Goal: Task Accomplishment & Management: Use online tool/utility

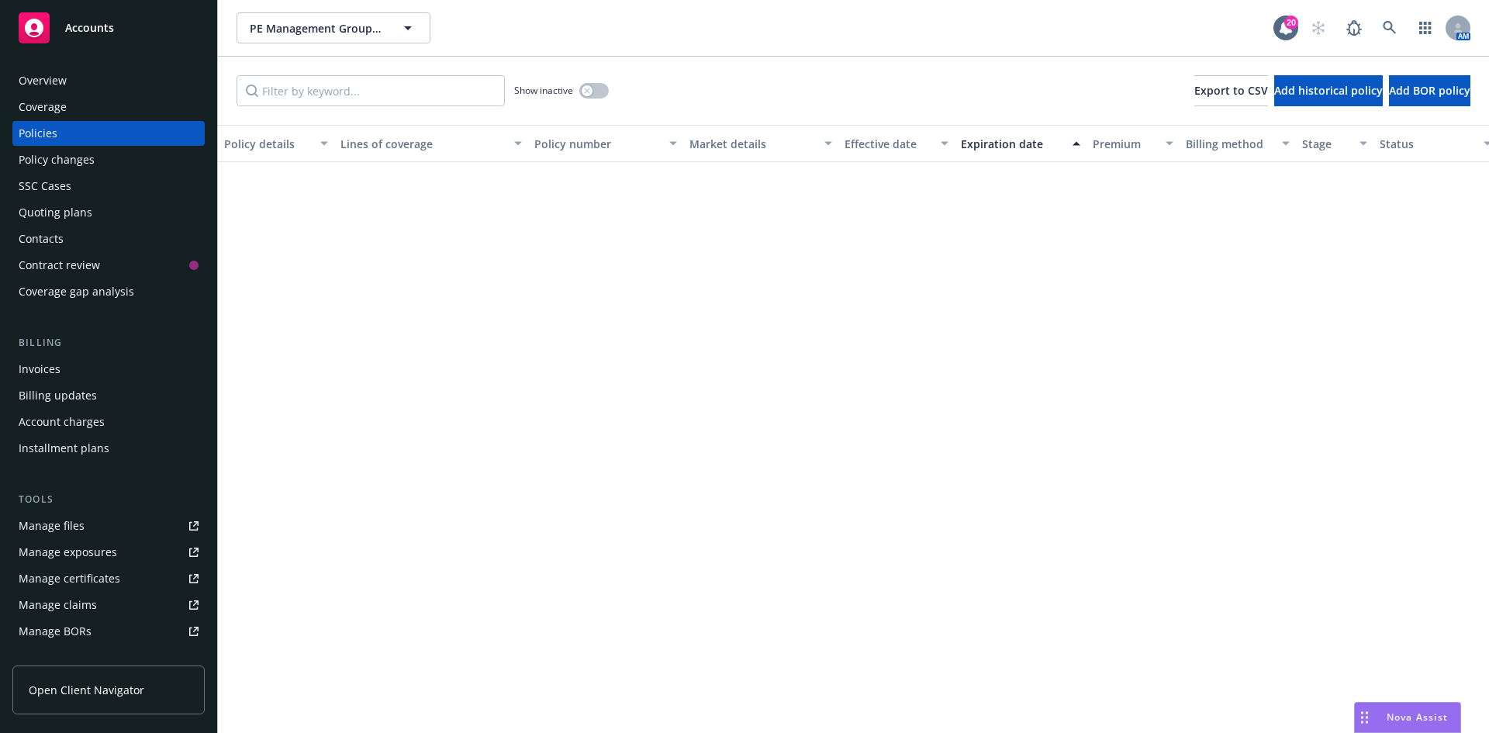
scroll to position [1396, 0]
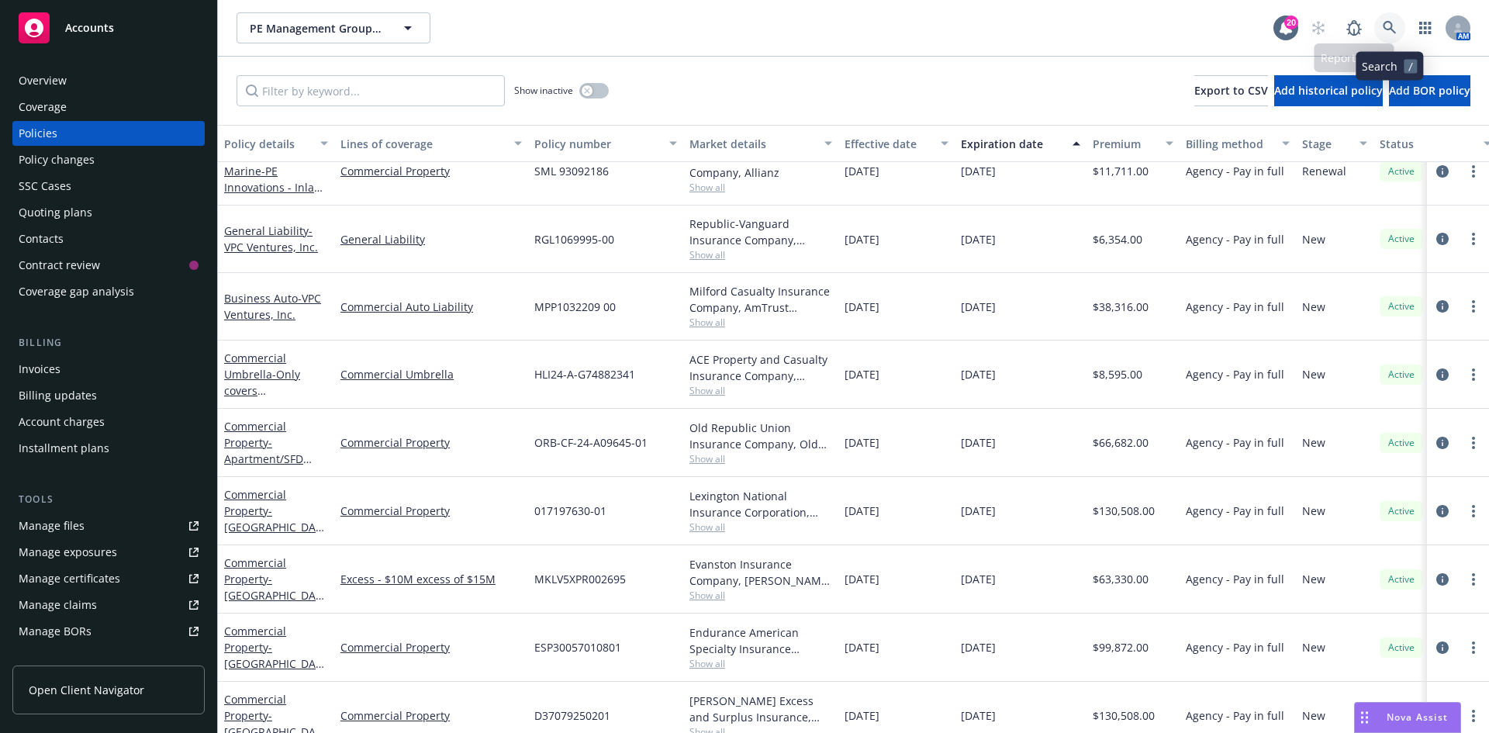
click at [1384, 20] on link at bounding box center [1389, 27] width 31 height 31
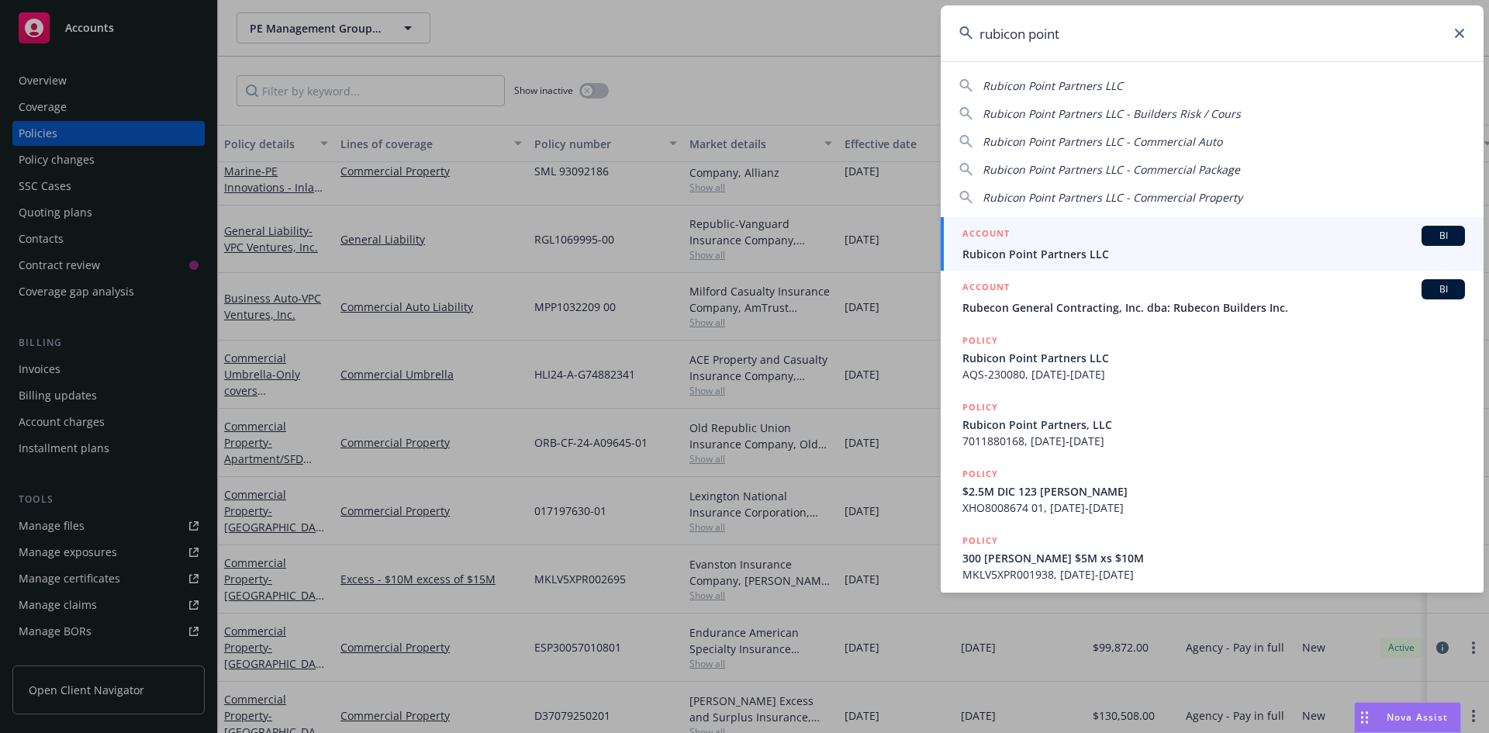
type input "rubicon point"
click at [1108, 236] on div "ACCOUNT BI" at bounding box center [1214, 236] width 503 height 20
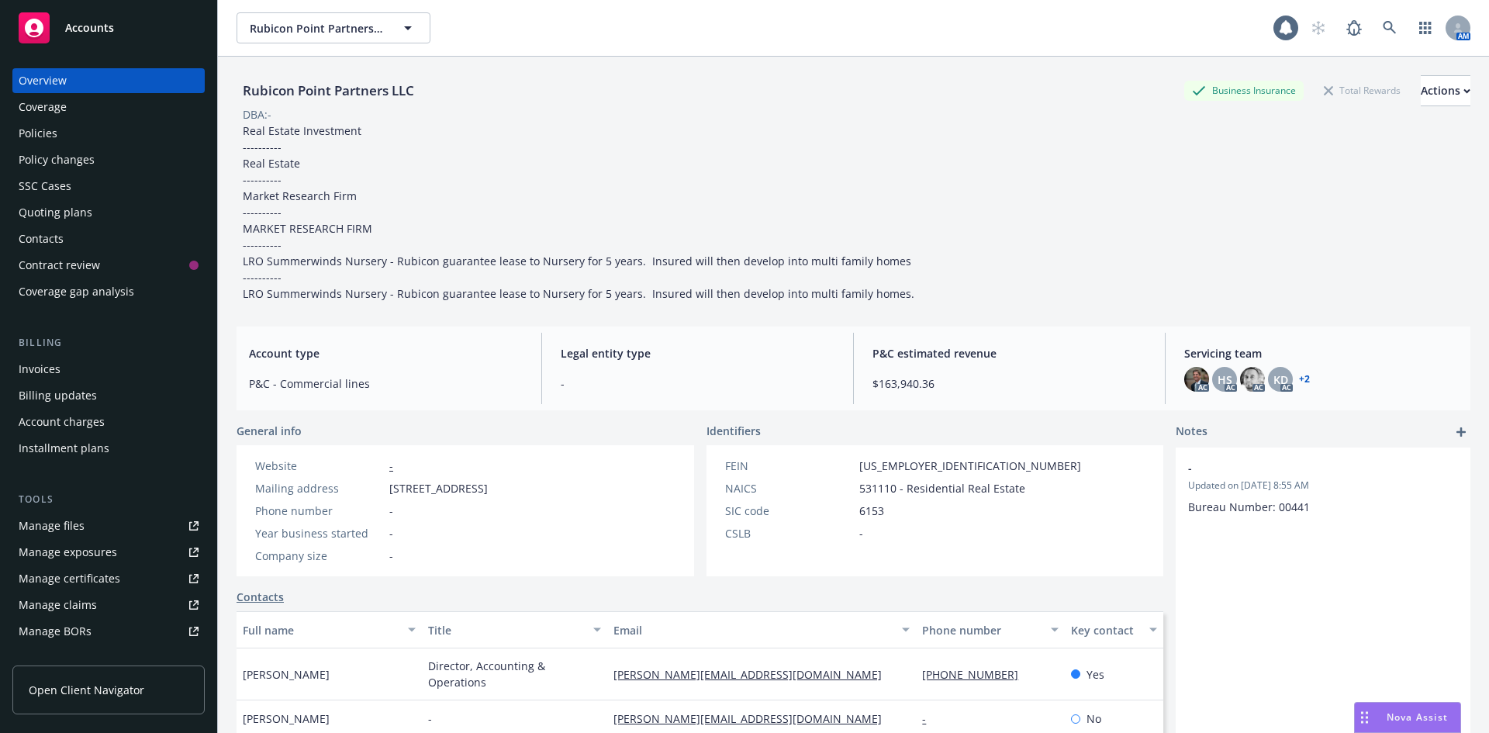
click at [74, 214] on div "Quoting plans" at bounding box center [56, 212] width 74 height 25
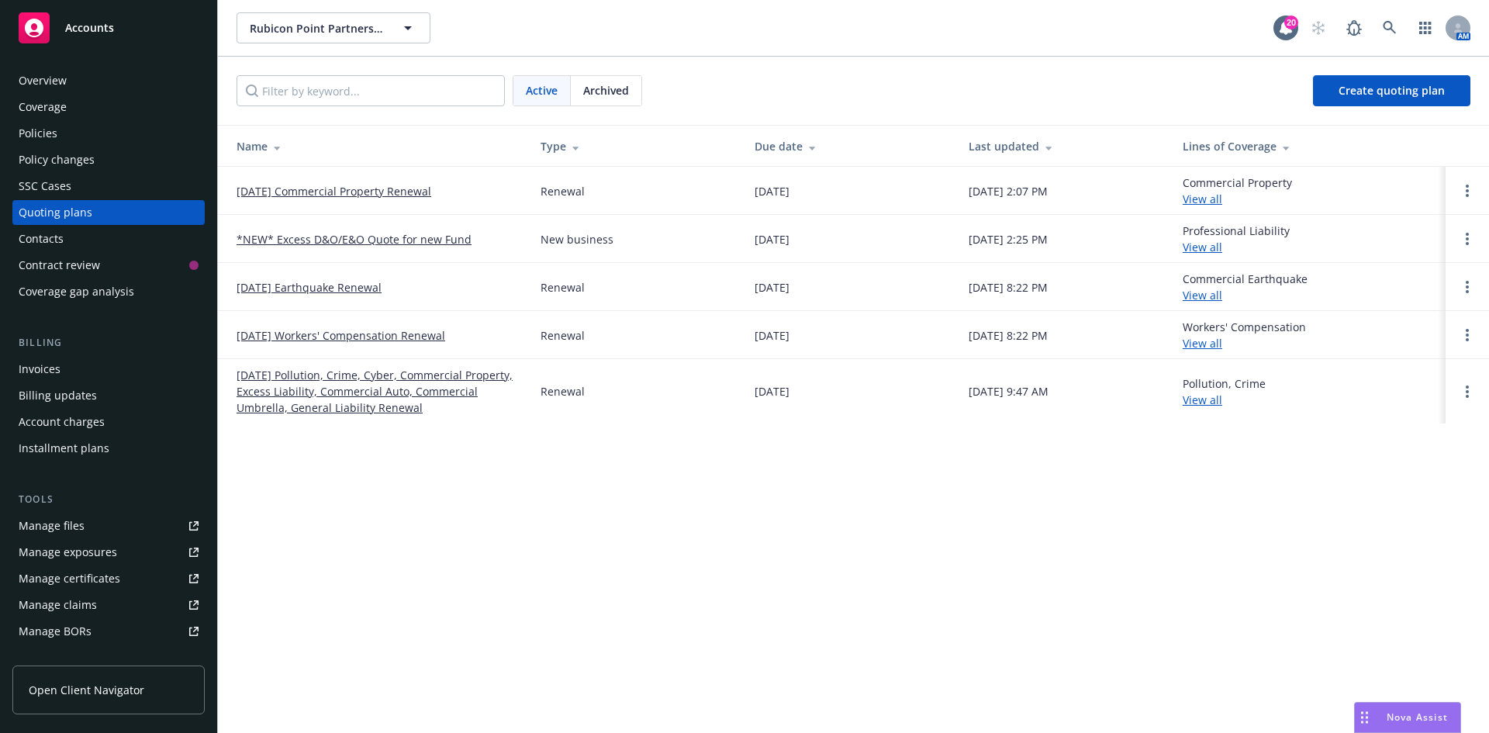
click at [399, 188] on link "08/31/25 Commercial Property Renewal" at bounding box center [334, 191] width 195 height 16
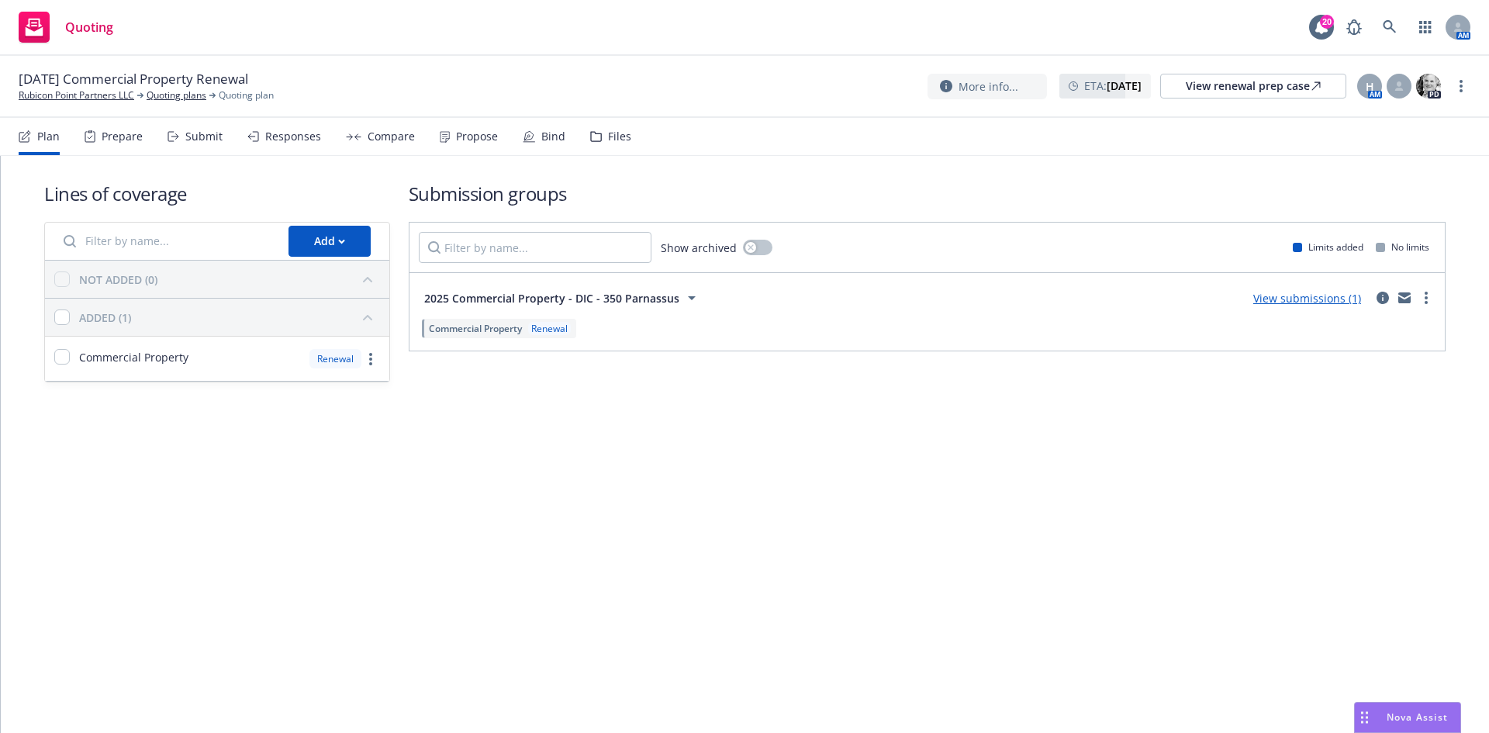
click at [1312, 298] on link "View submissions (1)" at bounding box center [1307, 298] width 108 height 15
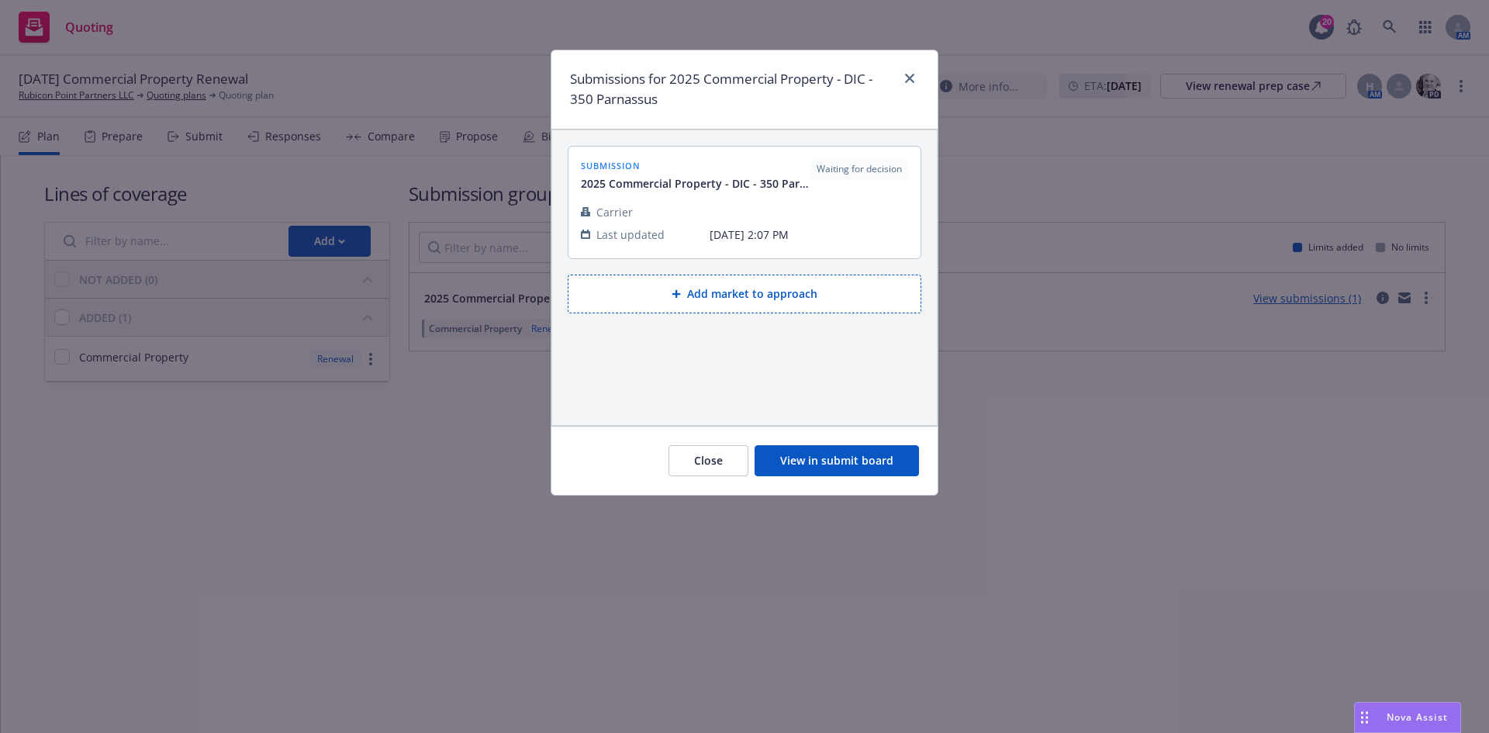
click at [878, 466] on button "View in submit board" at bounding box center [837, 460] width 164 height 31
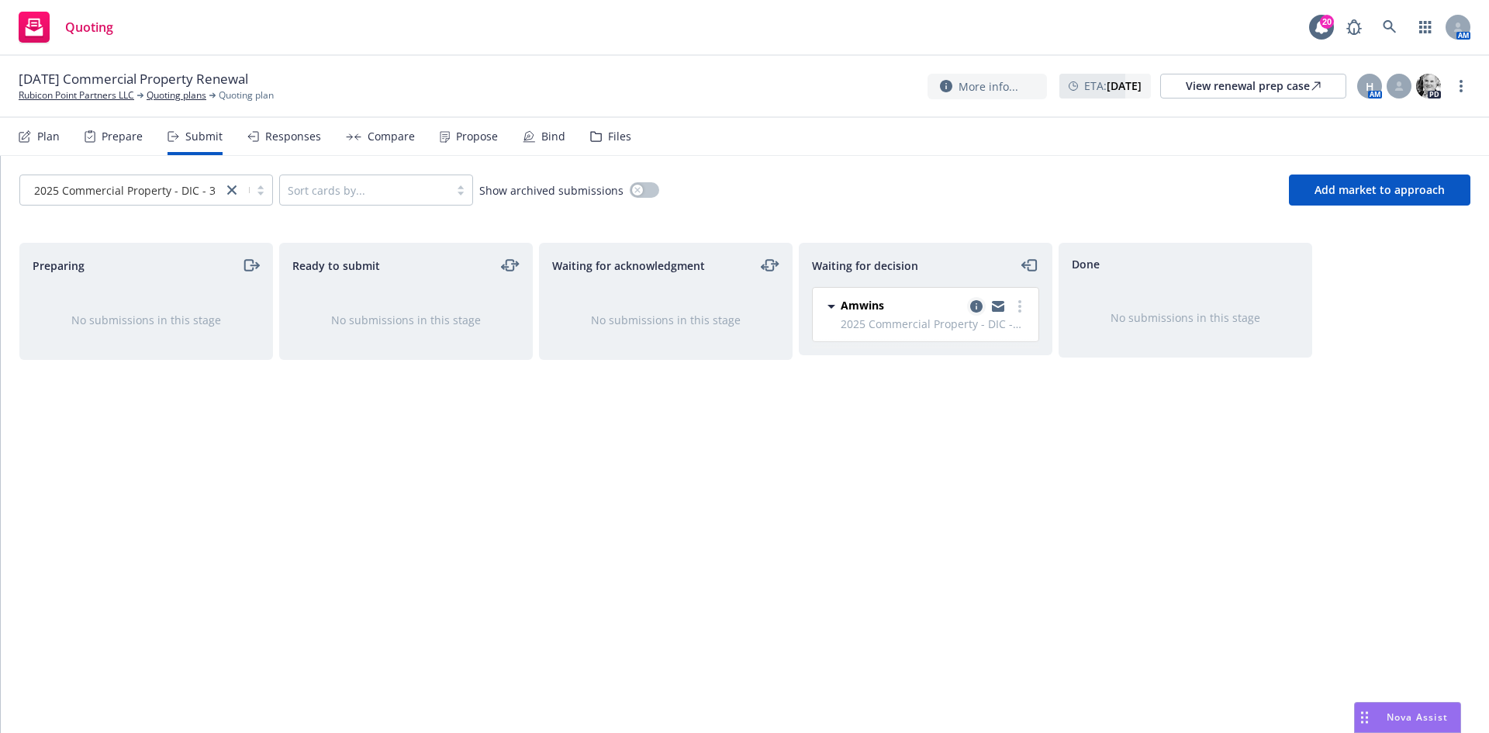
click at [979, 309] on icon "copy logging email" at bounding box center [976, 306] width 12 height 12
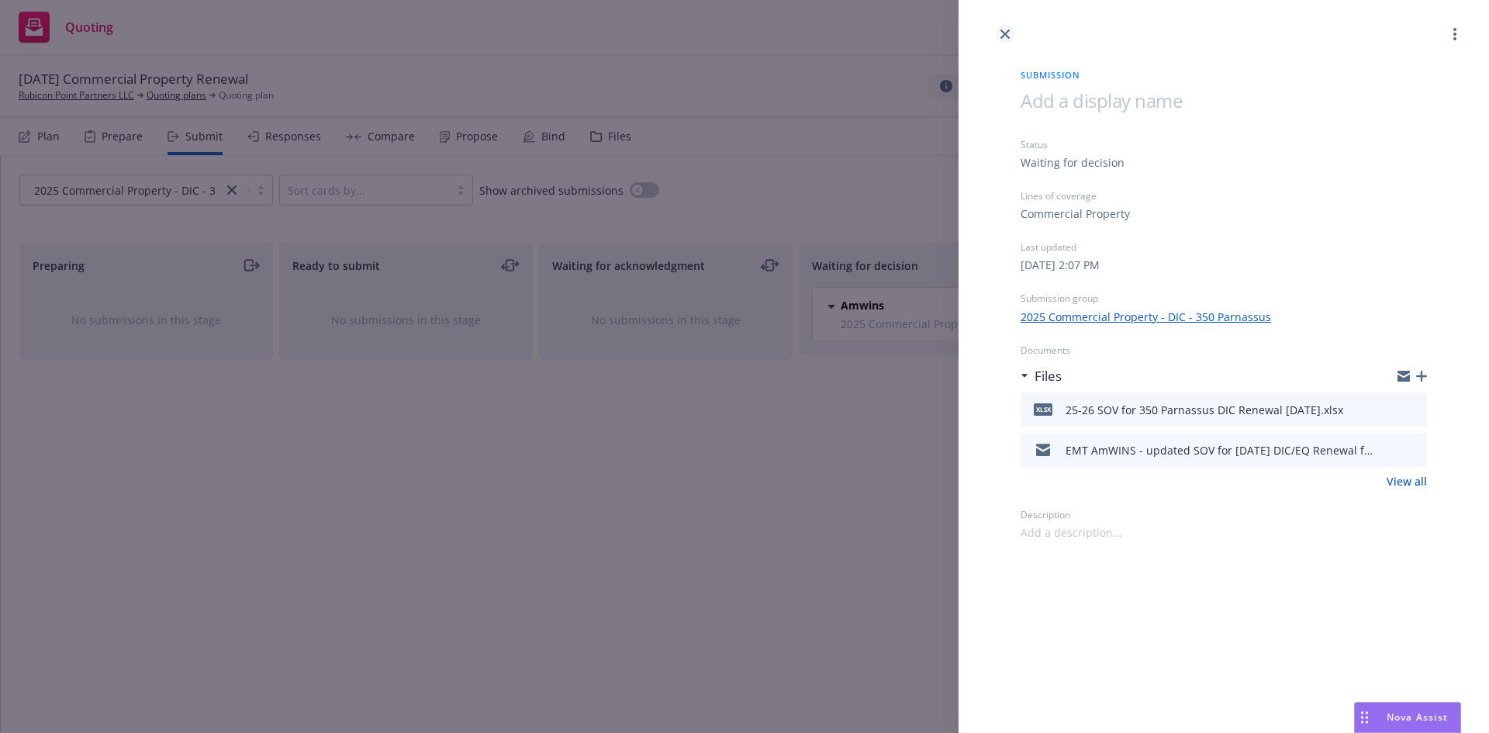
click at [1008, 34] on icon "close" at bounding box center [1005, 33] width 9 height 9
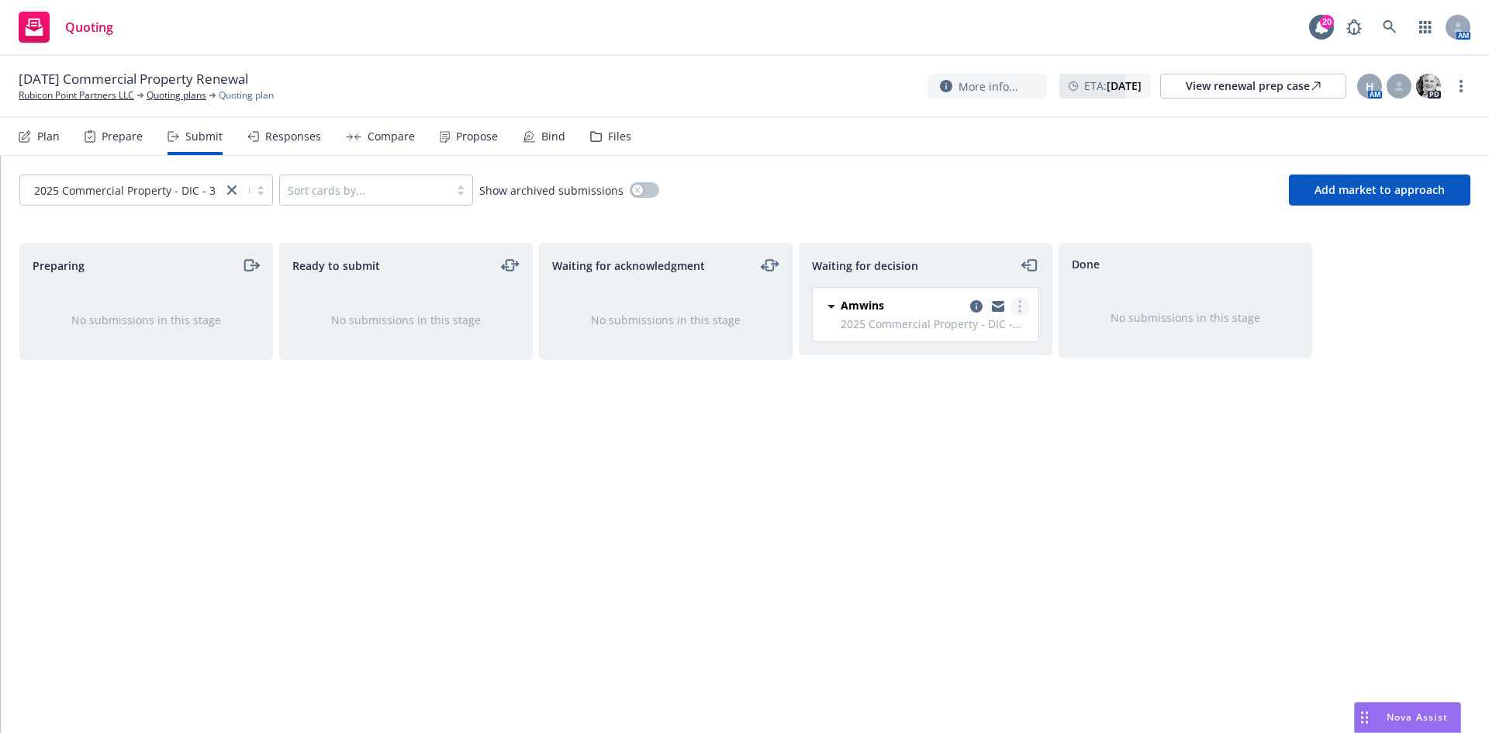
click at [1021, 302] on circle "more" at bounding box center [1019, 301] width 3 height 3
click at [983, 400] on span "Add accepted decision" at bounding box center [950, 399] width 155 height 15
select select "12"
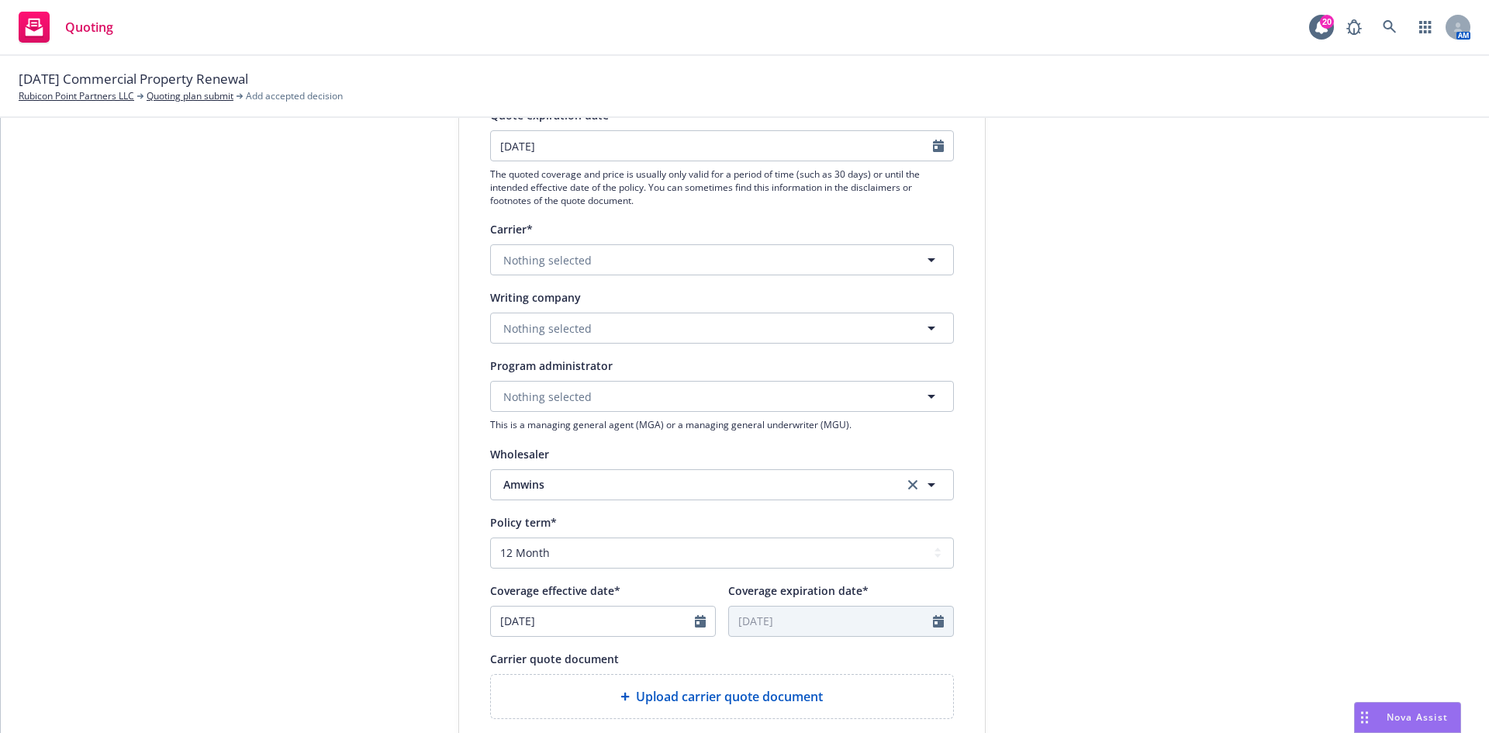
scroll to position [233, 0]
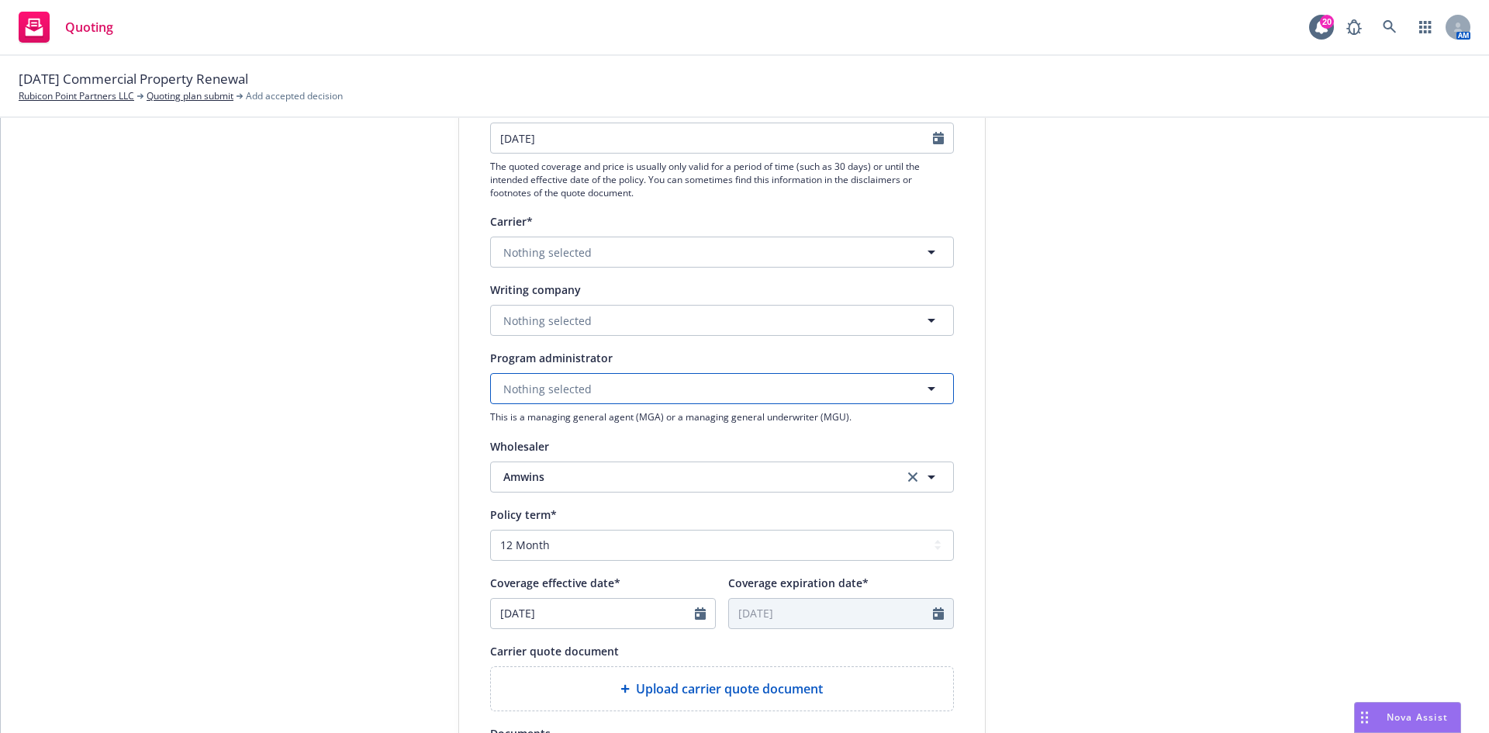
click at [513, 384] on span "Nothing selected" at bounding box center [547, 389] width 88 height 16
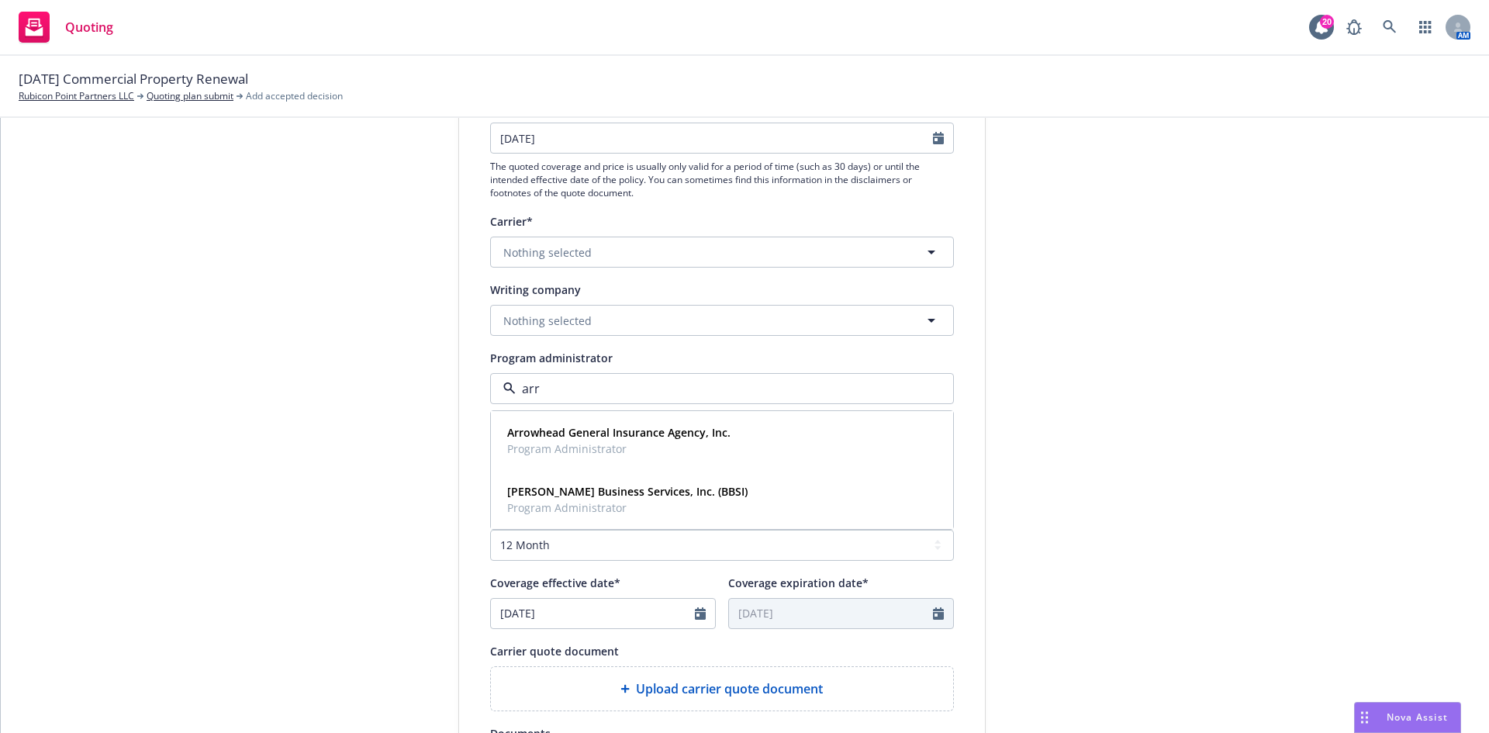
type input "arro"
click at [576, 440] on strong "Arrowhead General Insurance Agency, Inc." at bounding box center [618, 432] width 223 height 15
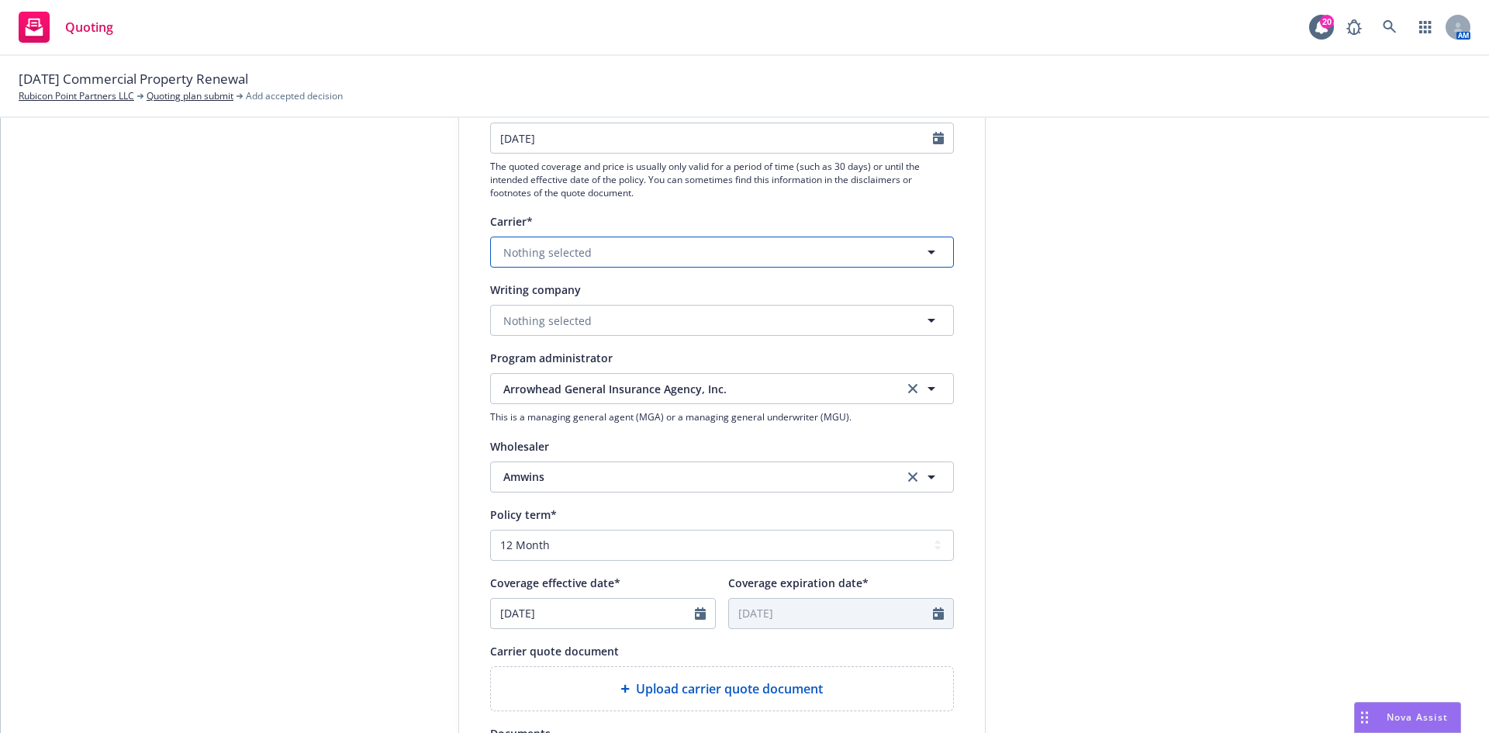
click at [578, 250] on span "Nothing selected" at bounding box center [547, 252] width 88 height 16
type input "emeral"
click at [555, 351] on span "Non-appointed carrier" at bounding box center [620, 350] width 226 height 16
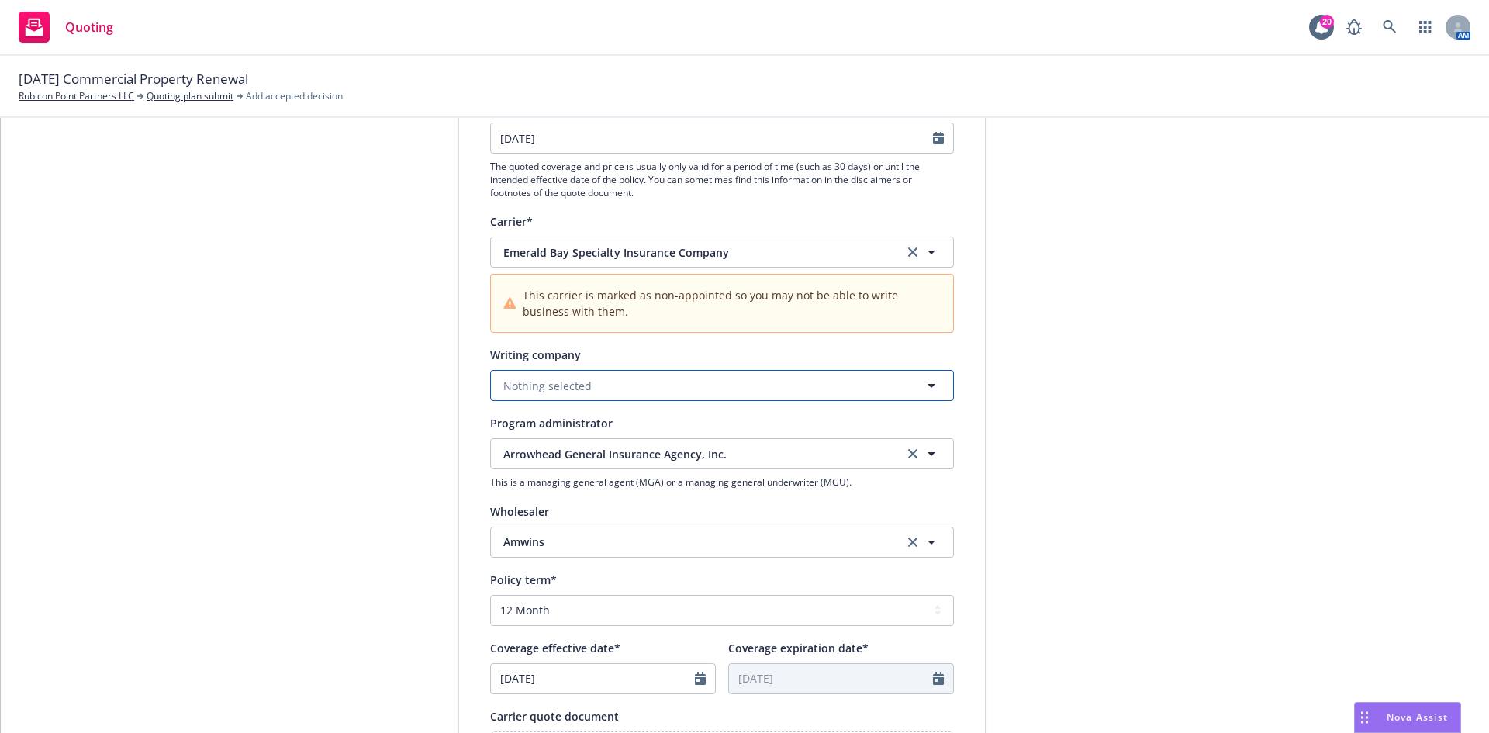
click at [607, 389] on button "Nothing selected" at bounding box center [722, 385] width 464 height 31
click at [561, 444] on span "Domestic - 17527" at bounding box center [620, 445] width 226 height 16
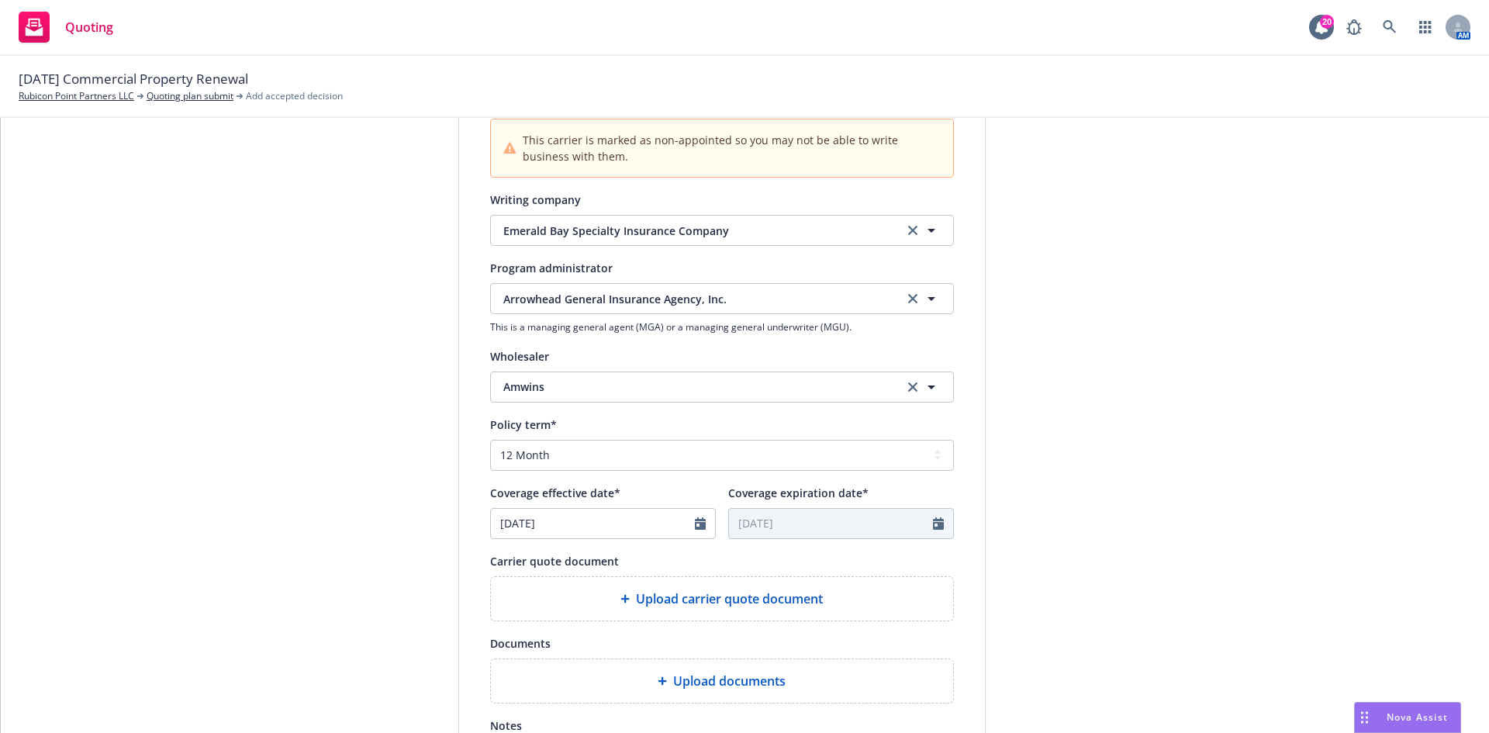
scroll to position [543, 0]
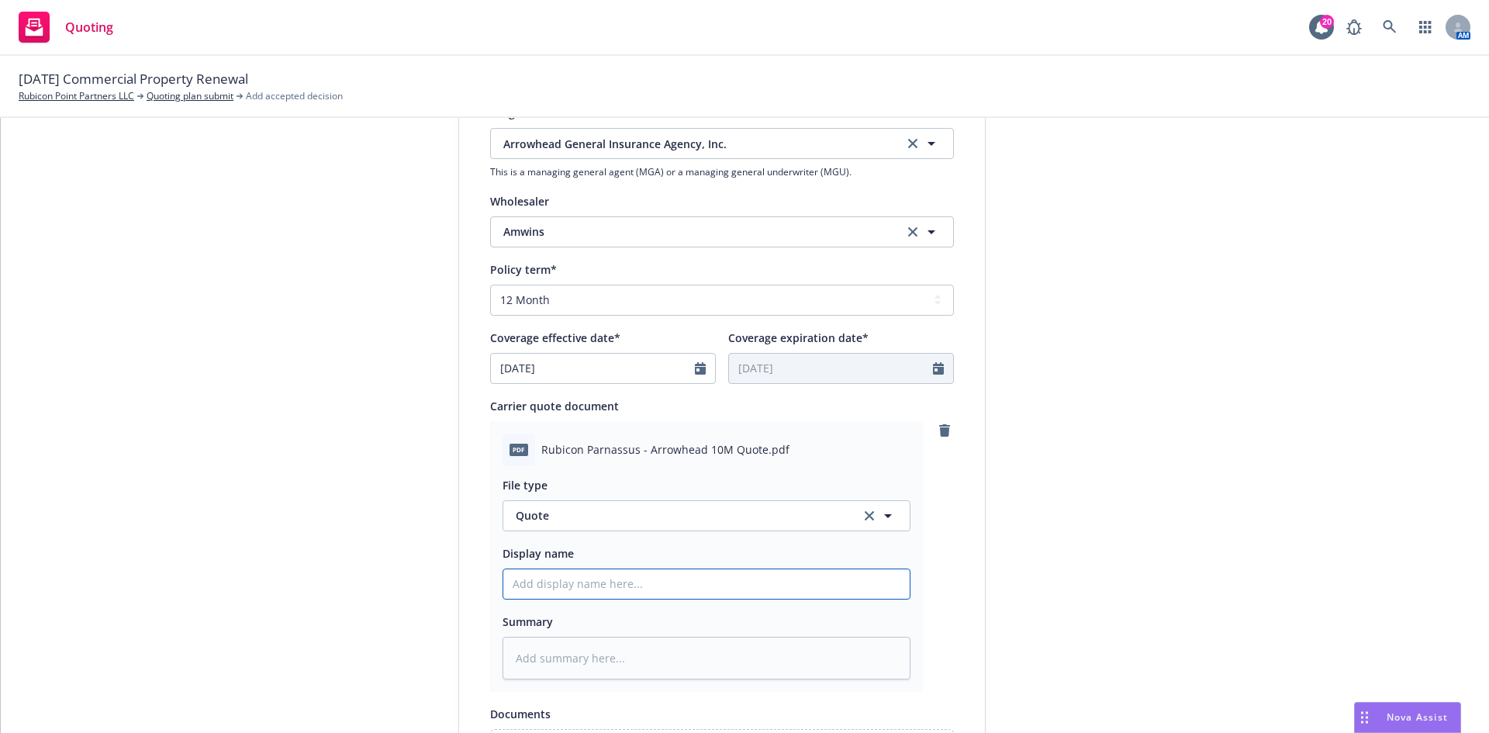
click at [613, 581] on input "Display name" at bounding box center [706, 583] width 406 height 29
type textarea "x"
type input "8"
type textarea "x"
type input "8."
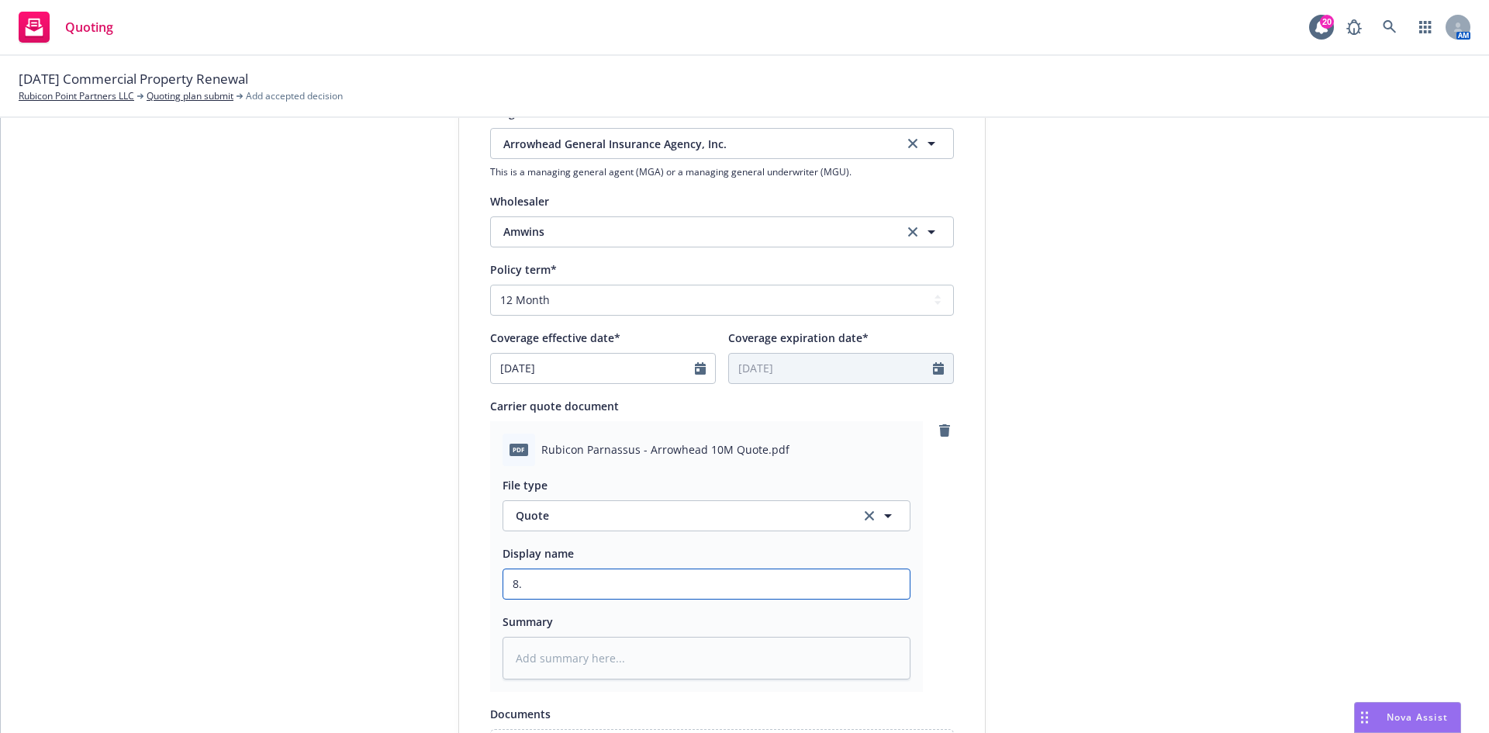
type textarea "x"
type input "8.3"
type textarea "x"
type input "8.31"
type textarea "x"
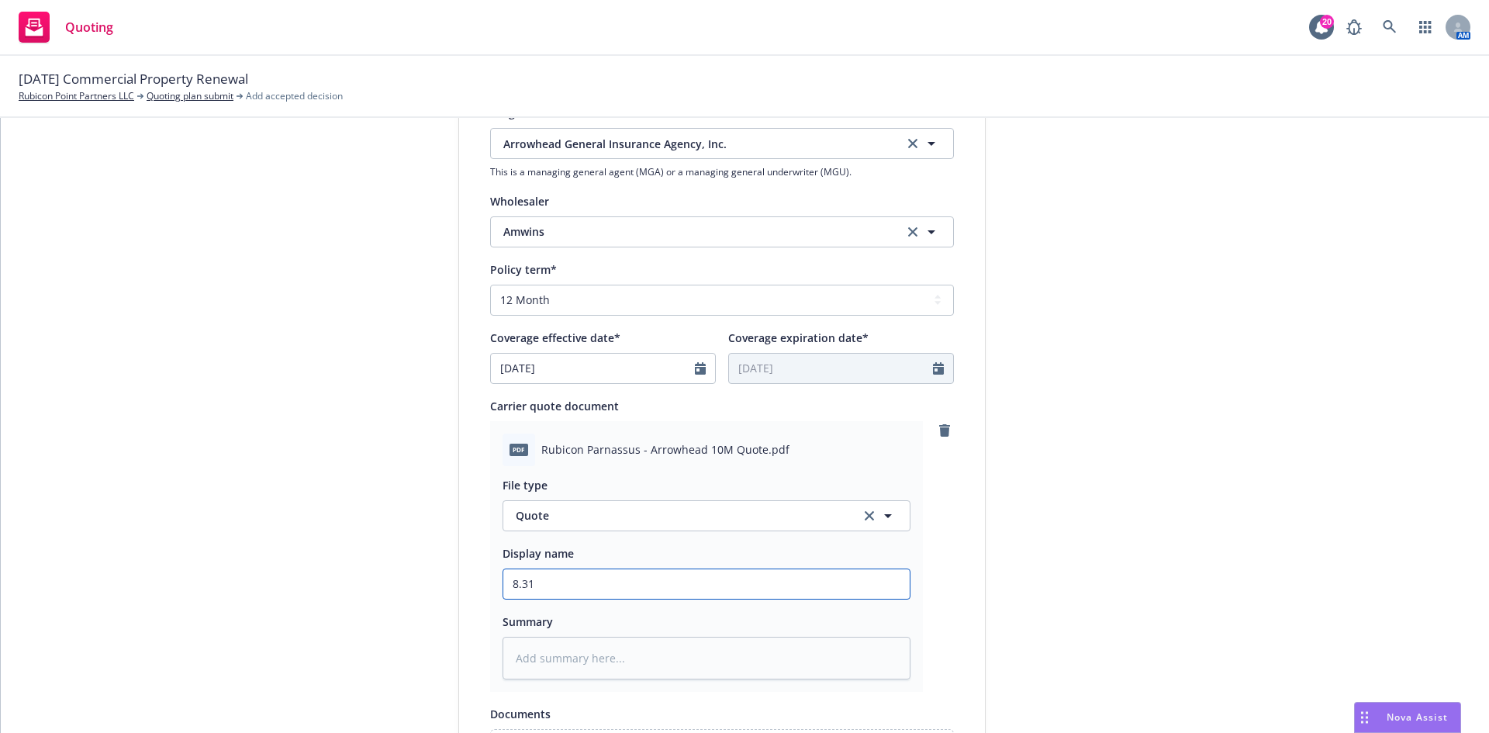
type input "8.31."
type textarea "x"
type input "8.31.20"
type textarea "x"
type input "8.31.202"
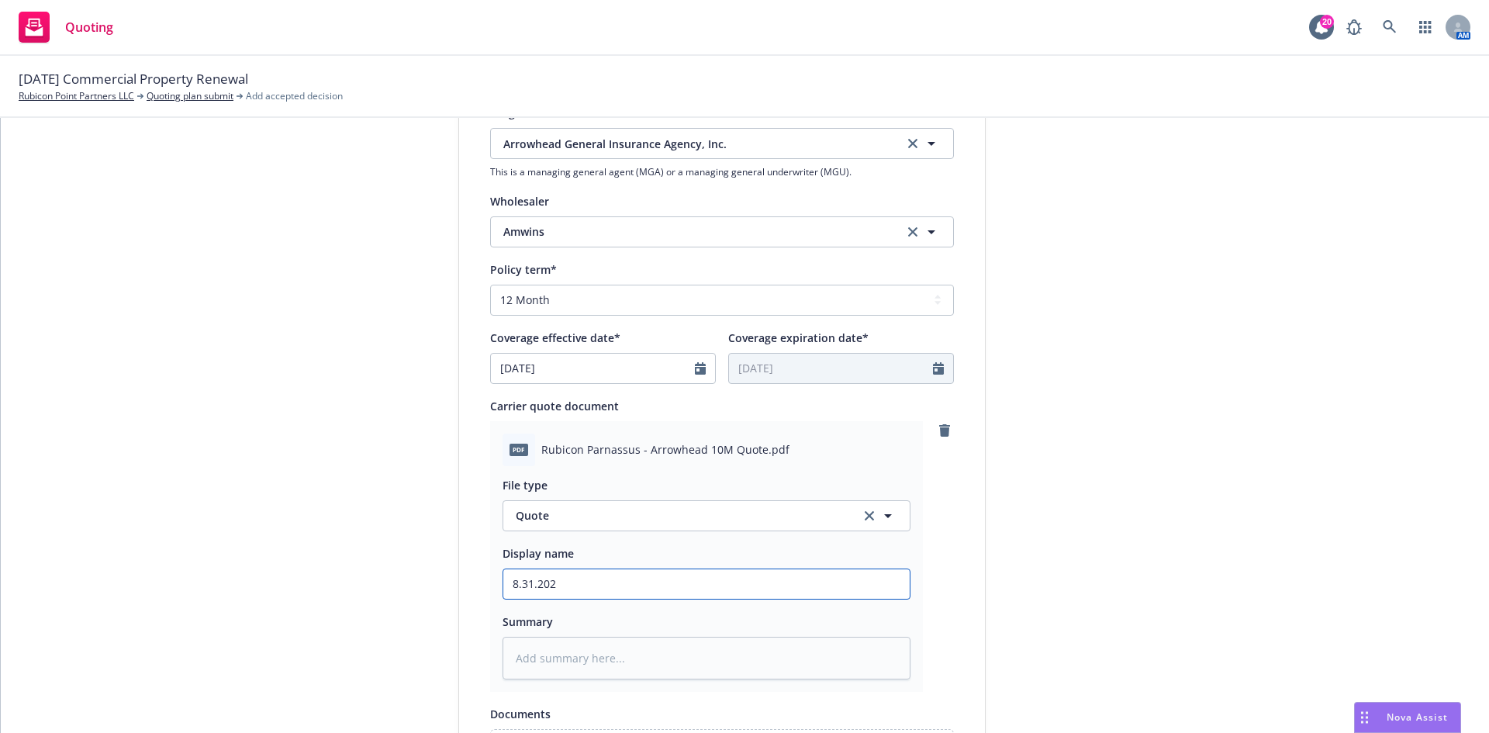
type textarea "x"
type input "8.31.2025"
type textarea "x"
type input "8.31.2025"
type textarea "x"
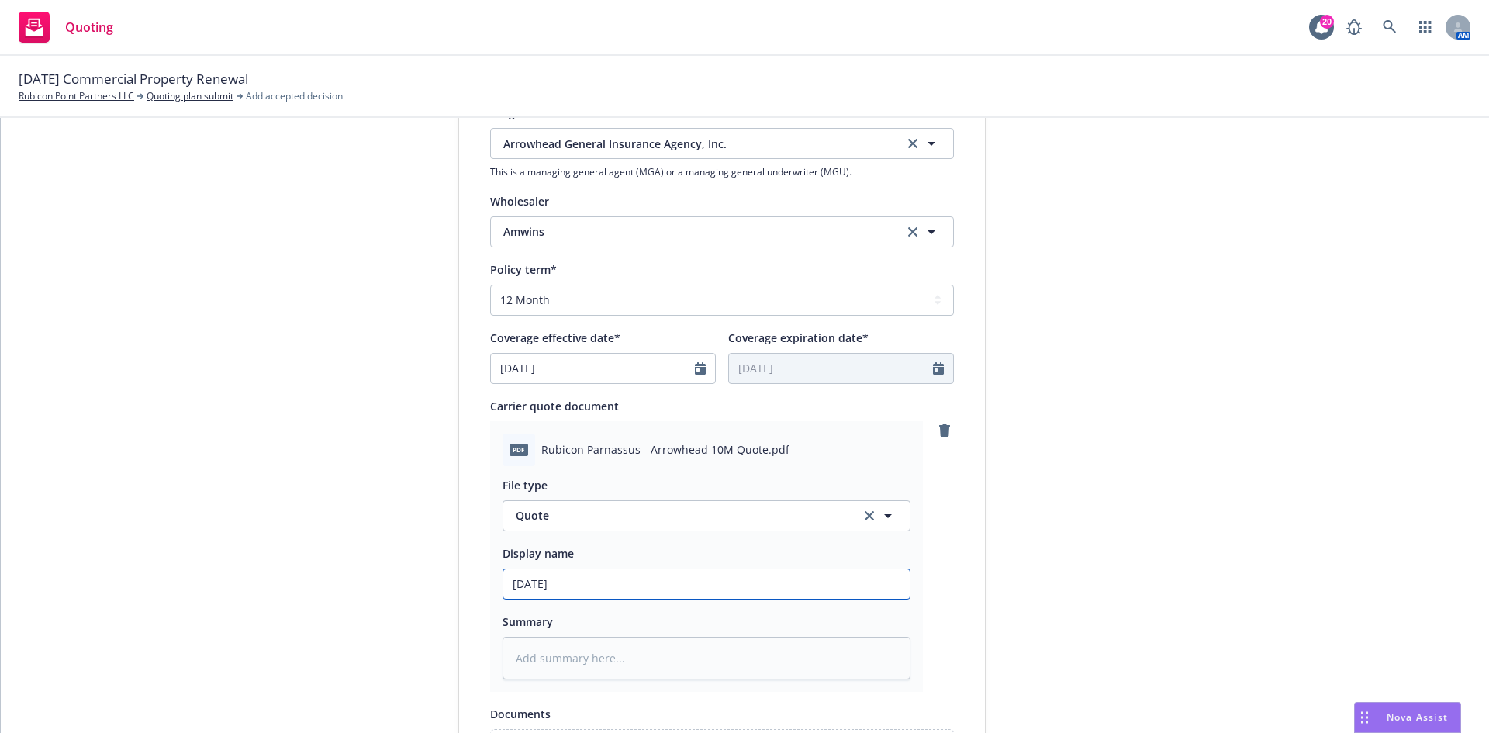
type input "8.31.2025 D"
type textarea "x"
type input "8.31.2025 DI"
type textarea "x"
type input "8.31.2025 DIC"
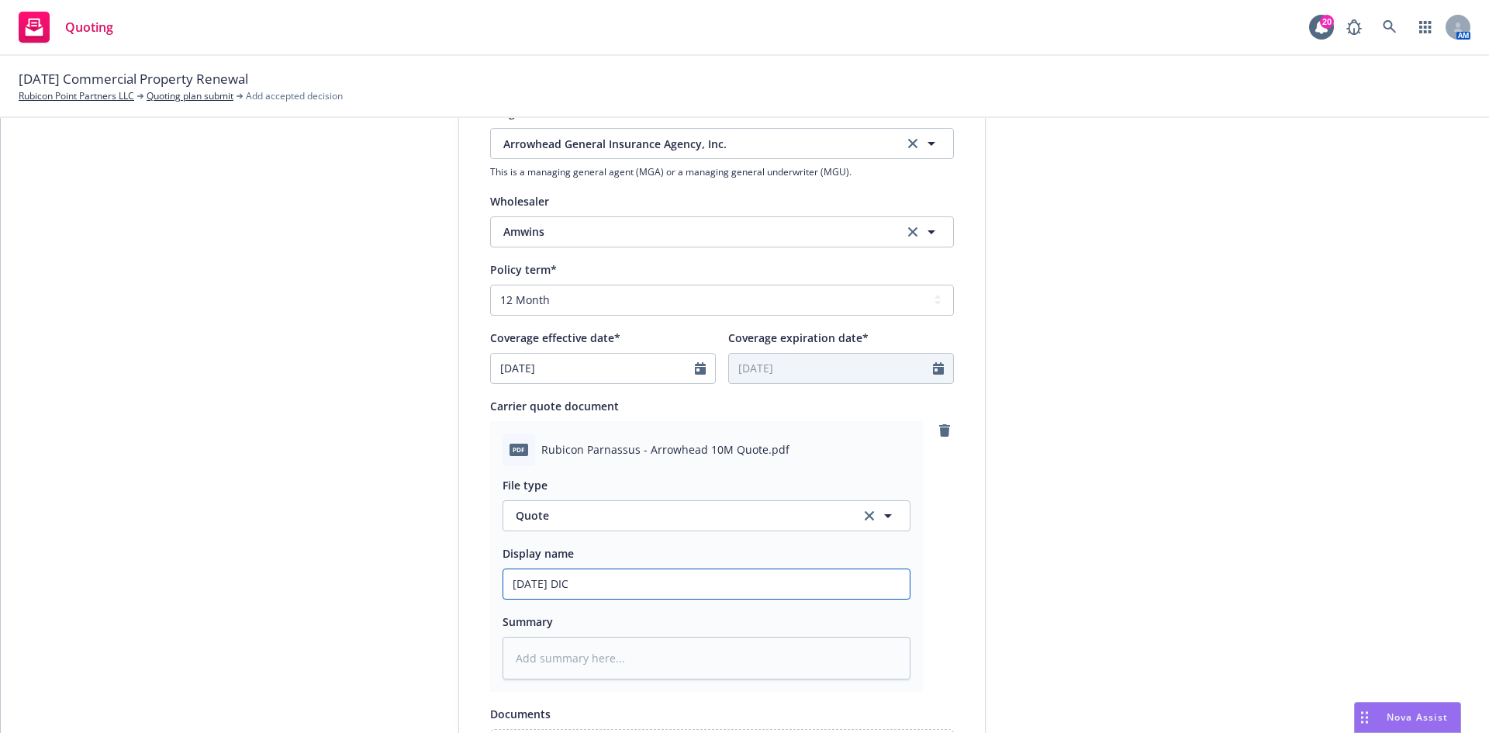
type textarea "x"
type input "8.31.2025 DIC/"
type textarea "x"
type input "8.31.2025 DIC/E"
type textarea "x"
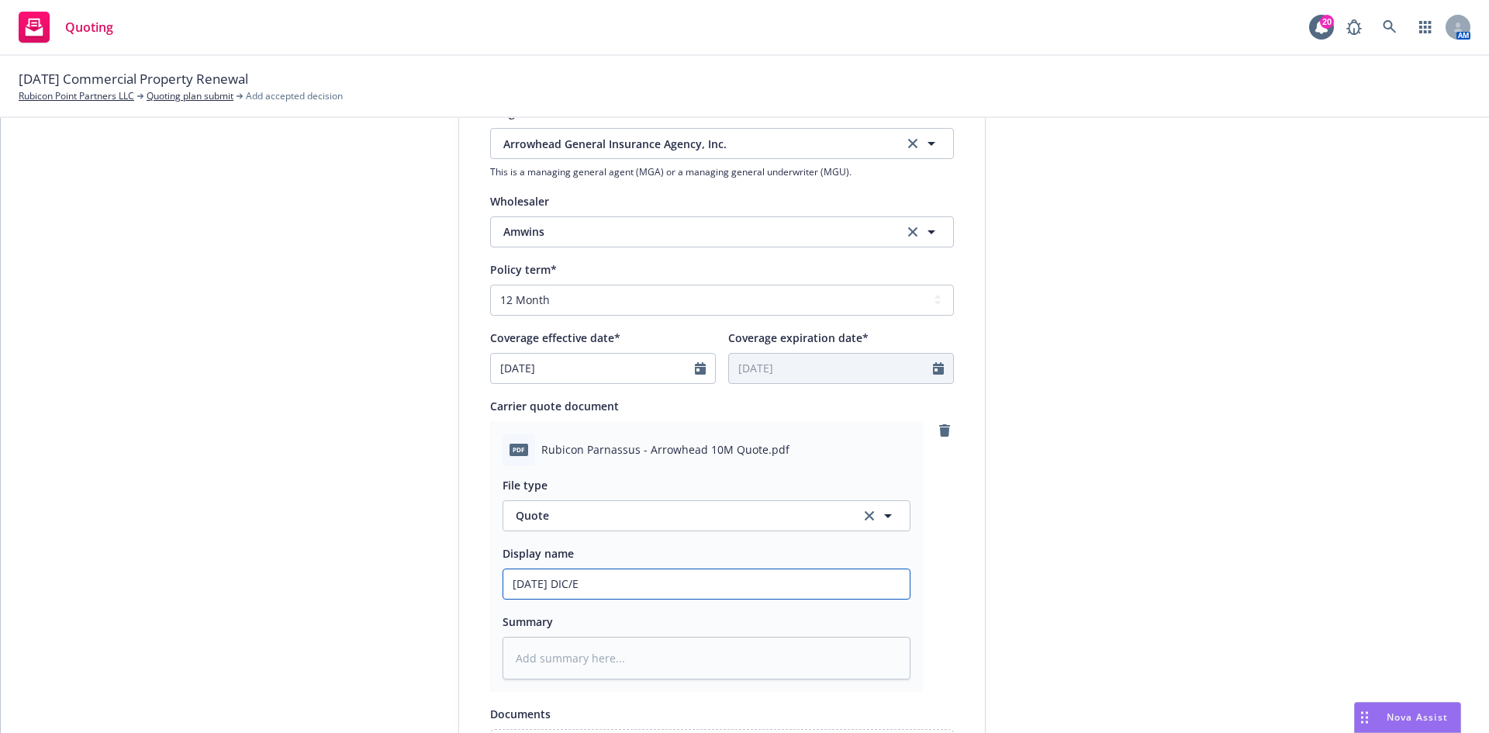
type input "8.31.2025 DIC/Ea"
type textarea "x"
type input "8.31.2025 DIC/Ear"
type textarea "x"
type input "8.31.2025 DIC/Eart"
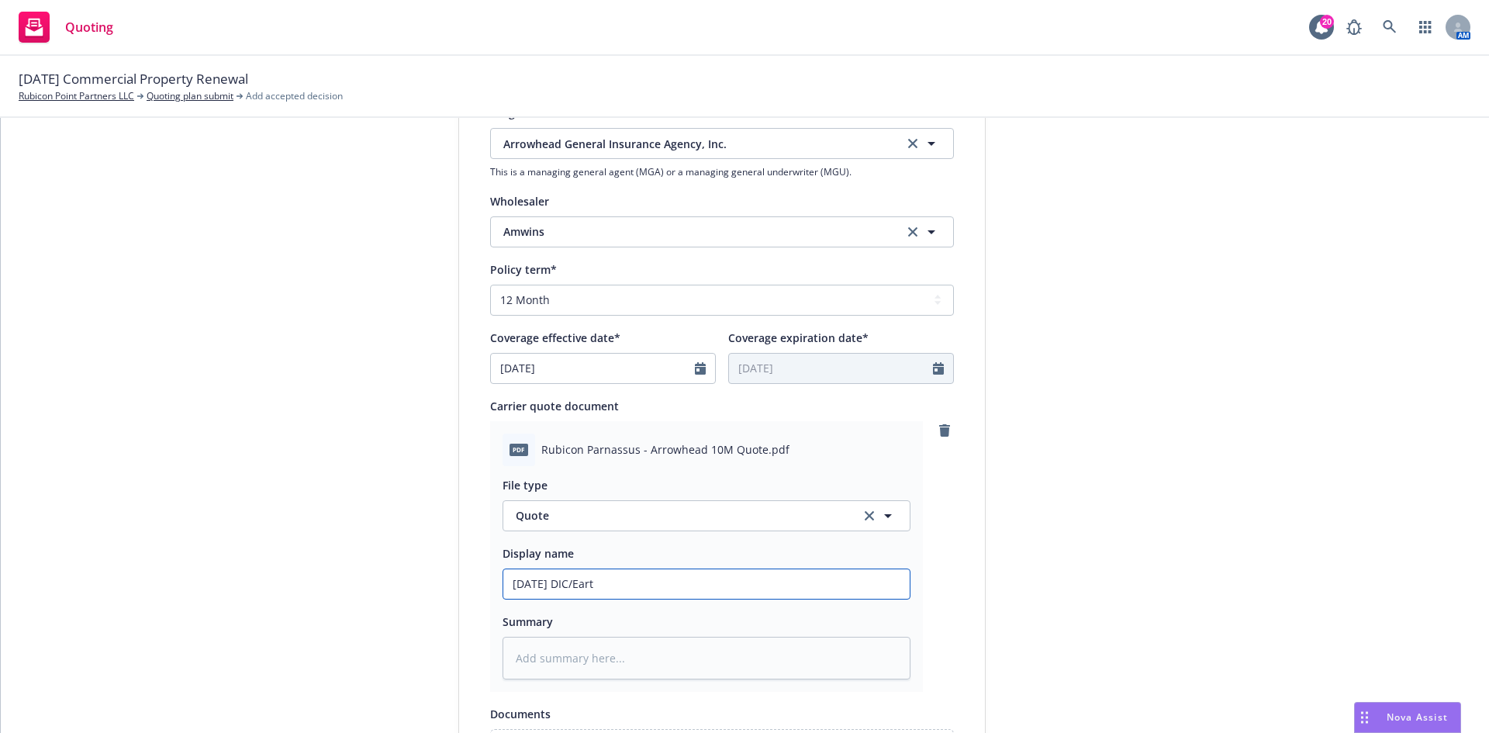
type textarea "x"
type input "8.31.2025 DIC/Earth"
type textarea "x"
type input "8.31.2025 DIC/Earthq"
type textarea "x"
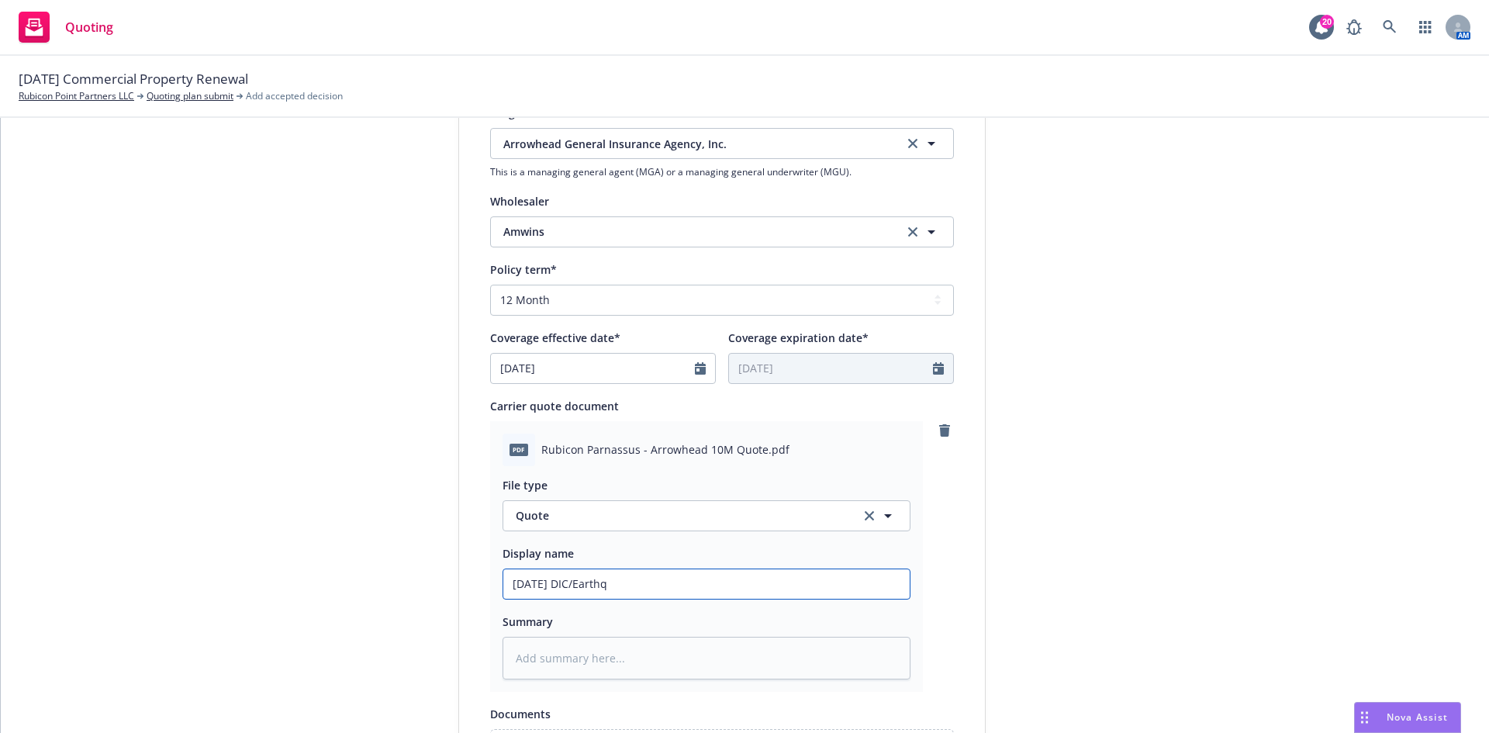
type input "8.31.2025 DIC/Earthqu"
type textarea "x"
type input "8.31.2025 DIC/Earthqua"
type textarea "x"
type input "8.31.2025 DIC/Earthquak"
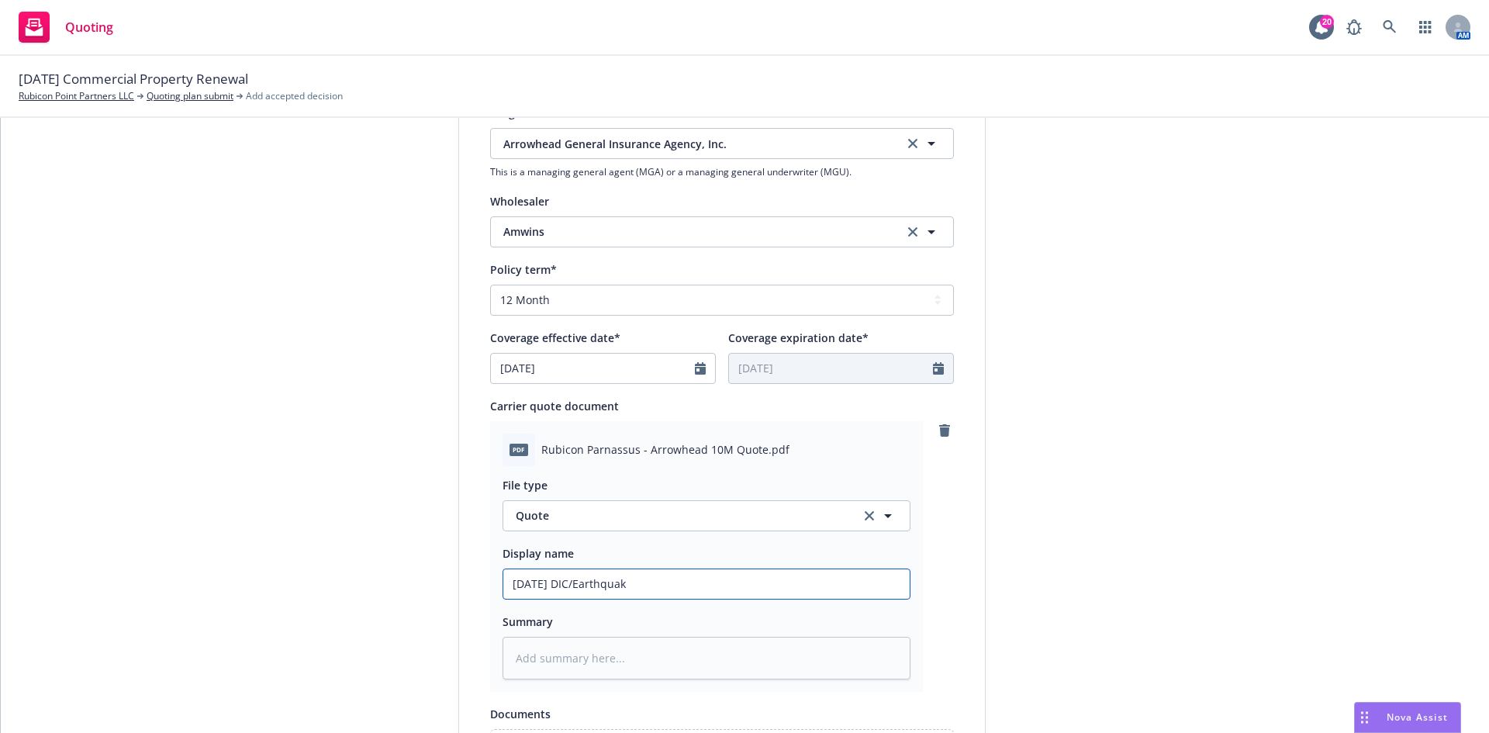
type textarea "x"
type input "8.31.2025 DIC/Earthquake"
type textarea "x"
type input "8.31.2025 DIC/Earthquake"
type textarea "x"
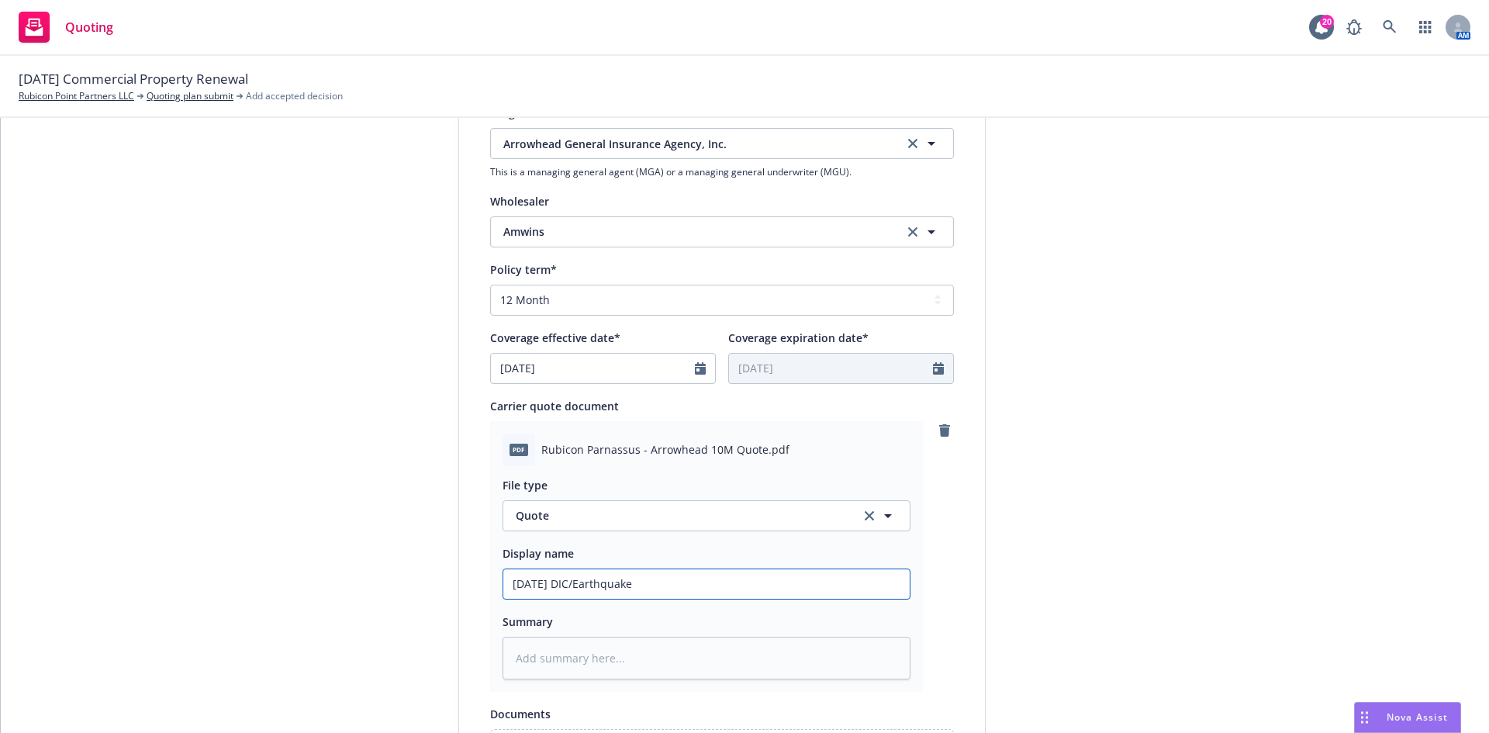
type input "8.31.2025 DIC/Earthquake Q"
type textarea "x"
type input "8.31.2025 DIC/Earthquake Qu"
type textarea "x"
type input "8.31.2025 DIC/Earthquake Quo"
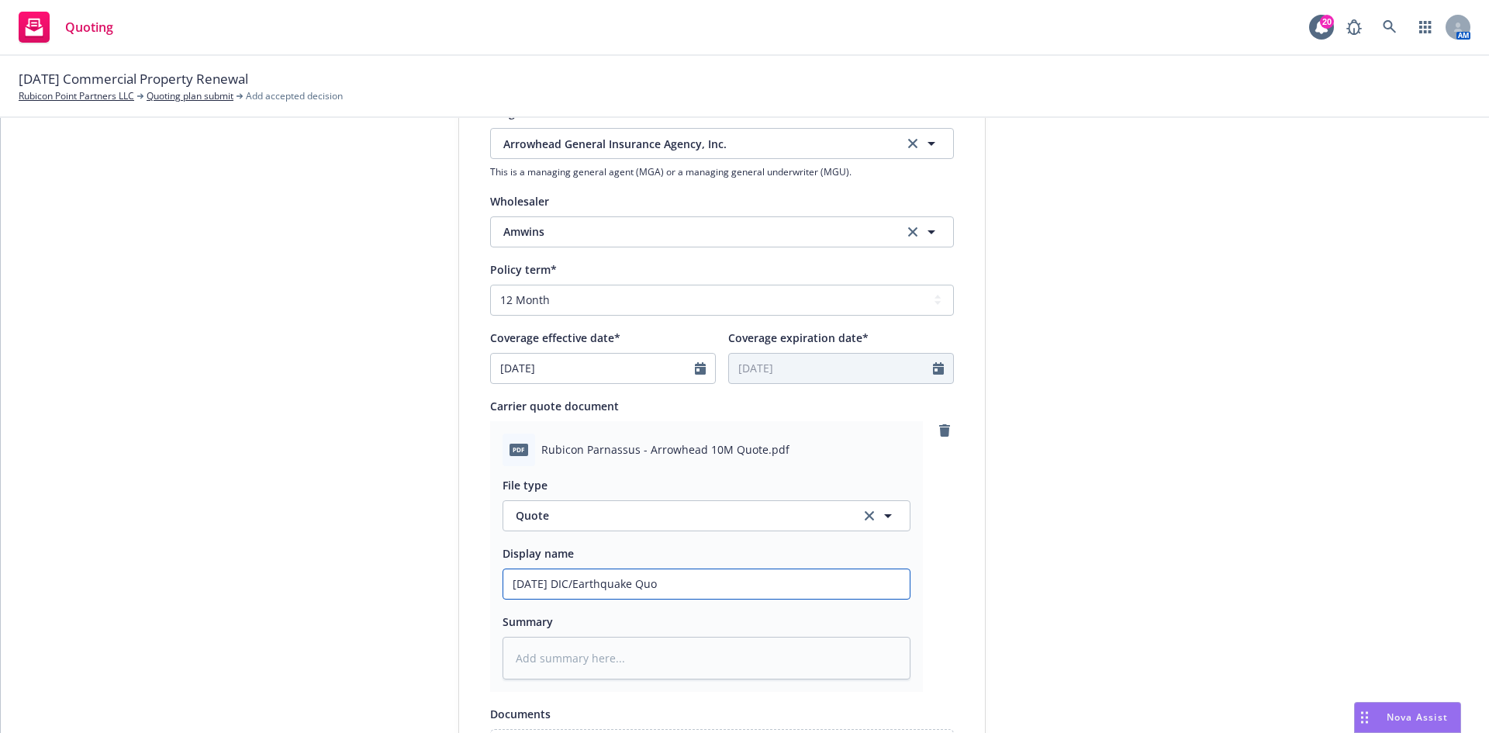
type textarea "x"
type input "8.31.2025 DIC/Earthquake Quot"
type textarea "x"
type input "8.31.2025 DIC/Earthquake Quote"
type textarea "x"
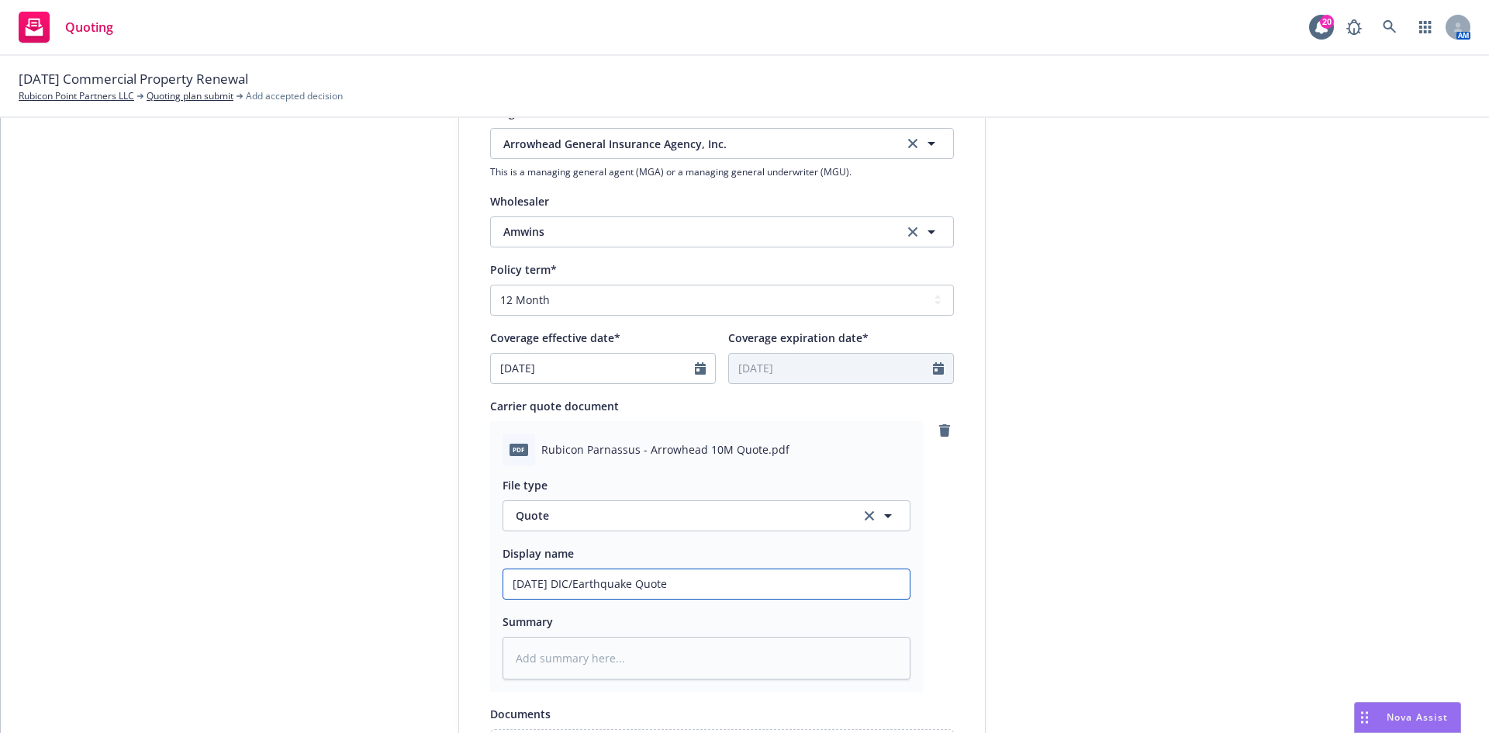
type input "8.31.2025 DIC/Earthquake Quote"
type textarea "x"
type input "8.31.2025 DIC/Earthquake Quote -"
type textarea "x"
type input "8.31.2025 DIC/Earthquake Quote -"
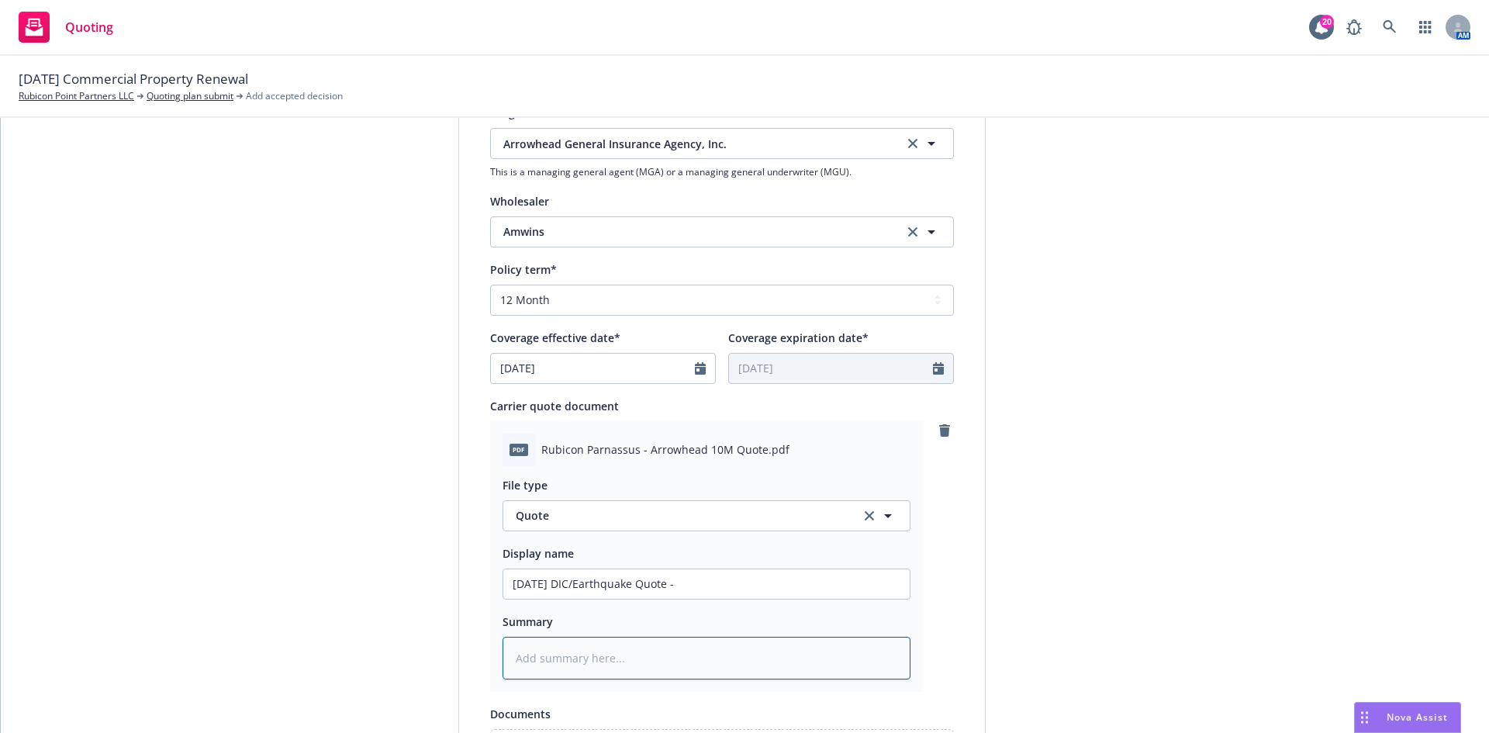
click at [603, 656] on textarea at bounding box center [707, 658] width 408 height 43
click at [707, 589] on input "8.31.2025 DIC/Earthquake Quote -" at bounding box center [706, 583] width 406 height 29
type textarea "x"
type input "8.31.2025 DIC/Earthquake Quote - 35"
type textarea "x"
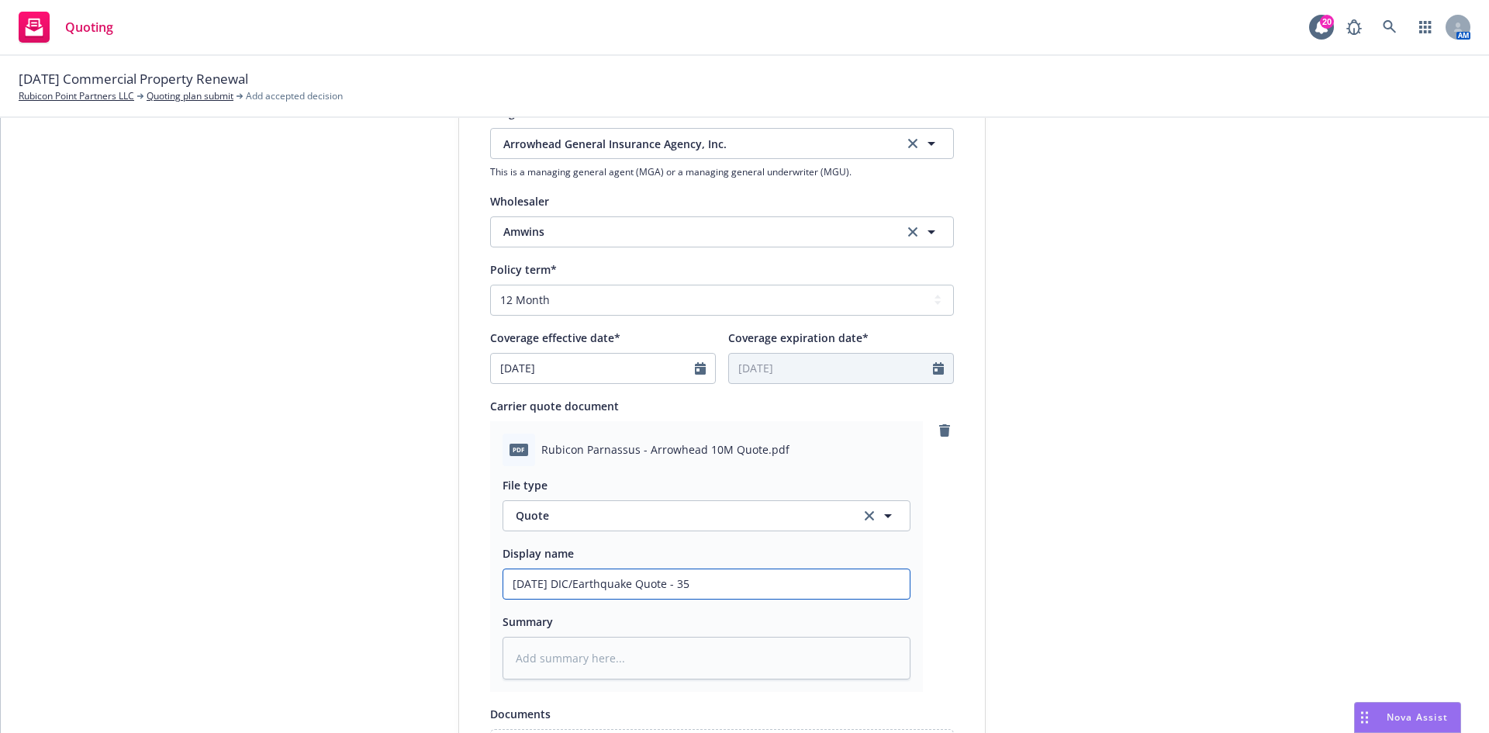
type input "8.31.2025 DIC/Earthquake Quote - 350"
type textarea "x"
type input "8.31.2025 DIC/Earthquake Quote - 350"
type textarea "x"
type input "8.31.2025 DIC/Earthquake Quote - 350 P"
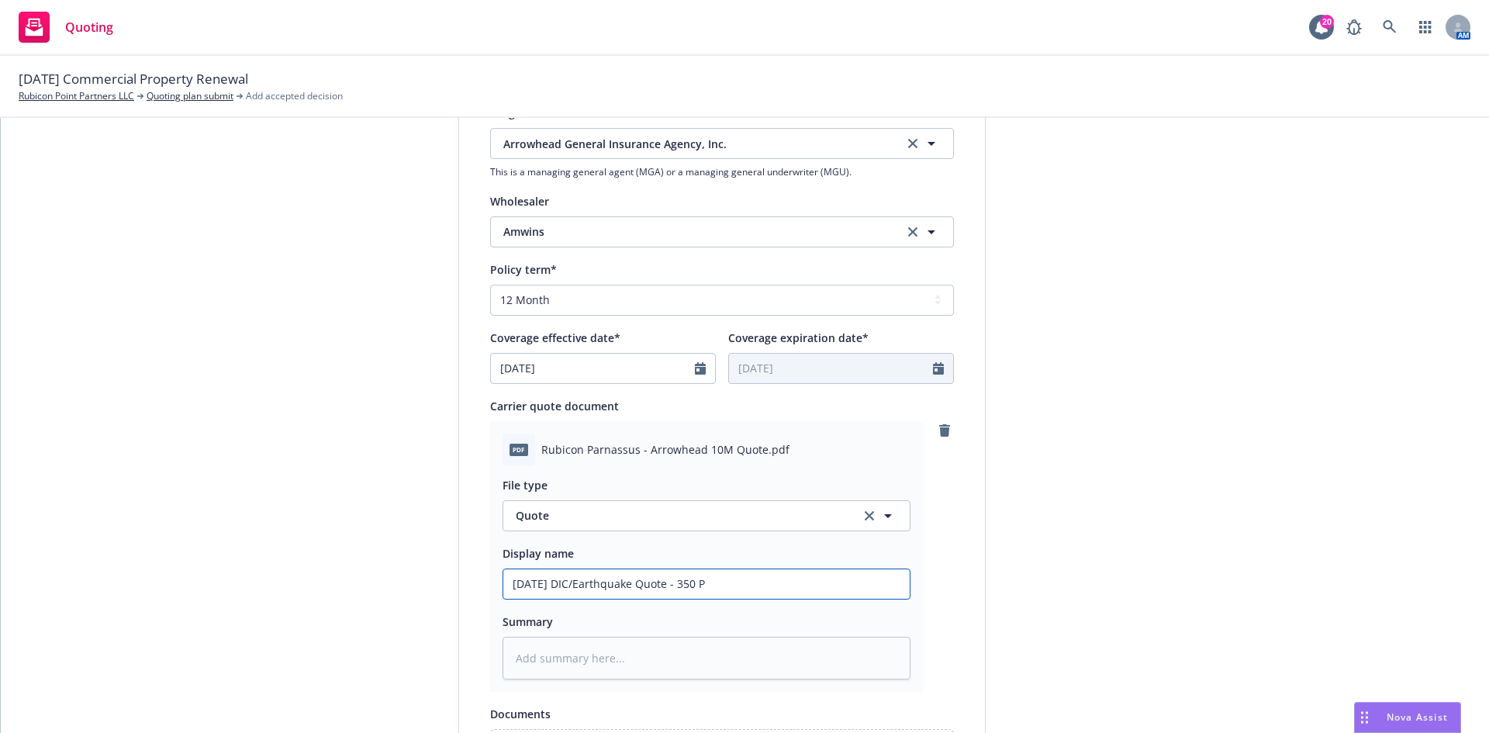
type textarea "x"
type input "8.31.2025 DIC/Earthquake Quote - 350 Pa"
type textarea "x"
type input "8.31.2025 DIC/Earthquake Quote - 350 Par"
type textarea "x"
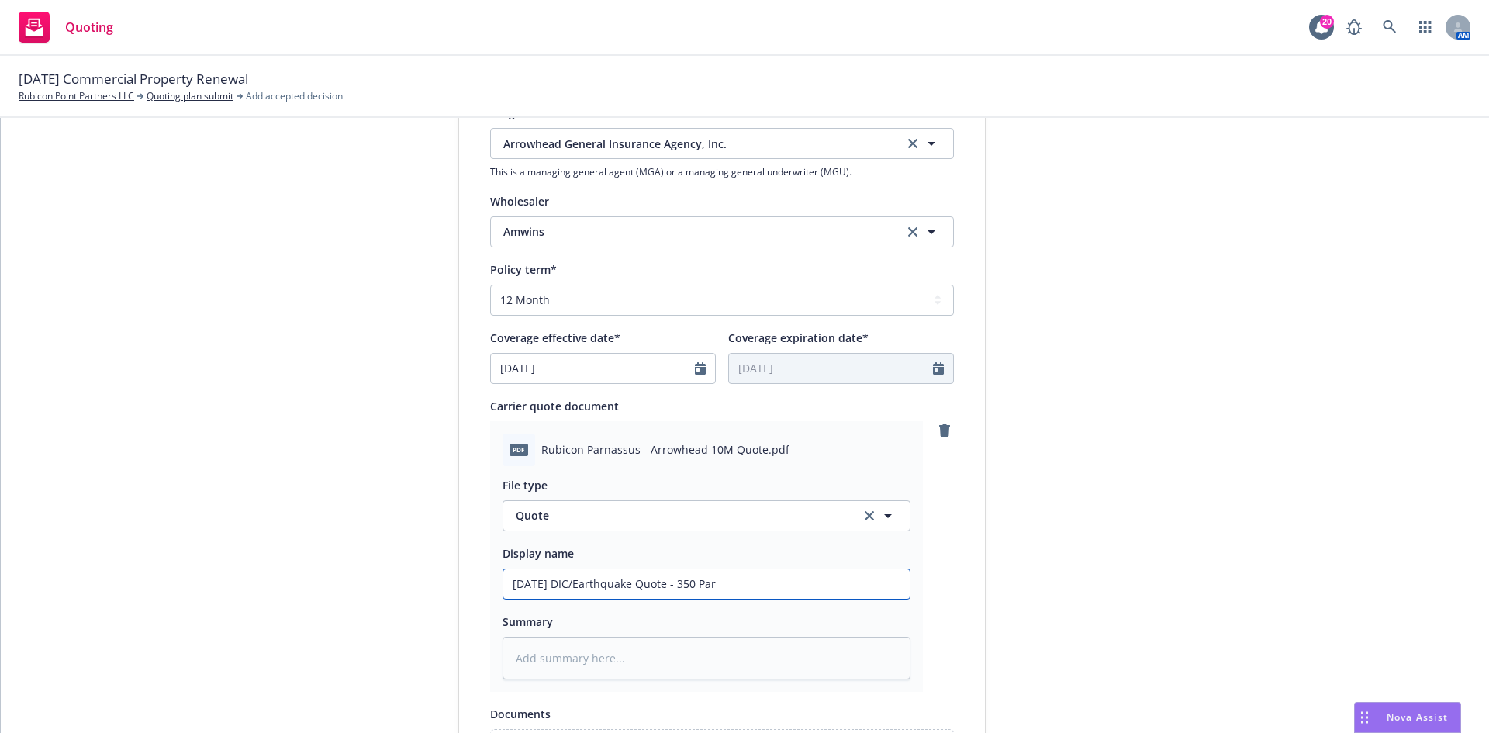
type input "8.31.2025 DIC/Earthquake Quote - 350 Parn"
type textarea "x"
type input "8.31.2025 DIC/Earthquake Quote - 350 Parna"
type textarea "x"
type input "8.31.2025 DIC/Earthquake Quote - 350 Parnas"
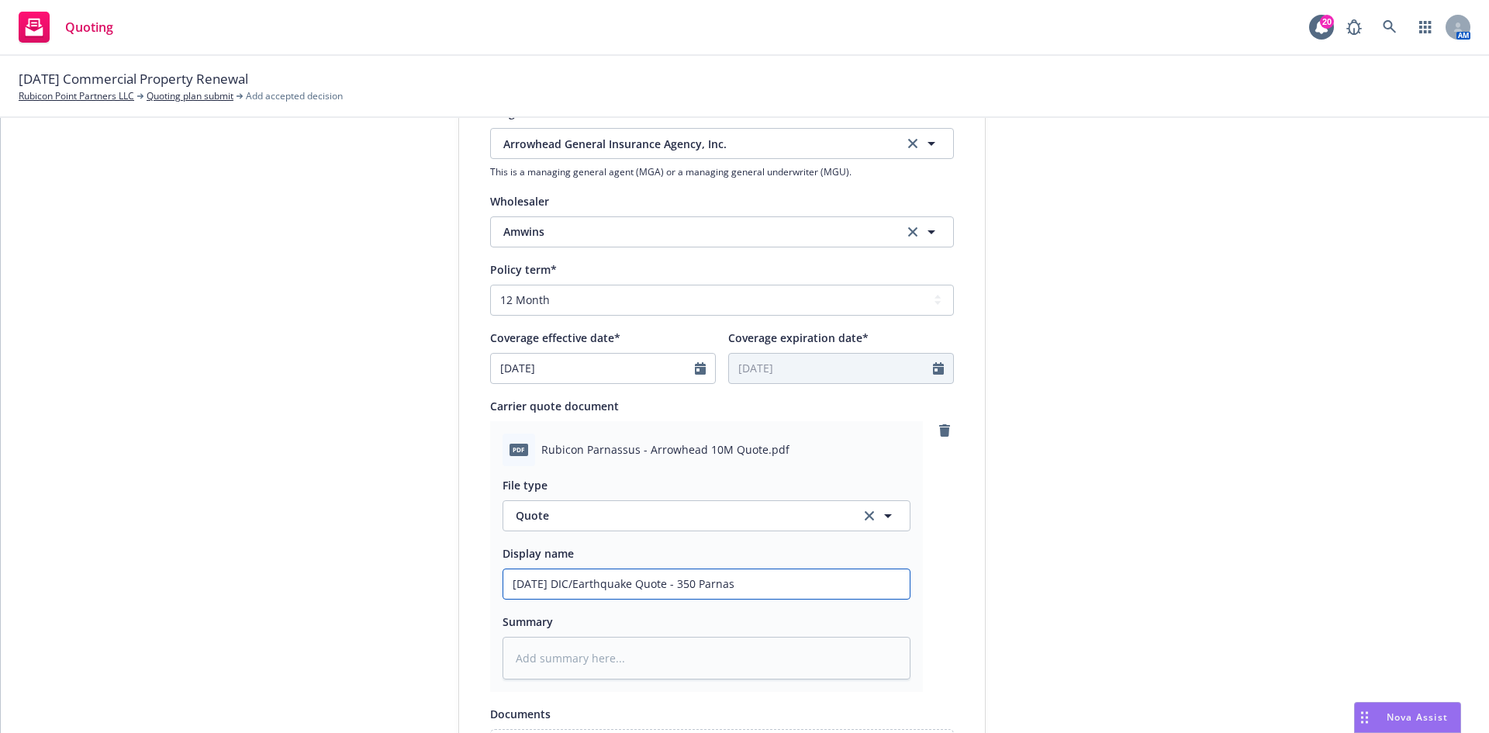
type textarea "x"
type input "8.31.2025 DIC/Earthquake Quote - 350 Parnass"
type textarea "x"
type input "8.31.2025 DIC/Earthquake Quote - 350 Parnassu"
type textarea "x"
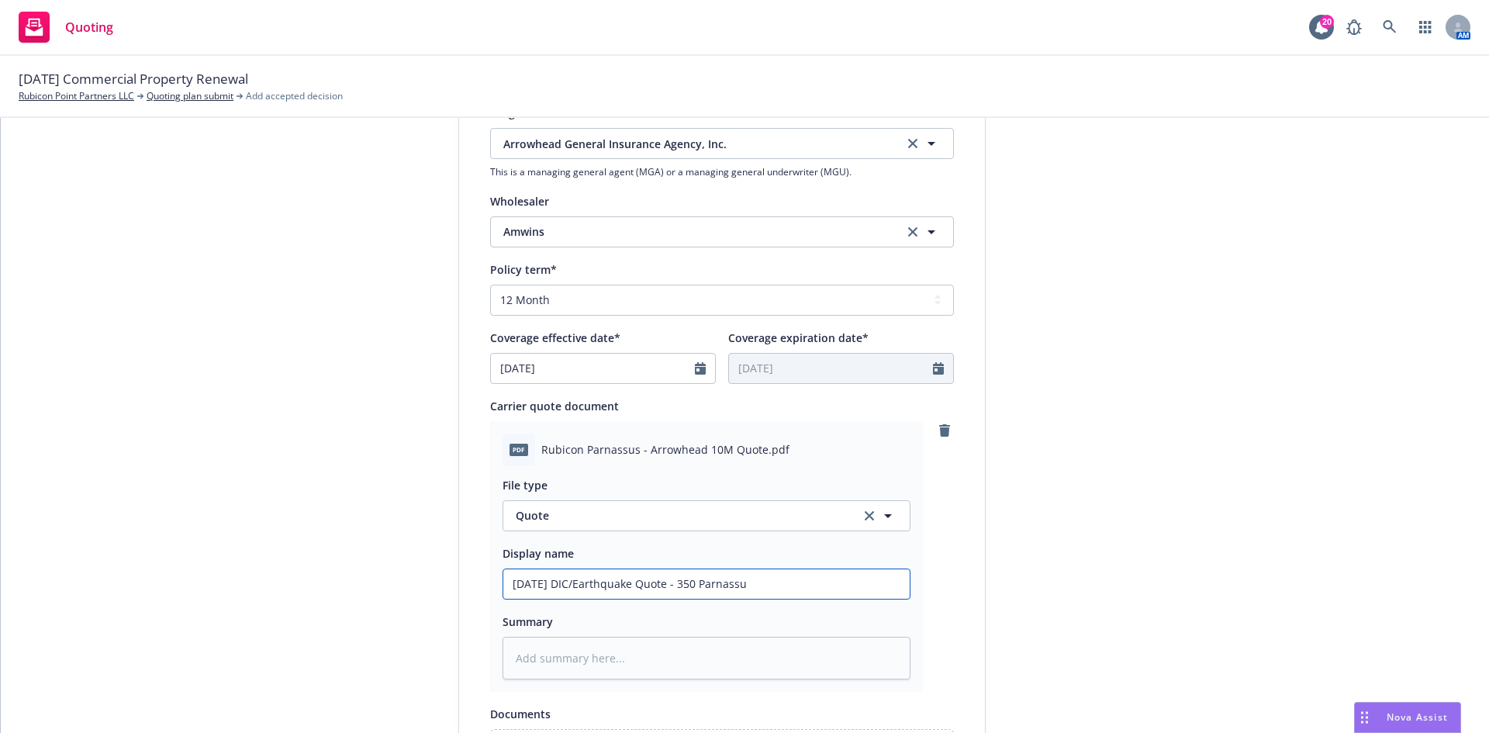
type input "8.31.2025 DIC/Earthquake Quote - 350 Parnassus"
type textarea "x"
type input "8.31.2025 DIC/Earthquake Quote - 350 Parnassus"
type textarea "x"
type input "8.31.2025 DIC/Earthquake Quote - 350 Parnassus A"
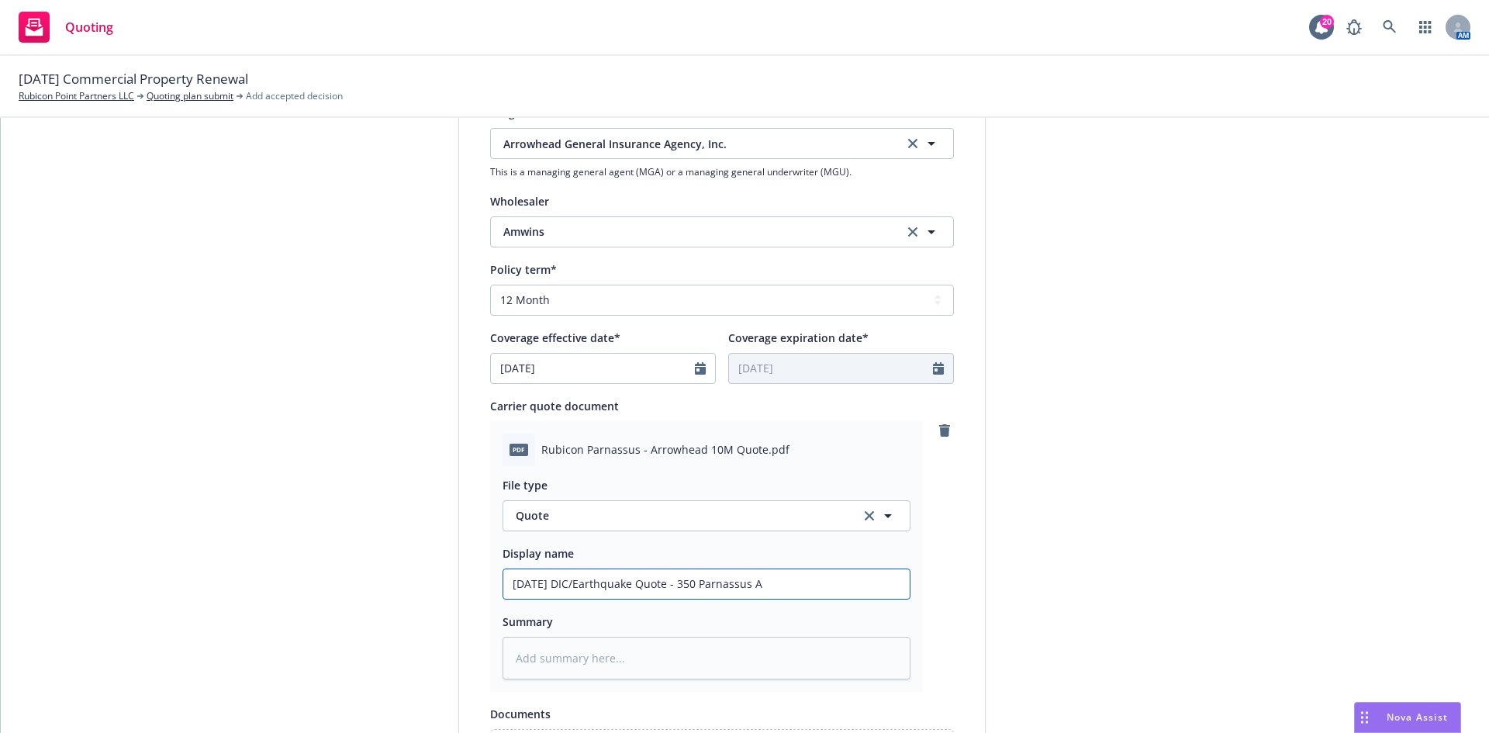
type textarea "x"
type input "8.31.2025 DIC/Earthquake Quote - 350 Parnassus Av"
type textarea "x"
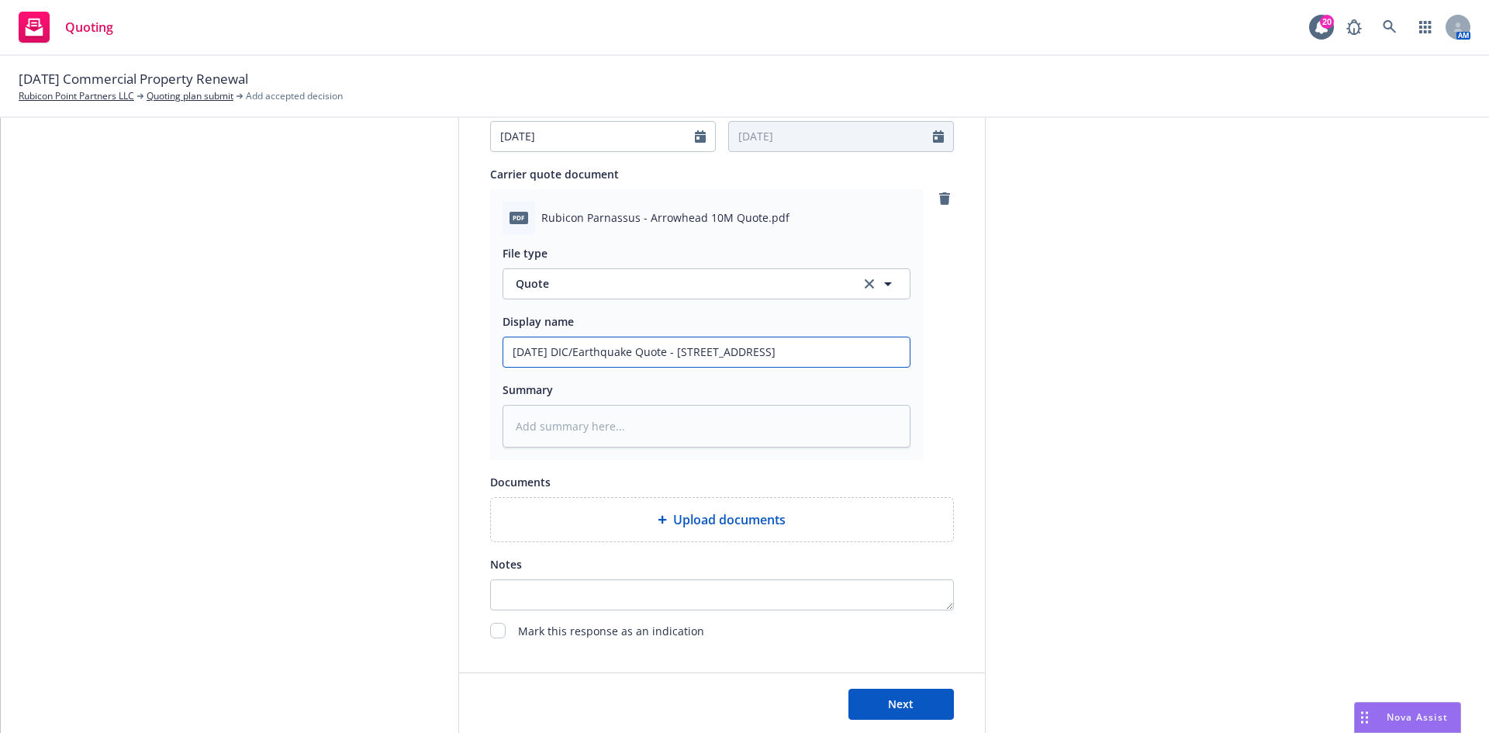
scroll to position [776, 0]
drag, startPoint x: 801, startPoint y: 359, endPoint x: 488, endPoint y: 356, distance: 313.4
click at [490, 356] on div "pdf Rubicon Parnassus - Arrowhead 10M Quote.pdf File type Quote Quote Display n…" at bounding box center [706, 323] width 433 height 271
type input "8.31.2025 DIC/Earthquake Quote - 350 Parnassus Ave"
click at [587, 419] on textarea at bounding box center [707, 425] width 408 height 43
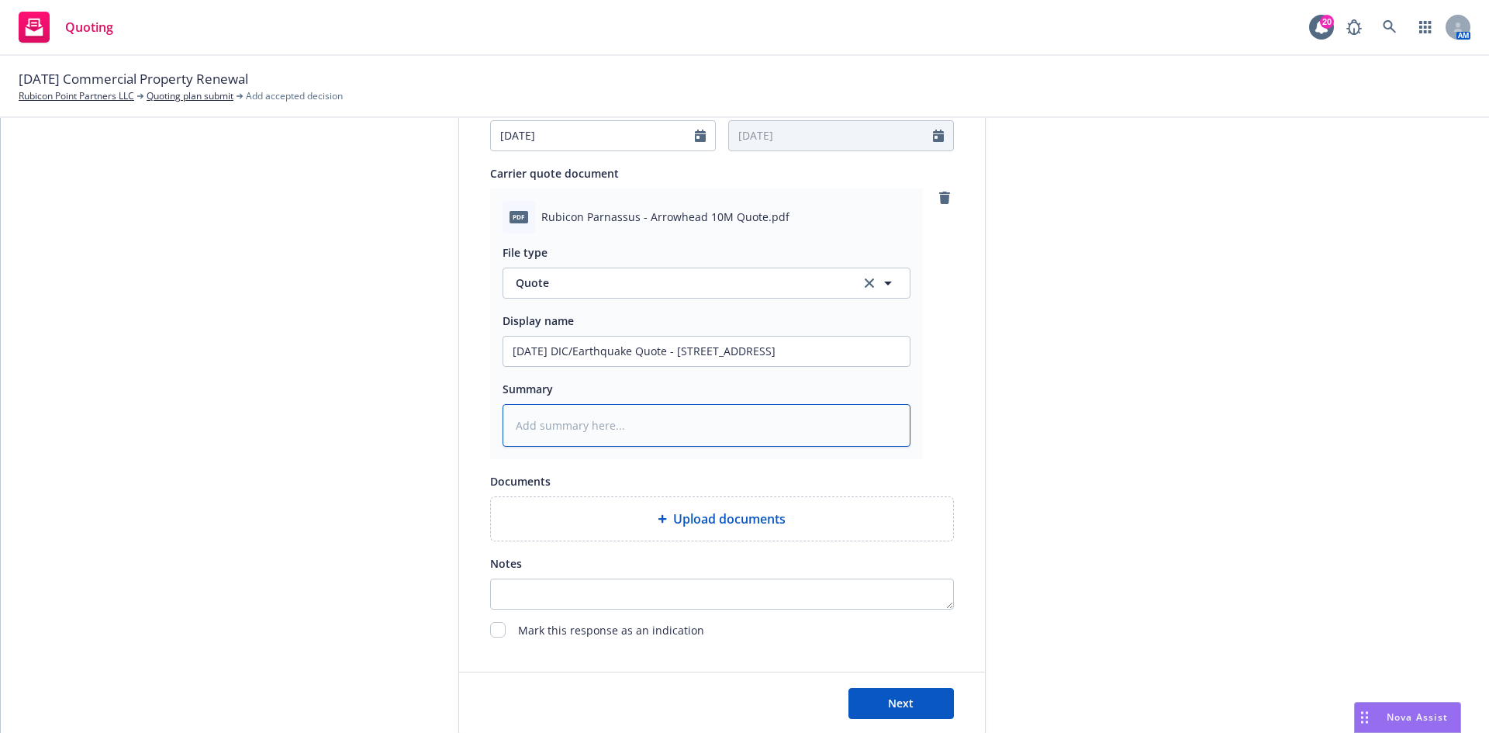
paste textarea "8.31.2025 DIC/Earthquake Quote - 350 Parnassus Ave"
type textarea "x"
type textarea "8.31.2025 DIC/Earthquake Quote - 350 Parnassus Ave"
type textarea "x"
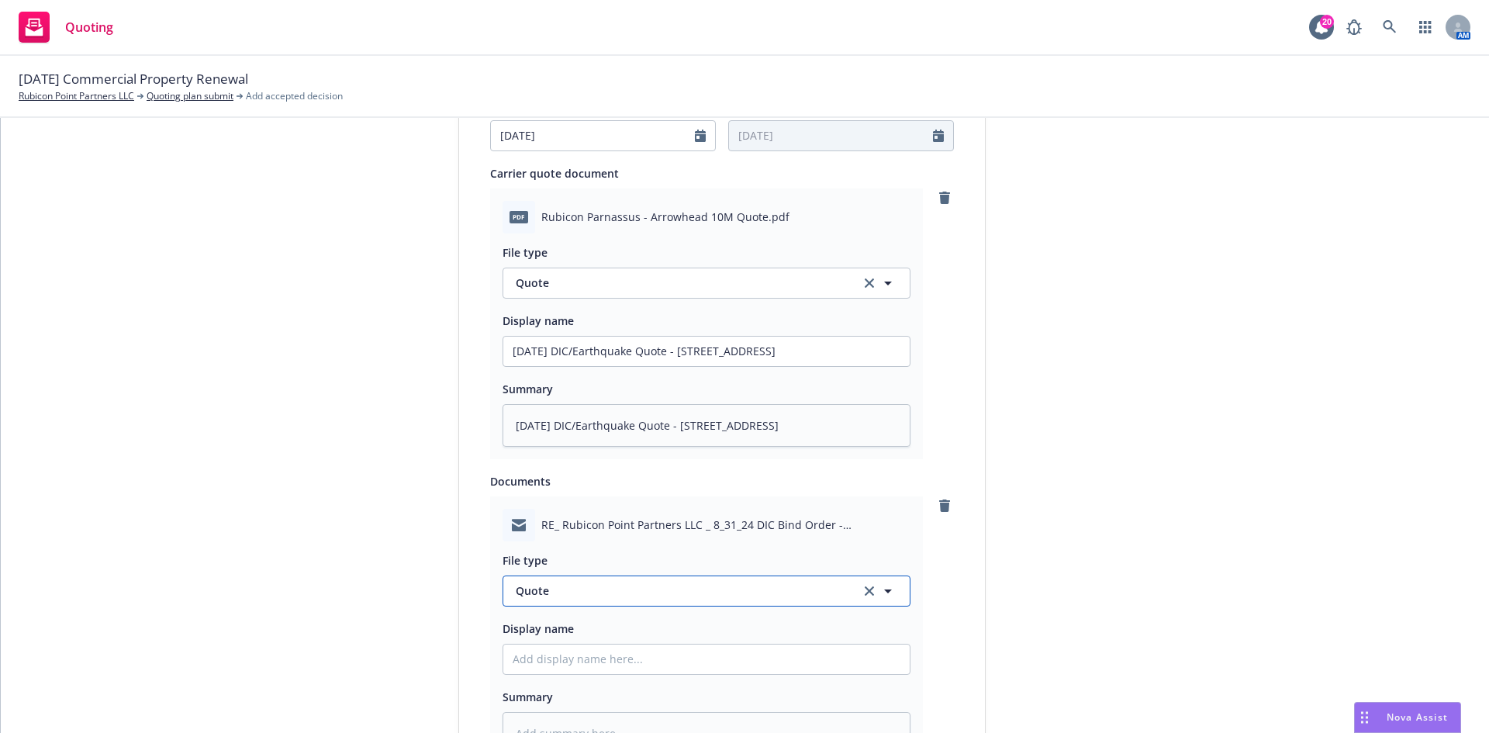
click at [595, 587] on span "Quote" at bounding box center [679, 590] width 327 height 16
type input "email"
click at [596, 554] on div "Email" at bounding box center [707, 548] width 388 height 22
click at [596, 366] on input "Display name" at bounding box center [706, 351] width 406 height 29
type textarea "x"
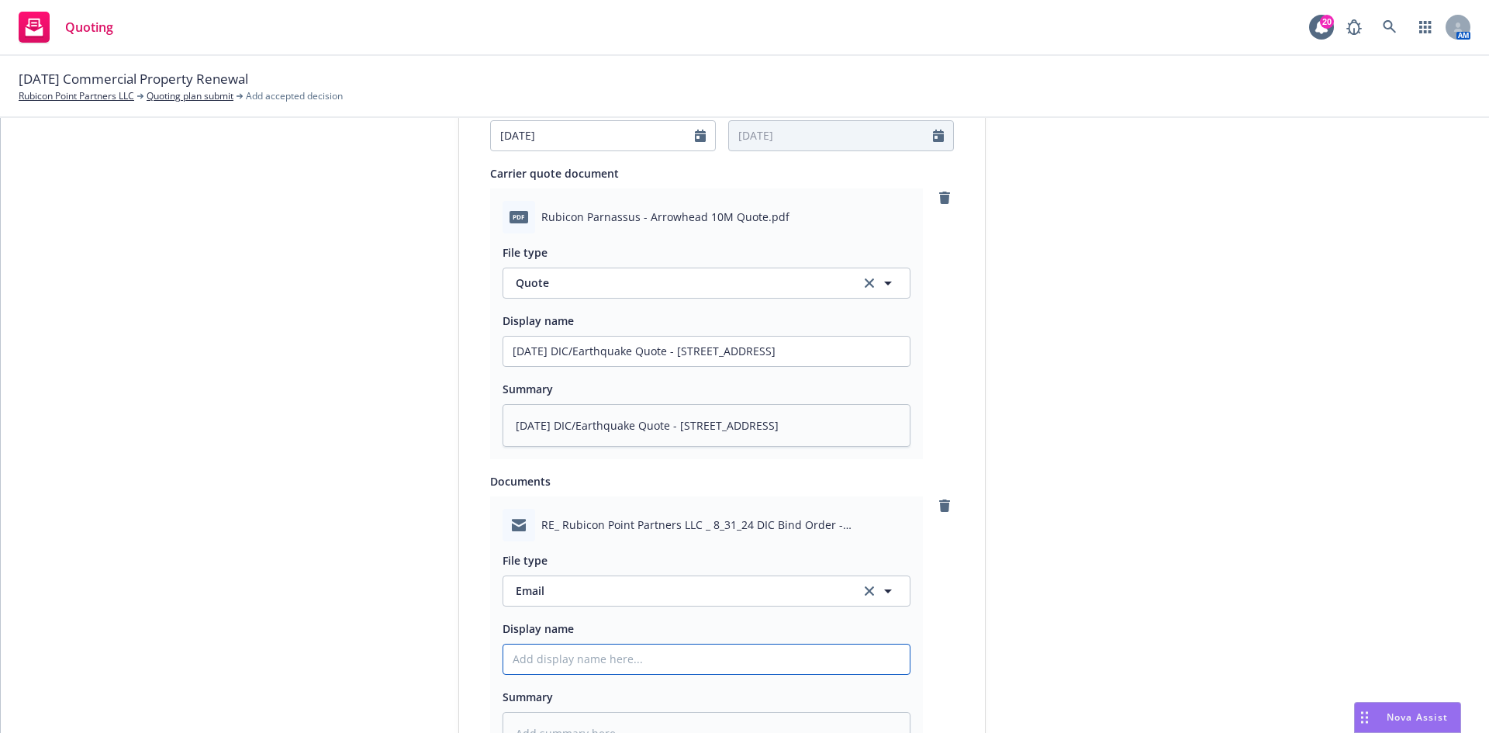
type input "E"
type textarea "x"
type input "EM"
type textarea "x"
type input "EMF"
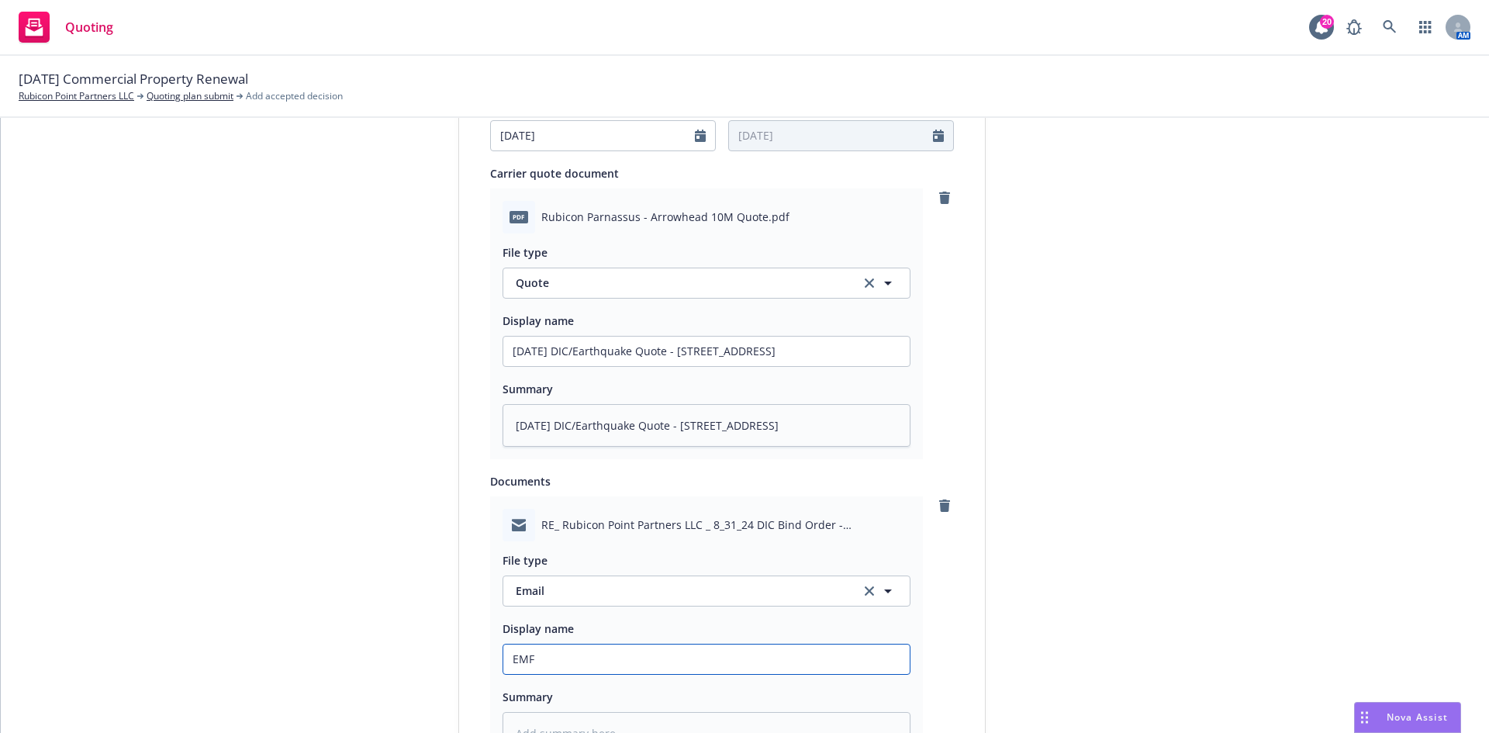
type textarea "x"
type input "EMF"
type textarea "x"
type input "EMF A"
type textarea "x"
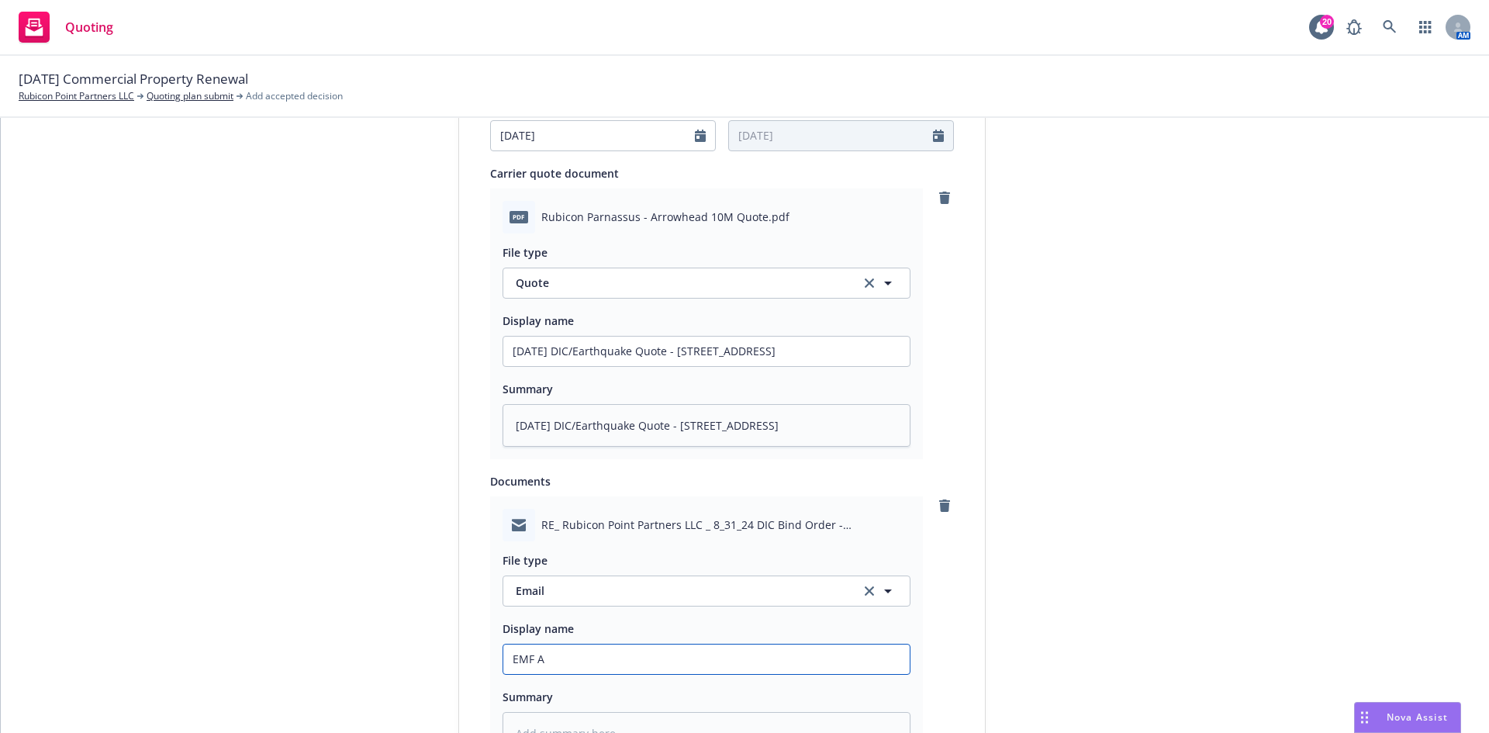
type input "EMF Am"
type textarea "x"
type input "EMF AmWI"
type textarea "x"
type input "EMF AmWIN"
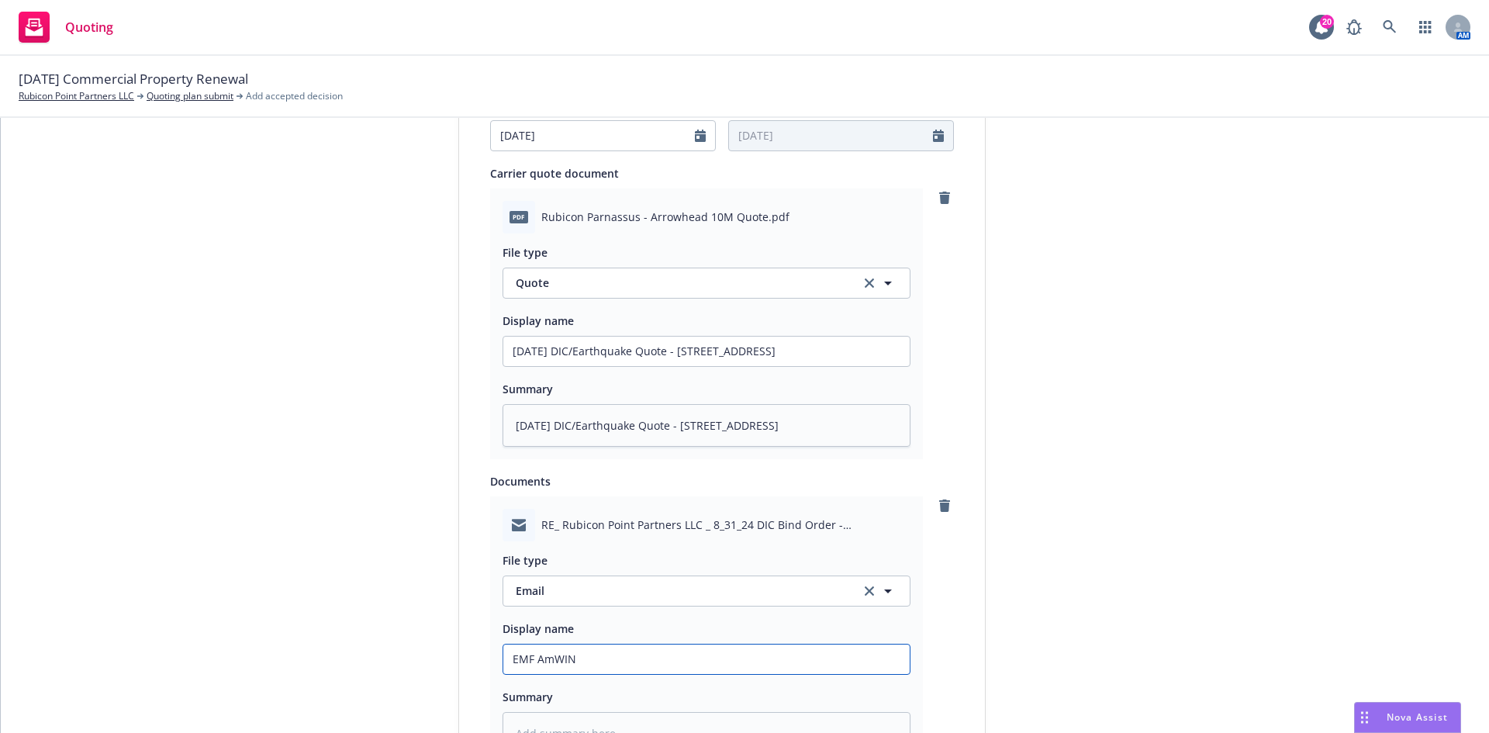
type textarea "x"
type input "EMF AmWINS"
type textarea "x"
type input "EMF AmWINS"
type textarea "x"
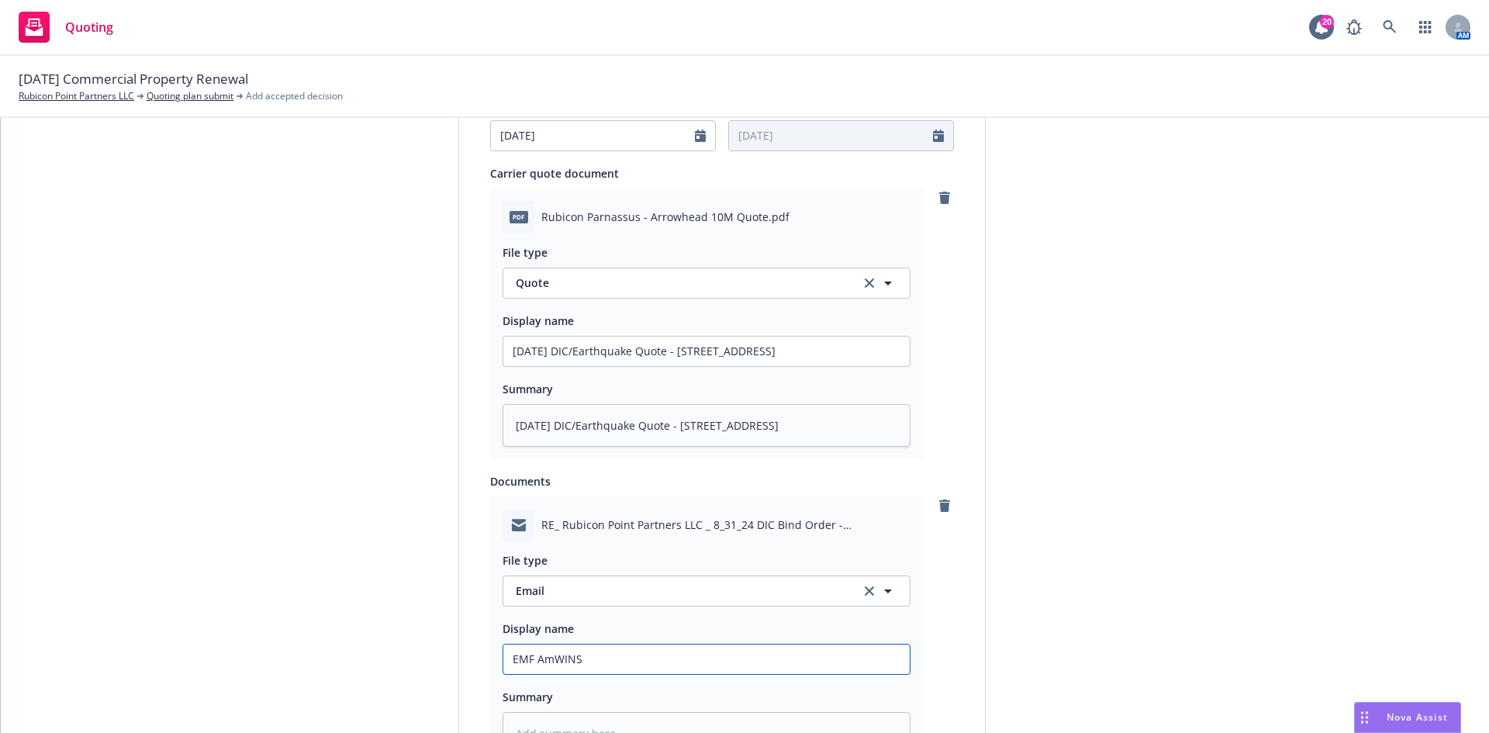
type input "EMF AmWINS -"
type textarea "x"
type input "EMF AmWINS -"
type textarea "x"
type input "EMF AmWINS - 8"
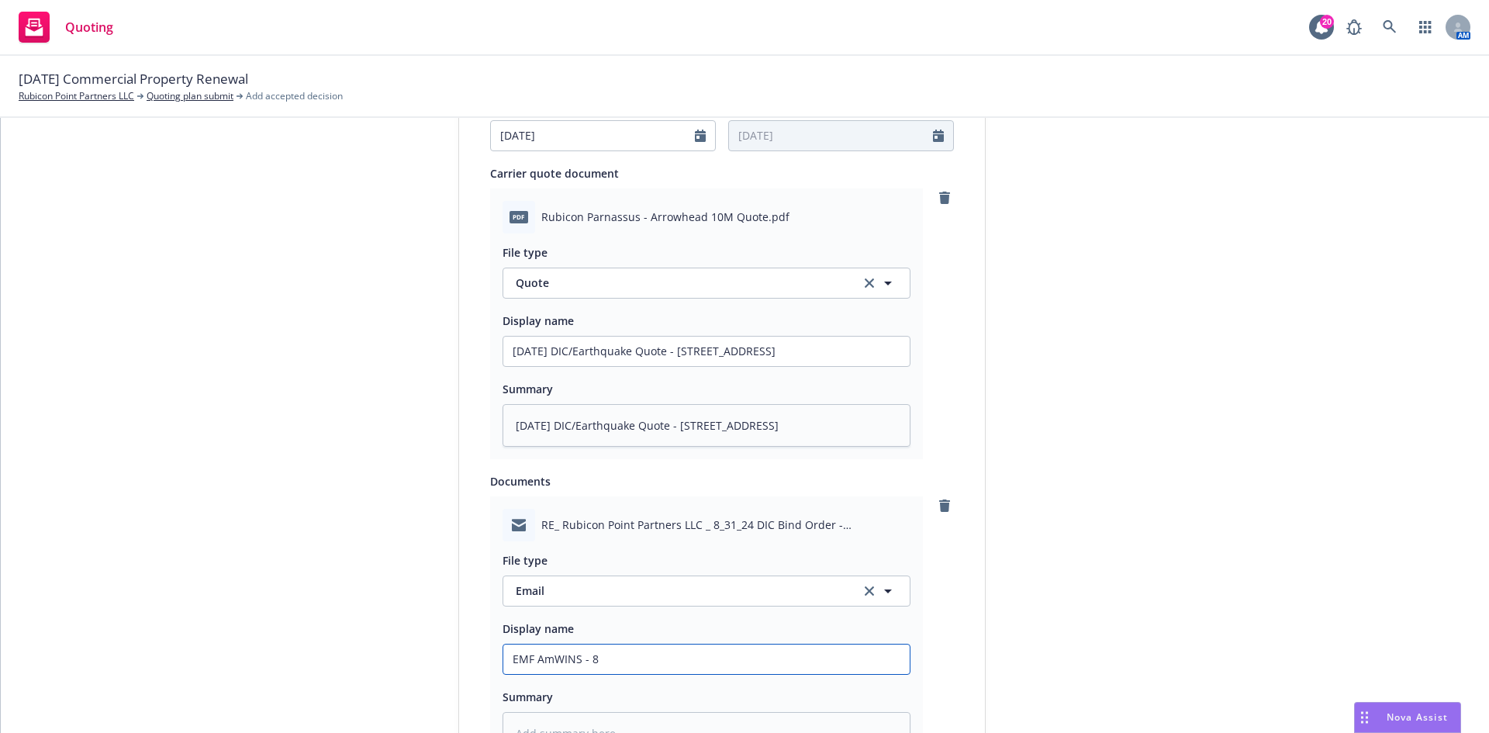
type textarea "x"
type input "EMF AmWINS - 8/"
type textarea "x"
type input "EMF AmWINS - 8/3"
type textarea "x"
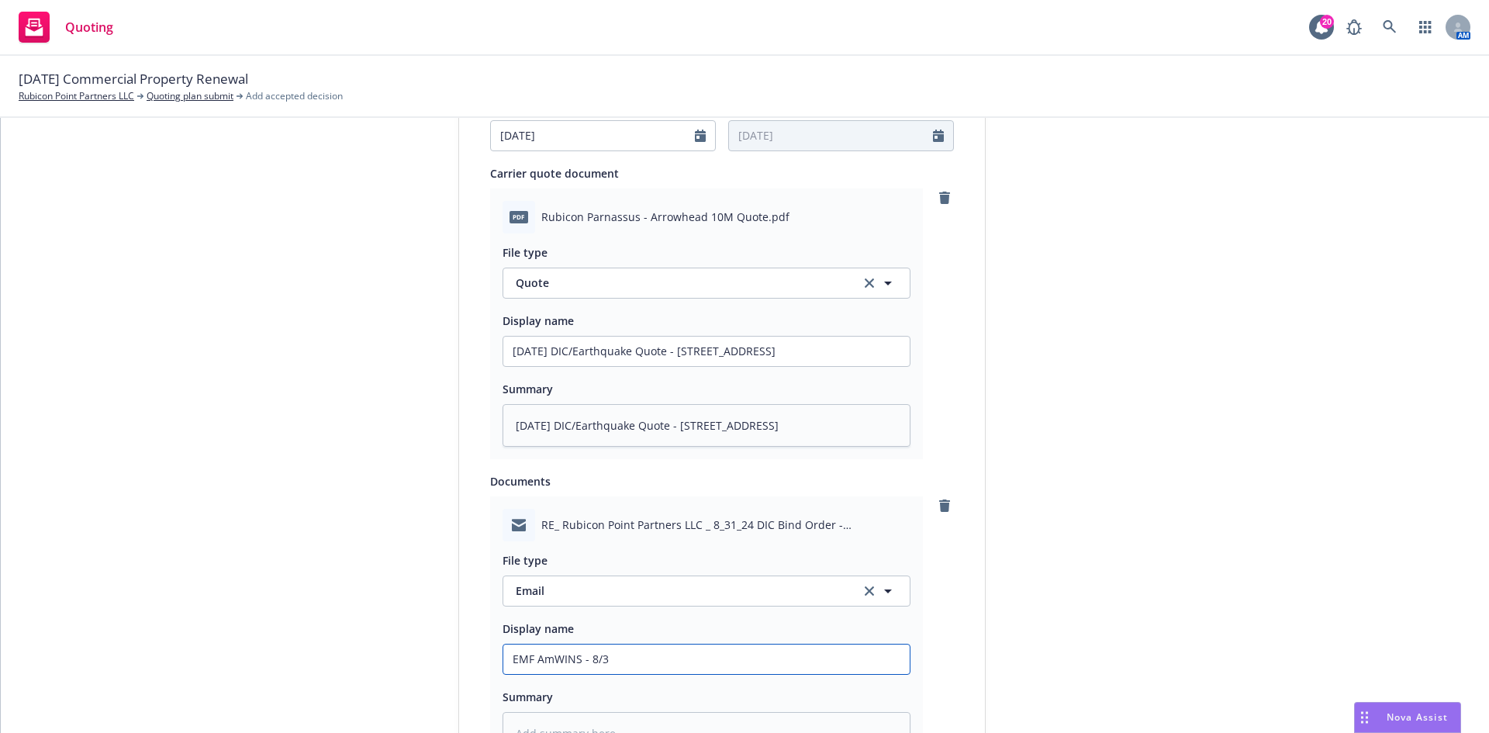
type input "EMF AmWINS - 8/31"
type textarea "x"
type input "EMF AmWINS - 8/31/"
type textarea "x"
type input "EMF AmWINS - 8/31/2"
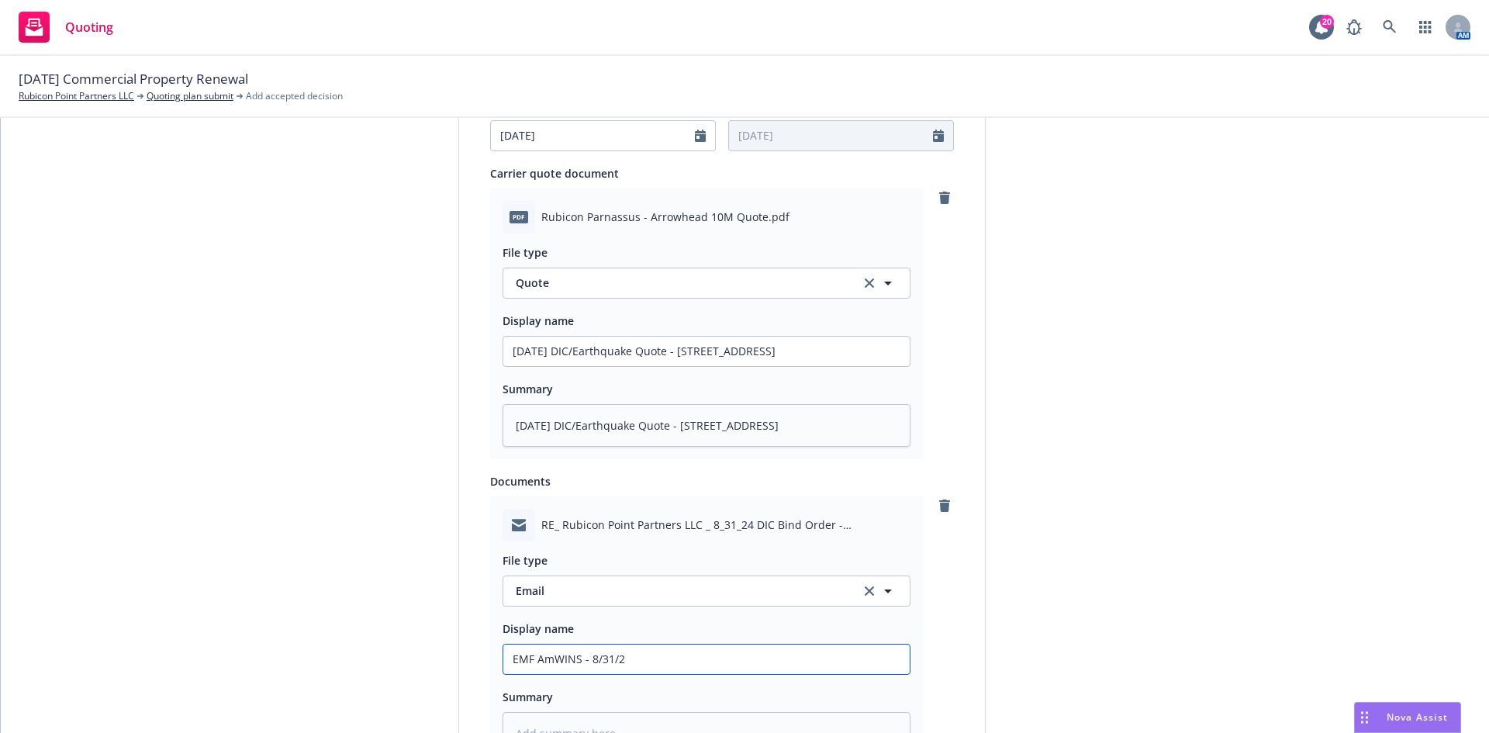
type textarea "x"
type input "EMF AmWINS - 8/31/20"
type textarea "x"
type input "EMF AmWINS - 8/31/202"
type textarea "x"
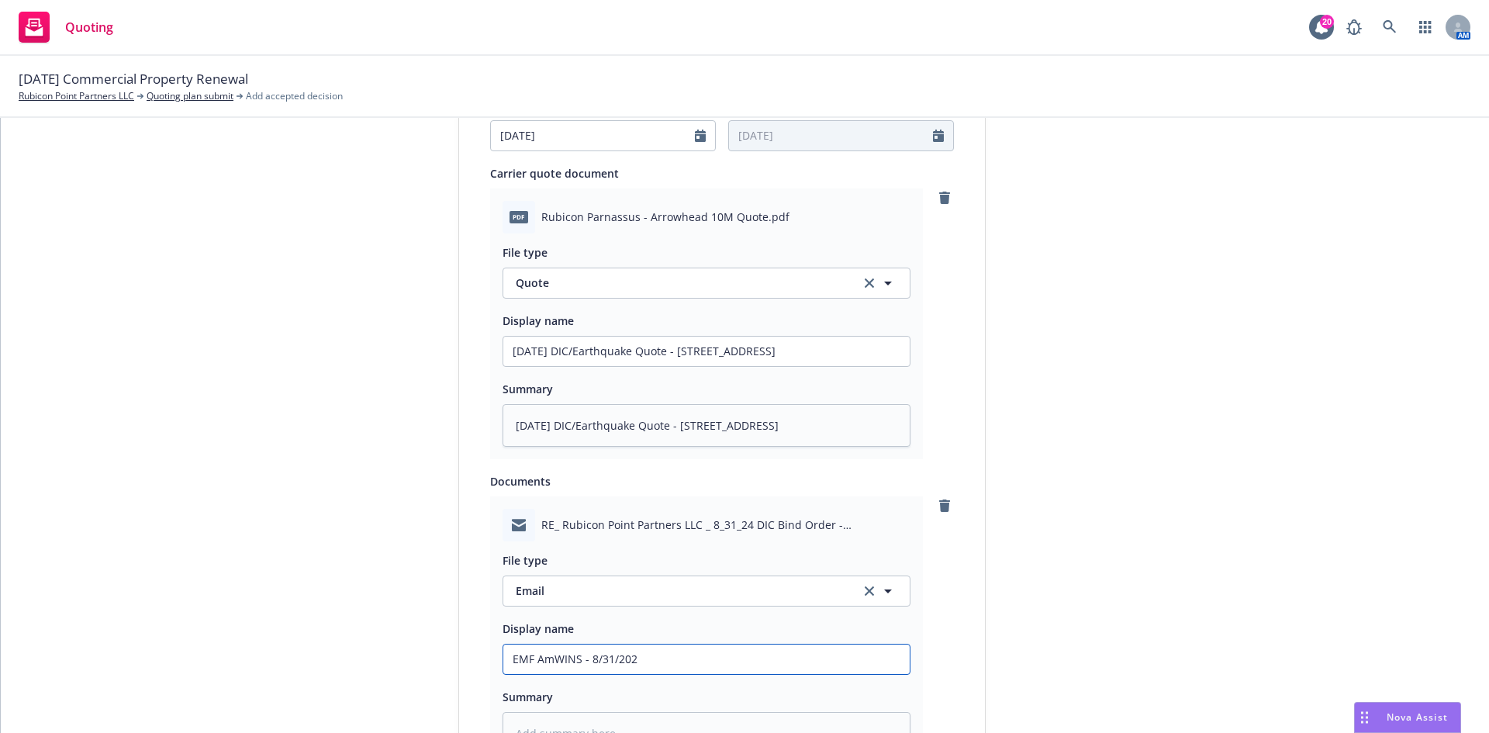
type input "EMF AmWINS - 8/31/2025"
type textarea "x"
type input "EMF AmWINS - 8/31/2025"
type textarea "x"
type input "EMF AmWINS - 8/31/2025 E"
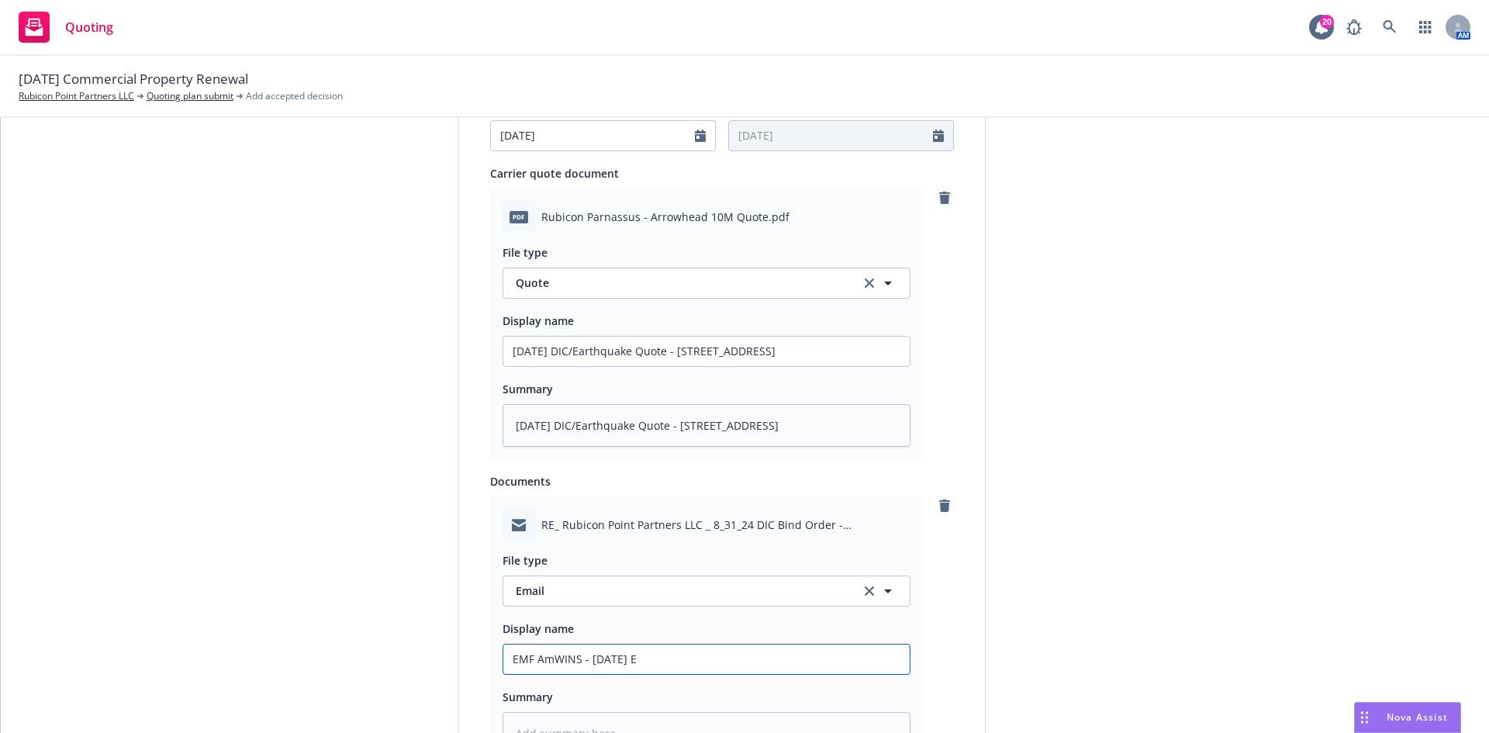
type textarea "x"
type input "EMF AmWINS - 8/31/2025 EQ"
type textarea "x"
type input "EMF AmWINS - 8/31/2025 EQ/"
type textarea "x"
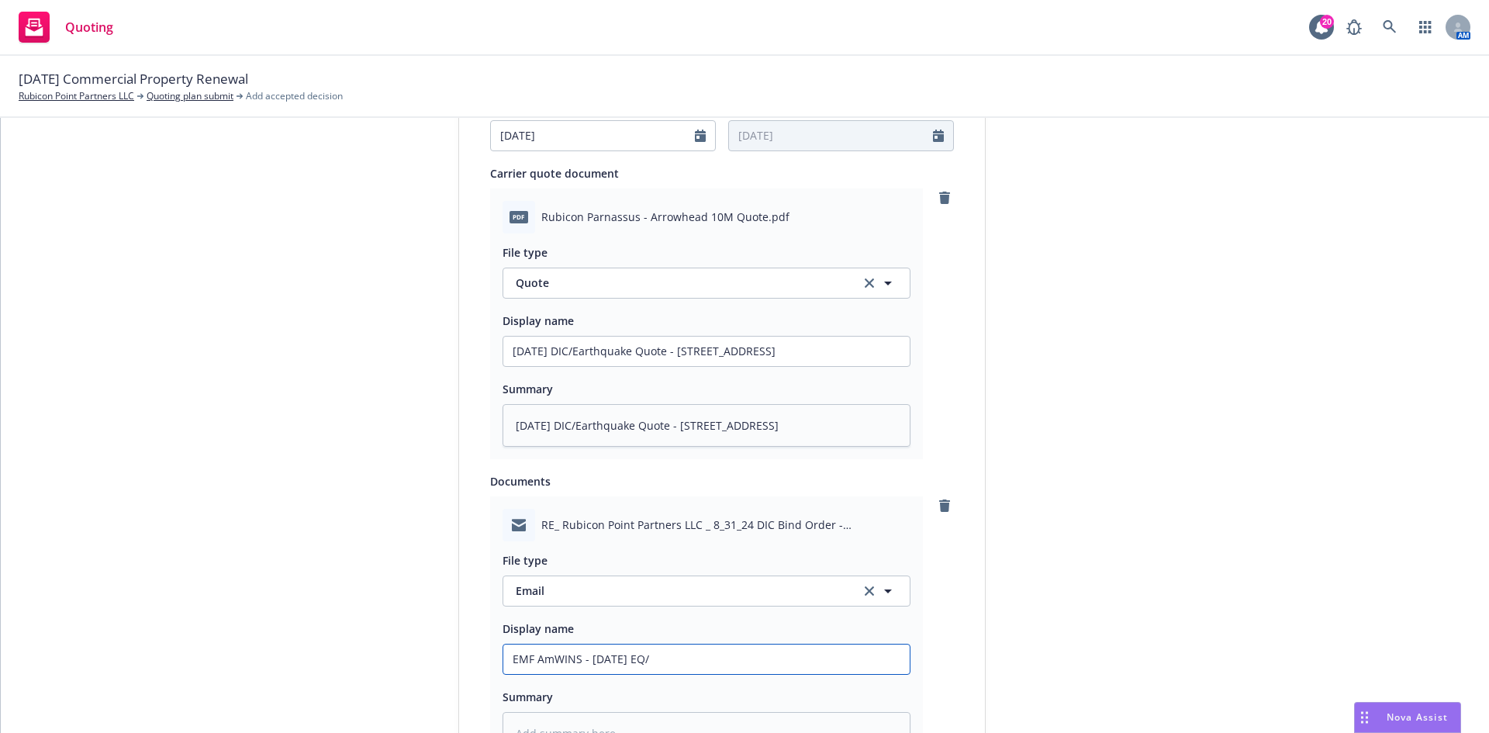
type input "EMF AmWINS - 8/31/2025 EQ/D"
type textarea "x"
type input "EMF AmWINS - 8/31/2025 EQ/DI"
type textarea "x"
type input "EMF AmWINS - 8/31/2025 EQ/DIC"
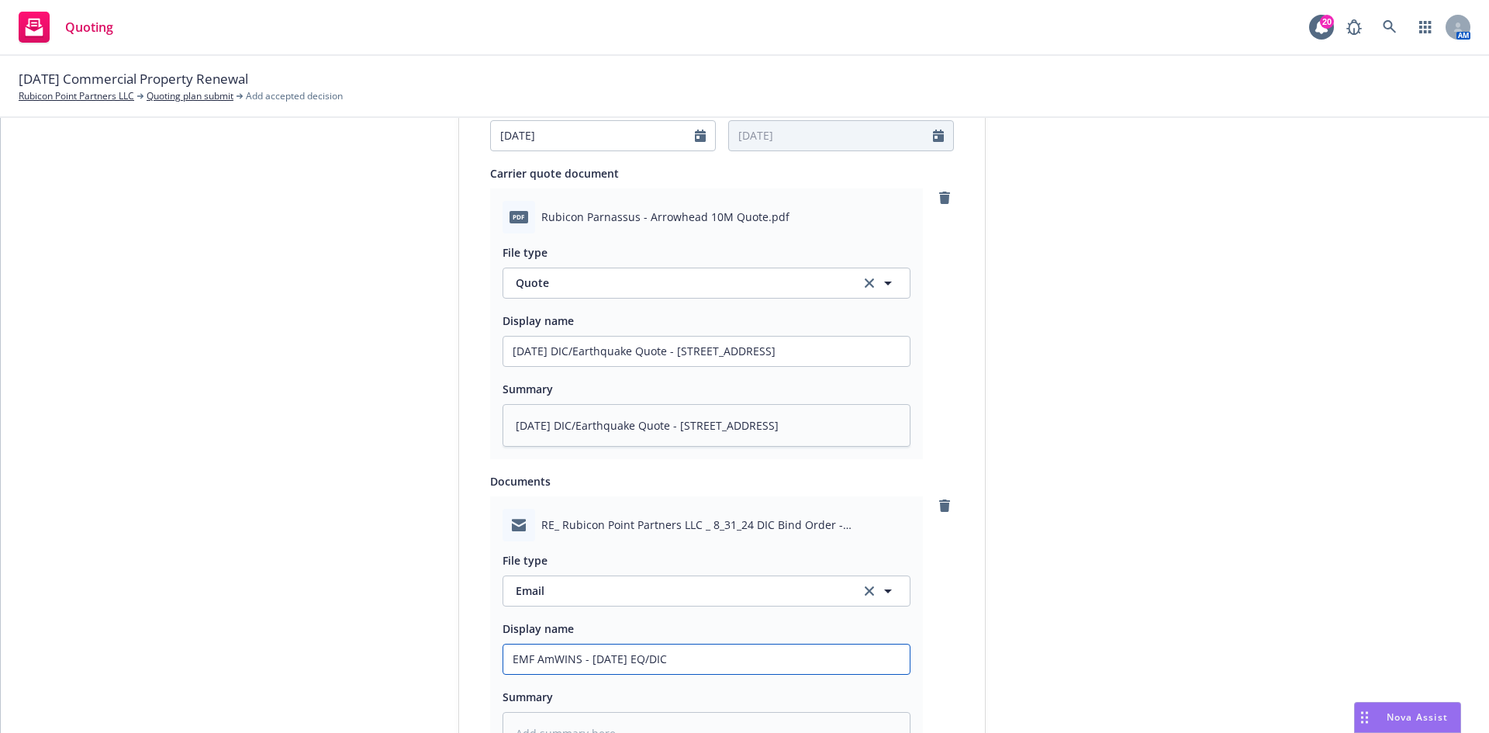
type textarea "x"
type input "EMF AmWINS - 8/31/2025 EQ/DIC"
type textarea "x"
type input "EMF AmWINS - 8/31/2025 EQ/DIC Q"
type textarea "x"
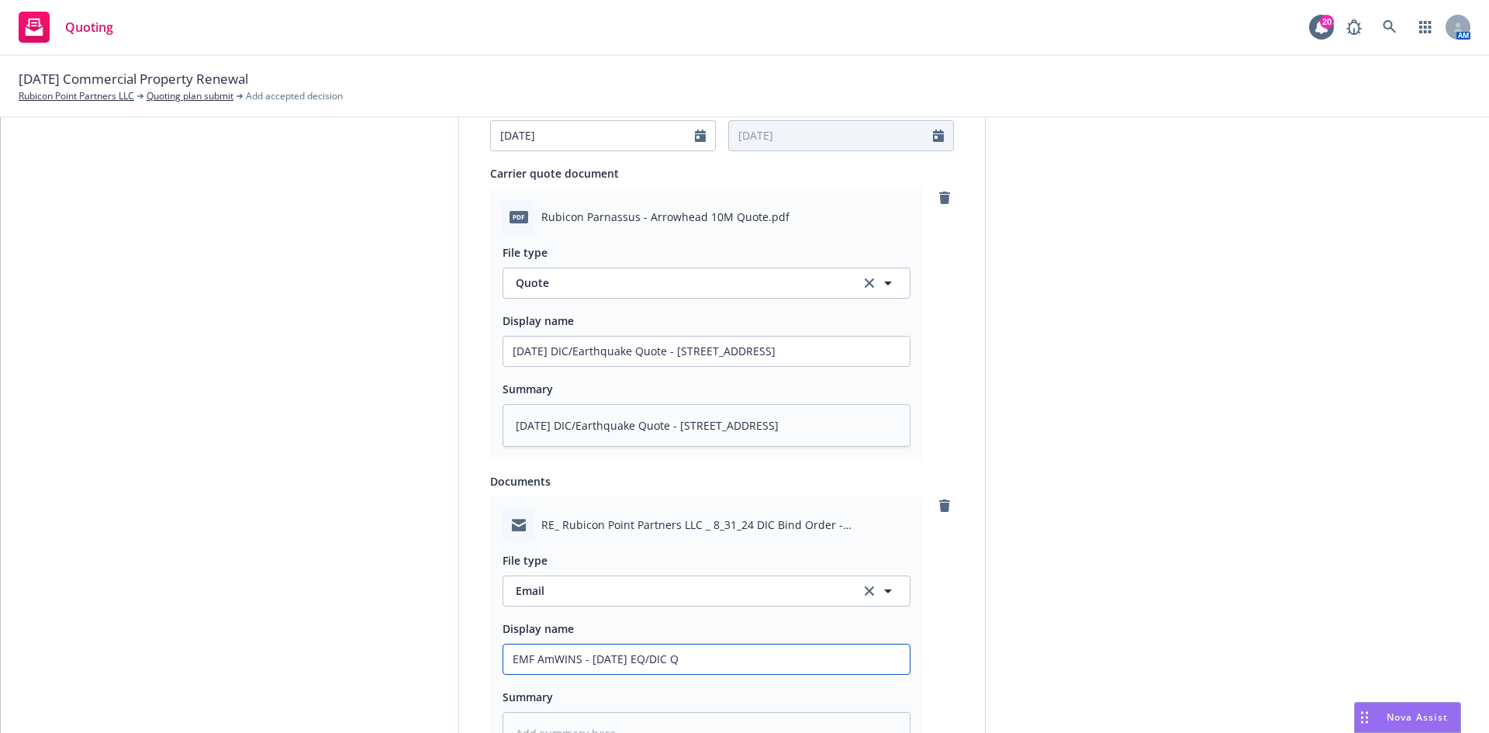
type input "EMF AmWINS - 8/31/2025 EQ/DIC Qu"
type textarea "x"
type input "EMF AmWINS - 8/31/2025 EQ/DIC Quo"
type textarea "x"
type input "EMF AmWINS - 8/31/2025 EQ/DIC Quot"
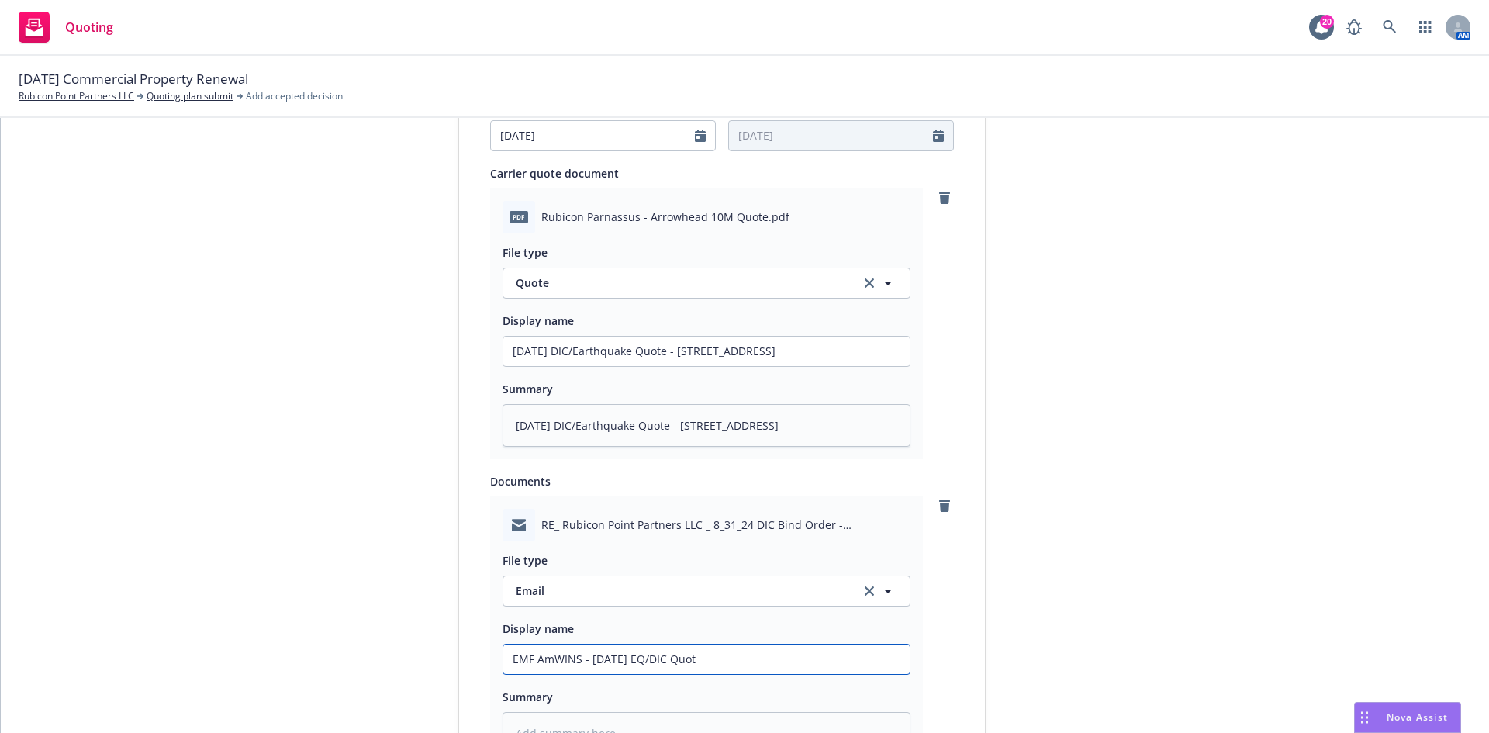
type textarea "x"
type input "EMF AmWINS - 8/31/2025 EQ/DIC Quote"
type textarea "x"
type input "EMF AmWINS - 8/31/2025 EQ/DIC Quote"
type textarea "x"
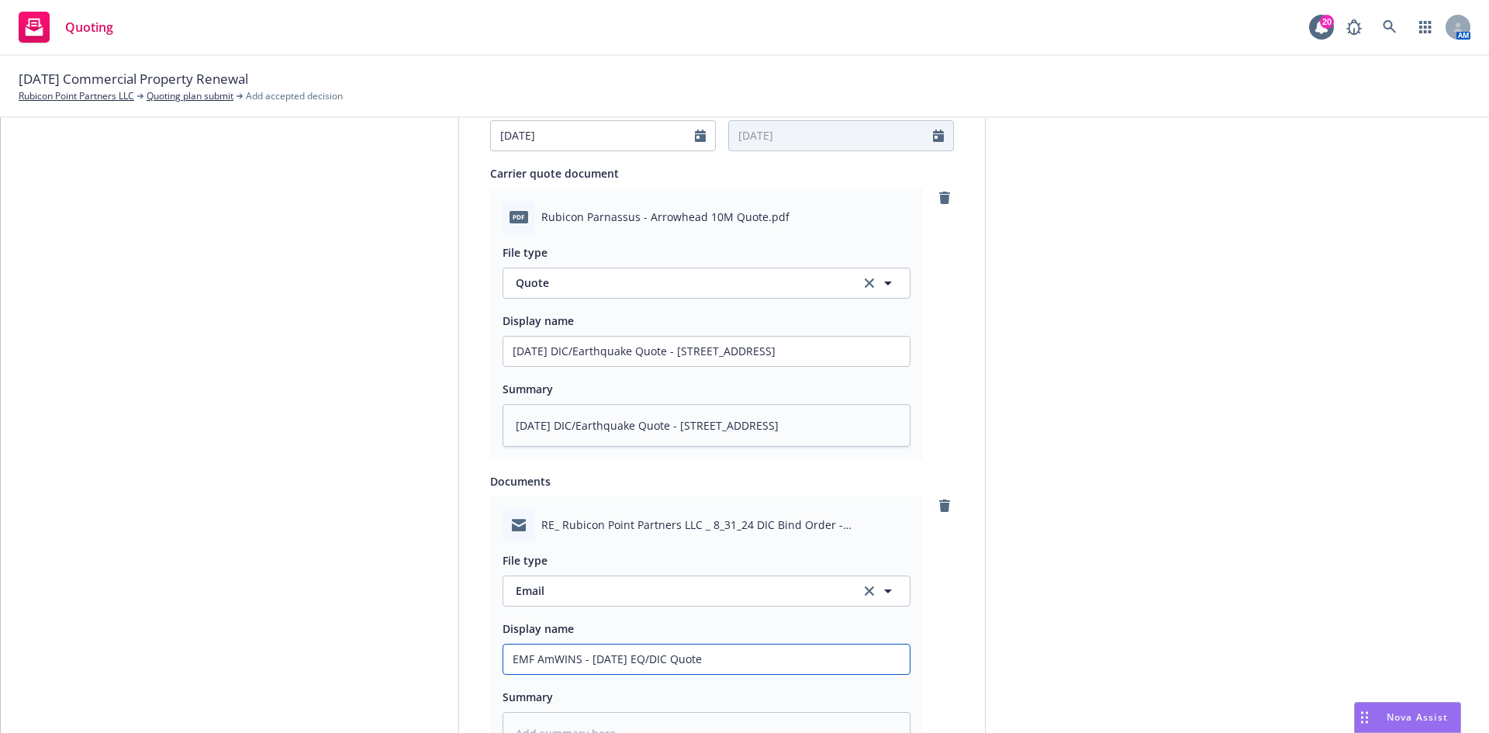
type input "EMF AmWINS - 8/31/2025 EQ/DIC Quote a"
type textarea "x"
type input "EMF AmWINS - 8/31/2025 EQ/DIC Quote an"
type textarea "x"
type input "EMF AmWINS - 8/31/2025 EQ/DIC Quote and"
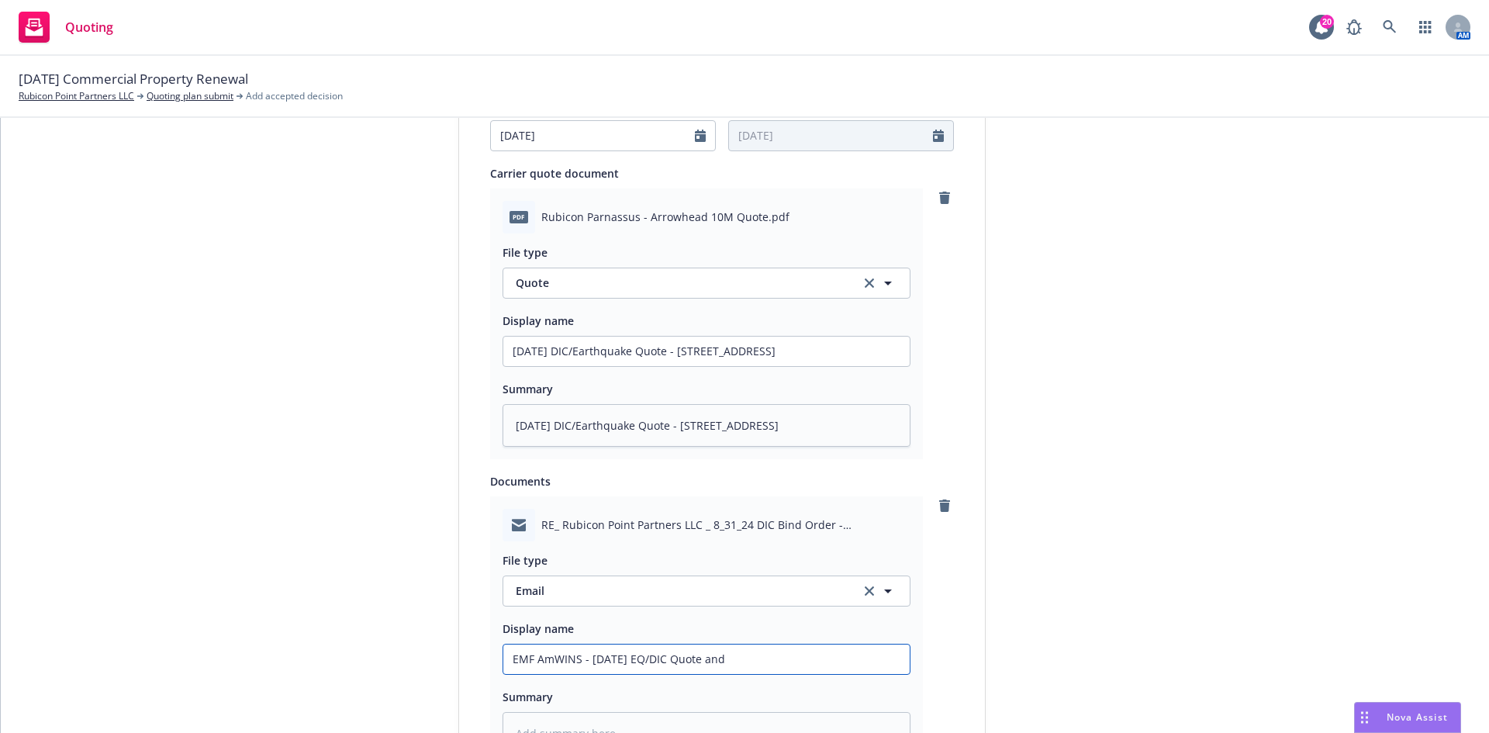
type textarea "x"
type input "EMF AmWINS - 8/31/2025 EQ/DIC Quote and"
type textarea "x"
type input "EMF AmWINS - 8/31/2025 EQ/DIC Quote and S"
type textarea "x"
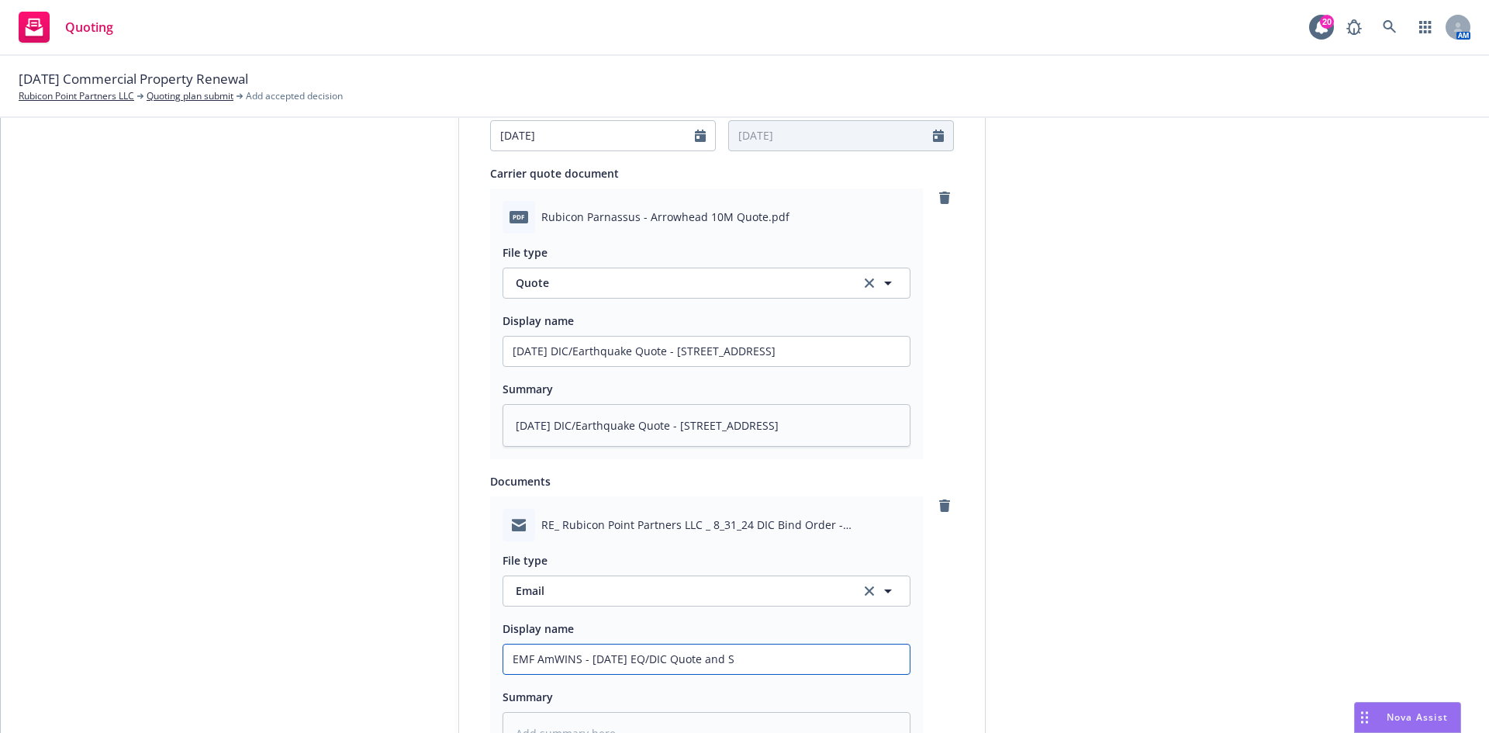
type input "EMF AmWINS - 8/31/2025 EQ/DIC Quote and Su"
type textarea "x"
type input "EMF AmWINS - 8/31/2025 EQ/DIC Quote and Sum"
type textarea "x"
type input "EMF AmWINS - 8/31/2025 EQ/DIC Quote and Summ"
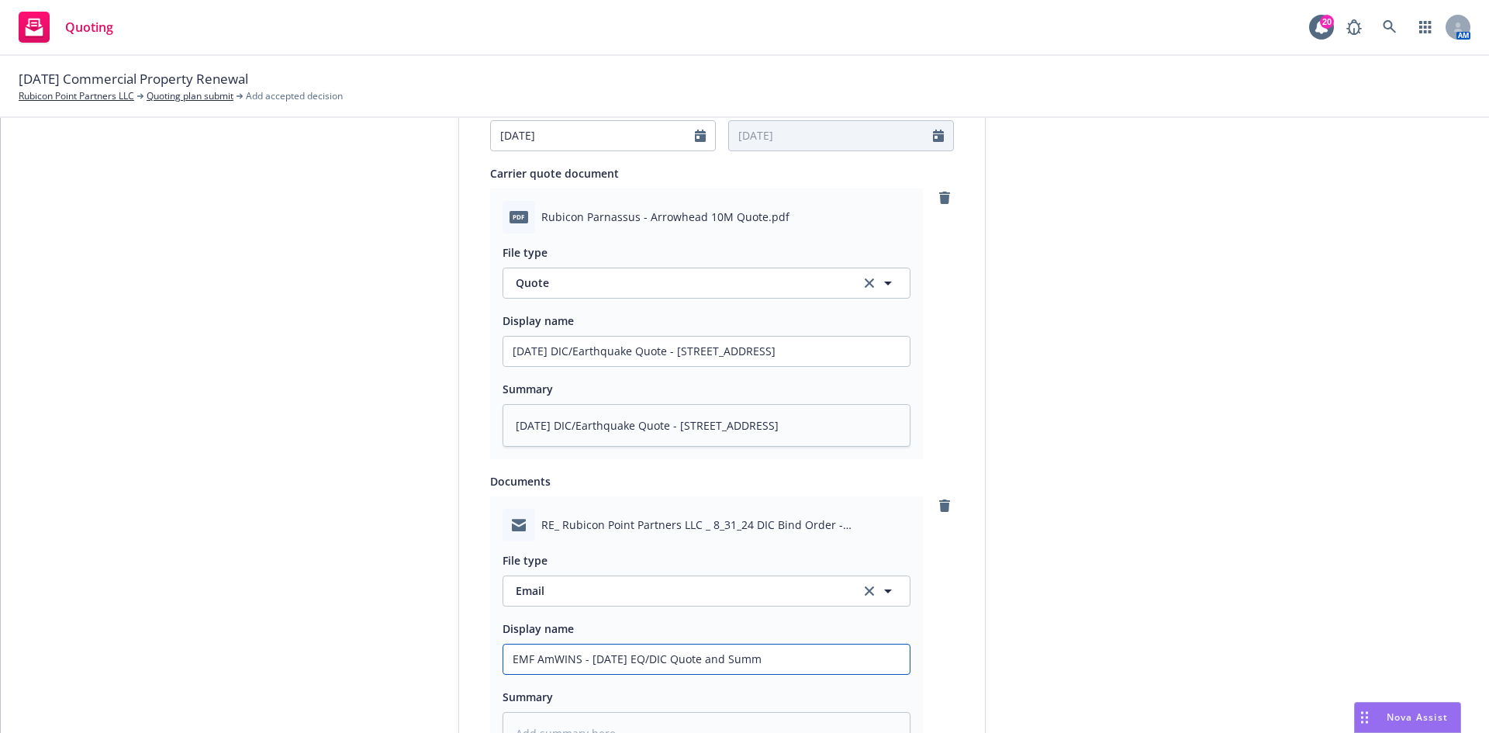
type textarea "x"
type input "EMF AmWINS - 8/31/2025 EQ/DIC Quote and Summa"
type textarea "x"
type input "EMF AmWINS - 8/31/2025 EQ/DIC Quote and Summar"
type textarea "x"
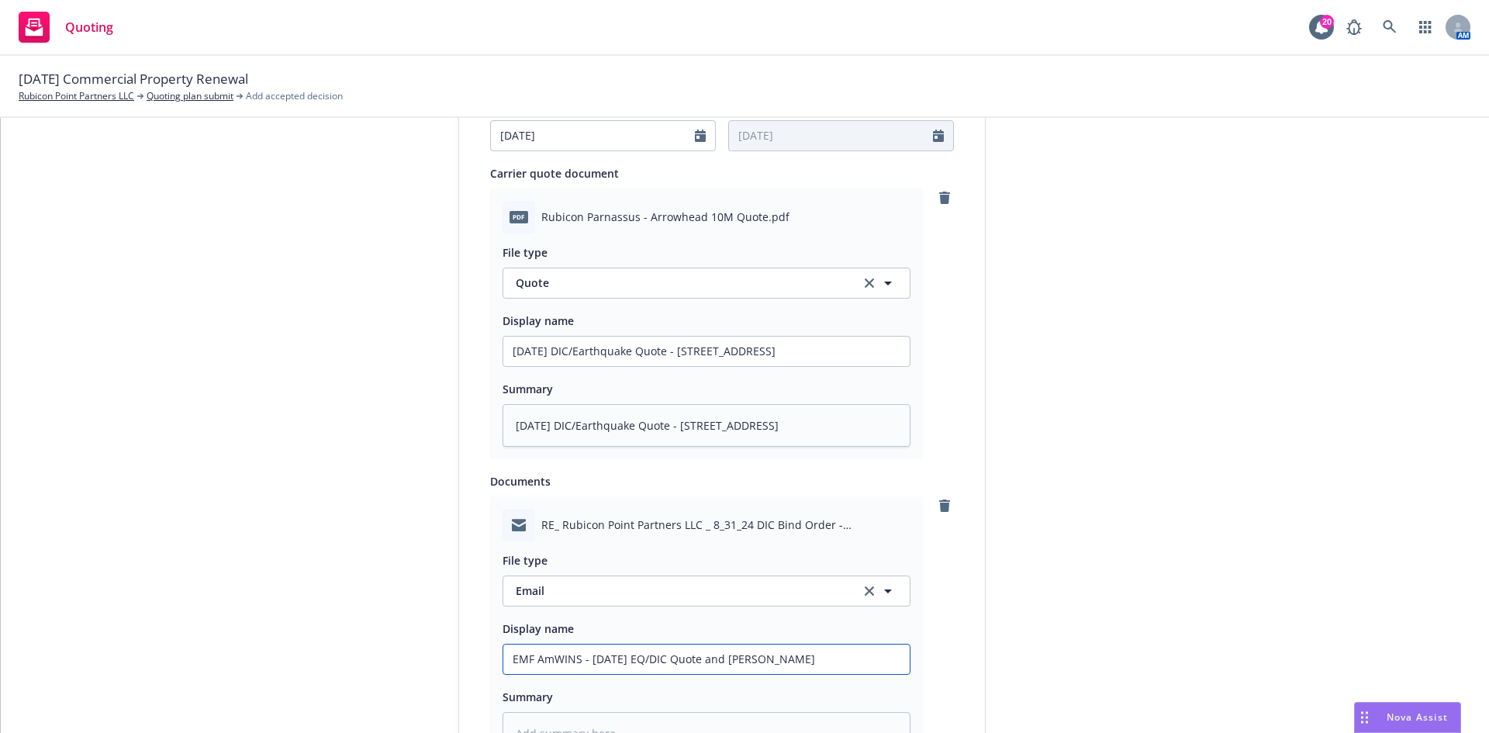
type input "EMF AmWINS - 8/31/2025 EQ/DIC Quote and Summary"
type textarea "x"
type input "EMF AmWINS - 8/31/2025 EQ/DIC Quote and Summary"
type textarea "x"
type input "EMF AmWINS - 8/31/2025 EQ/DIC Quote and Summary o"
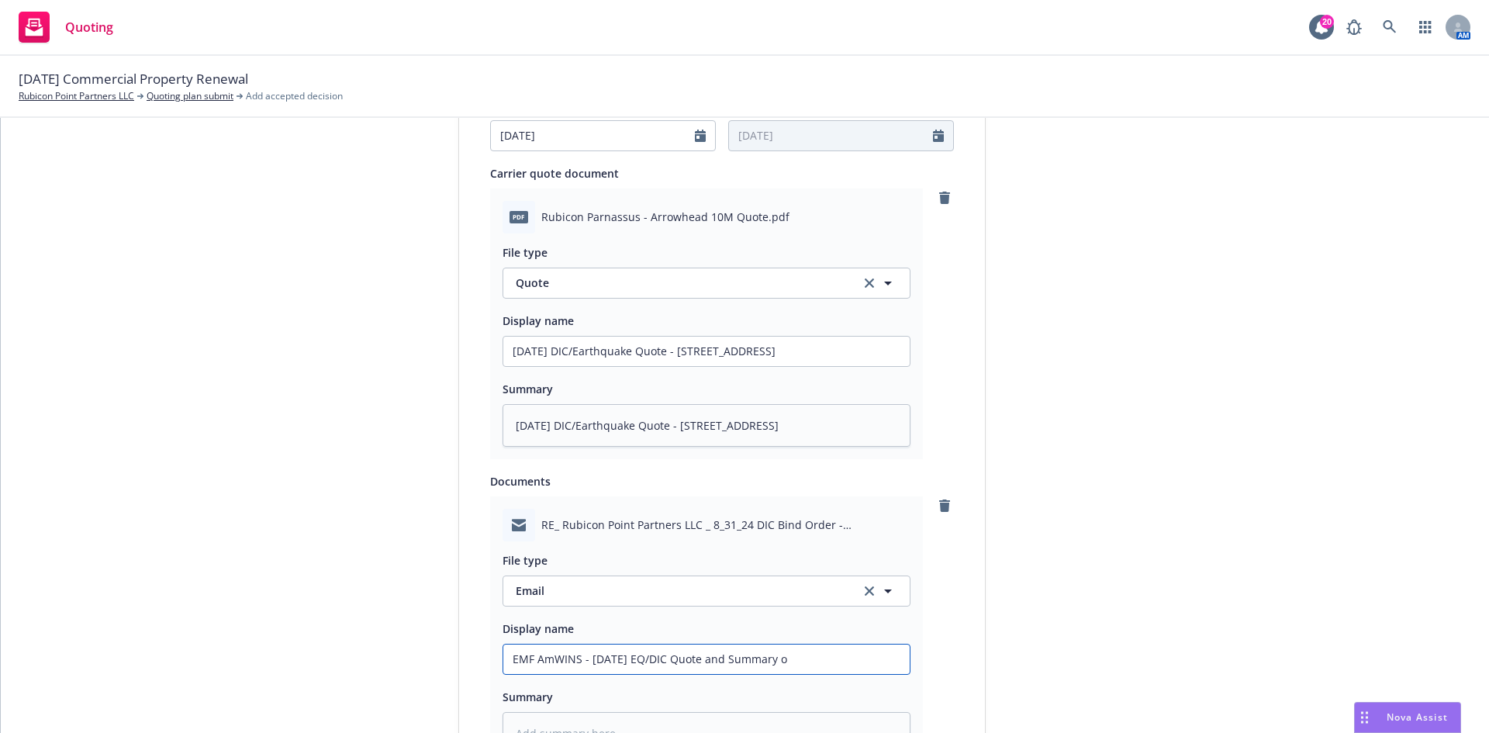
type textarea "x"
drag, startPoint x: 895, startPoint y: 662, endPoint x: 391, endPoint y: 696, distance: 505.3
click at [391, 696] on div "1 Quote initiation 2 Coverage selection 3 Billing info Quote initiation Display…" at bounding box center [744, 209] width 1451 height 1611
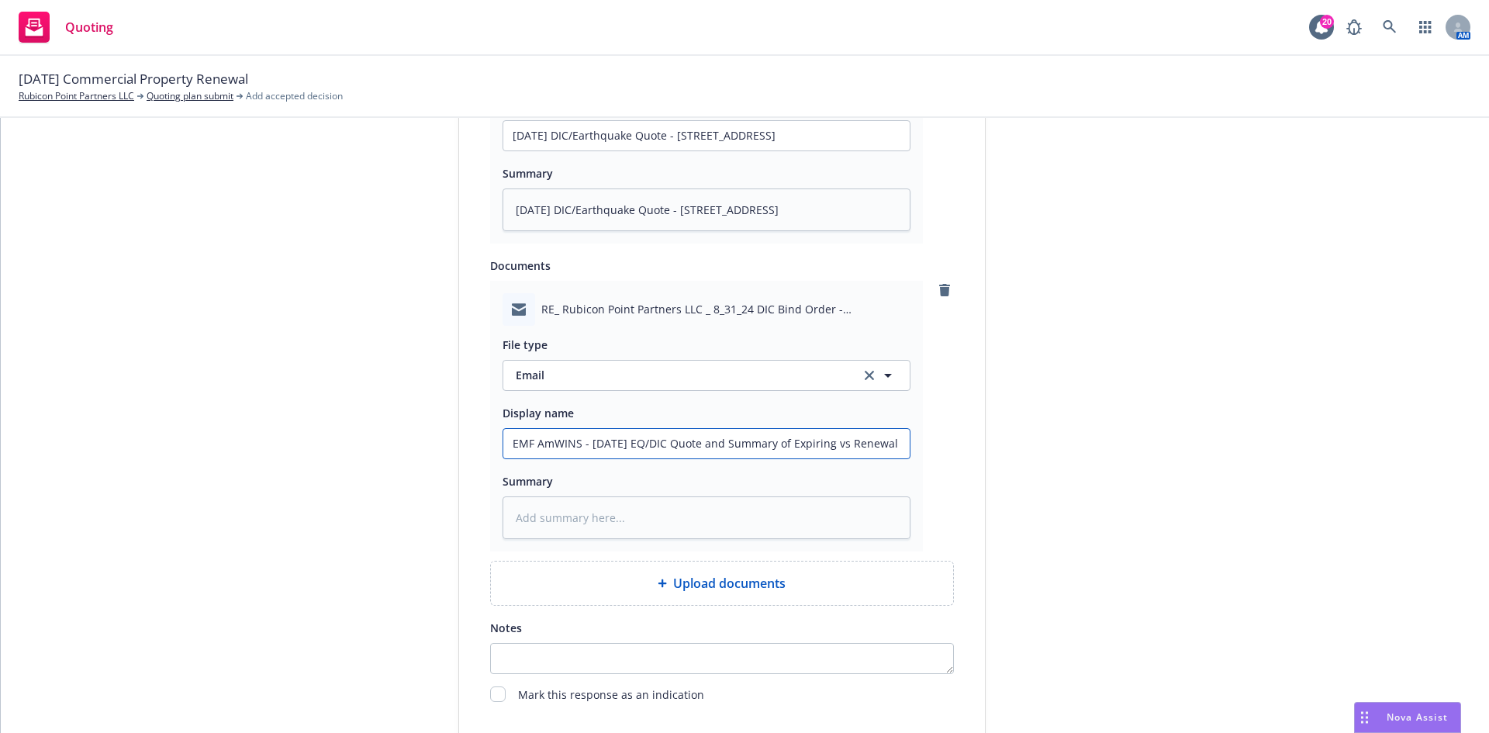
scroll to position [1008, 0]
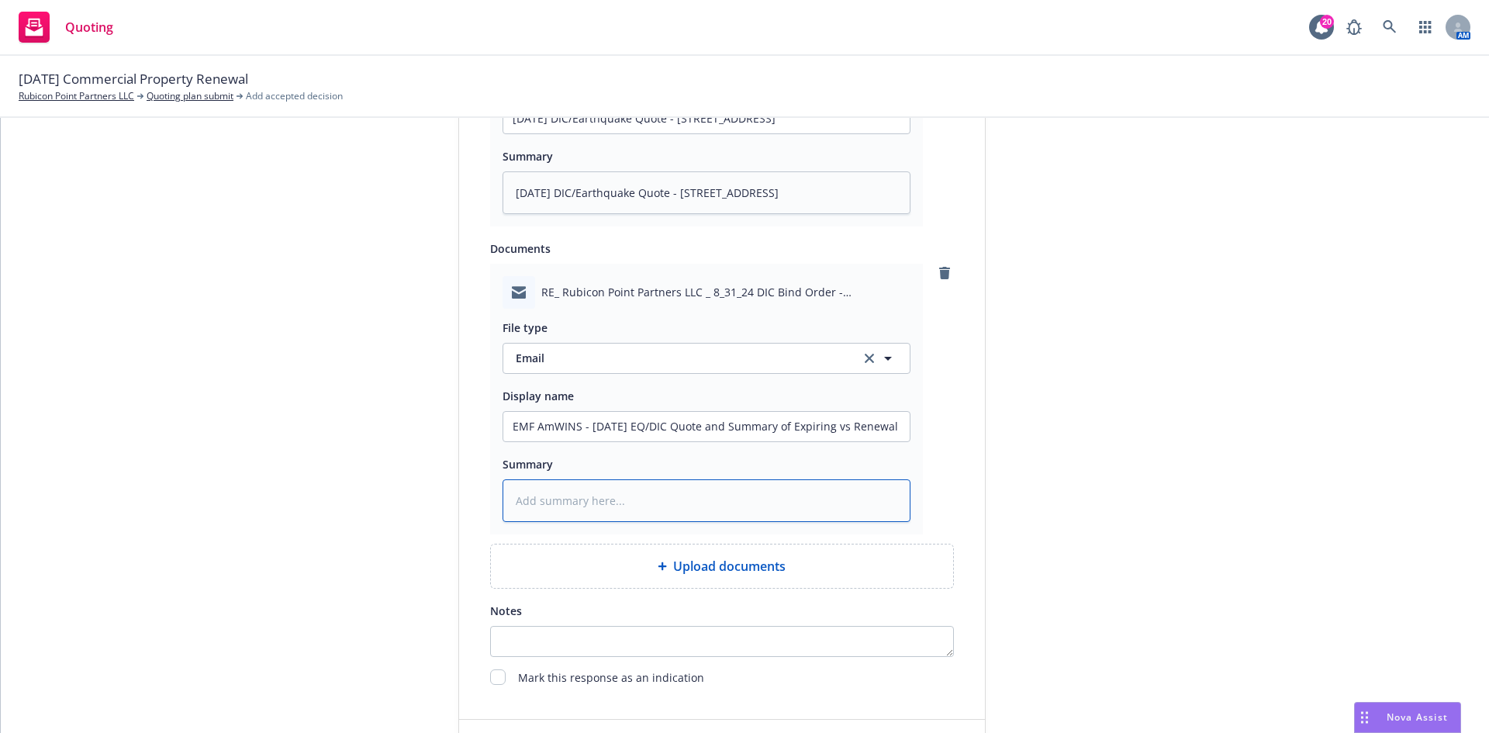
click at [599, 501] on textarea at bounding box center [707, 500] width 408 height 43
paste textarea "EMF AmWINS - 8/31/2025 EQ/DIC Quote and Summary of Expiring vs Renewal"
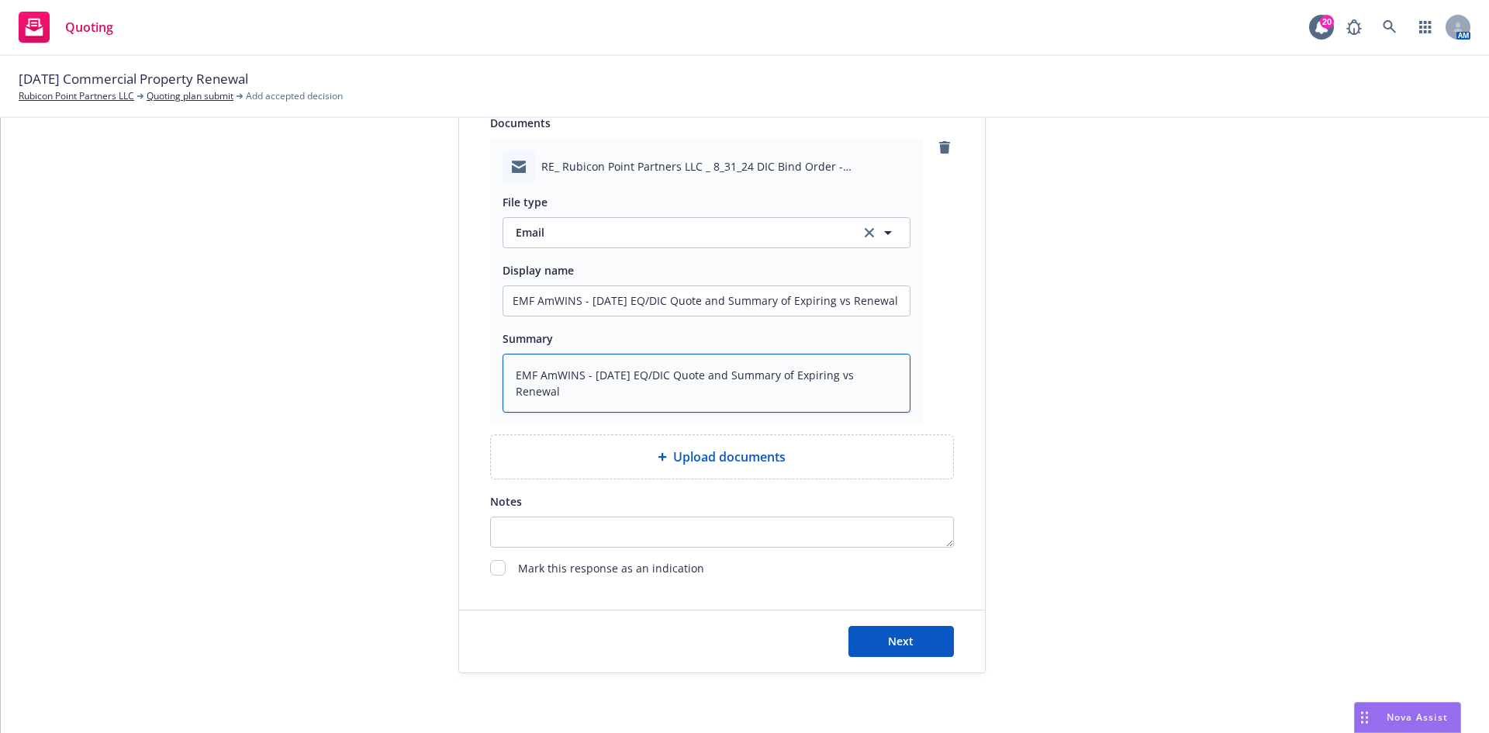
scroll to position [1136, 0]
click at [911, 638] on button "Next" at bounding box center [901, 639] width 105 height 31
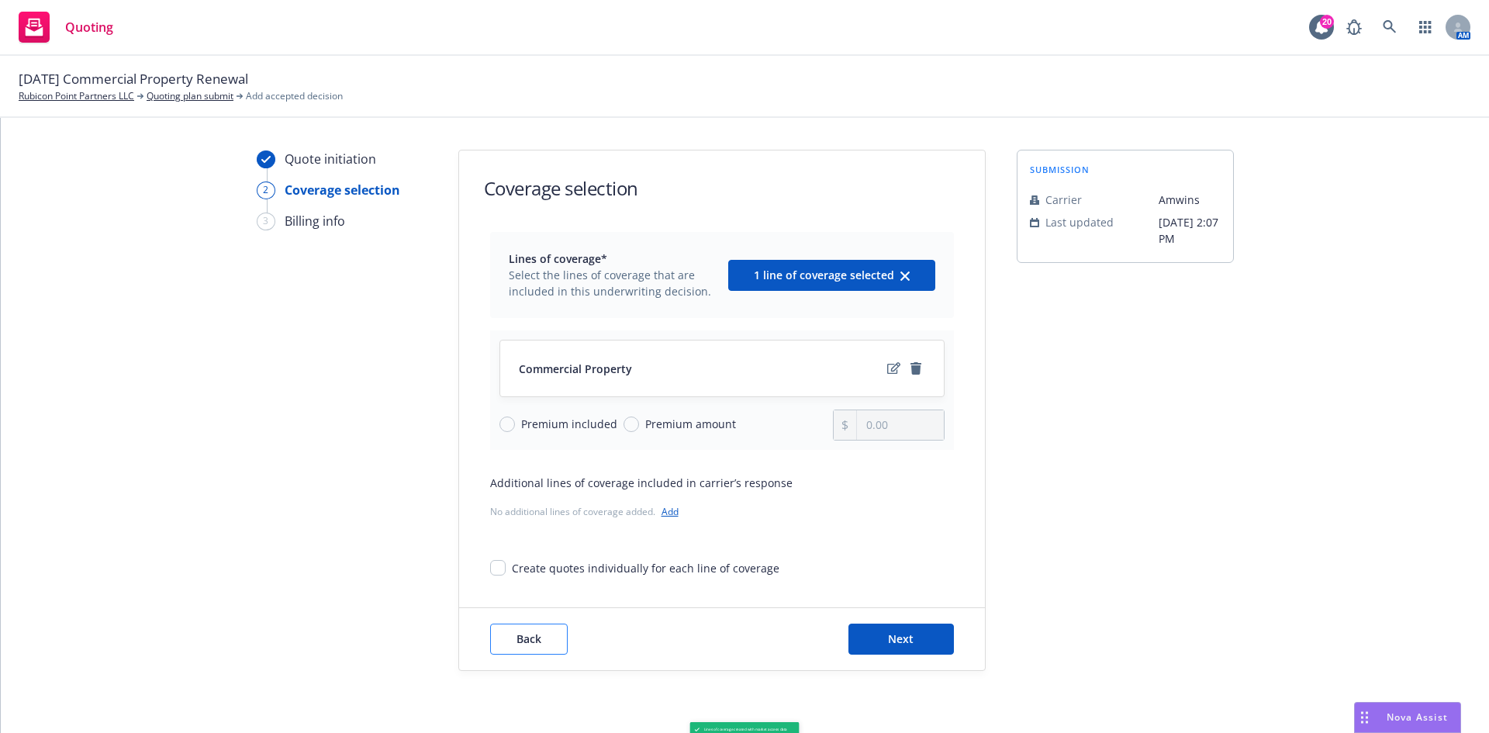
scroll to position [30, 0]
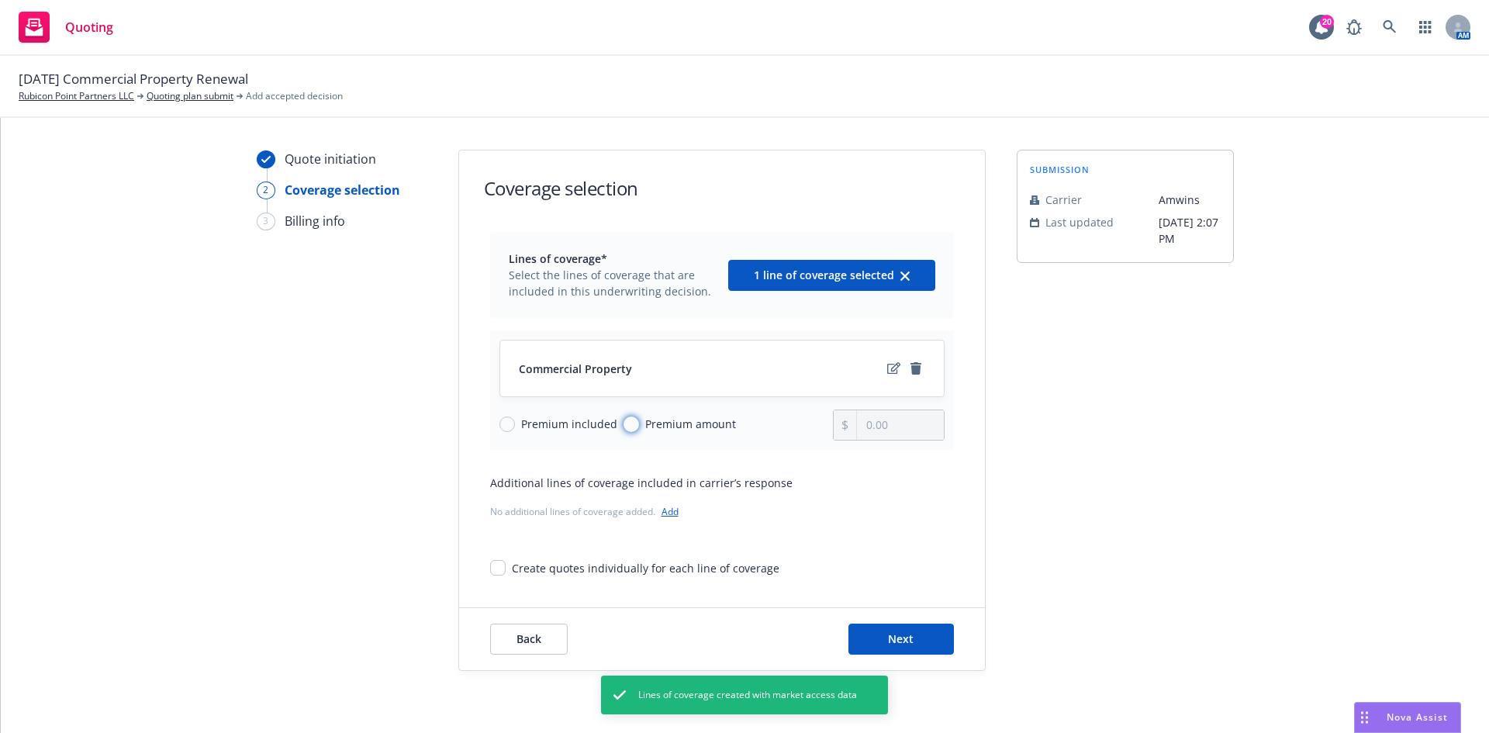
click at [624, 420] on input "Premium amount" at bounding box center [632, 425] width 16 height 16
click at [889, 427] on input "0.00" at bounding box center [900, 424] width 86 height 29
drag, startPoint x: 892, startPoint y: 427, endPoint x: 807, endPoint y: 422, distance: 84.7
click at [807, 422] on div "Premium included Premium amount 0.00" at bounding box center [721, 425] width 445 height 31
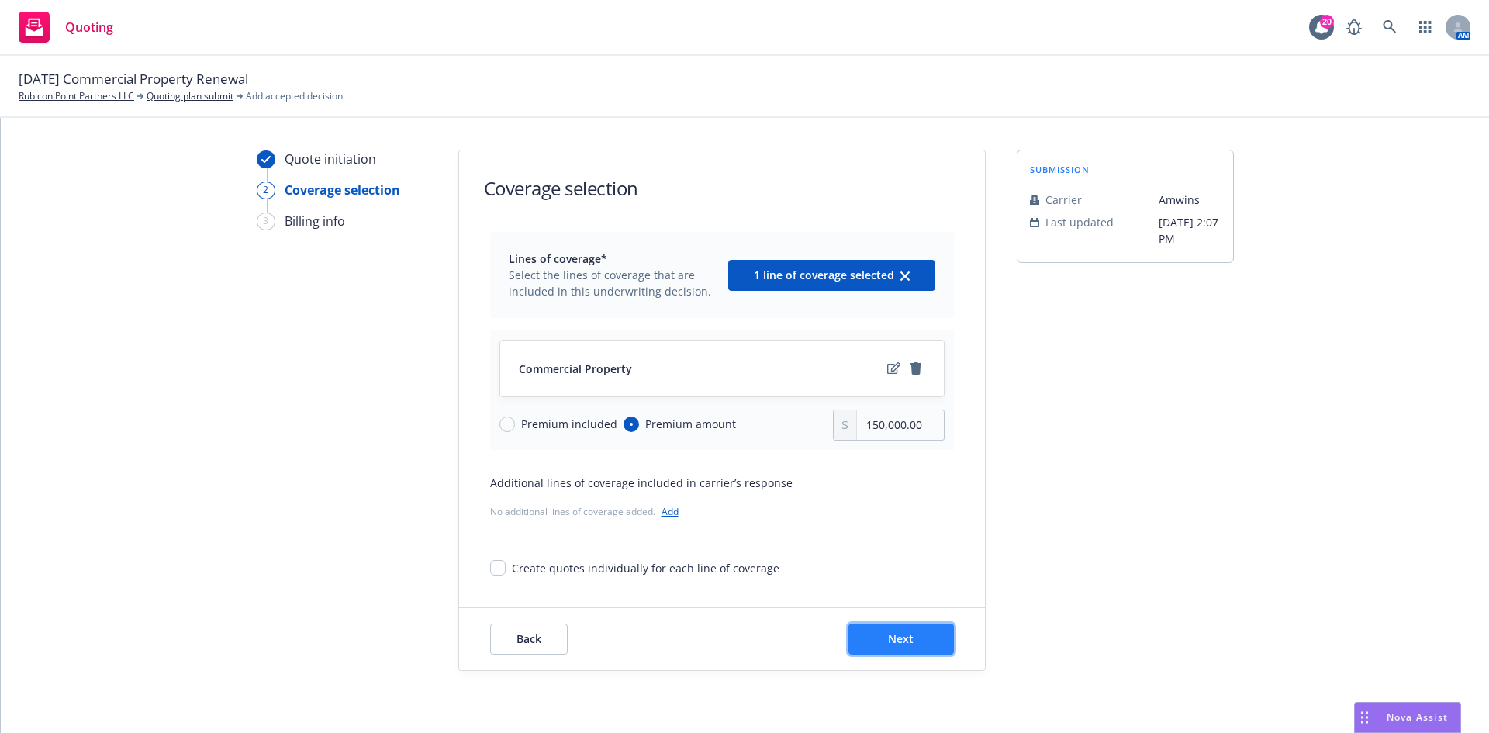
click at [880, 637] on button "Next" at bounding box center [901, 639] width 105 height 31
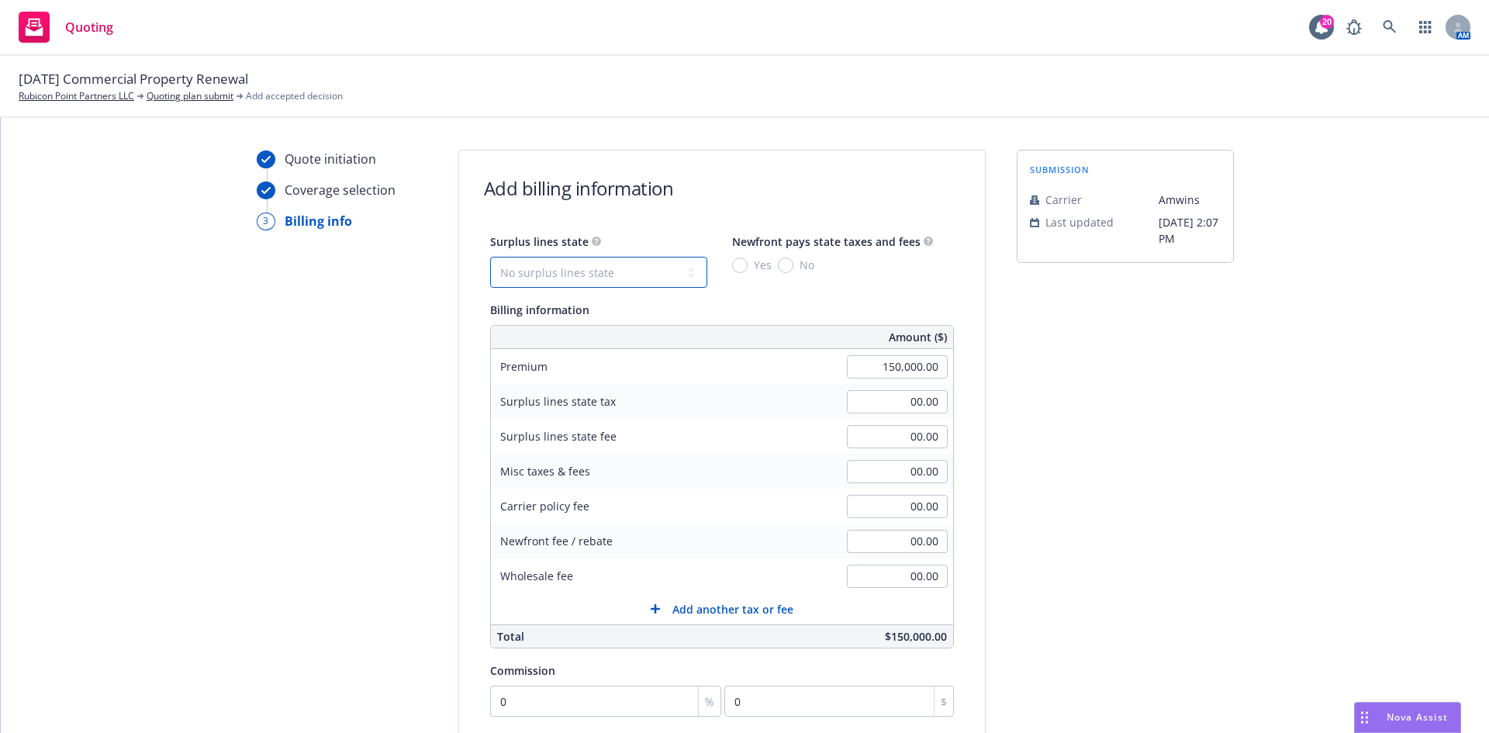
click at [642, 264] on select "No surplus lines state Alaska Alabama Arkansas Arizona California Colorado Conn…" at bounding box center [598, 272] width 217 height 31
click at [490, 257] on select "No surplus lines state Alaska Alabama Arkansas Arizona California Colorado Conn…" at bounding box center [598, 272] width 217 height 31
click at [900, 503] on input "00.00" at bounding box center [897, 506] width 101 height 23
click at [698, 607] on span "Add another tax or fee" at bounding box center [732, 609] width 121 height 16
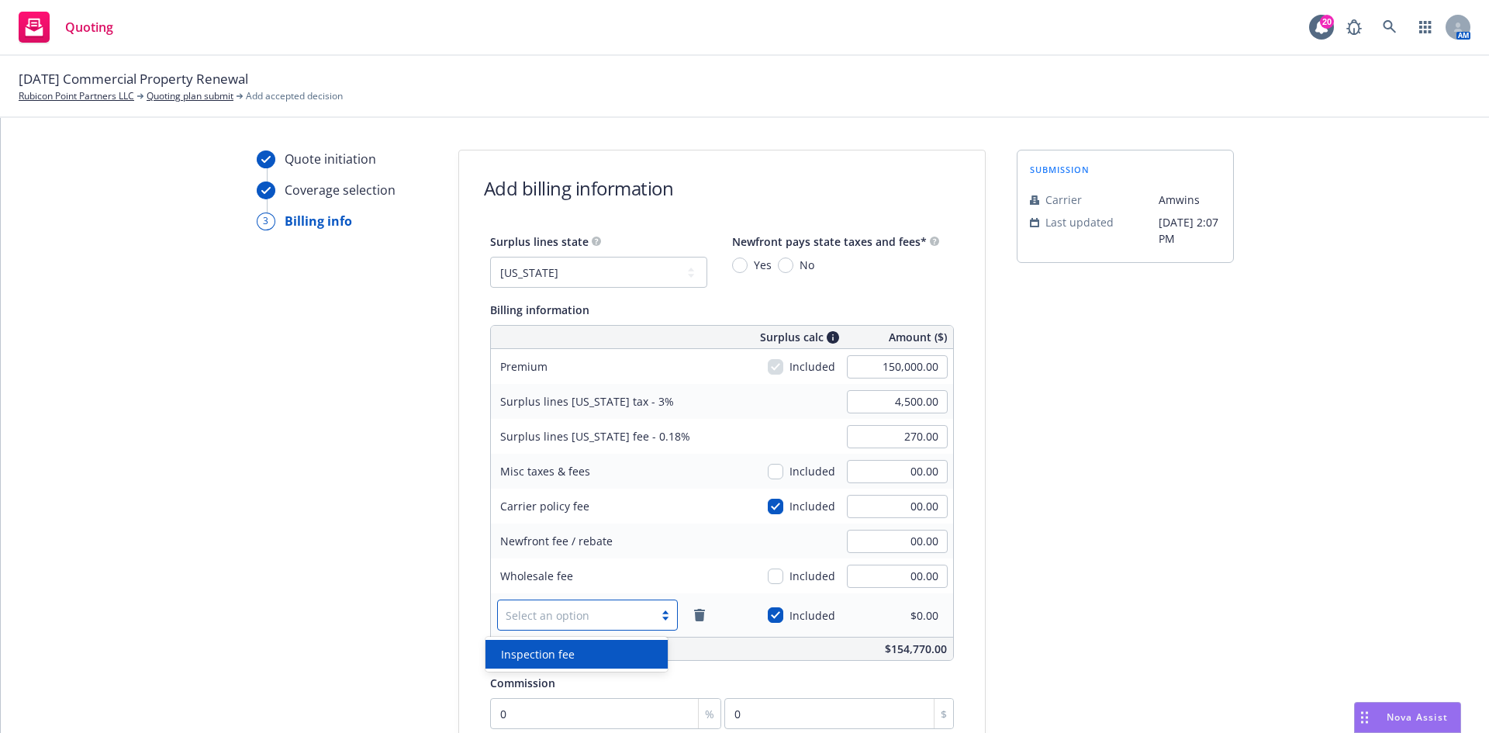
click at [632, 620] on div at bounding box center [576, 615] width 141 height 19
click at [602, 655] on div "Inspection fee" at bounding box center [577, 654] width 164 height 16
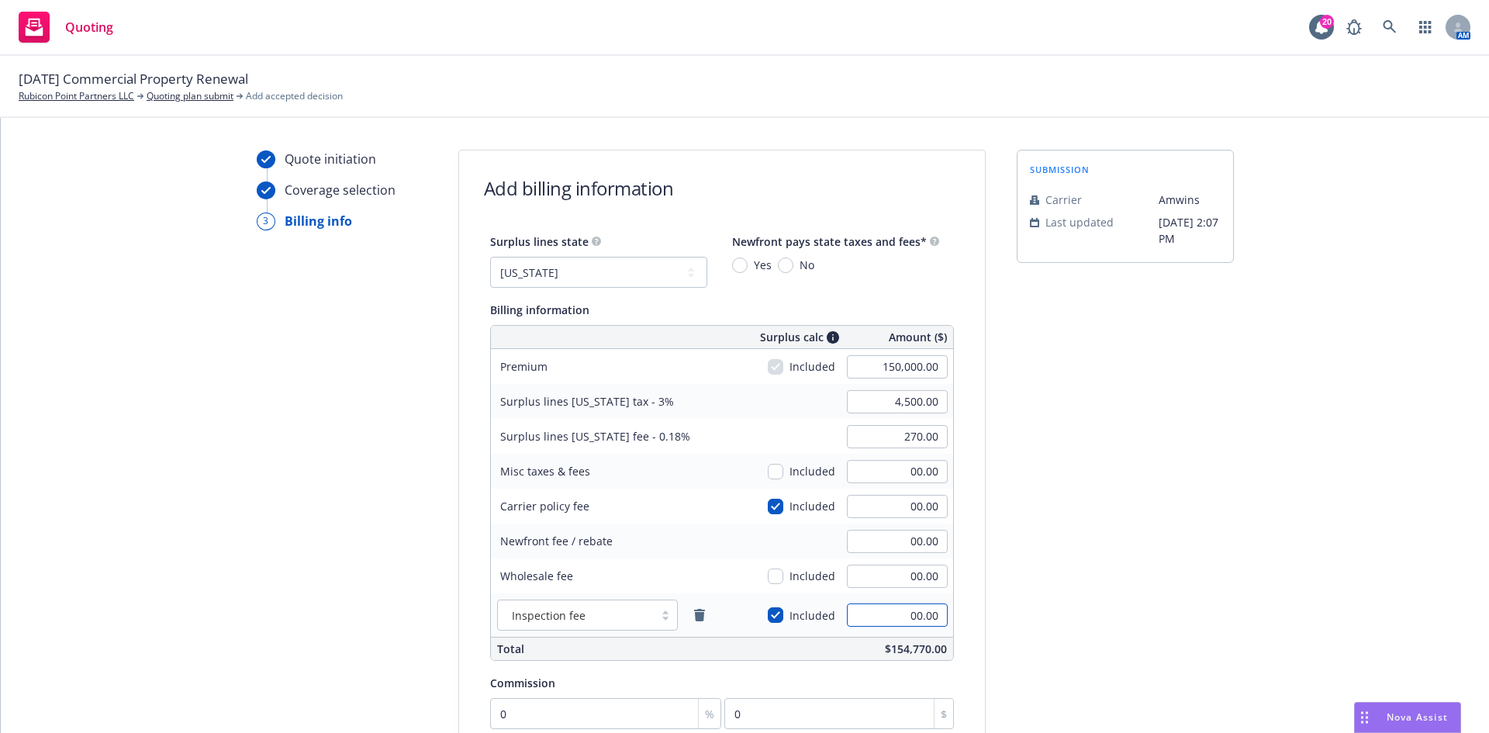
click at [858, 614] on input "00.00" at bounding box center [897, 614] width 101 height 23
click at [889, 509] on input "00.00" at bounding box center [897, 506] width 101 height 23
click at [885, 578] on input "00.00" at bounding box center [897, 576] width 101 height 23
click at [697, 532] on div "Newfront fee / rebate" at bounding box center [607, 541] width 233 height 35
click at [768, 578] on input "checkbox" at bounding box center [776, 577] width 16 height 16
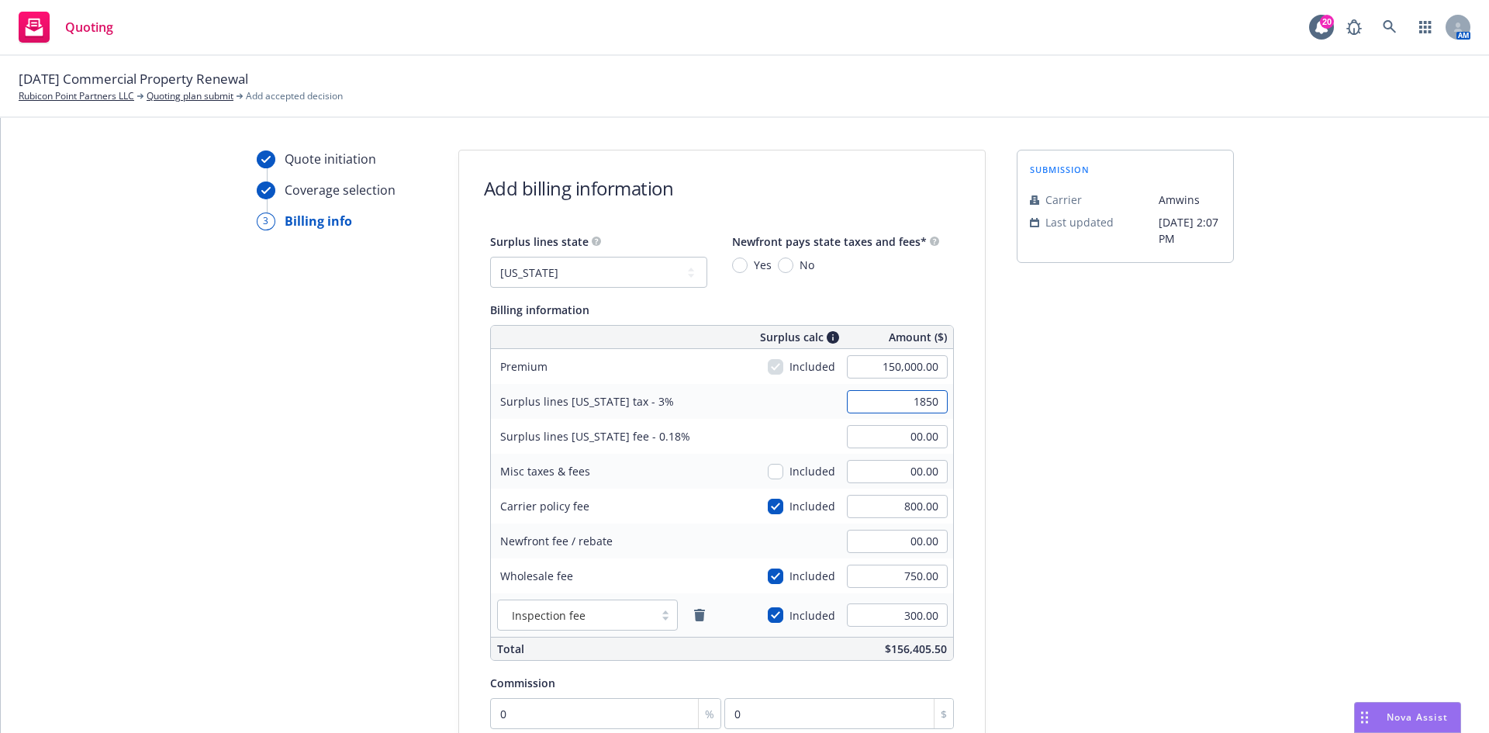
drag, startPoint x: 897, startPoint y: 400, endPoint x: 935, endPoint y: 403, distance: 37.3
click at [932, 403] on input "1850" at bounding box center [897, 401] width 101 height 23
click at [766, 413] on div "Surplus lines California tax - 3% 4,804.98" at bounding box center [722, 401] width 462 height 35
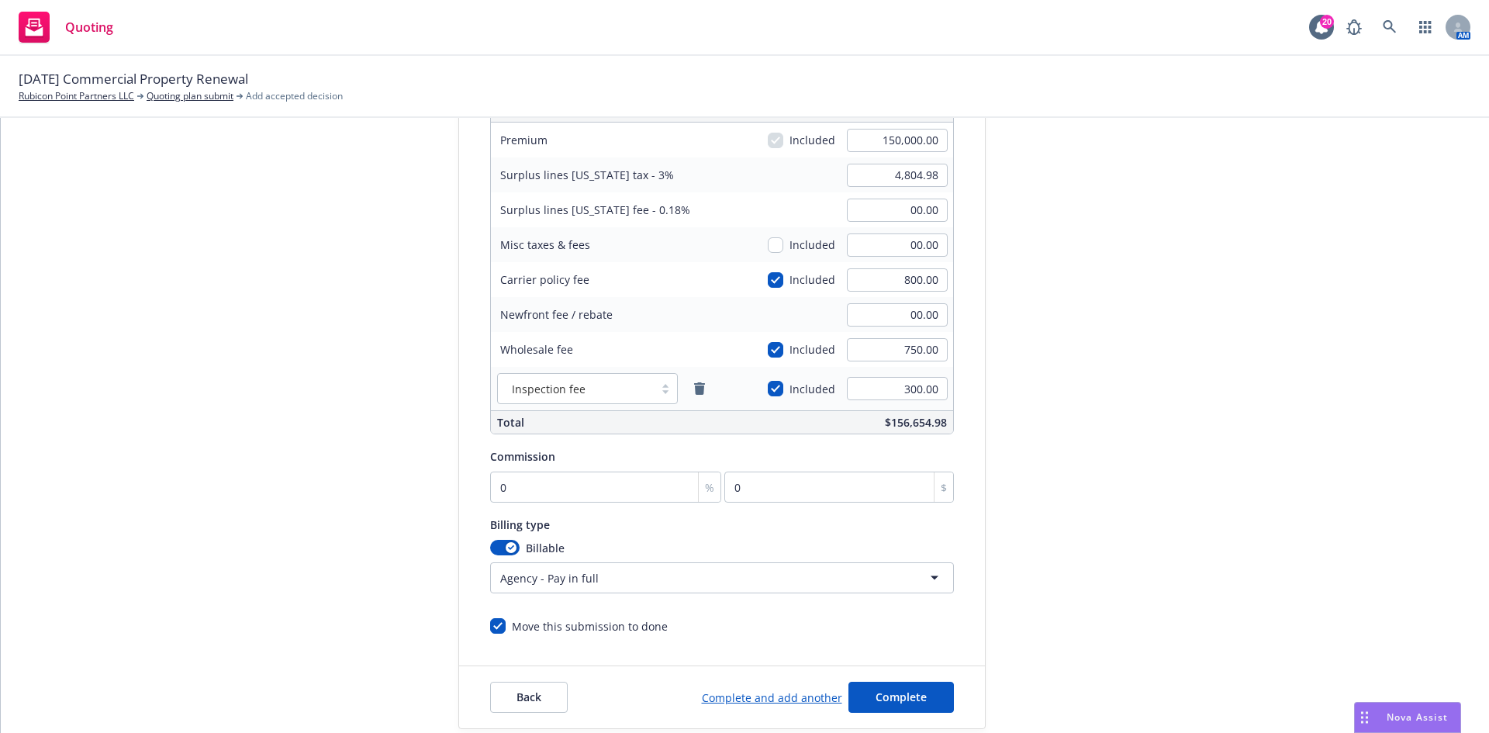
scroll to position [263, 0]
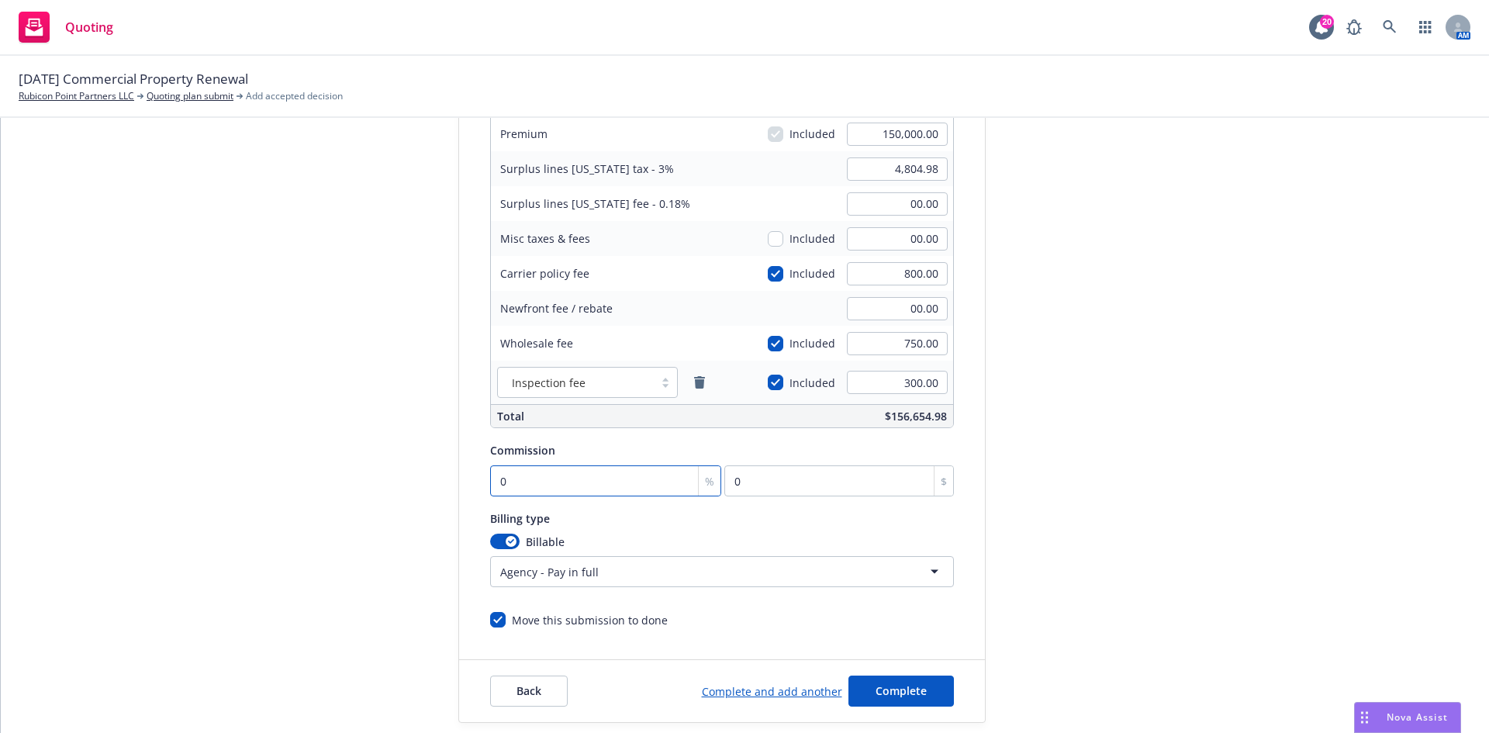
click at [552, 487] on input "0" at bounding box center [606, 480] width 232 height 31
click at [689, 541] on div "Billable" at bounding box center [722, 542] width 464 height 16
click at [897, 688] on span "Complete" at bounding box center [901, 690] width 51 height 15
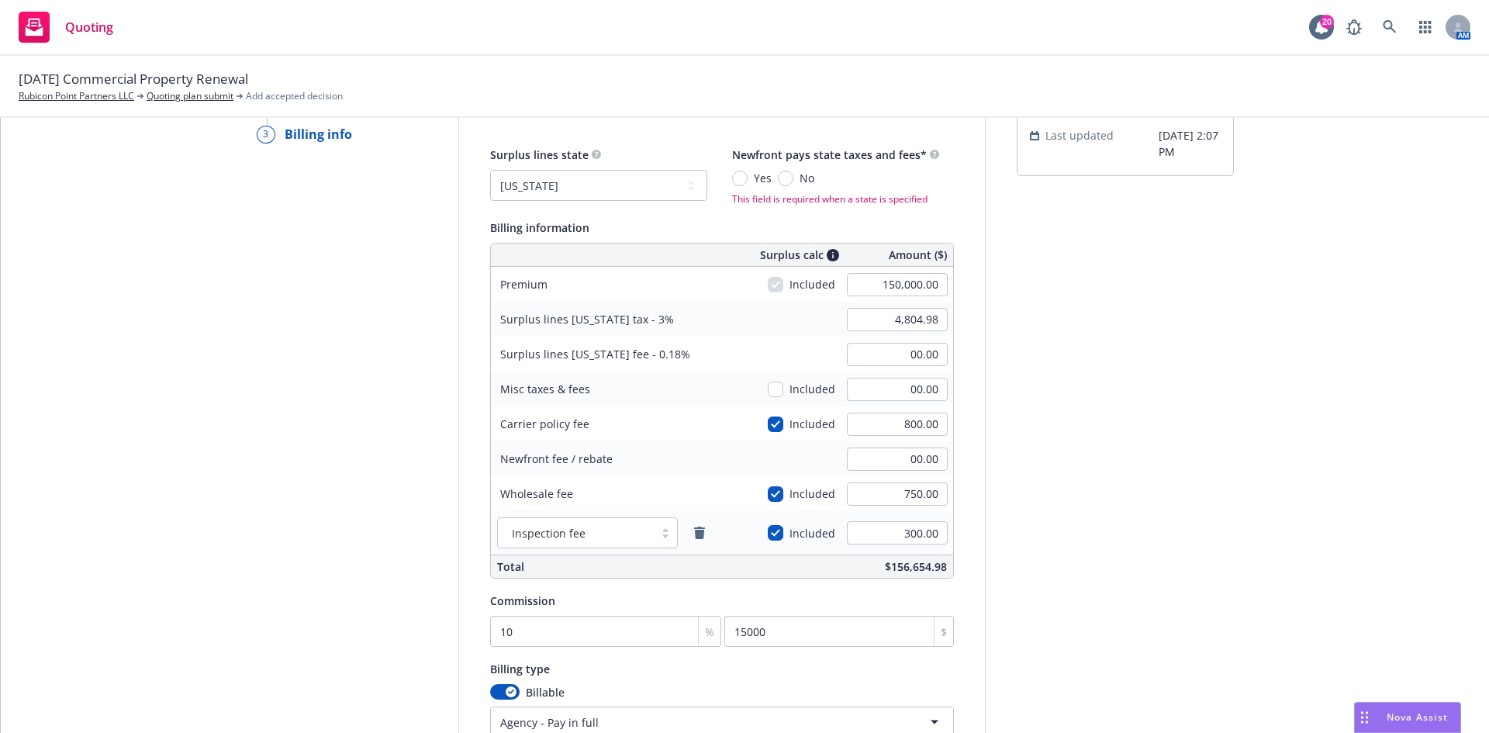
scroll to position [0, 0]
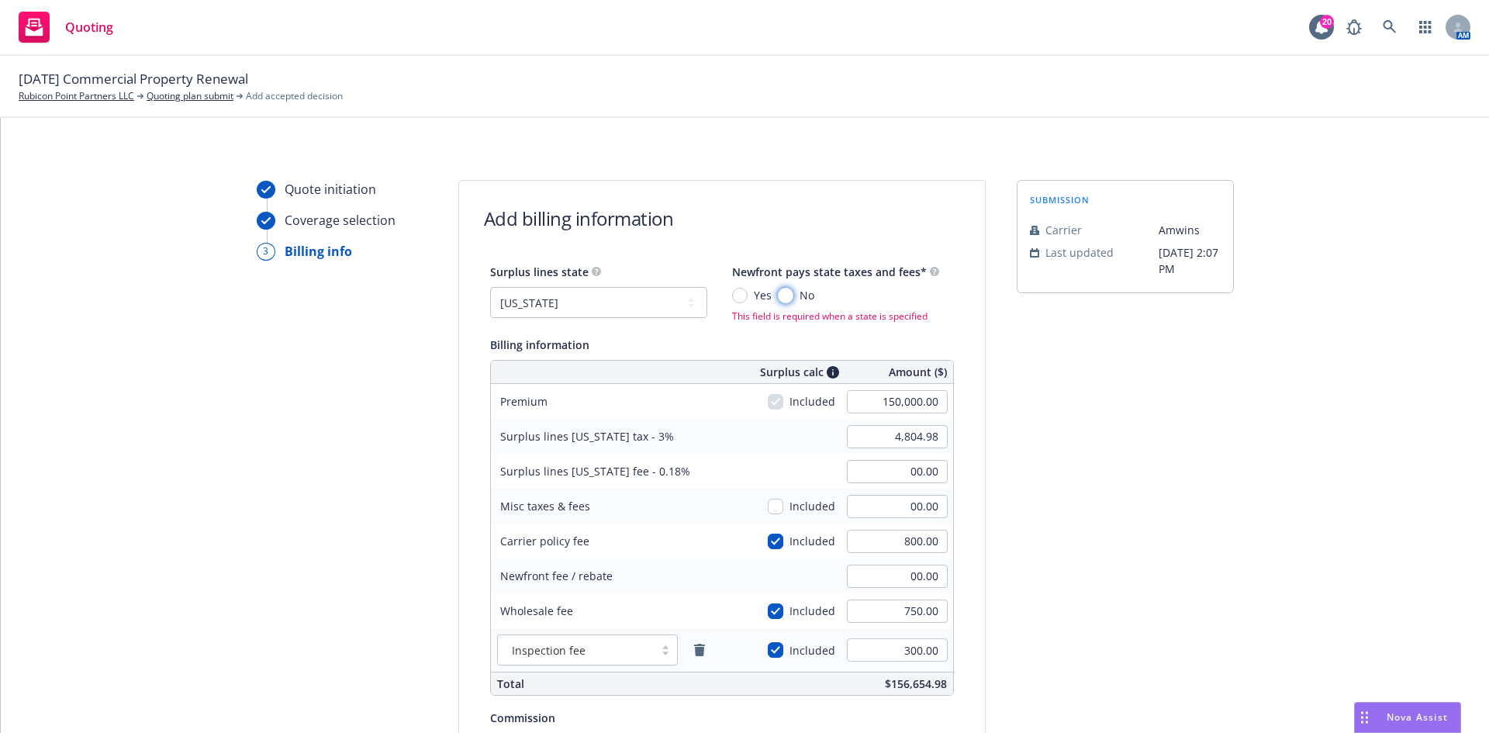
click at [778, 296] on input "No" at bounding box center [786, 296] width 16 height 16
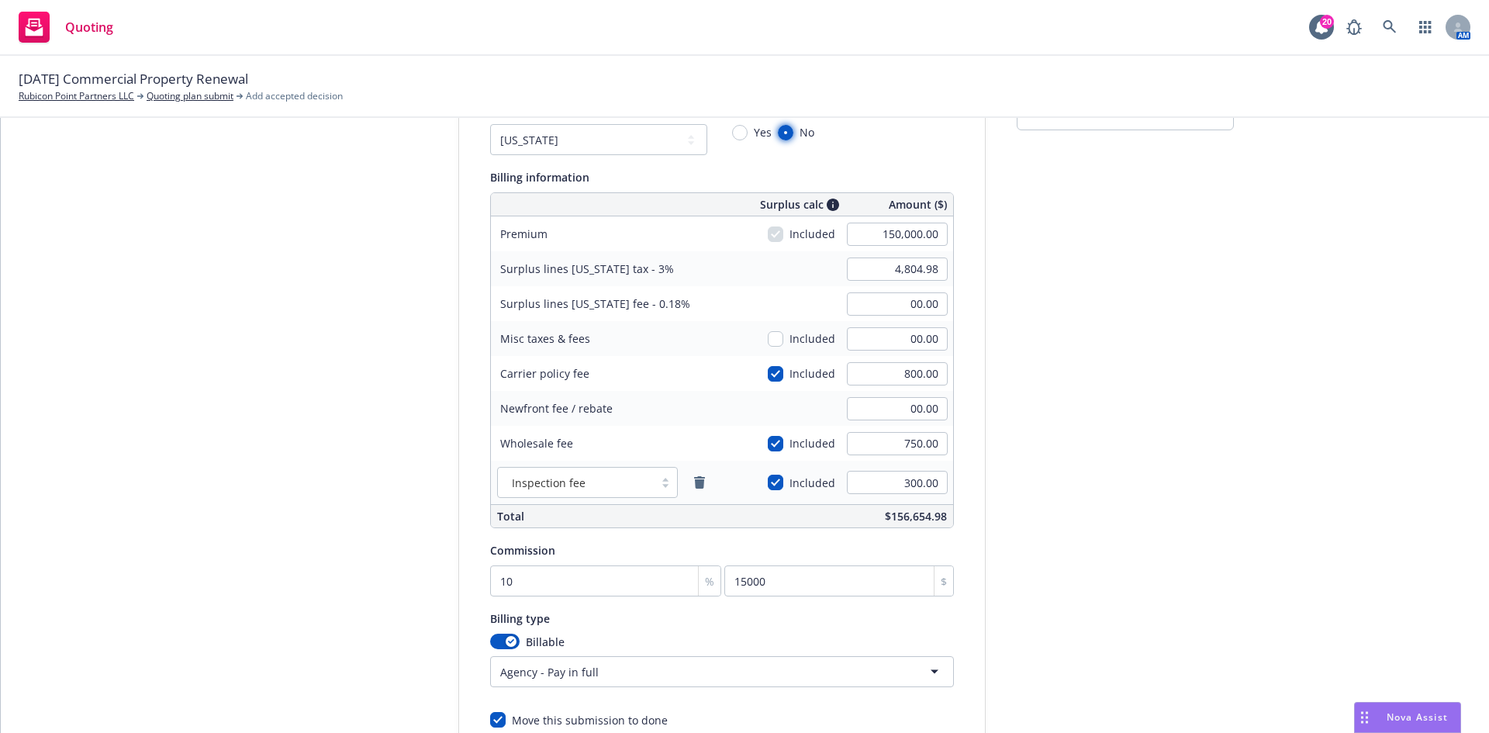
scroll to position [315, 0]
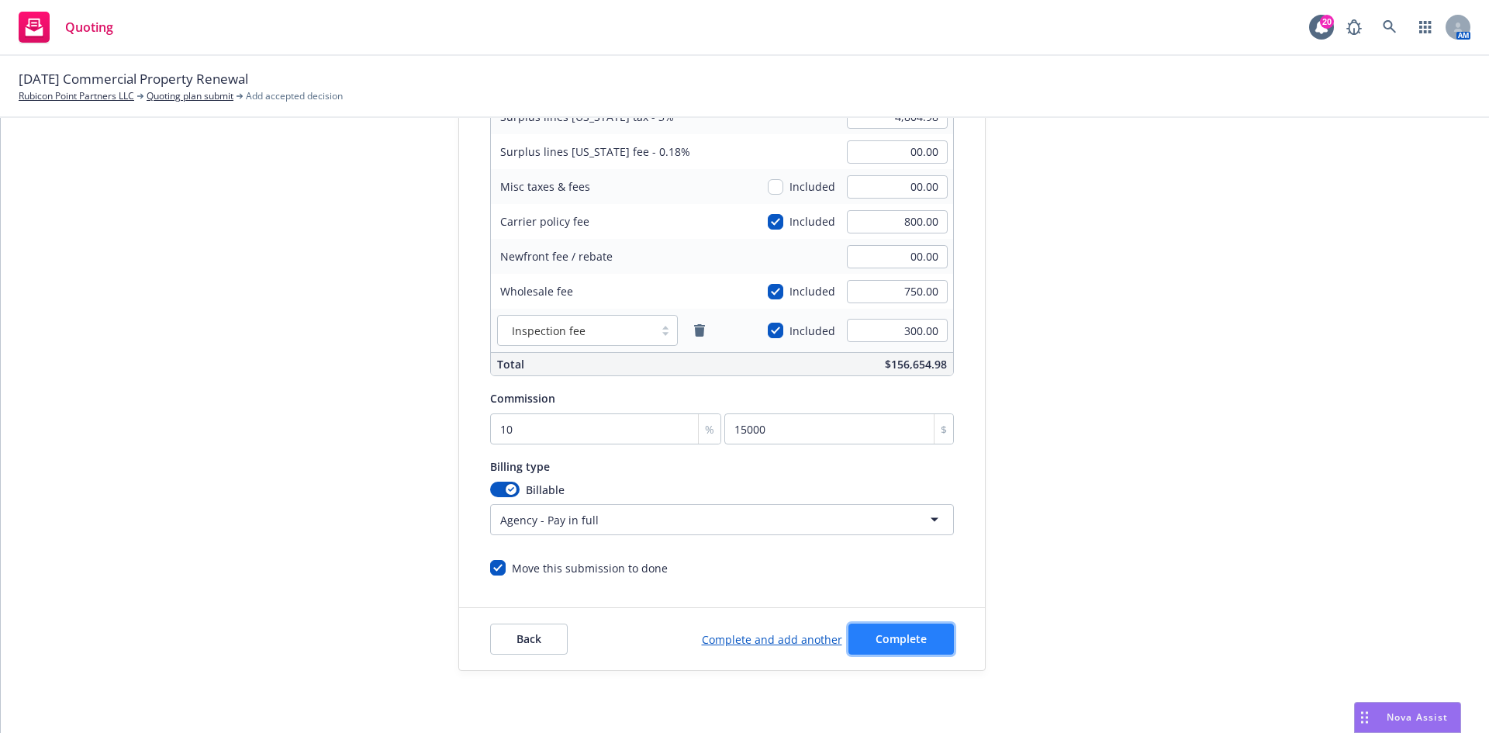
click at [898, 634] on span "Complete" at bounding box center [901, 638] width 51 height 15
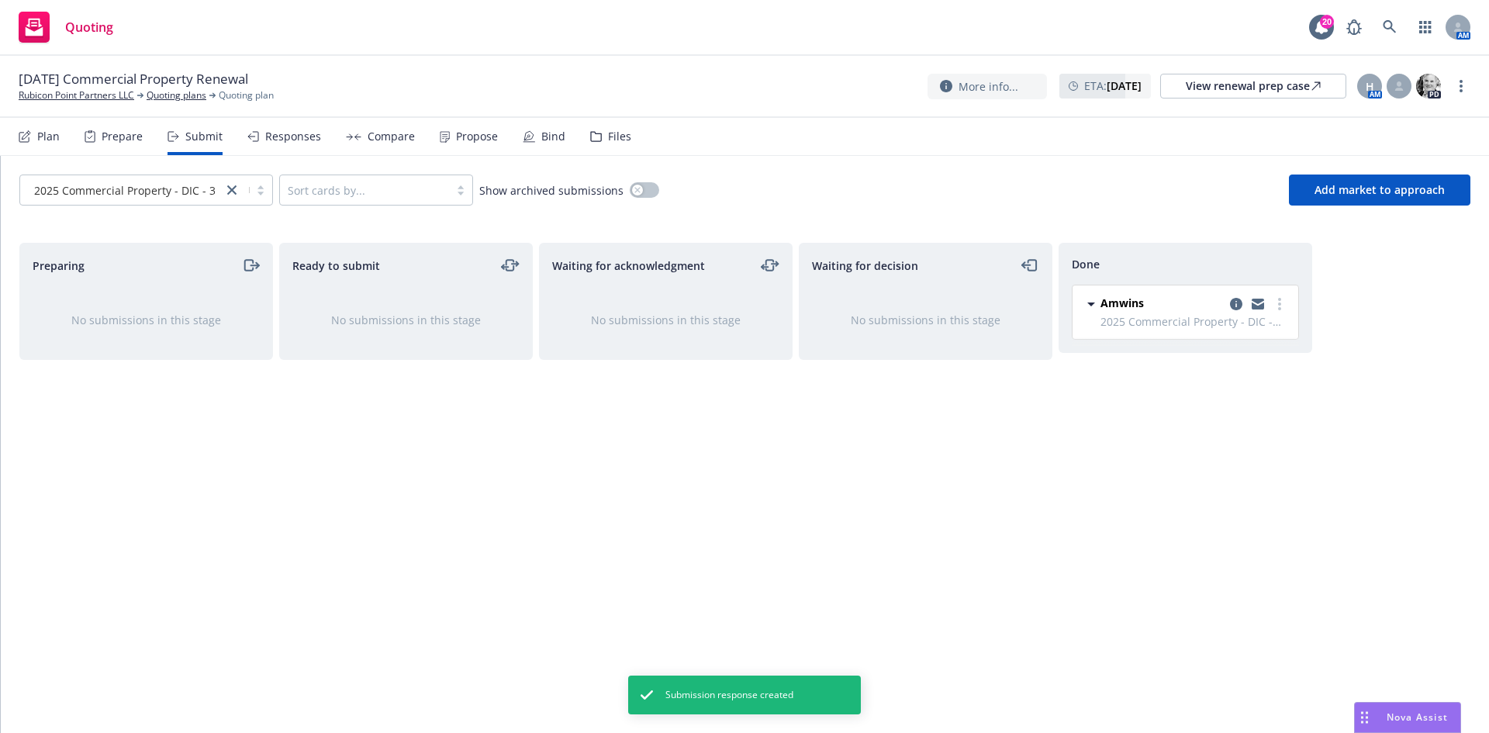
click at [398, 140] on div "Compare" at bounding box center [391, 136] width 47 height 12
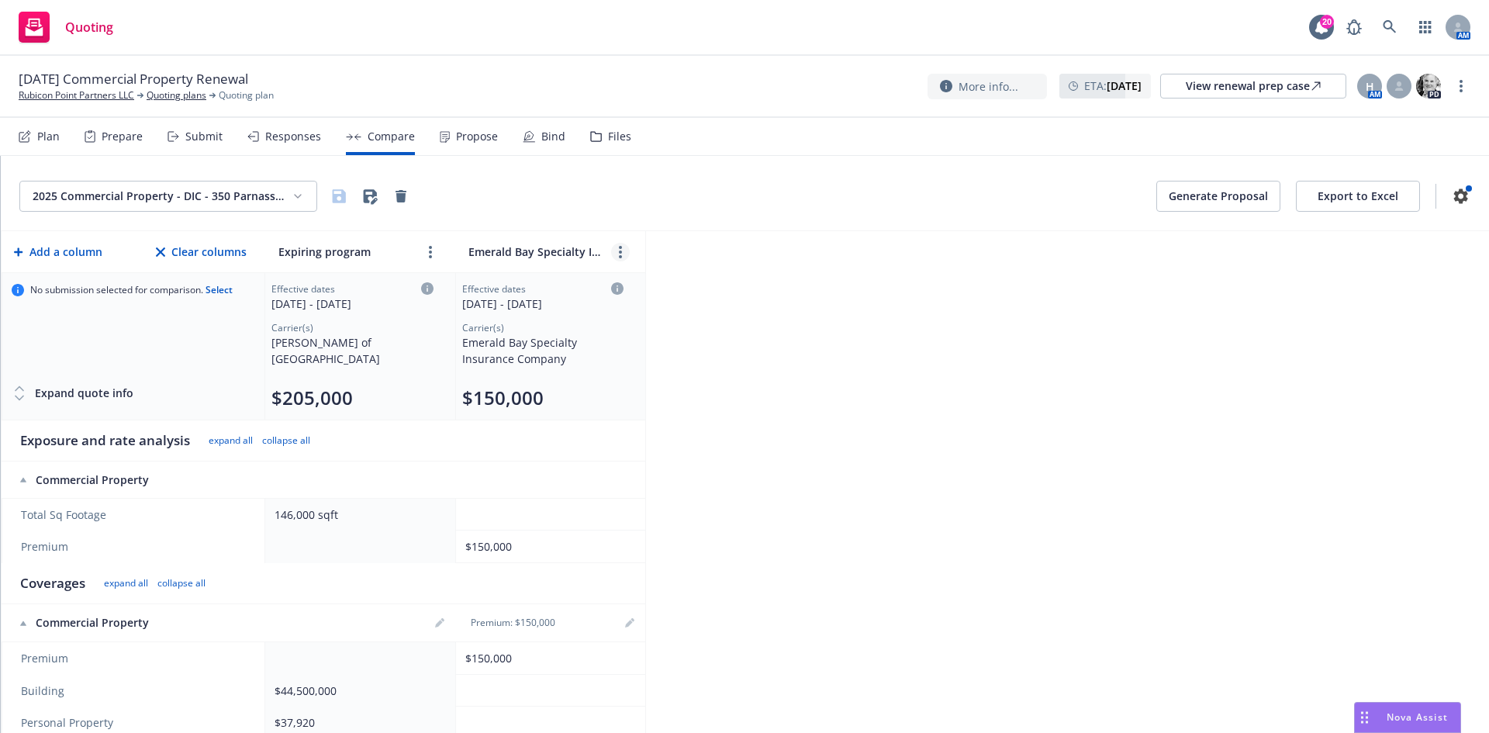
click at [614, 247] on link "more" at bounding box center [620, 252] width 19 height 19
click at [579, 248] on input "Emerald Bay Specialty Insurance Company" at bounding box center [535, 251] width 140 height 22
click at [577, 250] on input "Emerald Bay Specialty Insurance Company" at bounding box center [535, 251] width 140 height 22
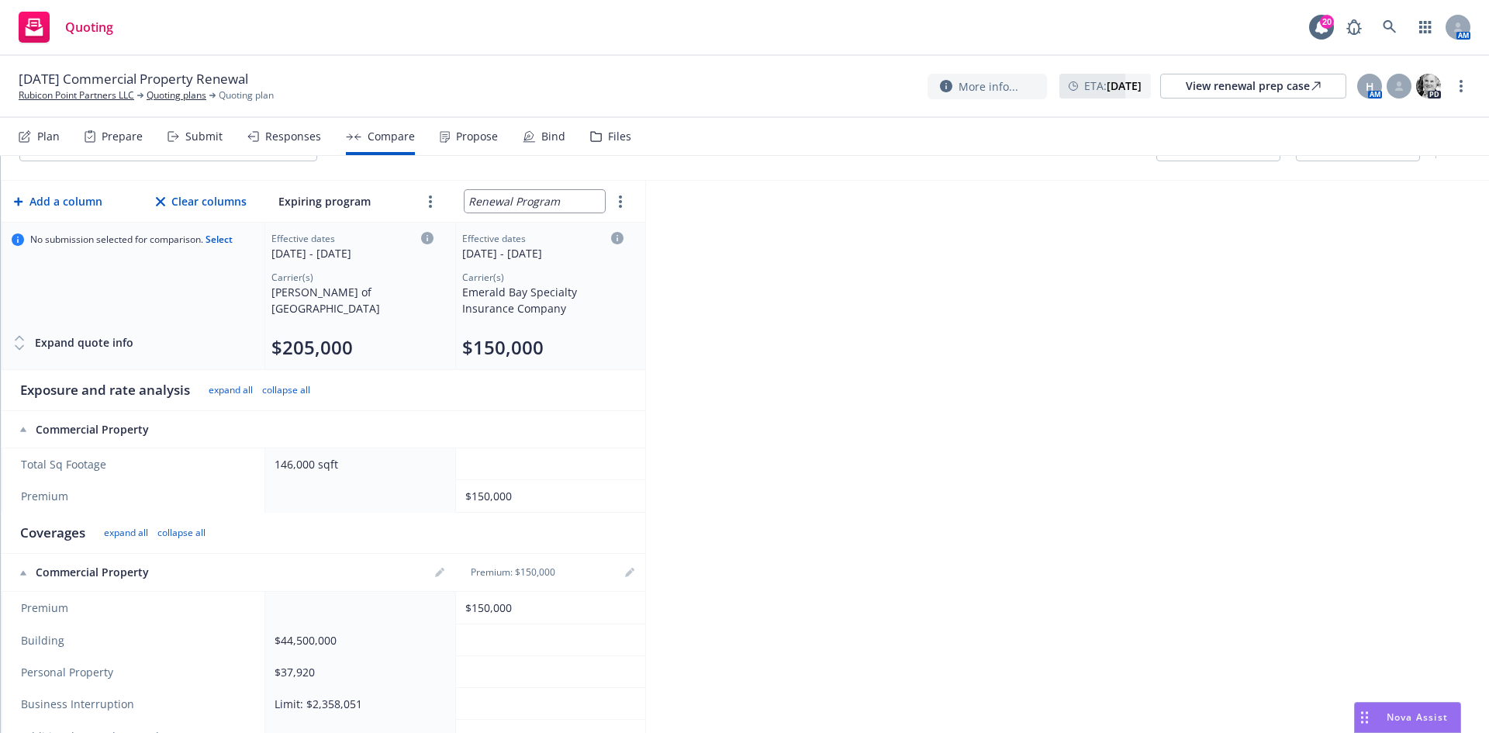
scroll to position [155, 0]
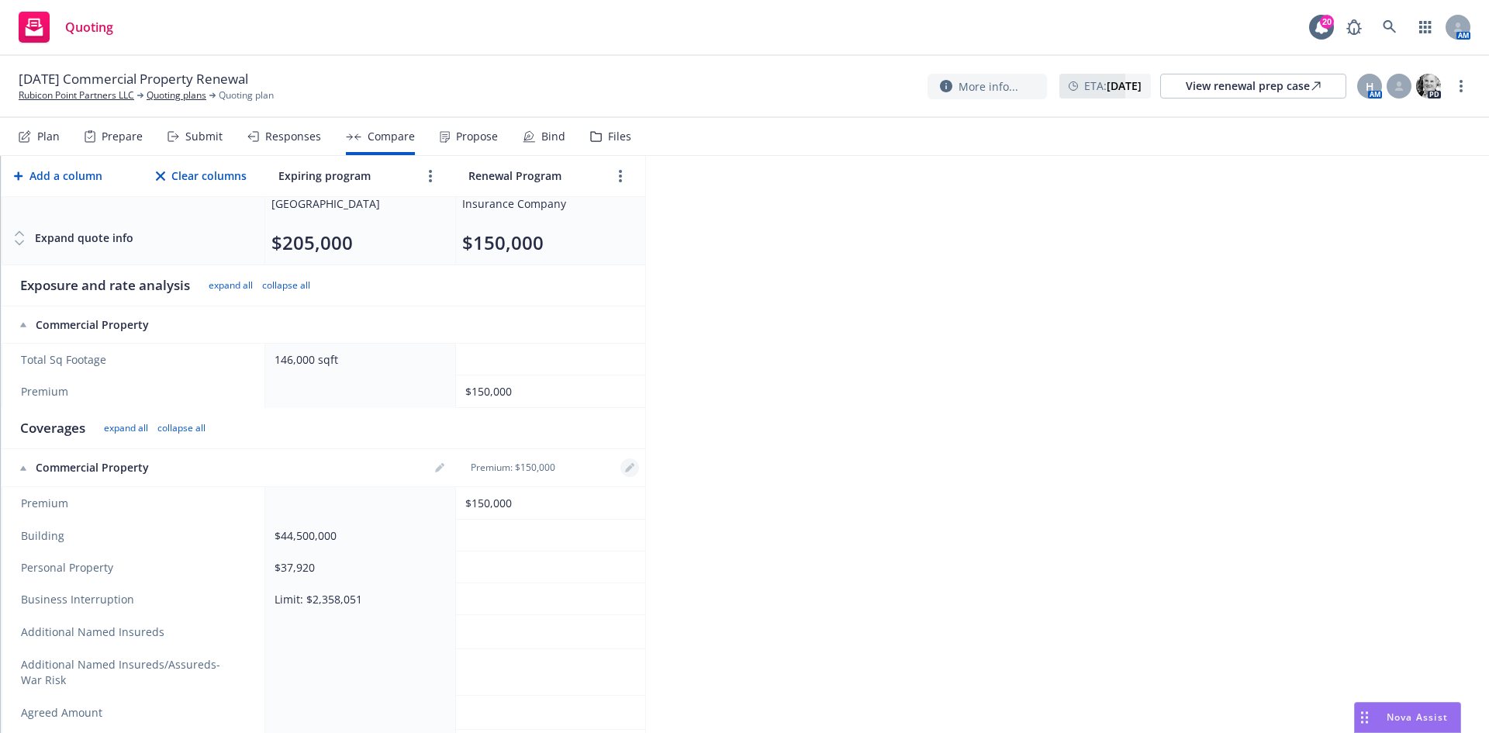
click at [629, 469] on icon "editPencil" at bounding box center [629, 469] width 8 height 8
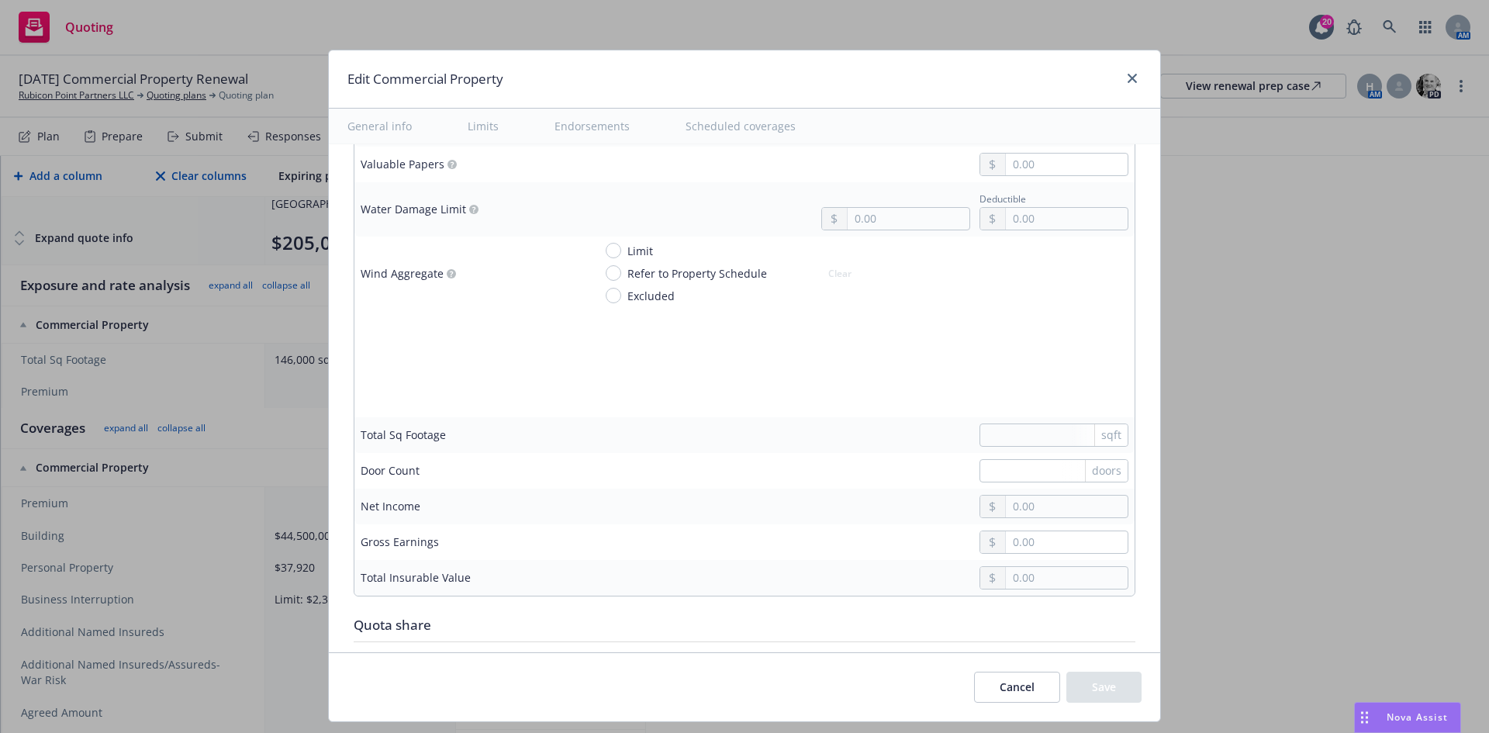
scroll to position [4421, 0]
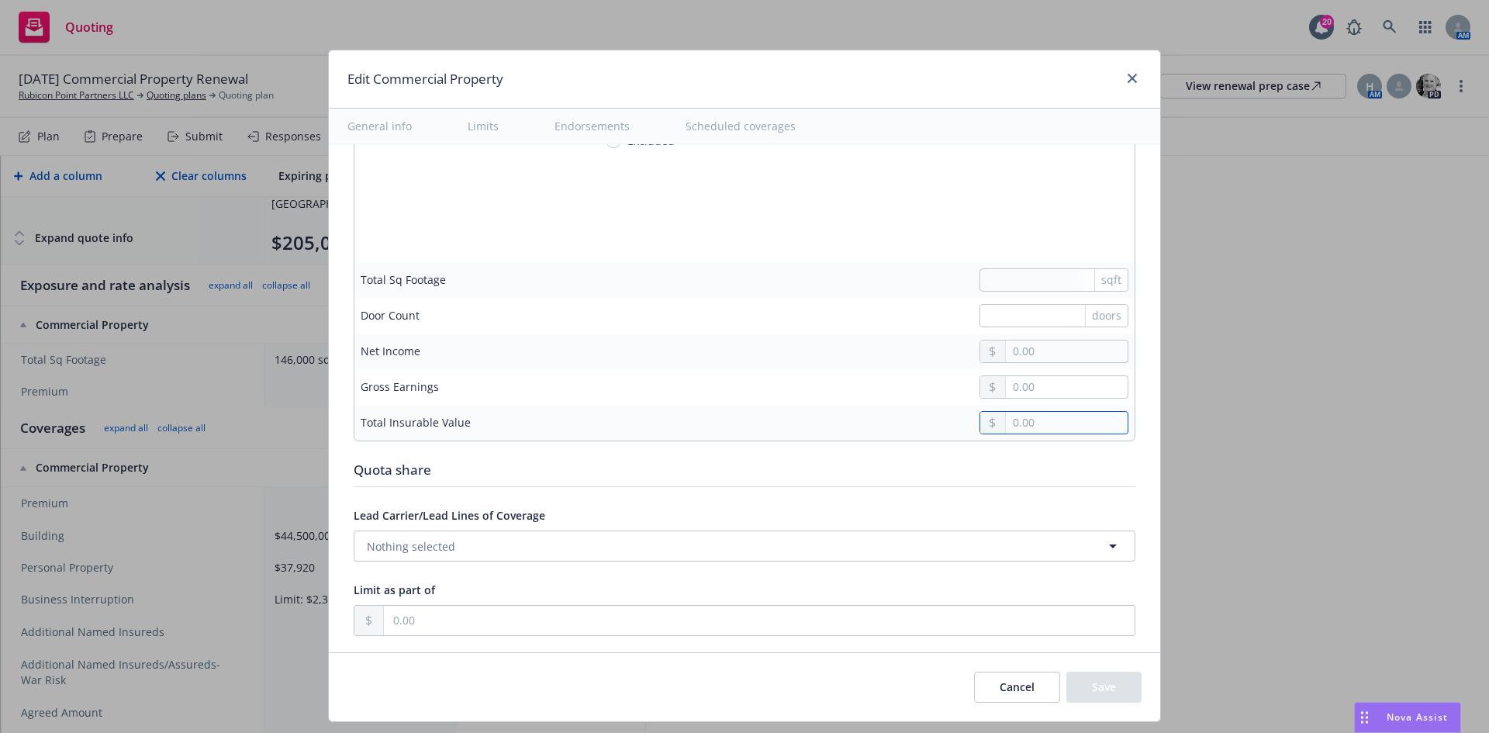
click at [1099, 422] on input "text" at bounding box center [1067, 423] width 122 height 22
click at [779, 401] on td at bounding box center [861, 387] width 548 height 36
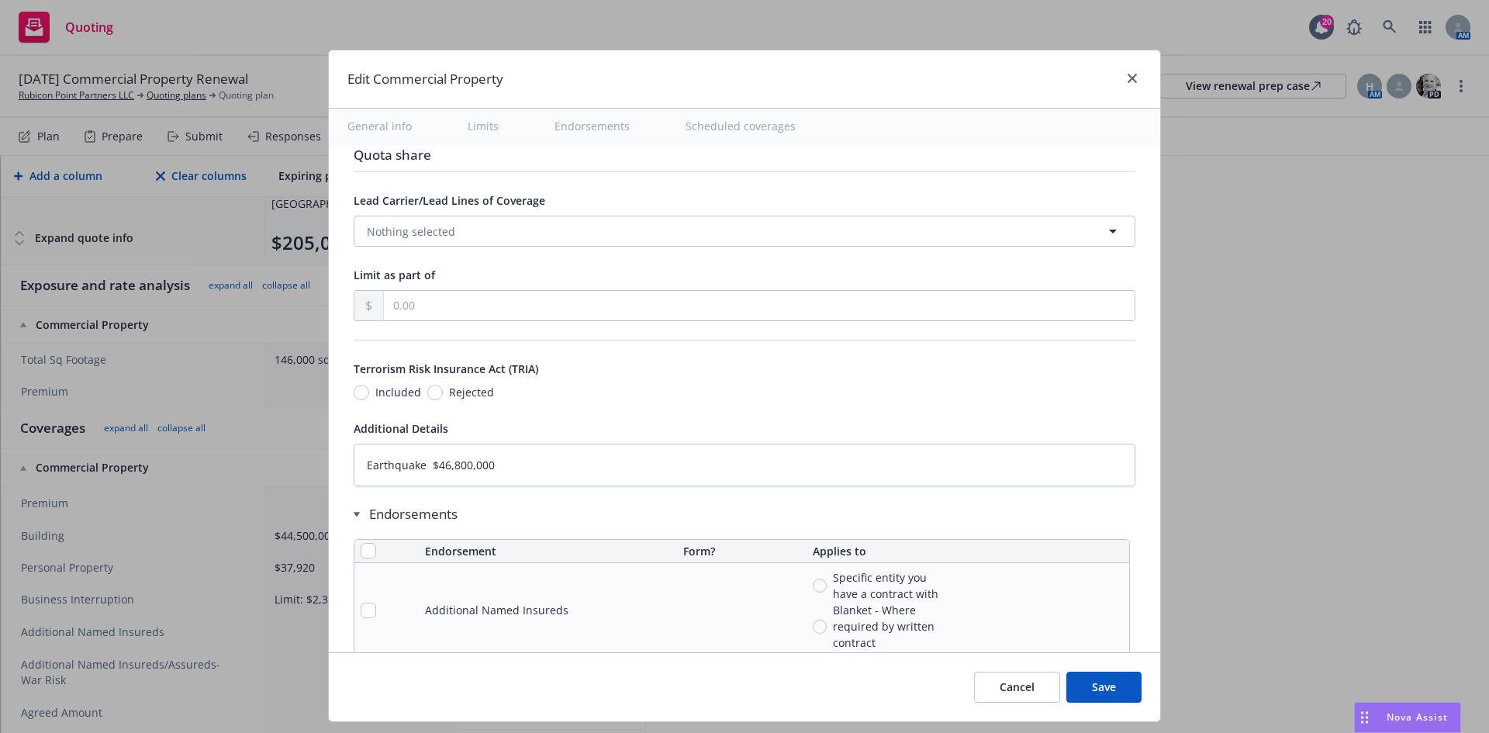
scroll to position [4654, 0]
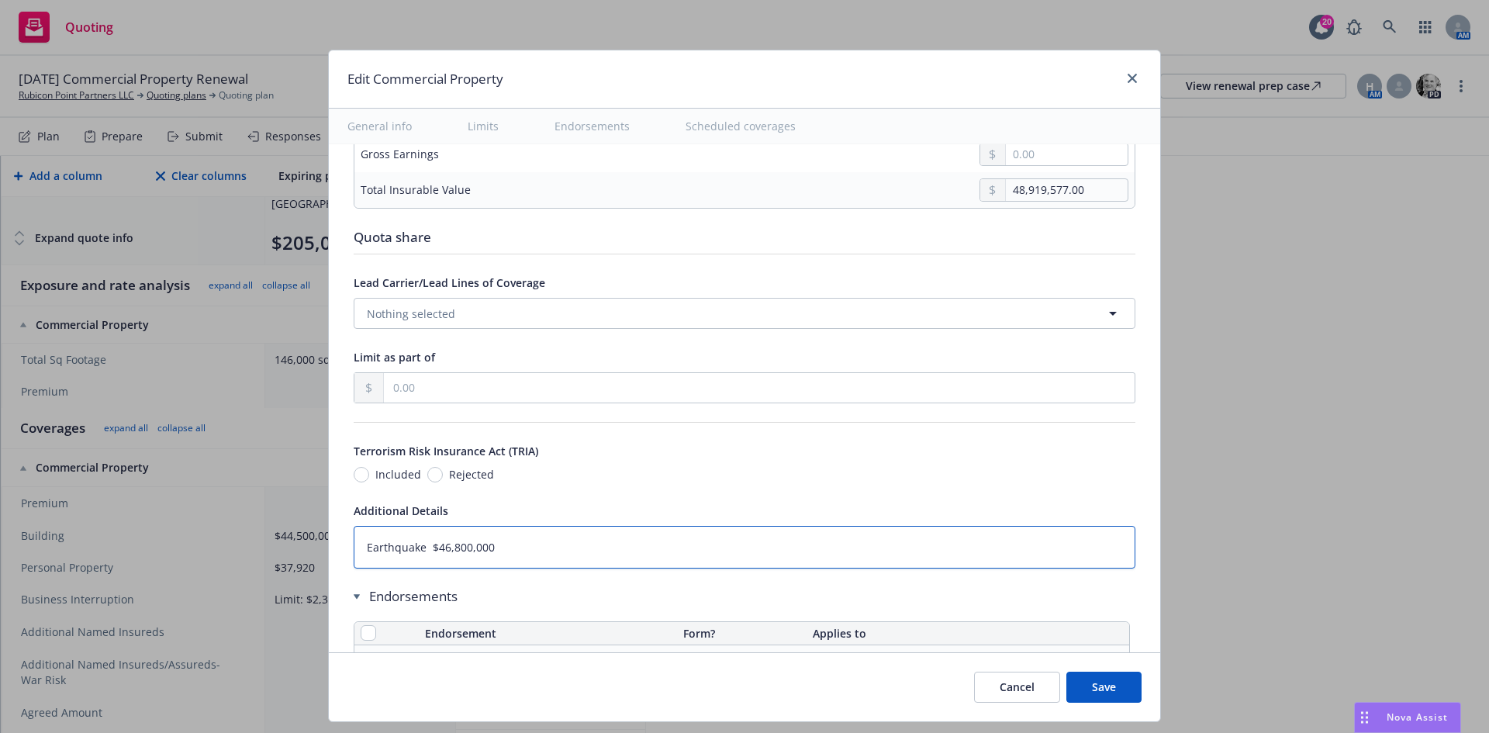
drag, startPoint x: 479, startPoint y: 554, endPoint x: 343, endPoint y: 556, distance: 135.8
click at [705, 551] on textarea "TRIA can be purchased for an additional $75,000" at bounding box center [745, 547] width 782 height 43
paste textarea "plus applicable taxes and fees."
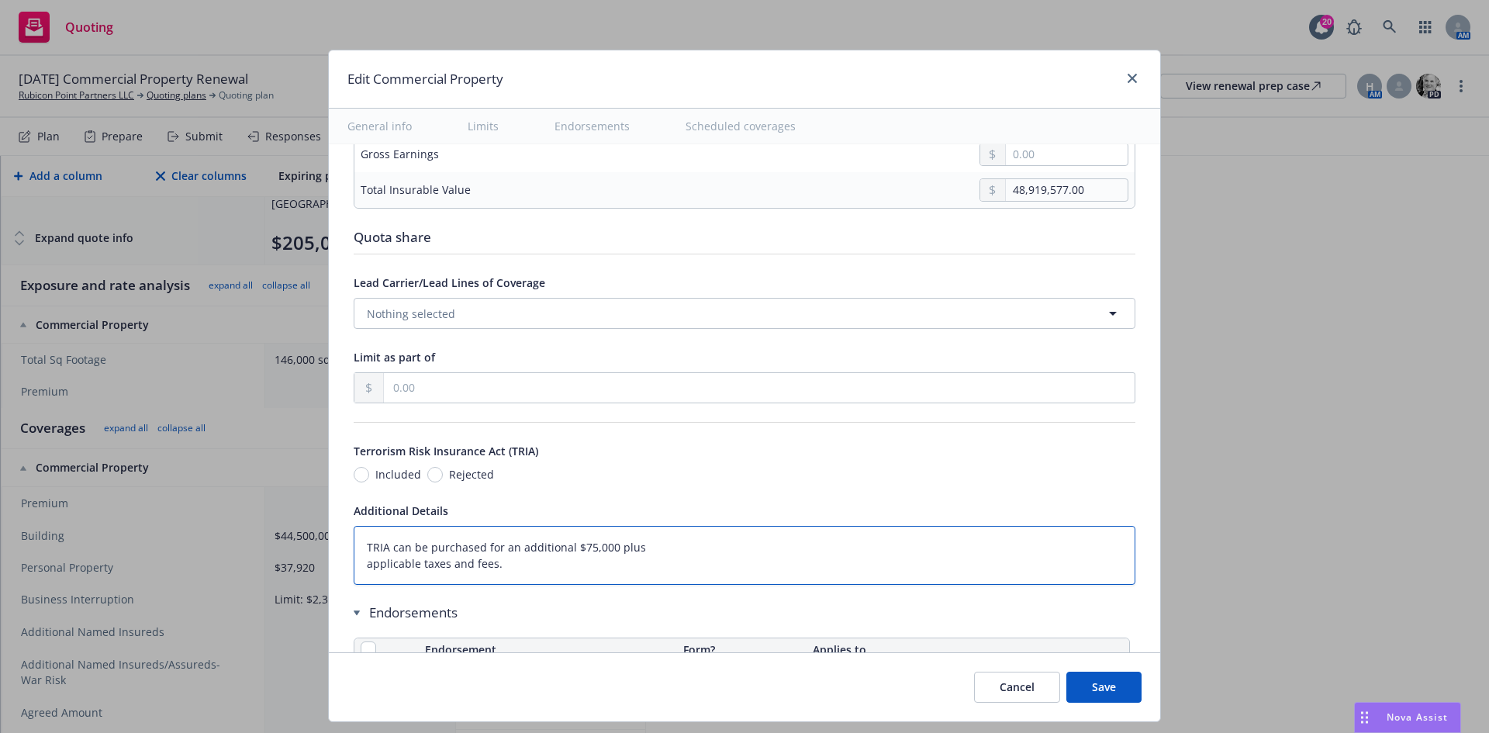
click at [683, 541] on textarea "TRIA can be purchased for an additional $75,000 plus applicable taxes and fees." at bounding box center [745, 555] width 782 height 59
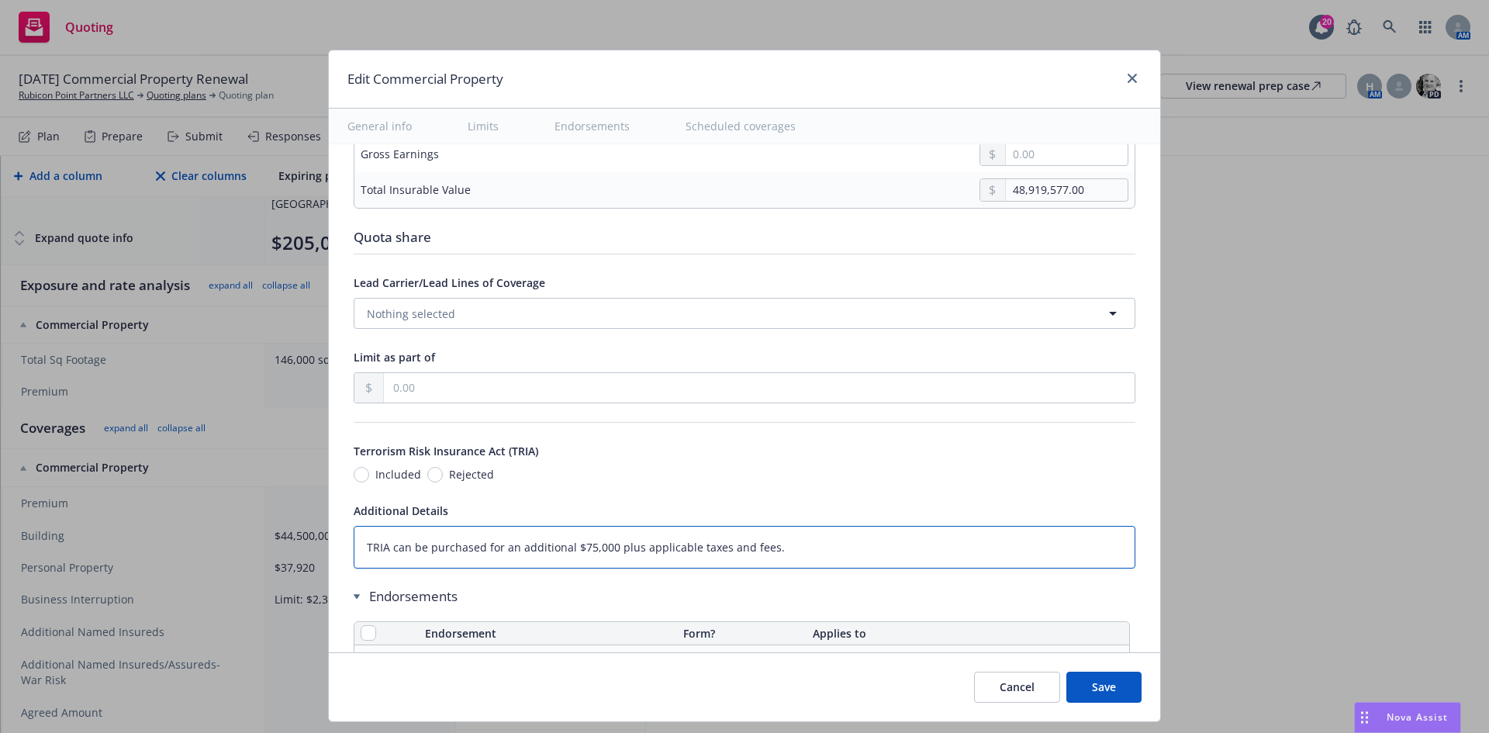
scroll to position [4499, 0]
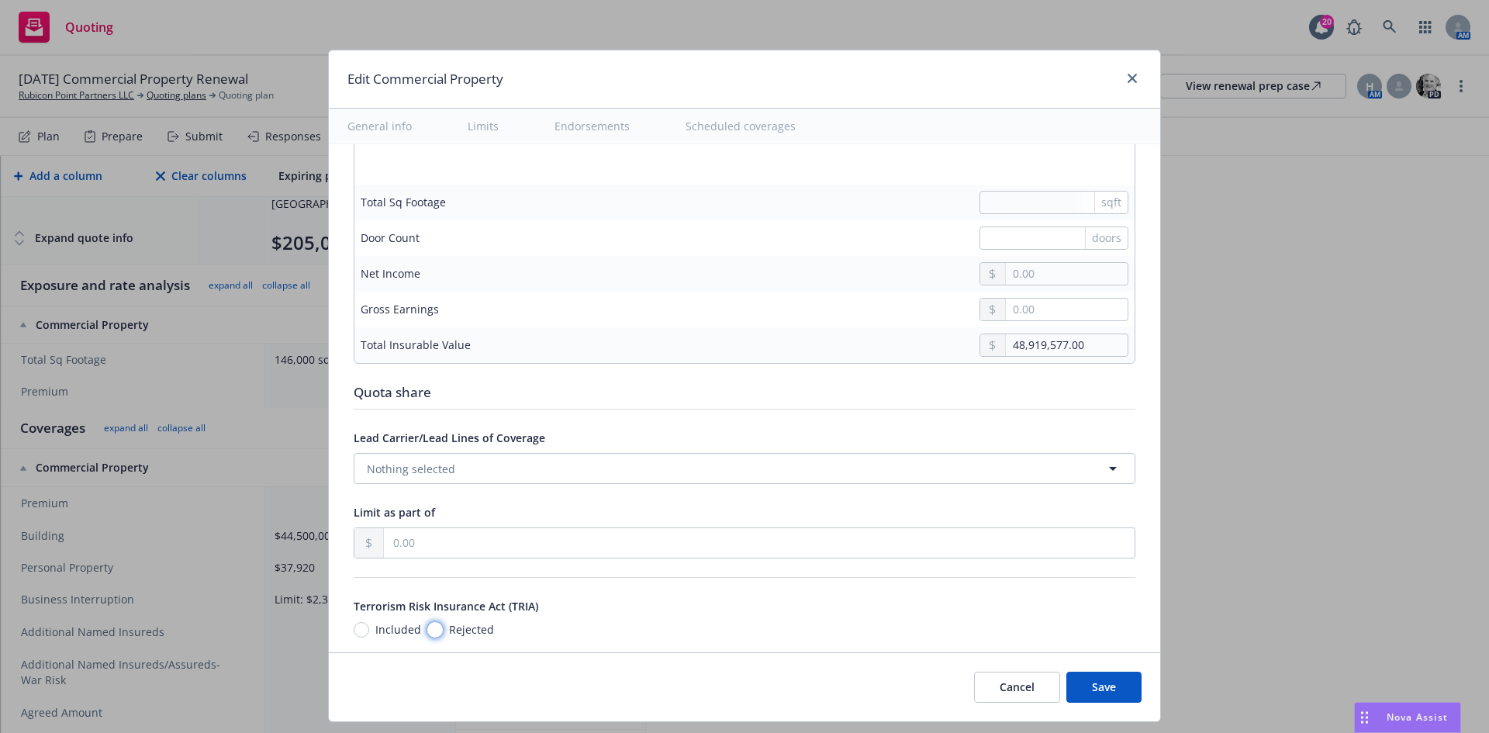
click at [427, 626] on input "Rejected" at bounding box center [435, 630] width 16 height 16
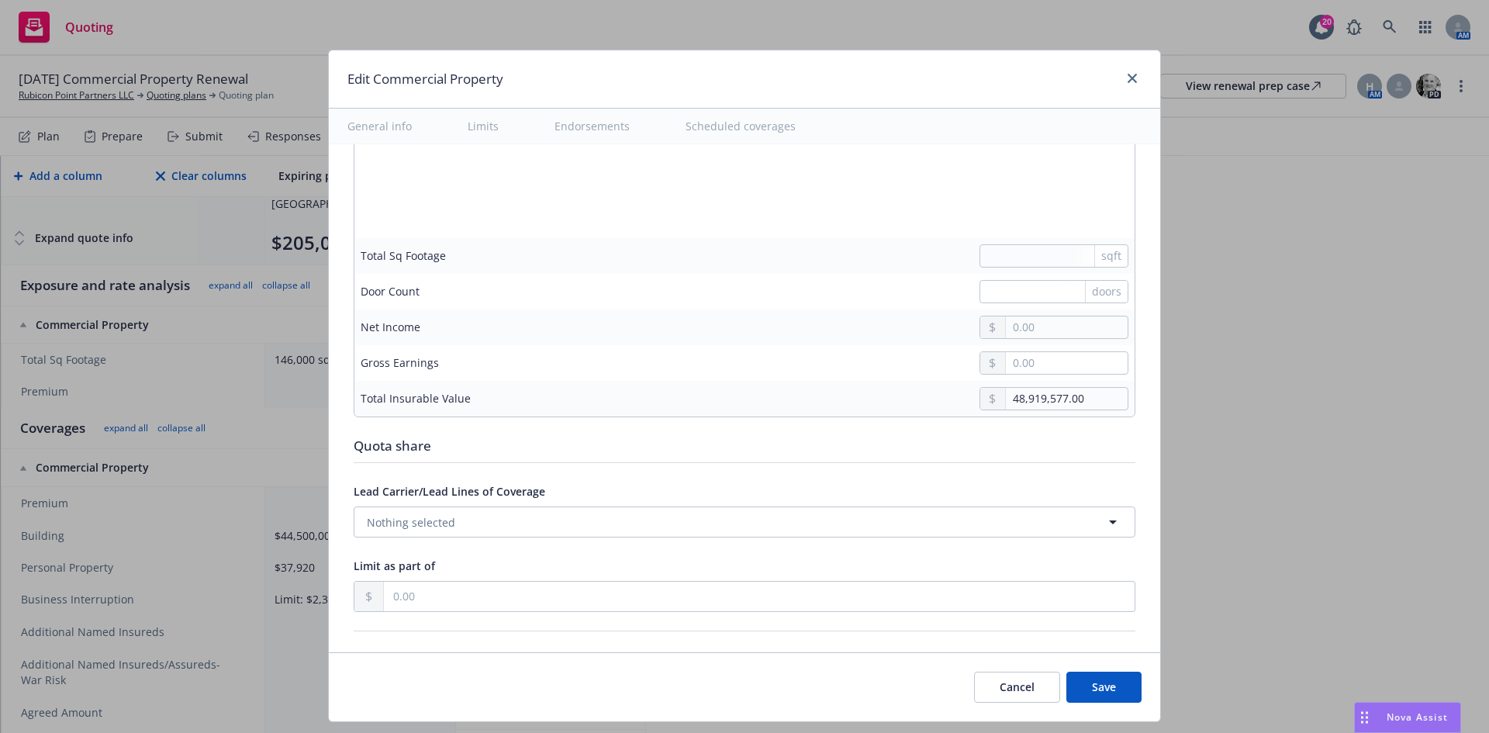
scroll to position [4421, 0]
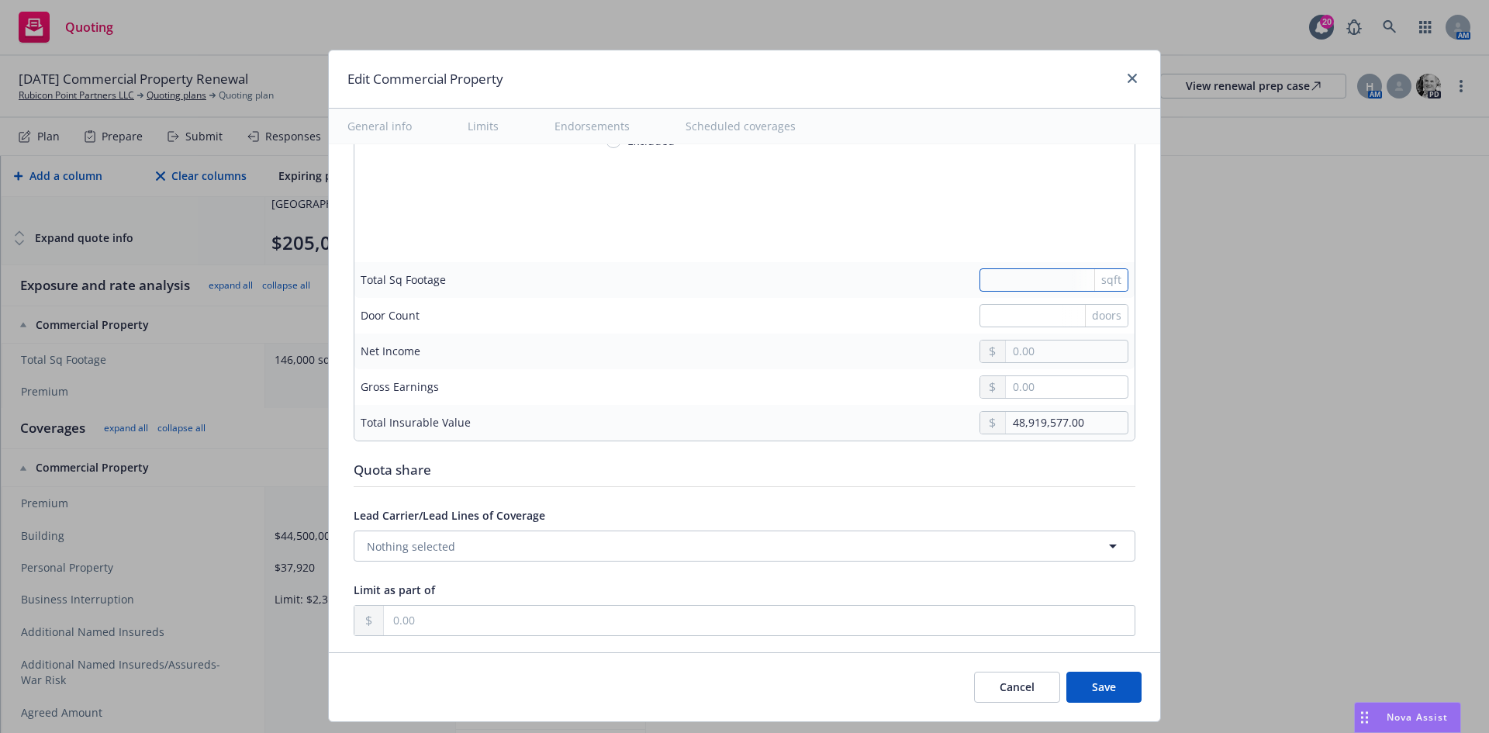
click at [998, 281] on input "text" at bounding box center [1054, 279] width 149 height 23
click at [786, 405] on td "48,919,577.00" at bounding box center [861, 423] width 548 height 36
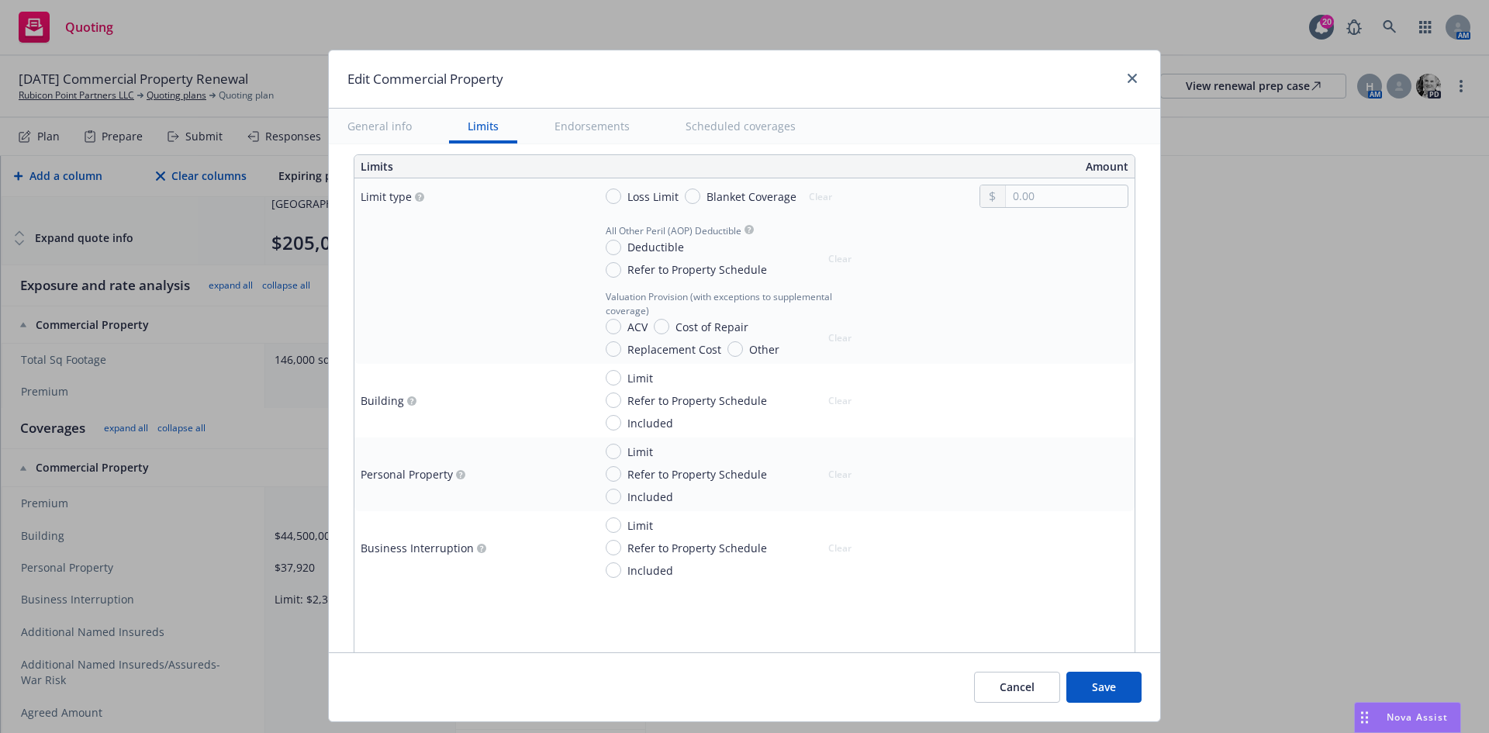
scroll to position [388, 0]
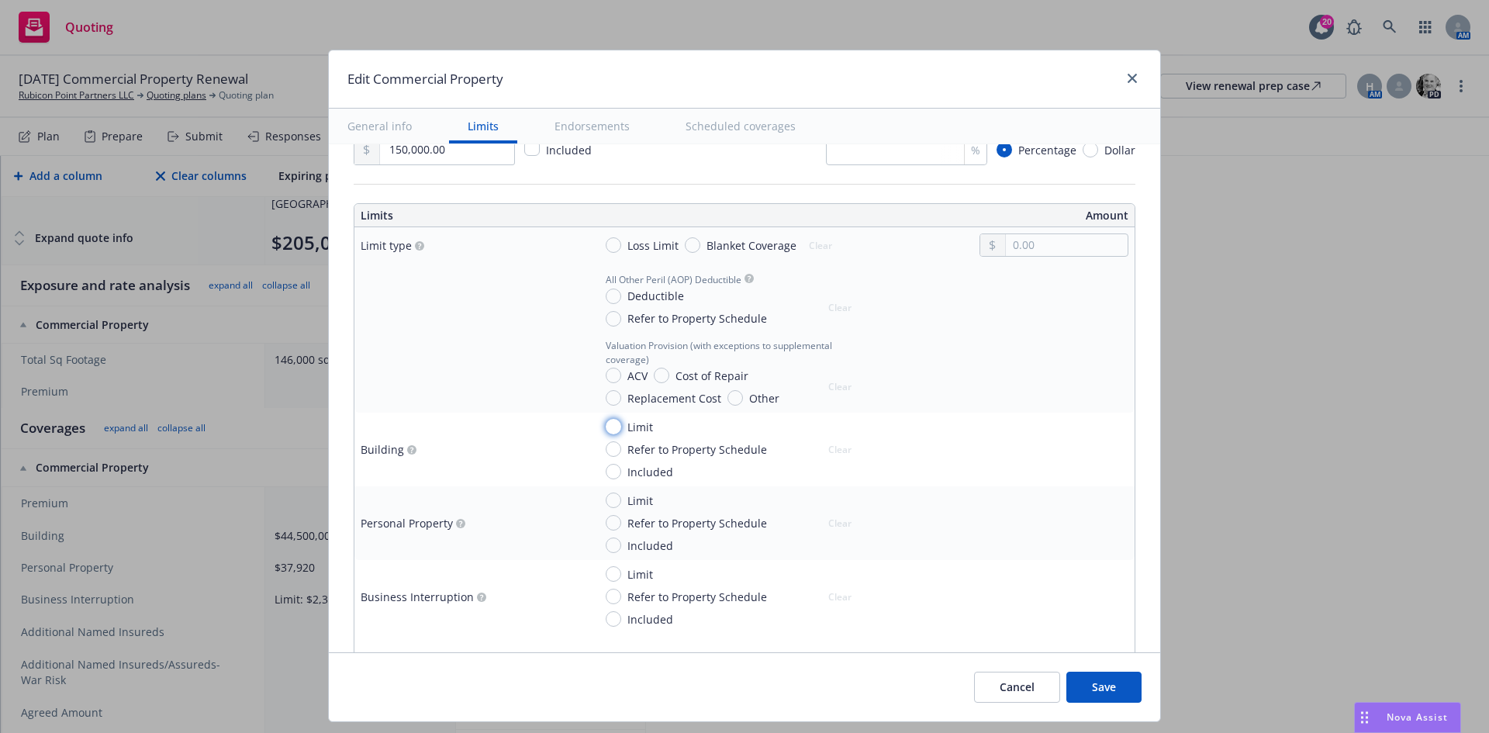
click at [606, 428] on input "Limit" at bounding box center [614, 427] width 16 height 16
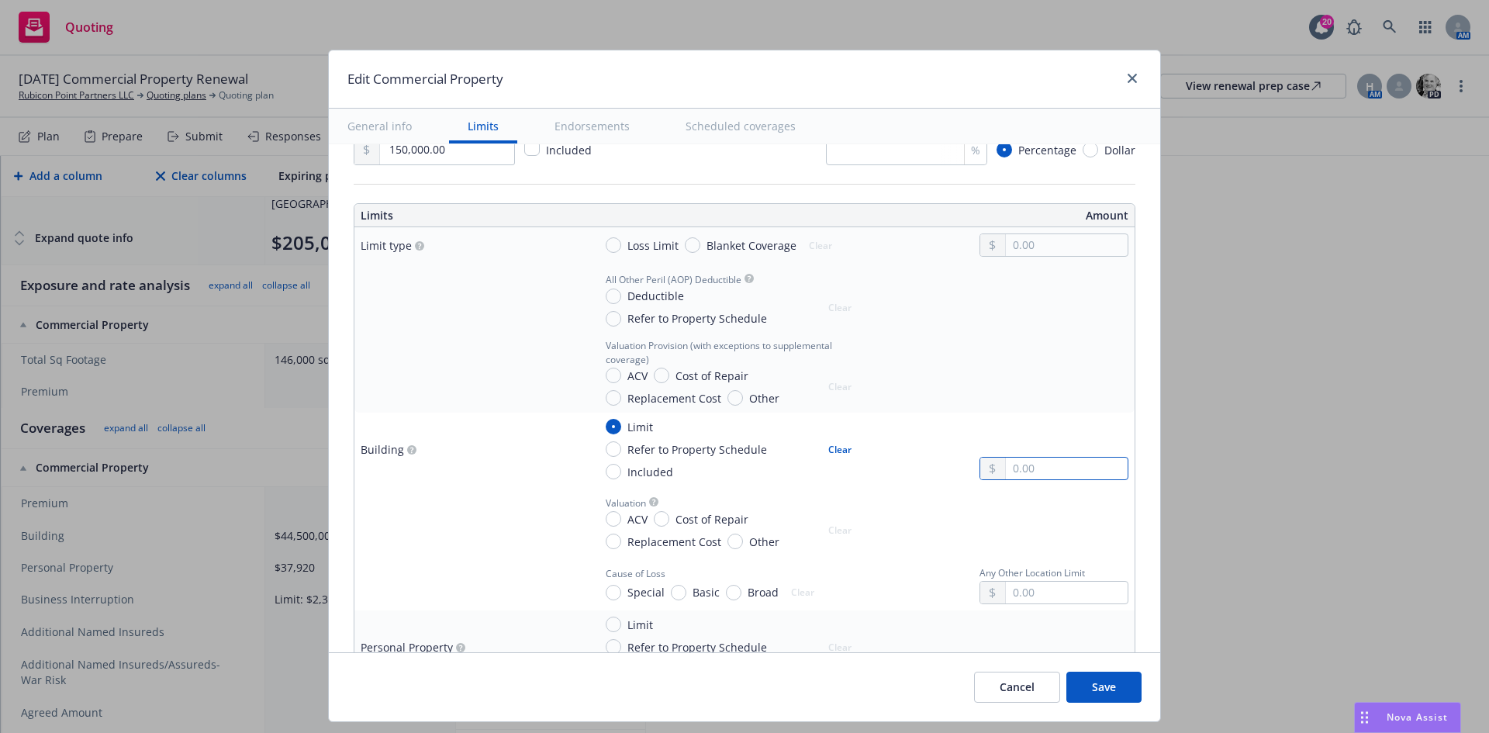
click at [1067, 477] on input "text" at bounding box center [1067, 469] width 122 height 22
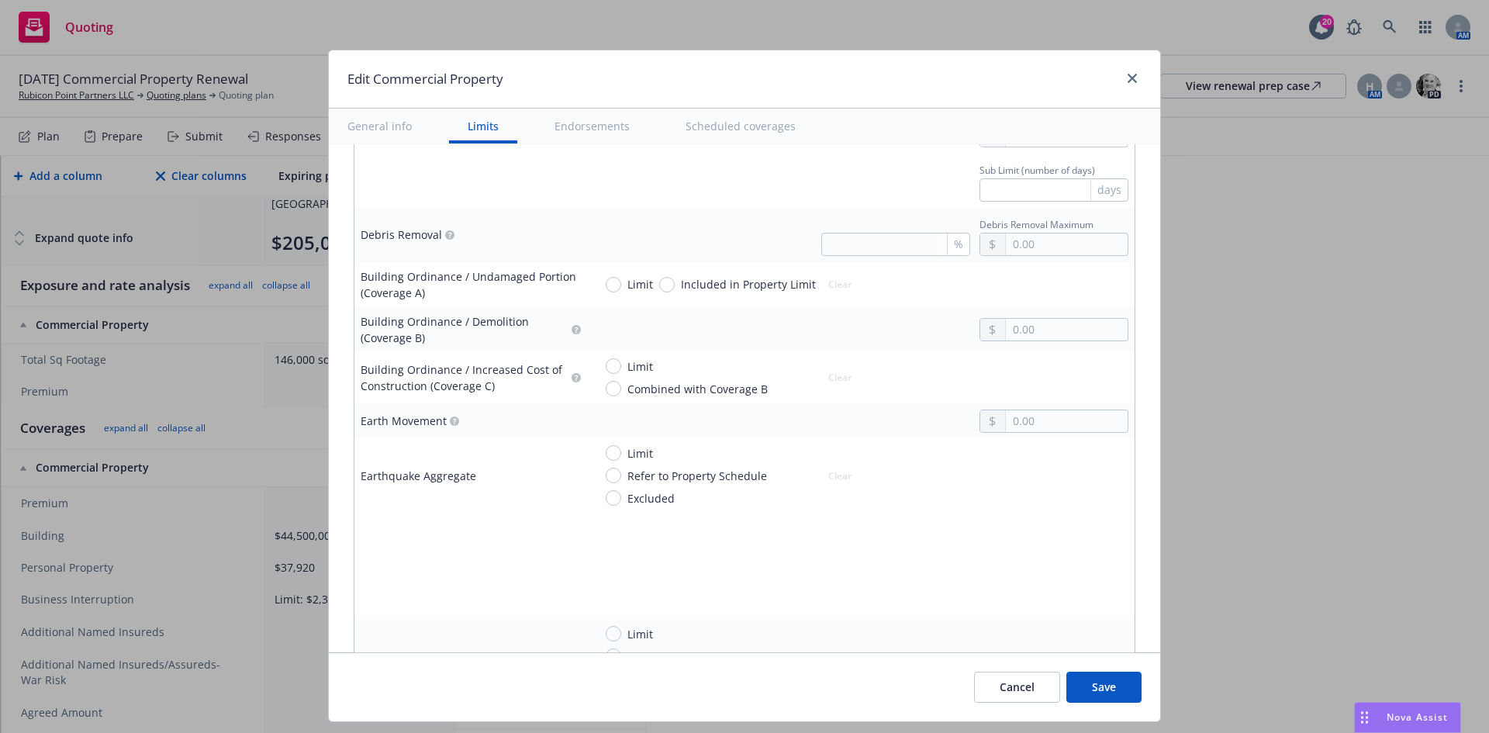
scroll to position [1629, 0]
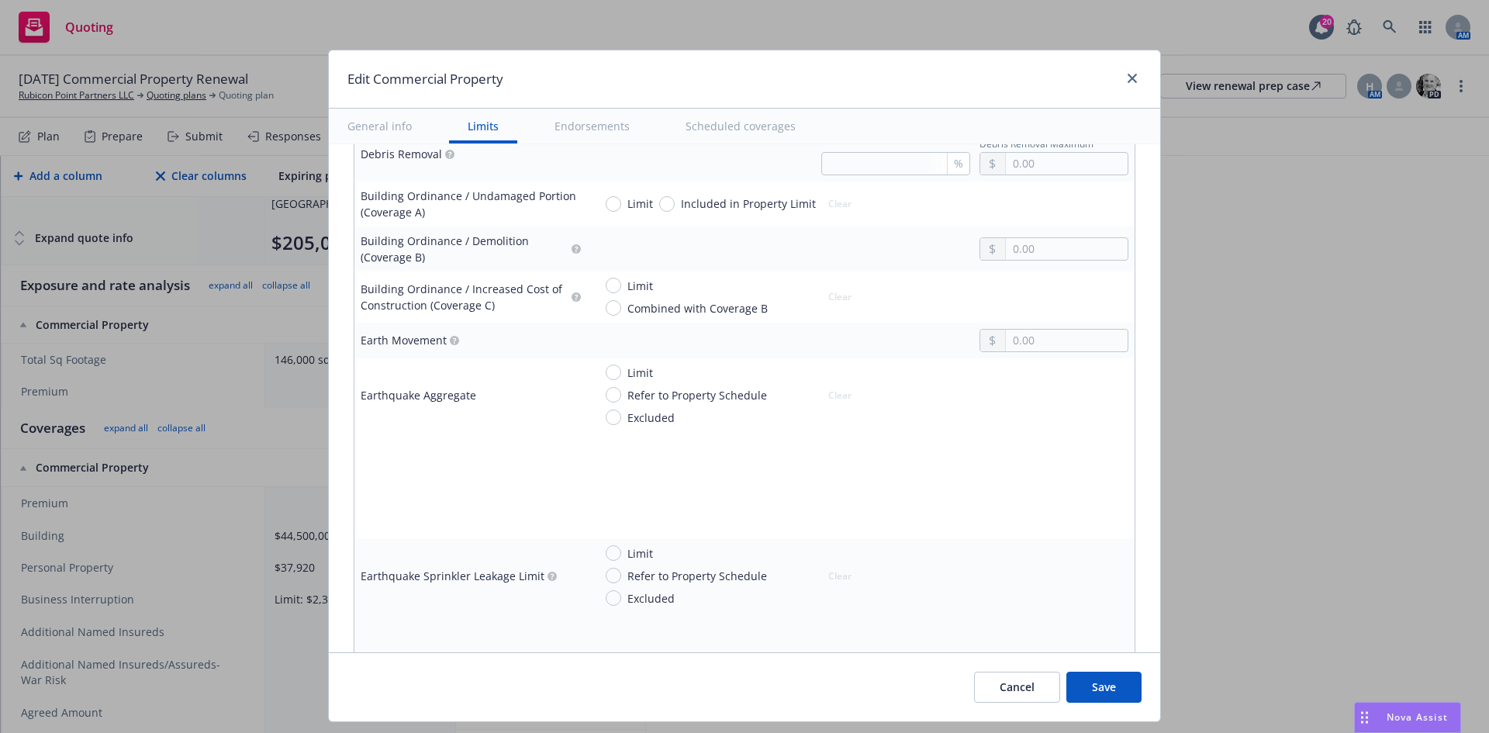
click at [611, 376] on div "Limit" at bounding box center [629, 373] width 47 height 16
click at [611, 376] on input "Limit" at bounding box center [614, 373] width 16 height 16
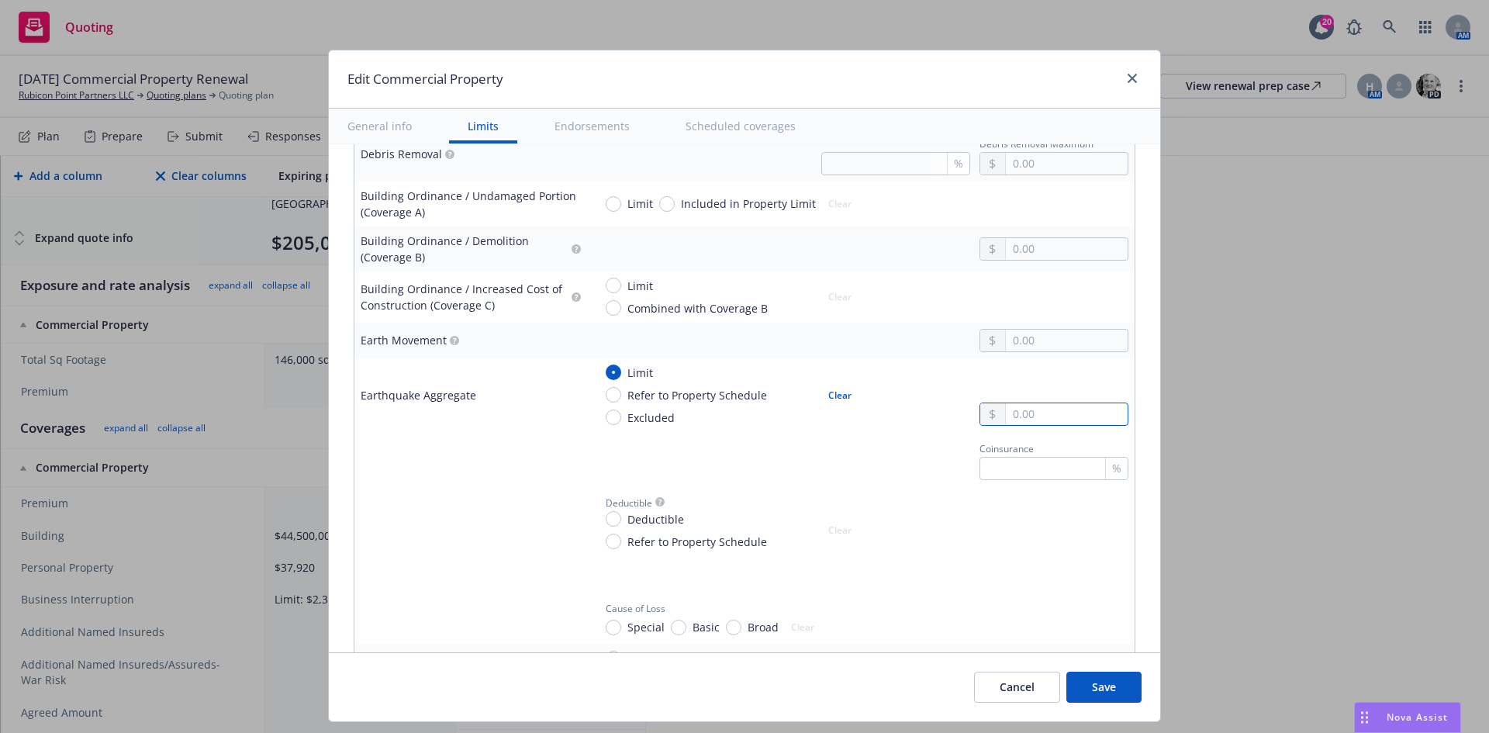
click at [1006, 424] on input "text" at bounding box center [1067, 414] width 122 height 22
click at [1018, 566] on button "$10,000,000.00" at bounding box center [1046, 568] width 133 height 29
click at [606, 525] on input "Deductible" at bounding box center [614, 519] width 16 height 16
click at [1014, 540] on input "text" at bounding box center [1067, 538] width 122 height 22
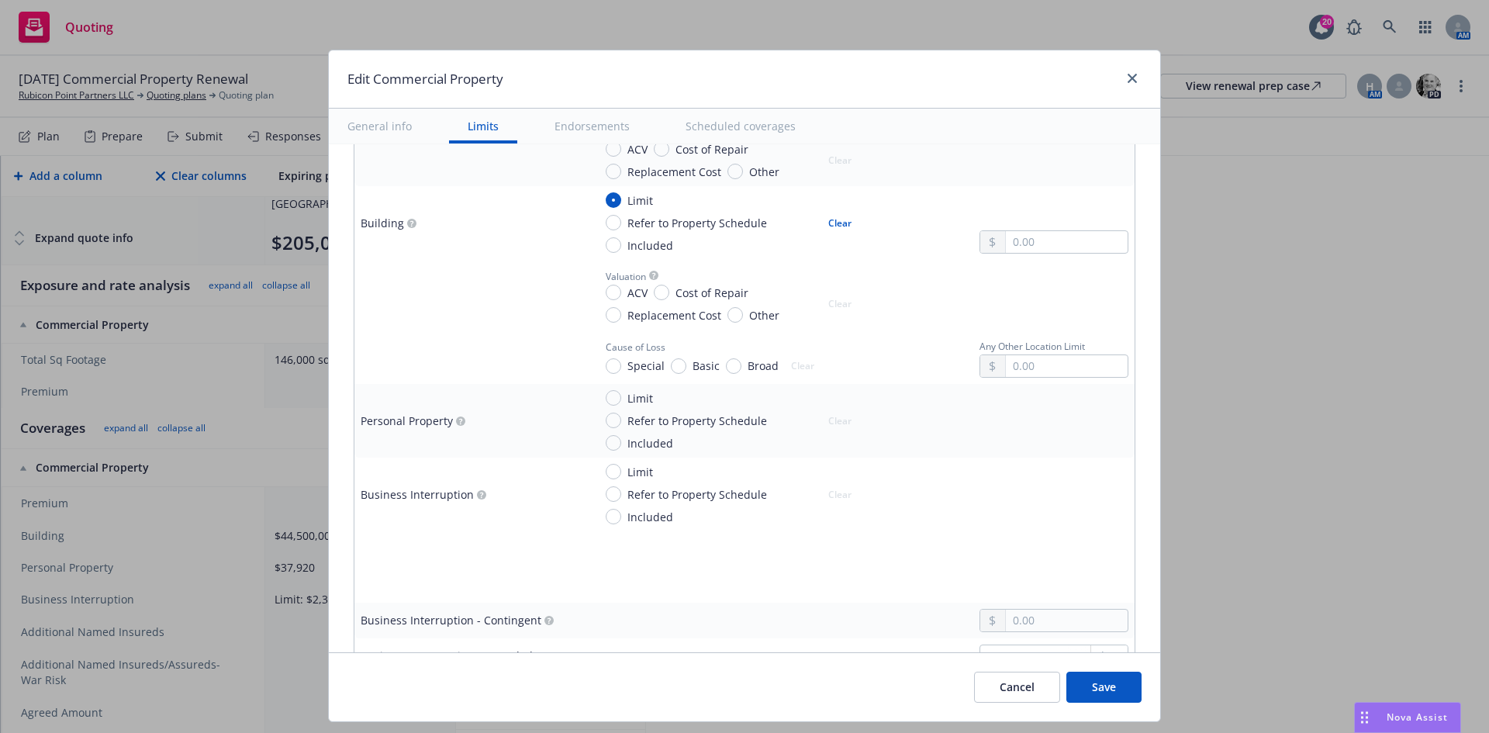
scroll to position [620, 0]
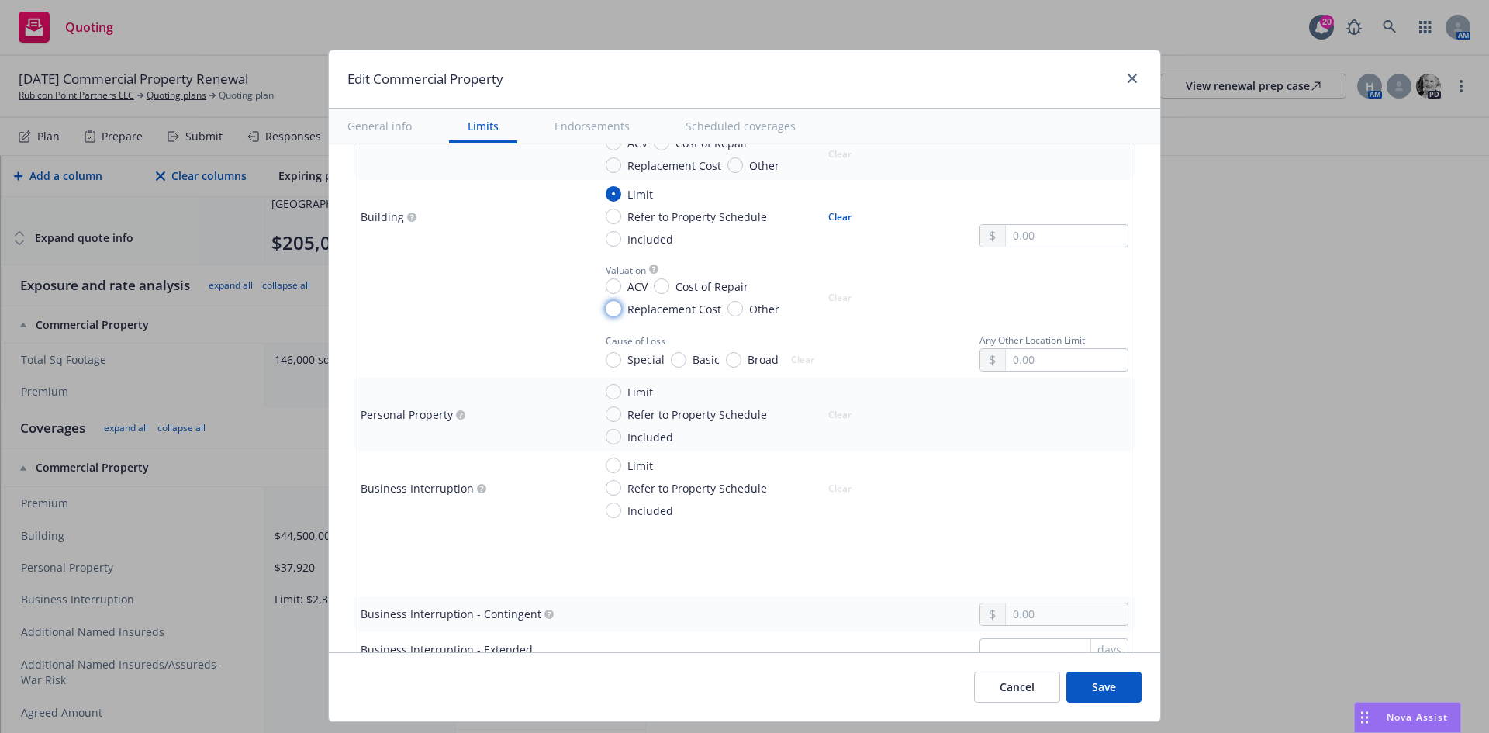
click at [606, 307] on input "Replacement Cost" at bounding box center [614, 309] width 16 height 16
click at [606, 234] on input "Included" at bounding box center [614, 239] width 16 height 16
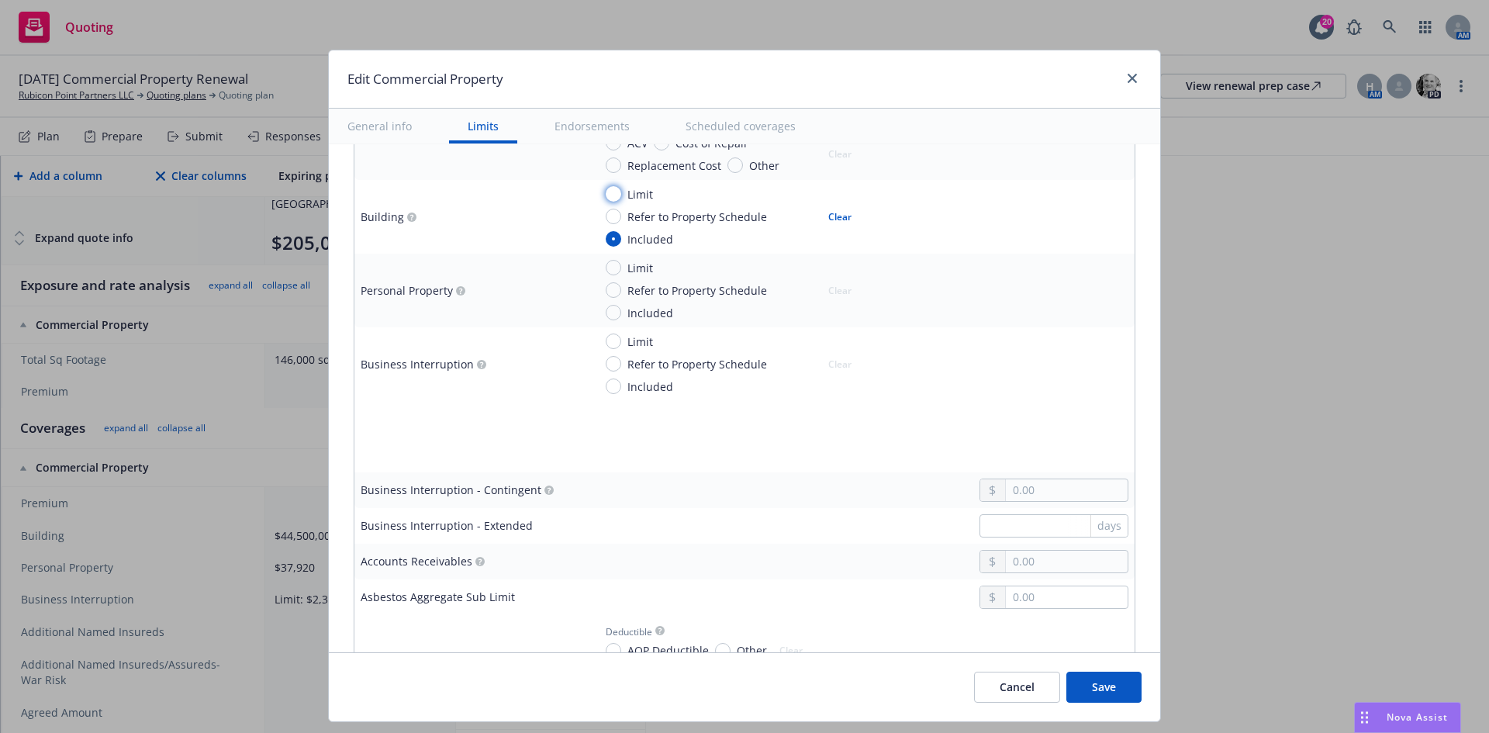
click at [608, 192] on input "Limit" at bounding box center [614, 194] width 16 height 16
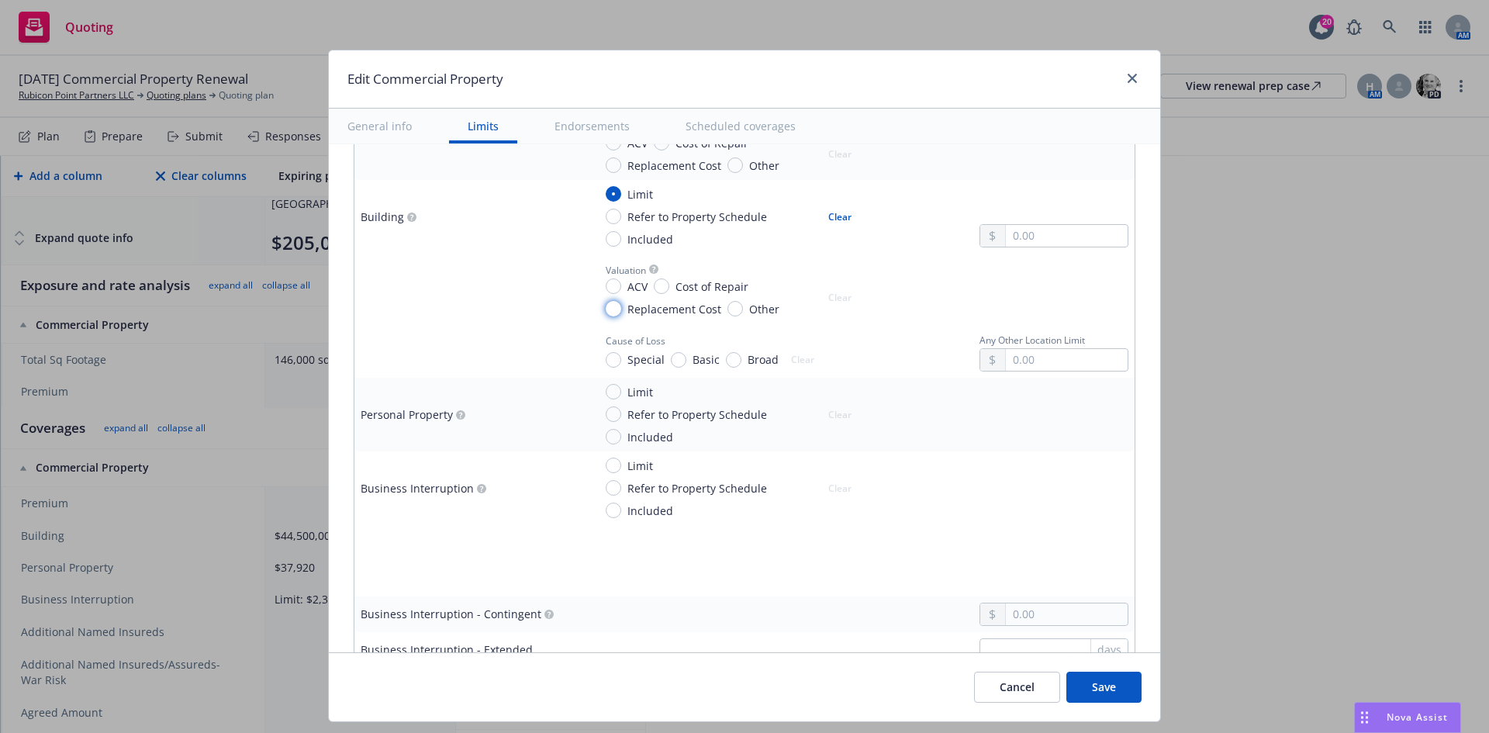
click at [606, 309] on input "Replacement Cost" at bounding box center [614, 309] width 16 height 16
click at [607, 436] on input "Included" at bounding box center [614, 437] width 16 height 16
click at [606, 510] on input "Included" at bounding box center [614, 511] width 16 height 16
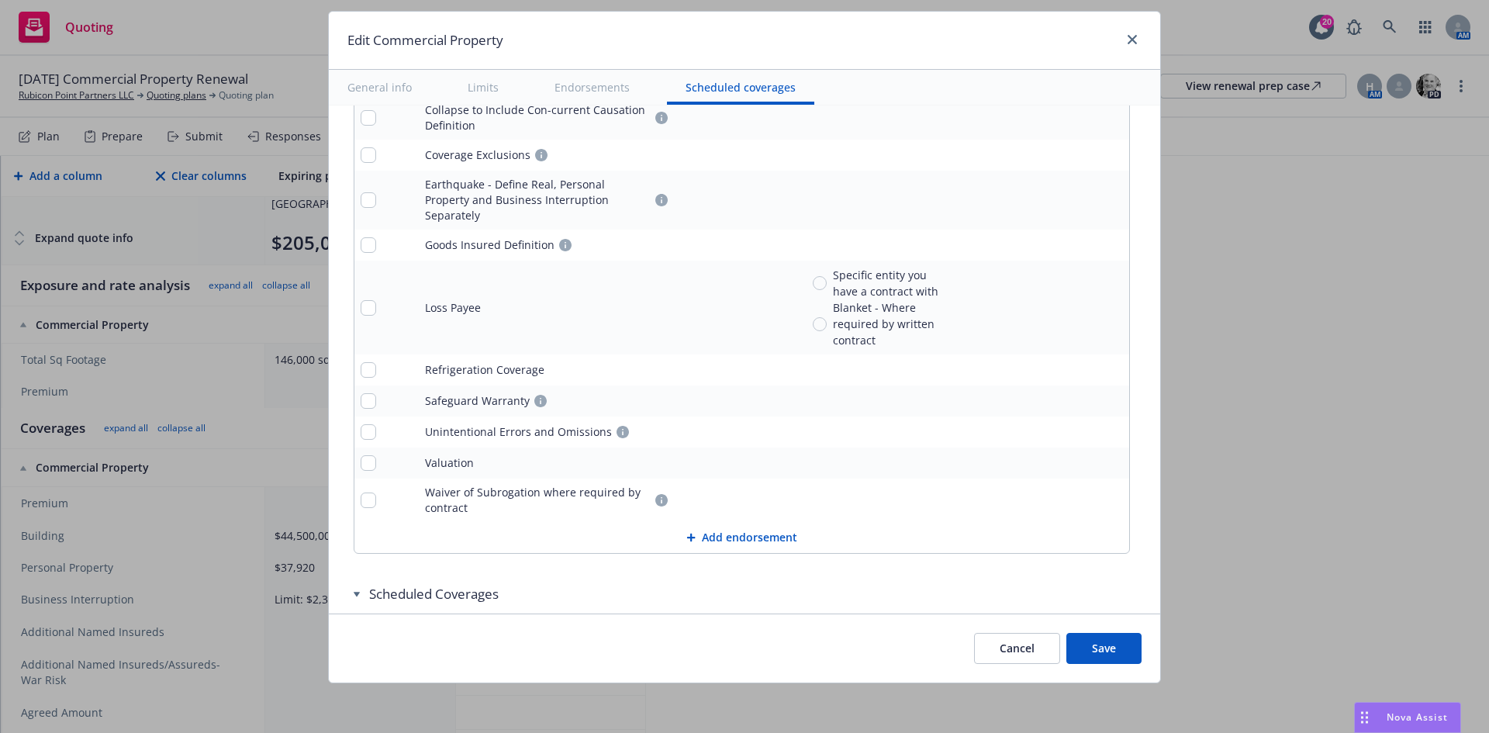
scroll to position [5762, 0]
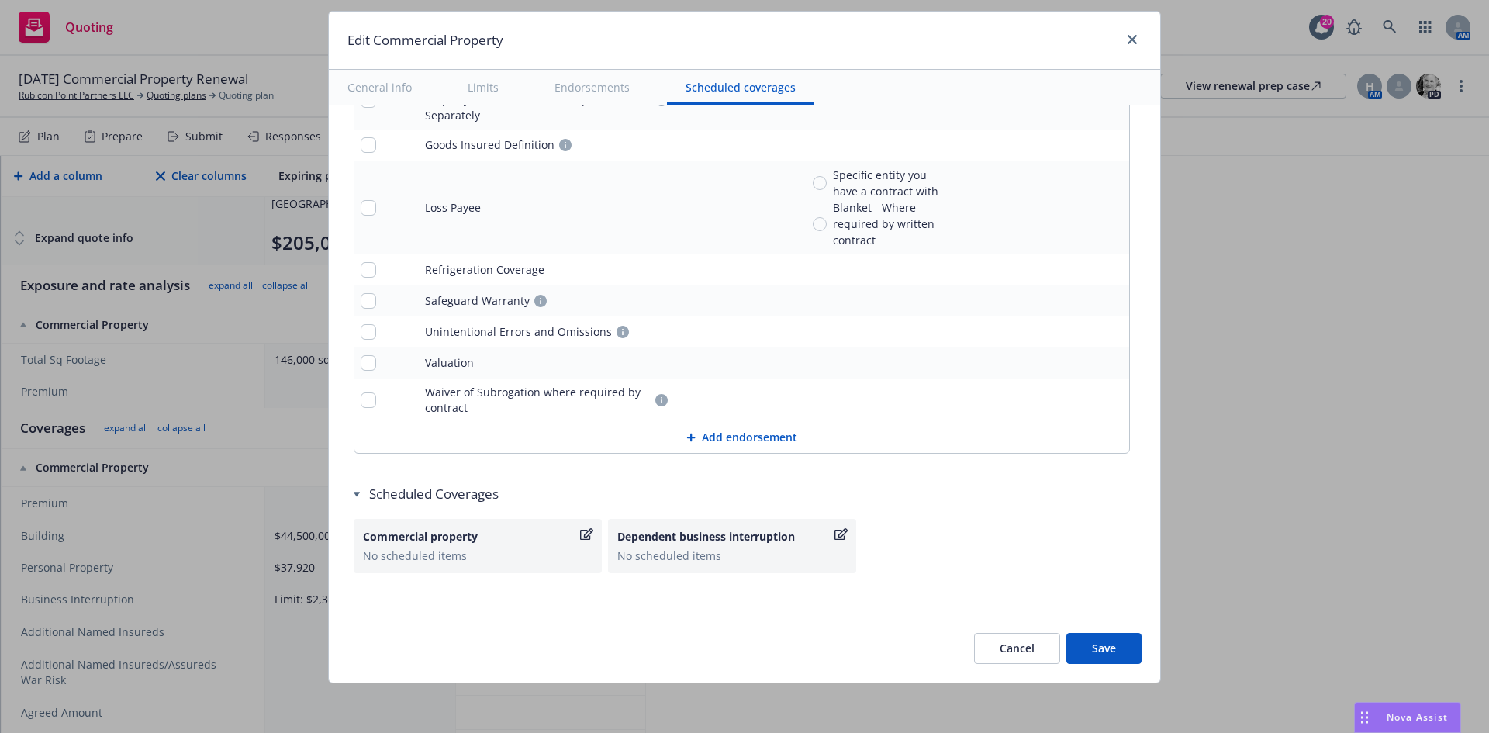
click at [730, 422] on button "Add endorsement" at bounding box center [741, 437] width 775 height 31
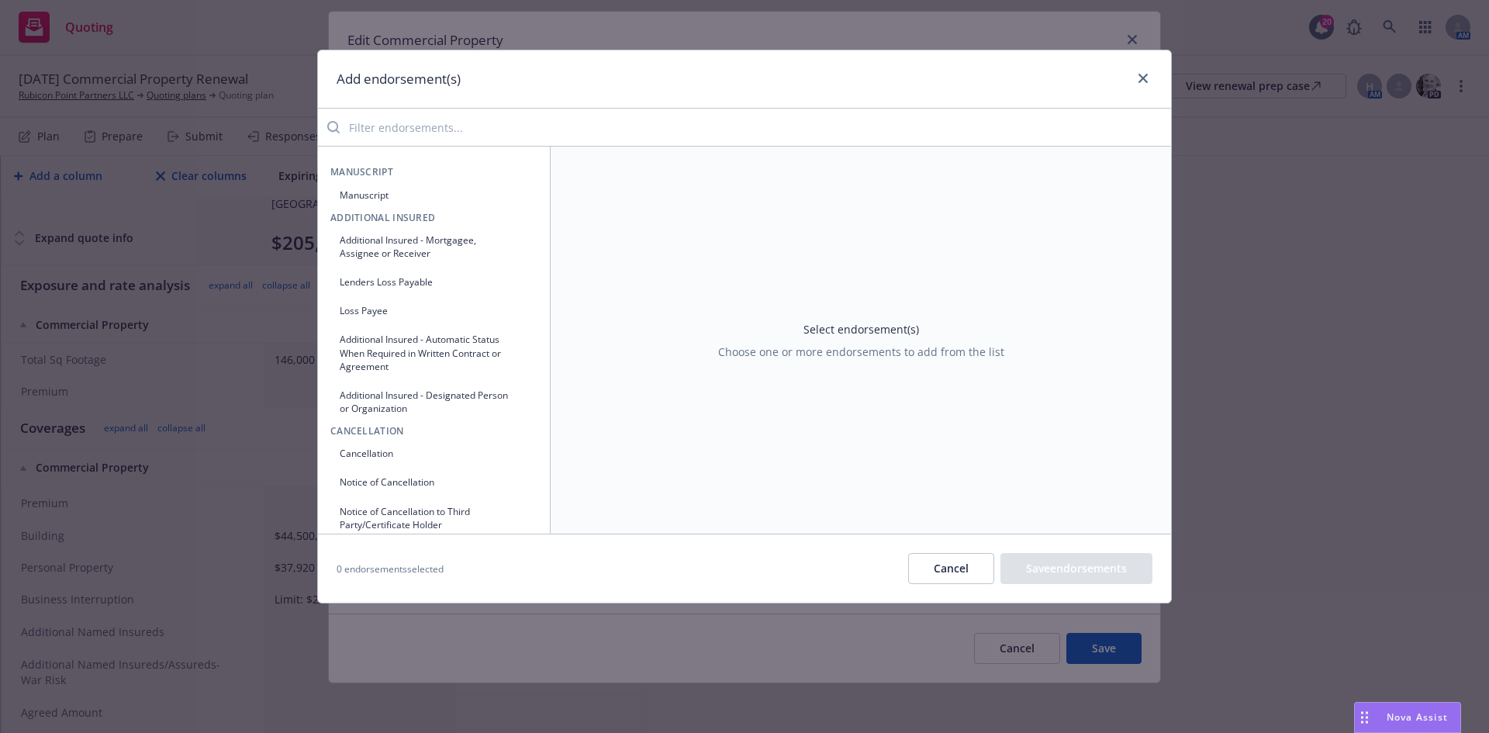
click at [447, 117] on input "search" at bounding box center [755, 127] width 831 height 31
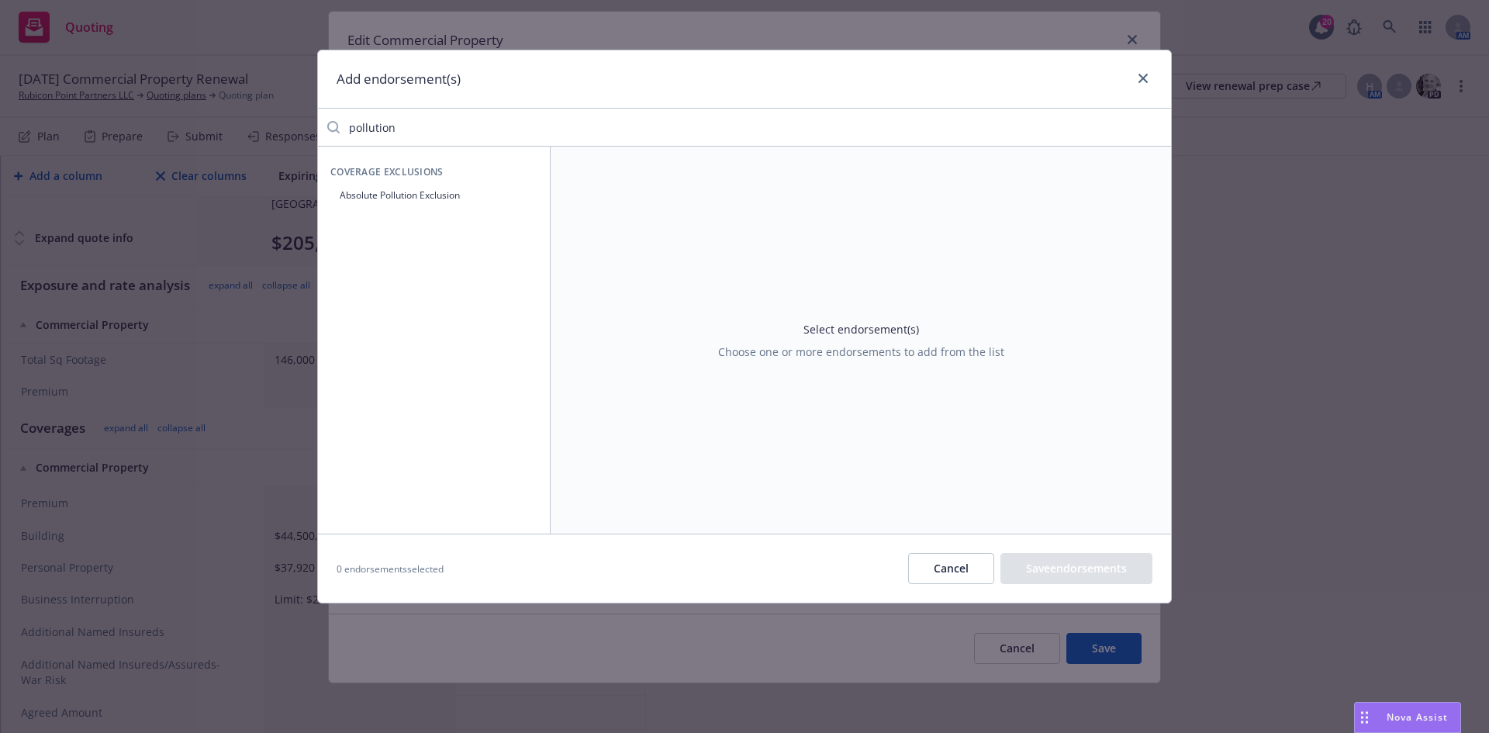
click at [520, 192] on icon "button" at bounding box center [523, 194] width 9 height 9
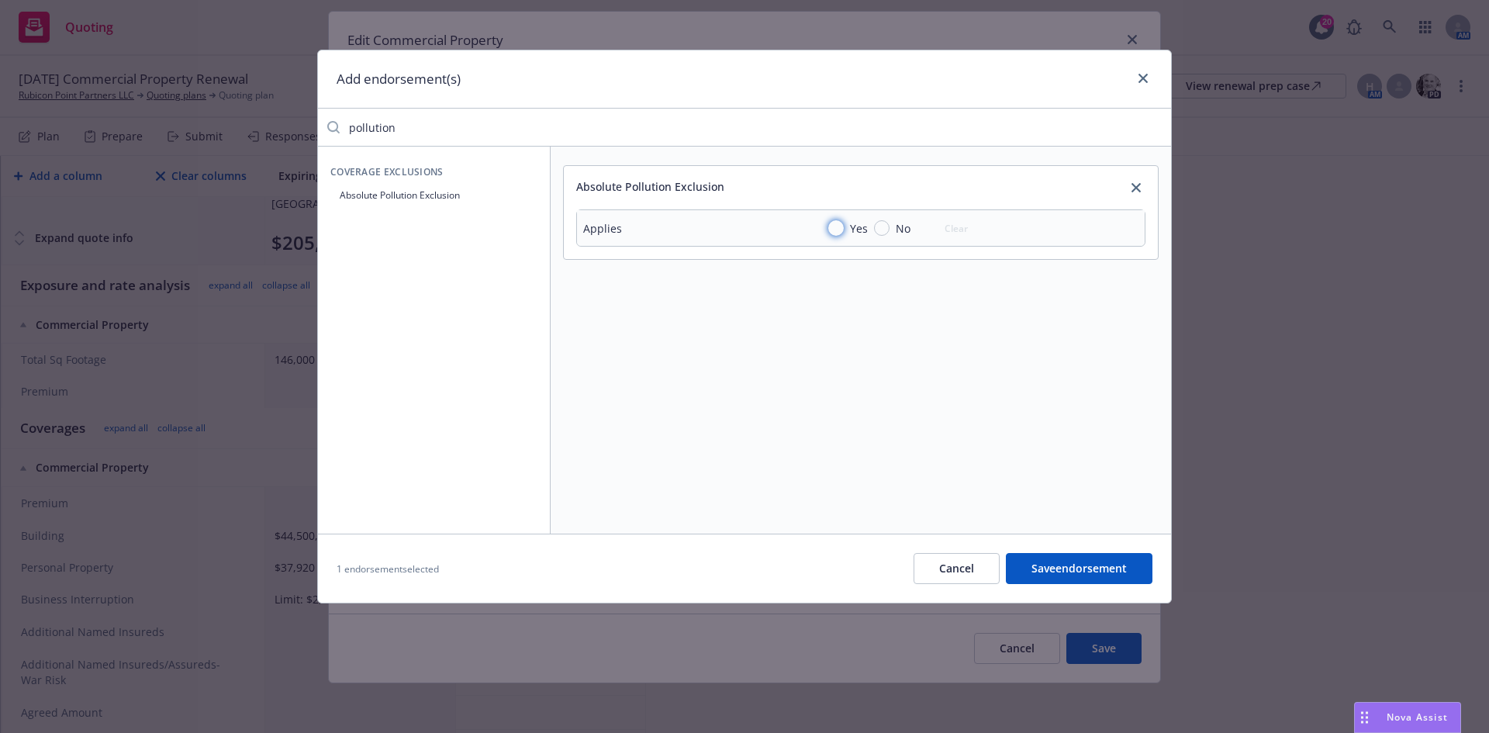
click at [838, 226] on input "Yes" at bounding box center [836, 228] width 16 height 16
click at [1052, 567] on button "Save endorsement" at bounding box center [1079, 568] width 147 height 31
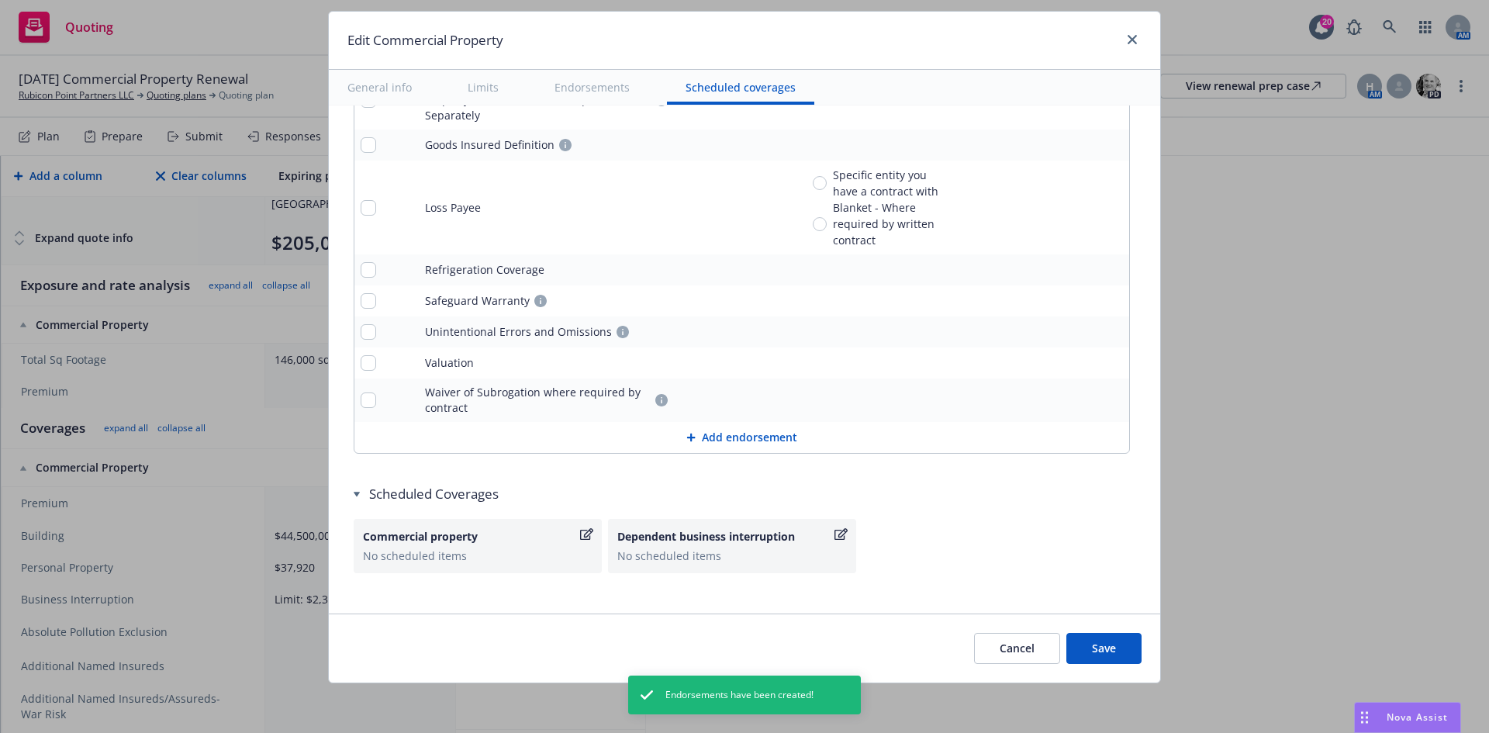
click at [711, 422] on button "Add endorsement" at bounding box center [741, 437] width 775 height 31
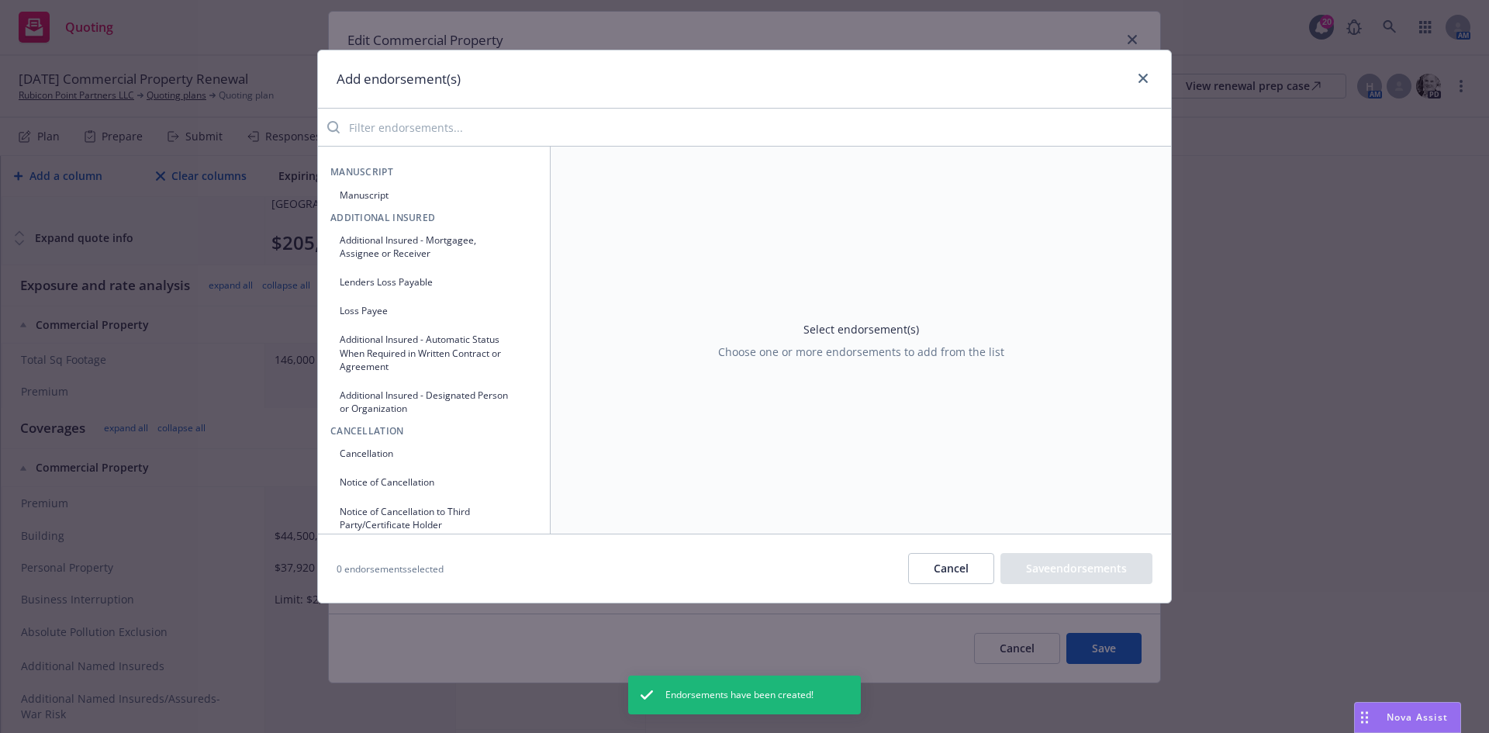
click at [384, 136] on input "search" at bounding box center [755, 127] width 831 height 31
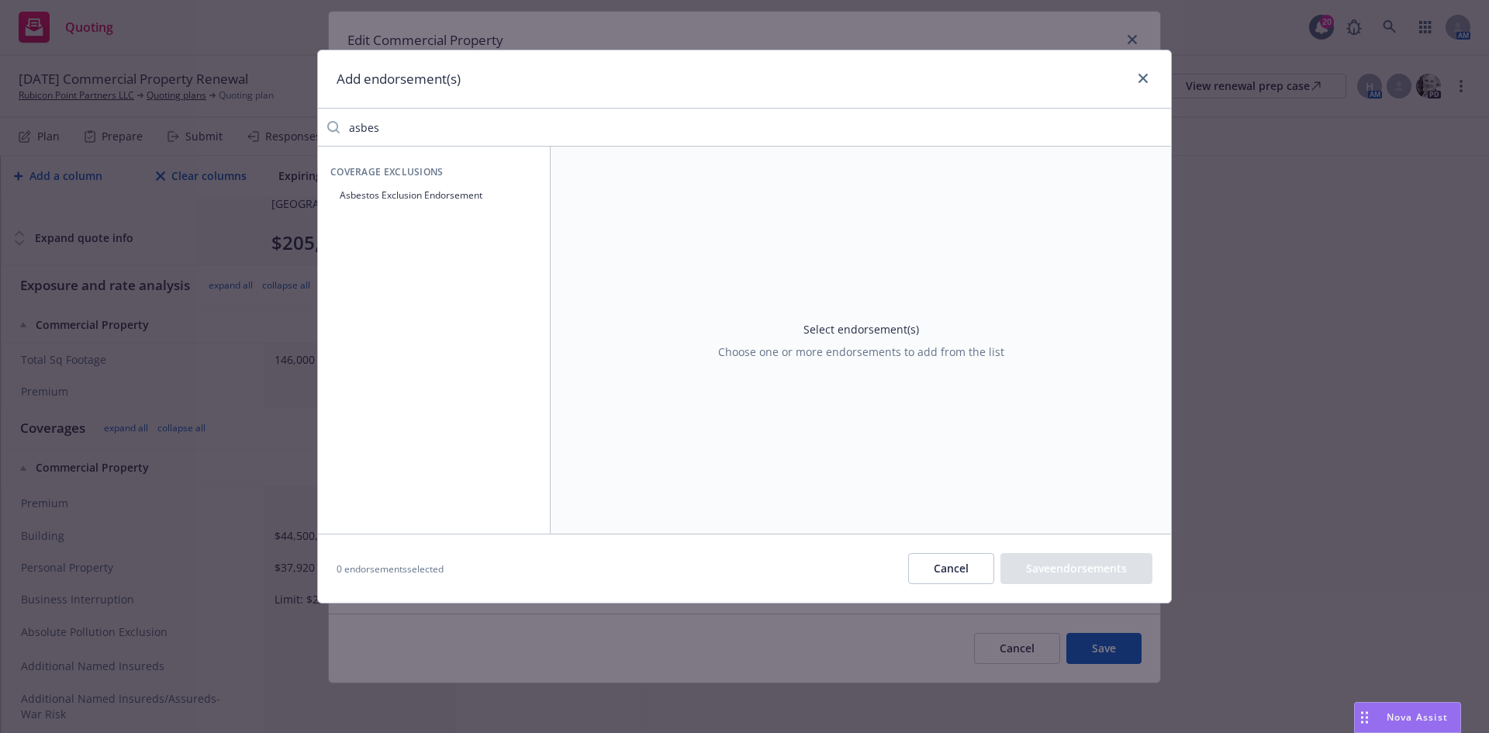
click at [529, 198] on button "Asbestos Exclusion Endorsement" at bounding box center [433, 195] width 207 height 26
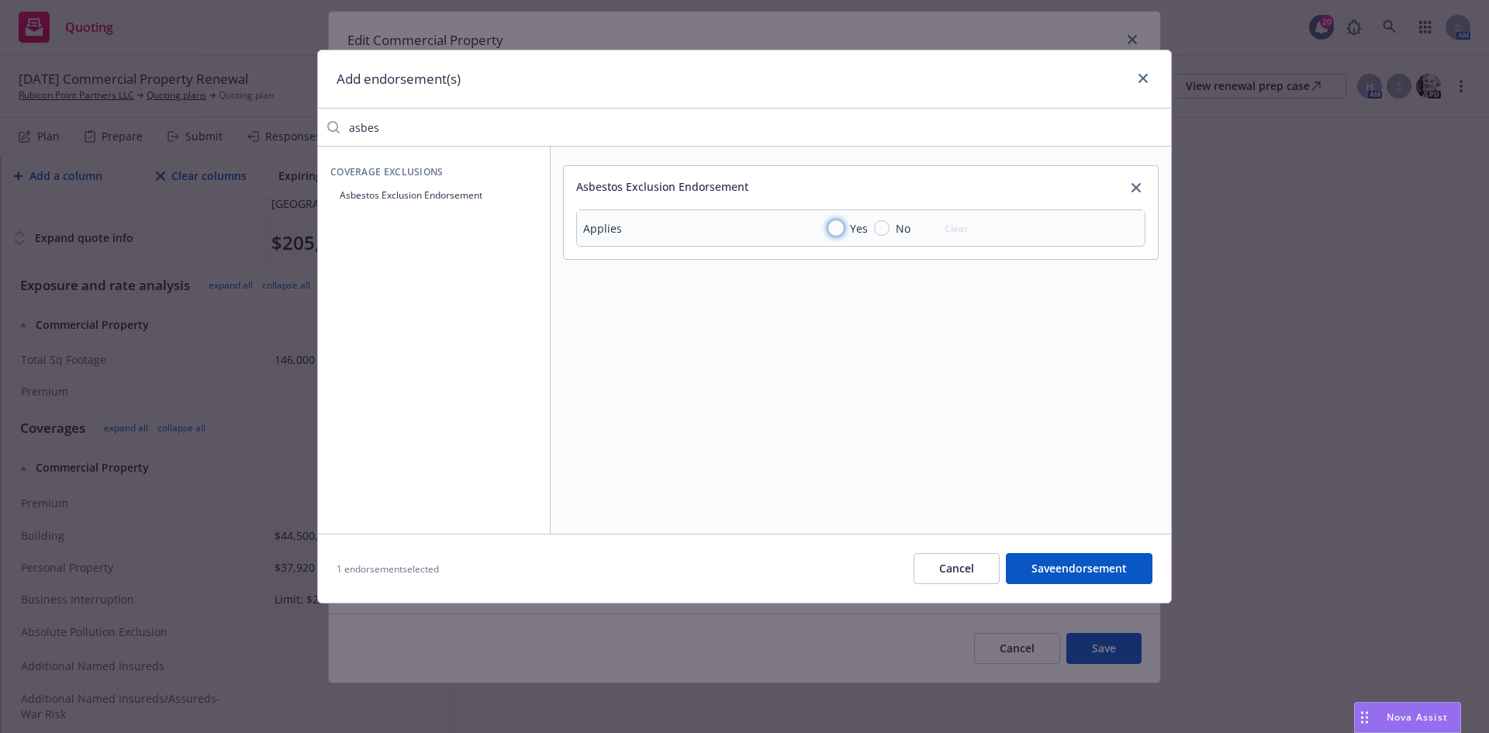
click at [841, 227] on input "Yes" at bounding box center [836, 228] width 16 height 16
click at [1088, 567] on button "Save endorsement" at bounding box center [1079, 568] width 147 height 31
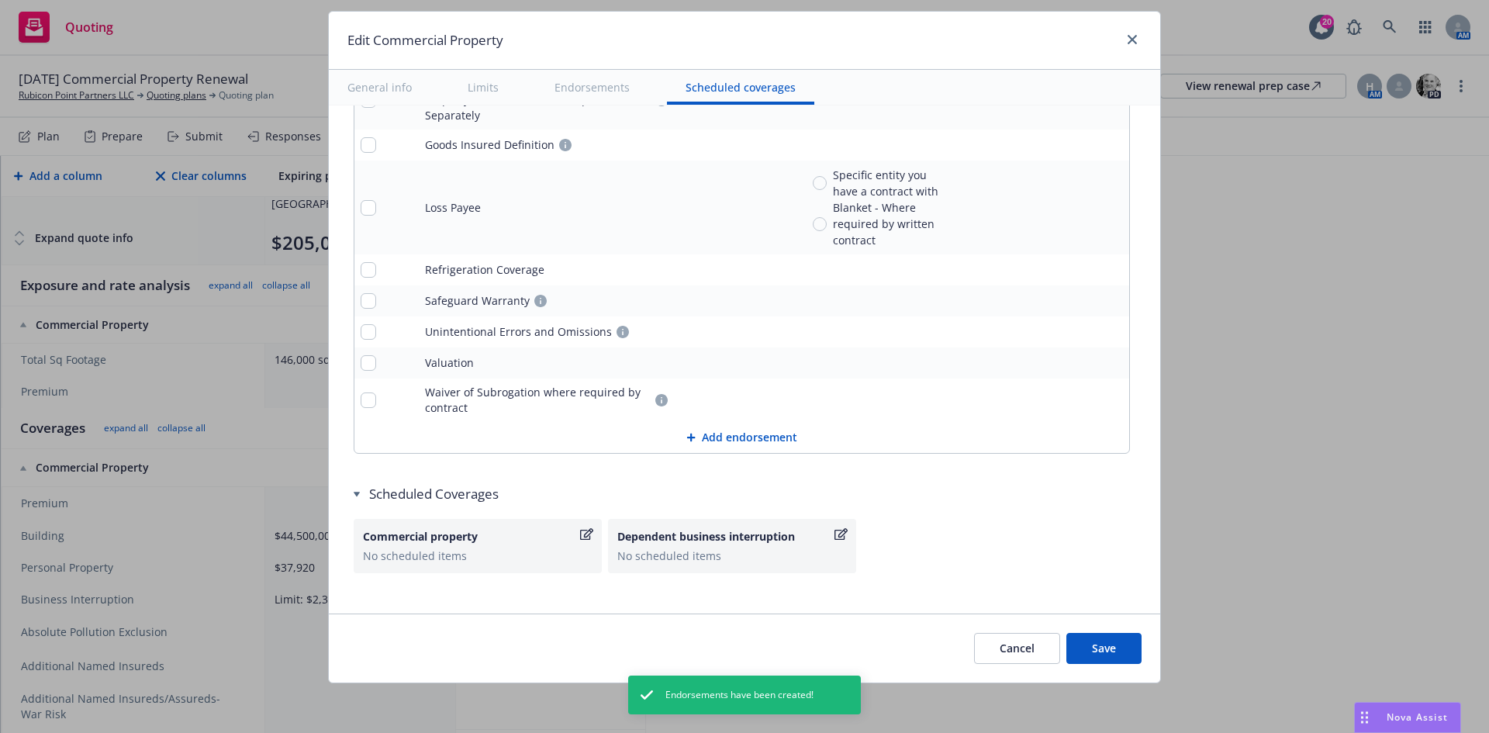
click at [725, 423] on button "Add endorsement" at bounding box center [741, 437] width 775 height 31
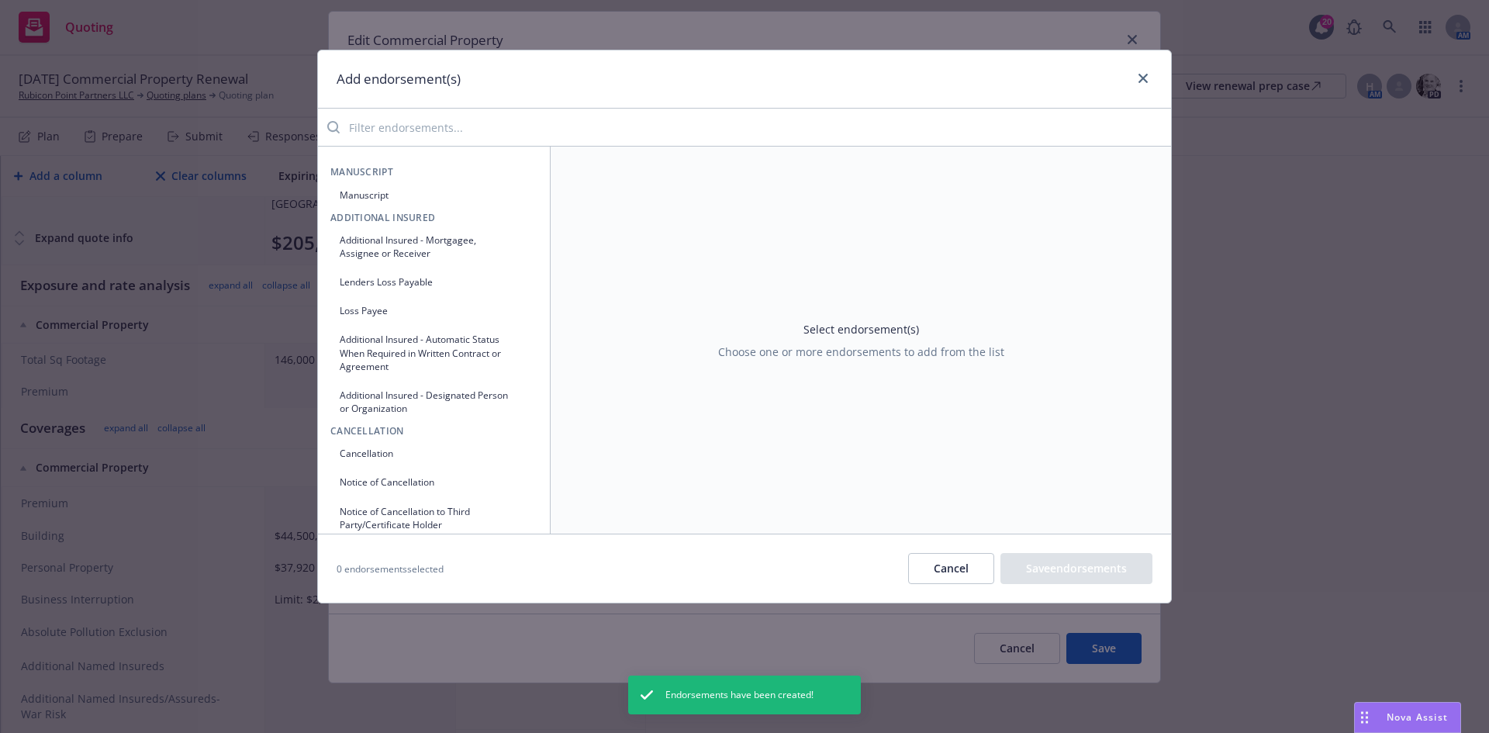
click at [514, 128] on input "search" at bounding box center [755, 127] width 831 height 31
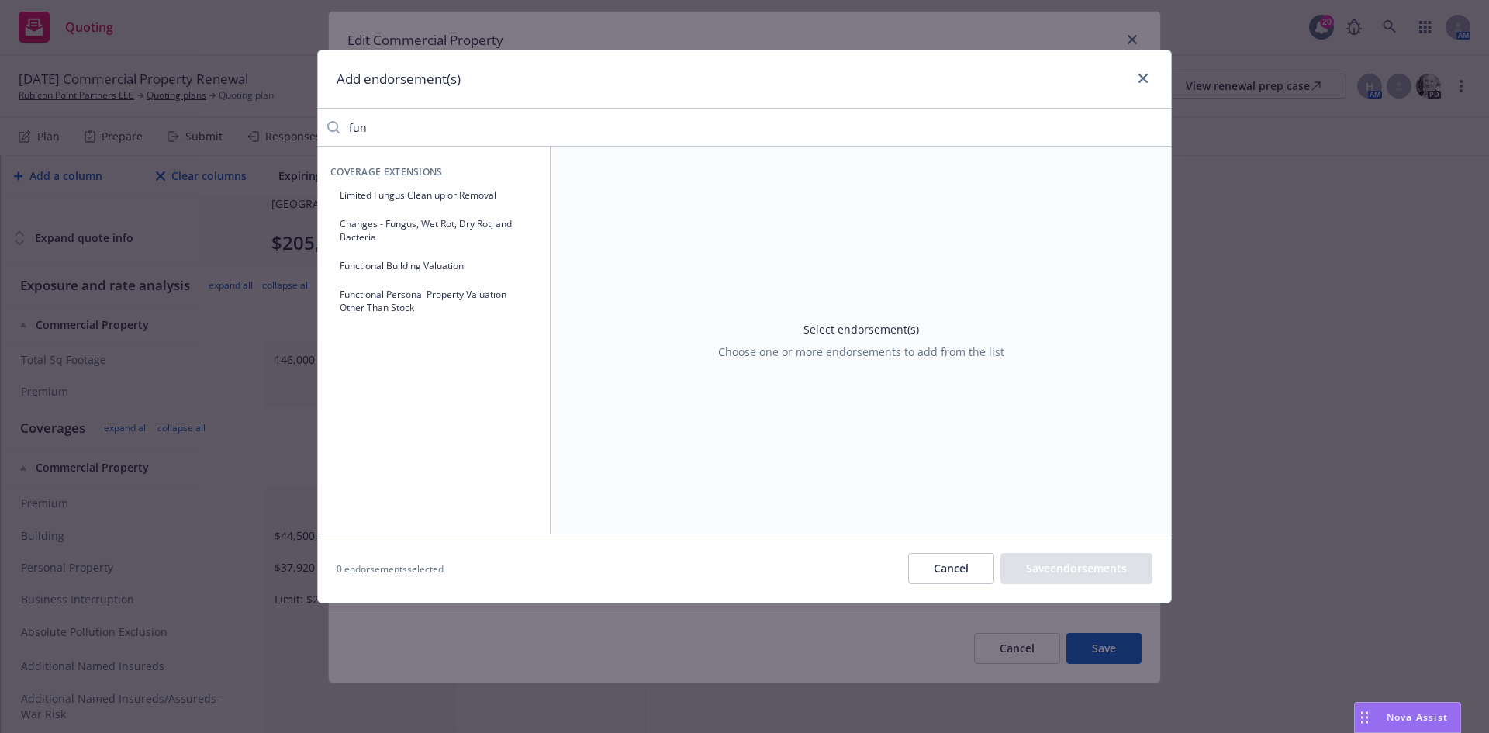
drag, startPoint x: 381, startPoint y: 121, endPoint x: 347, endPoint y: 125, distance: 34.3
click at [347, 125] on input "fun" at bounding box center [755, 127] width 831 height 31
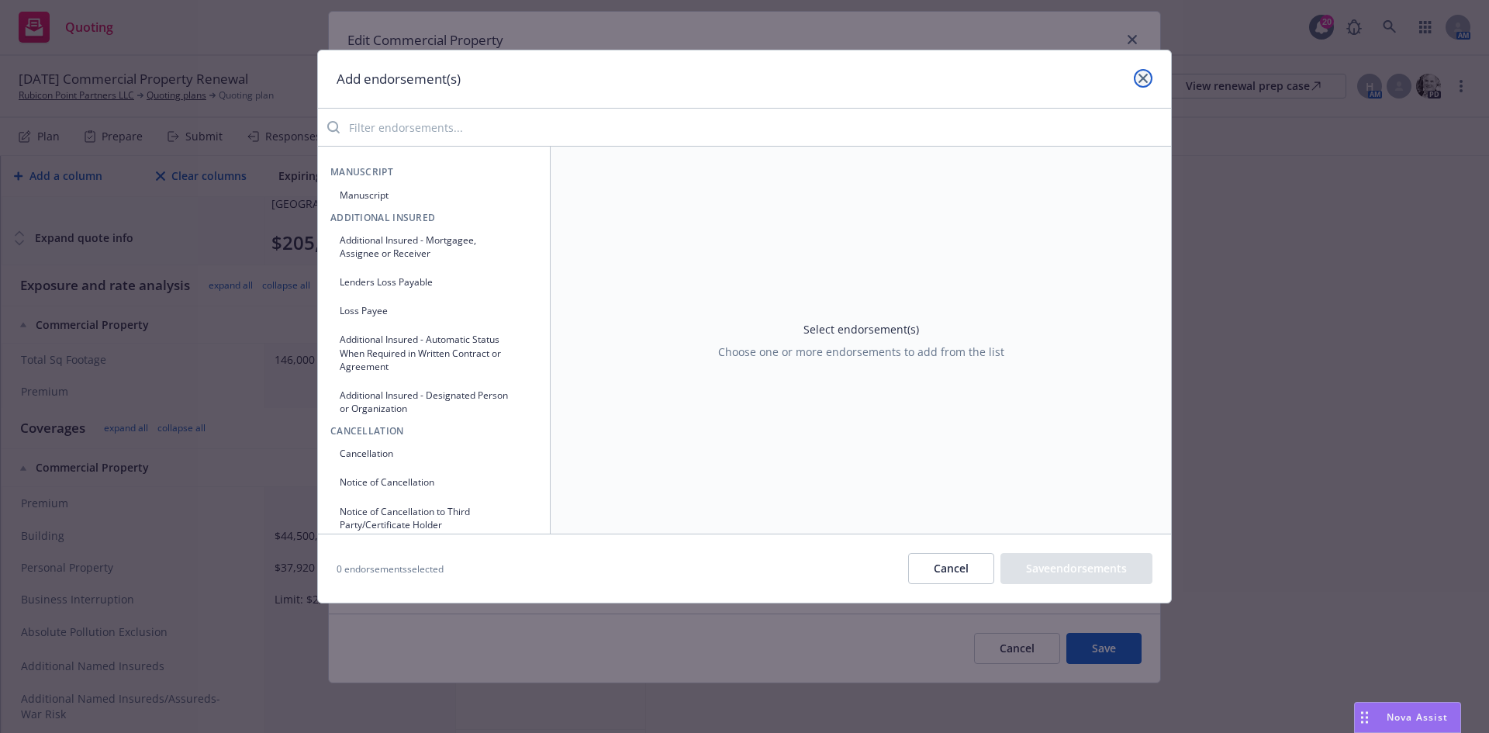
click at [1144, 81] on icon "close" at bounding box center [1143, 78] width 9 height 9
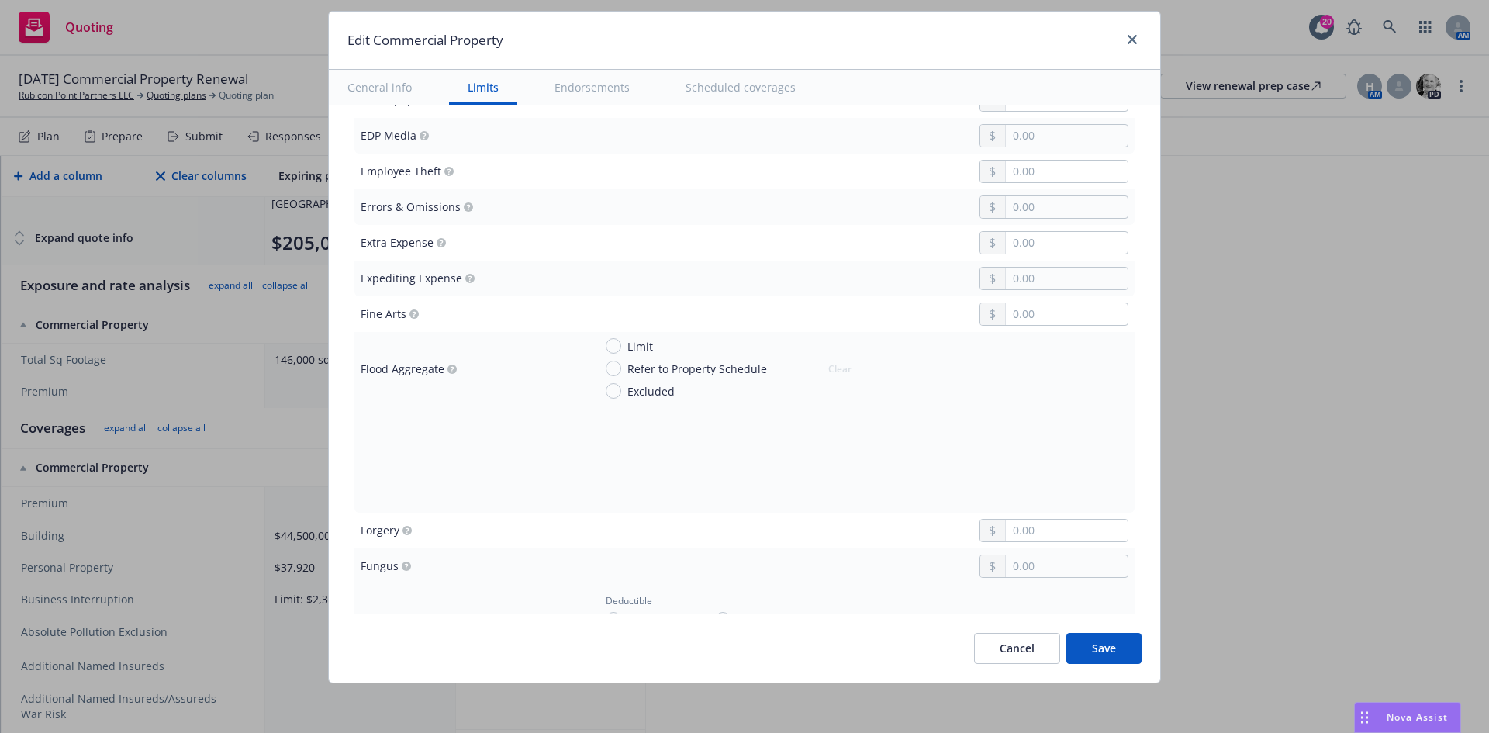
scroll to position [2334, 0]
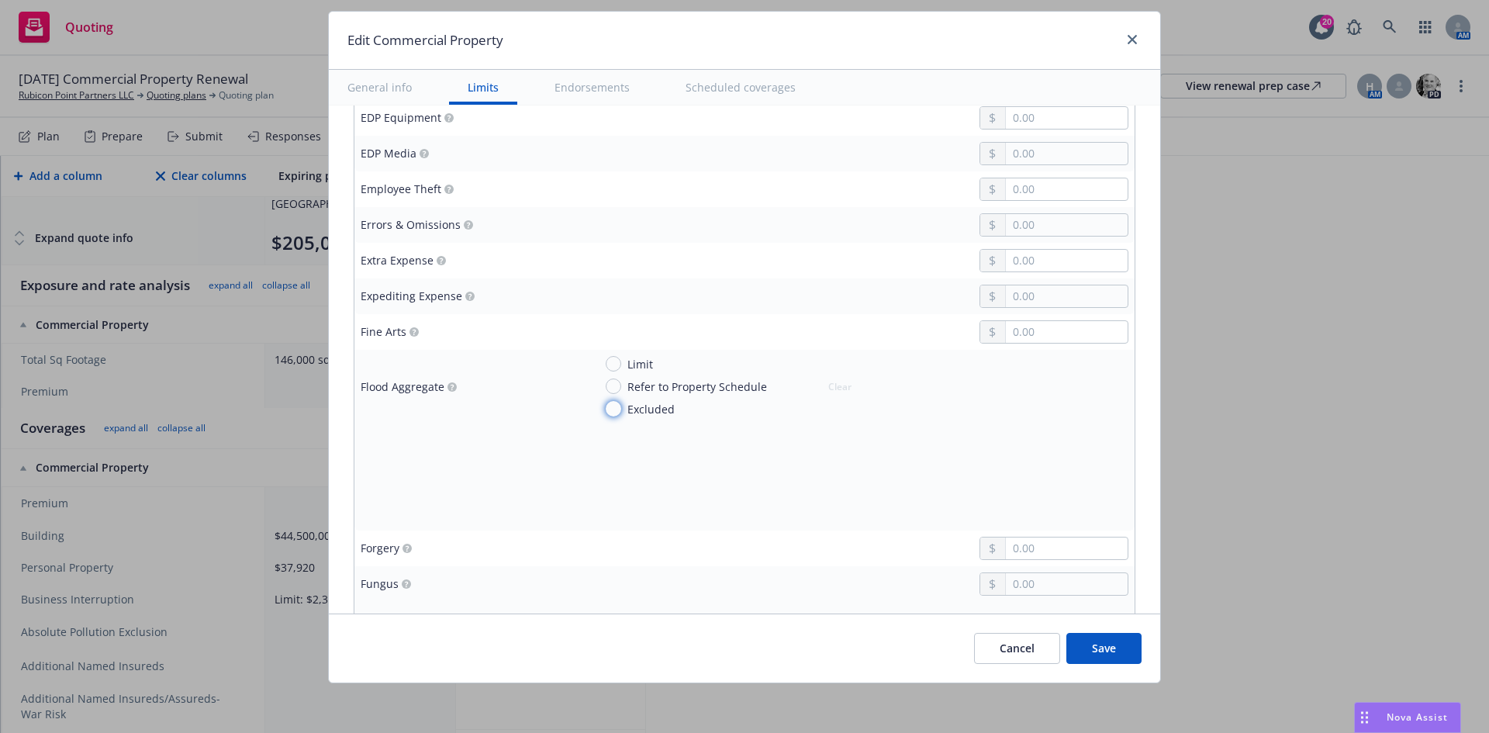
click at [606, 409] on input "Excluded" at bounding box center [614, 409] width 16 height 16
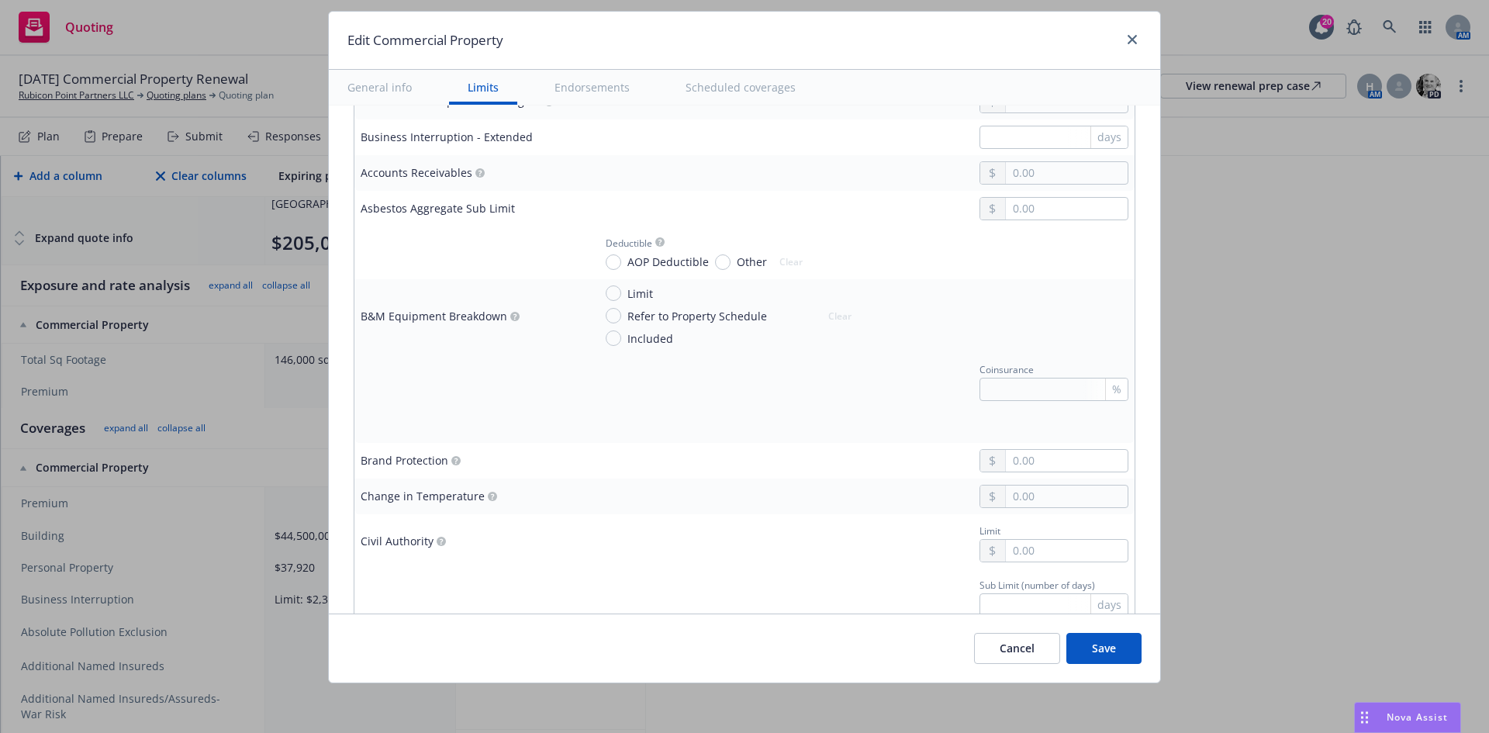
scroll to position [1015, 0]
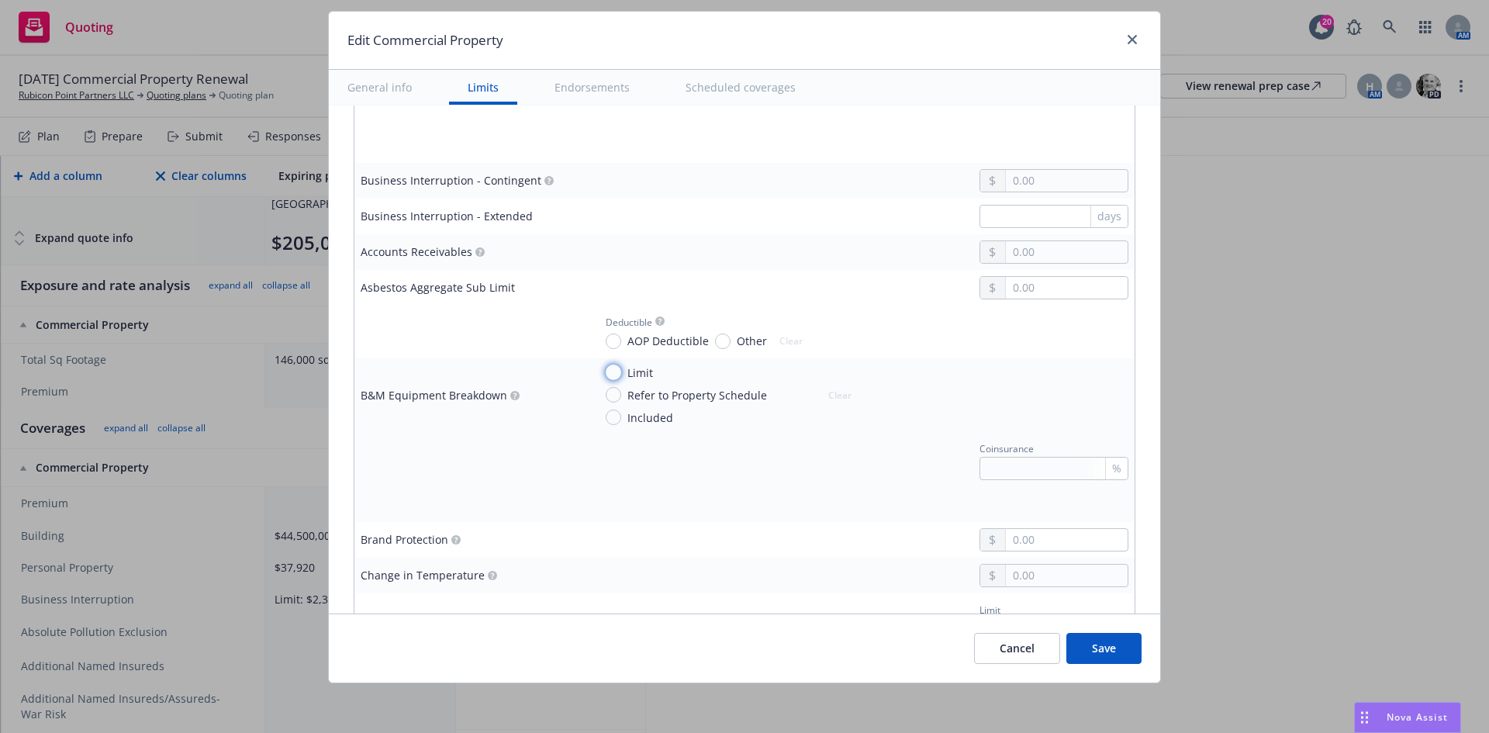
click at [606, 374] on input "Limit" at bounding box center [614, 373] width 16 height 16
click at [607, 396] on input "Refer to Property Schedule" at bounding box center [614, 395] width 16 height 16
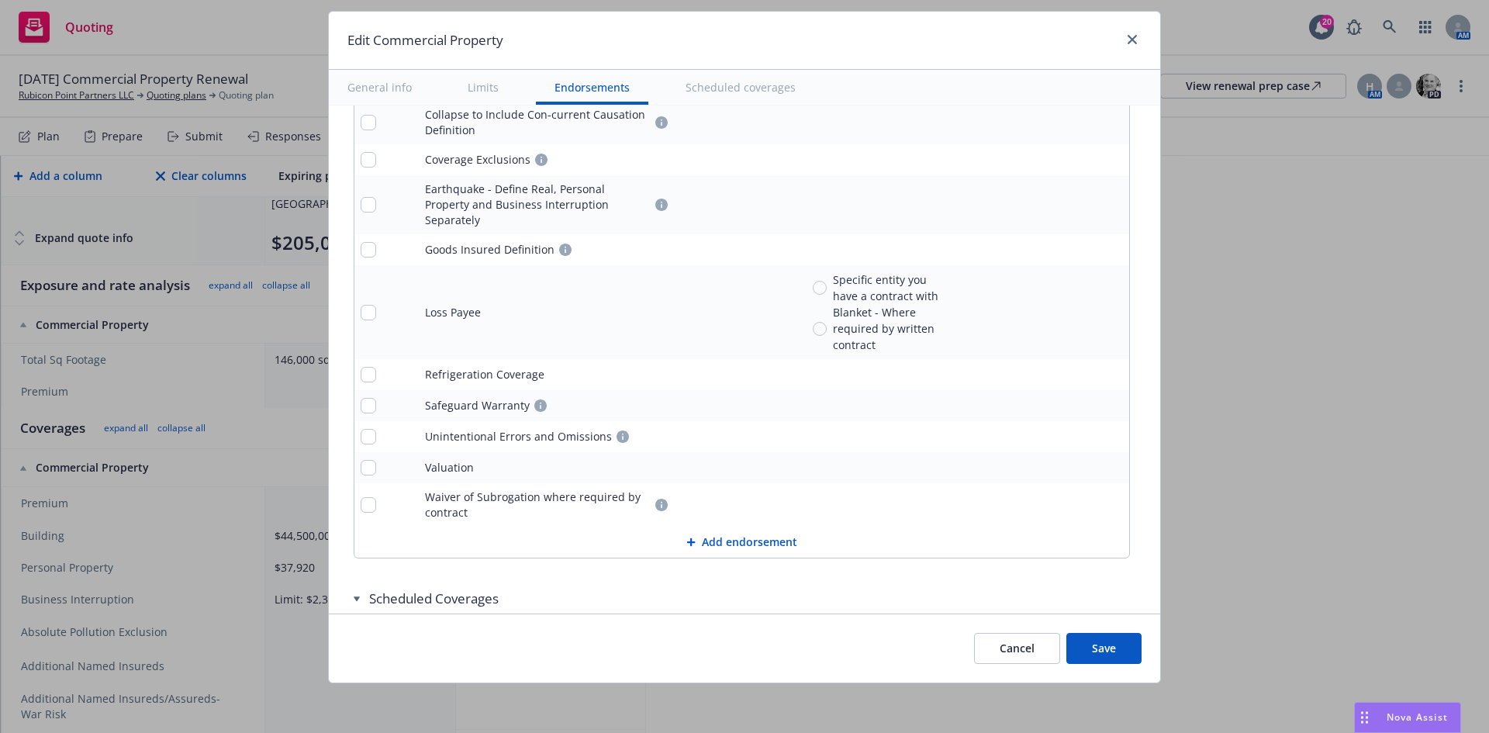
scroll to position [5824, 0]
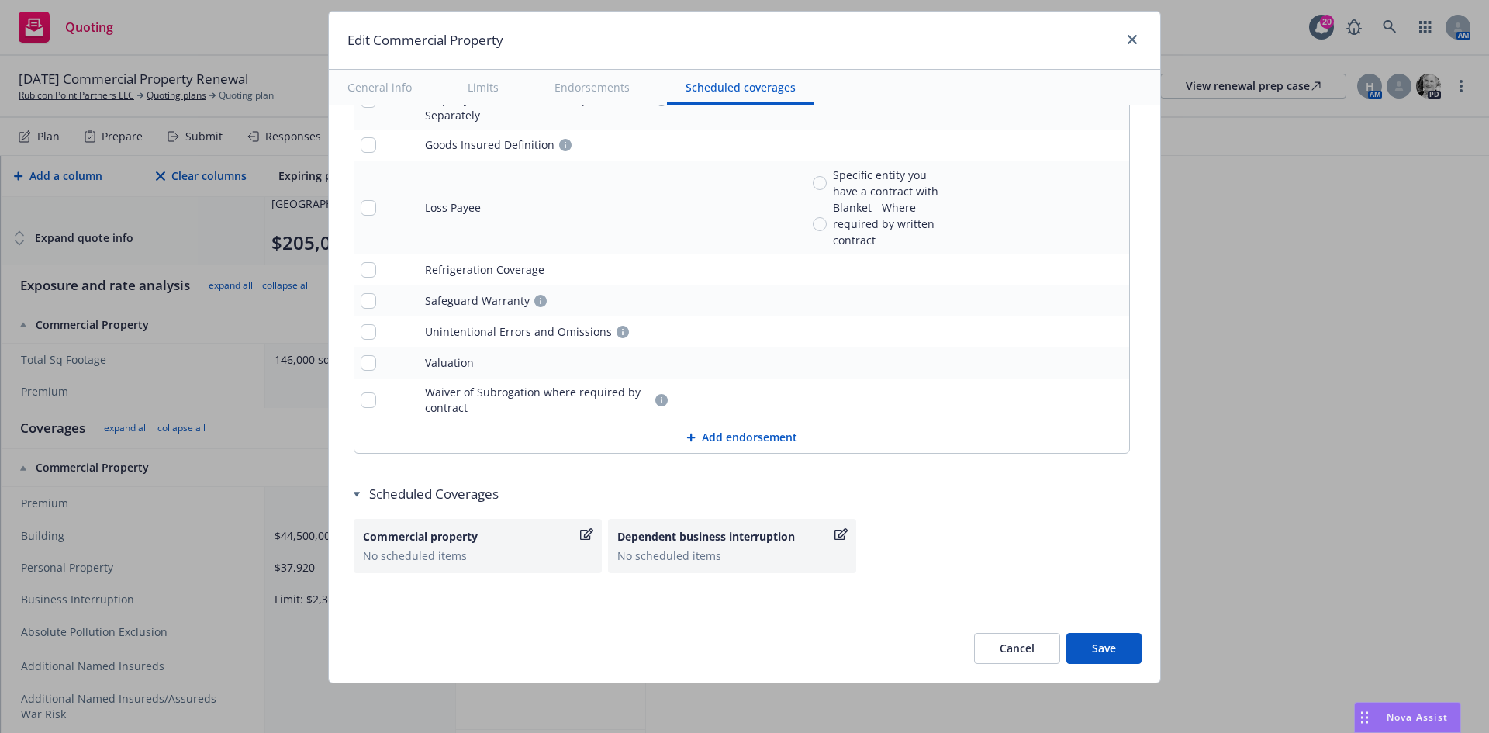
click at [707, 425] on button "Add endorsement" at bounding box center [741, 437] width 775 height 31
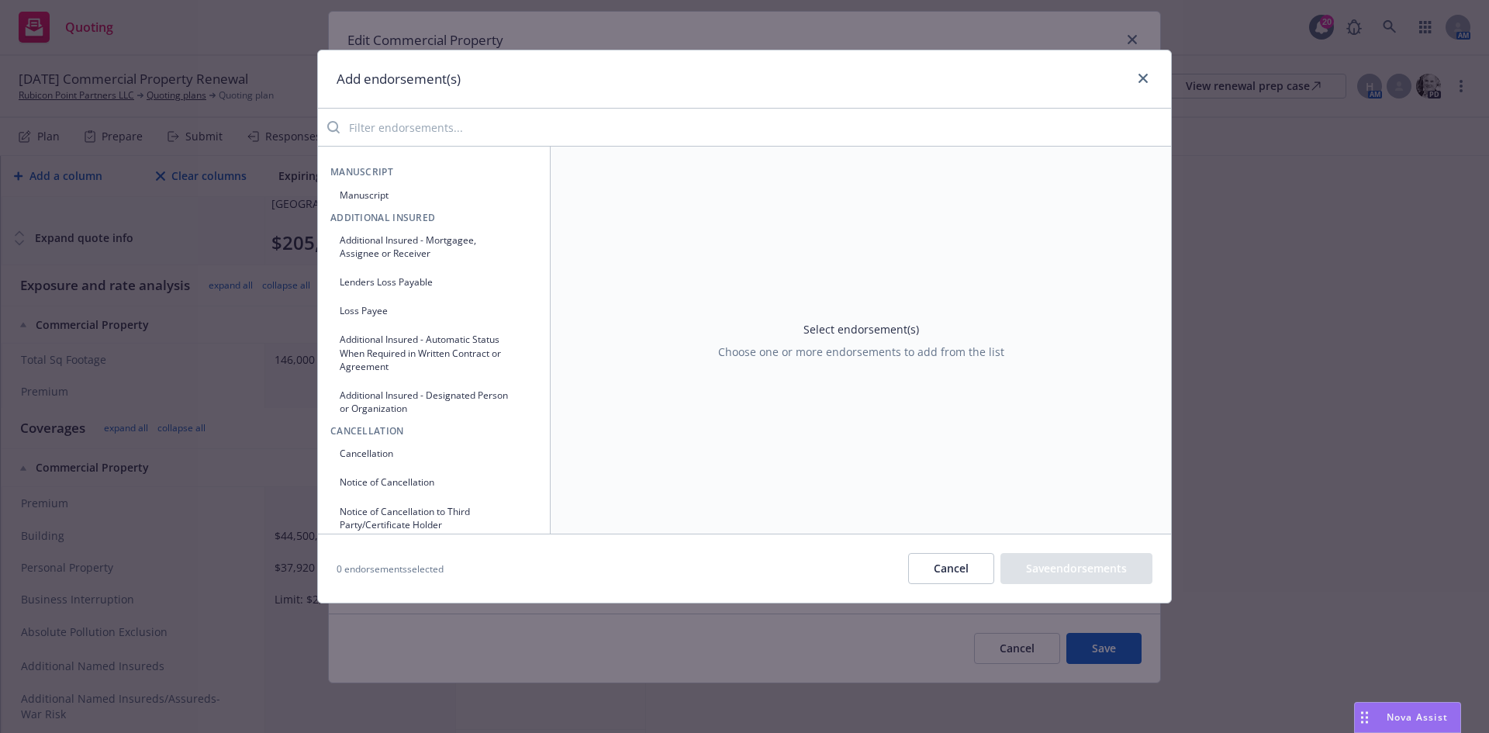
click at [413, 133] on input "search" at bounding box center [755, 127] width 831 height 31
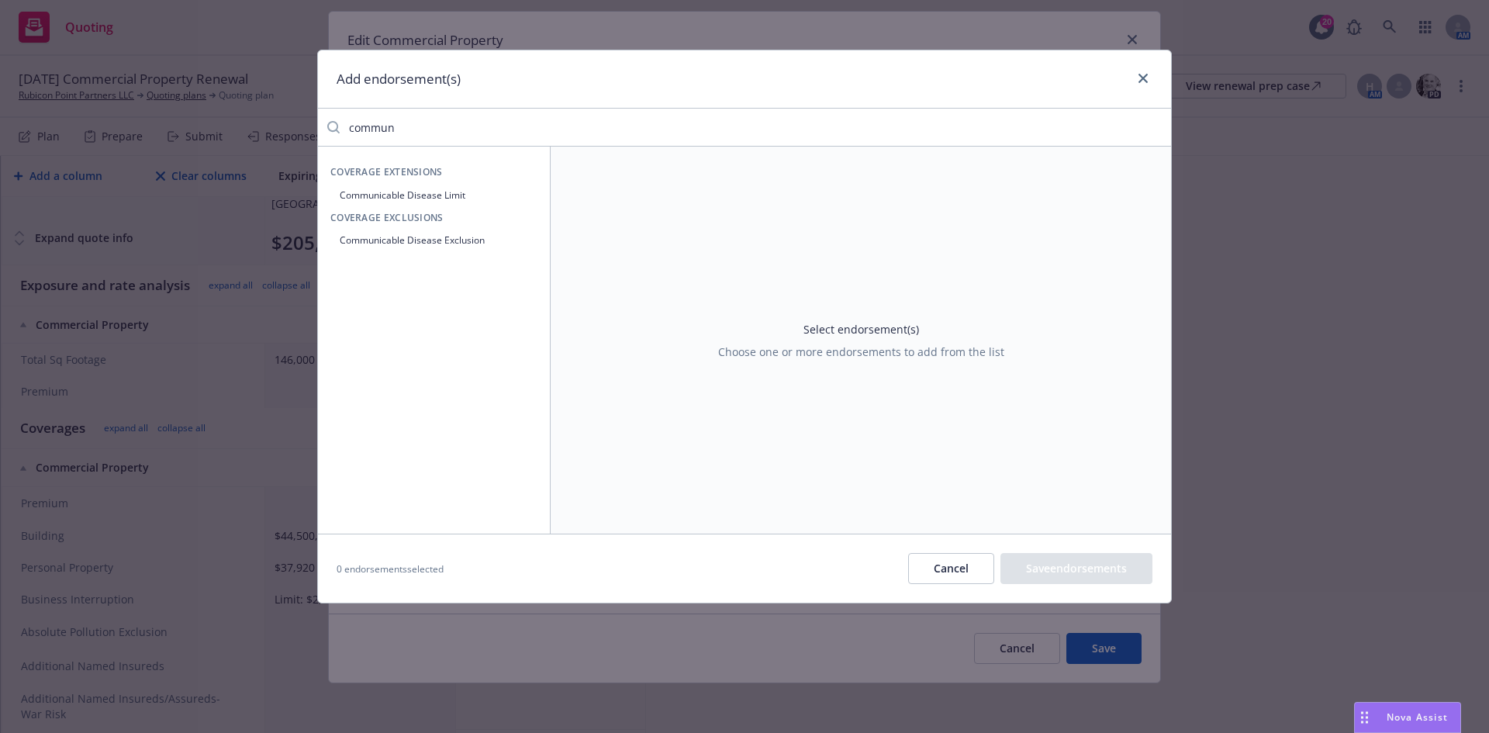
click at [451, 232] on button "Communicable Disease Exclusion" at bounding box center [433, 240] width 207 height 26
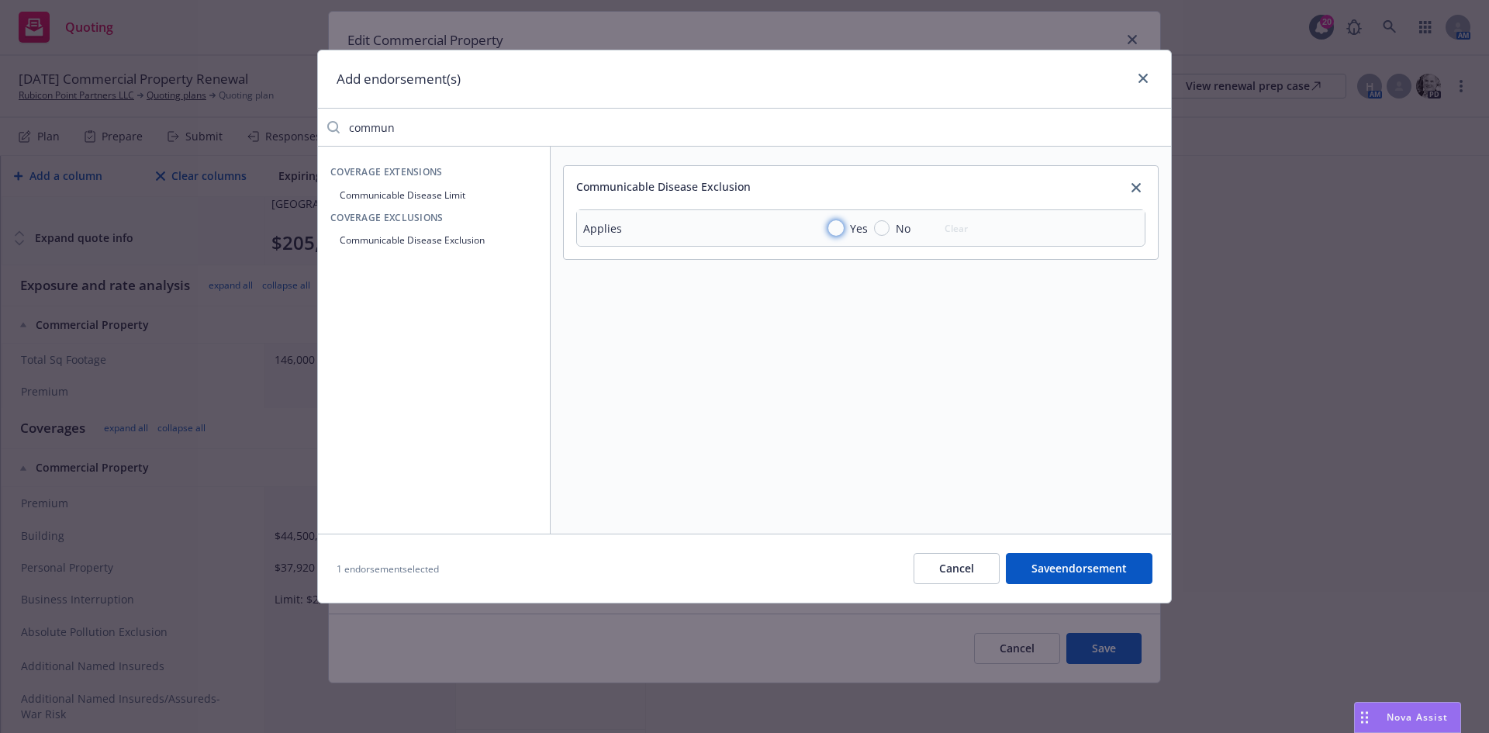
click at [831, 231] on input "Yes" at bounding box center [836, 228] width 16 height 16
click at [1109, 559] on button "Save endorsement" at bounding box center [1079, 568] width 147 height 31
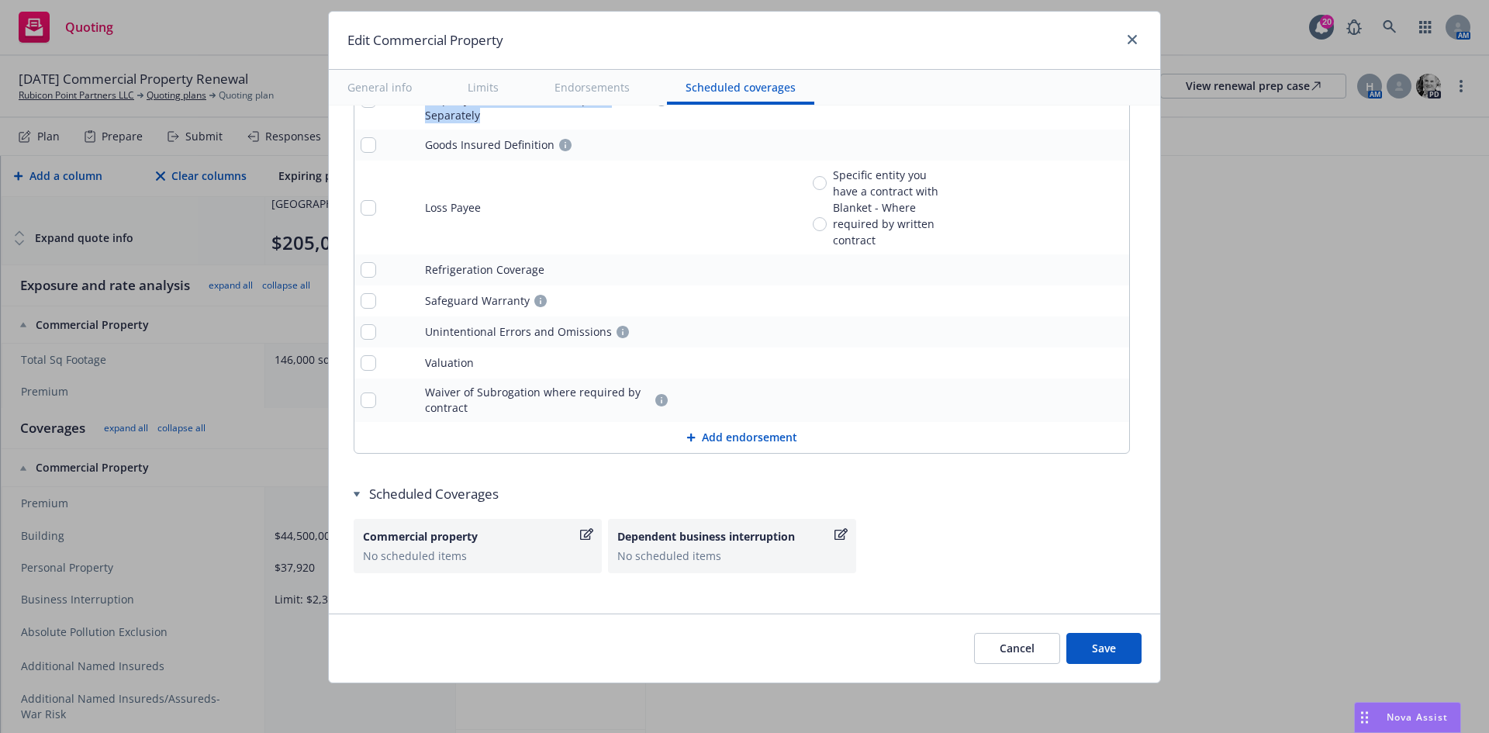
drag, startPoint x: 405, startPoint y: 131, endPoint x: 307, endPoint y: 119, distance: 98.4
click at [307, 119] on div "Edit Commercial Property General info Limits Endorsements Scheduled coverages D…" at bounding box center [744, 366] width 1489 height 733
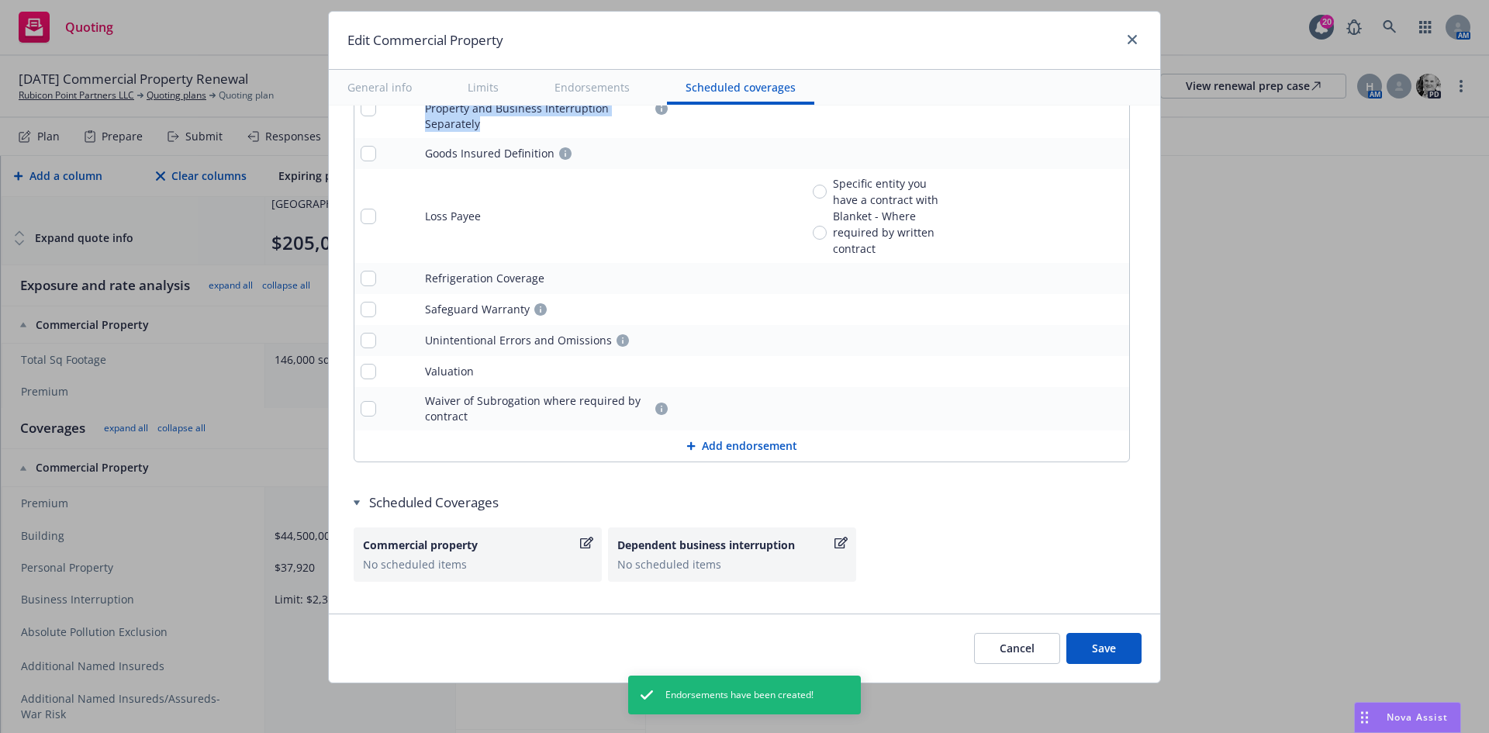
click at [748, 430] on button "Add endorsement" at bounding box center [741, 445] width 775 height 31
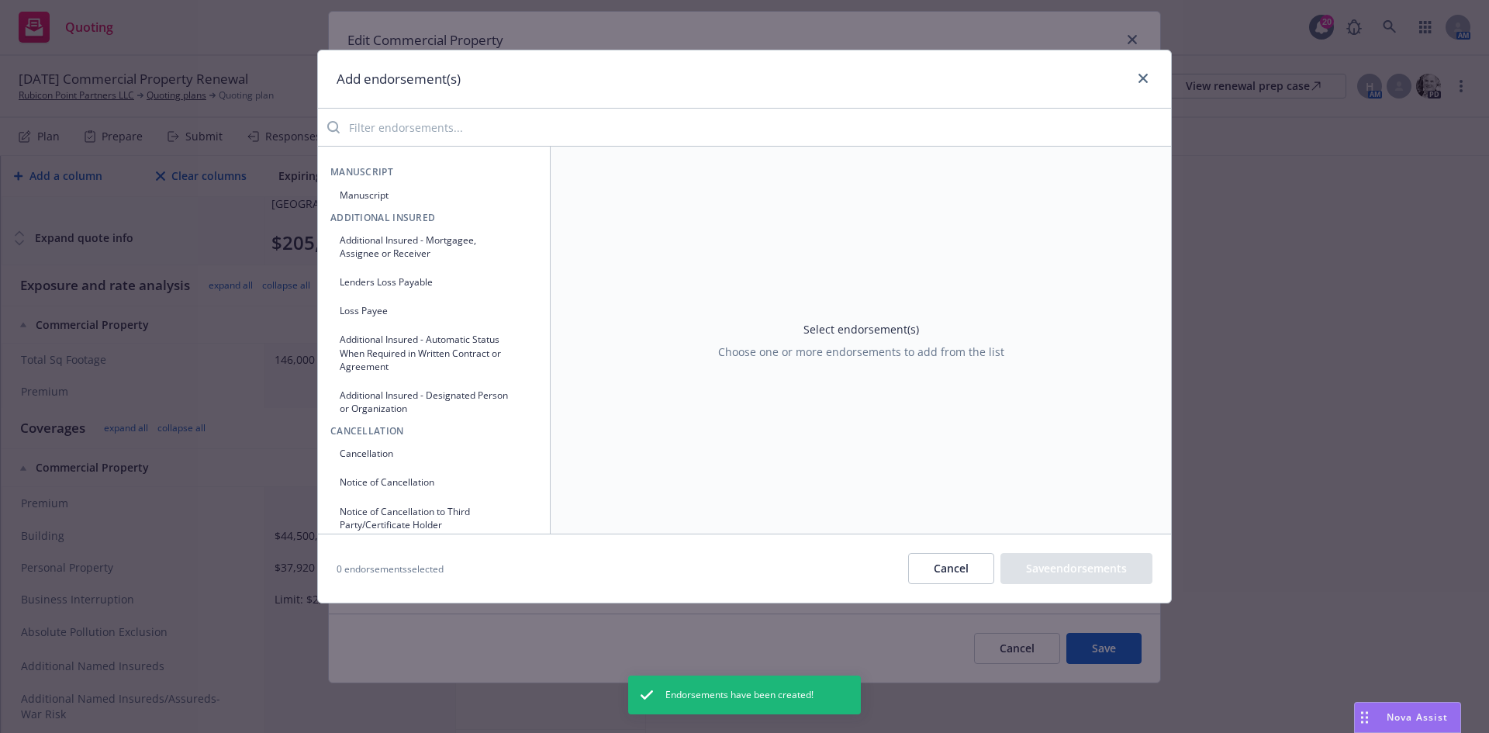
click at [748, 433] on div "Select endorsement(s) Choose one or more endorsements to add from the list" at bounding box center [861, 340] width 620 height 387
click at [412, 133] on input "search" at bounding box center [755, 127] width 831 height 31
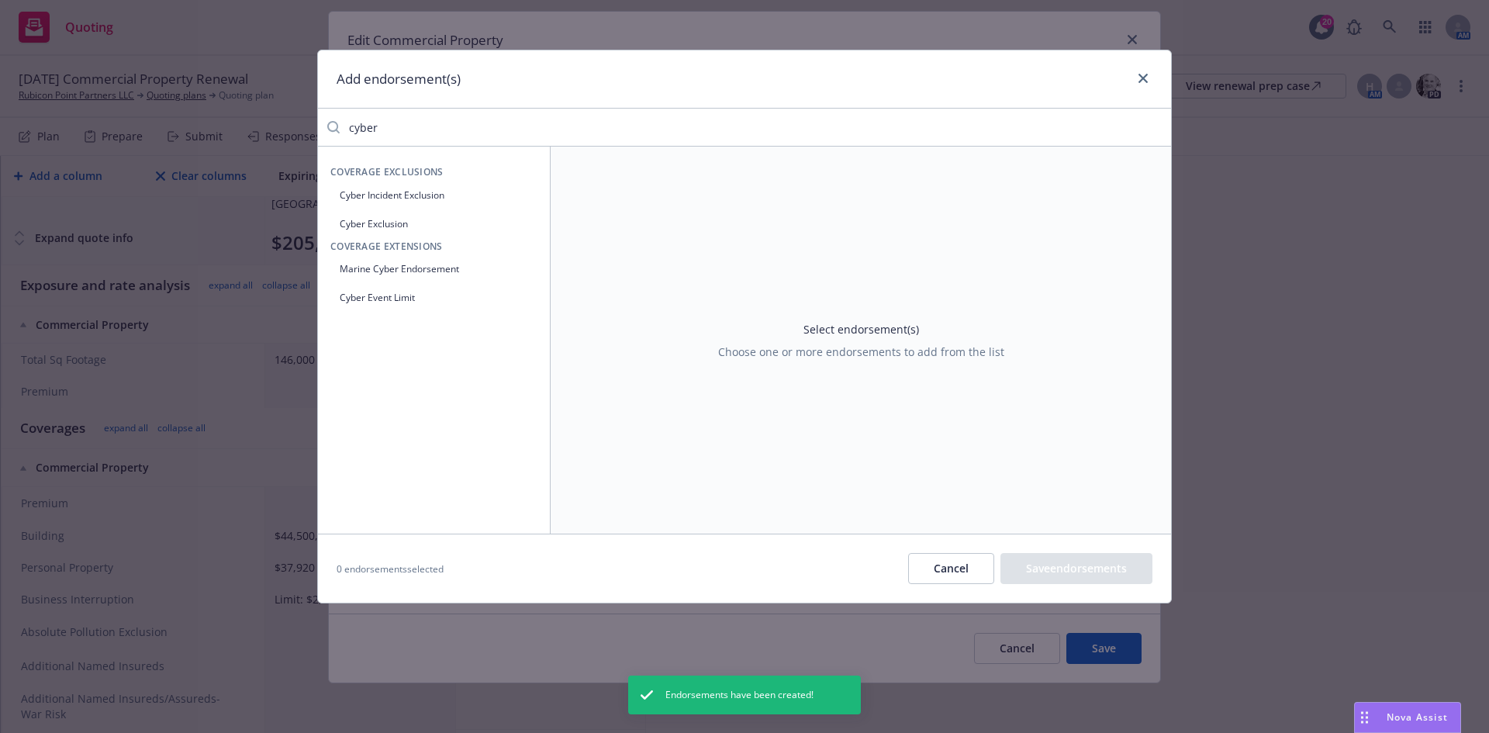
click at [383, 223] on button "Cyber Exclusion" at bounding box center [433, 224] width 207 height 26
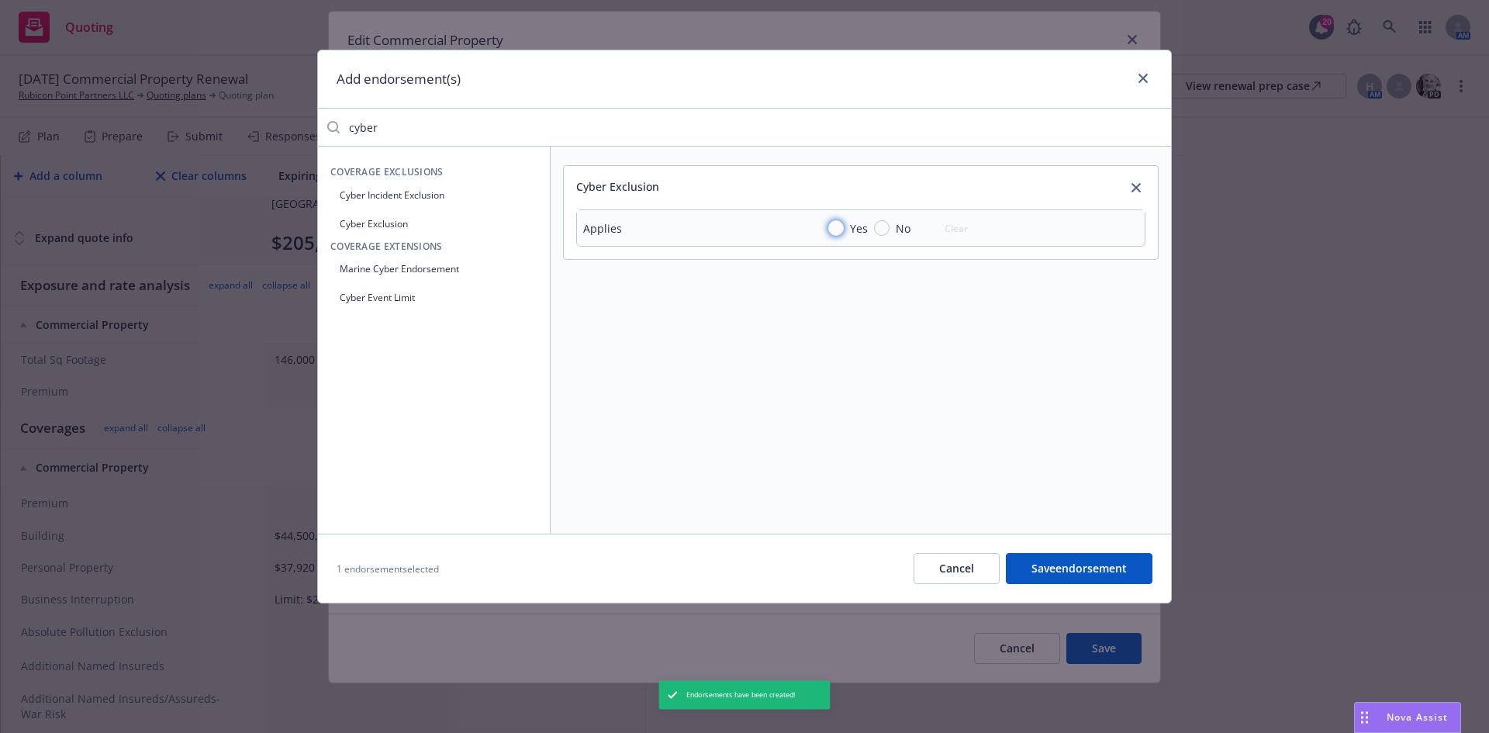
click at [834, 226] on input "Yes" at bounding box center [836, 228] width 16 height 16
click at [1119, 579] on button "Save endorsement" at bounding box center [1079, 568] width 147 height 31
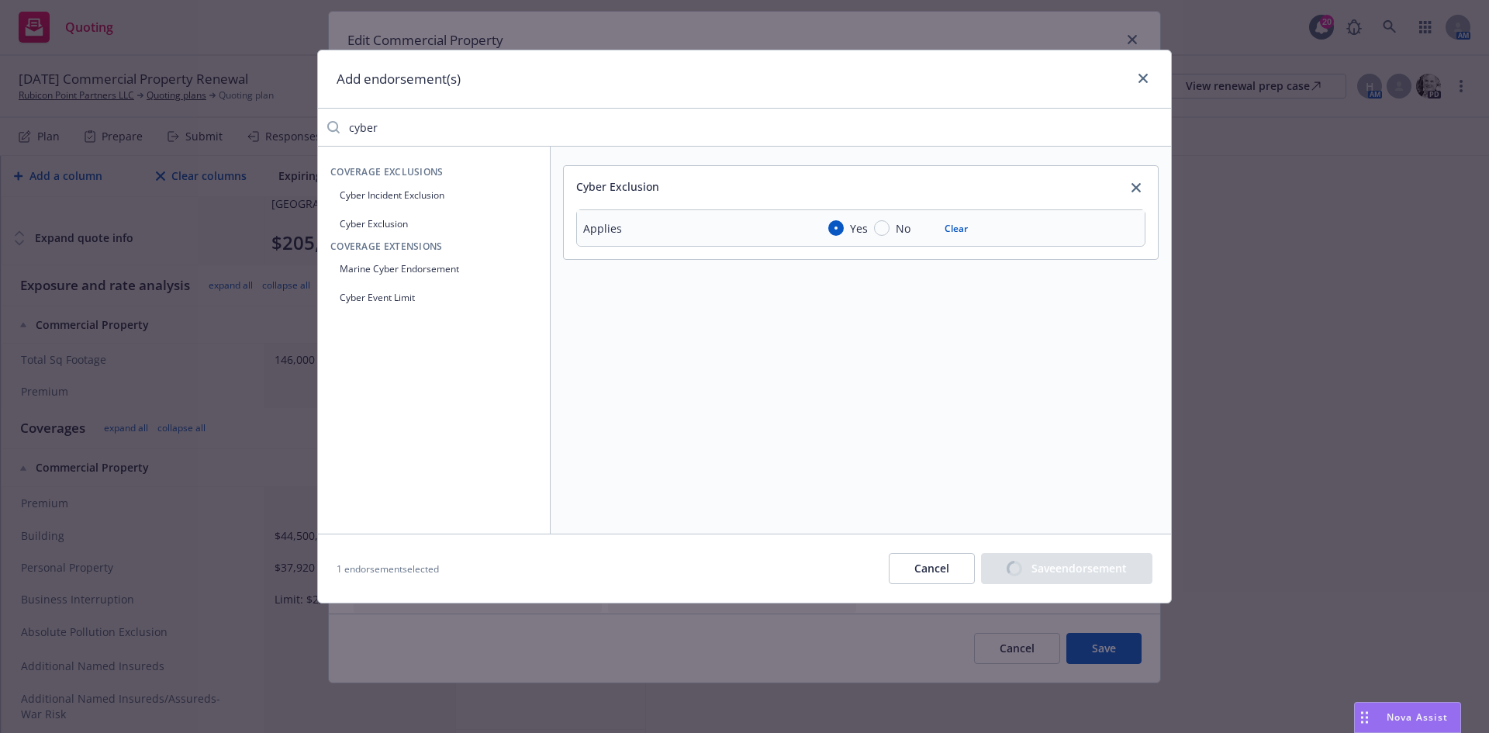
scroll to position [5878, 0]
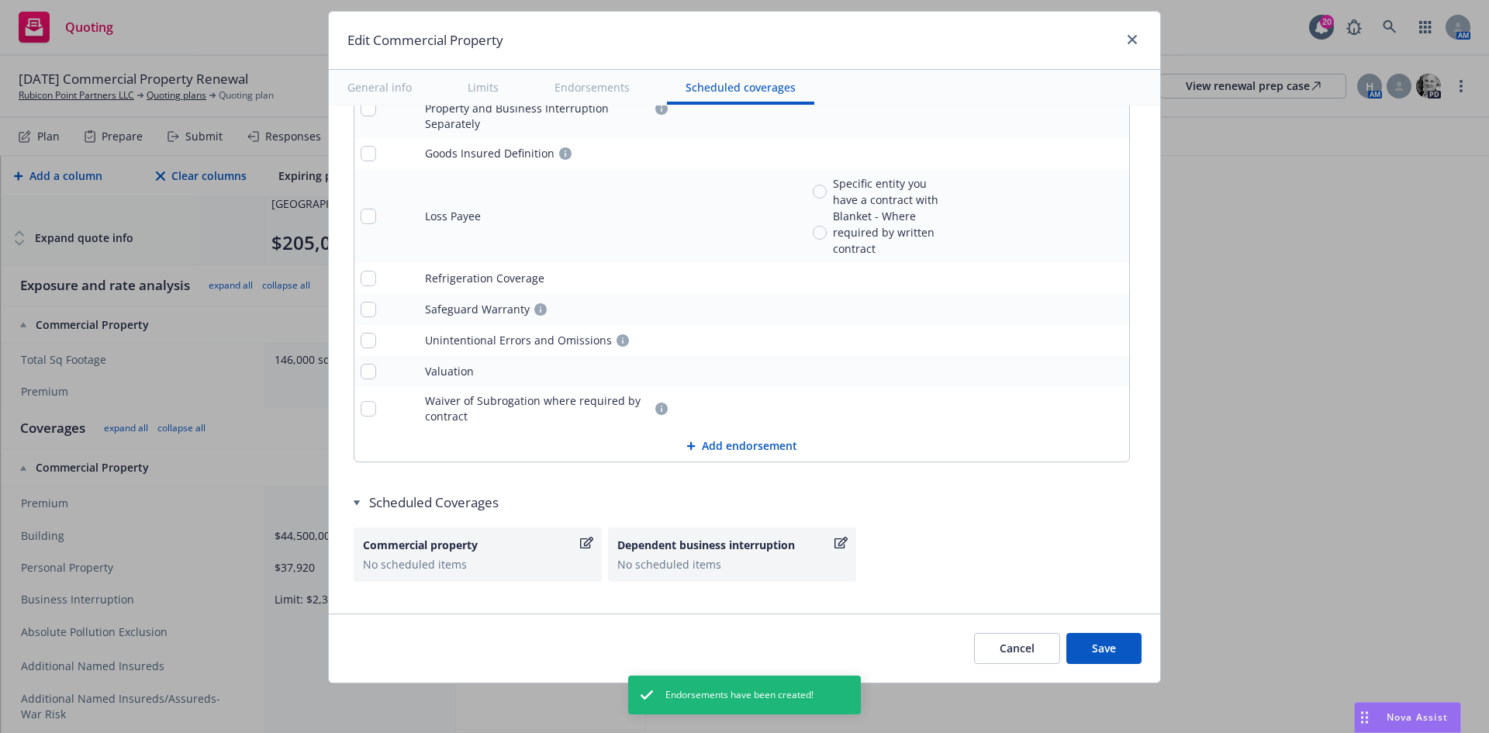
click at [692, 441] on div at bounding box center [694, 445] width 16 height 9
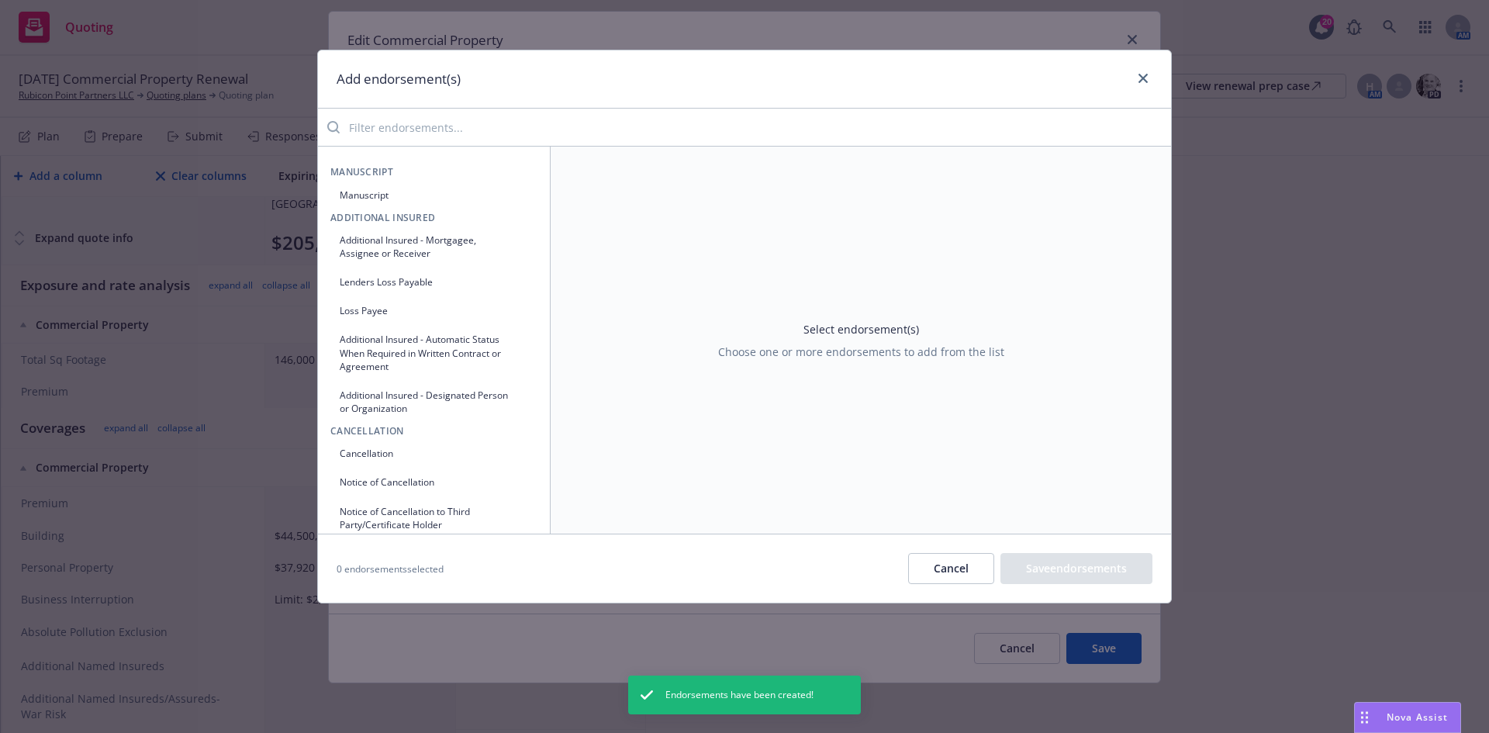
click at [435, 128] on input "search" at bounding box center [755, 127] width 831 height 31
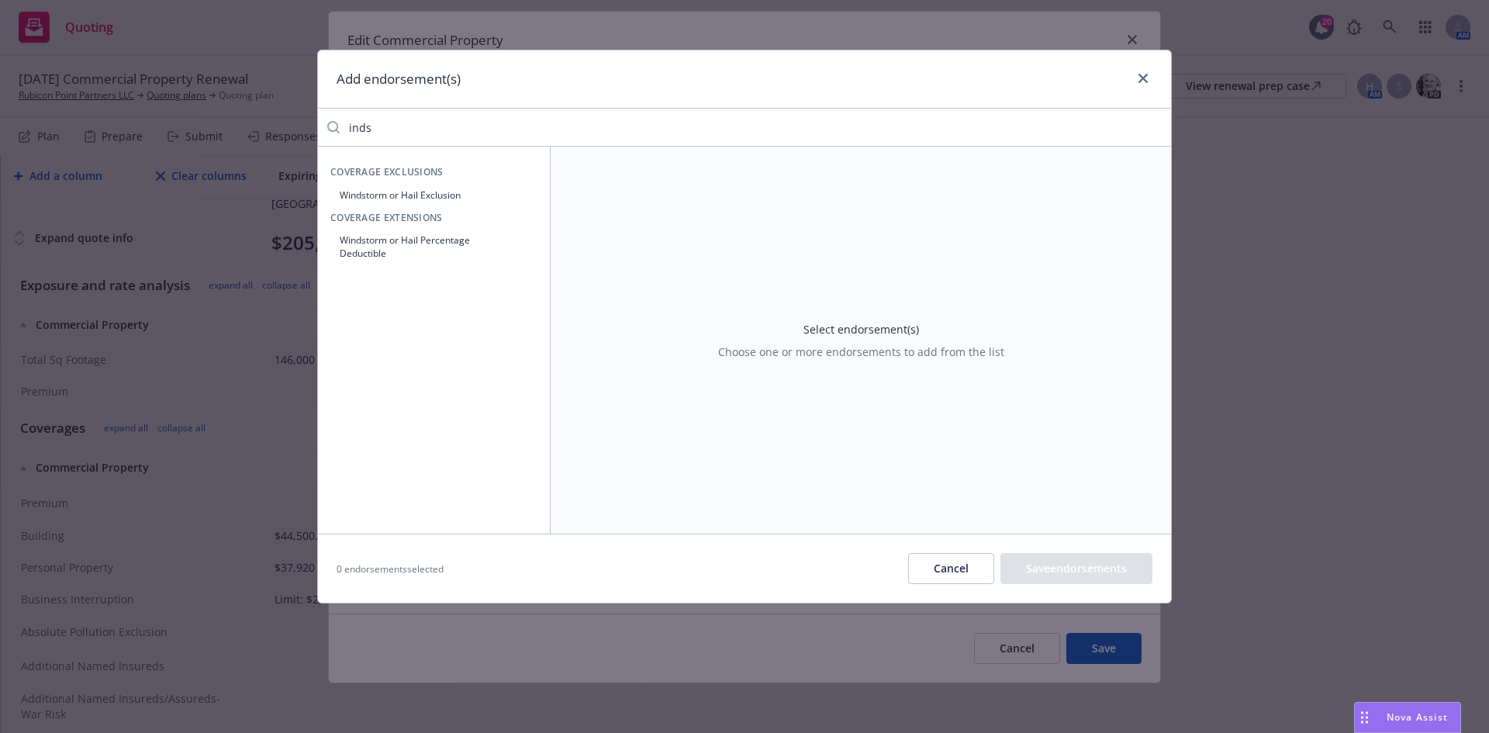
click at [523, 195] on icon "button" at bounding box center [524, 195] width 9 height 9
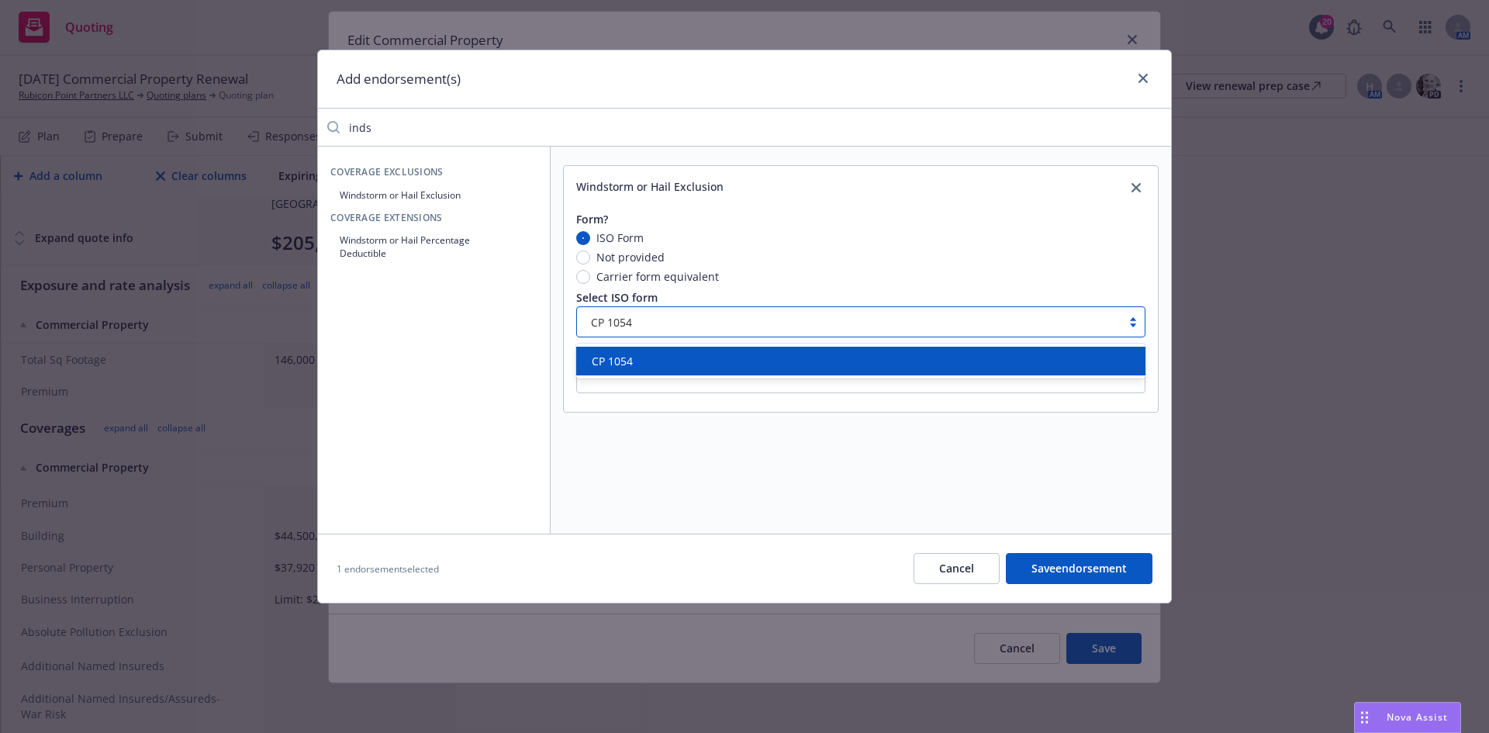
drag, startPoint x: 660, startPoint y: 313, endPoint x: 579, endPoint y: 317, distance: 81.5
click at [579, 317] on div "CP 1054" at bounding box center [849, 321] width 544 height 25
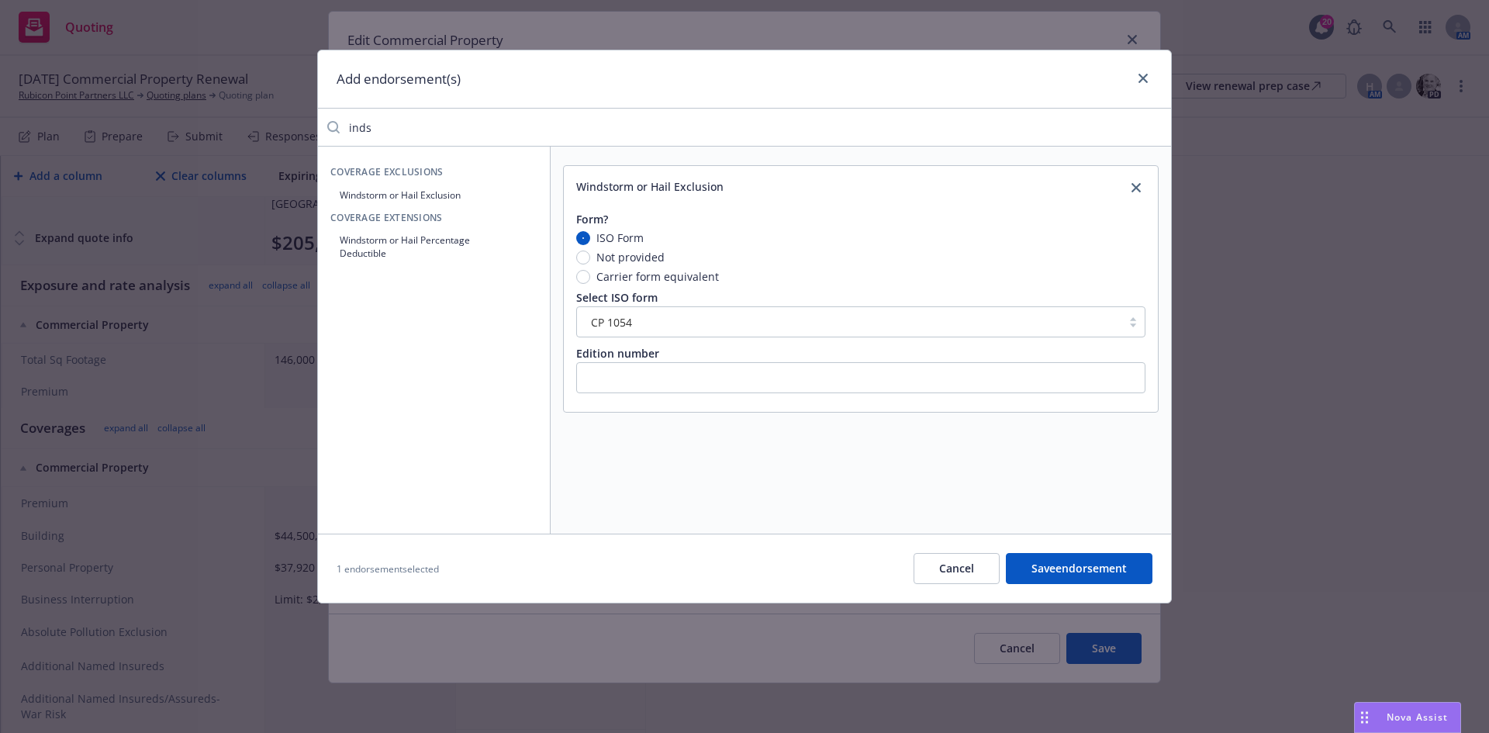
click at [653, 396] on div "ISO Form Not provided Carrier form equivalent Select ISO form CP 1054 Edition n…" at bounding box center [860, 315] width 569 height 170
click at [639, 380] on input "text" at bounding box center [860, 377] width 569 height 31
click at [1059, 569] on button "Save endorsement" at bounding box center [1079, 568] width 147 height 31
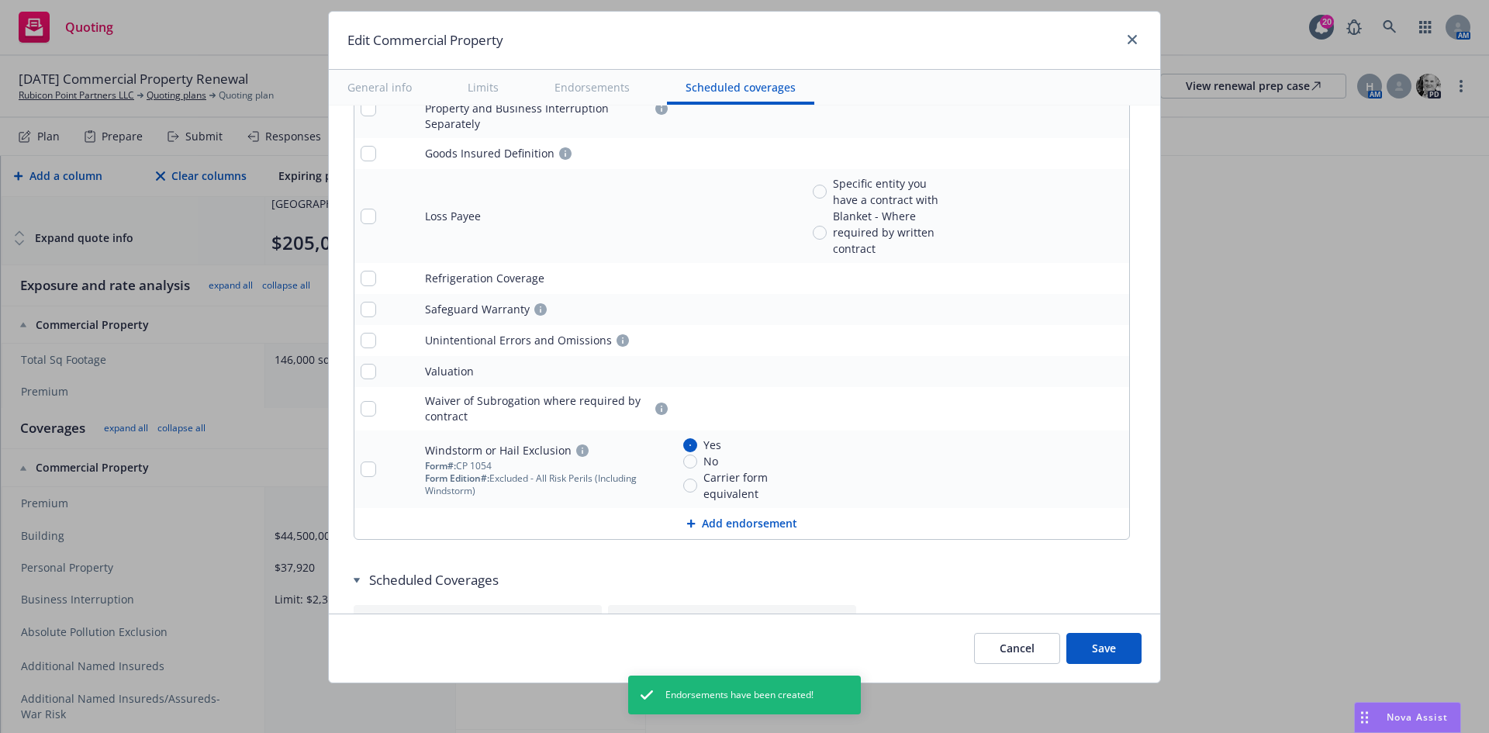
click at [696, 508] on button "Add endorsement" at bounding box center [741, 523] width 775 height 31
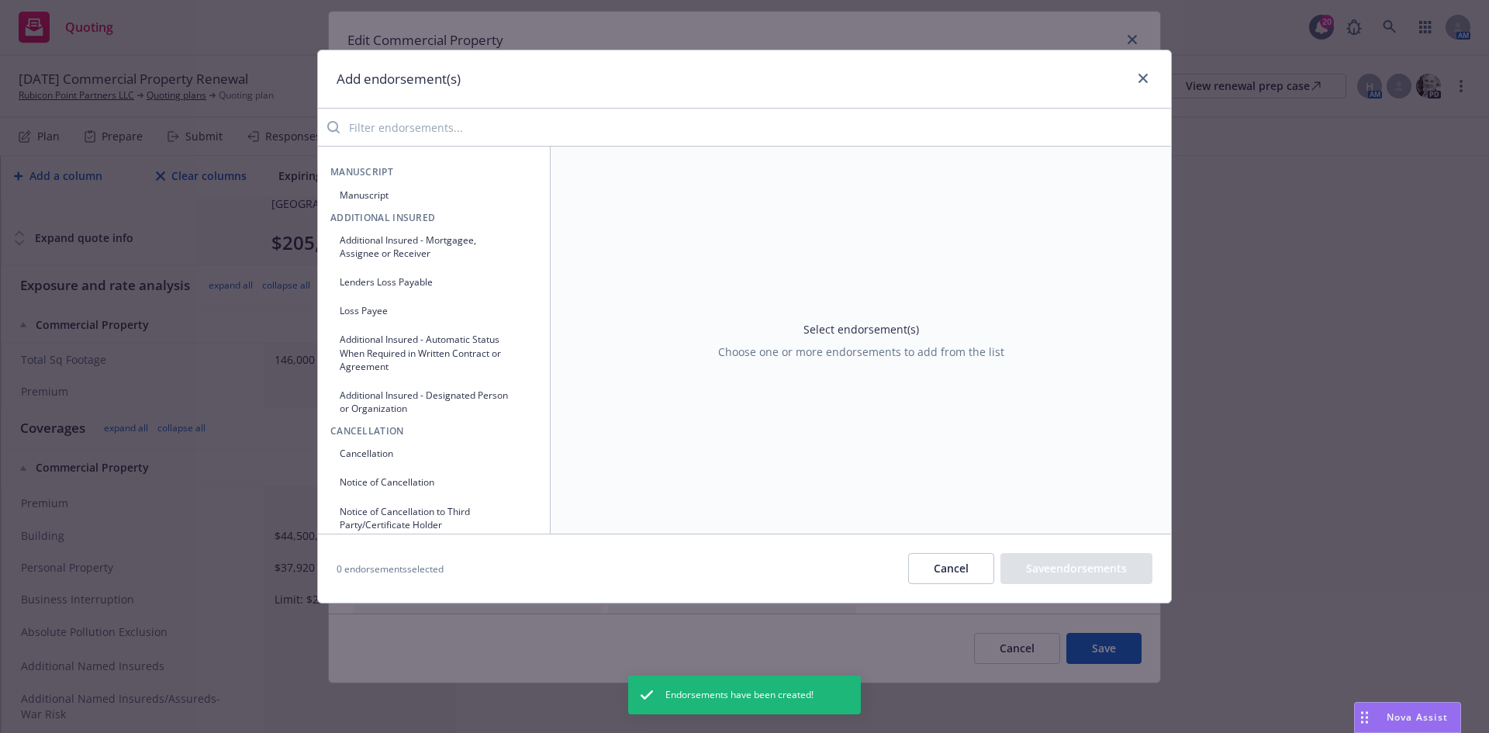
click at [526, 128] on input "search" at bounding box center [755, 127] width 831 height 31
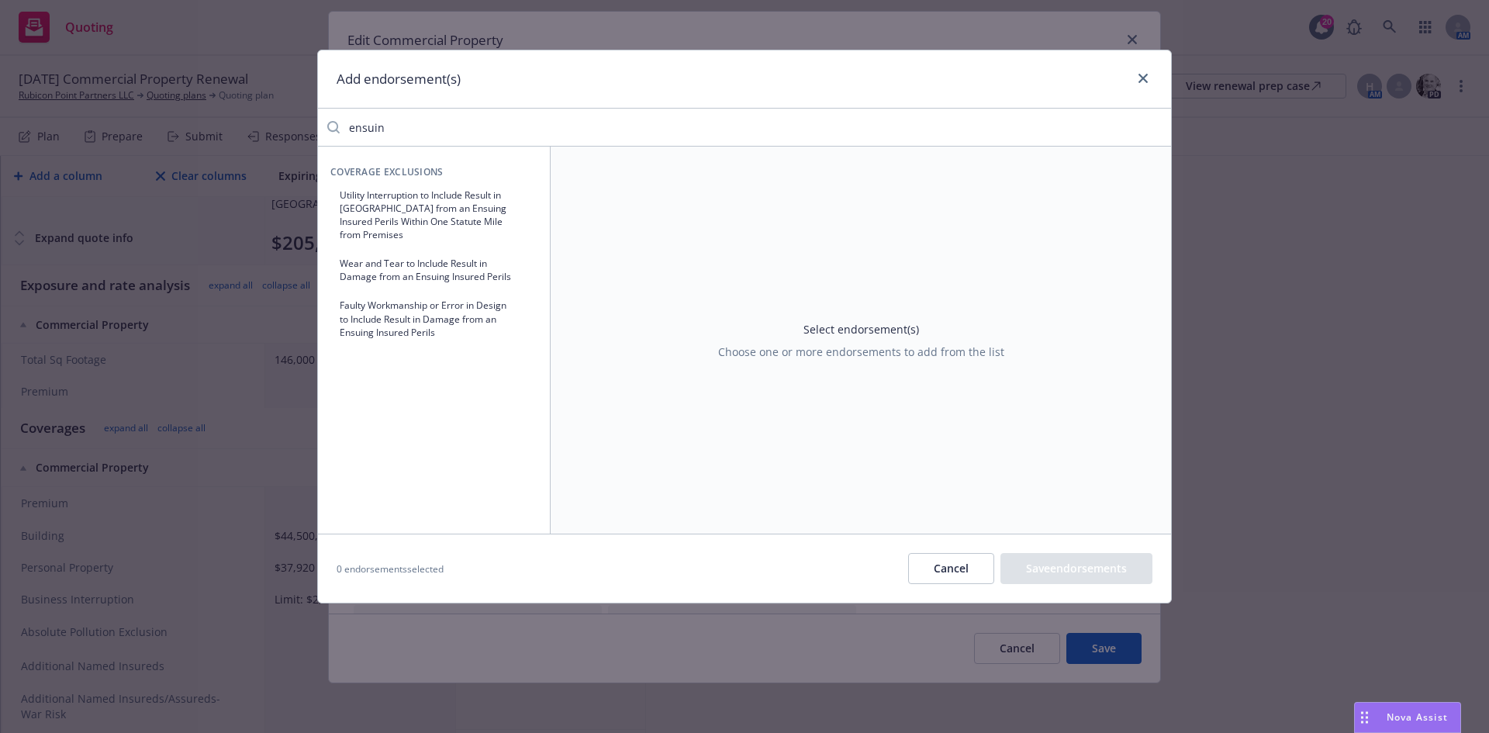
click at [526, 266] on icon "button" at bounding box center [524, 270] width 9 height 9
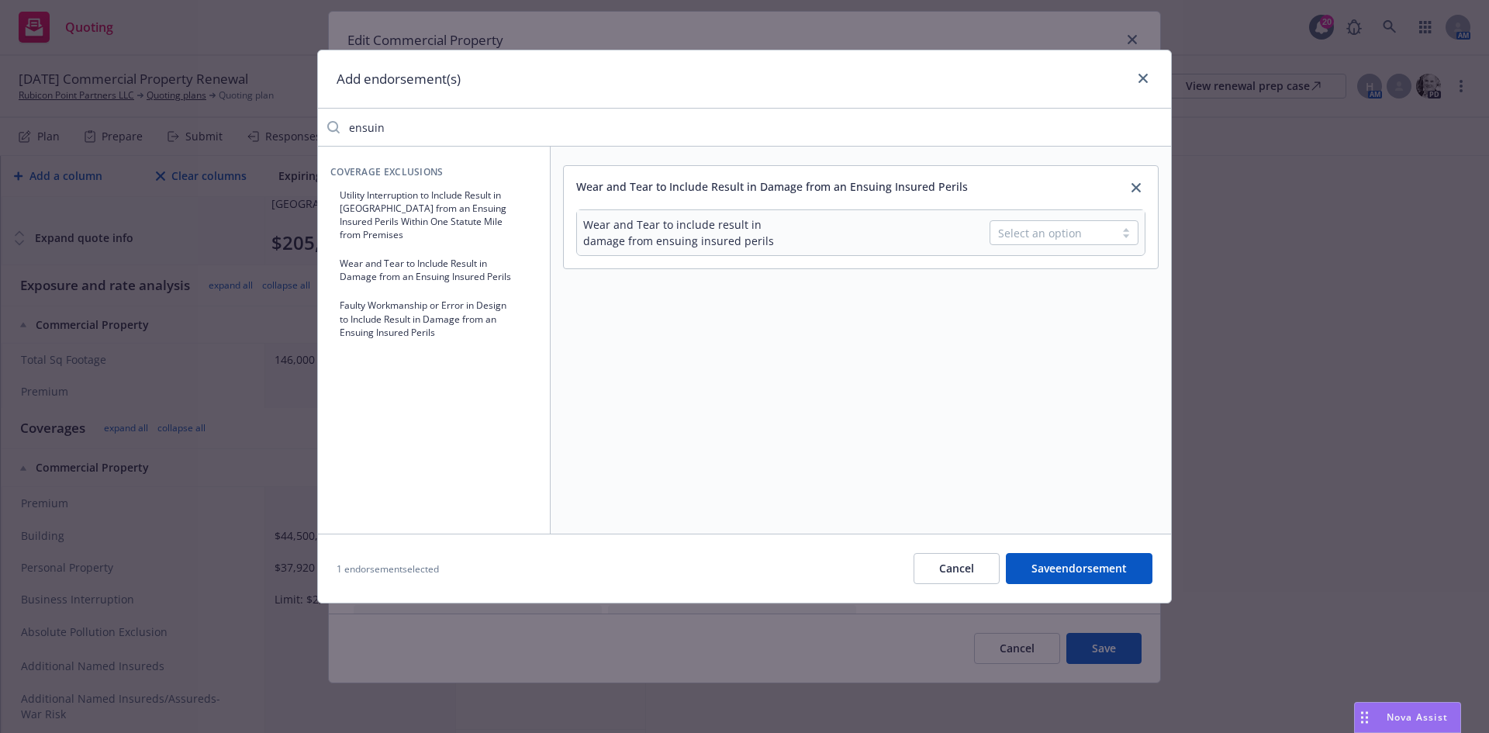
click at [1058, 228] on div "Select an option" at bounding box center [1052, 233] width 109 height 16
click at [1050, 273] on div "Yes" at bounding box center [1064, 269] width 130 height 16
click at [1111, 562] on button "Save endorsement" at bounding box center [1079, 568] width 147 height 31
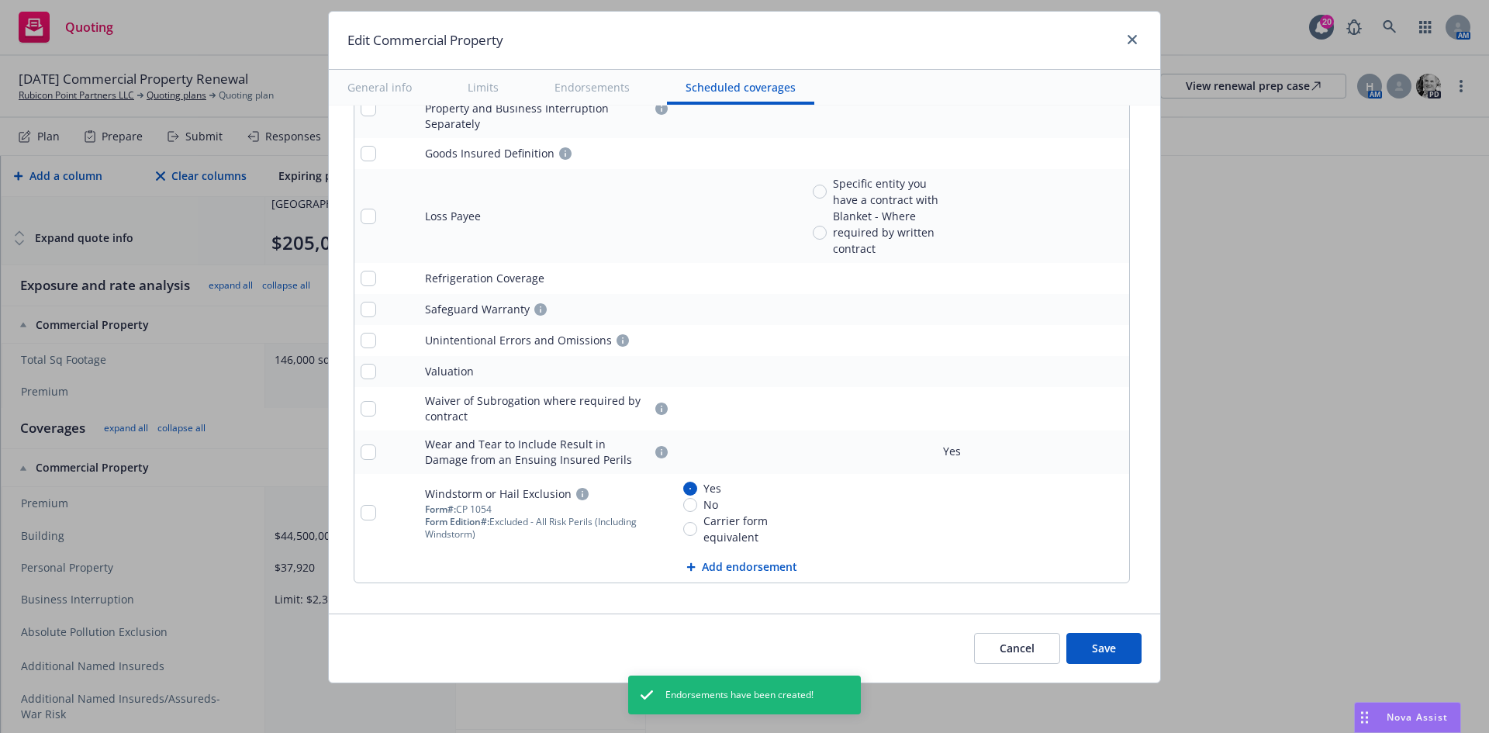
click at [785, 555] on button "Add endorsement" at bounding box center [741, 566] width 775 height 31
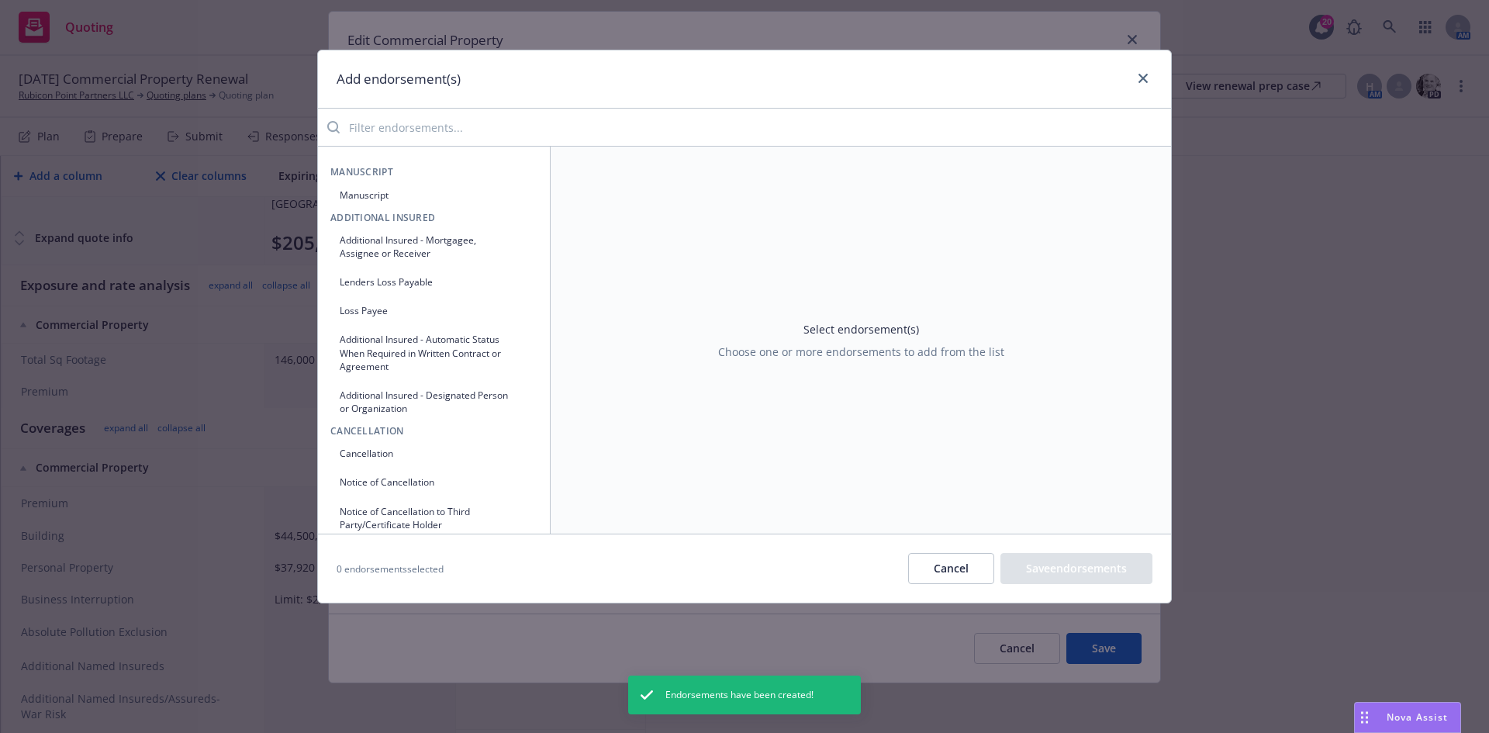
click at [484, 126] on input "search" at bounding box center [755, 127] width 831 height 31
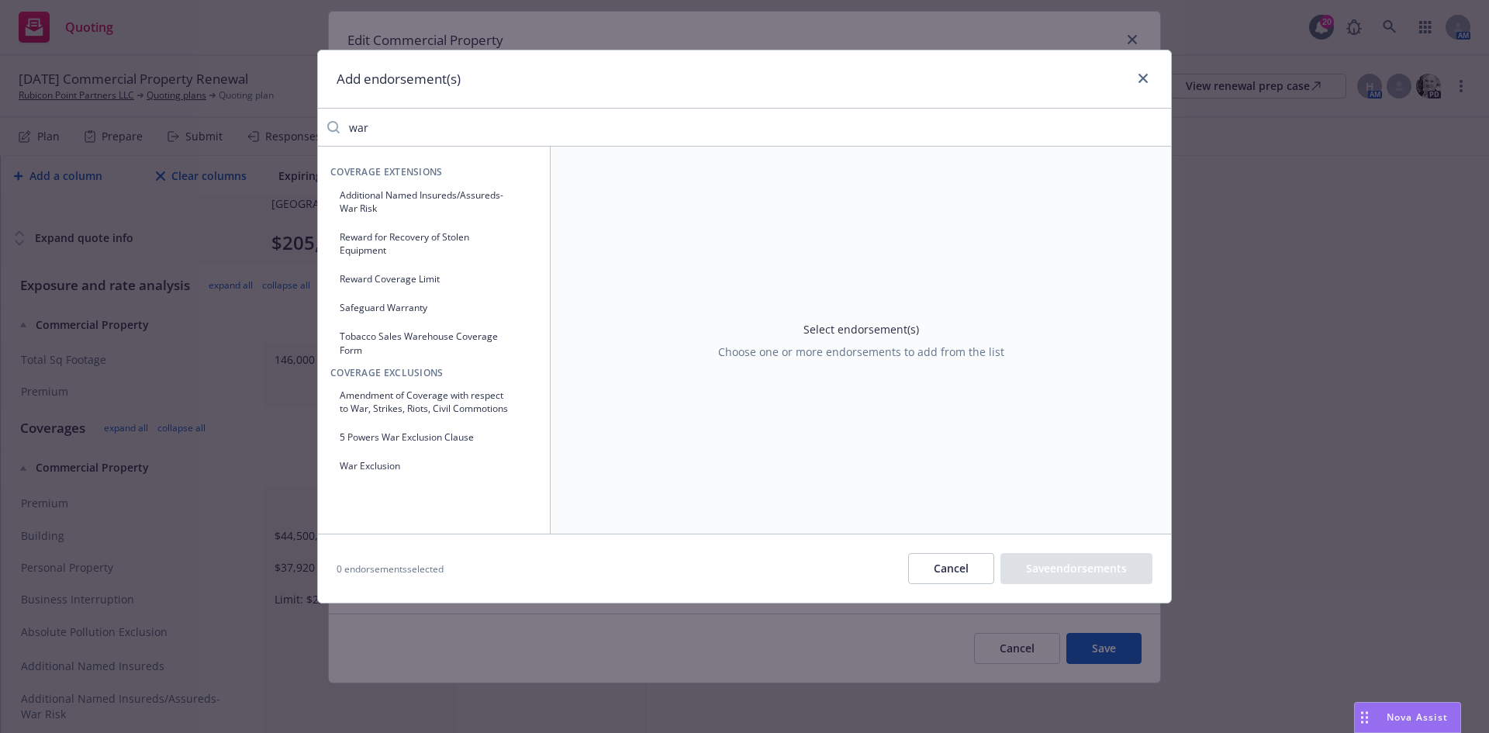
click at [527, 470] on icon "button" at bounding box center [523, 465] width 9 height 9
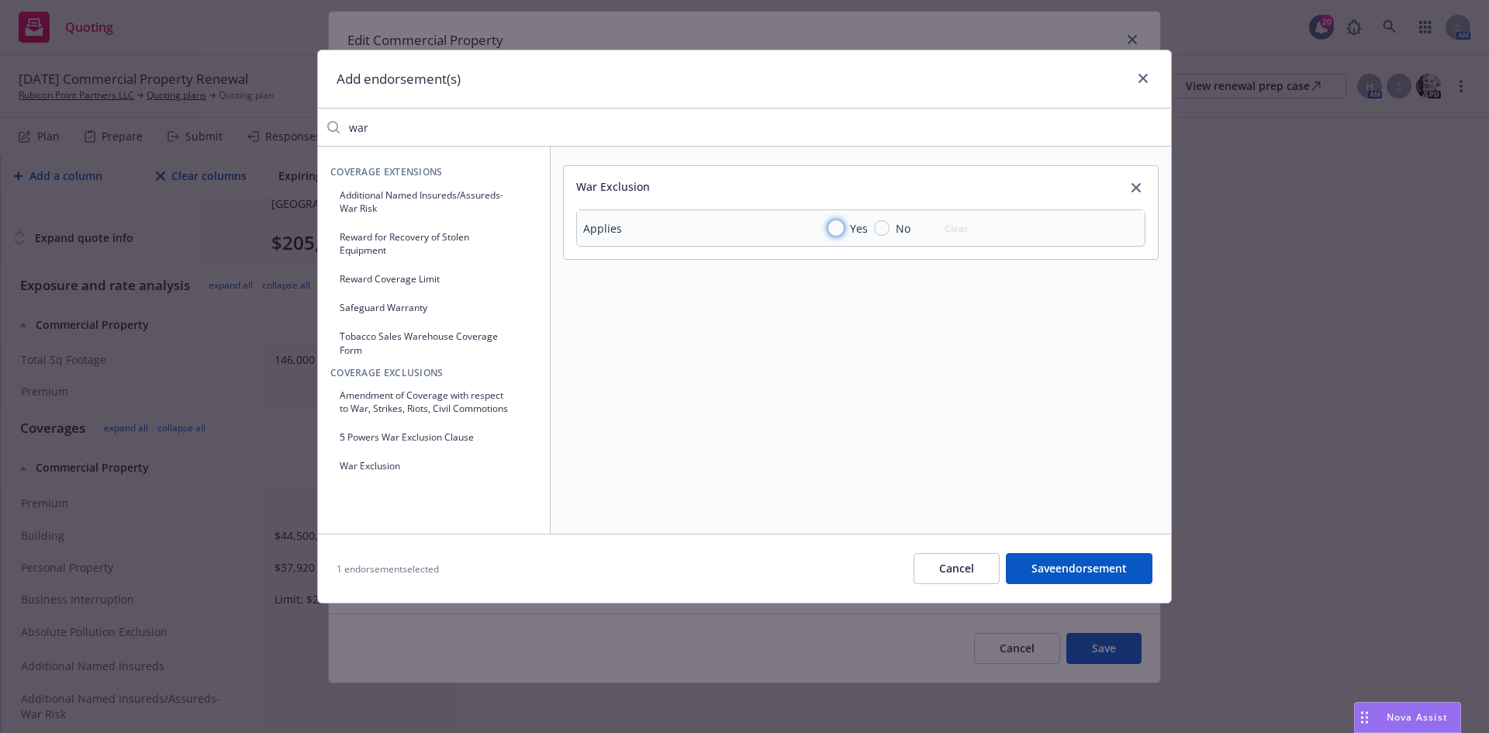
click at [842, 226] on input "Yes" at bounding box center [836, 228] width 16 height 16
click at [1130, 572] on button "Save endorsement" at bounding box center [1079, 568] width 147 height 31
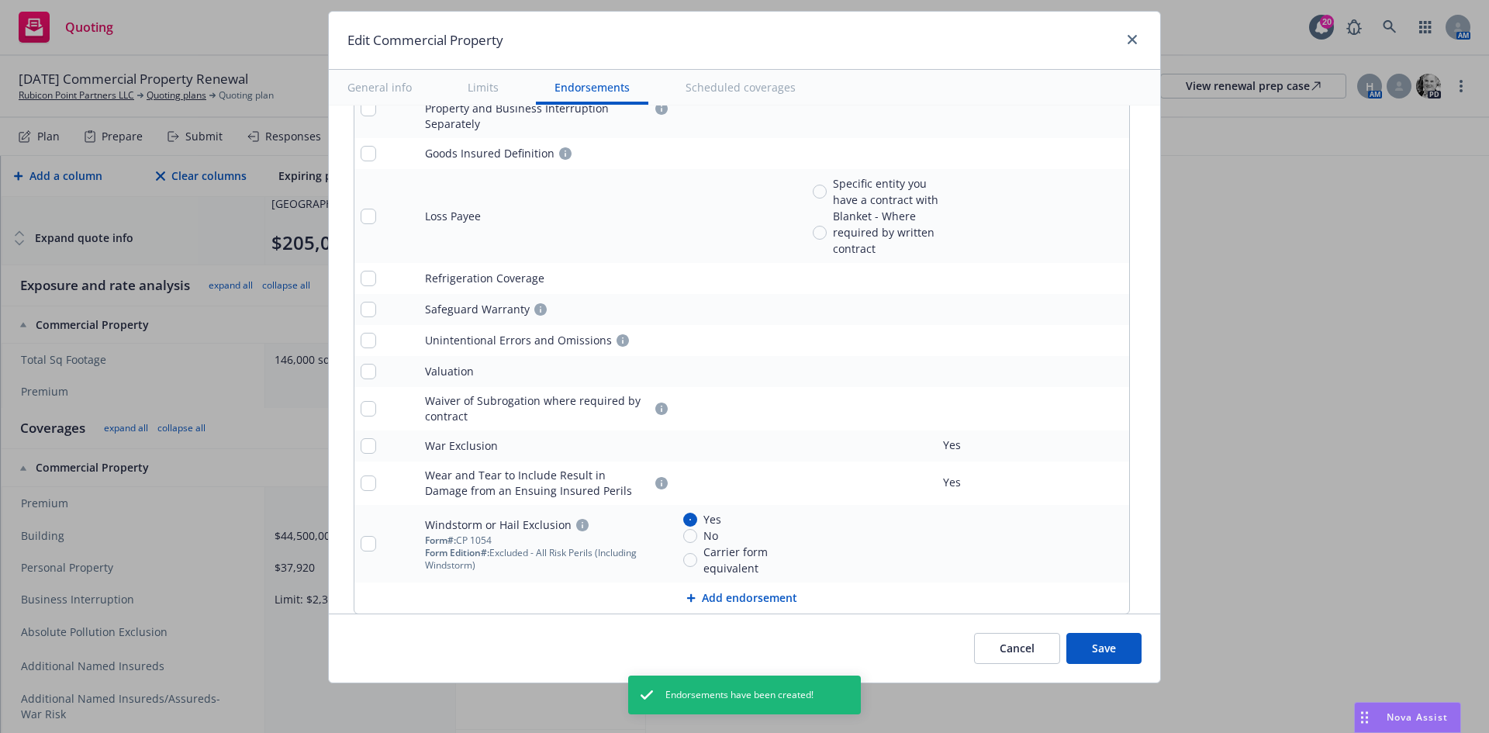
click at [740, 582] on button "Add endorsement" at bounding box center [741, 597] width 775 height 31
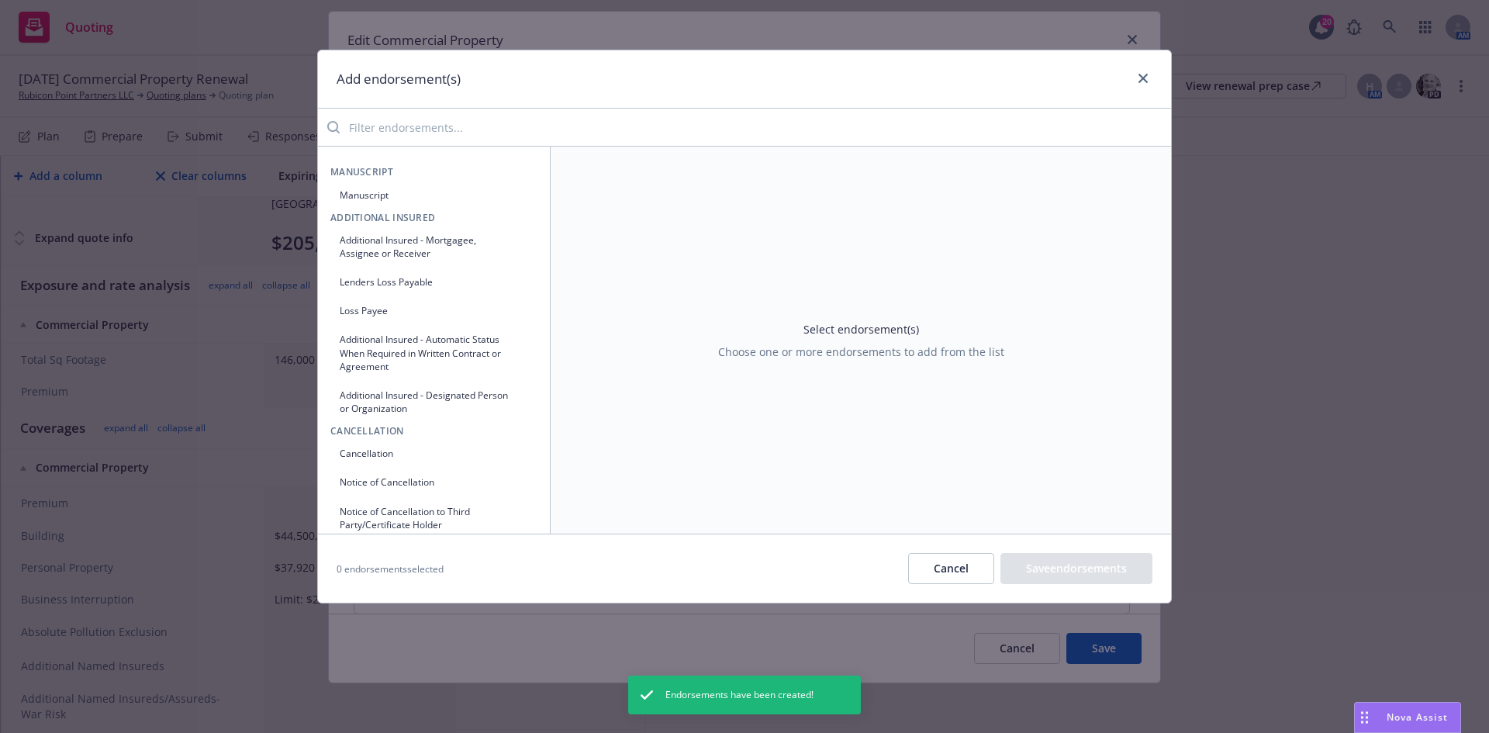
click at [566, 127] on input "search" at bounding box center [755, 127] width 831 height 31
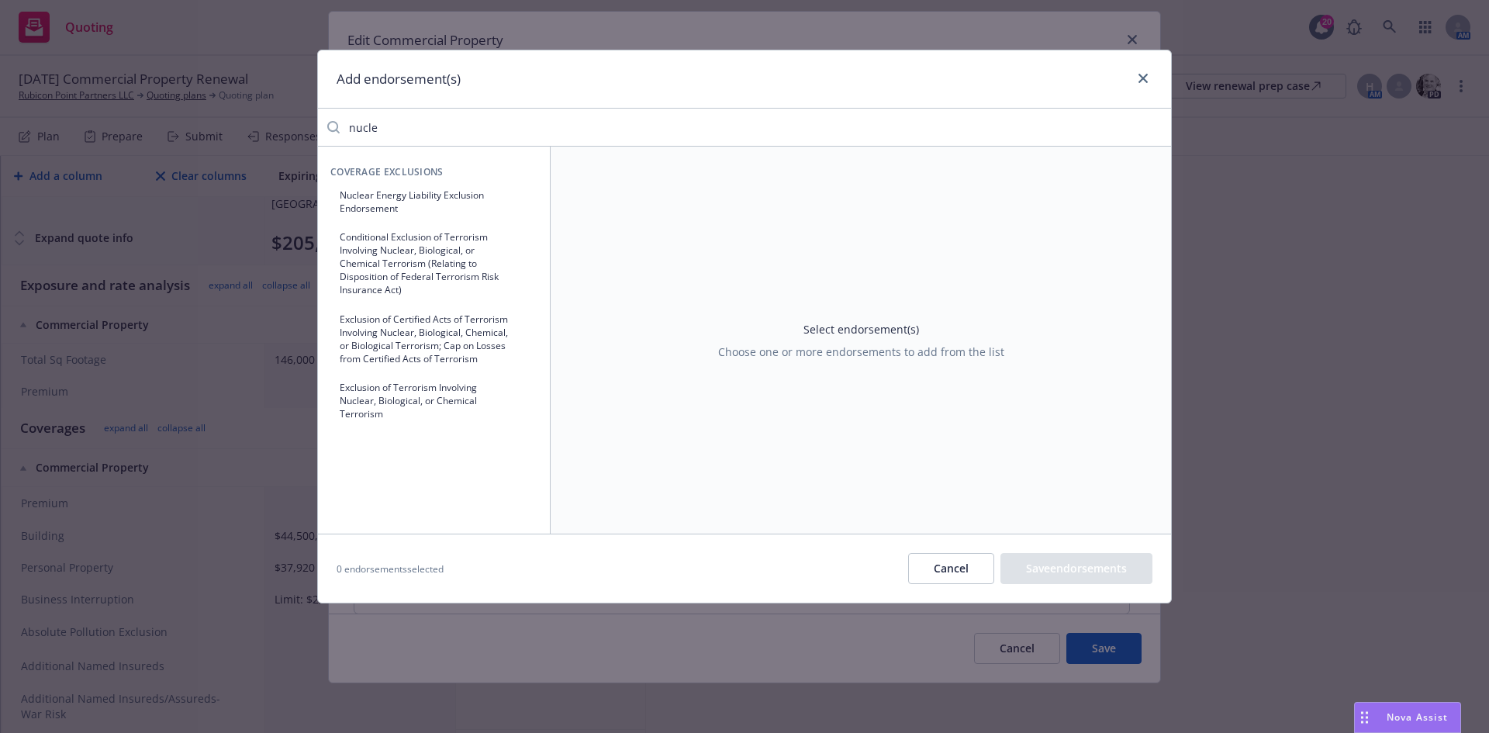
click at [515, 401] on button "Exclusion of Terrorism Involving Nuclear, Biological, or Chemical Terrorism" at bounding box center [433, 401] width 207 height 52
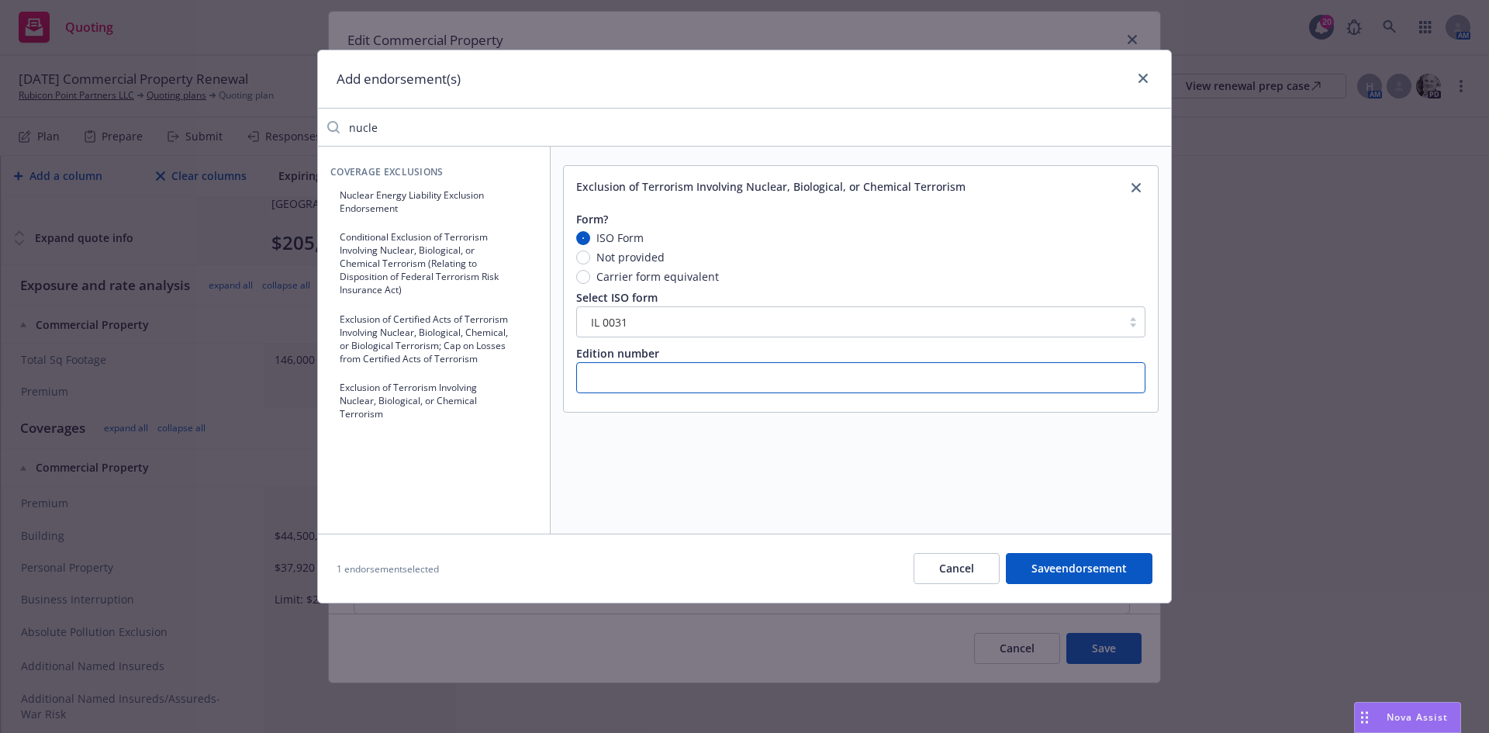
click at [713, 377] on input "text" at bounding box center [860, 377] width 569 height 31
click at [1114, 576] on button "Save endorsement" at bounding box center [1079, 568] width 147 height 31
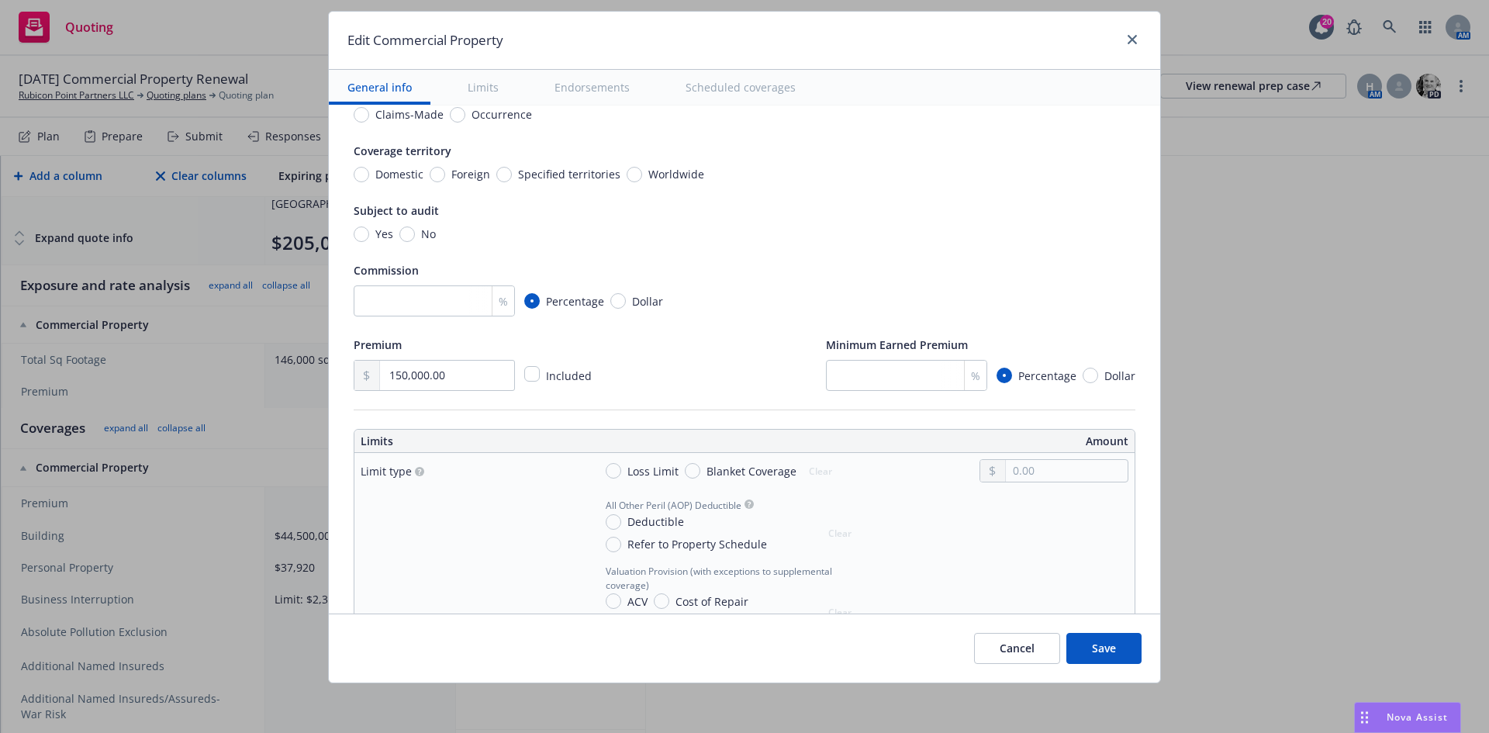
scroll to position [155, 0]
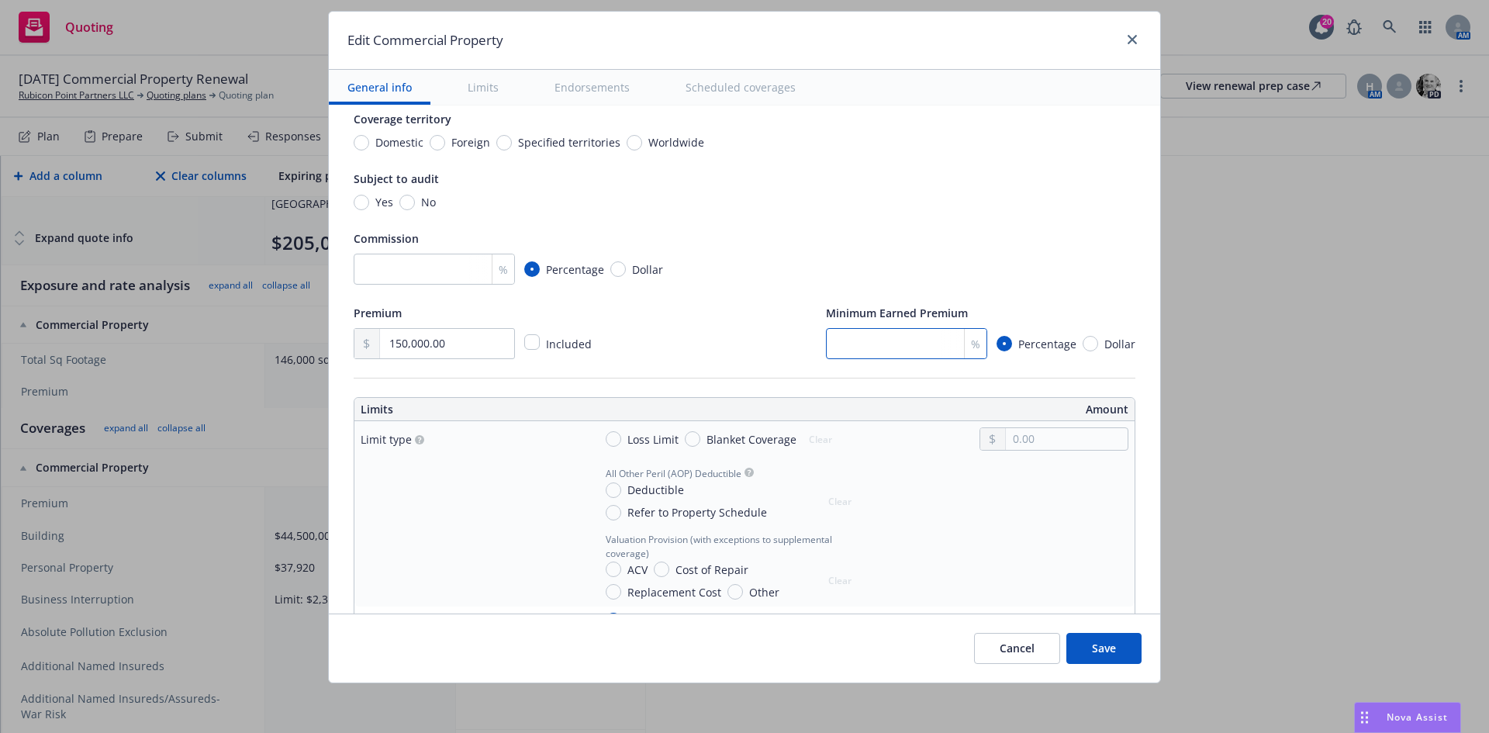
click at [877, 351] on input "number" at bounding box center [906, 343] width 161 height 31
click at [765, 331] on div "Premium 150,000.00 Included Minimum Earned Premium 25 % Percentage Dollar" at bounding box center [745, 331] width 782 height 56
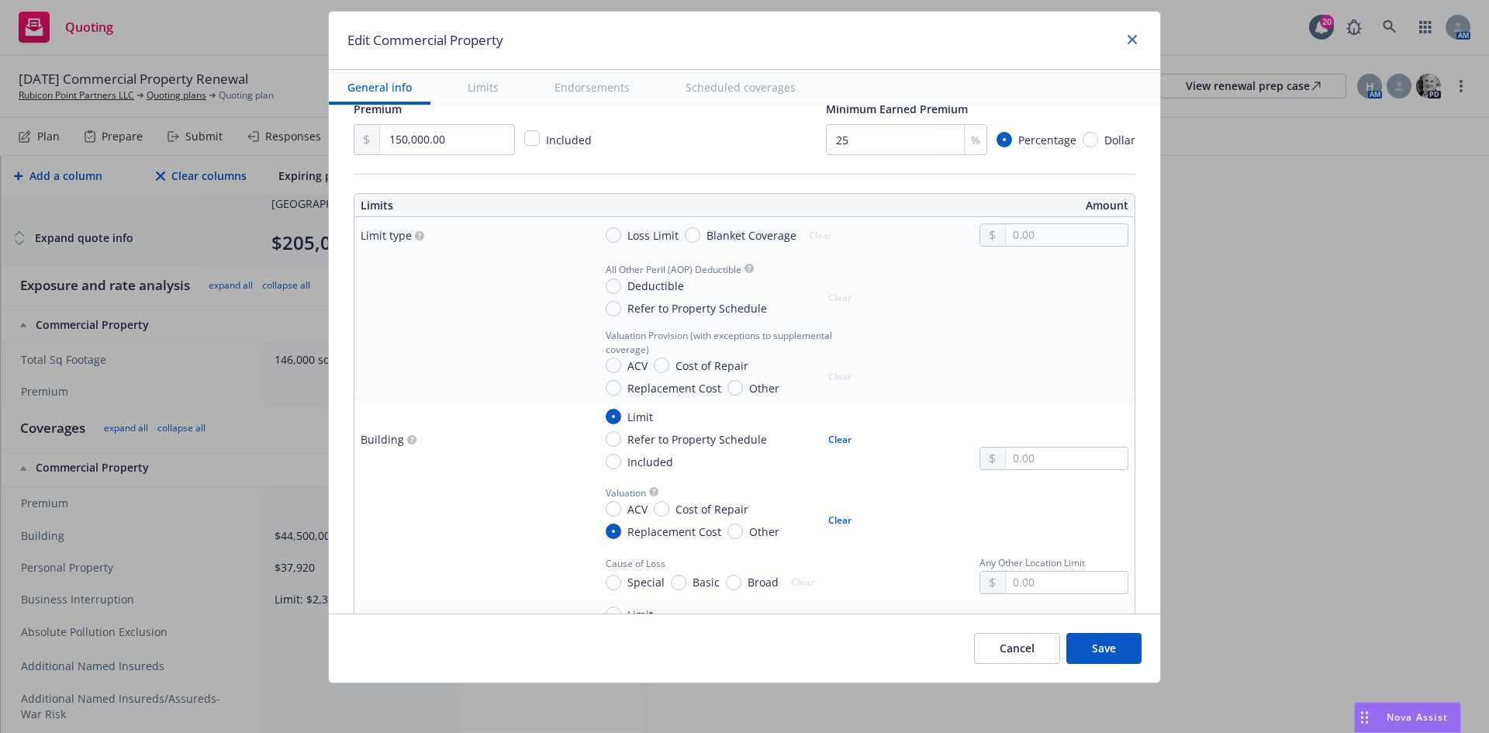
scroll to position [310, 0]
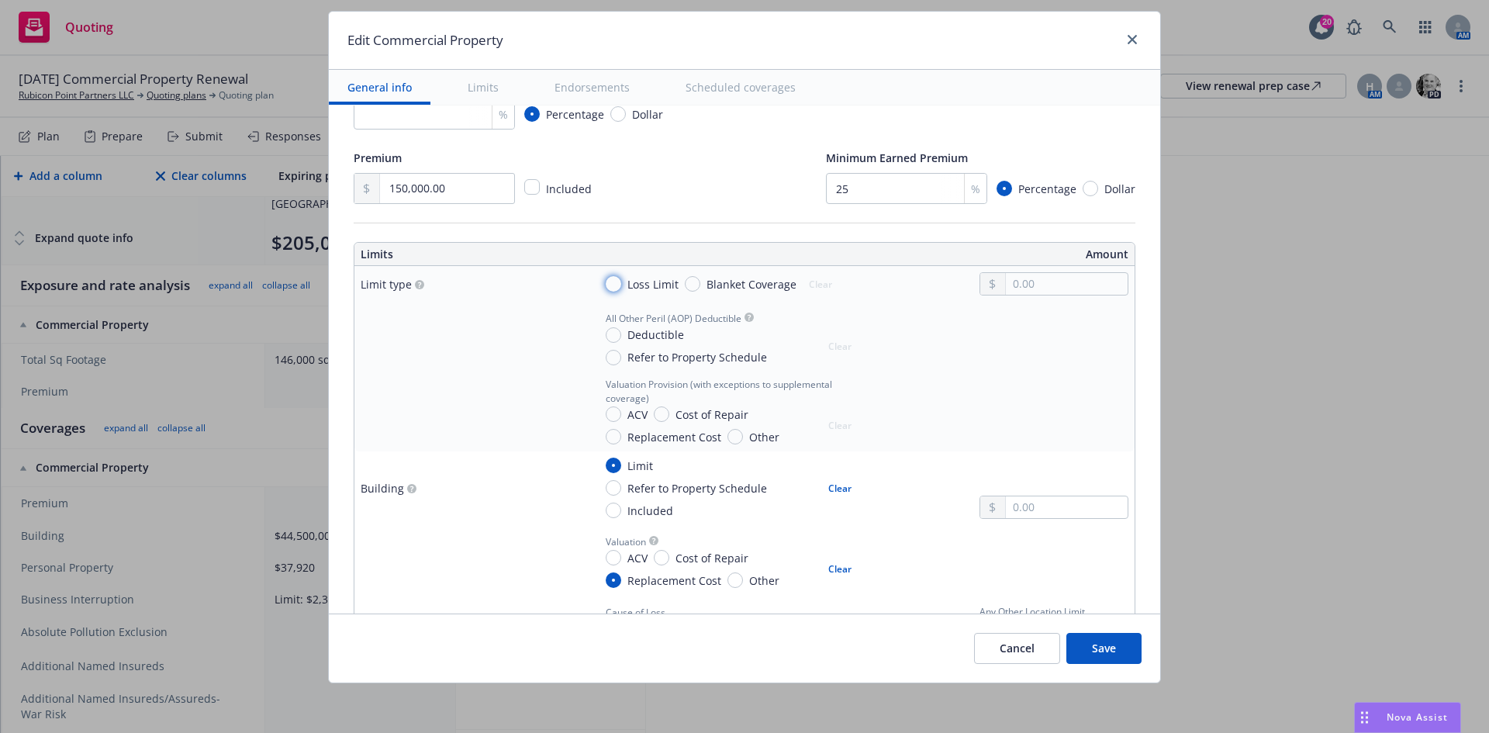
click at [607, 283] on input "Loss Limit" at bounding box center [614, 284] width 16 height 16
click at [1040, 281] on input "text" at bounding box center [1067, 284] width 122 height 22
click at [606, 333] on input "Deductible" at bounding box center [614, 335] width 16 height 16
click at [826, 347] on button "Clear" at bounding box center [840, 346] width 42 height 22
click at [606, 432] on input "Replacement Cost" at bounding box center [614, 437] width 16 height 16
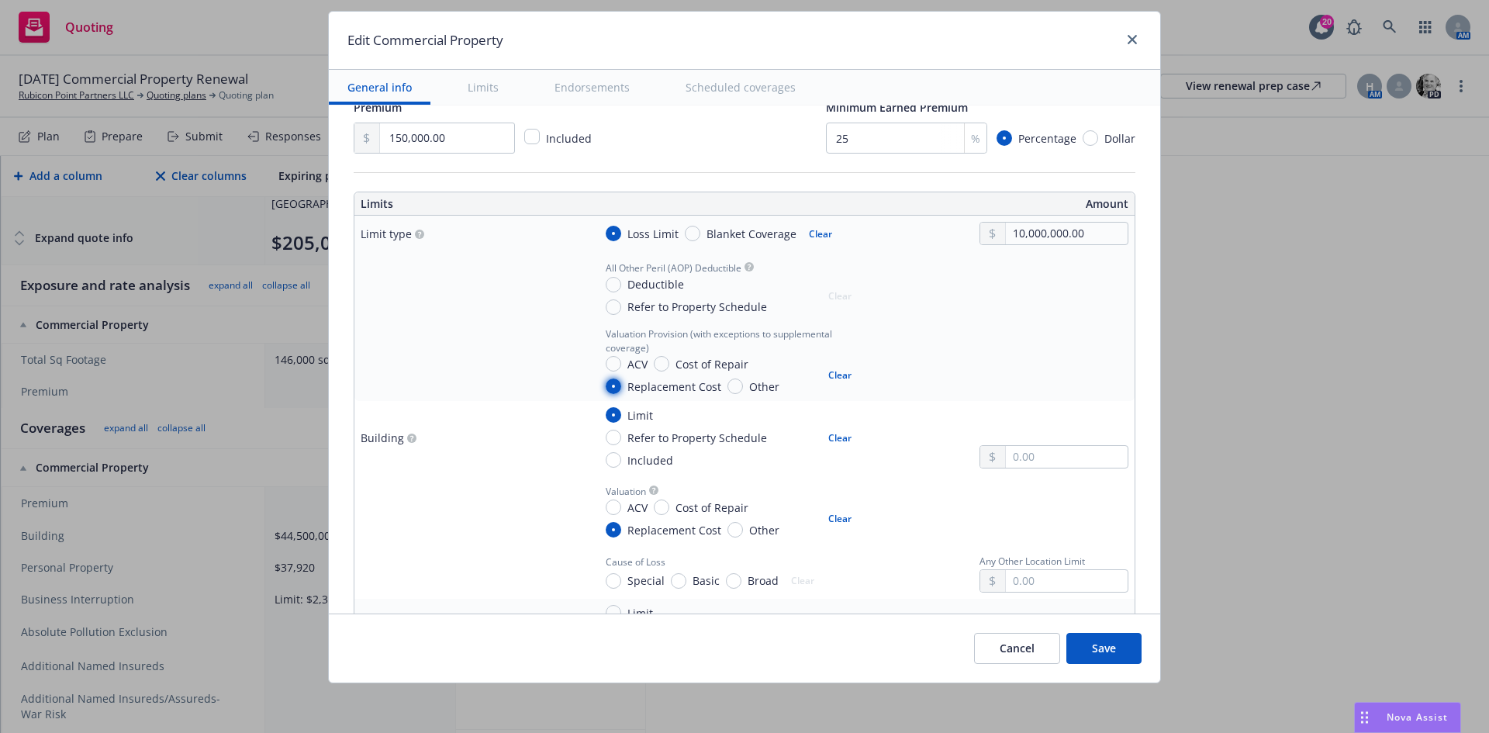
scroll to position [388, 0]
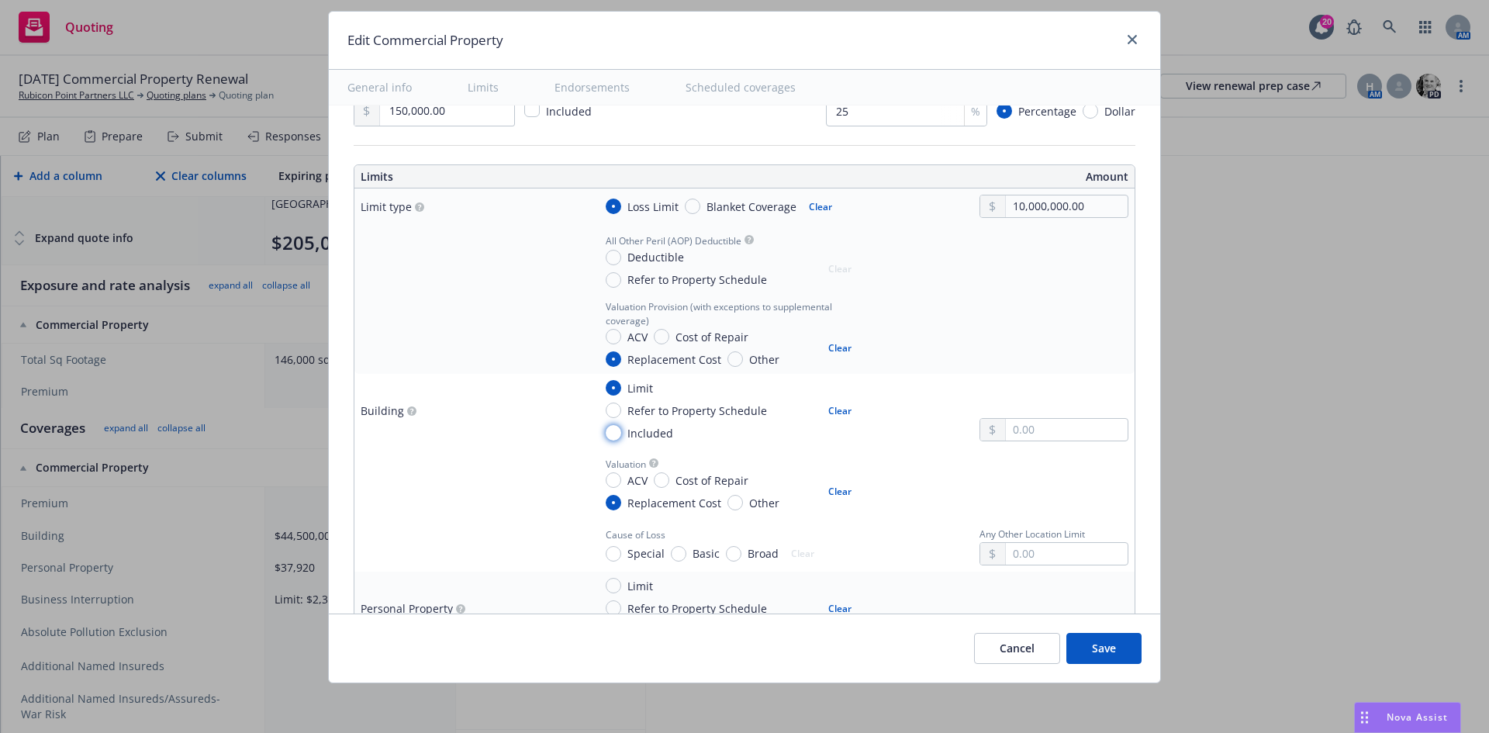
click at [606, 433] on input "Included" at bounding box center [614, 433] width 16 height 16
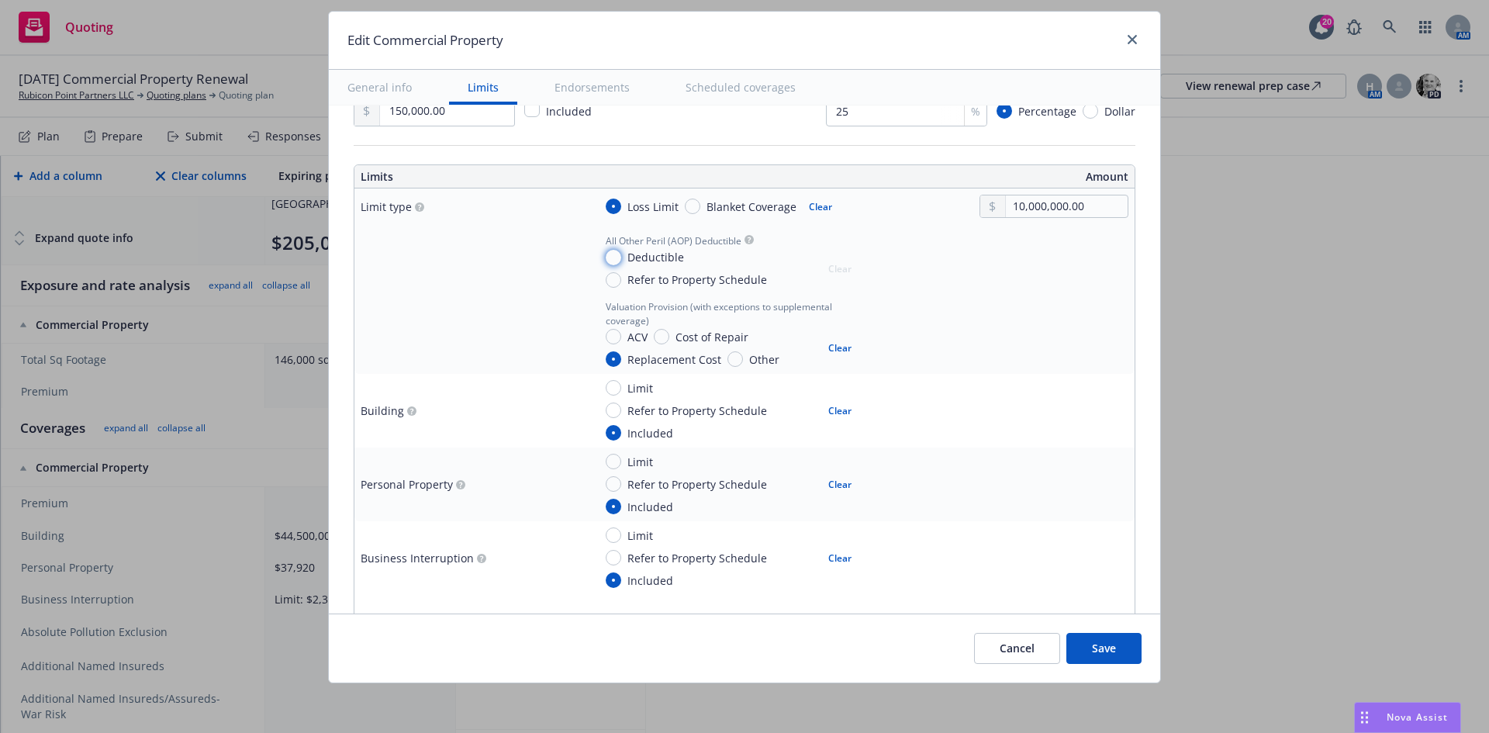
click at [606, 256] on input "Deductible" at bounding box center [614, 258] width 16 height 16
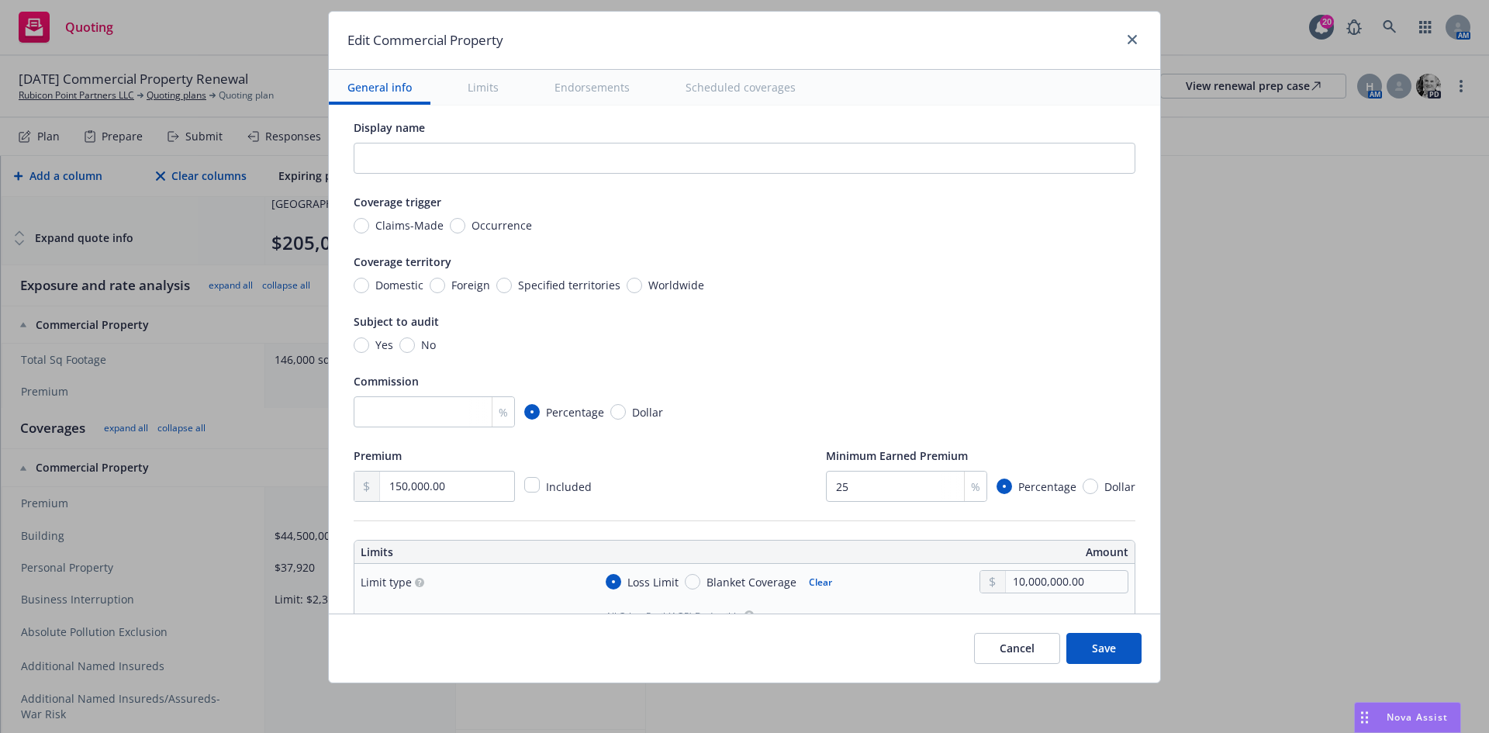
scroll to position [0, 0]
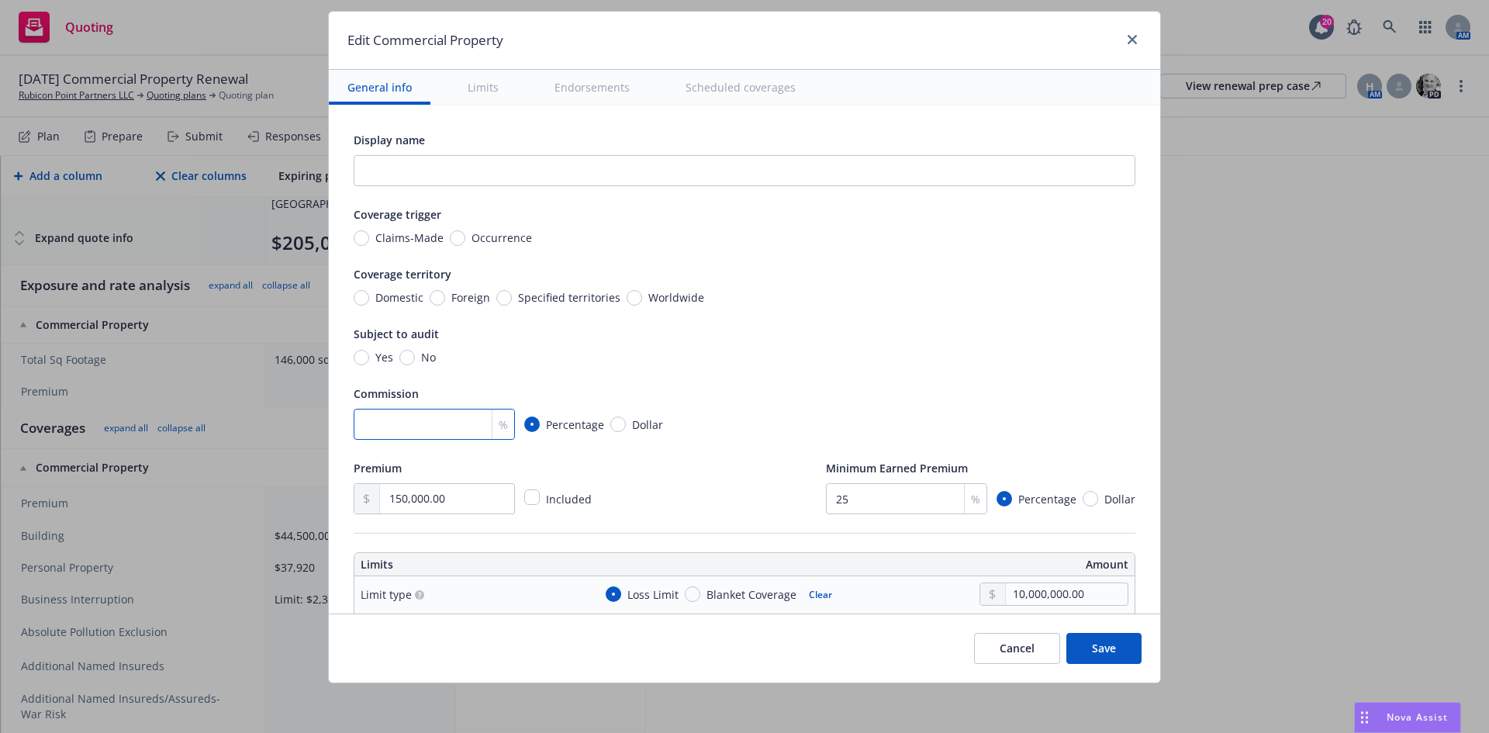
click at [373, 429] on input "number" at bounding box center [434, 424] width 161 height 31
click at [450, 237] on input "Occurrence" at bounding box center [458, 238] width 16 height 16
click at [753, 86] on button "Scheduled coverages" at bounding box center [740, 87] width 147 height 35
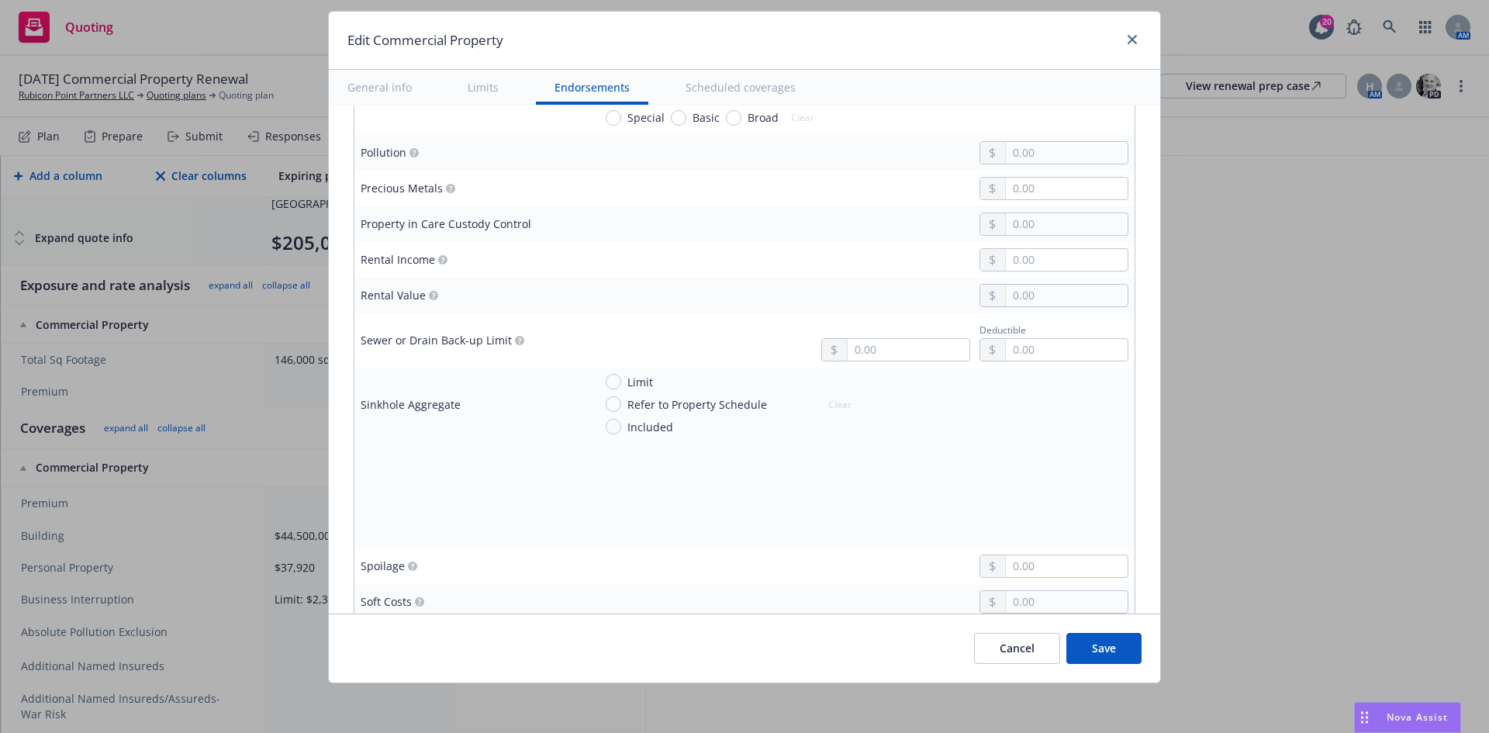
scroll to position [5967, 0]
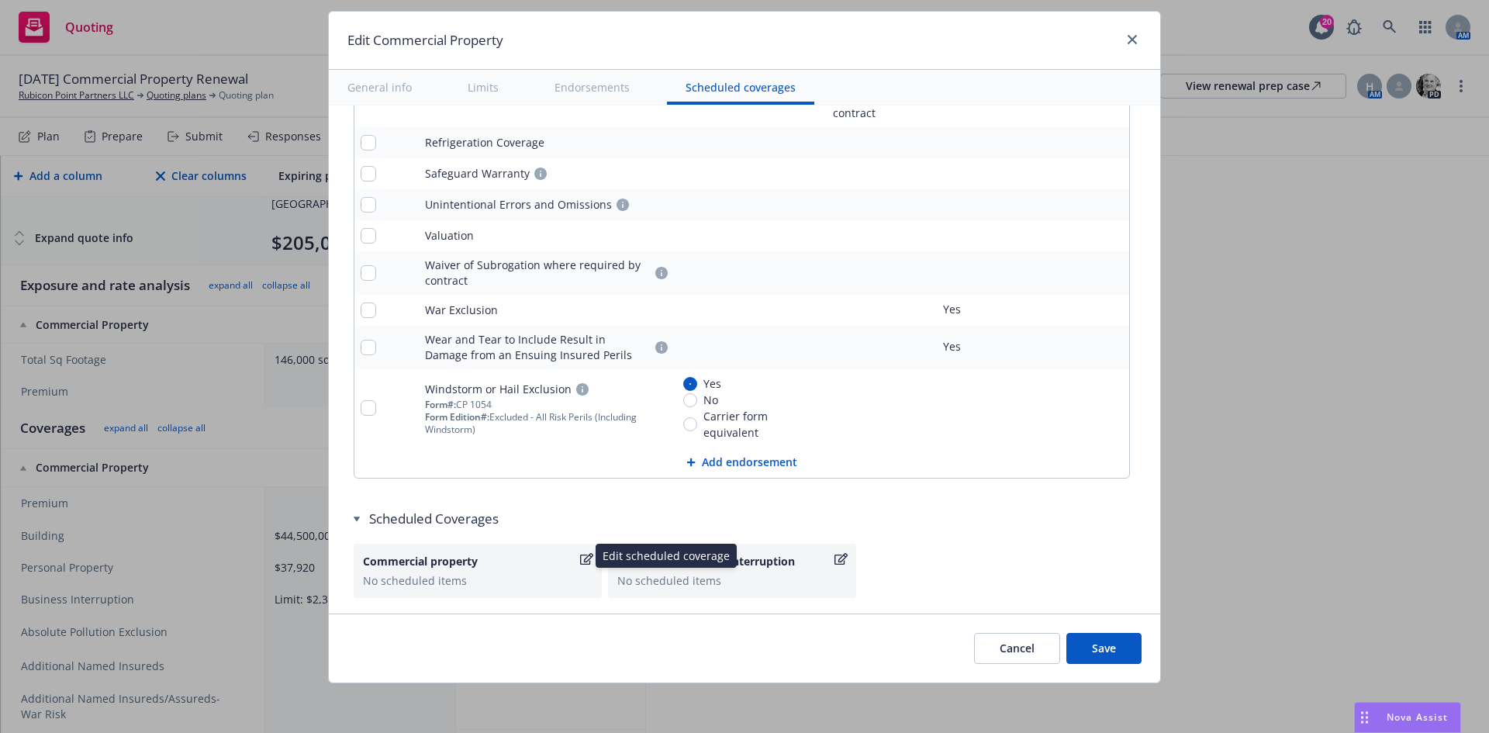
click at [580, 553] on icon "button" at bounding box center [586, 559] width 13 height 12
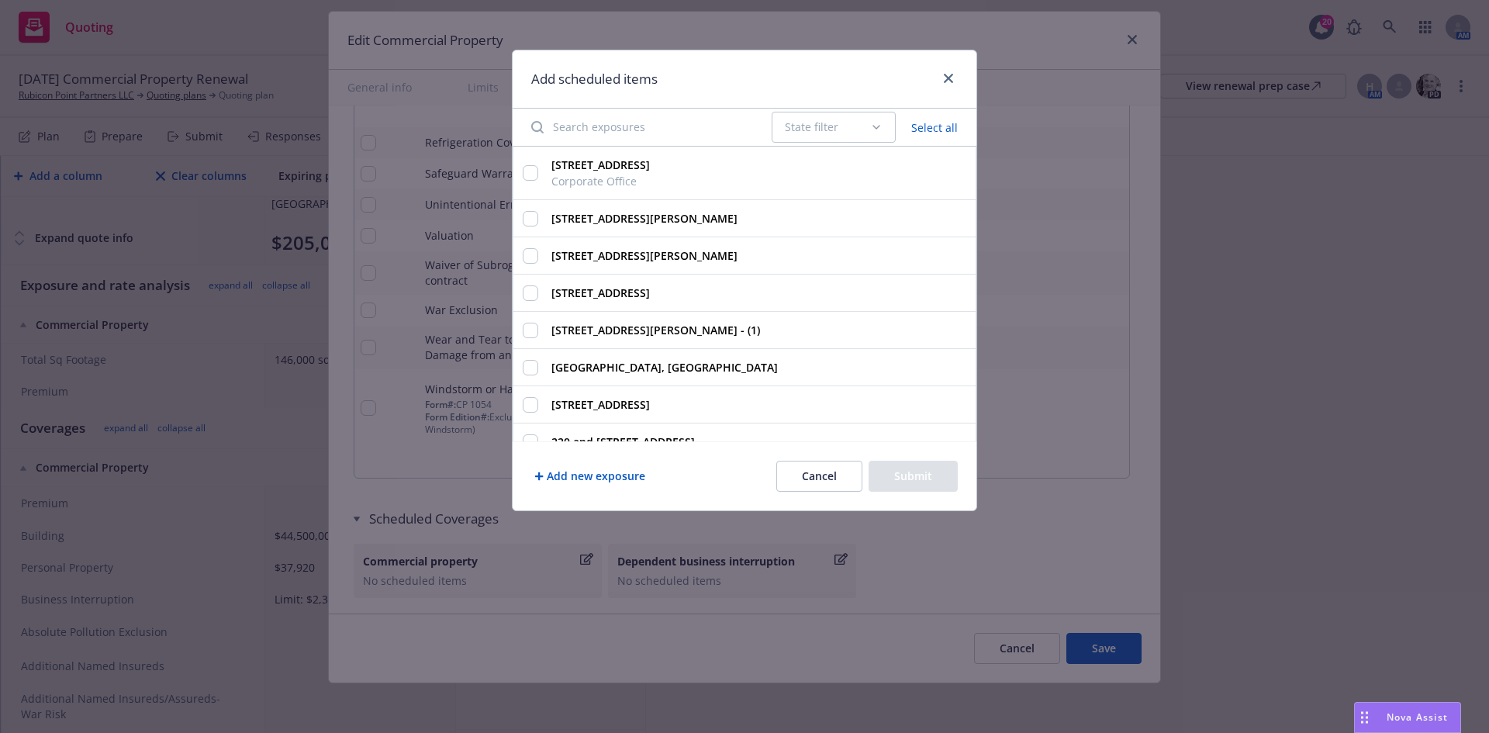
click at [646, 133] on input "Search exposures" at bounding box center [642, 127] width 240 height 31
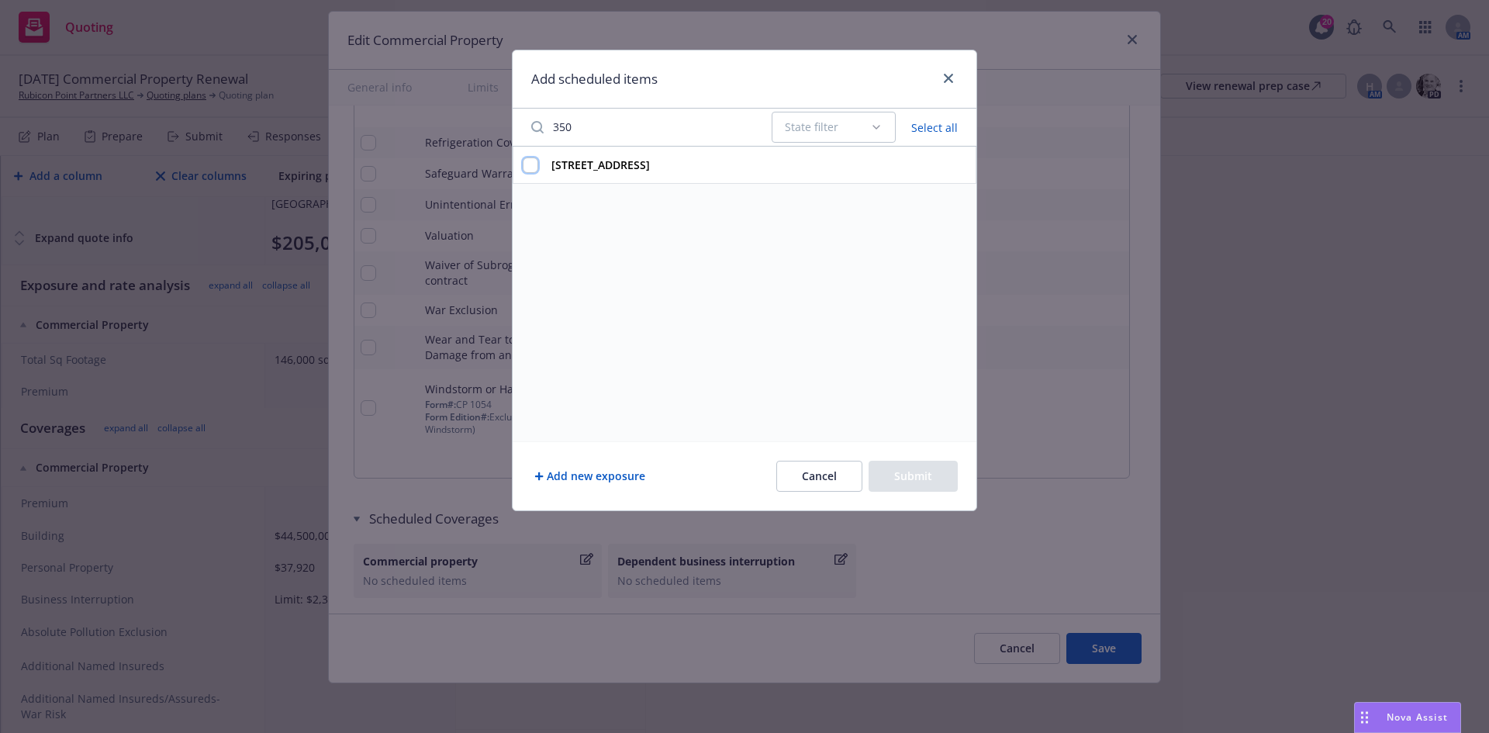
click at [535, 166] on input "350 Parnassus St,, San Francisco,, CA, 94117 , USA" at bounding box center [531, 165] width 16 height 16
click at [920, 474] on button "Submit" at bounding box center [913, 476] width 89 height 31
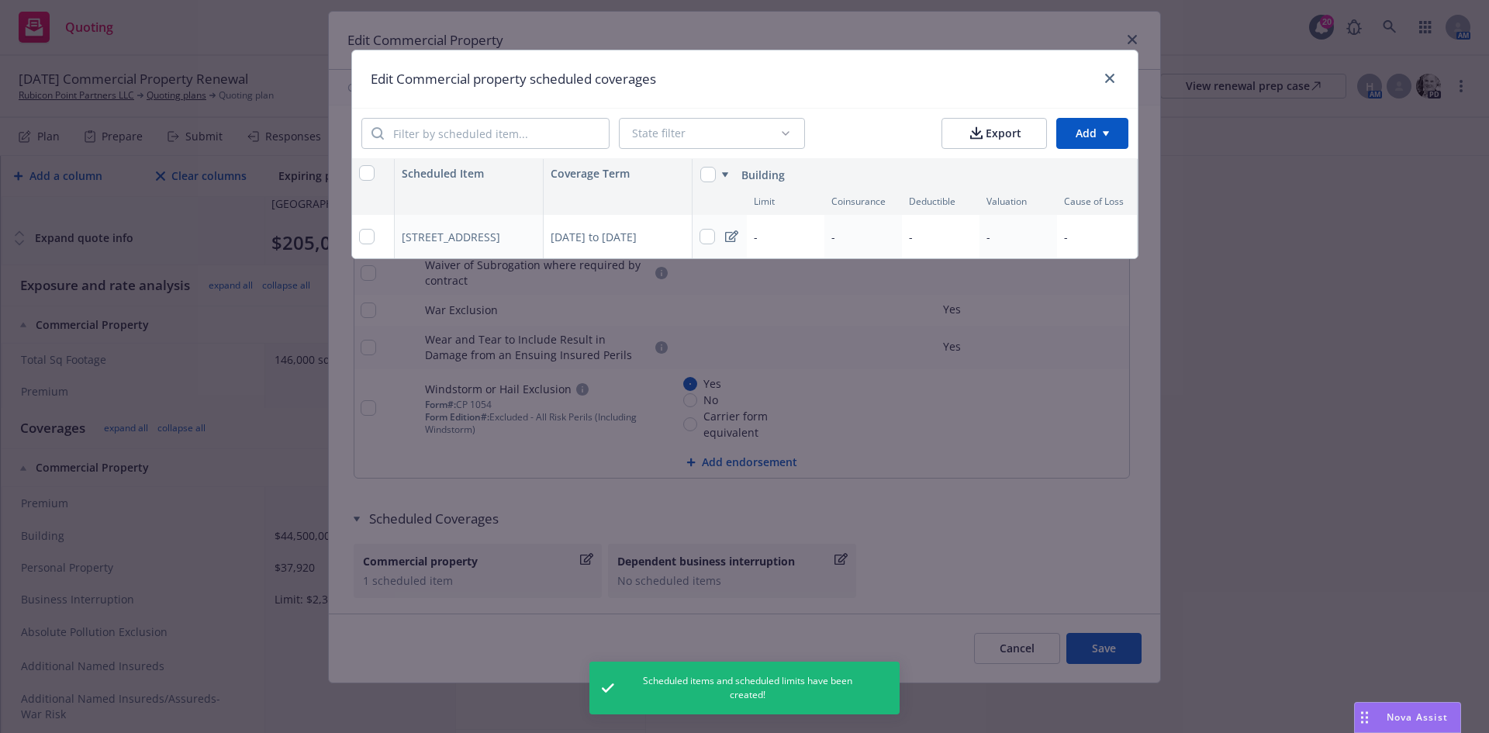
click at [377, 233] on div at bounding box center [373, 236] width 43 height 43
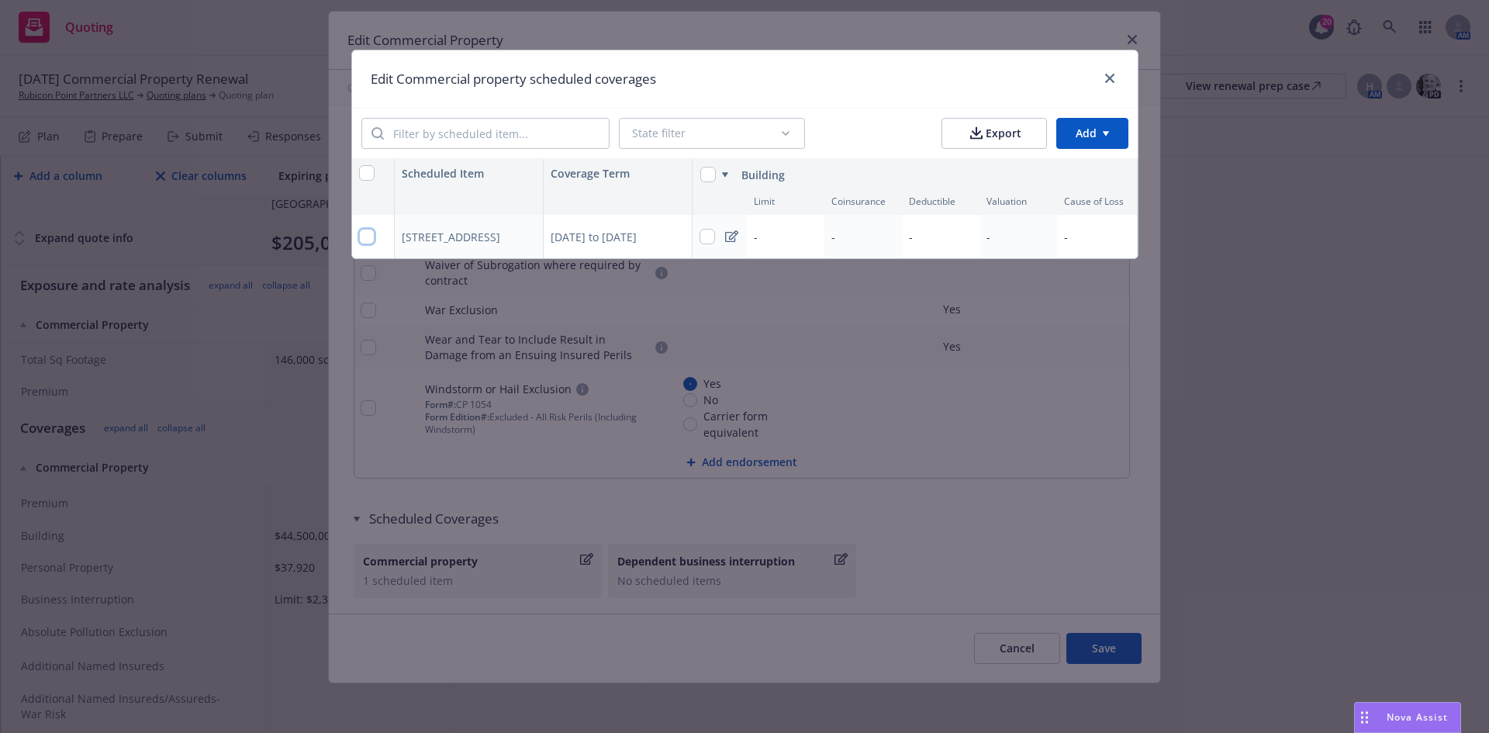
click at [365, 237] on input "checkbox" at bounding box center [367, 237] width 16 height 16
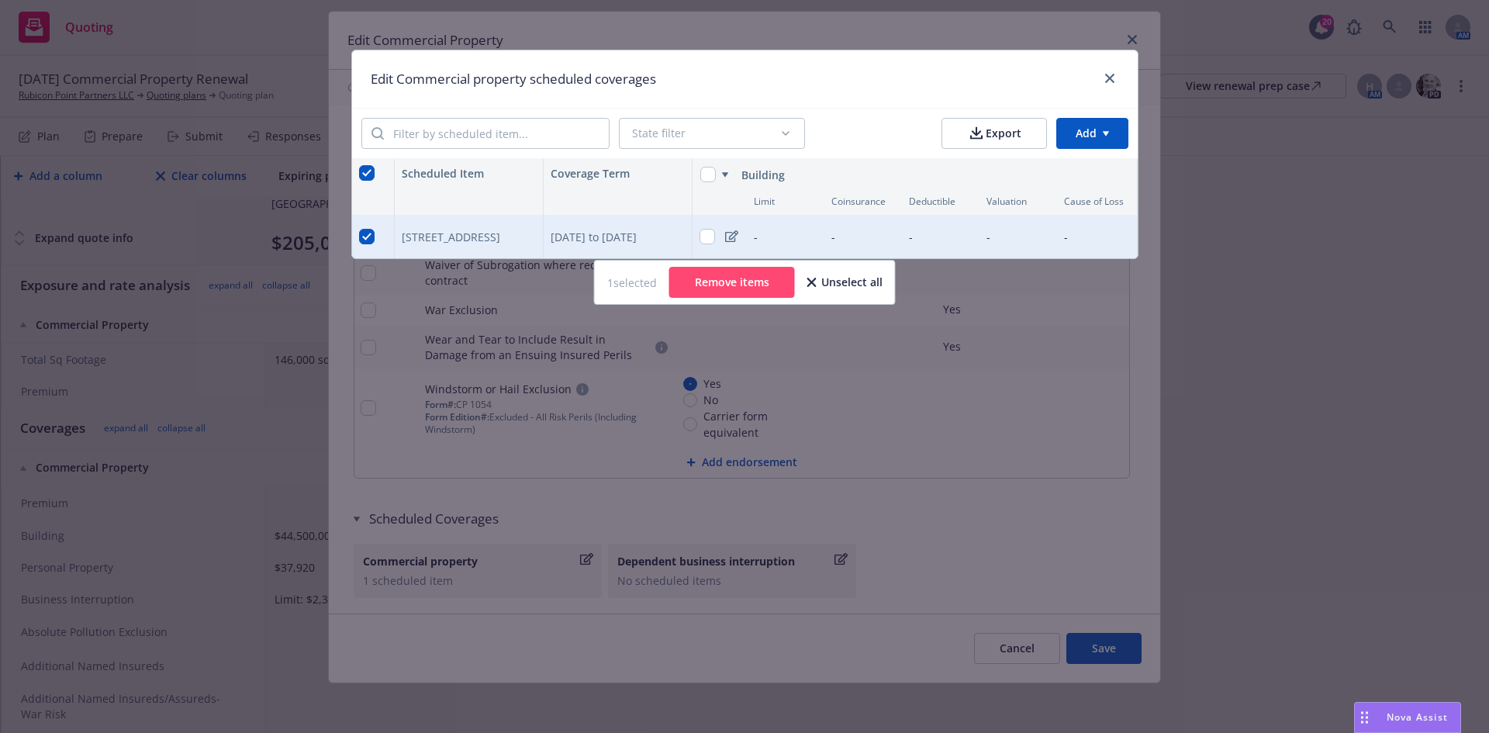
click at [495, 239] on div "350 Parnassus St,, San Francisco,, CA, 94117 , USA" at bounding box center [460, 237] width 116 height 16
click at [446, 239] on div "350 Parnassus St,, San Francisco,, CA, 94117 , USA" at bounding box center [460, 237] width 116 height 16
click at [529, 231] on button "button" at bounding box center [527, 236] width 19 height 19
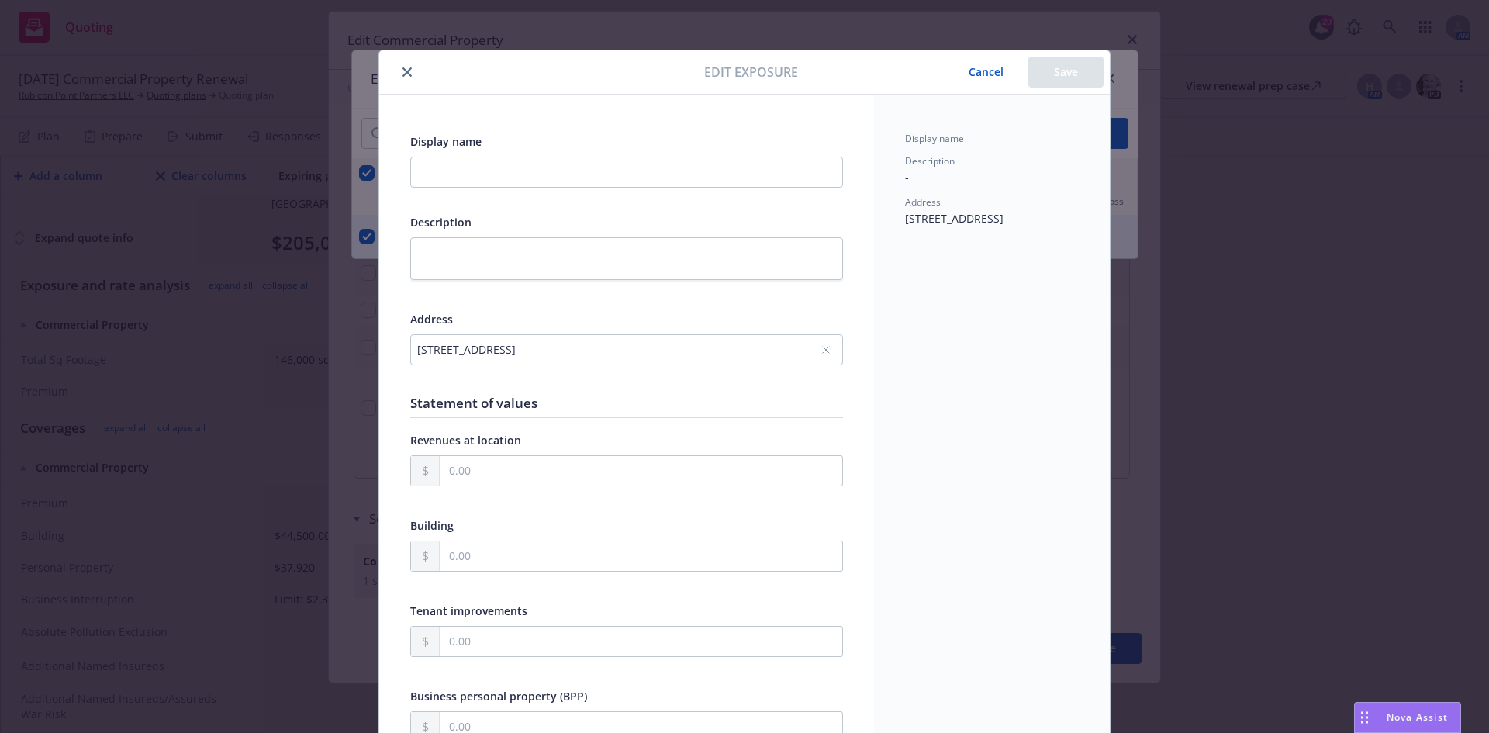
click at [557, 353] on div "350 Parnassus St,, San Francisco,, CA, 94117 , USA" at bounding box center [618, 349] width 403 height 16
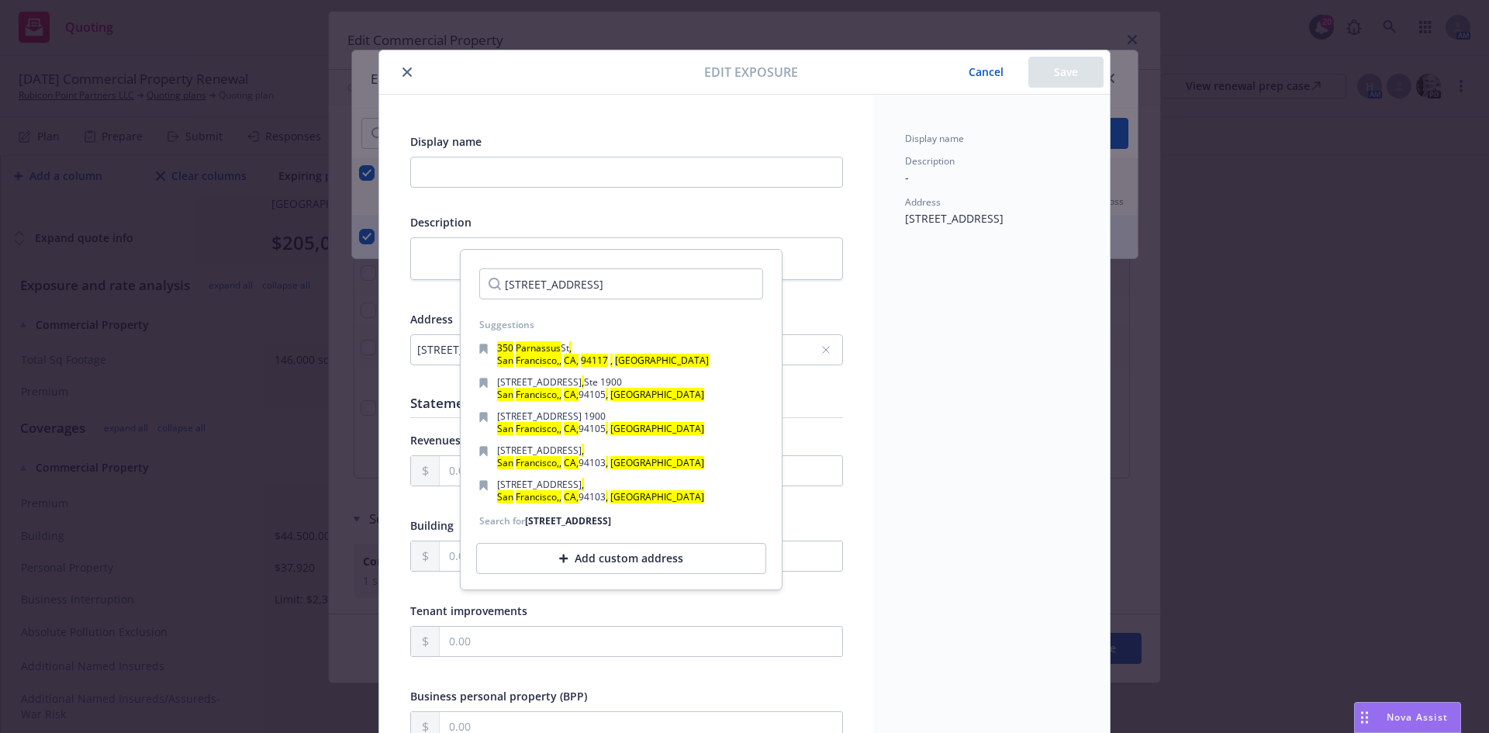
click at [587, 292] on input "350 Parnassus St,, San Francisco,, CA, 94117 , USA" at bounding box center [621, 283] width 284 height 31
click at [593, 282] on input "350 Parnassus St,, San Francisco,, CA, 94117 , USA" at bounding box center [621, 283] width 284 height 31
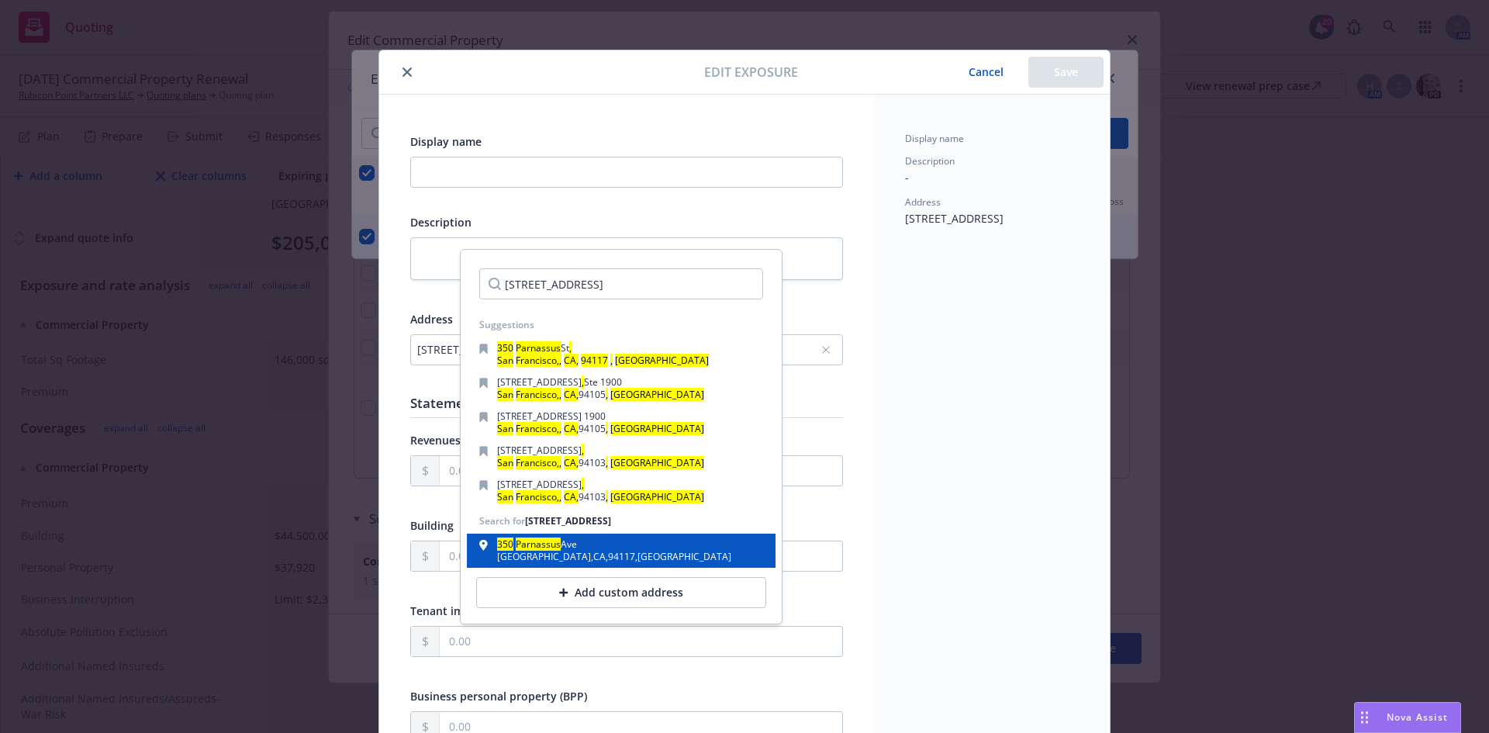
click at [537, 562] on div "San Francisco , CA , 94117 , USA" at bounding box center [614, 556] width 234 height 9
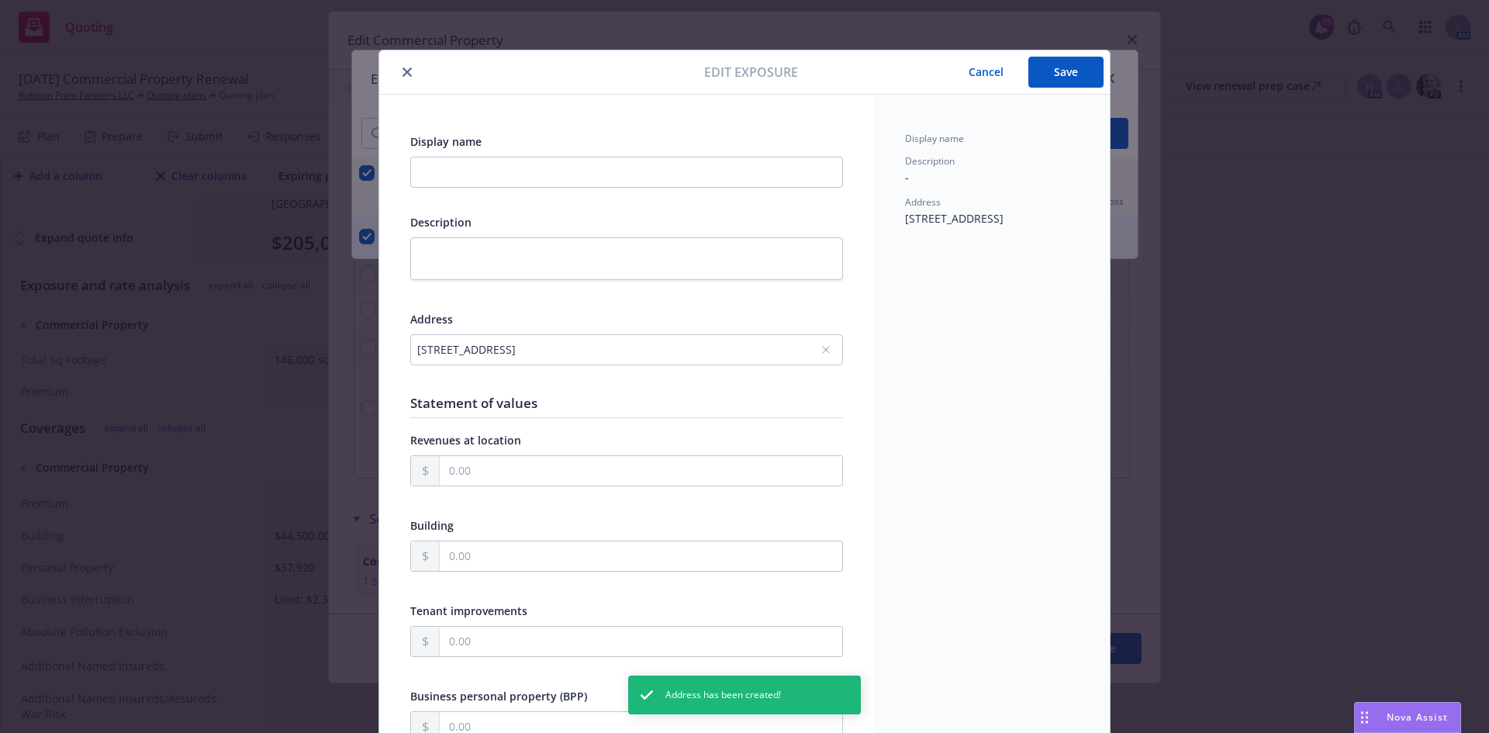
click at [1076, 74] on button "Save" at bounding box center [1065, 72] width 75 height 31
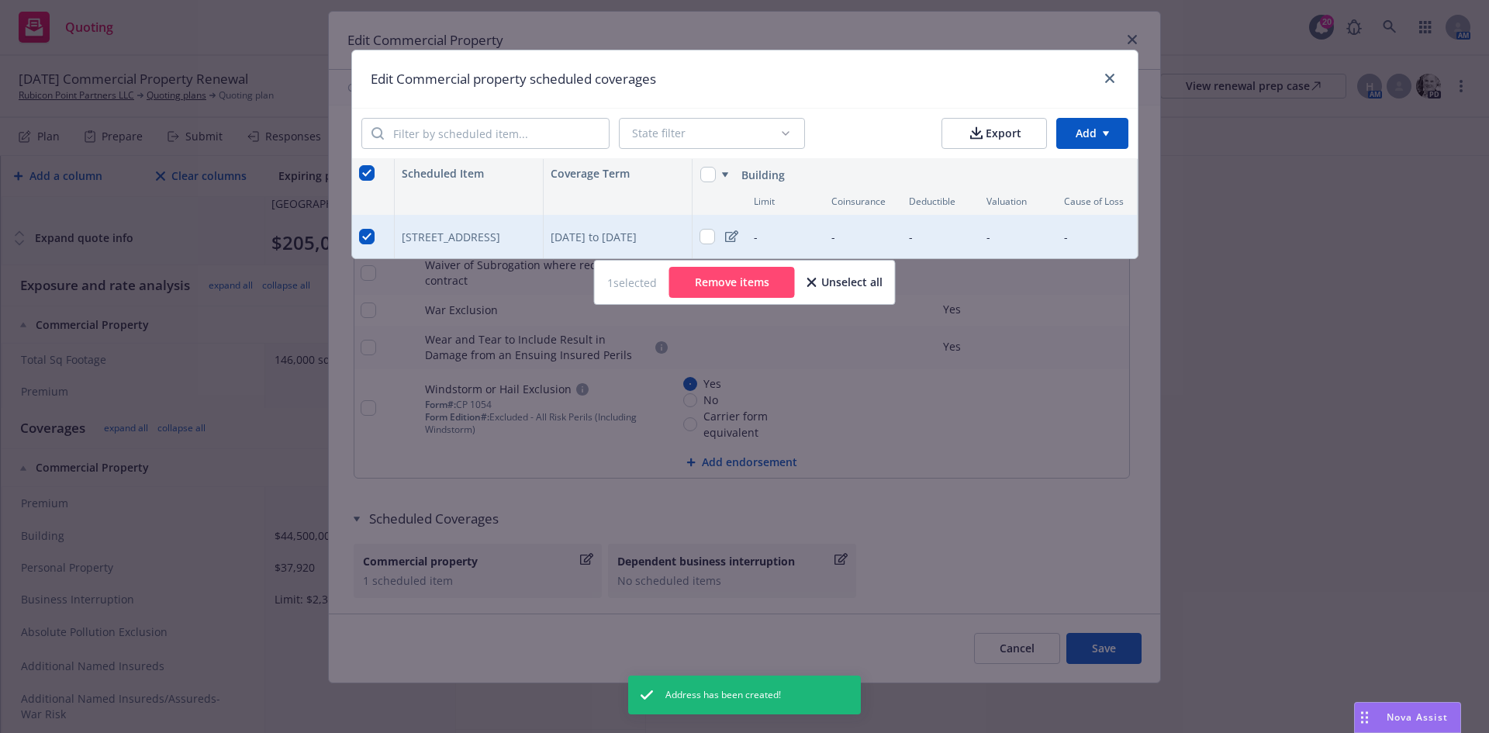
click at [1085, 138] on html "Quoting 20 AM 08/31/25 Commercial Property Renewal Rubicon Point Partners LLC Q…" at bounding box center [744, 366] width 1489 height 733
click at [1053, 164] on div "Add scheduled items" at bounding box center [1061, 169] width 135 height 26
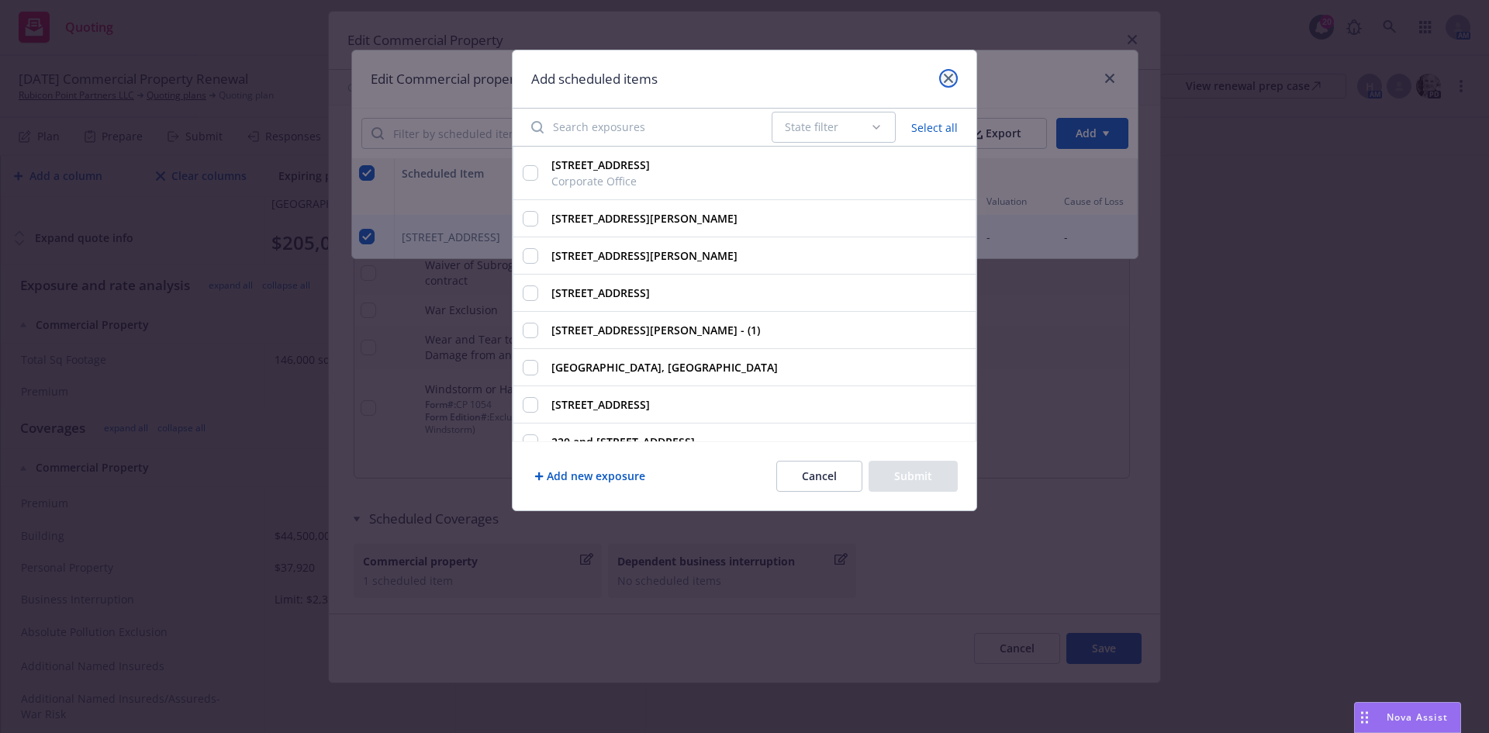
click at [950, 77] on icon "close" at bounding box center [948, 78] width 9 height 9
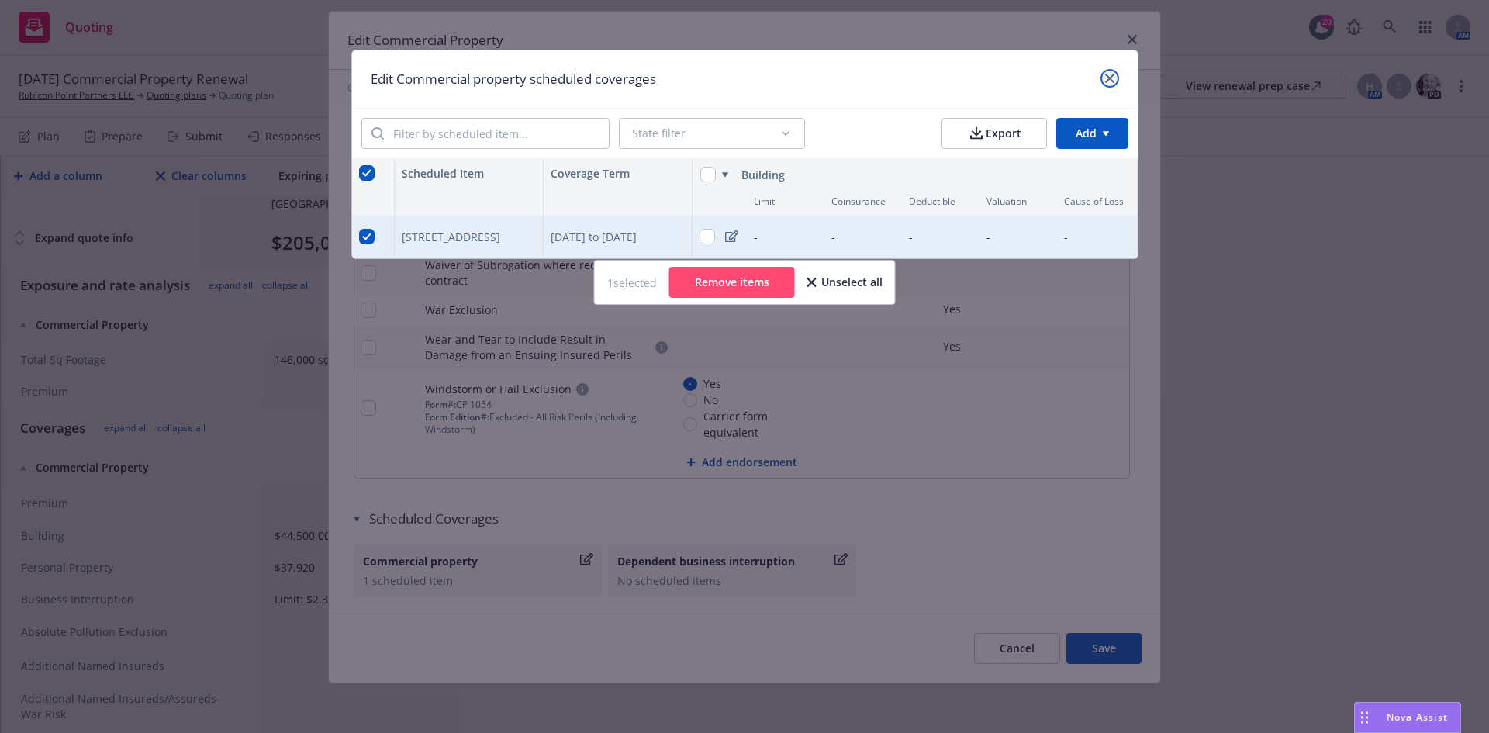
click at [1102, 79] on link "close" at bounding box center [1110, 78] width 19 height 19
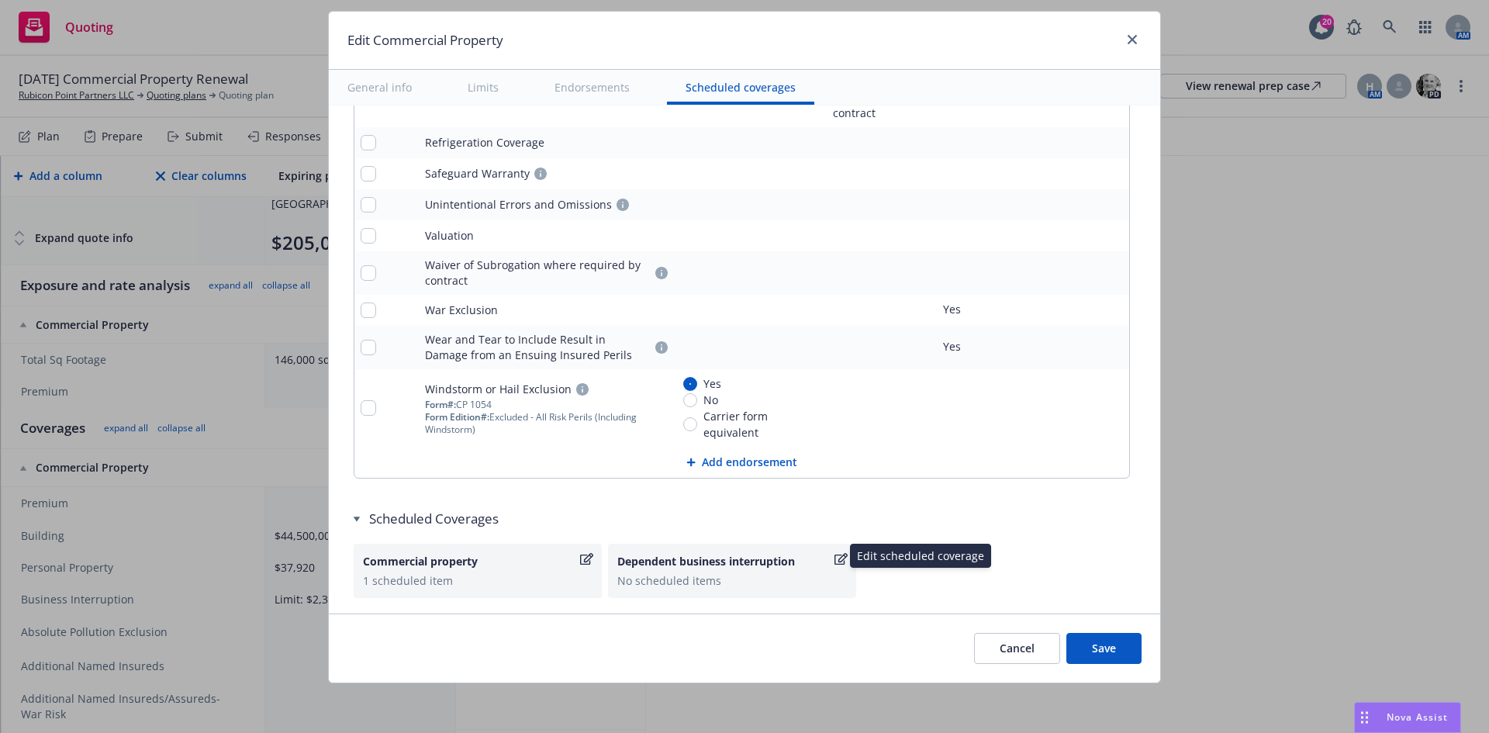
click at [823, 553] on div "Dependent business interruption" at bounding box center [732, 561] width 230 height 16
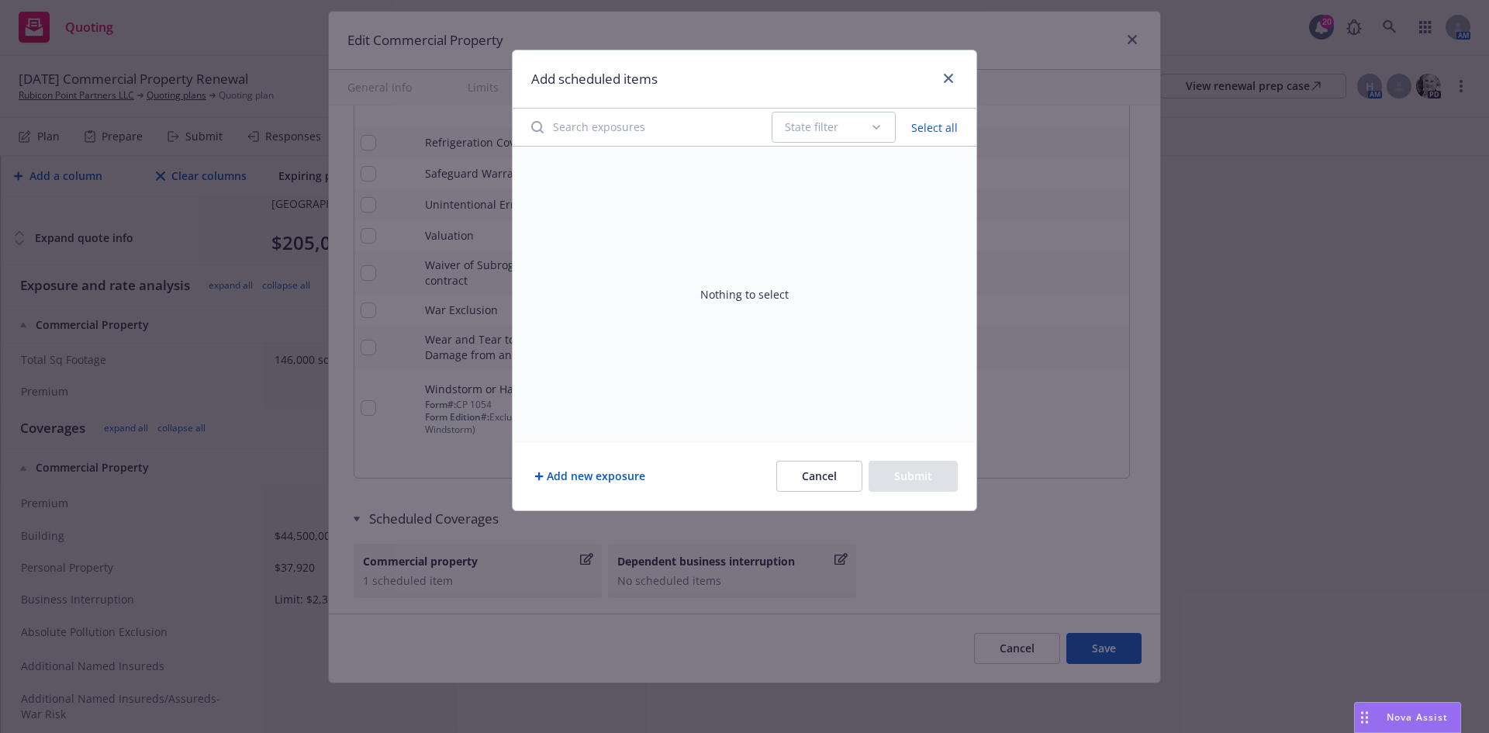
click at [663, 131] on input "Search exposures" at bounding box center [642, 127] width 240 height 31
click at [941, 77] on link "close" at bounding box center [948, 78] width 19 height 19
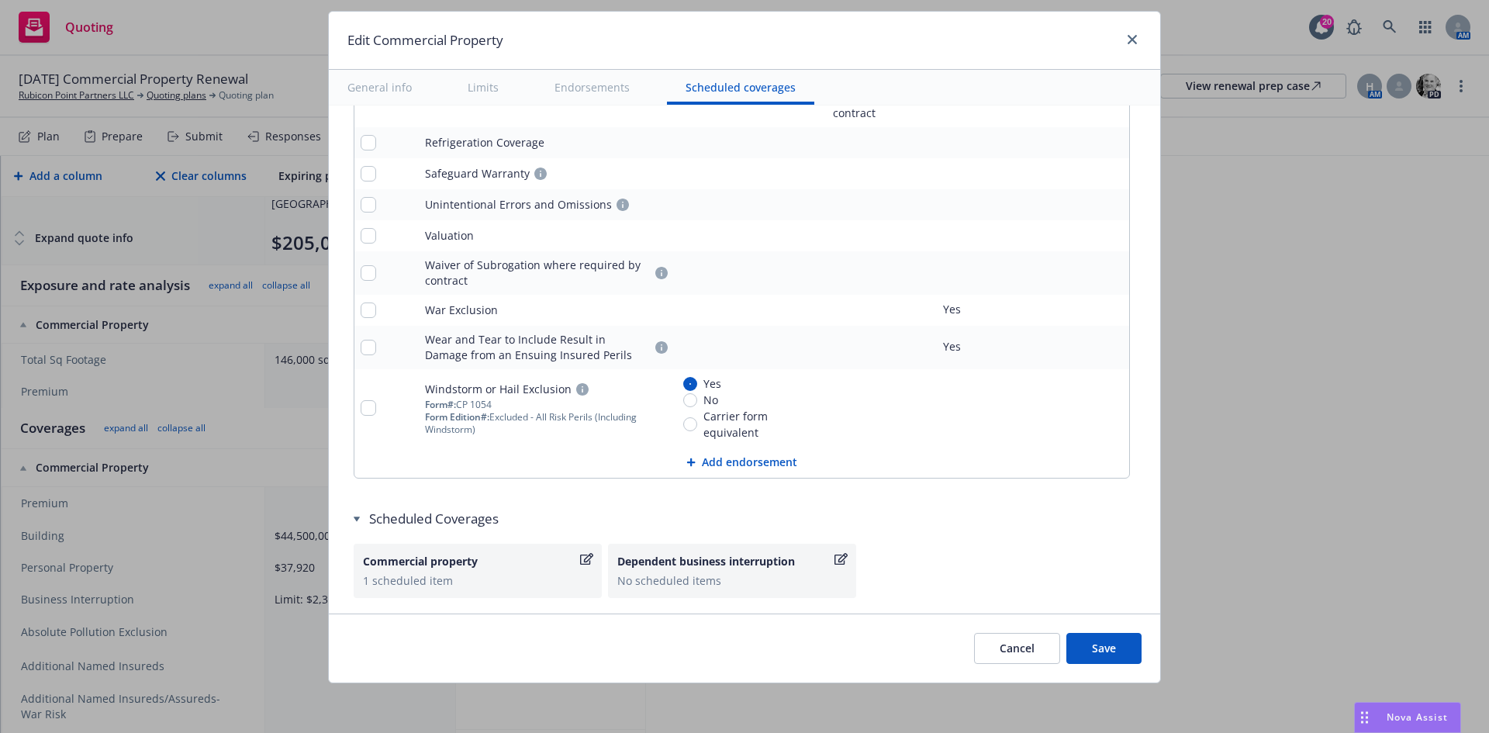
click at [1111, 638] on button "Save" at bounding box center [1103, 648] width 75 height 31
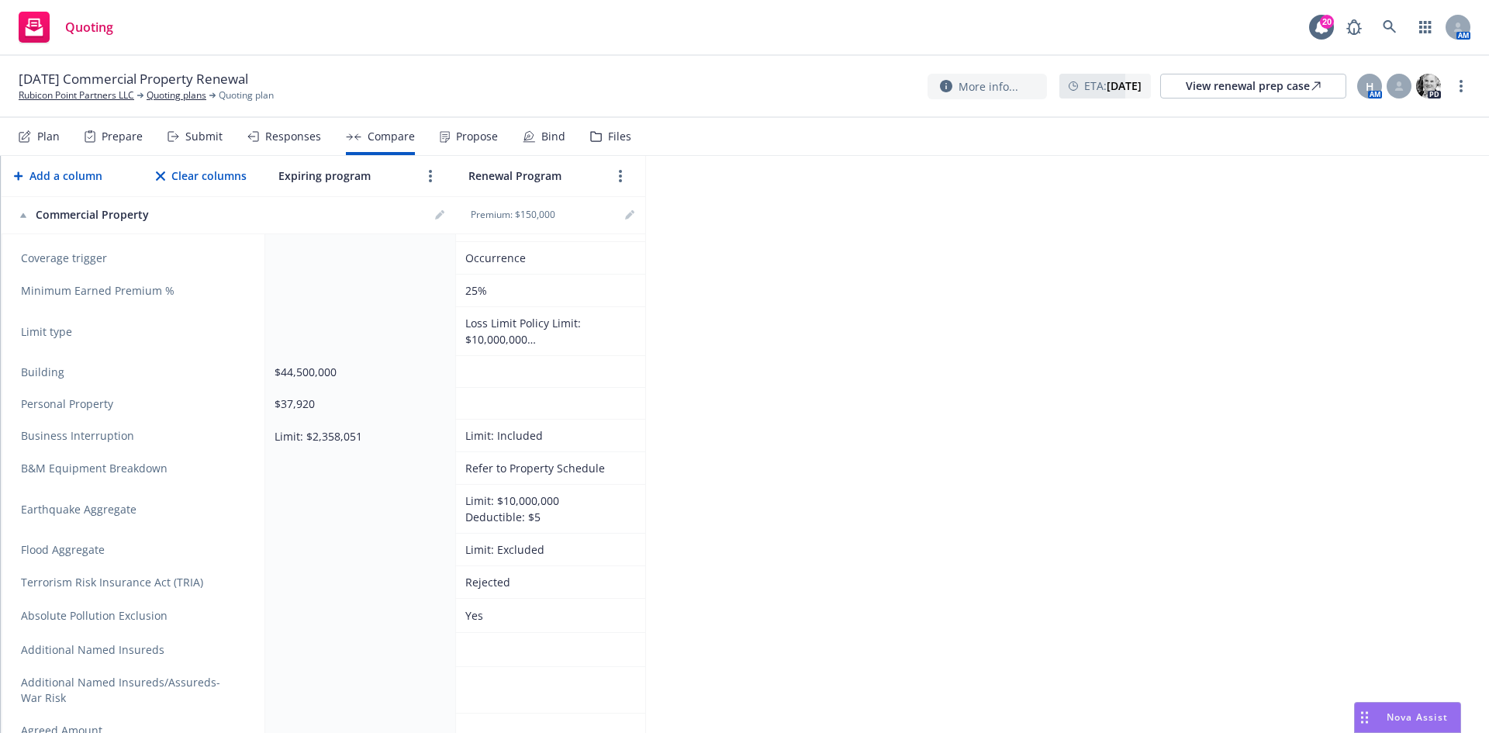
scroll to position [543, 0]
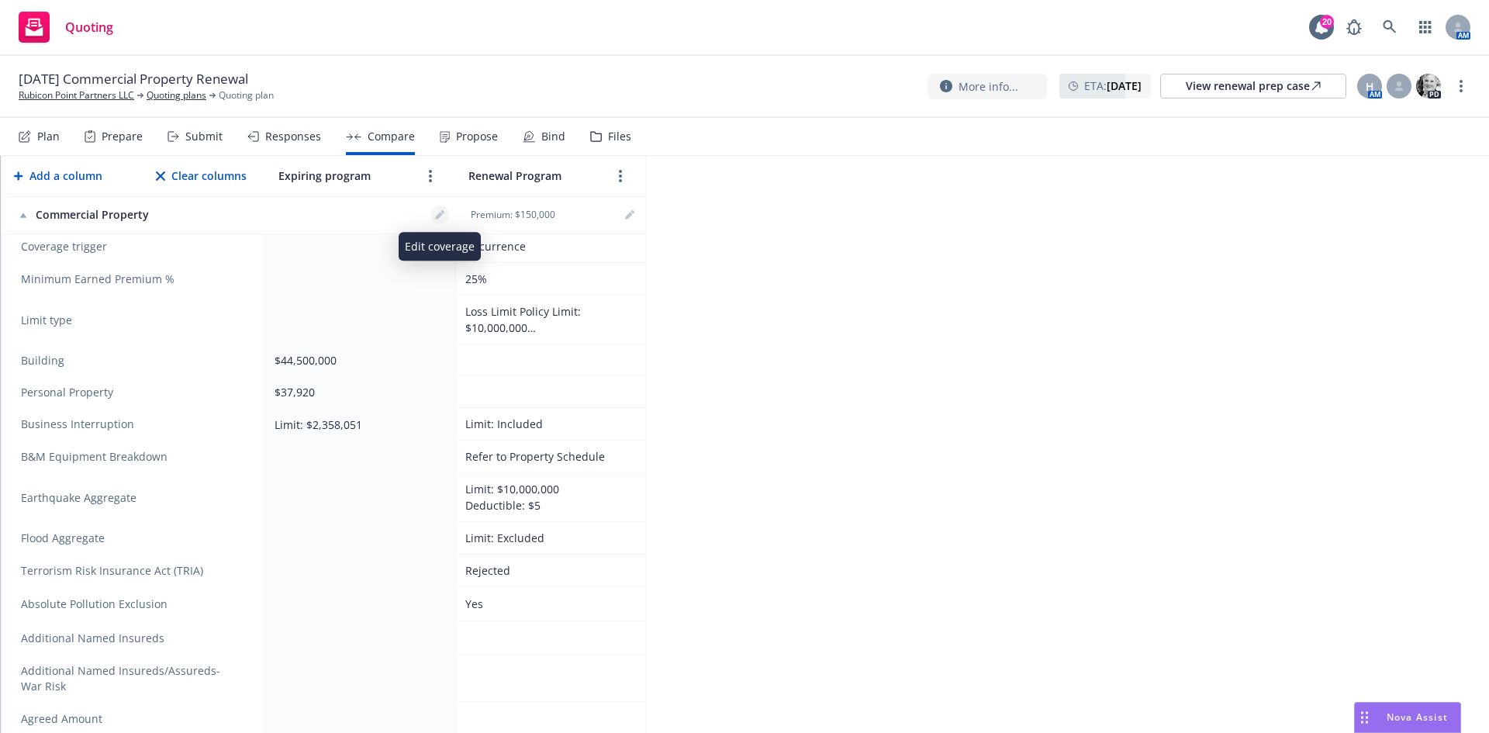
click at [444, 213] on link "editPencil" at bounding box center [439, 215] width 19 height 19
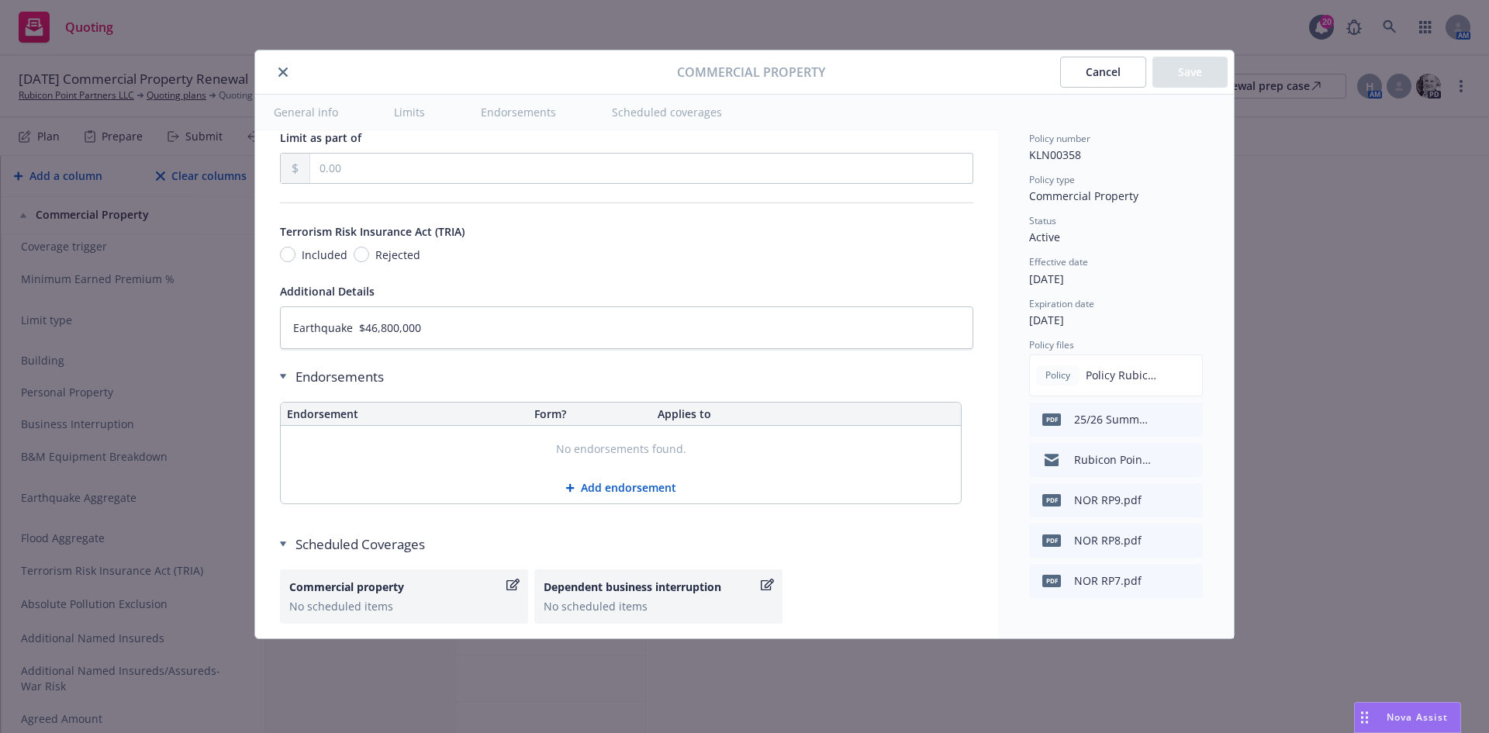
scroll to position [4809, 0]
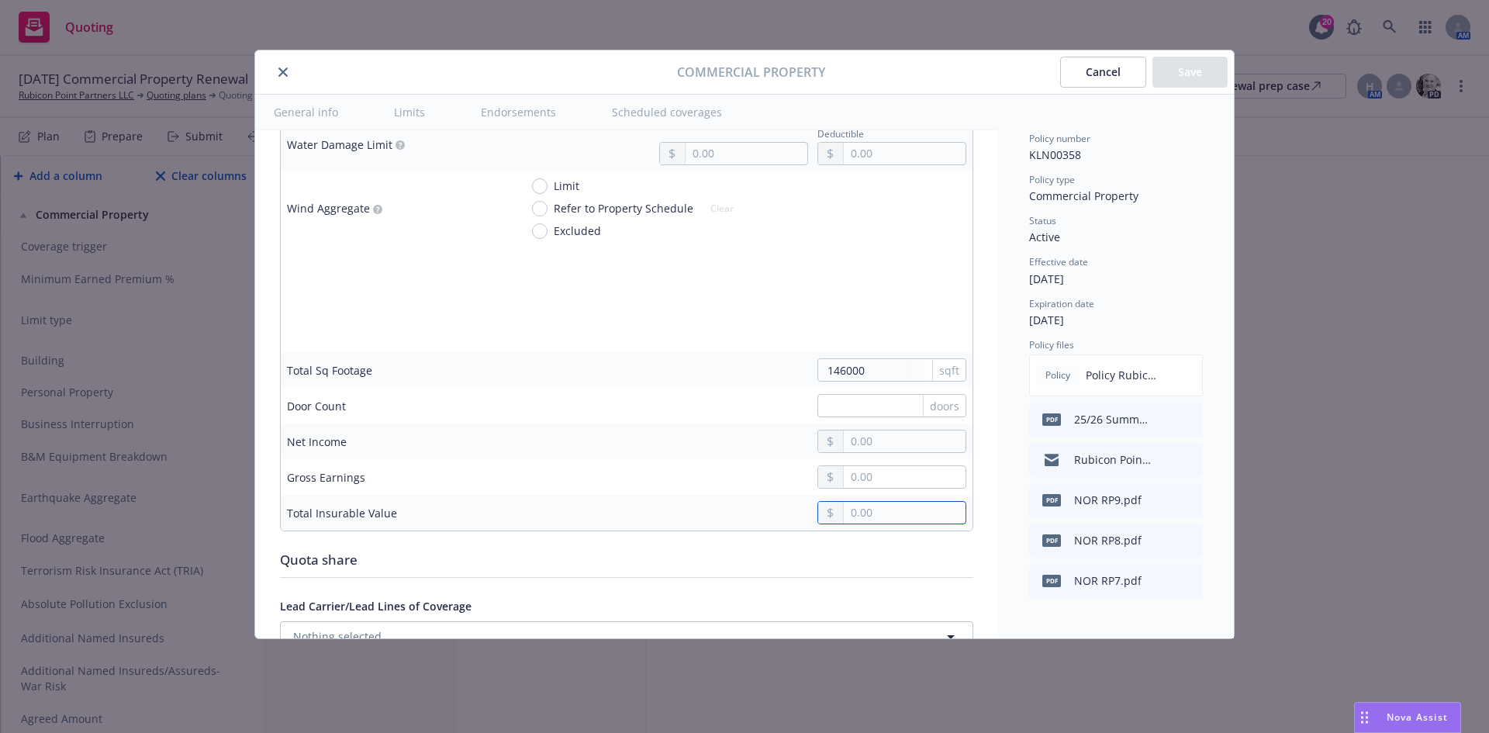
click at [862, 509] on input "text" at bounding box center [905, 513] width 122 height 22
paste input "46,895,971.00"
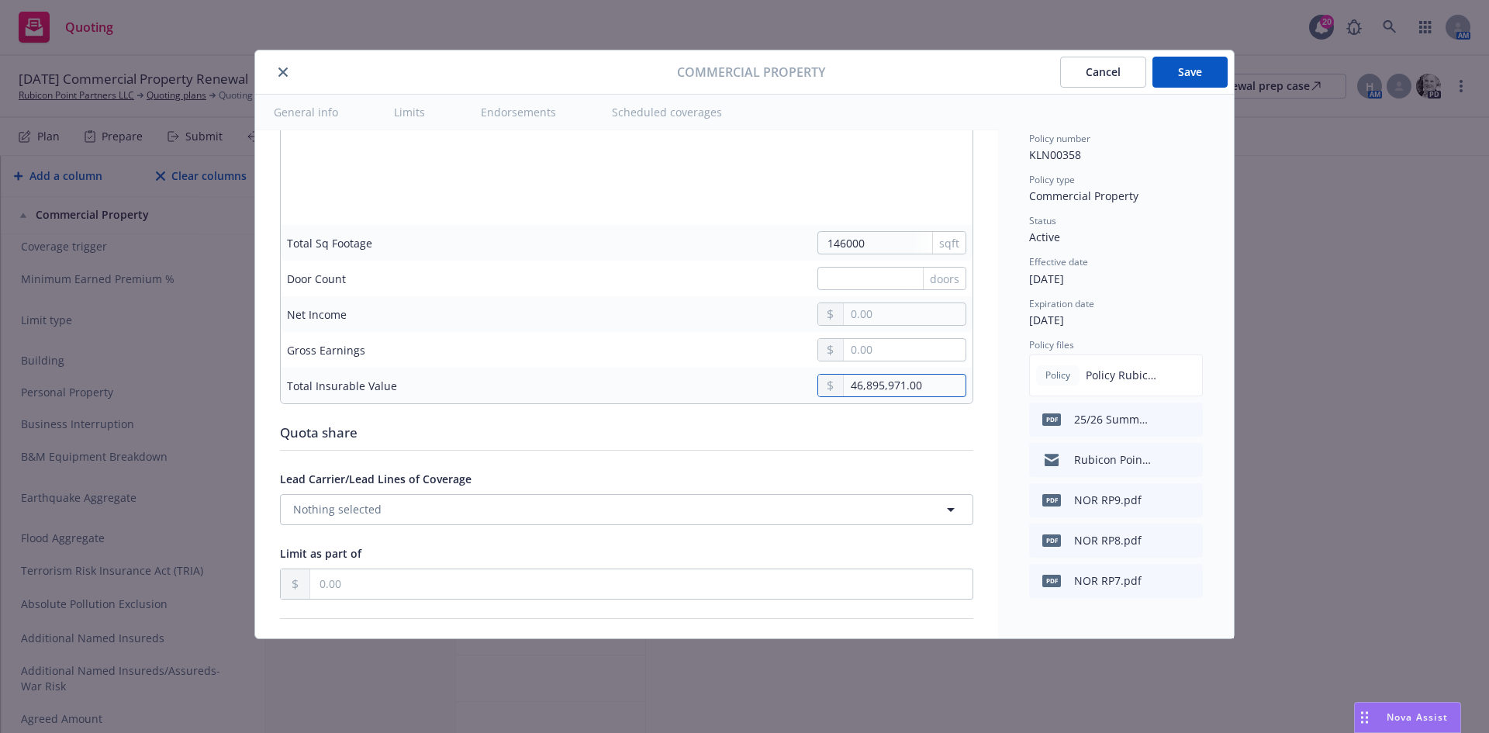
scroll to position [5041, 0]
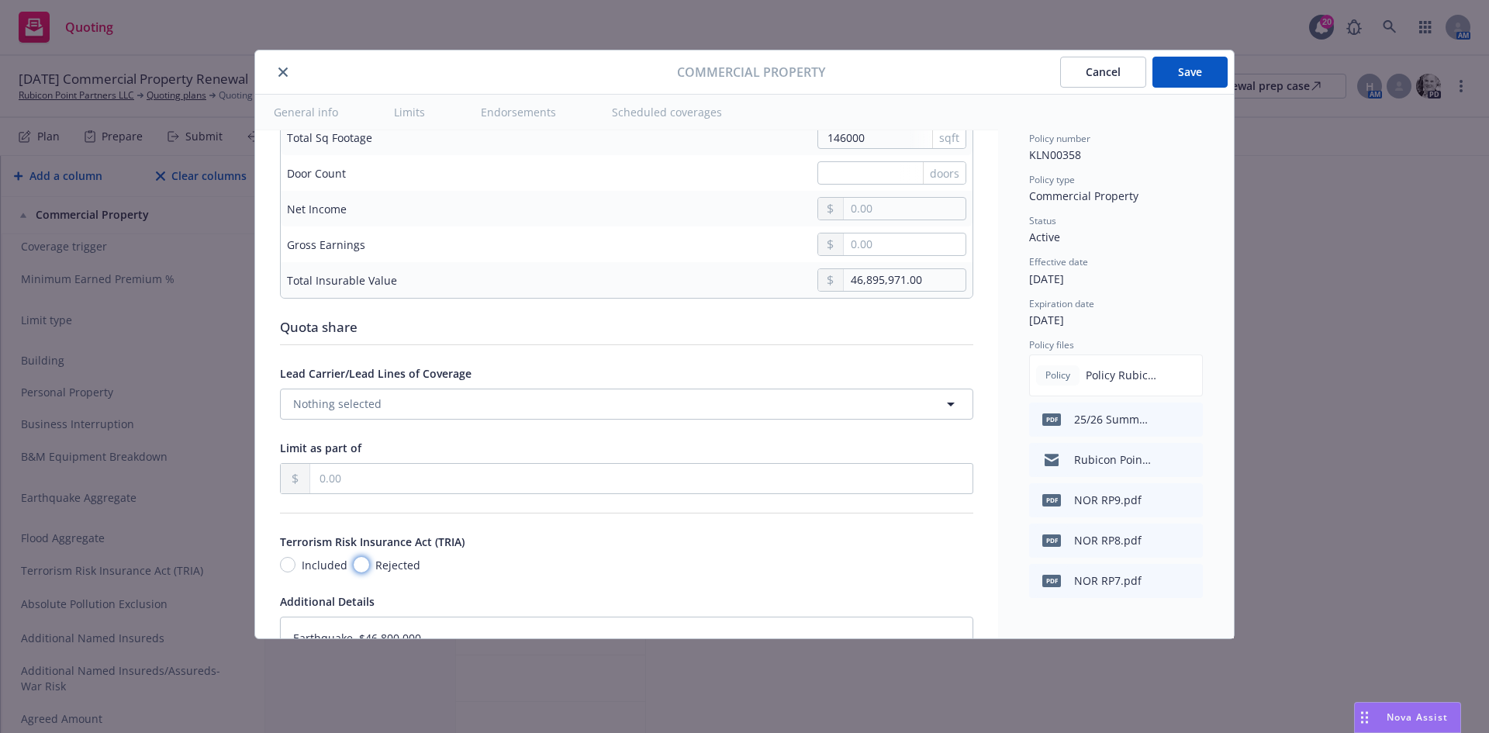
click at [358, 560] on input "Rejected" at bounding box center [362, 565] width 16 height 16
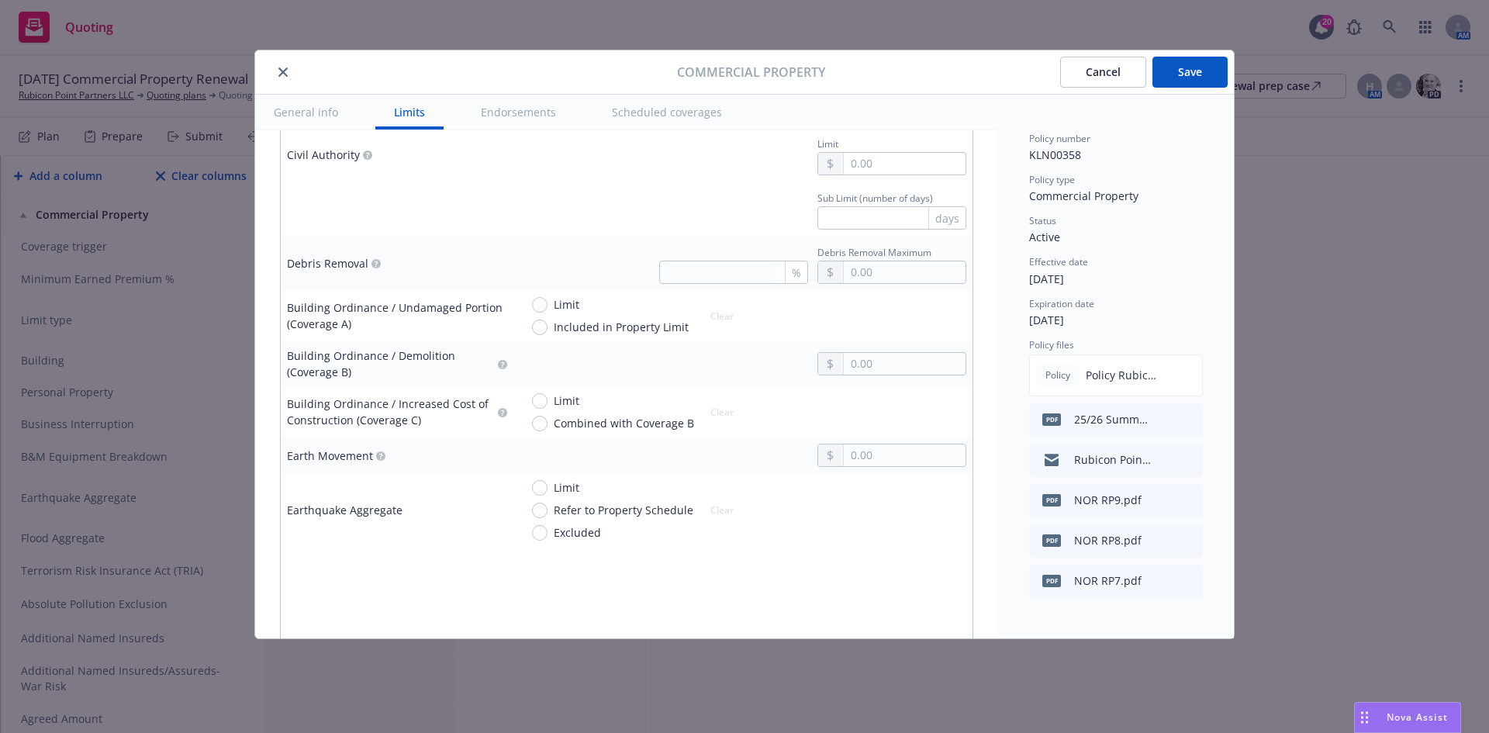
scroll to position [1861, 0]
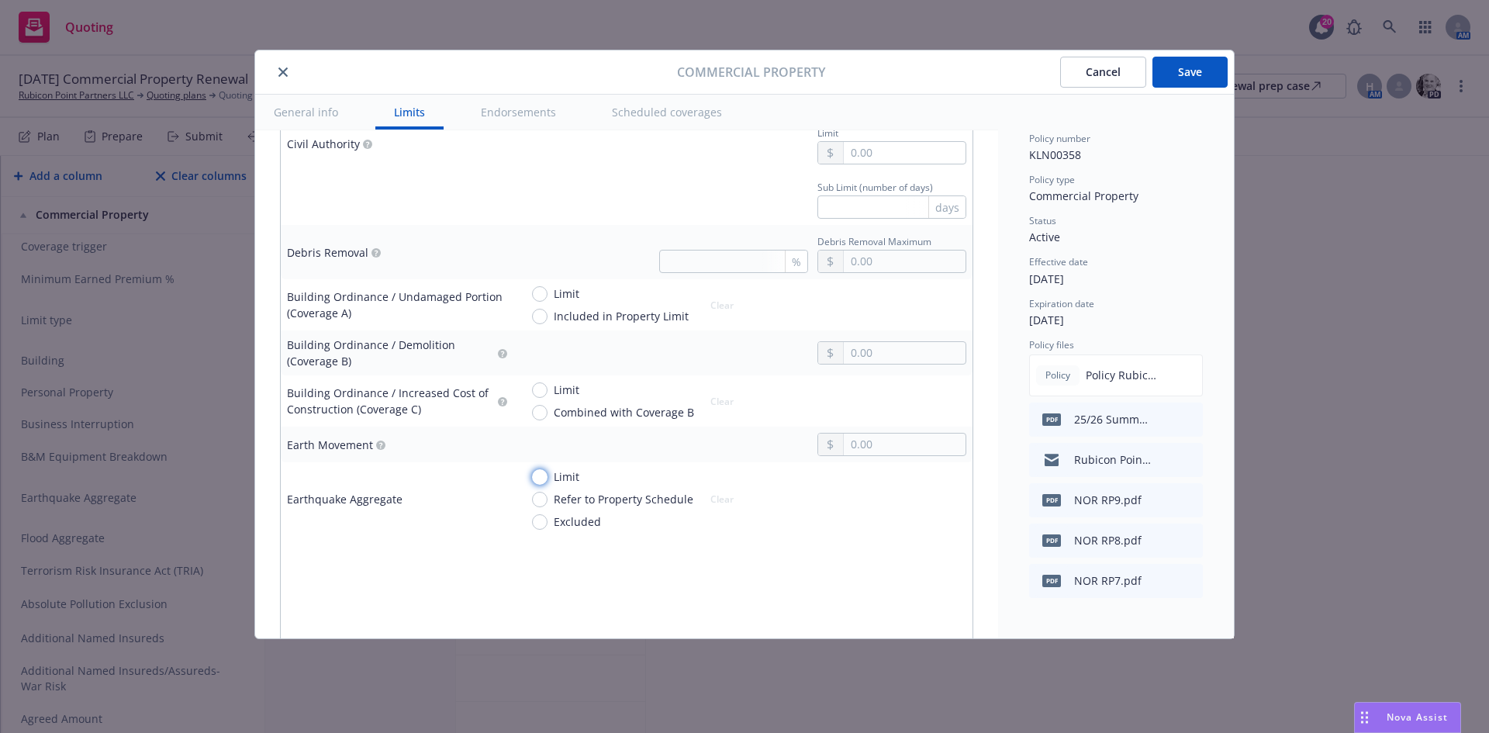
click at [537, 480] on input "Limit" at bounding box center [540, 477] width 16 height 16
click at [875, 520] on input "text" at bounding box center [905, 518] width 122 height 22
click at [884, 674] on button "$10,000,000.00" at bounding box center [887, 672] width 133 height 29
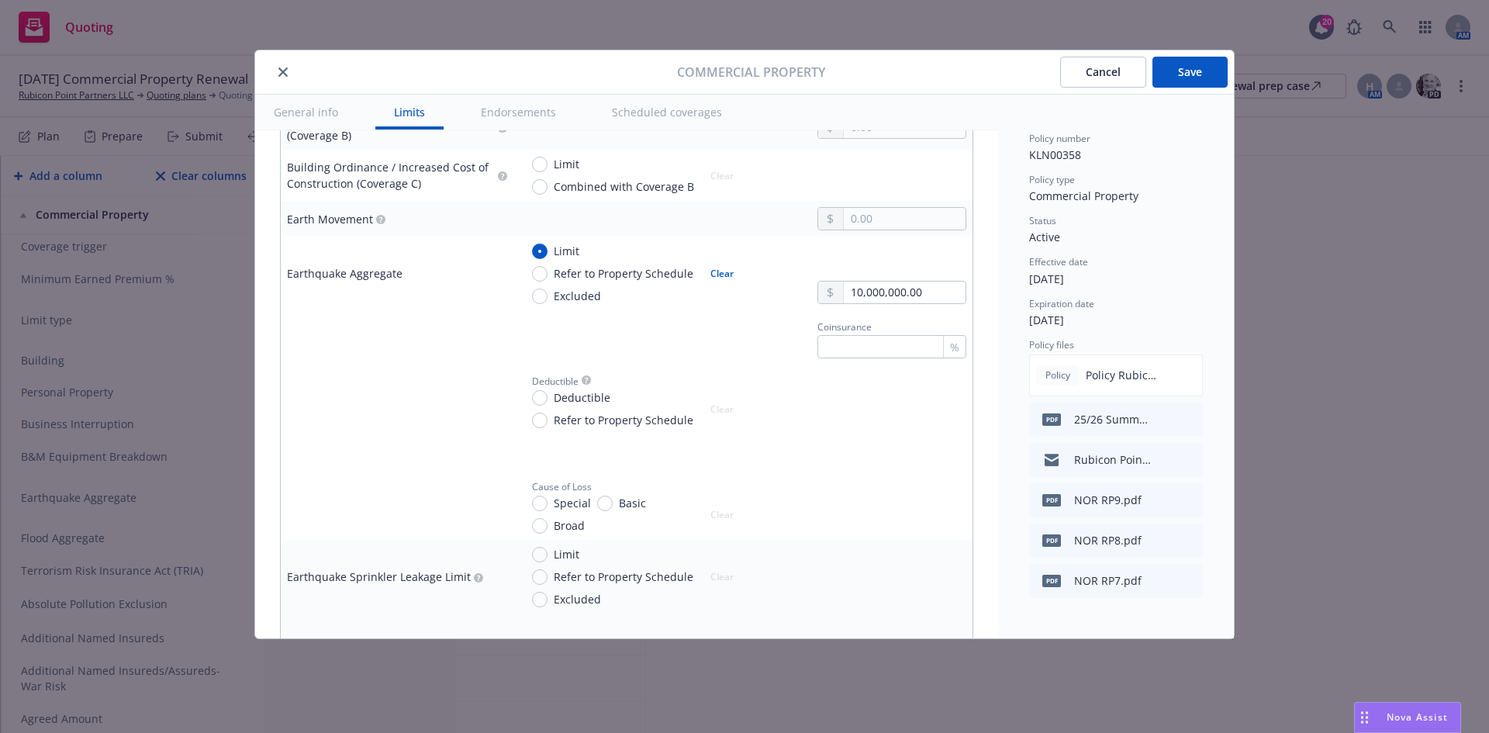
scroll to position [2094, 0]
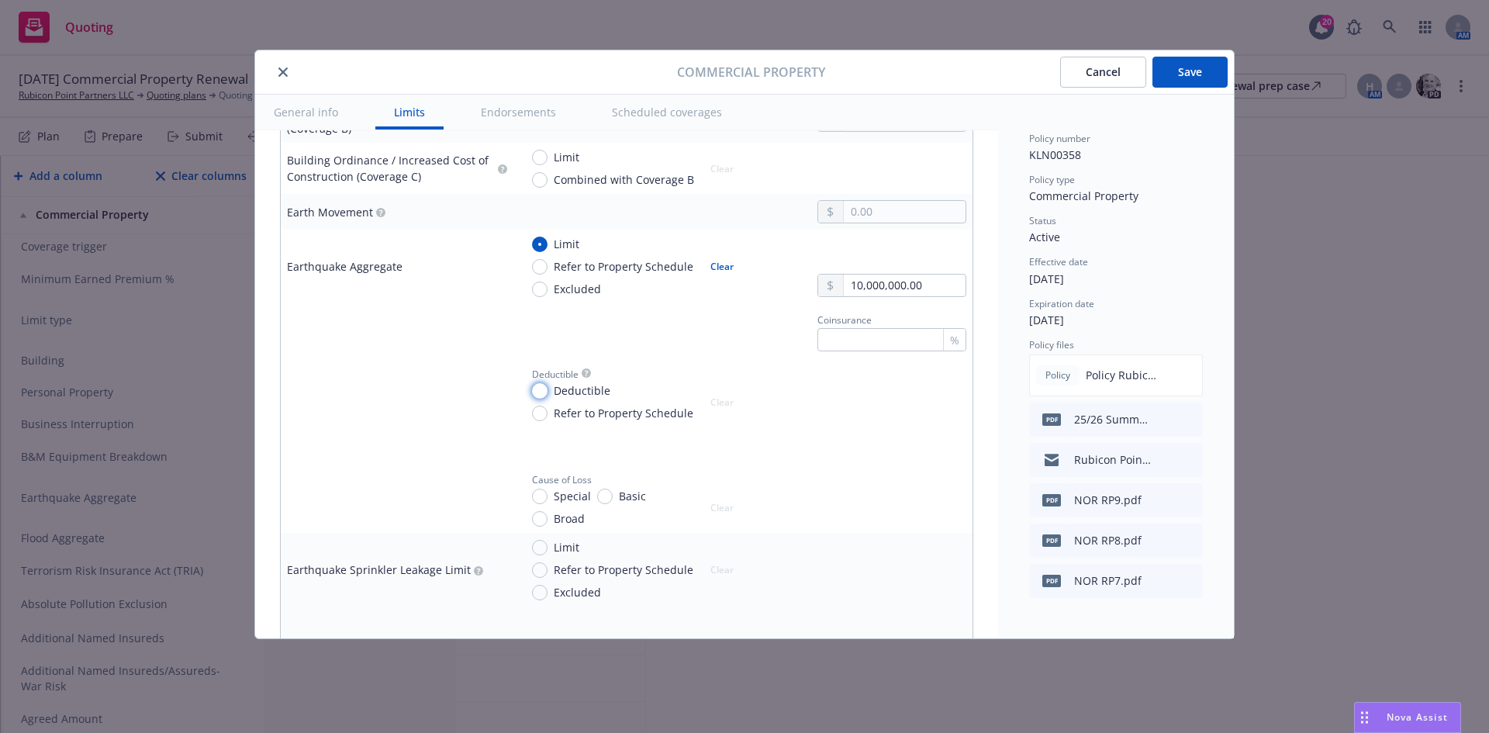
drag, startPoint x: 536, startPoint y: 392, endPoint x: 561, endPoint y: 392, distance: 24.8
click at [537, 392] on input "Deductible" at bounding box center [540, 391] width 16 height 16
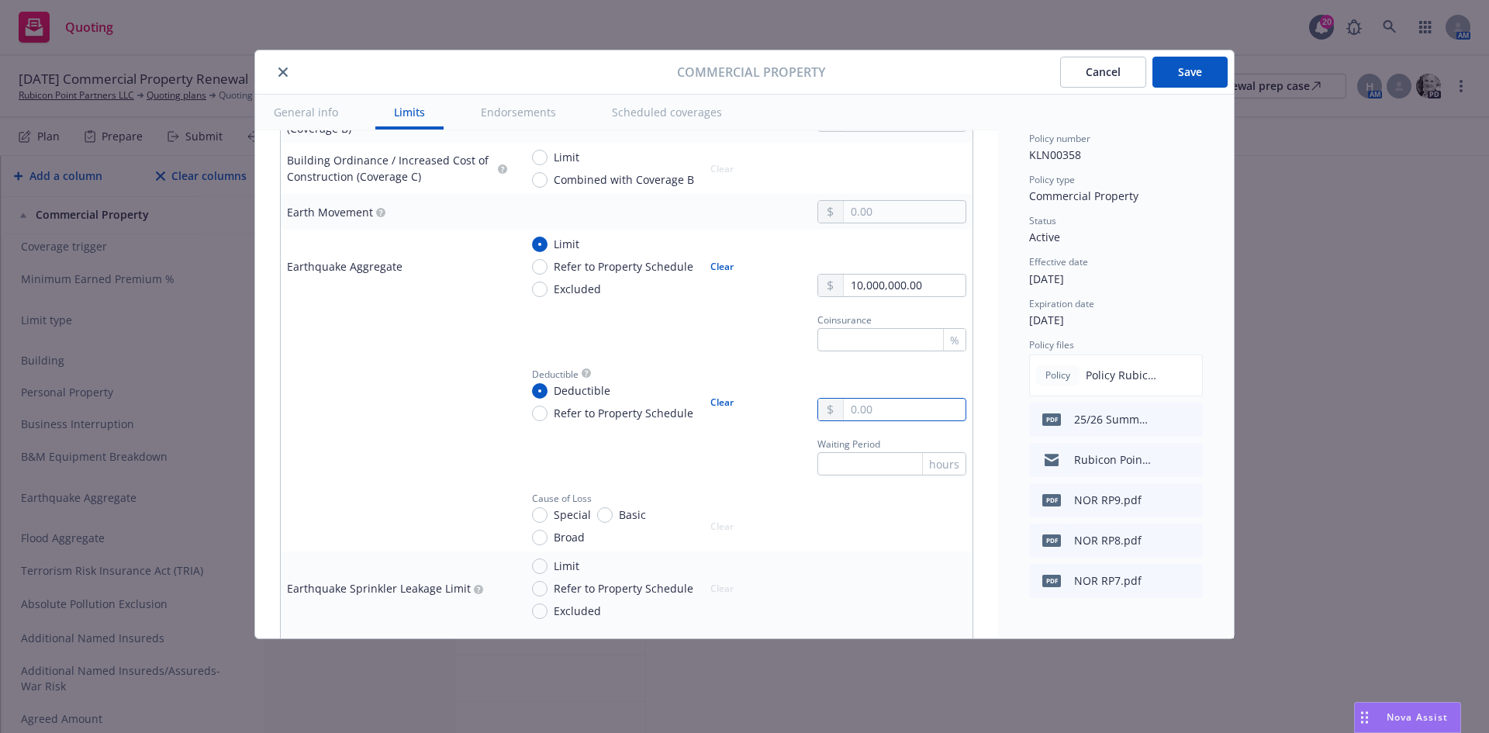
click at [869, 413] on input "text" at bounding box center [905, 410] width 122 height 22
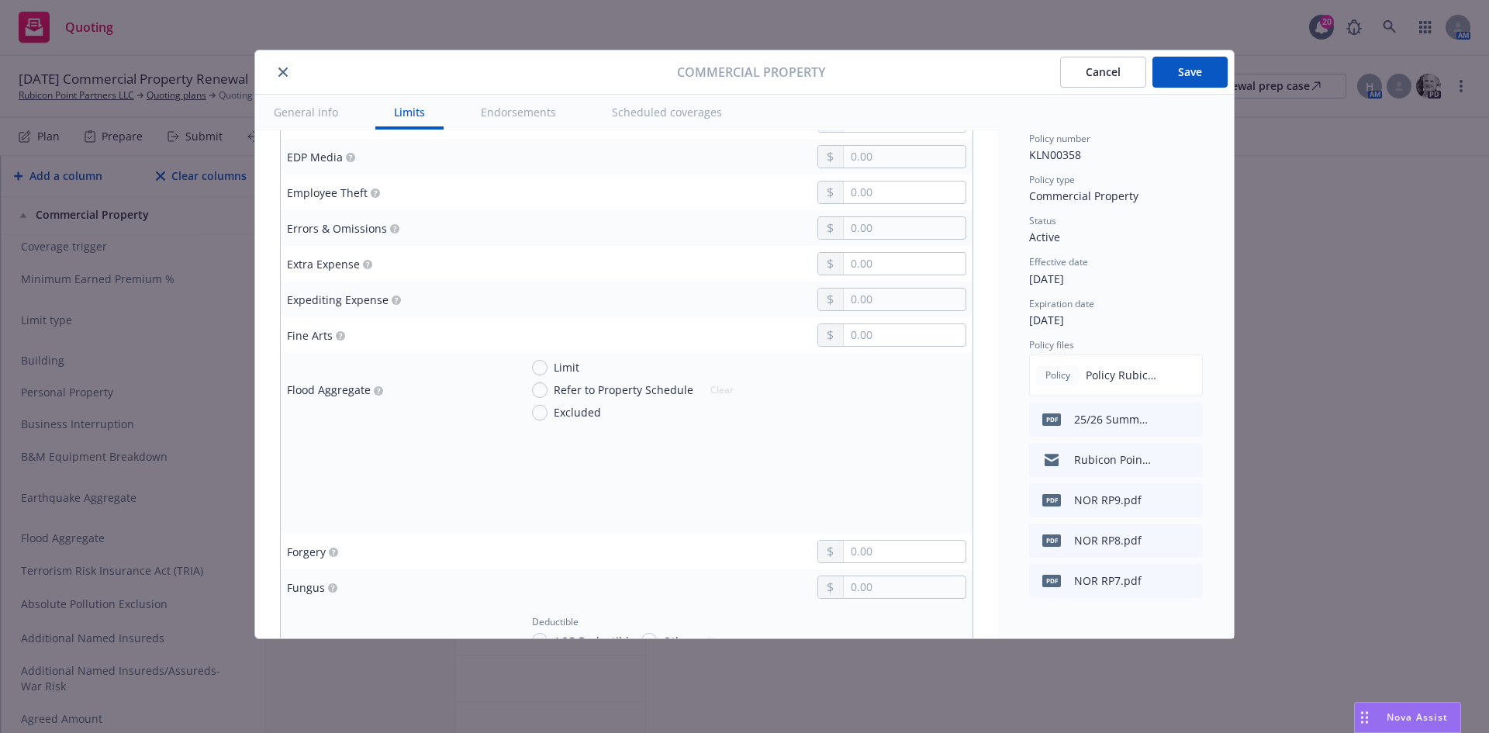
scroll to position [2792, 0]
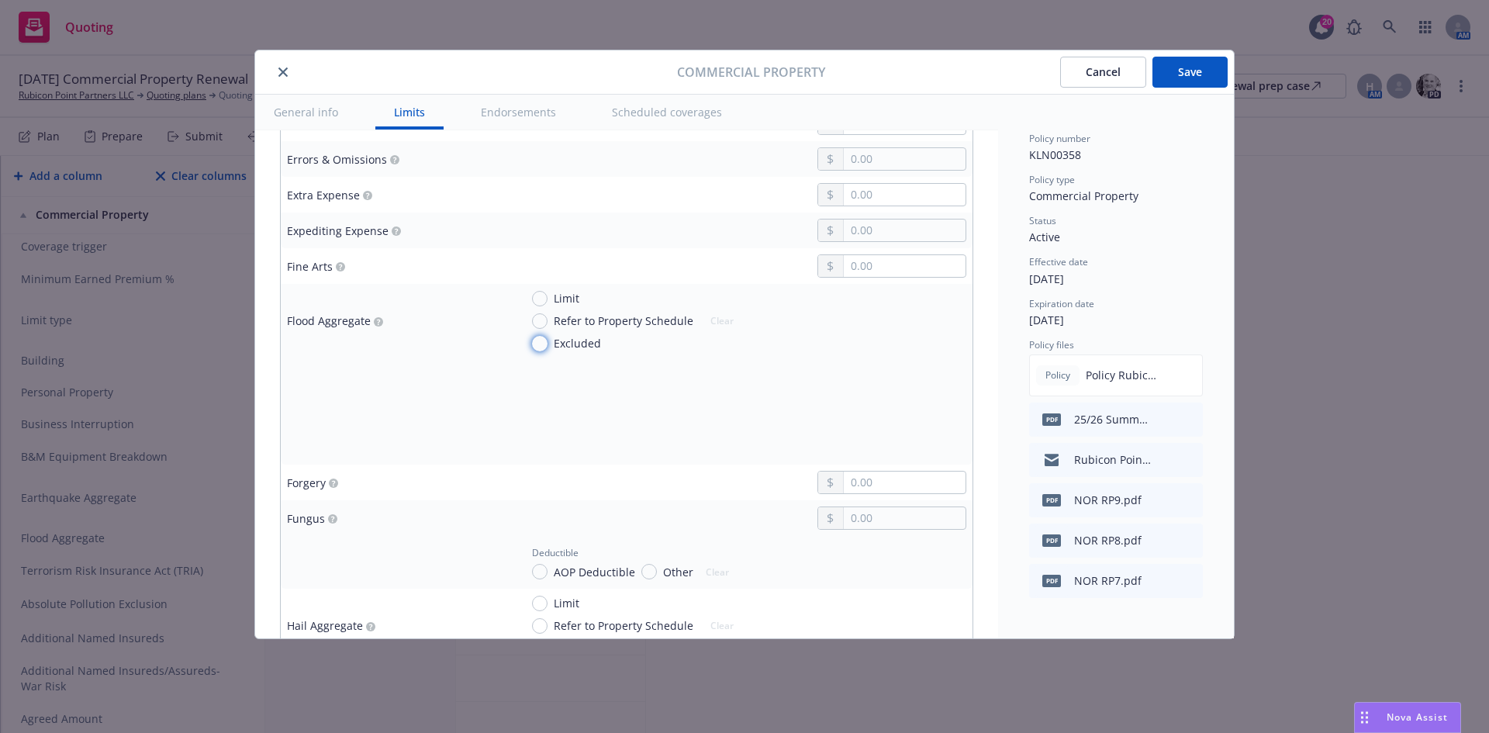
click at [535, 345] on input "Excluded" at bounding box center [540, 344] width 16 height 16
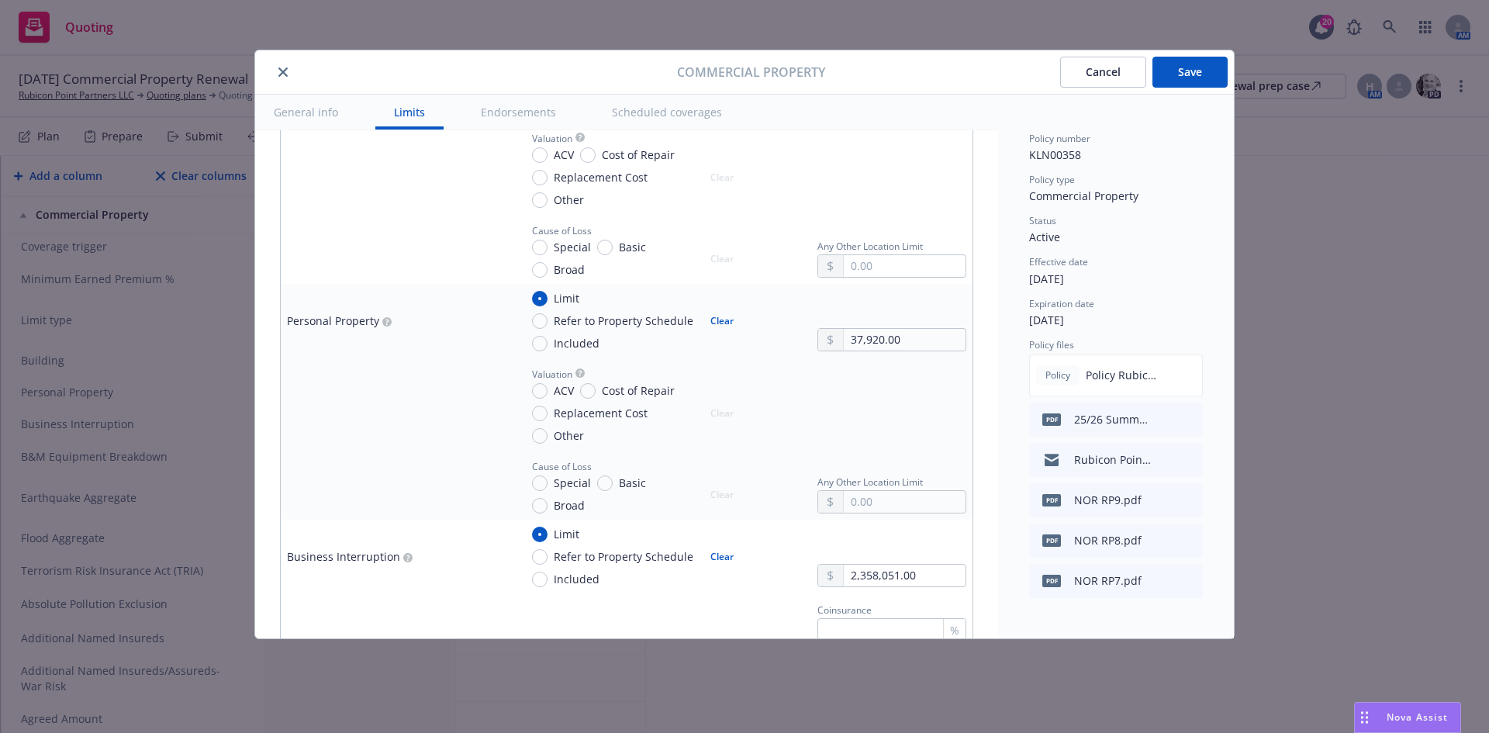
scroll to position [543, 0]
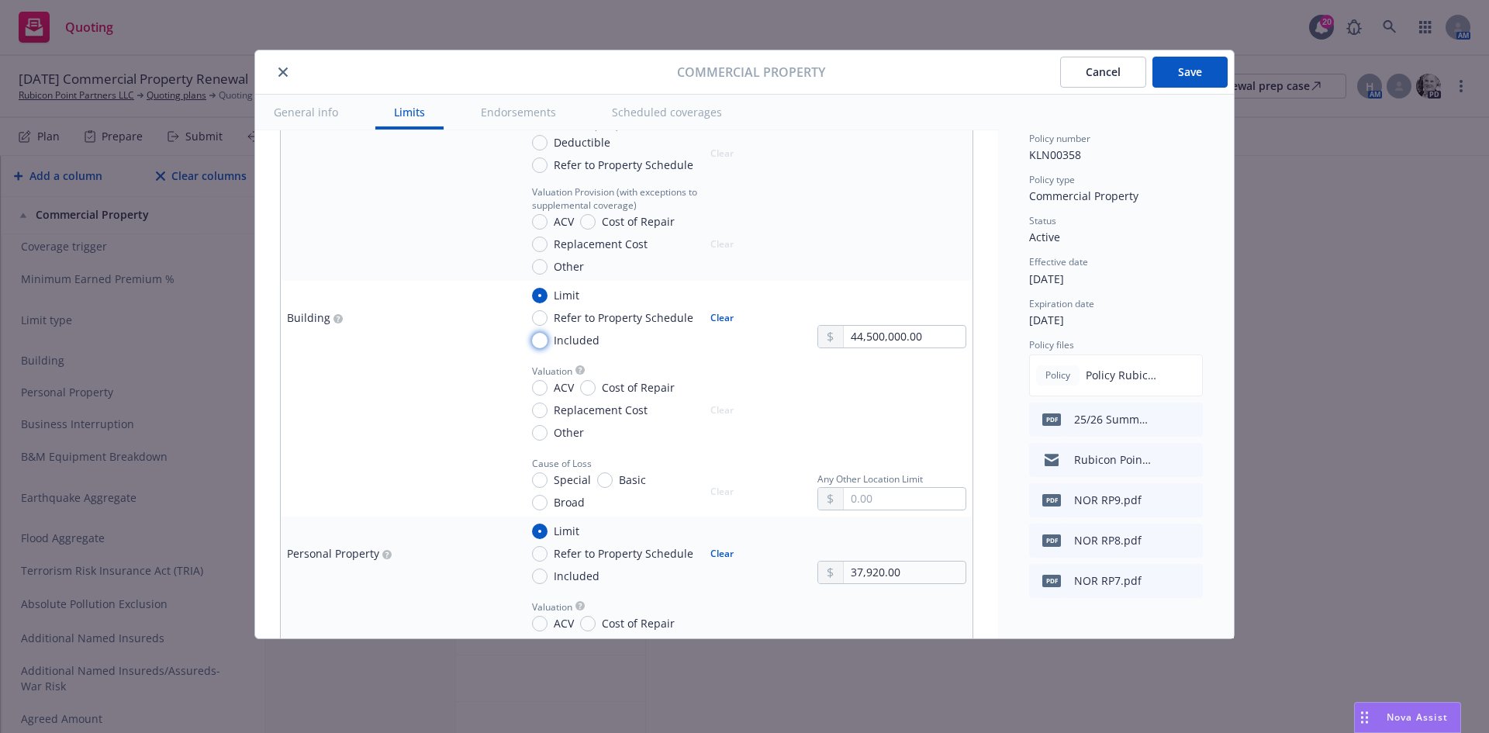
click at [541, 338] on input "Included" at bounding box center [540, 341] width 16 height 16
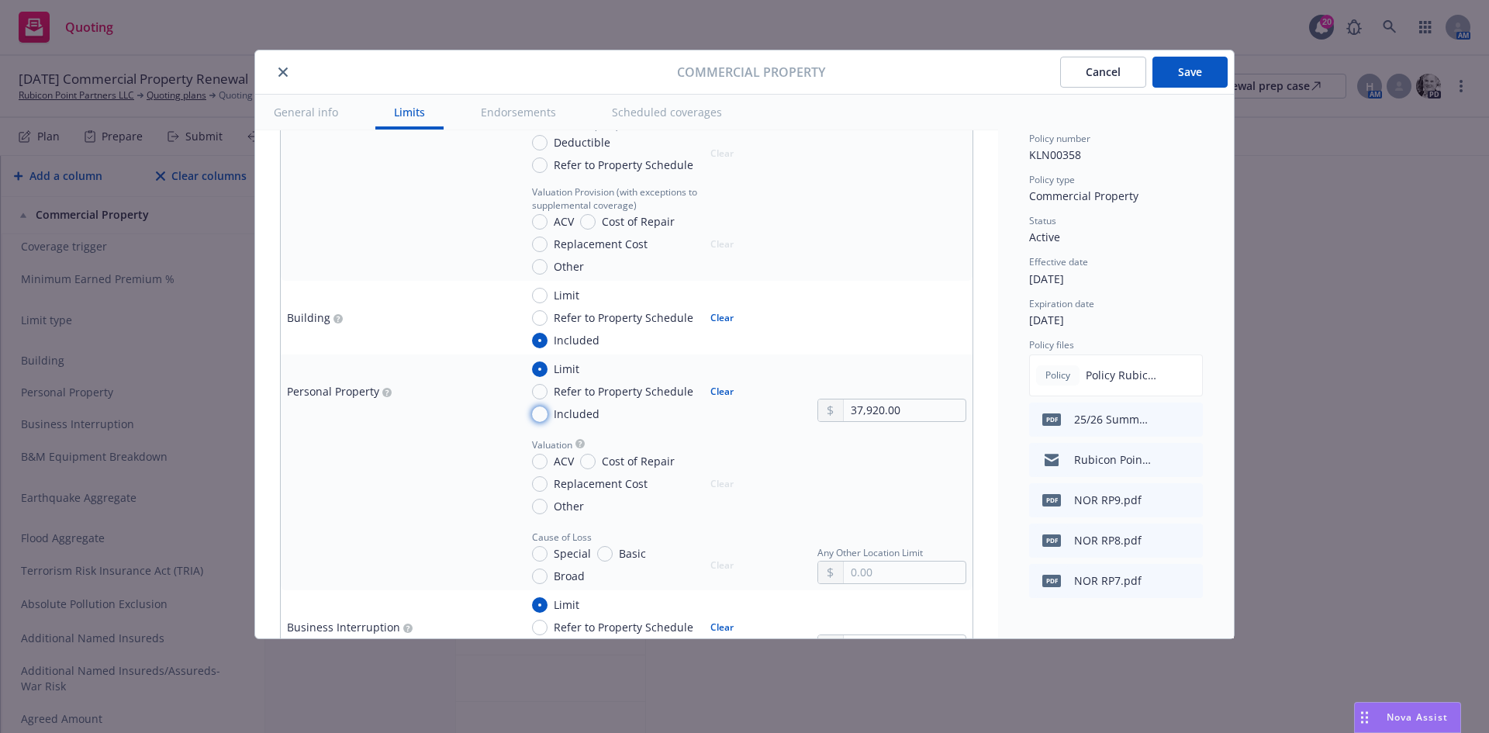
click at [538, 407] on input "Included" at bounding box center [540, 414] width 16 height 16
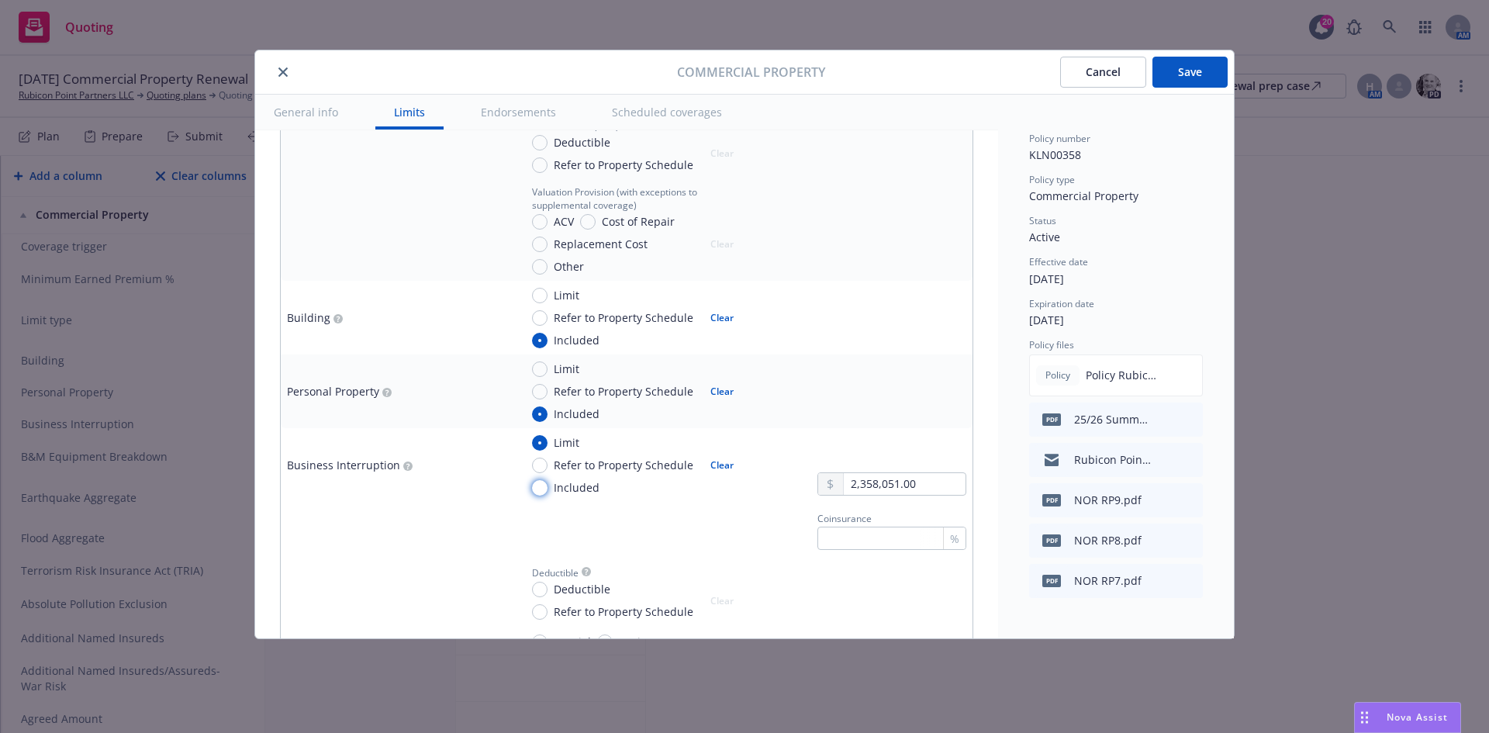
click at [538, 488] on input "Included" at bounding box center [540, 488] width 16 height 16
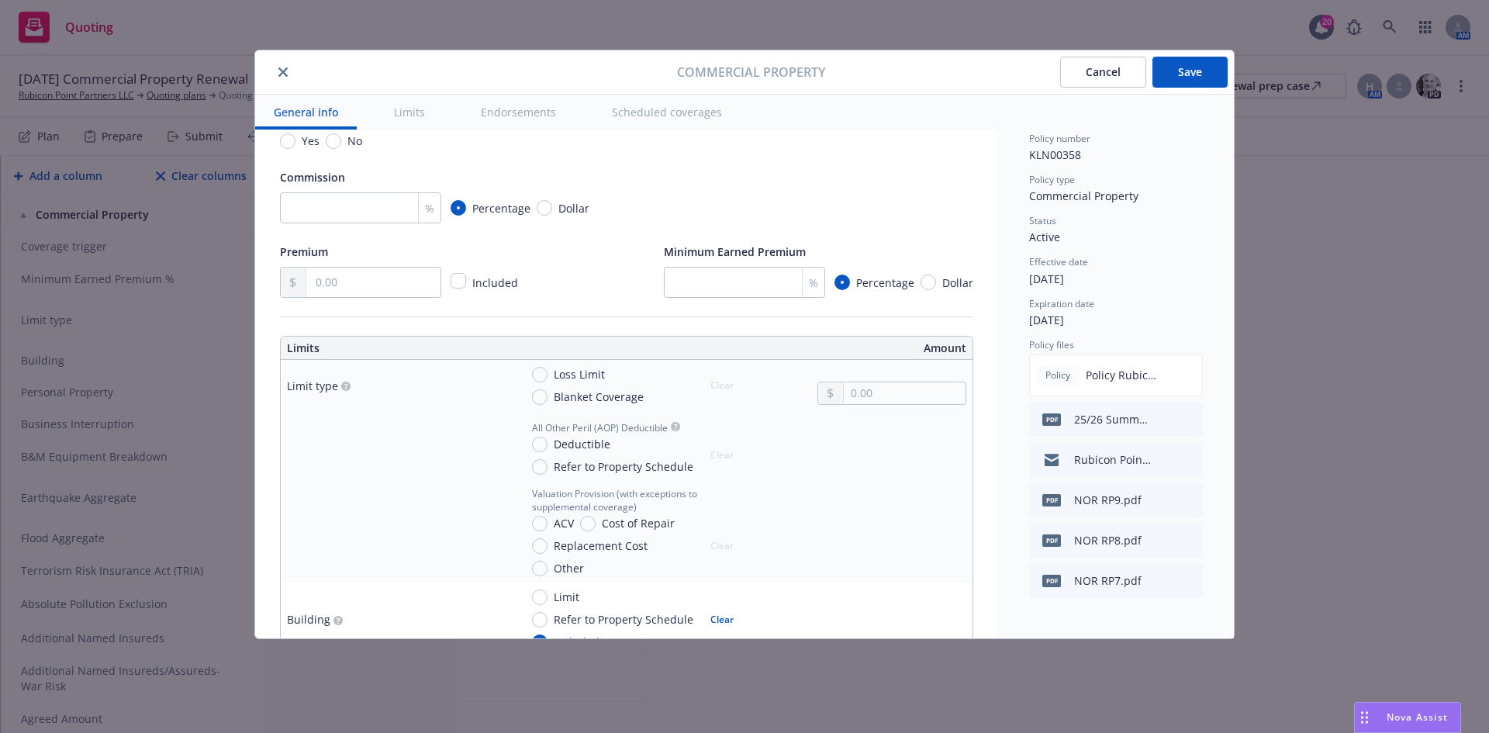
scroll to position [310, 0]
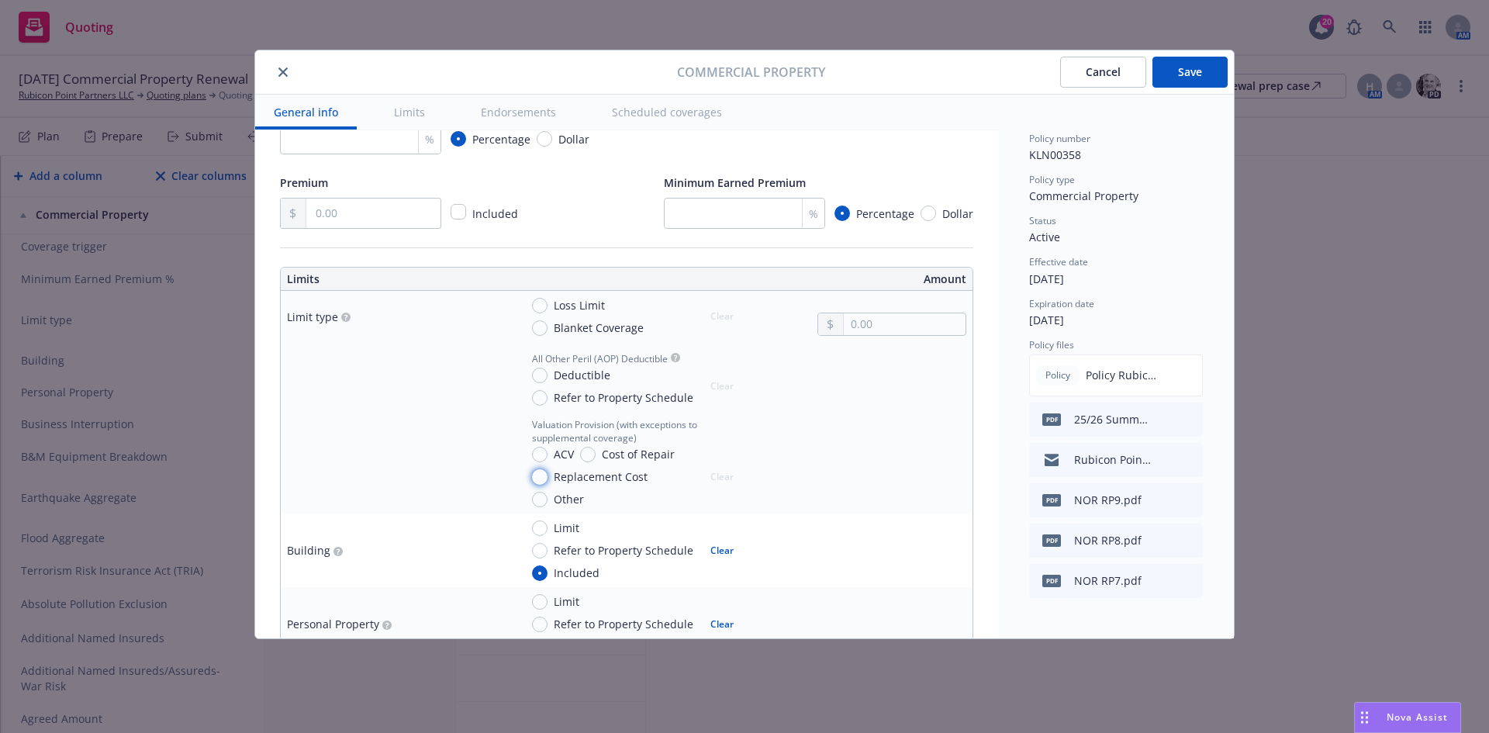
click at [544, 479] on input "Replacement Cost" at bounding box center [540, 477] width 16 height 16
click at [540, 379] on input "Deductible" at bounding box center [540, 376] width 16 height 16
click at [858, 399] on input "text" at bounding box center [905, 394] width 122 height 22
click at [536, 307] on input "Loss Limit" at bounding box center [540, 306] width 16 height 16
click at [844, 334] on input "text" at bounding box center [905, 324] width 122 height 22
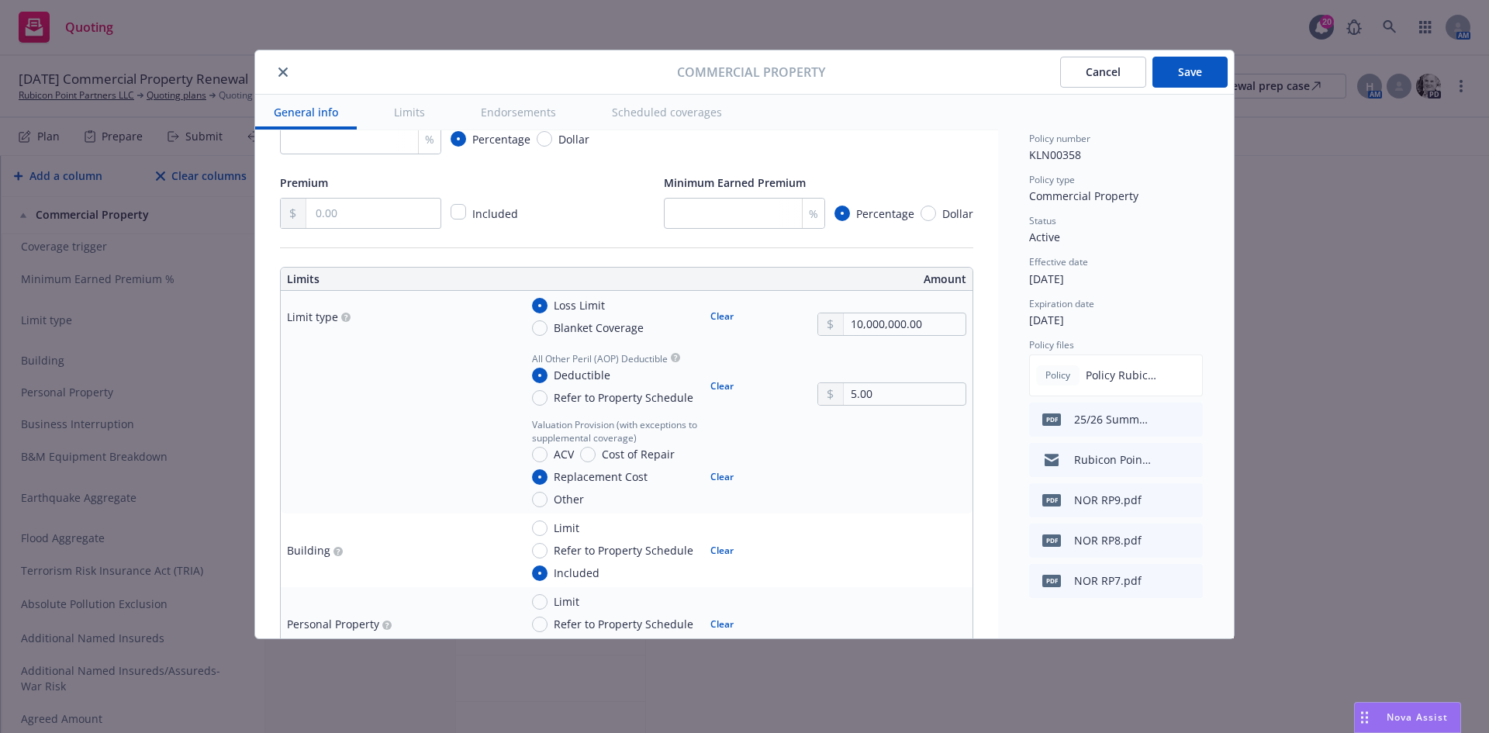
scroll to position [155, 0]
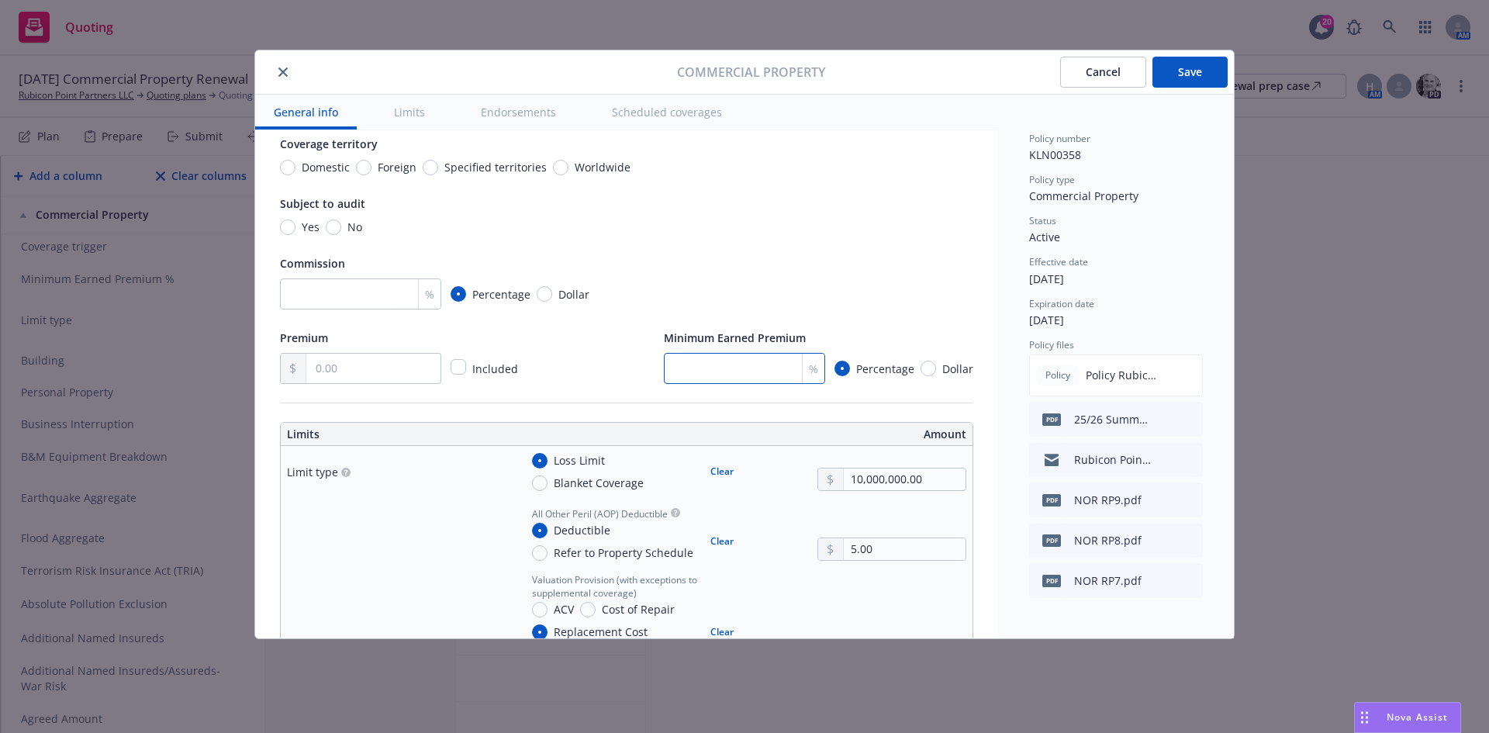
click at [387, 375] on input "text" at bounding box center [373, 368] width 134 height 29
click at [361, 292] on input "number" at bounding box center [360, 293] width 161 height 31
click at [540, 330] on div "Premium Included Minimum Earned Premium 25 % Percentage Dollar" at bounding box center [626, 356] width 693 height 56
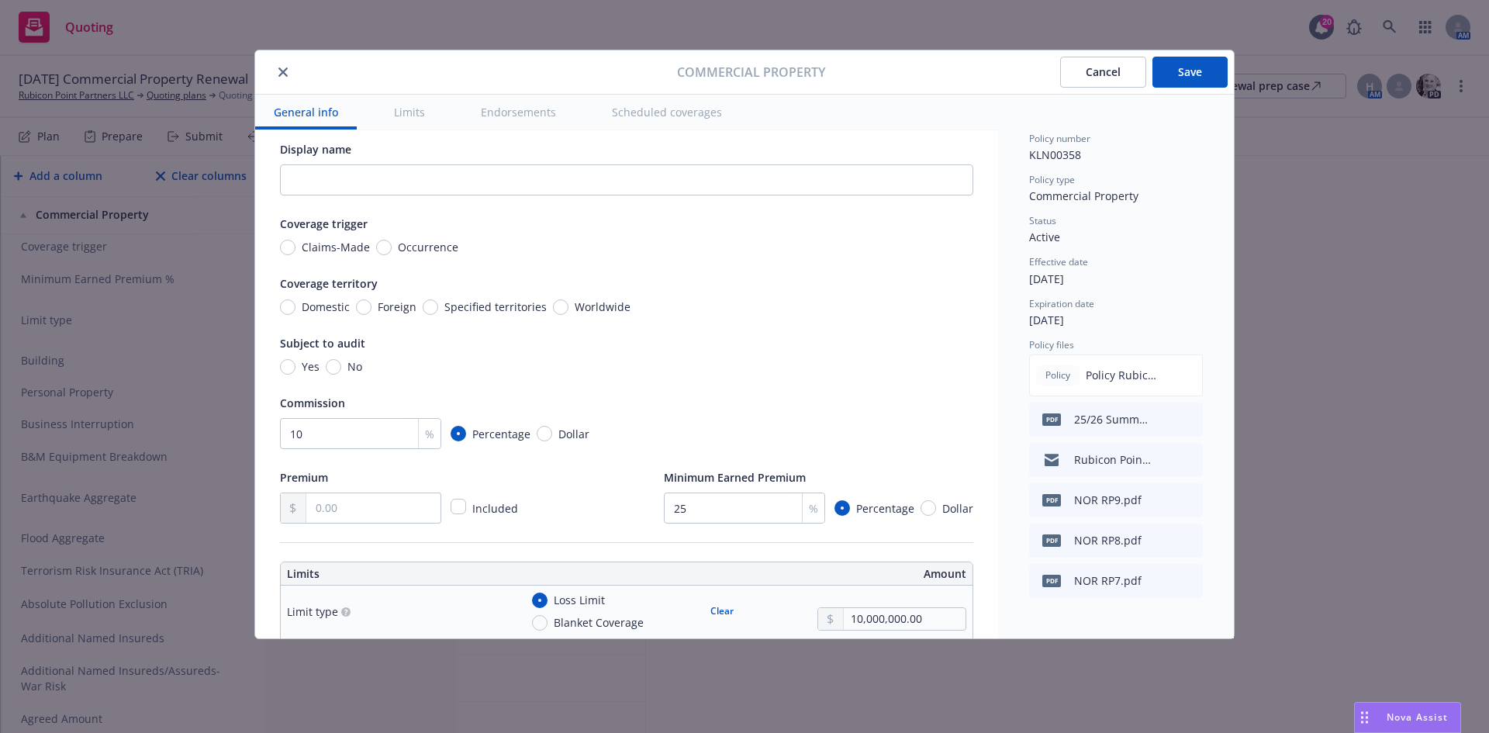
scroll to position [0, 0]
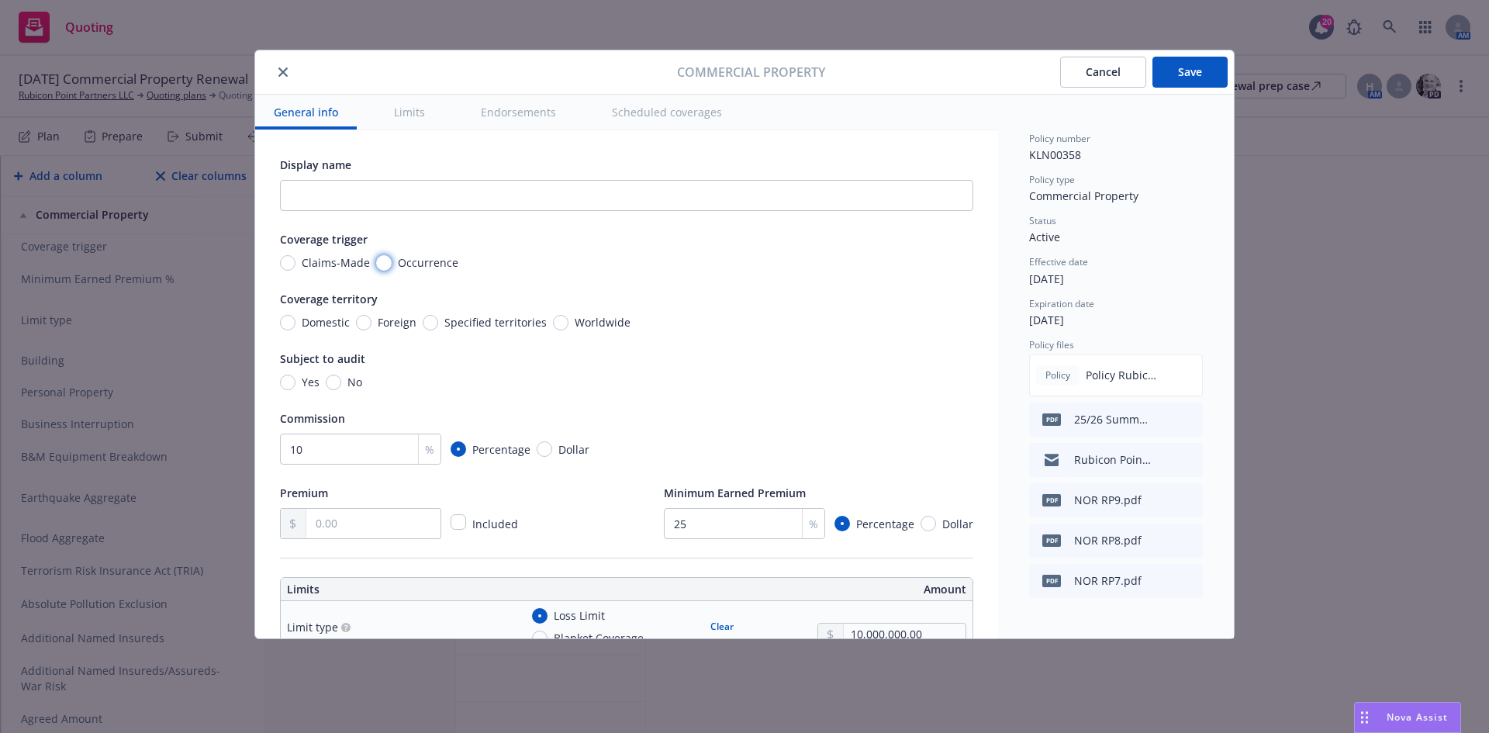
click at [383, 260] on input "Occurrence" at bounding box center [384, 263] width 16 height 16
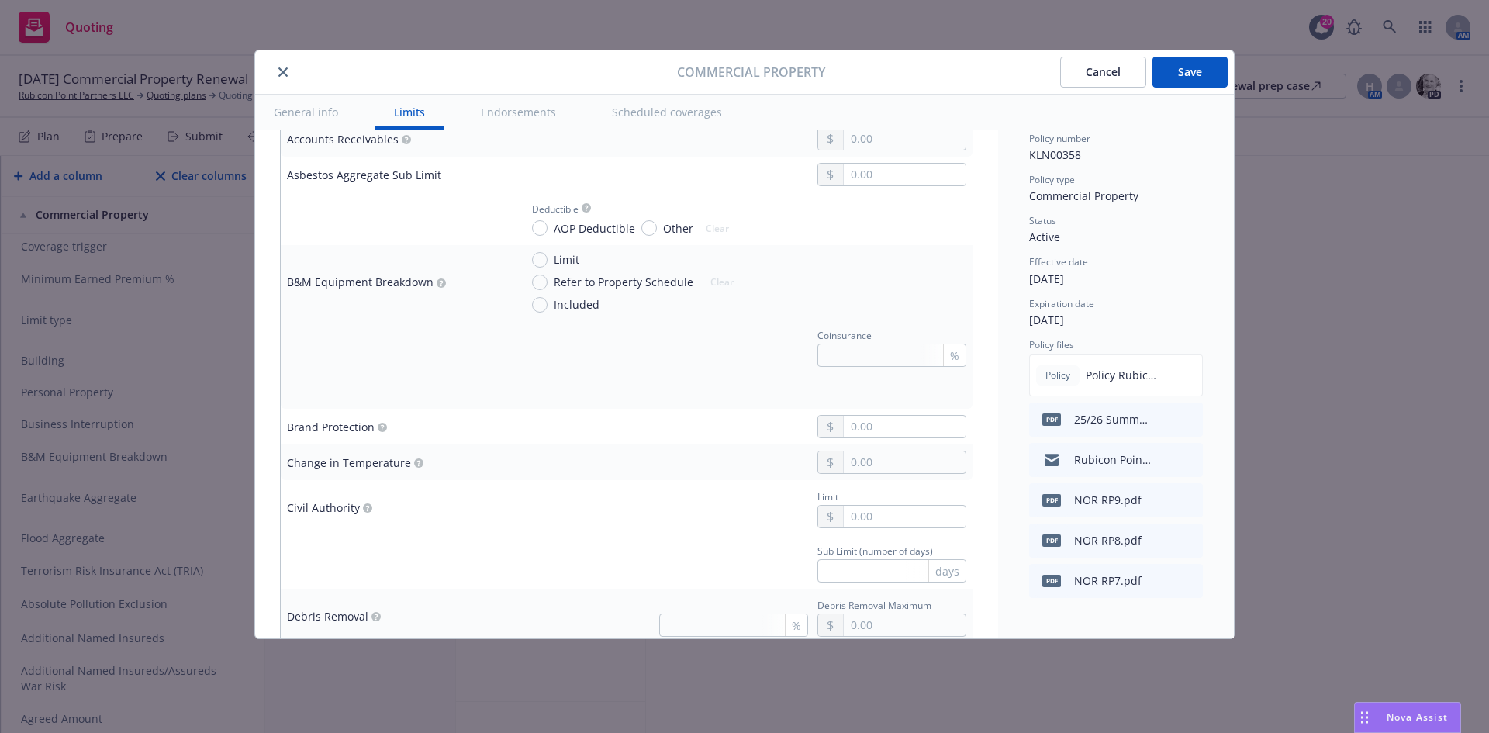
scroll to position [1086, 0]
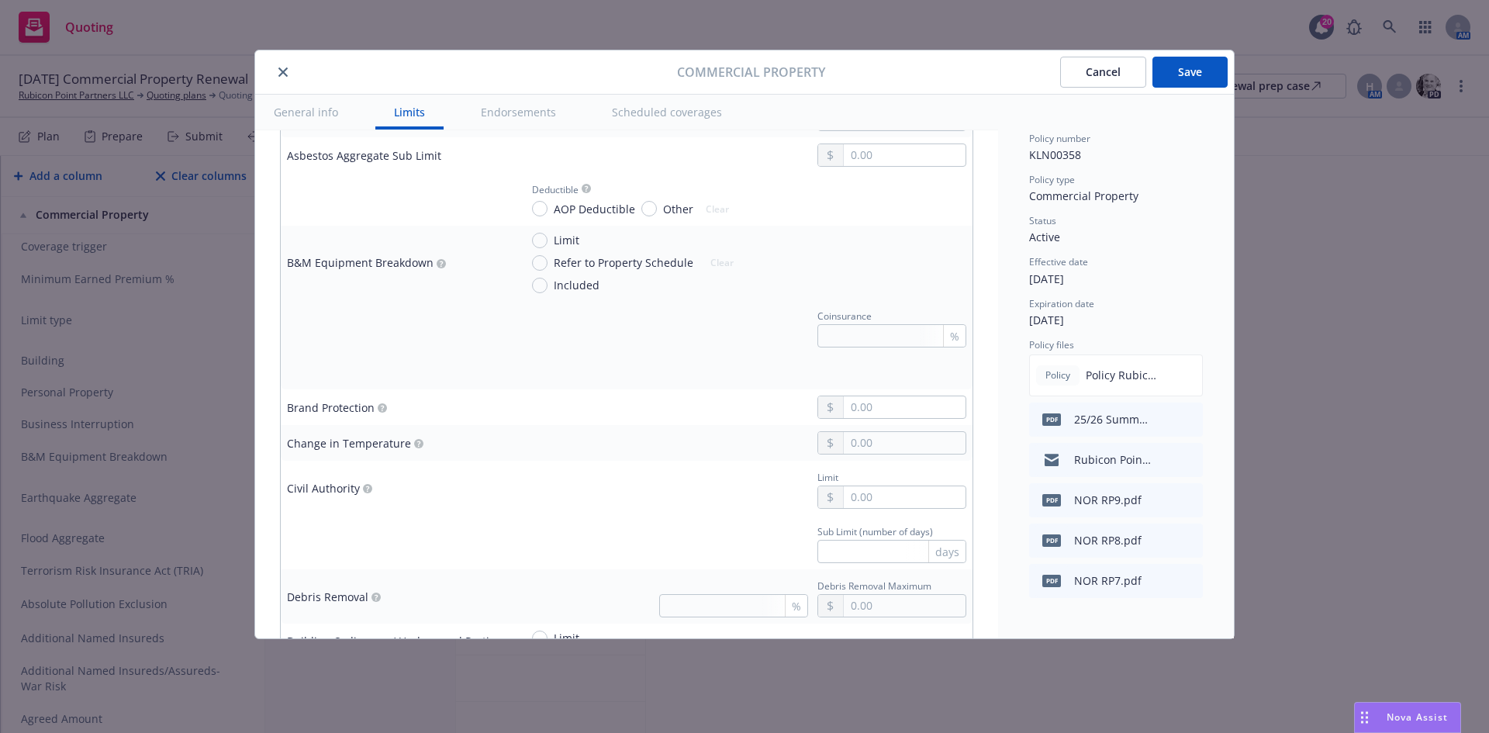
click at [1173, 71] on button "Save" at bounding box center [1190, 72] width 75 height 31
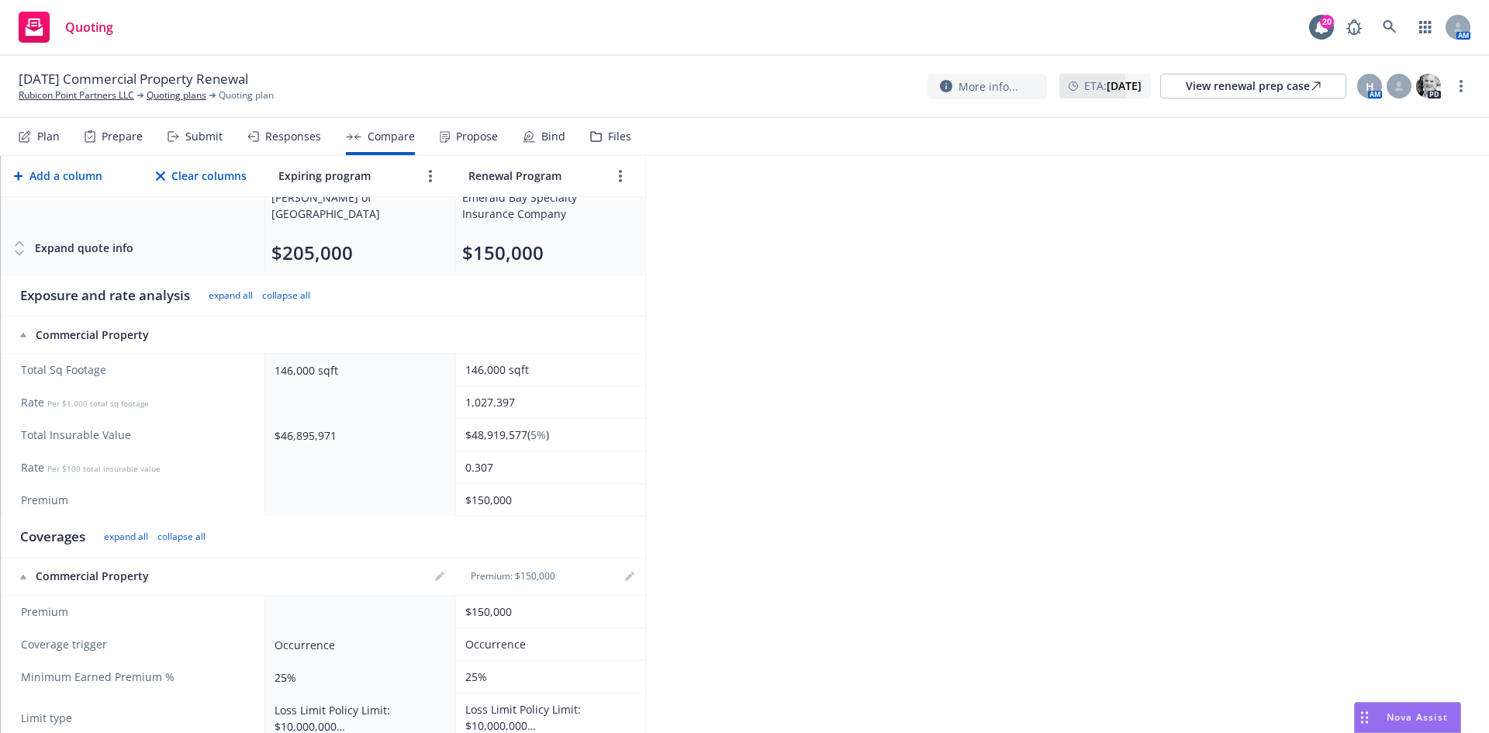
scroll to position [155, 0]
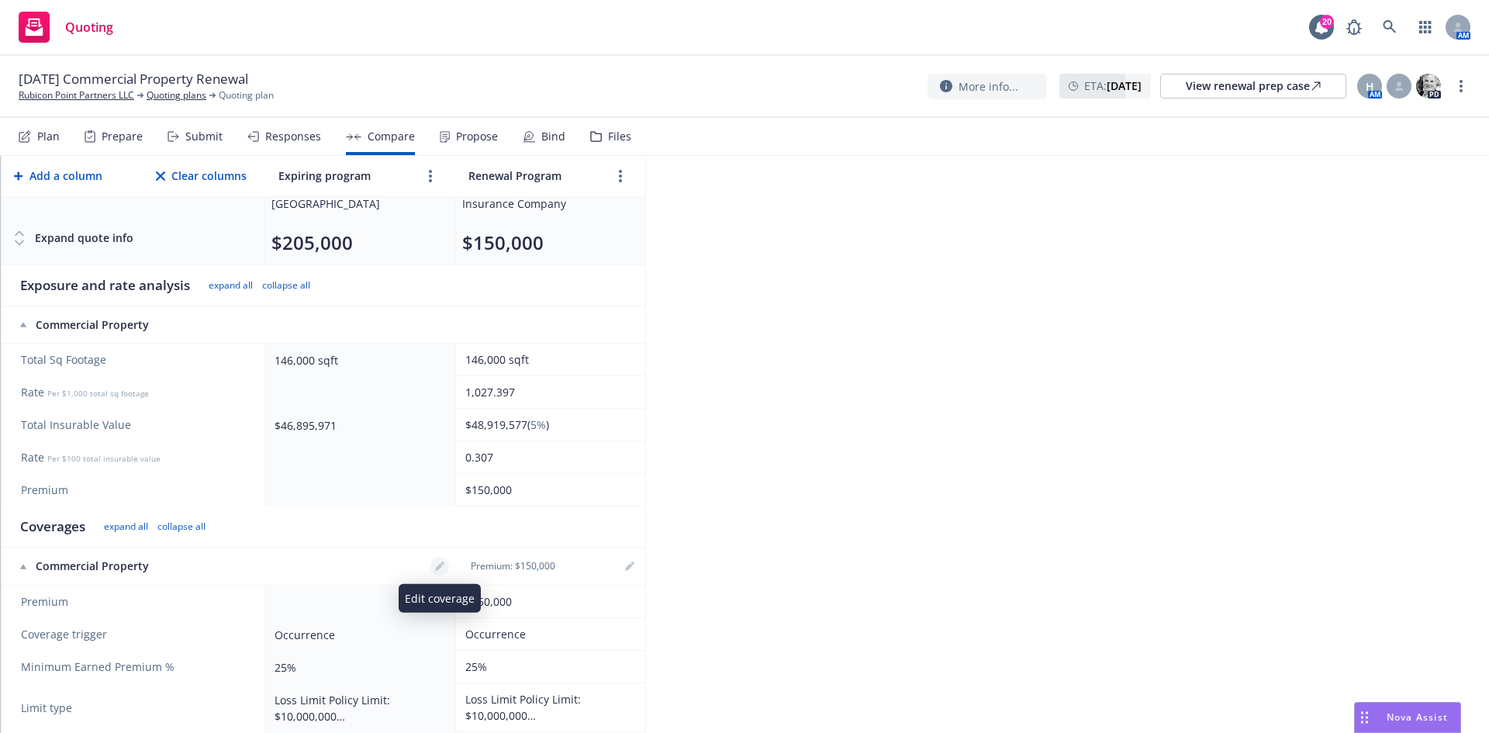
click at [437, 561] on link "editPencil" at bounding box center [439, 566] width 19 height 19
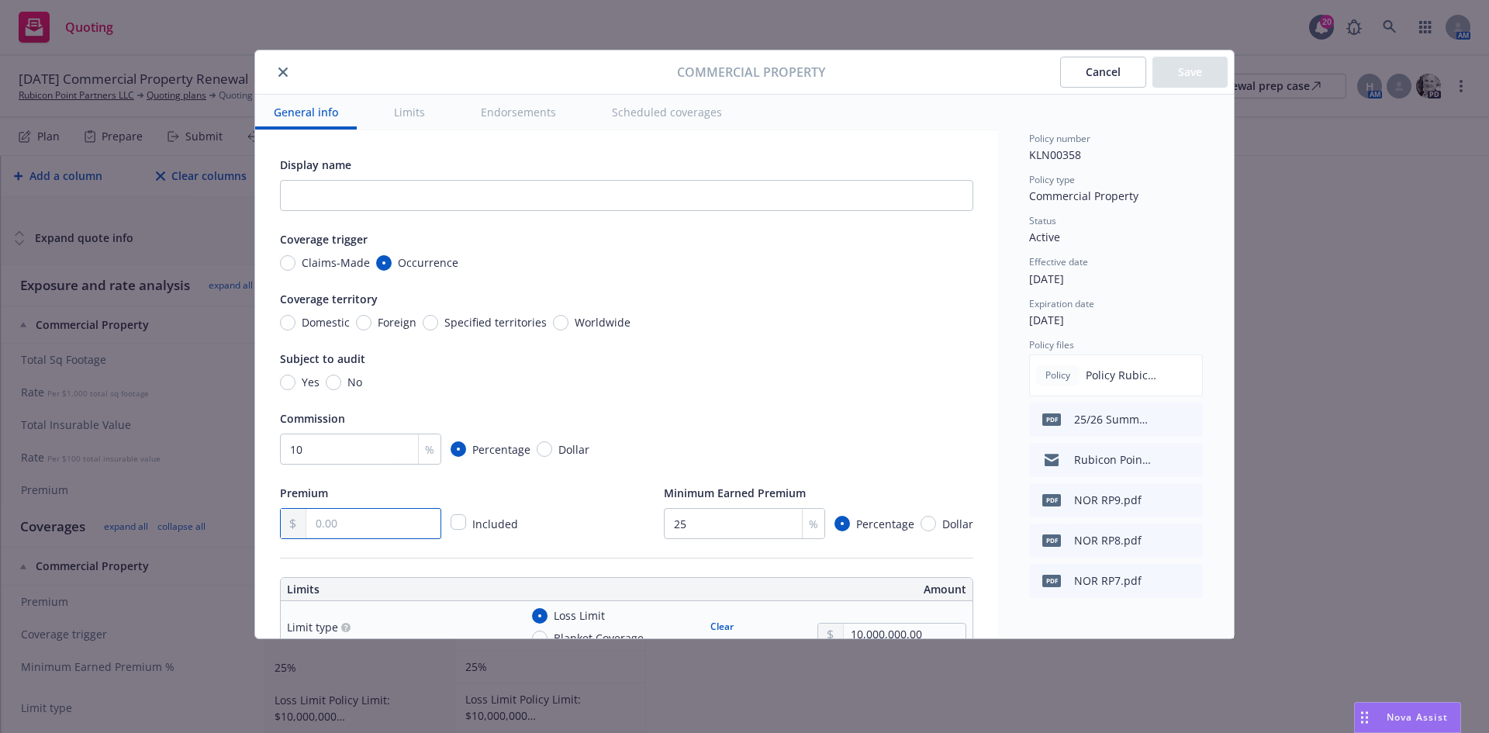
click at [339, 520] on input "text" at bounding box center [373, 523] width 134 height 29
click at [1173, 71] on button "Save" at bounding box center [1190, 72] width 75 height 31
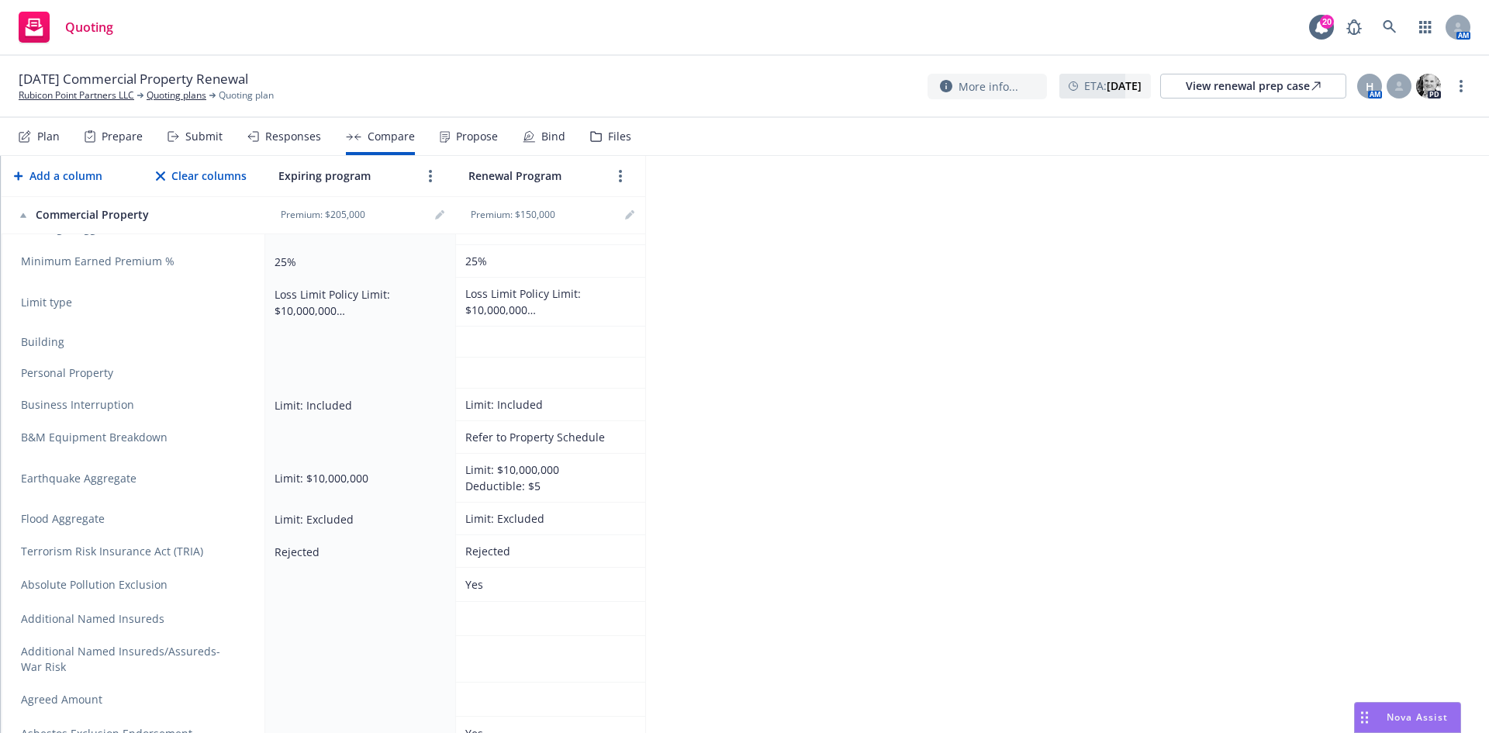
scroll to position [388, 0]
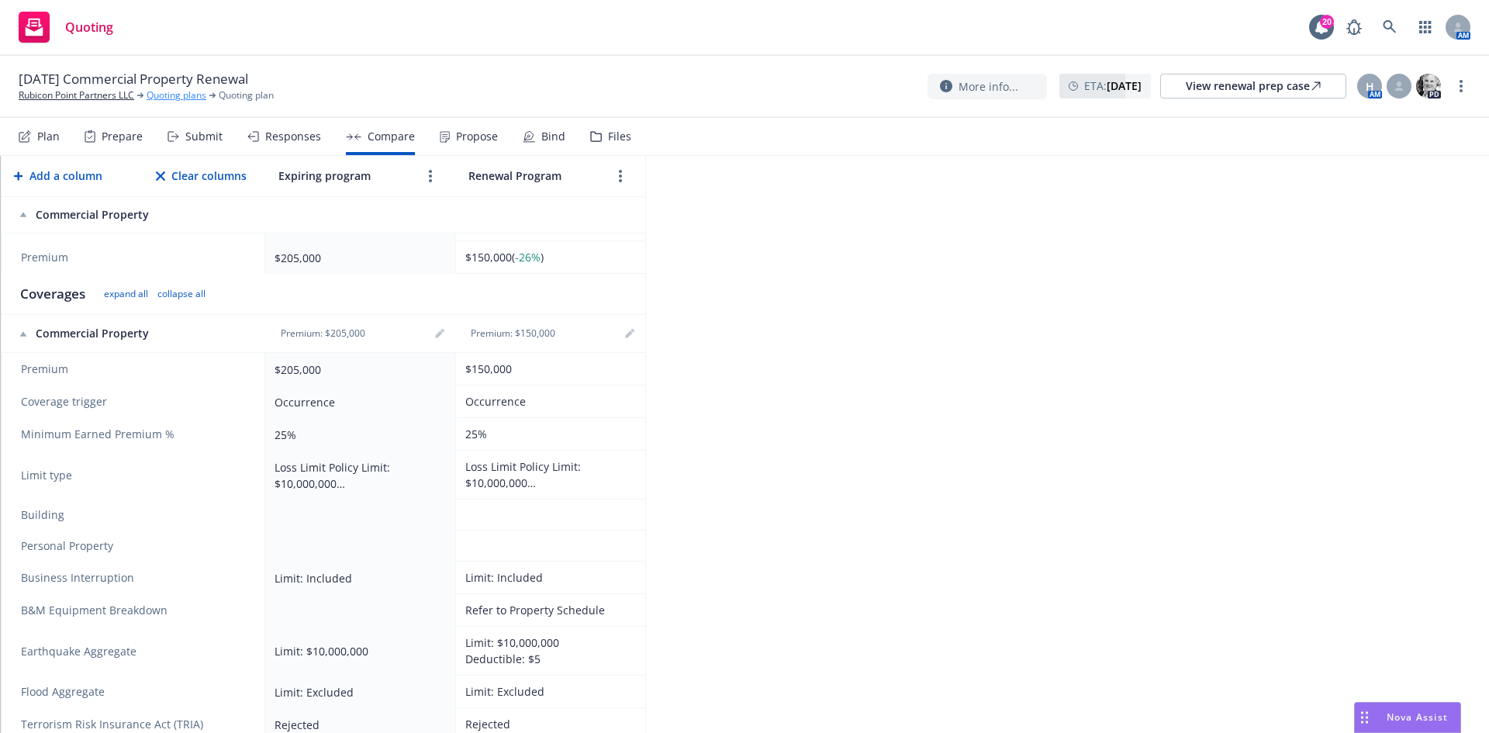
click at [158, 96] on link "Quoting plans" at bounding box center [177, 95] width 60 height 14
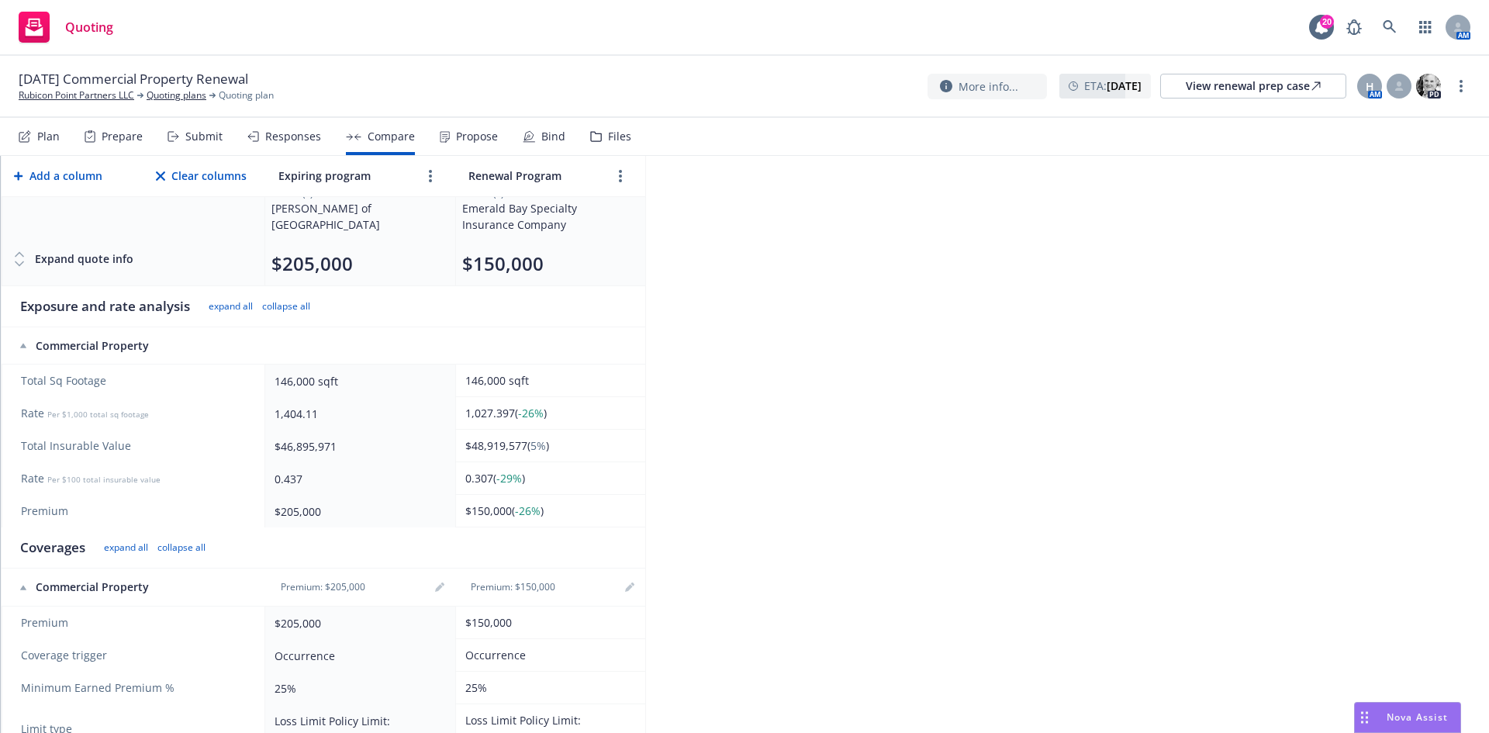
scroll to position [0, 0]
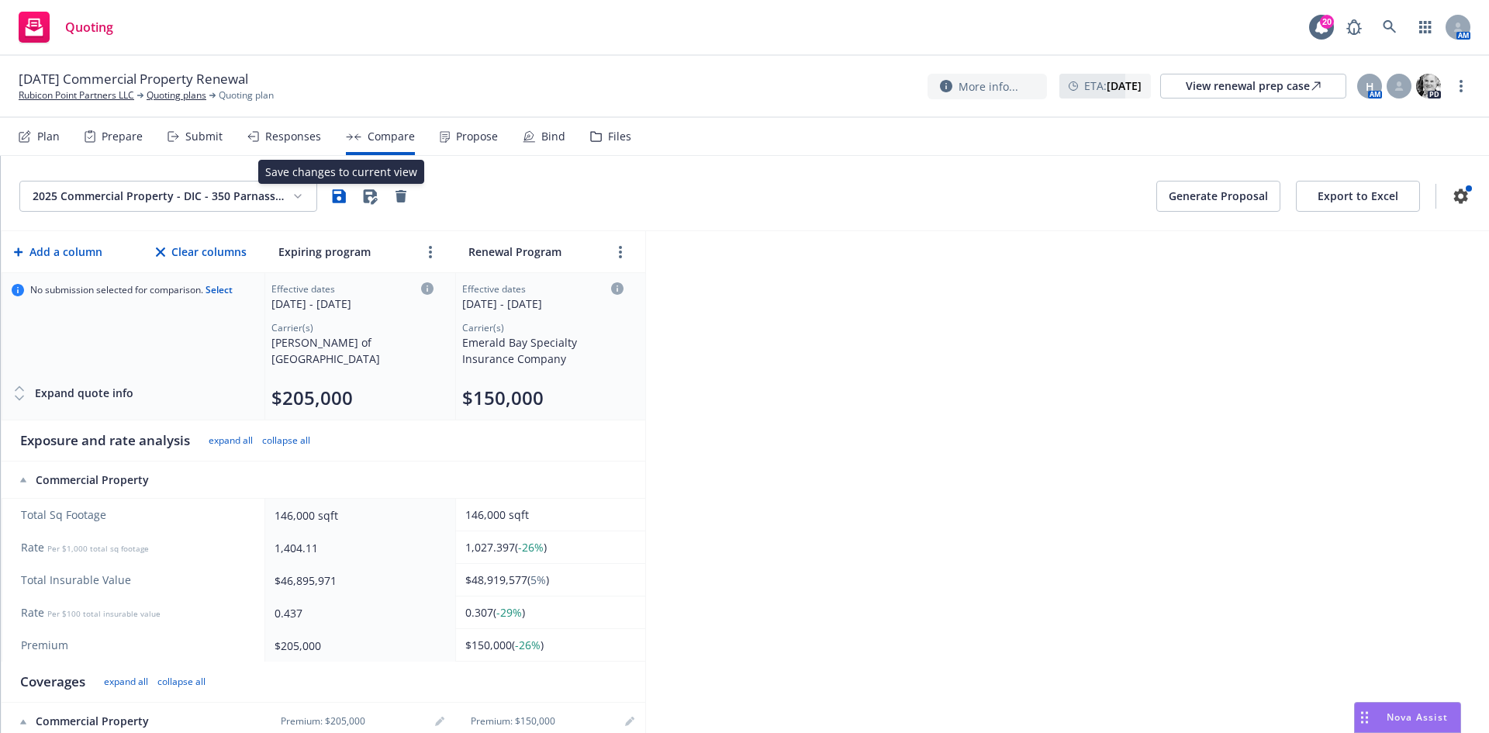
click at [337, 195] on icon "button" at bounding box center [339, 195] width 13 height 13
click at [175, 92] on link "Quoting plans" at bounding box center [177, 95] width 60 height 14
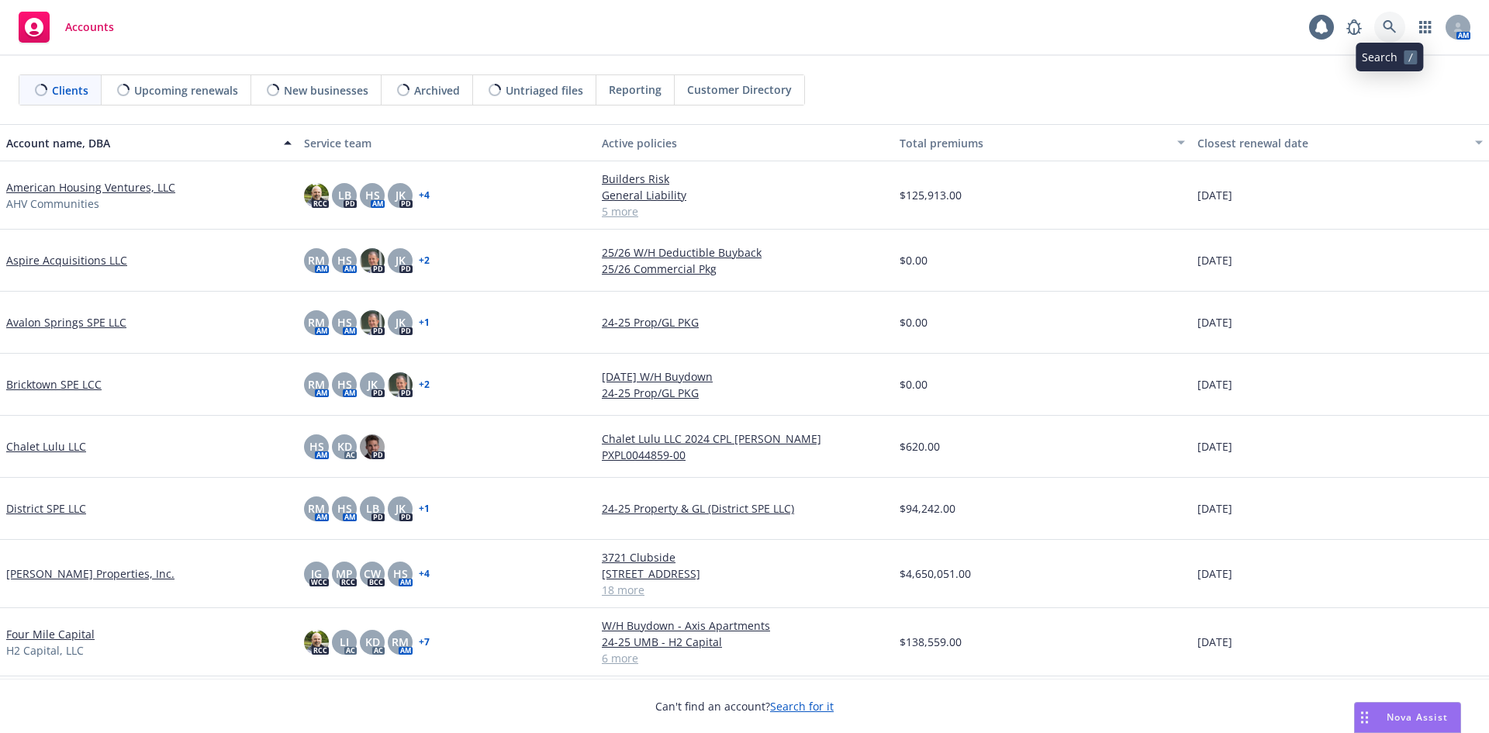
click at [1390, 20] on icon at bounding box center [1390, 27] width 14 height 14
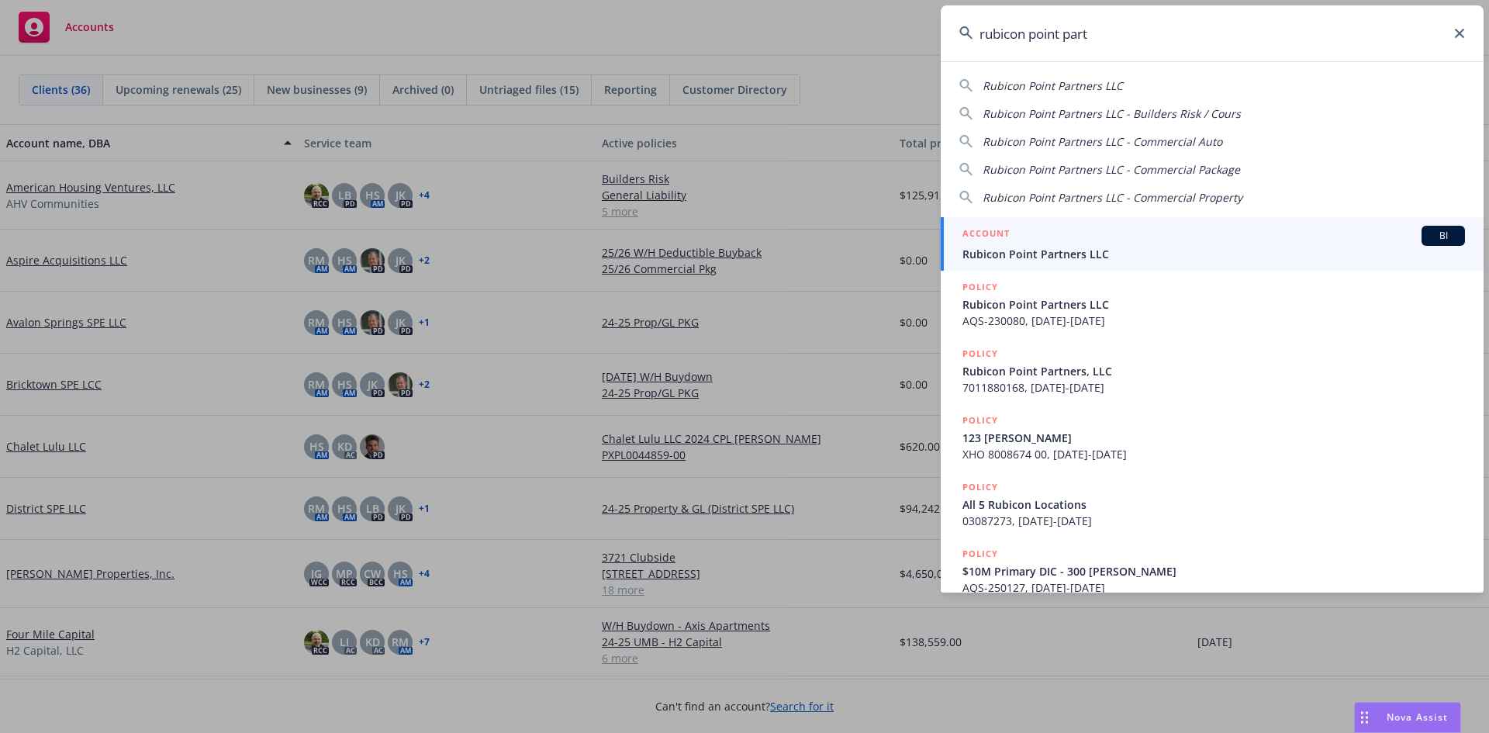
type input "rubicon point part"
click at [1014, 254] on span "Rubicon Point Partners LLC" at bounding box center [1214, 254] width 503 height 16
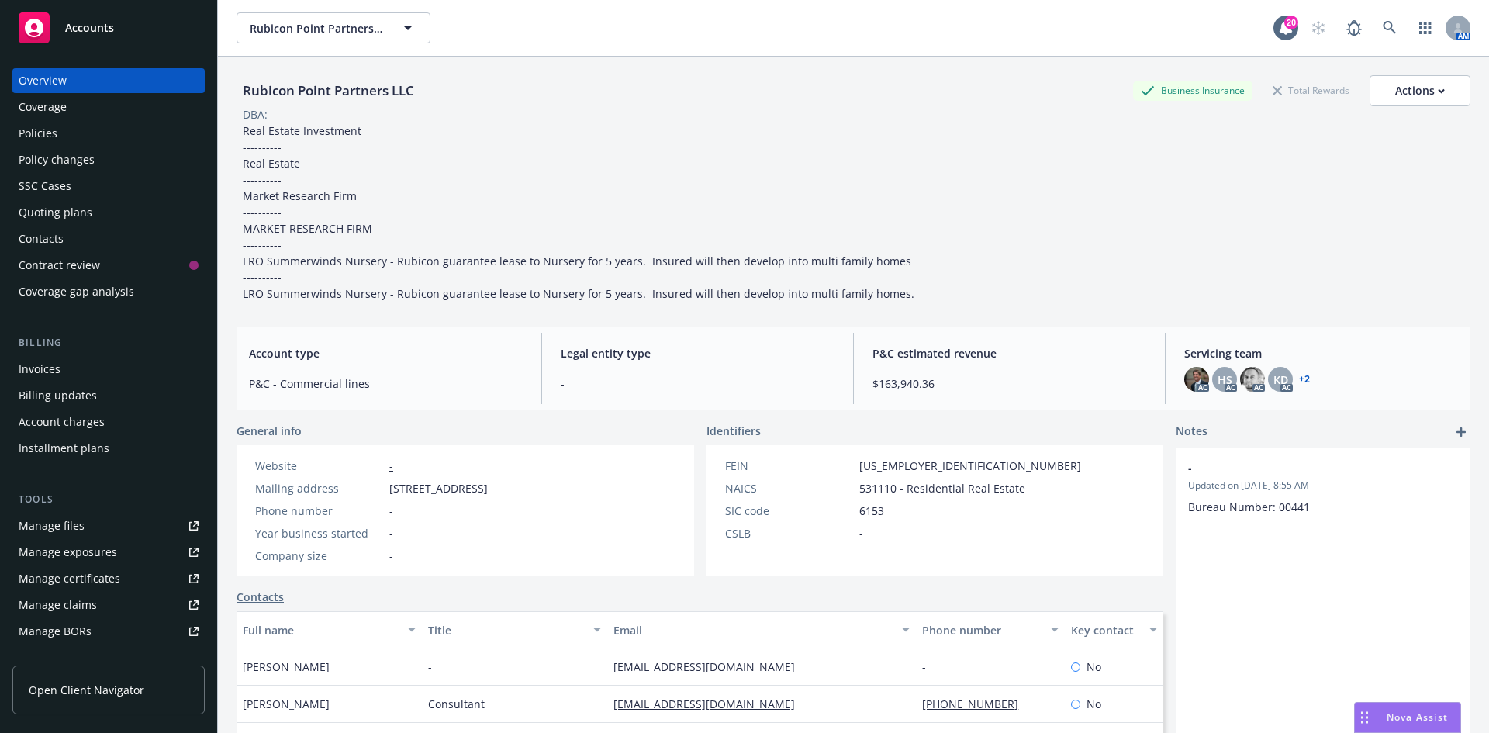
click at [67, 142] on div "Policies" at bounding box center [109, 133] width 180 height 25
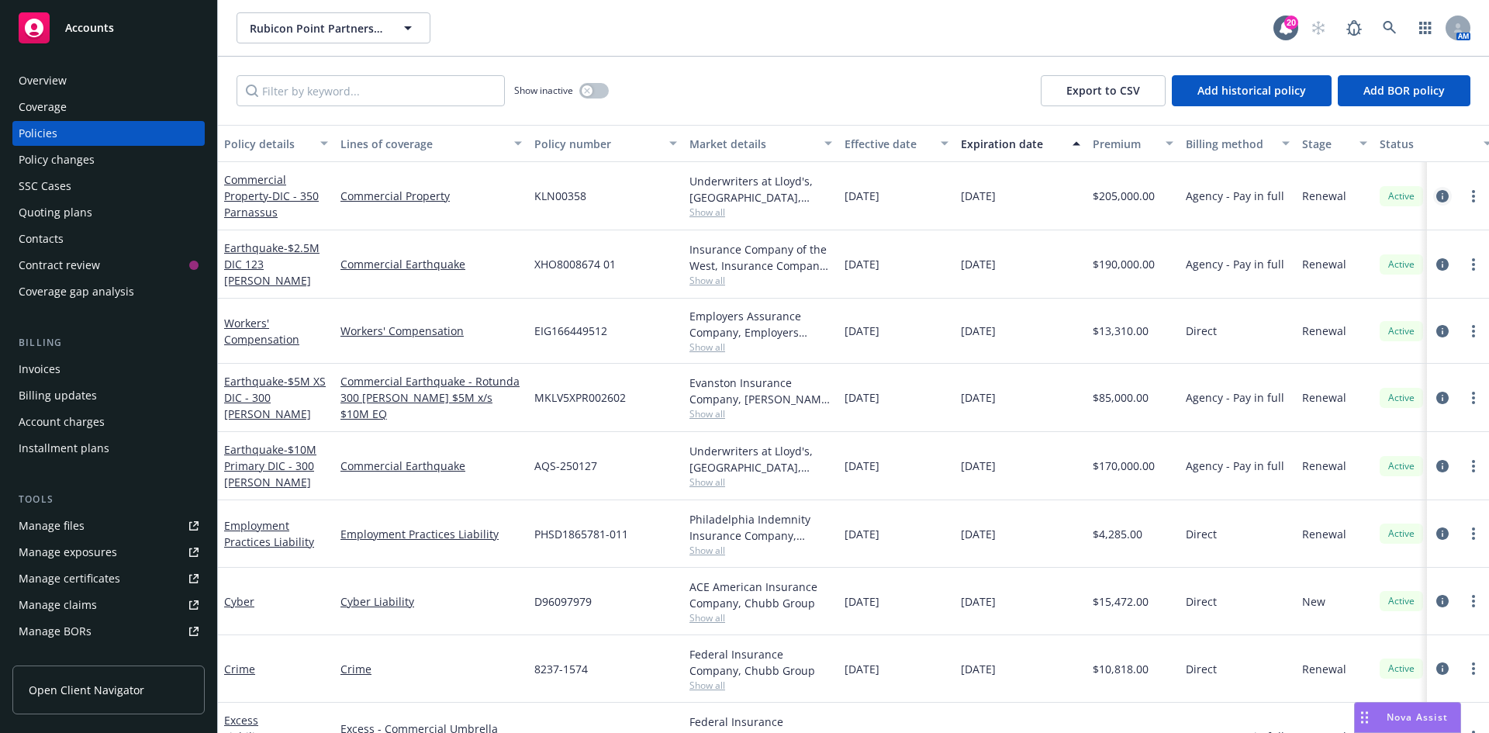
click at [1436, 195] on icon "circleInformation" at bounding box center [1442, 196] width 12 height 12
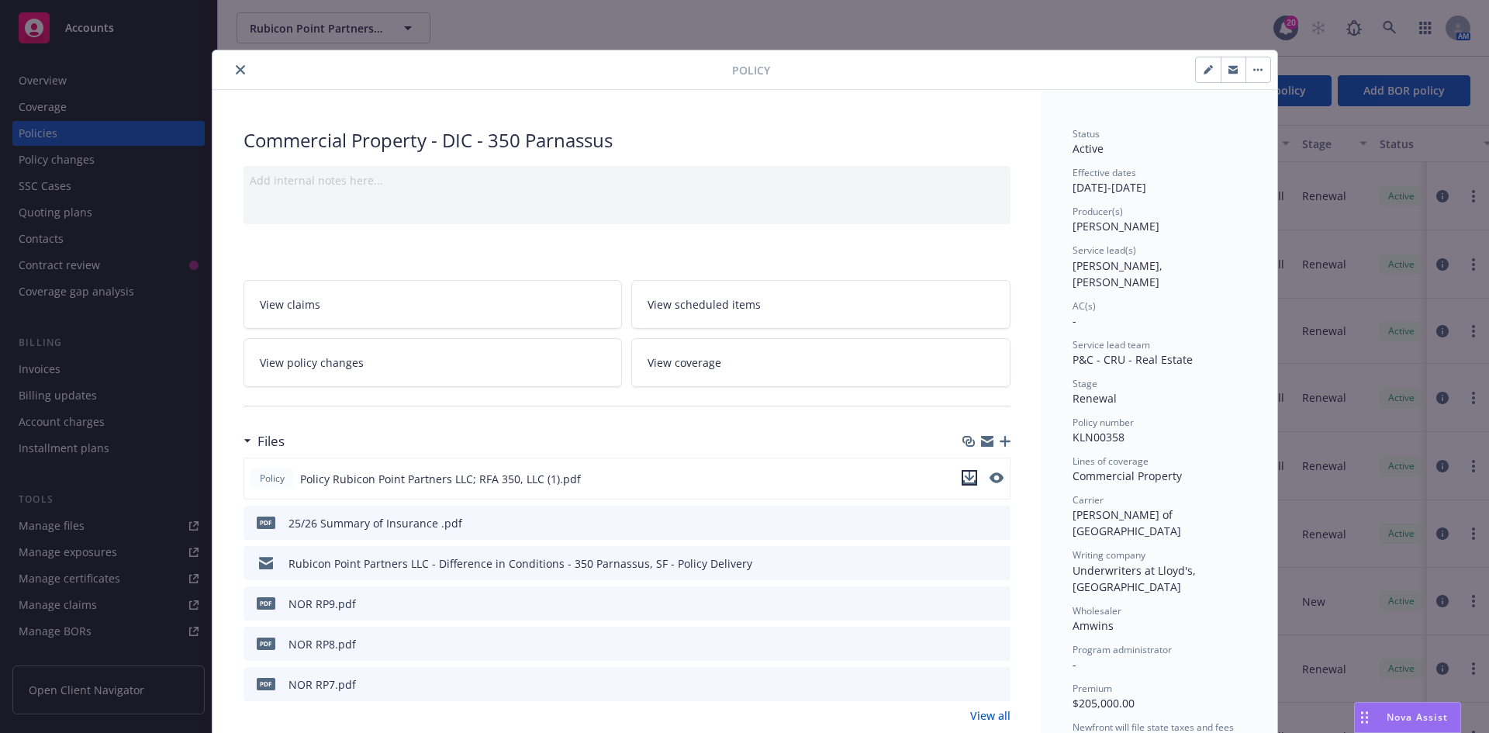
click at [963, 477] on icon "download file" at bounding box center [969, 478] width 12 height 12
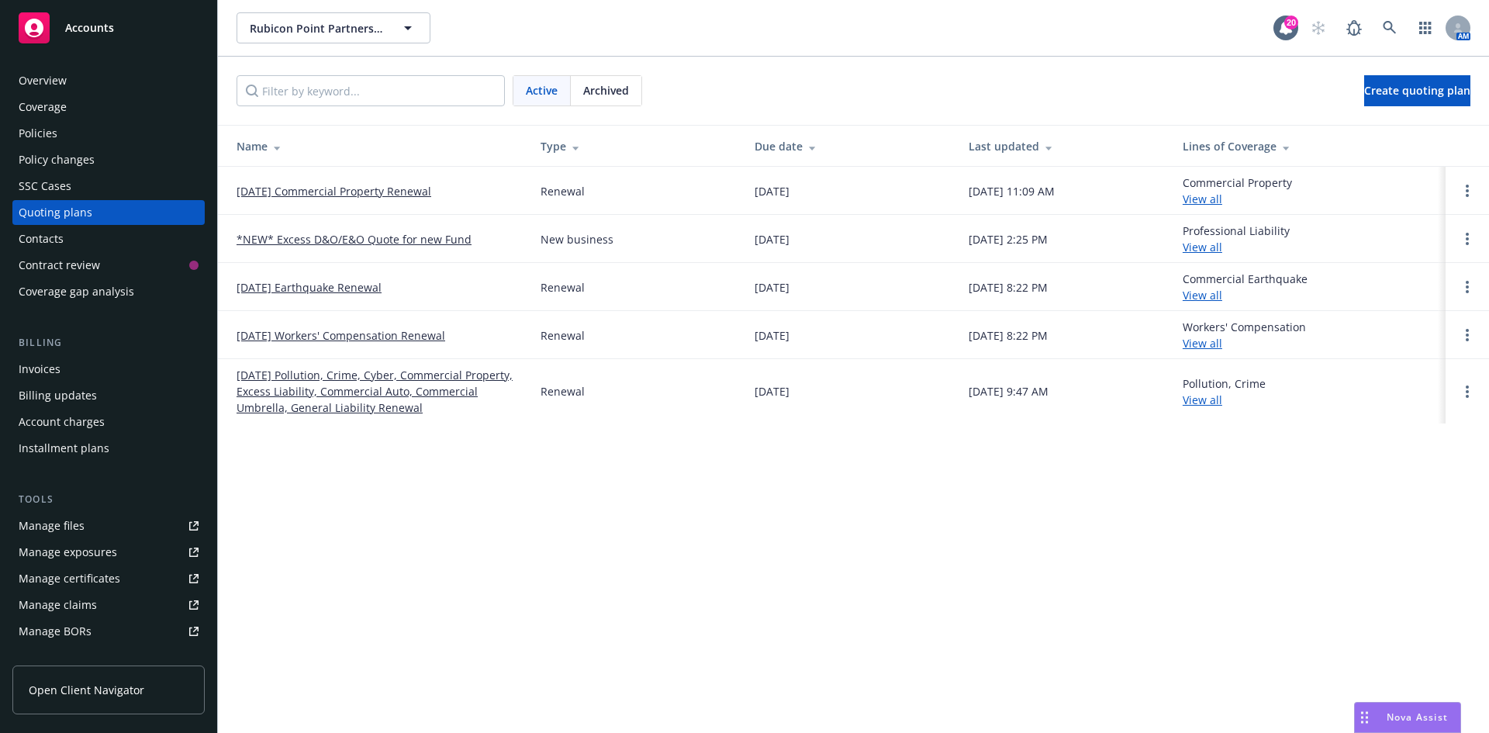
click at [618, 100] on div "Archived" at bounding box center [606, 90] width 71 height 29
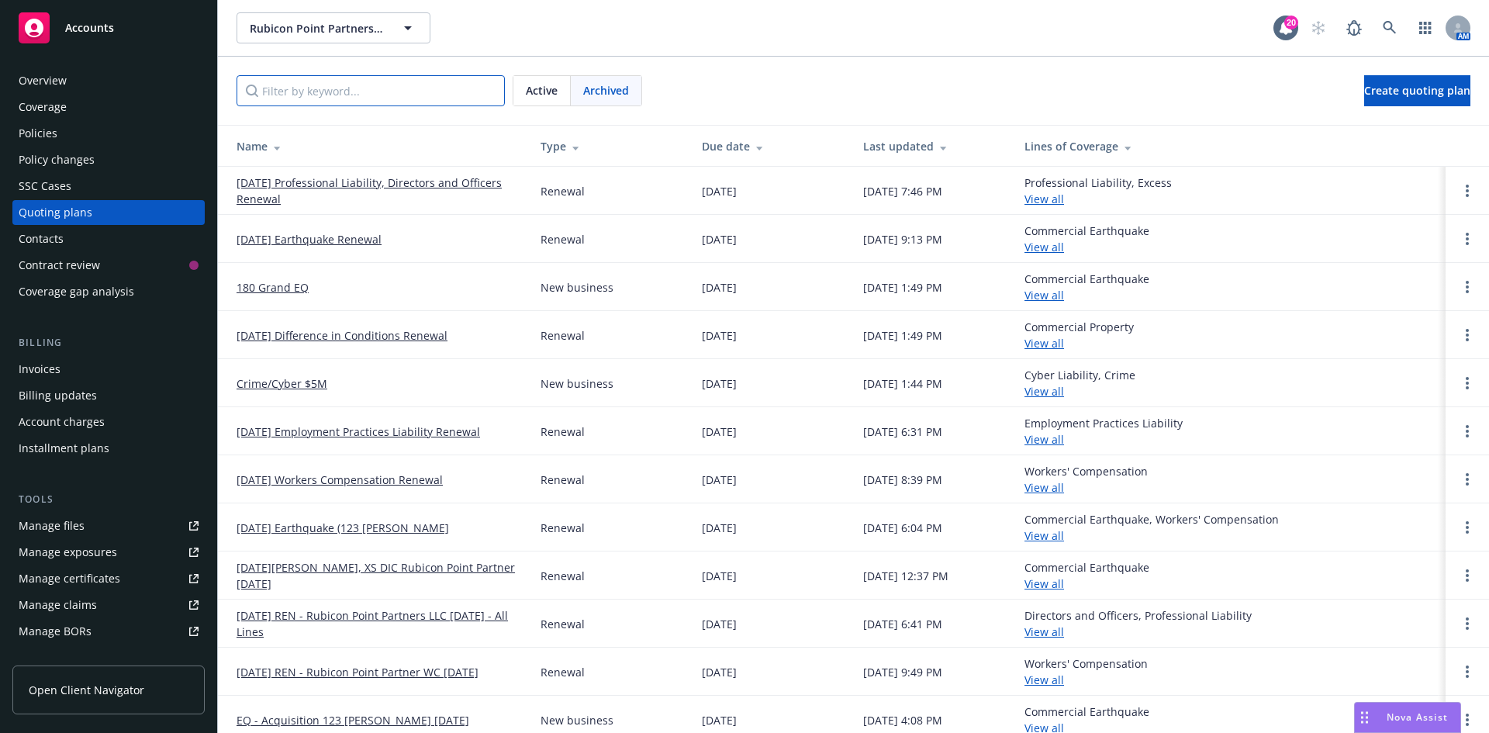
click at [413, 102] on input "Filter by keyword..." at bounding box center [371, 90] width 268 height 31
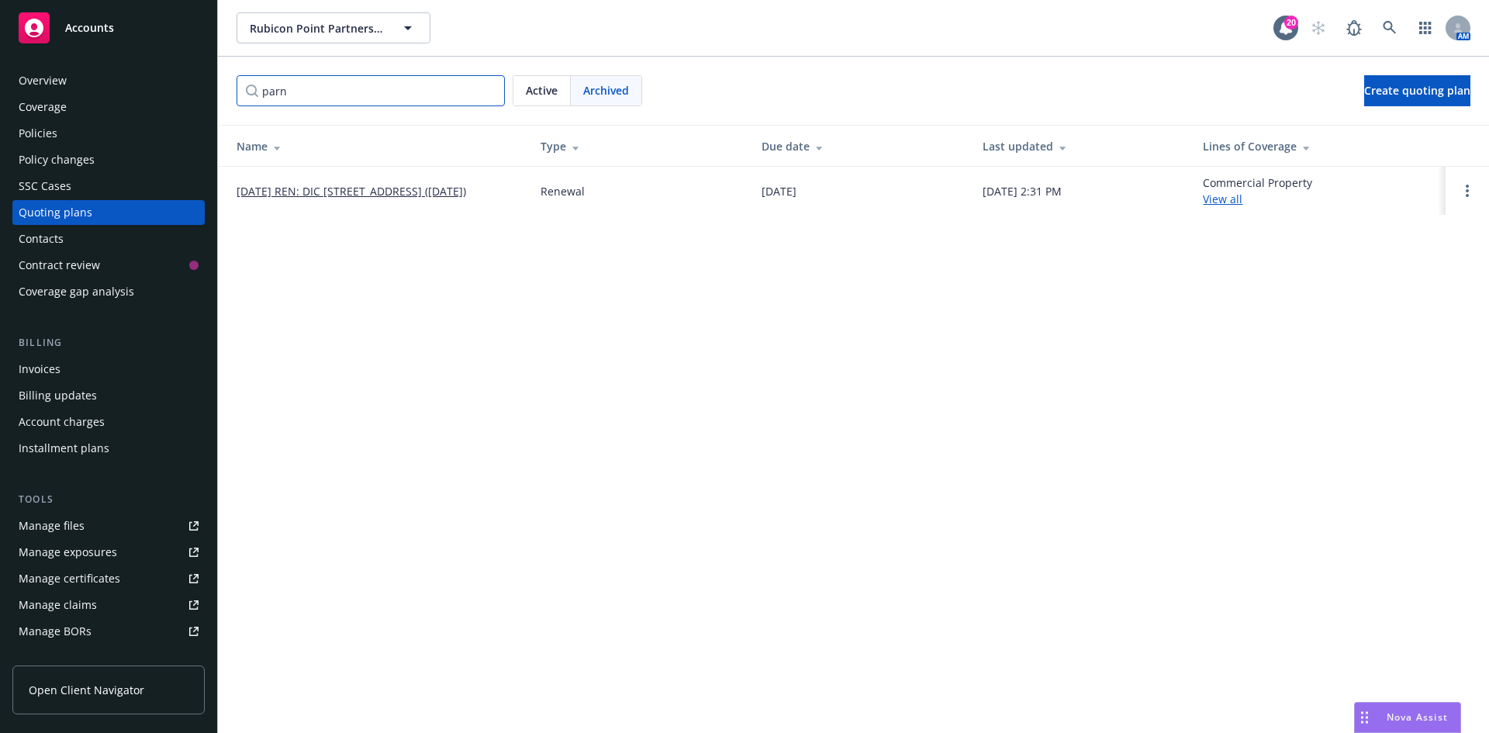
drag, startPoint x: 375, startPoint y: 82, endPoint x: 223, endPoint y: 94, distance: 151.7
click at [225, 94] on div "parn Active Archived Create quoting plan" at bounding box center [853, 91] width 1271 height 68
type input "a"
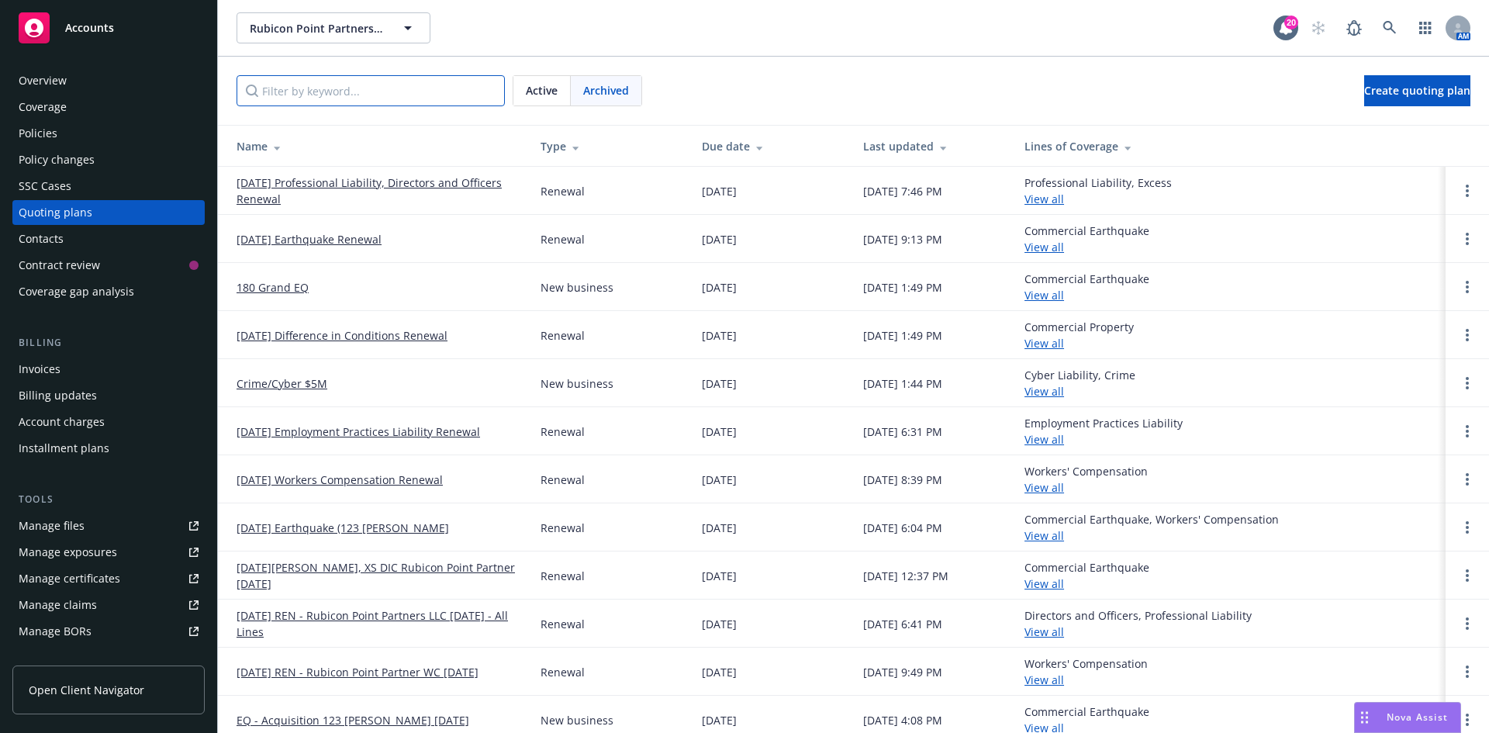
type input "."
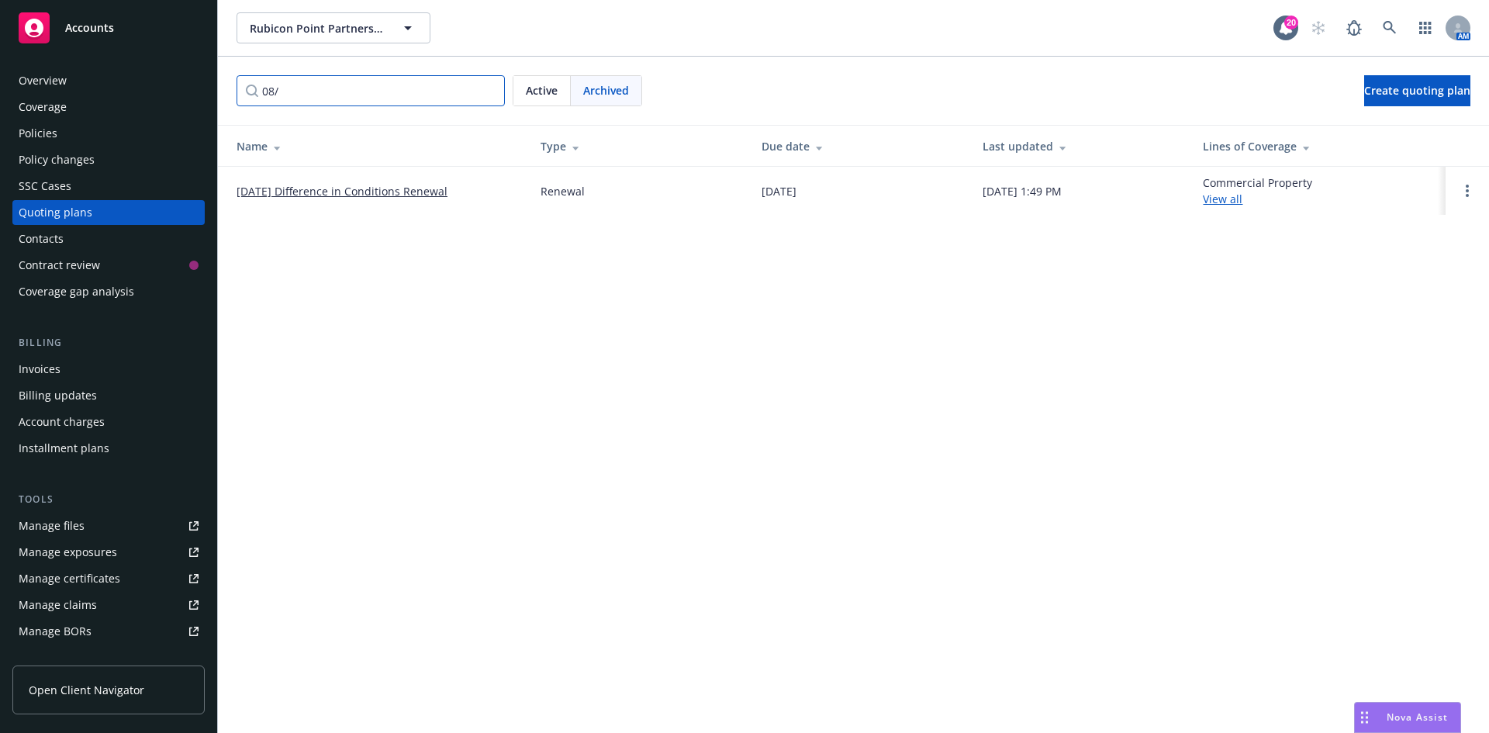
type input "08/"
click at [321, 193] on link "08/31/24 Difference in Conditions Renewal" at bounding box center [342, 191] width 211 height 16
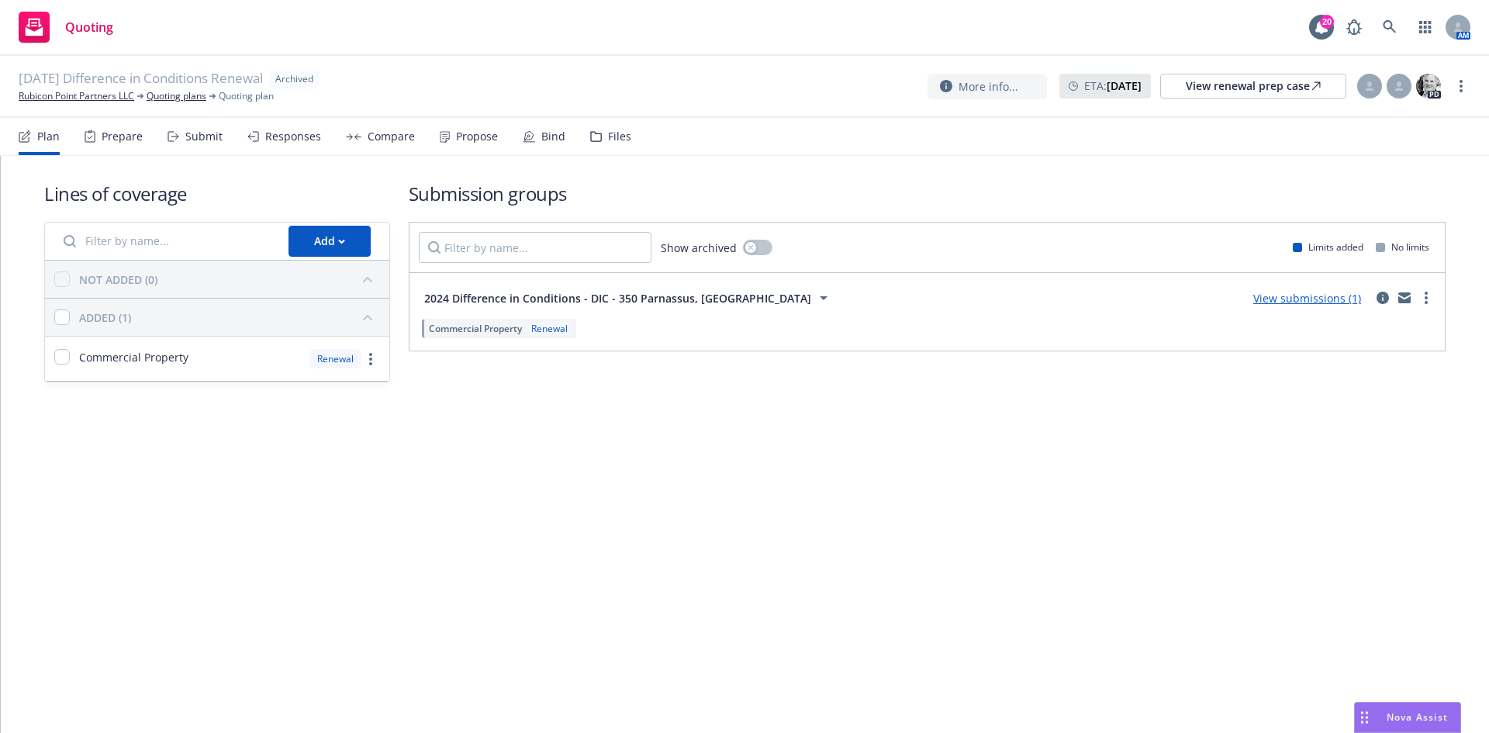
click at [465, 131] on div "Propose" at bounding box center [477, 136] width 42 height 12
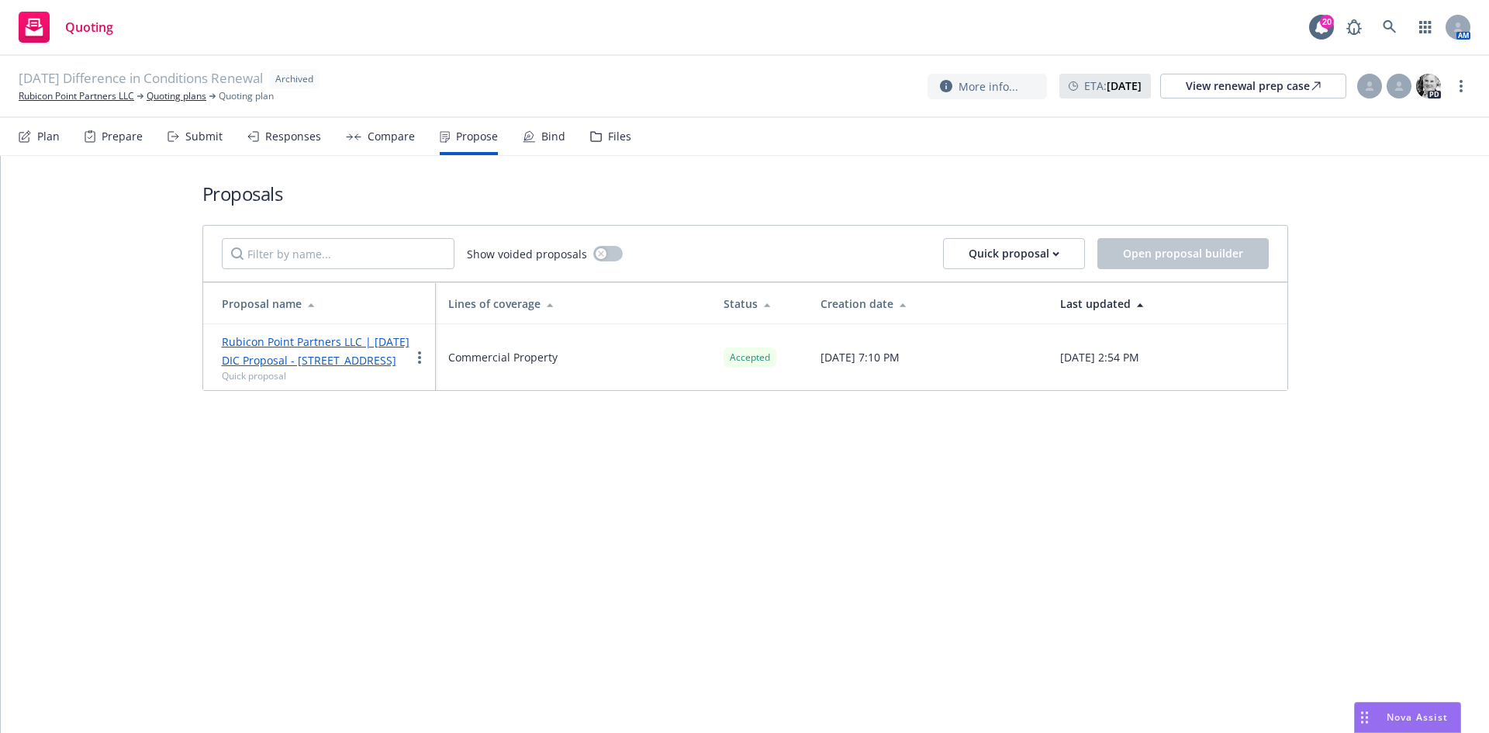
click at [278, 361] on link "Rubicon Point Partners LLC | [DATE] DIC Proposal - [STREET_ADDRESS]" at bounding box center [316, 350] width 188 height 33
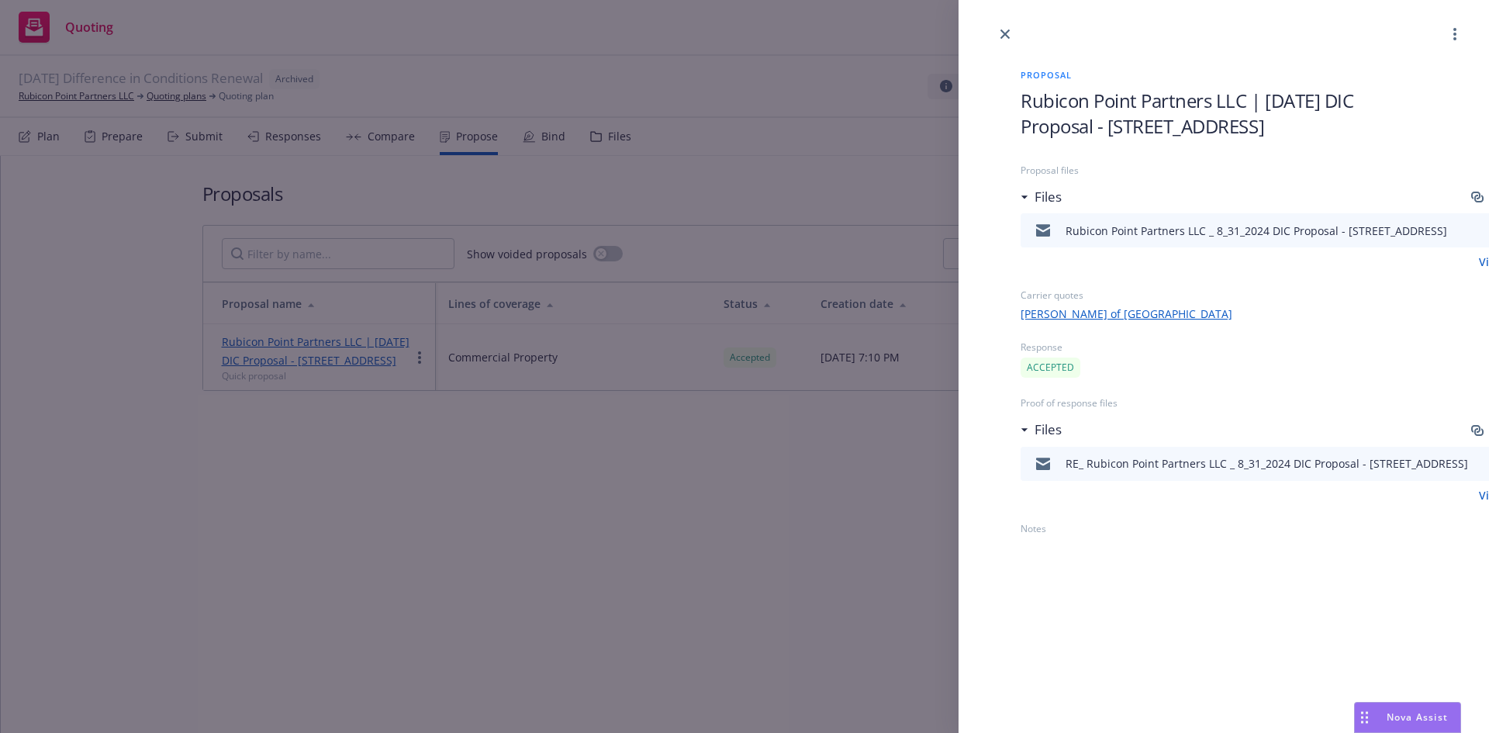
drag, startPoint x: 1114, startPoint y: 453, endPoint x: 1054, endPoint y: 473, distance: 63.0
click at [1114, 455] on div "RE_ Rubicon Point Partners LLC _ 8_31_2024 DIC Proposal - [STREET_ADDRESS]" at bounding box center [1247, 464] width 441 height 33
click at [1042, 475] on div at bounding box center [1043, 464] width 33 height 33
click at [1133, 234] on div "Rubicon Point Partners LLC _ 8_31_2024 DIC Proposal - [STREET_ADDRESS]" at bounding box center [1257, 231] width 382 height 16
click at [841, 484] on div "Proposal Rubicon Point Partners LLC | [DATE] DIC Proposal - [STREET_ADDRESS] Pr…" at bounding box center [744, 366] width 1489 height 733
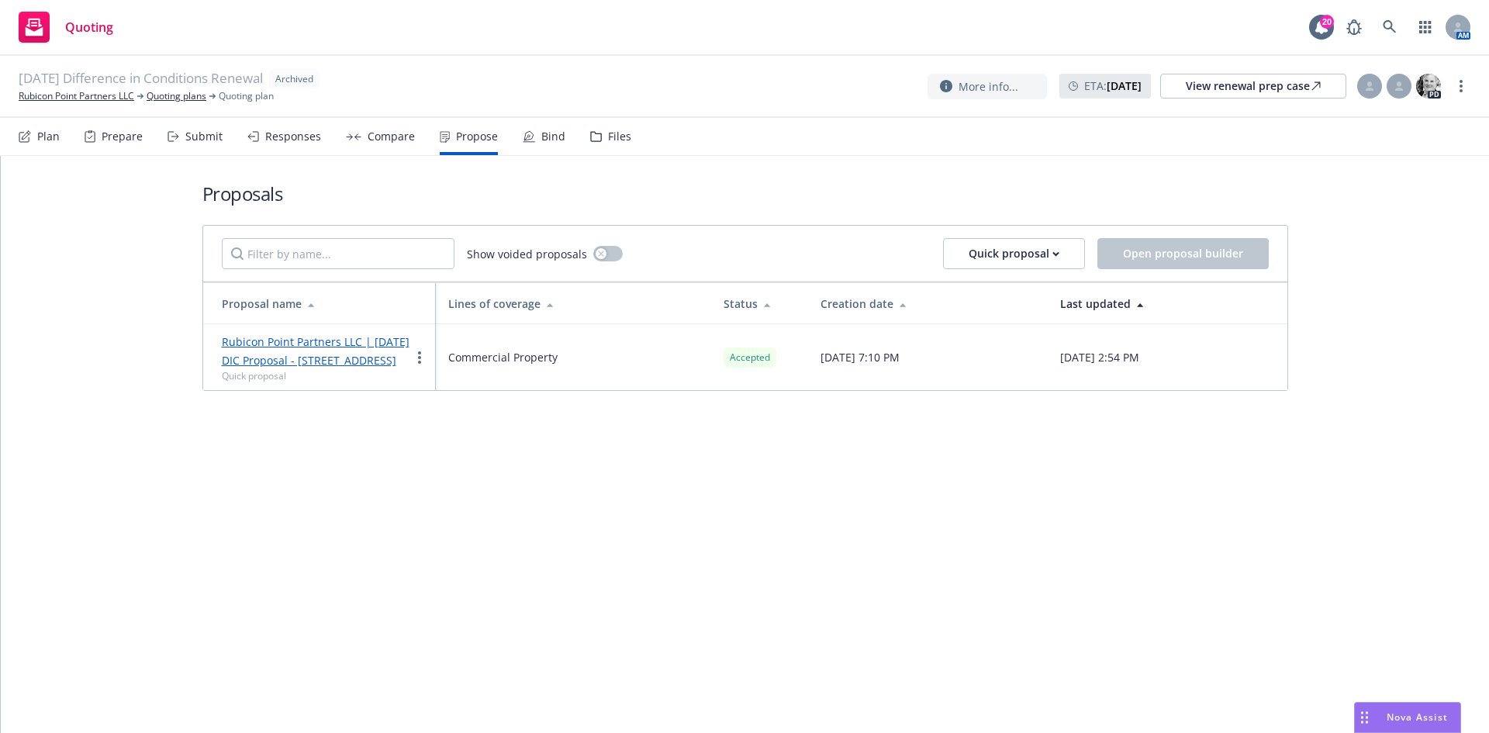
click at [297, 349] on div "Rubicon Point Partners LLC | [DATE] DIC Proposal - [STREET_ADDRESS] Quick propo…" at bounding box center [316, 357] width 188 height 50
click at [275, 365] on link "Rubicon Point Partners LLC | [DATE] DIC Proposal - [STREET_ADDRESS]" at bounding box center [316, 350] width 188 height 33
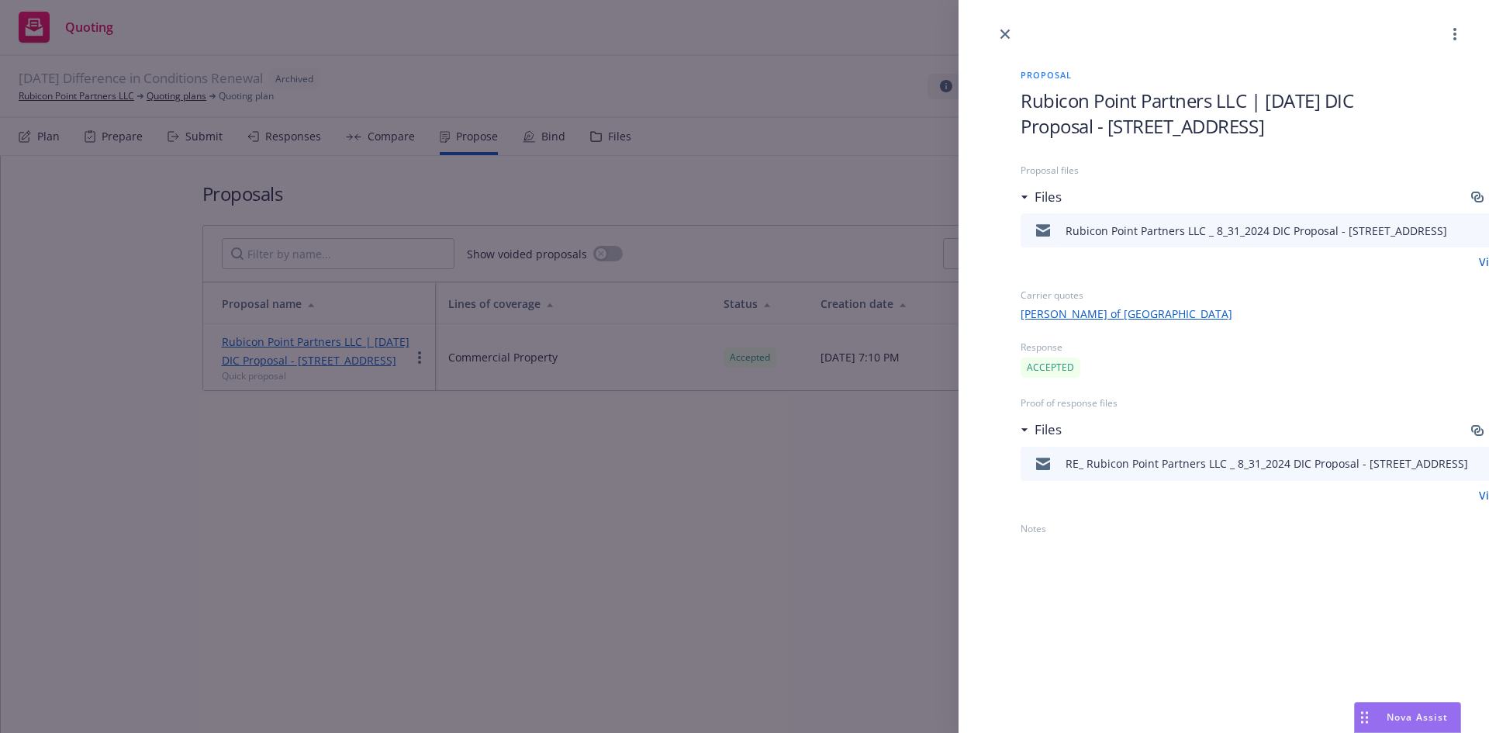
click at [1237, 233] on div "Rubicon Point Partners LLC _ 8_31_2024 DIC Proposal - 350 Parnassus Ave.msg" at bounding box center [1257, 231] width 382 height 16
click at [1237, 235] on div "Rubicon Point Partners LLC _ 8_31_2024 DIC Proposal - 350 Parnassus Ave.msg" at bounding box center [1257, 231] width 382 height 16
drag, startPoint x: 1250, startPoint y: 22, endPoint x: 1010, endPoint y: 27, distance: 239.7
click at [1010, 27] on div at bounding box center [1224, 21] width 531 height 43
click at [1454, 36] on icon "more" at bounding box center [1454, 34] width 3 height 12
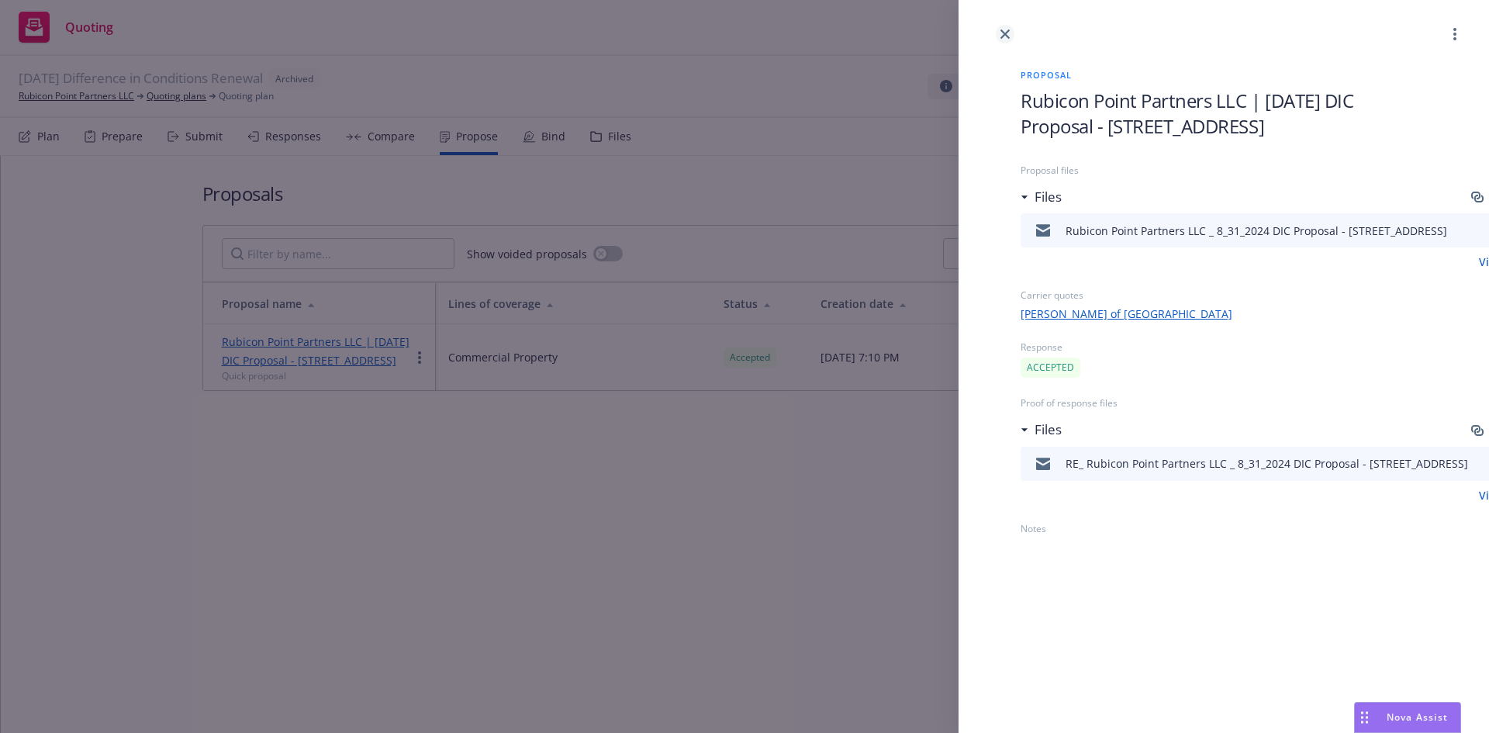
click at [1005, 33] on icon "close" at bounding box center [1005, 33] width 9 height 9
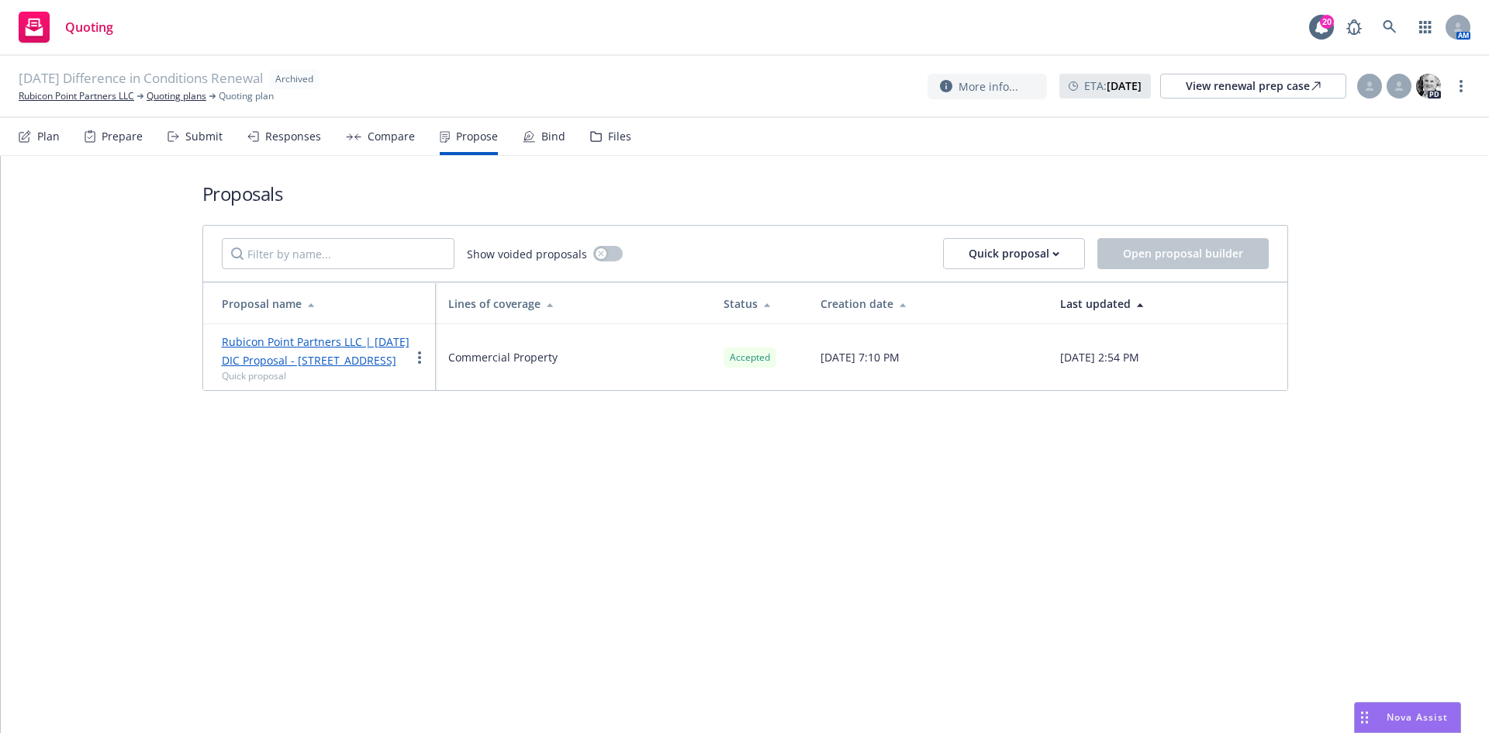
click at [368, 140] on div "Compare" at bounding box center [391, 136] width 47 height 12
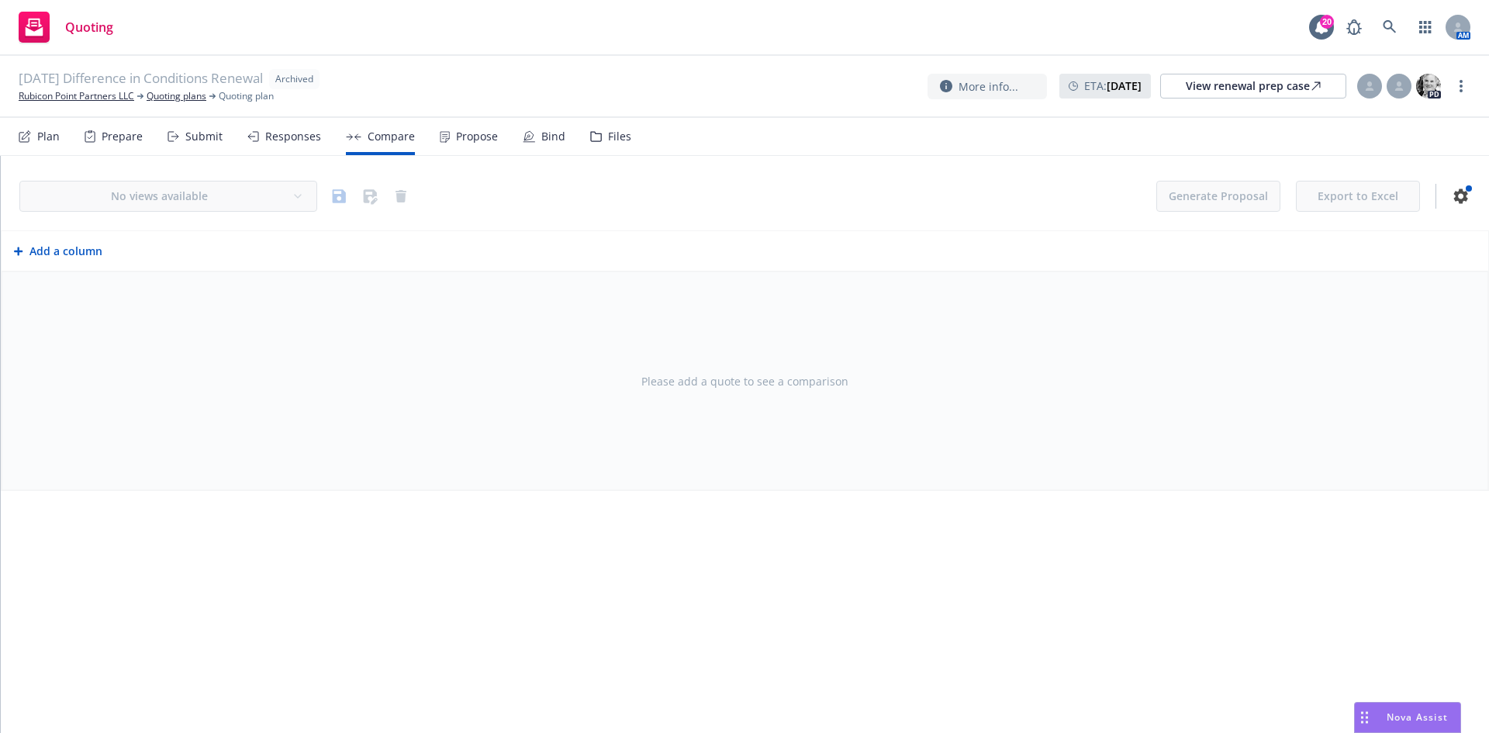
click at [461, 134] on div "Propose" at bounding box center [477, 136] width 42 height 12
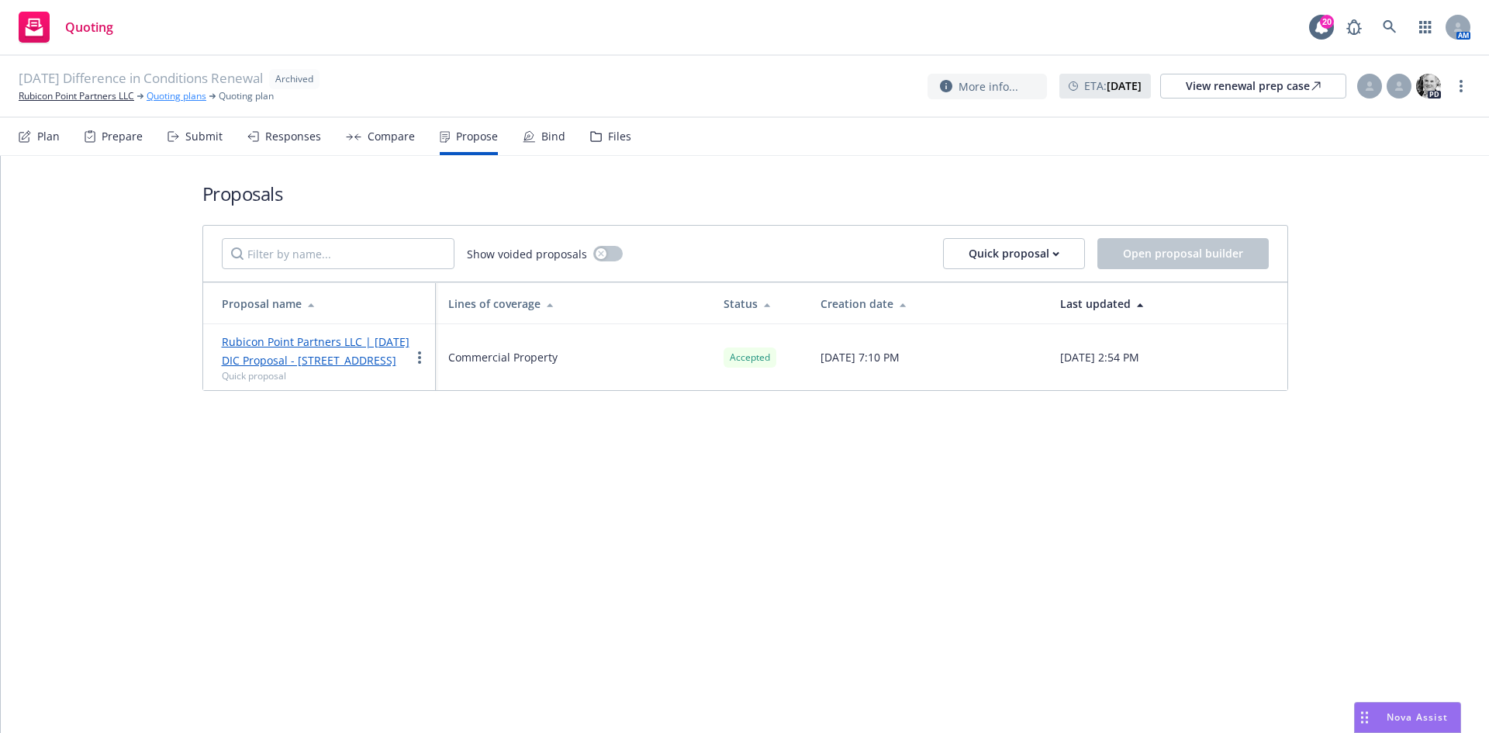
click at [197, 98] on link "Quoting plans" at bounding box center [177, 96] width 60 height 14
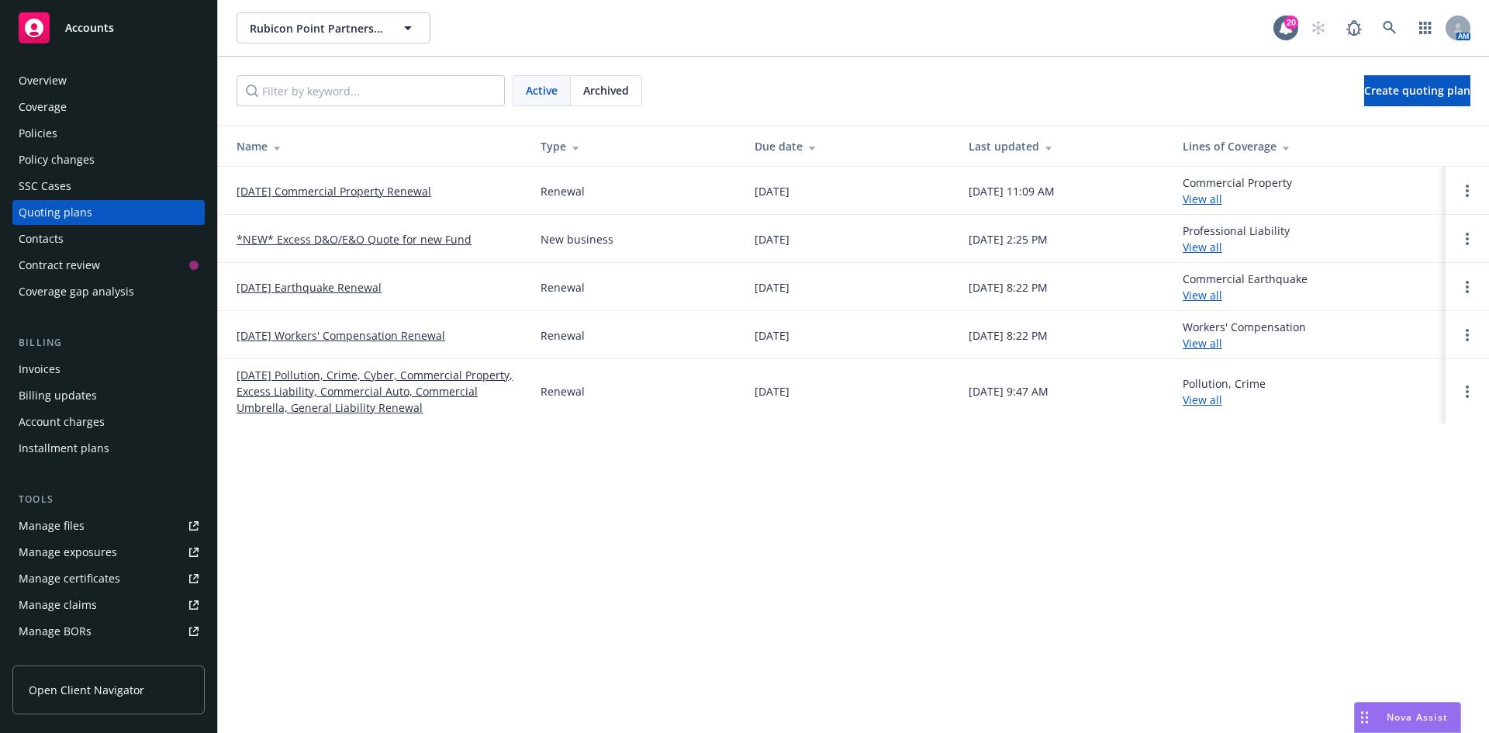
click at [373, 188] on link "[DATE] Commercial Property Renewal" at bounding box center [334, 191] width 195 height 16
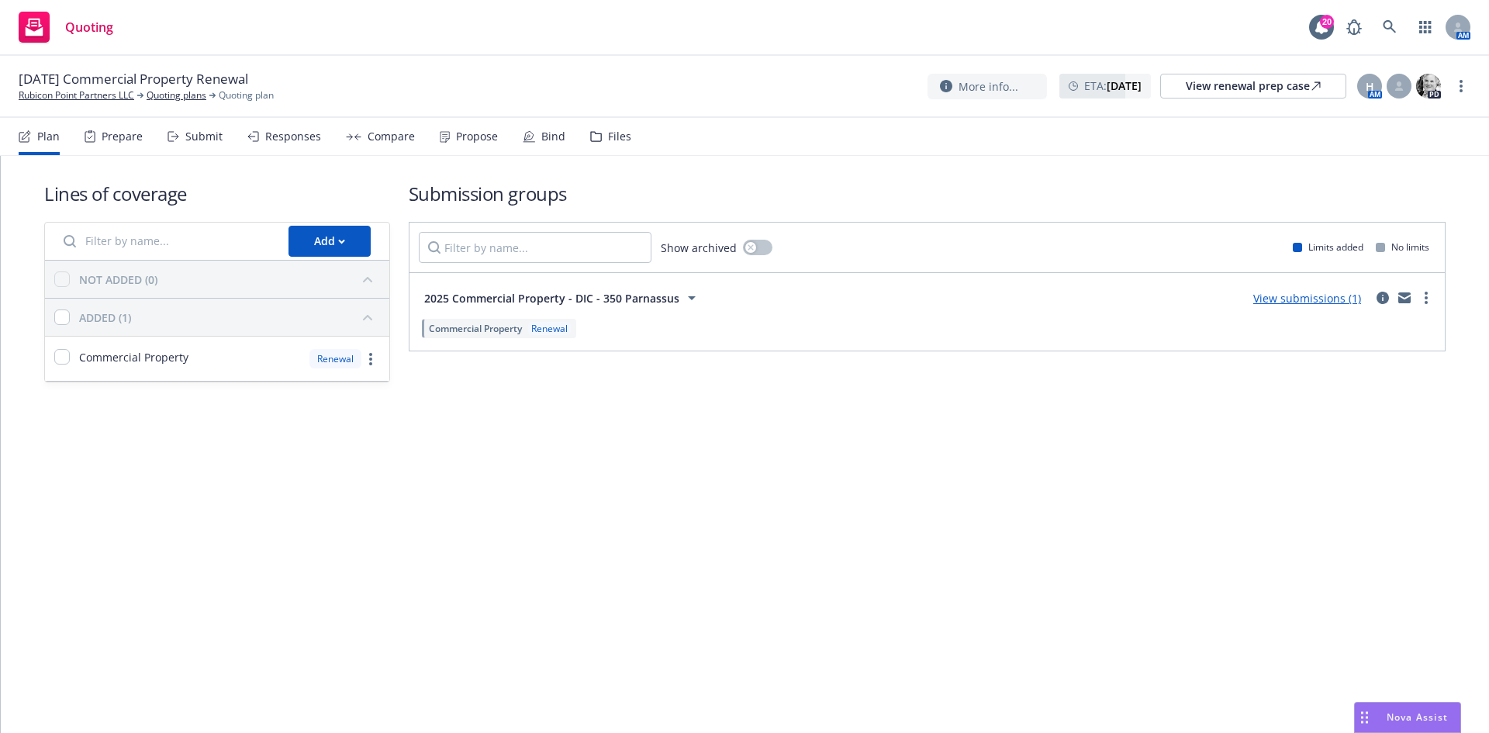
click at [1330, 300] on link "View submissions (1)" at bounding box center [1307, 298] width 108 height 15
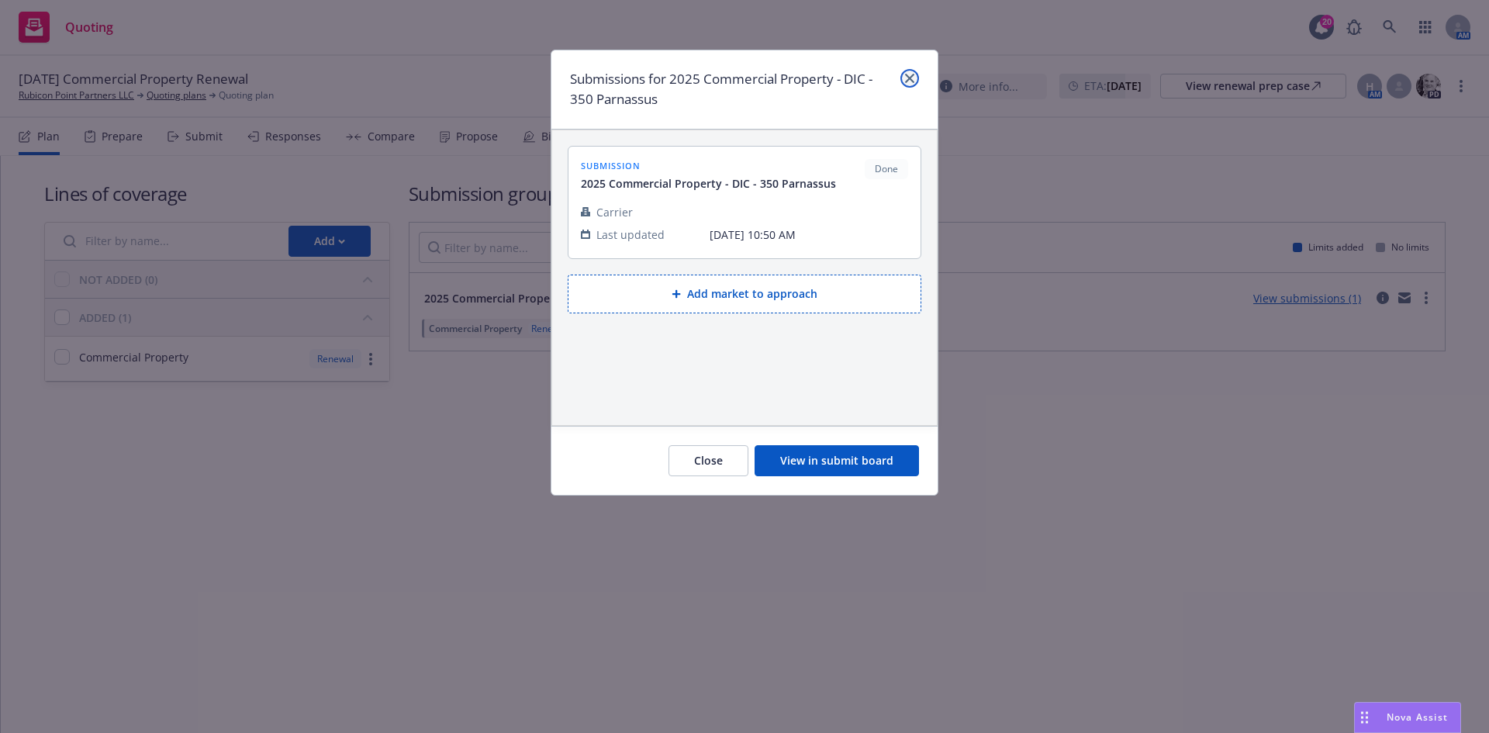
click at [910, 78] on icon "close" at bounding box center [909, 78] width 9 height 9
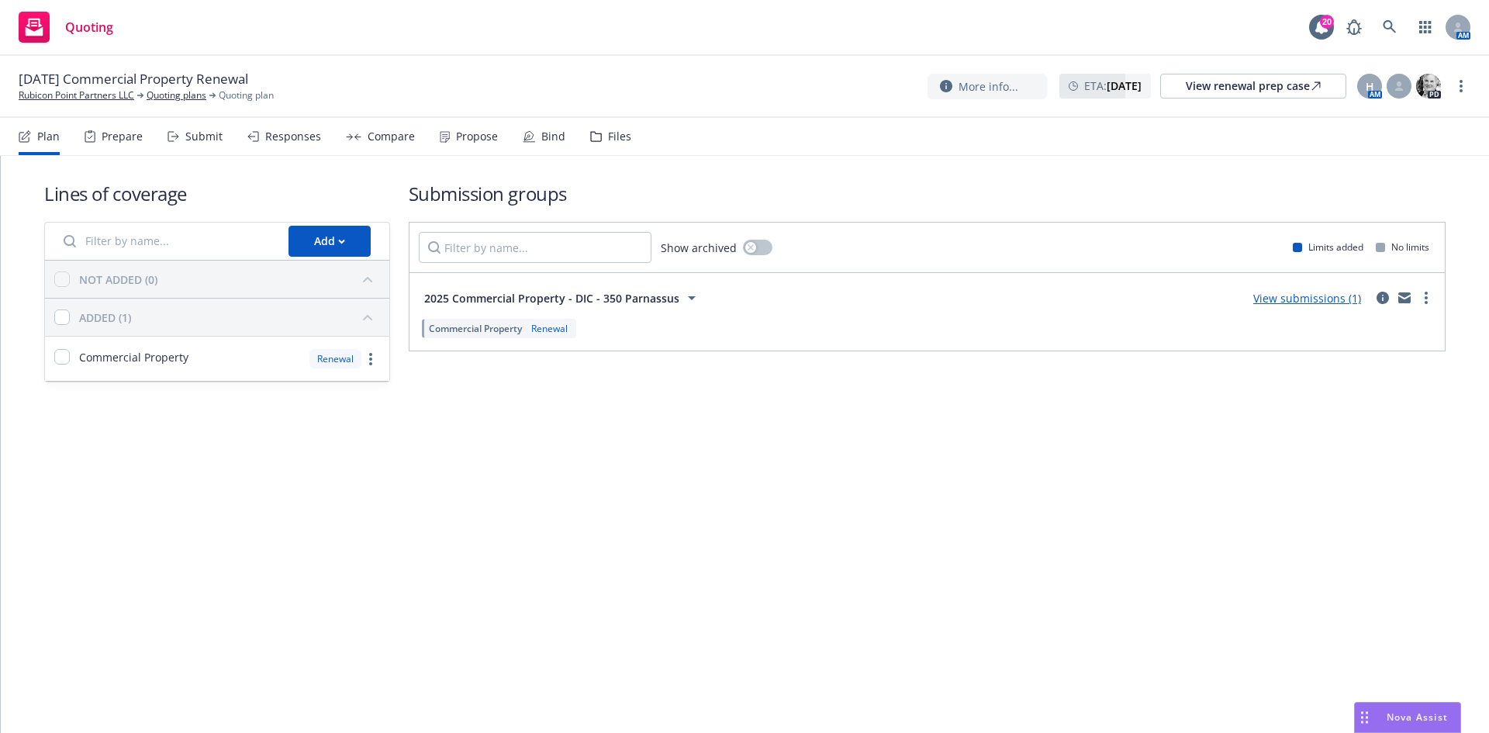
click at [394, 133] on div "Compare" at bounding box center [391, 136] width 47 height 12
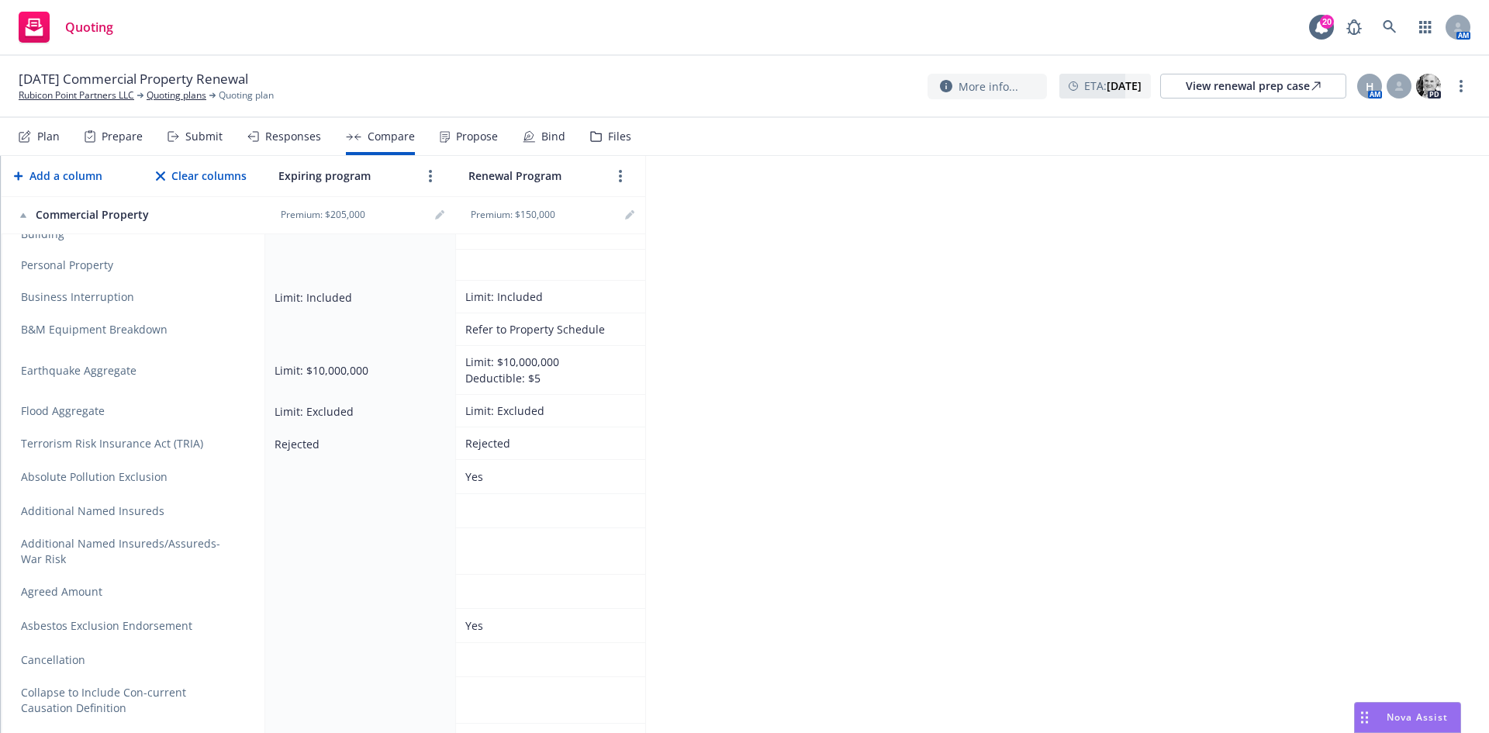
scroll to position [853, 0]
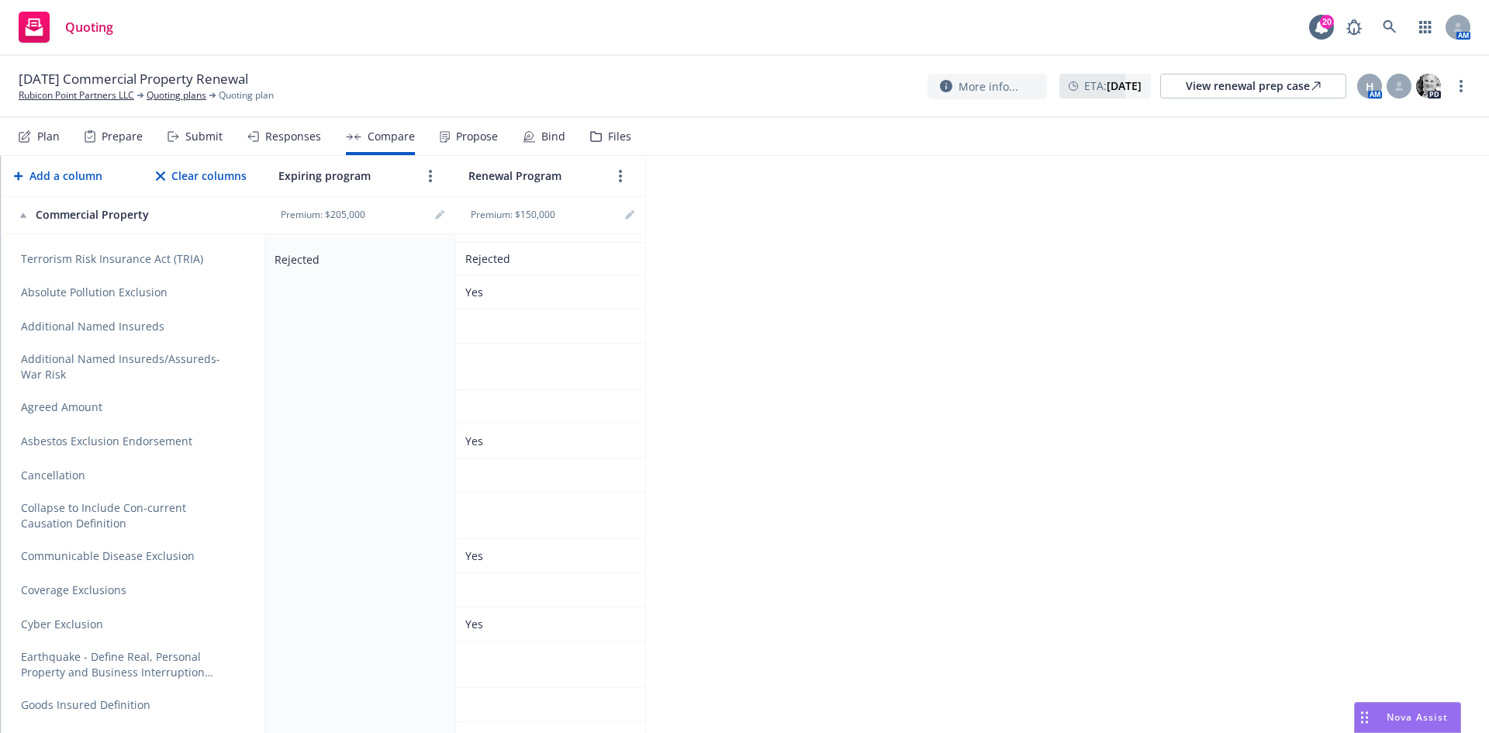
click at [378, 450] on td at bounding box center [360, 441] width 190 height 34
click at [237, 477] on icon "remove" at bounding box center [239, 475] width 11 height 12
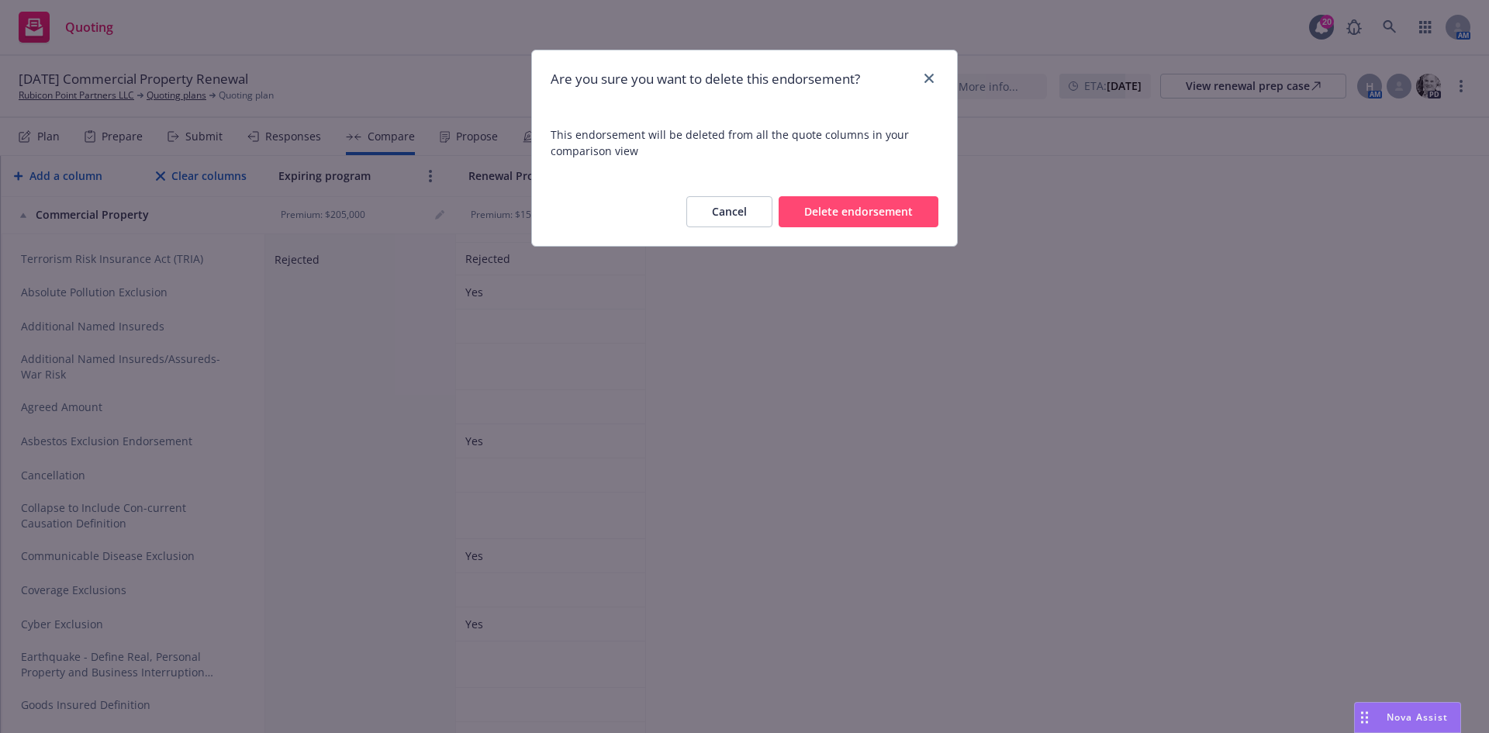
click at [790, 213] on button "Delete endorsement" at bounding box center [859, 211] width 160 height 31
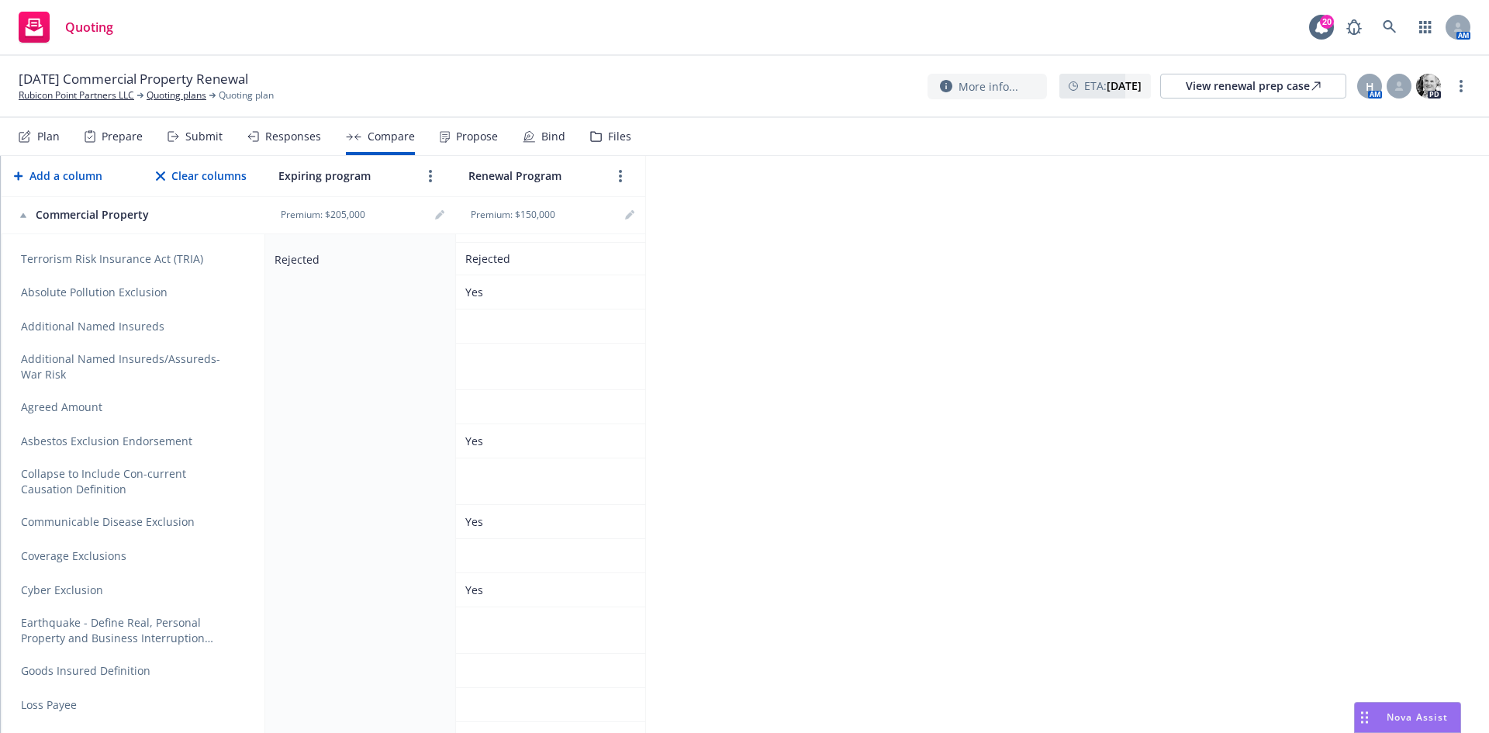
click at [237, 487] on icon "remove" at bounding box center [239, 481] width 11 height 12
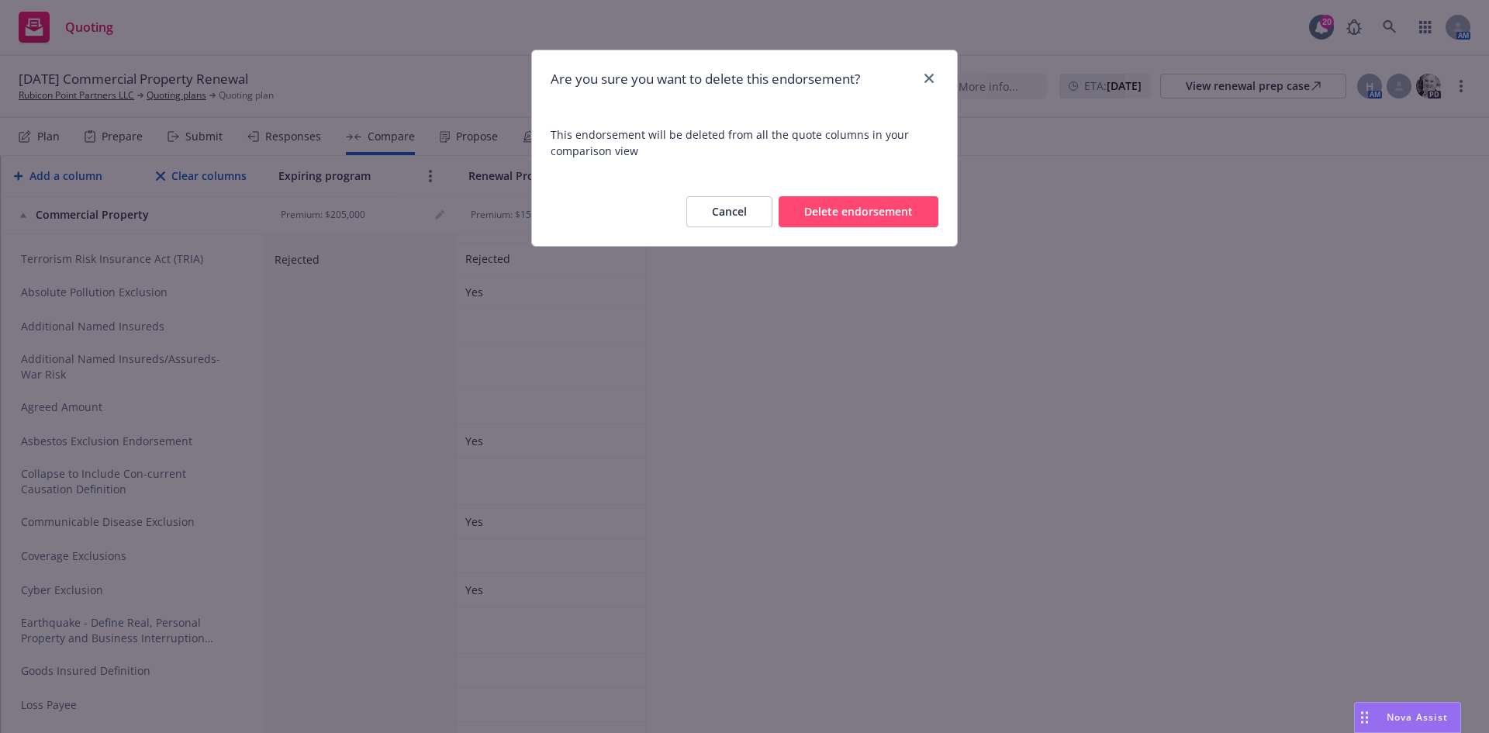
click at [910, 219] on button "Delete endorsement" at bounding box center [859, 211] width 160 height 31
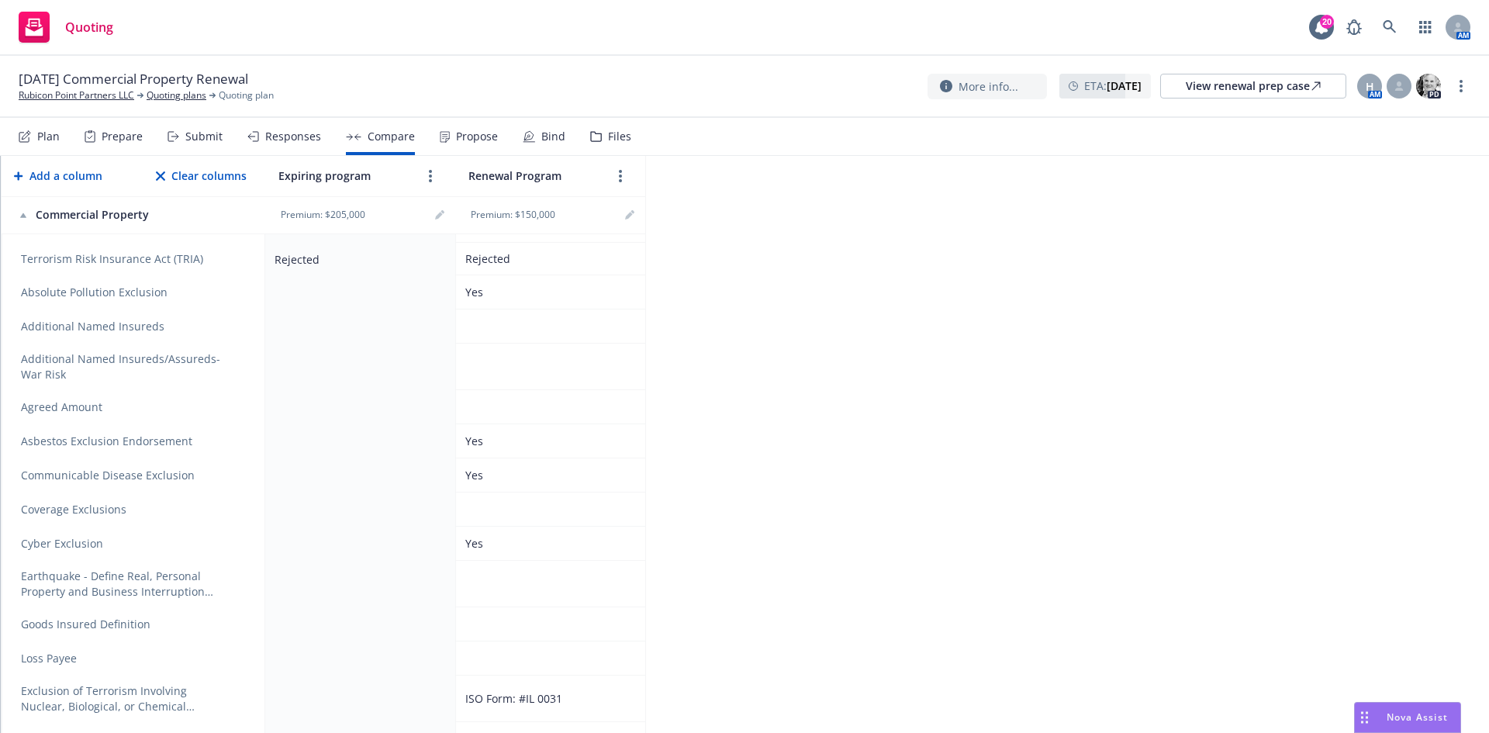
click at [240, 365] on icon "remove" at bounding box center [239, 367] width 11 height 12
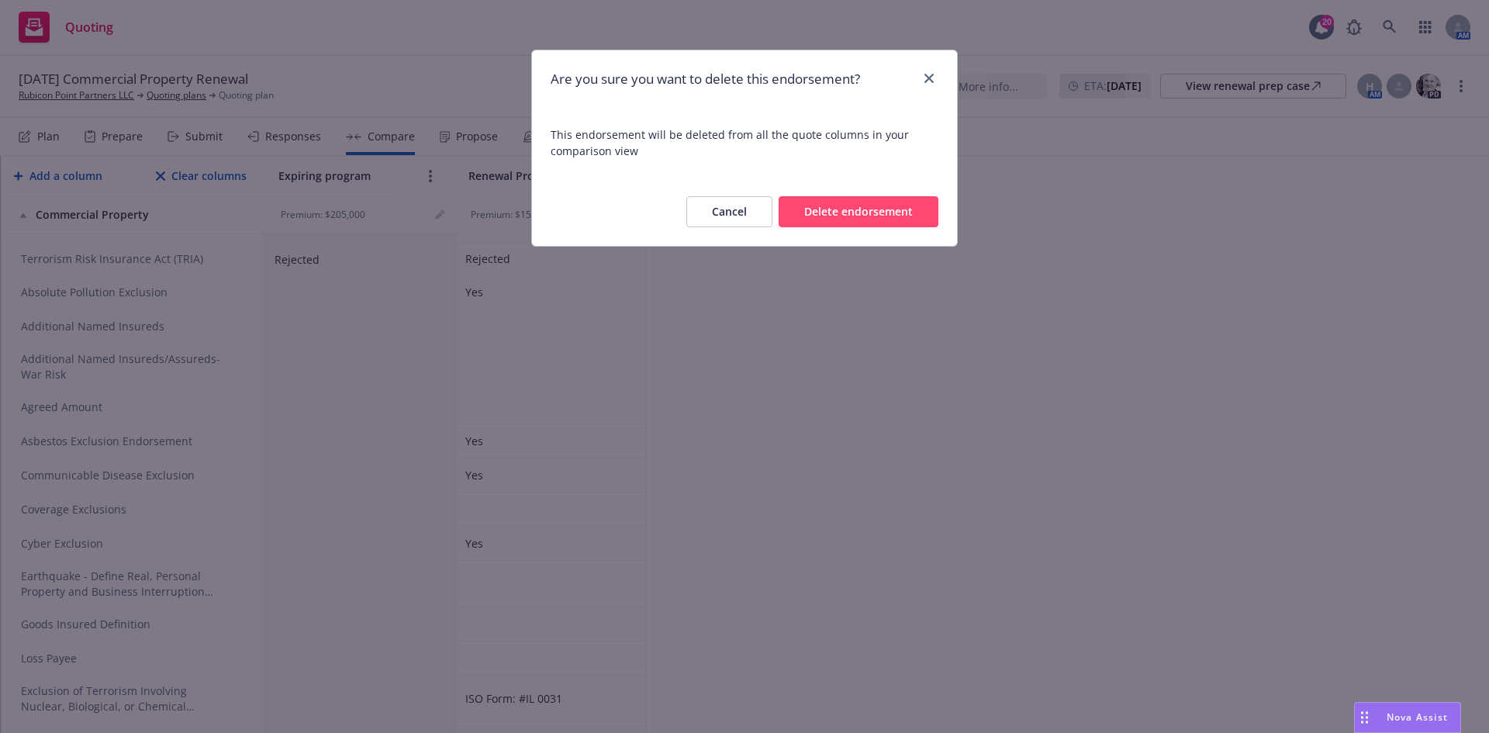
click at [849, 216] on button "Delete endorsement" at bounding box center [859, 211] width 160 height 31
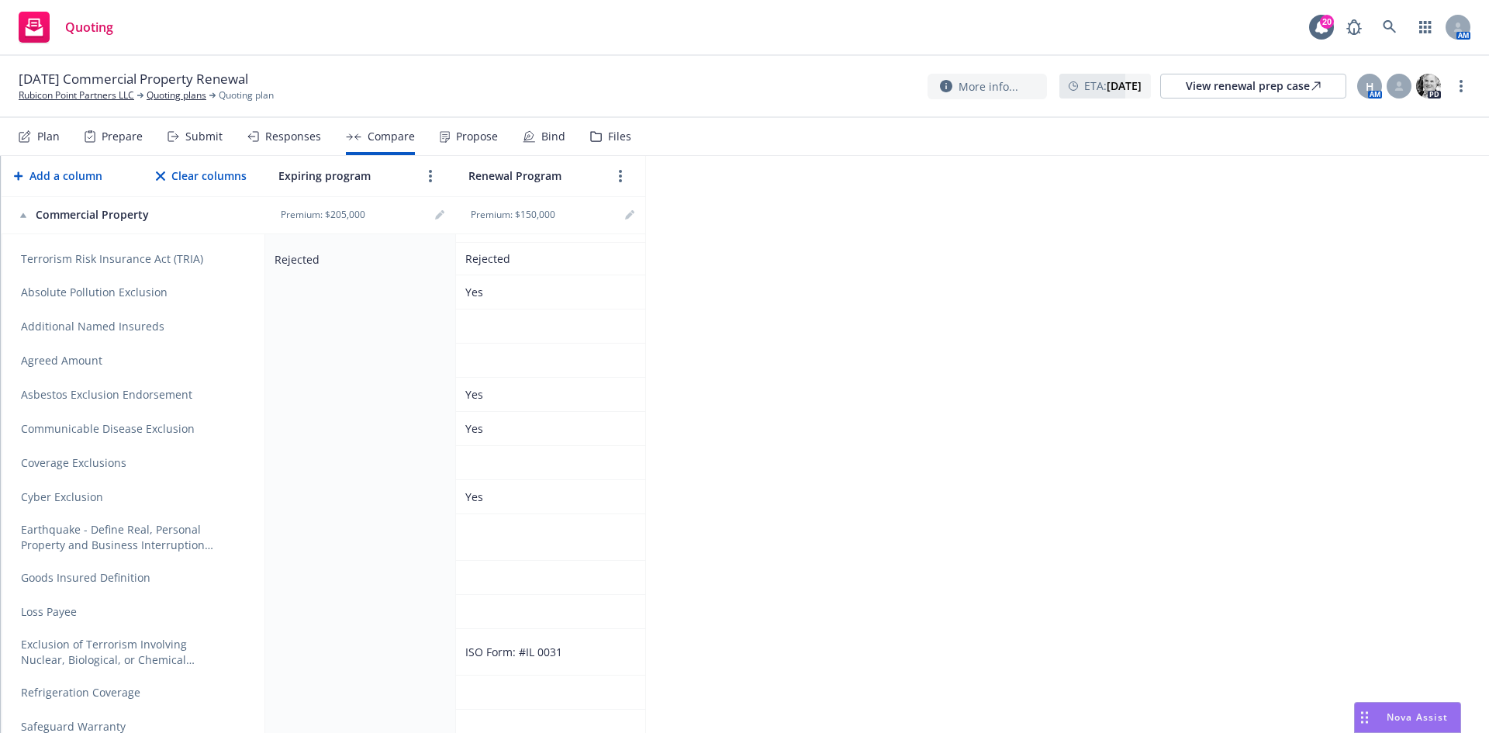
click at [242, 327] on icon "remove" at bounding box center [239, 326] width 11 height 12
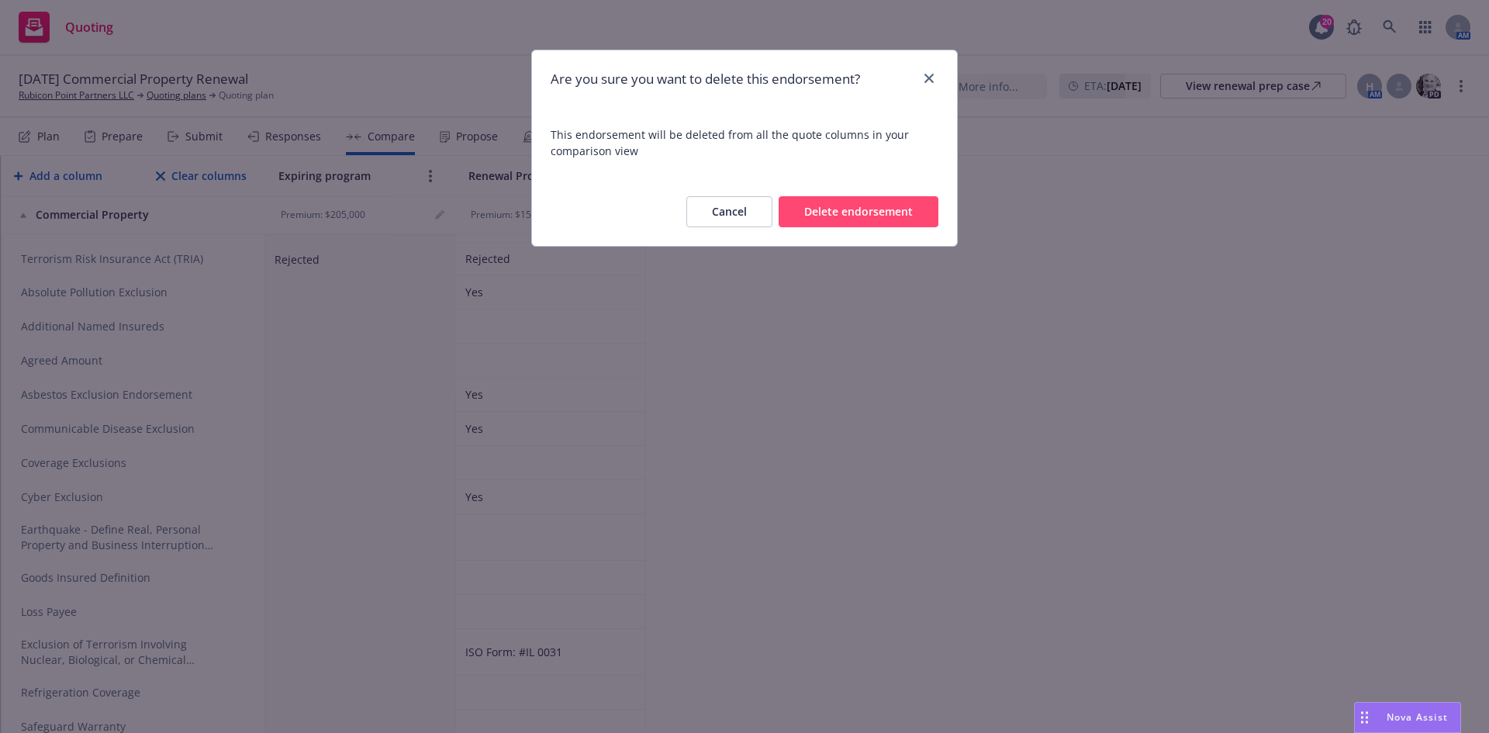
click at [835, 201] on button "Delete endorsement" at bounding box center [859, 211] width 160 height 31
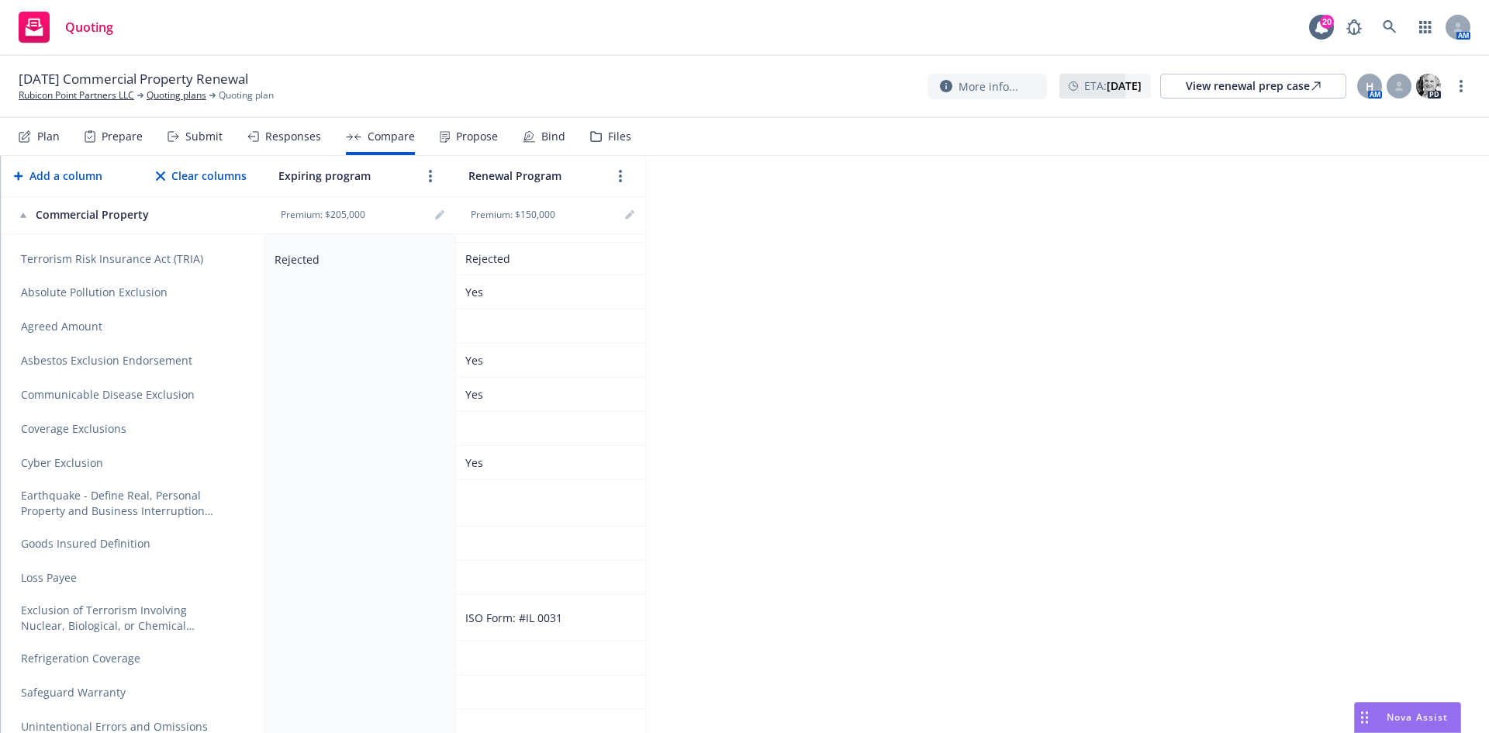
click at [238, 294] on icon "remove" at bounding box center [239, 292] width 11 height 12
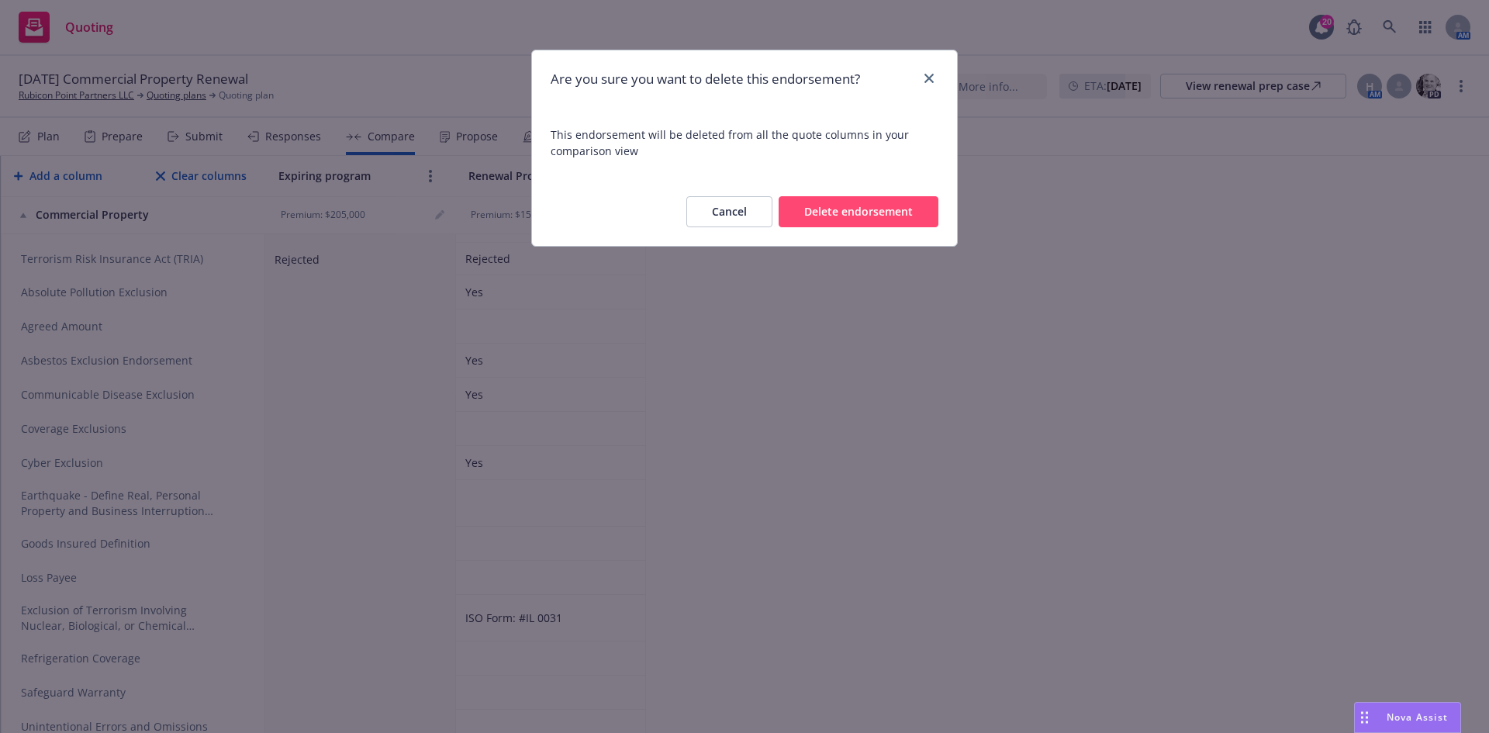
click at [837, 214] on button "Delete endorsement" at bounding box center [859, 211] width 160 height 31
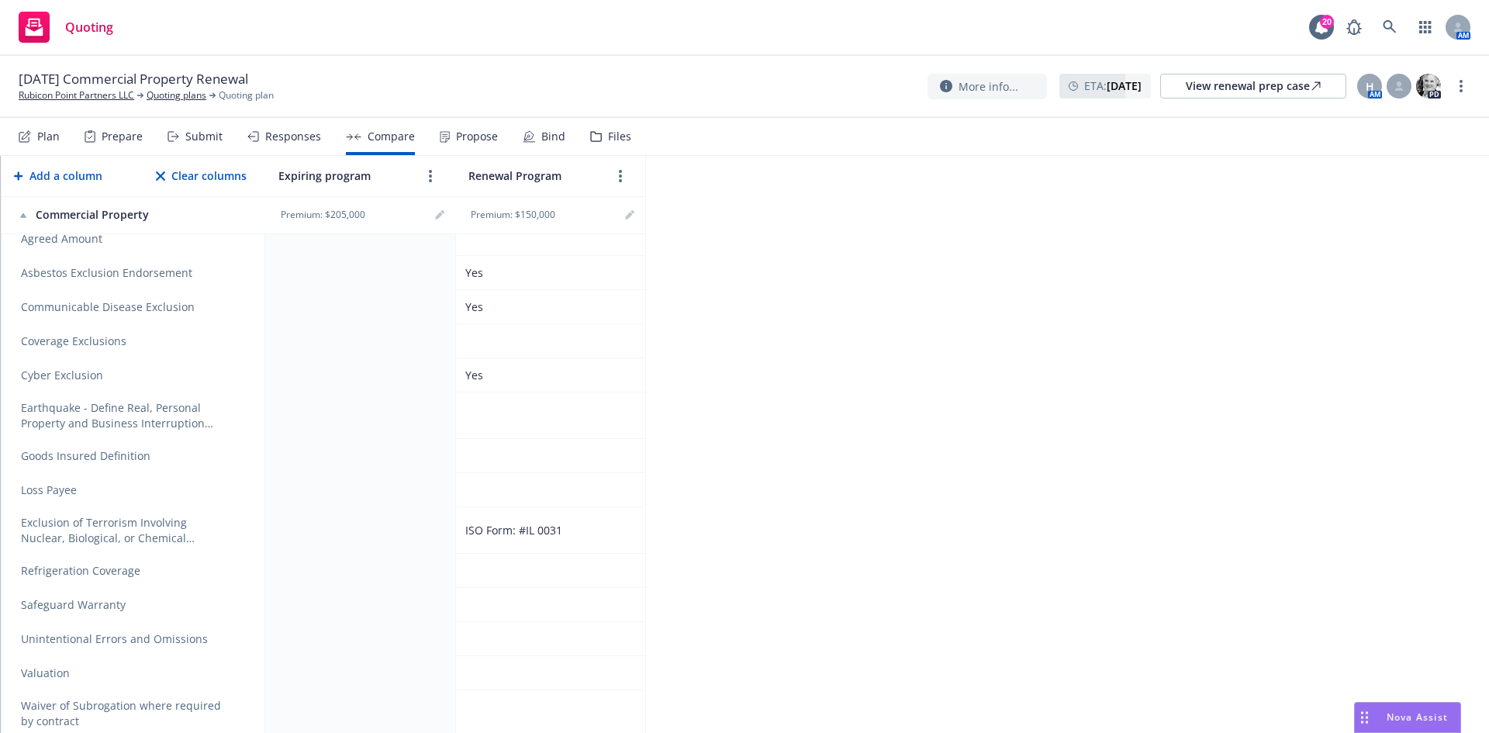
scroll to position [931, 0]
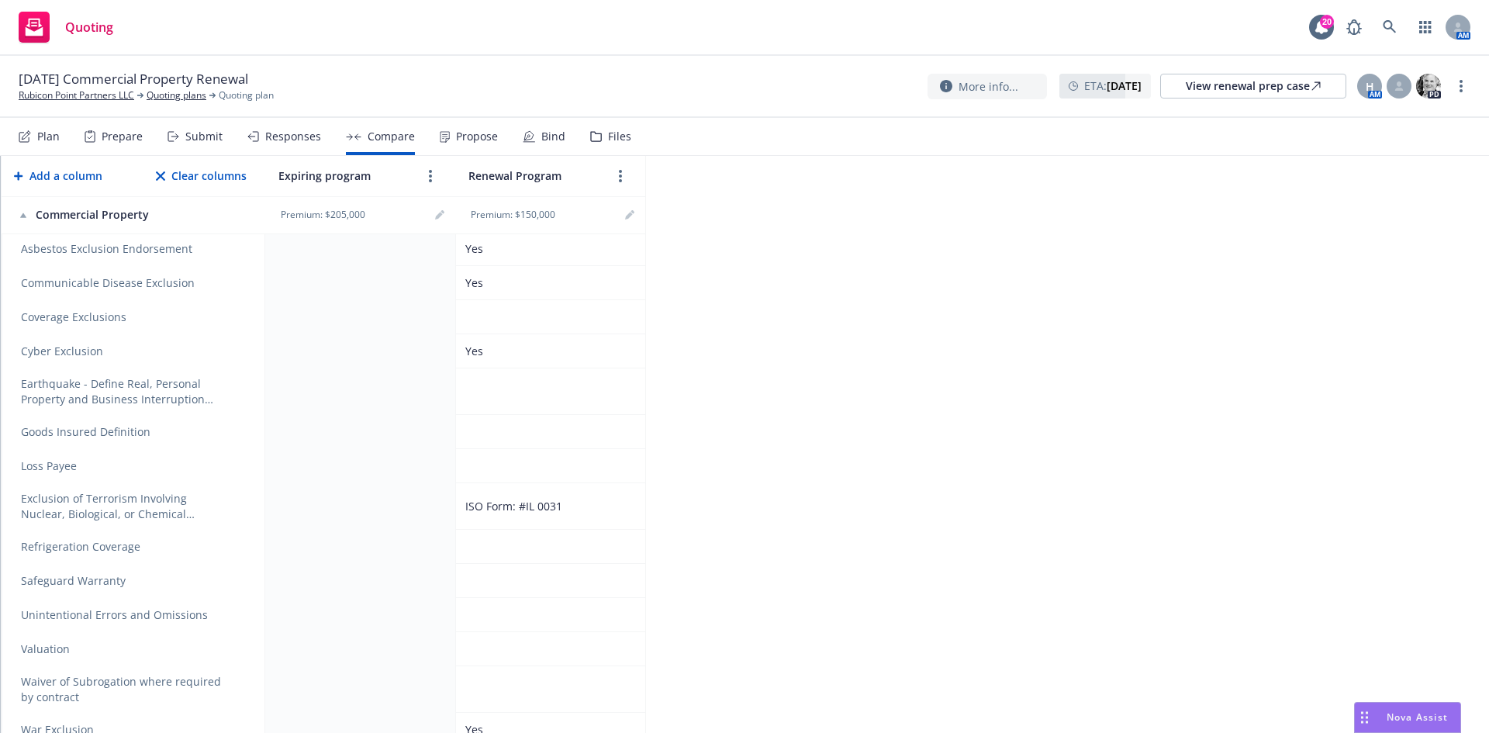
click at [240, 398] on icon "remove" at bounding box center [239, 391] width 11 height 12
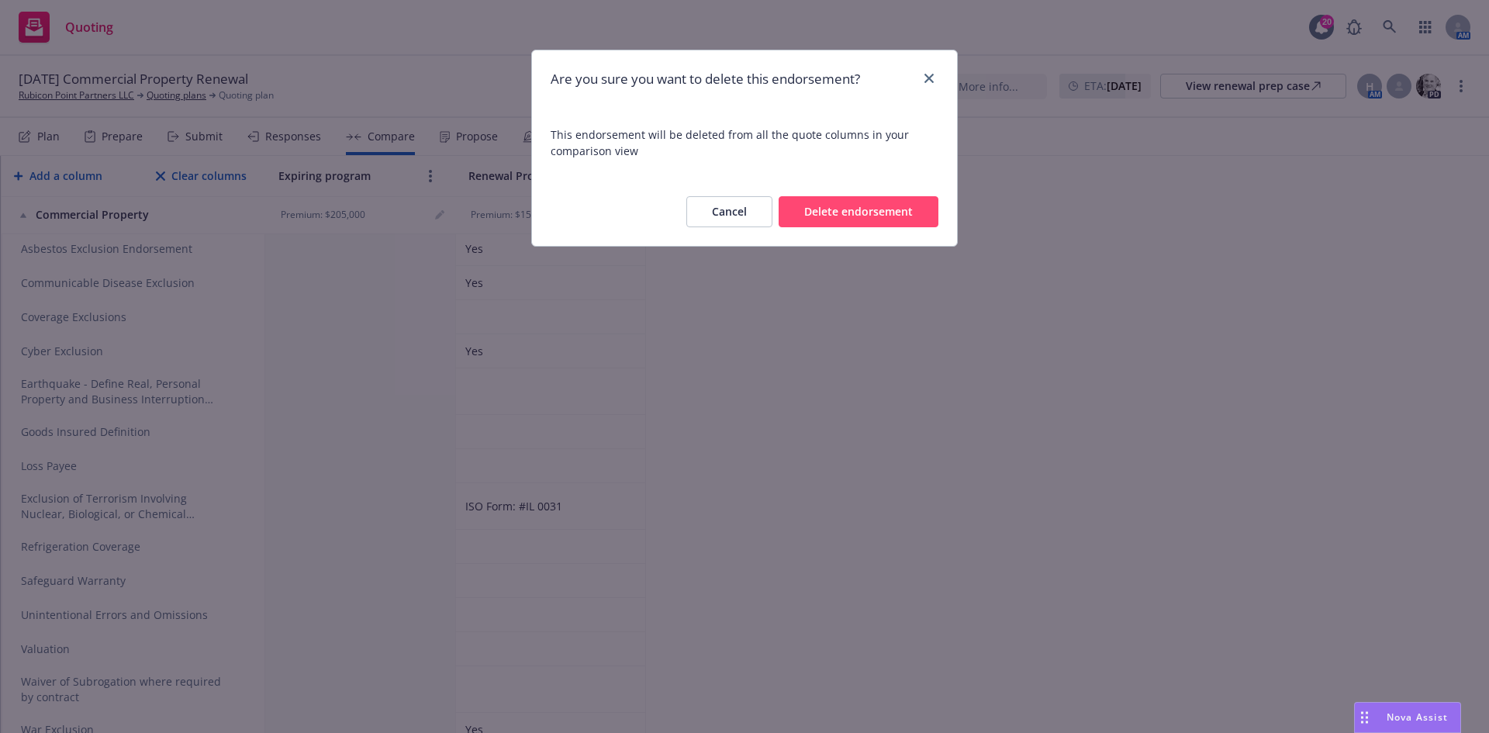
click at [813, 209] on button "Delete endorsement" at bounding box center [859, 211] width 160 height 31
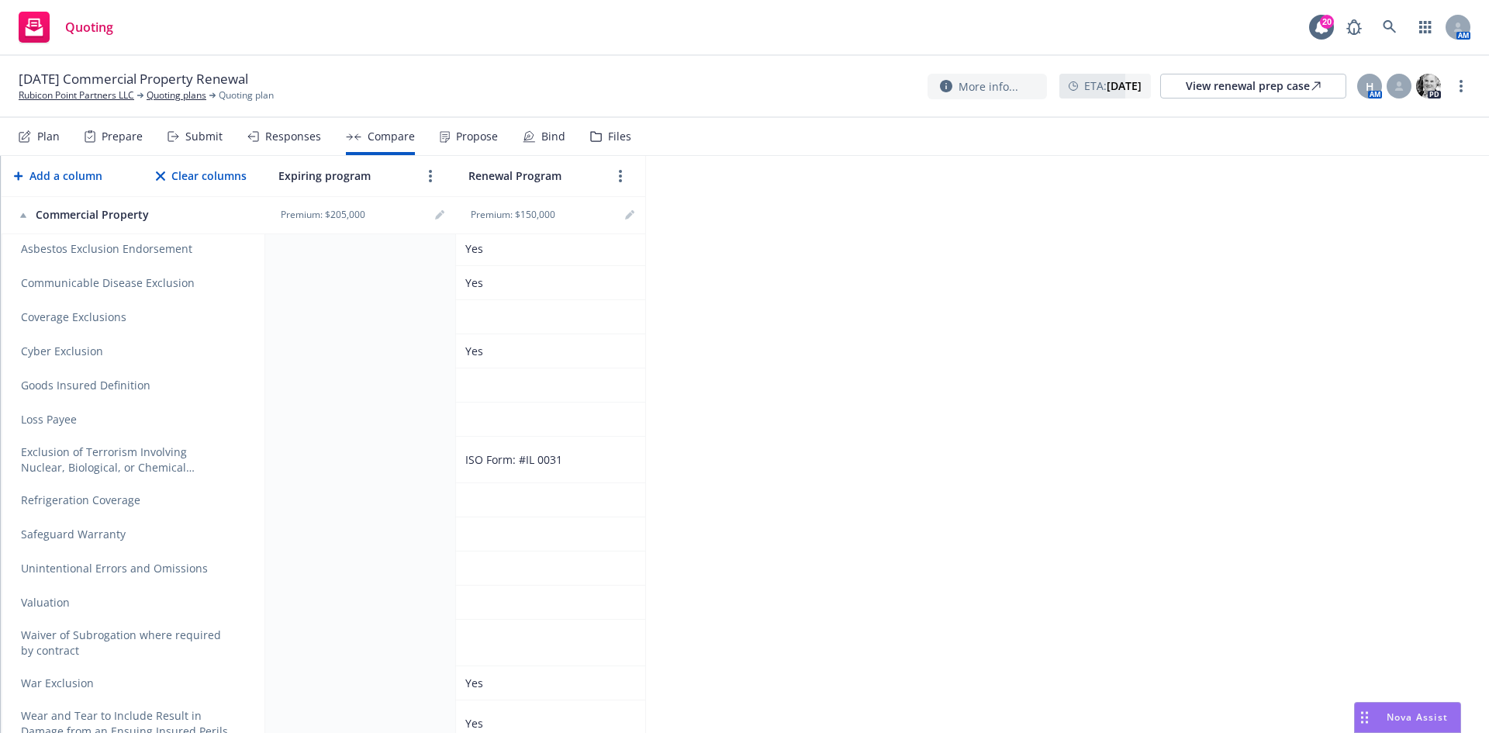
click at [237, 382] on icon "remove" at bounding box center [239, 385] width 12 height 12
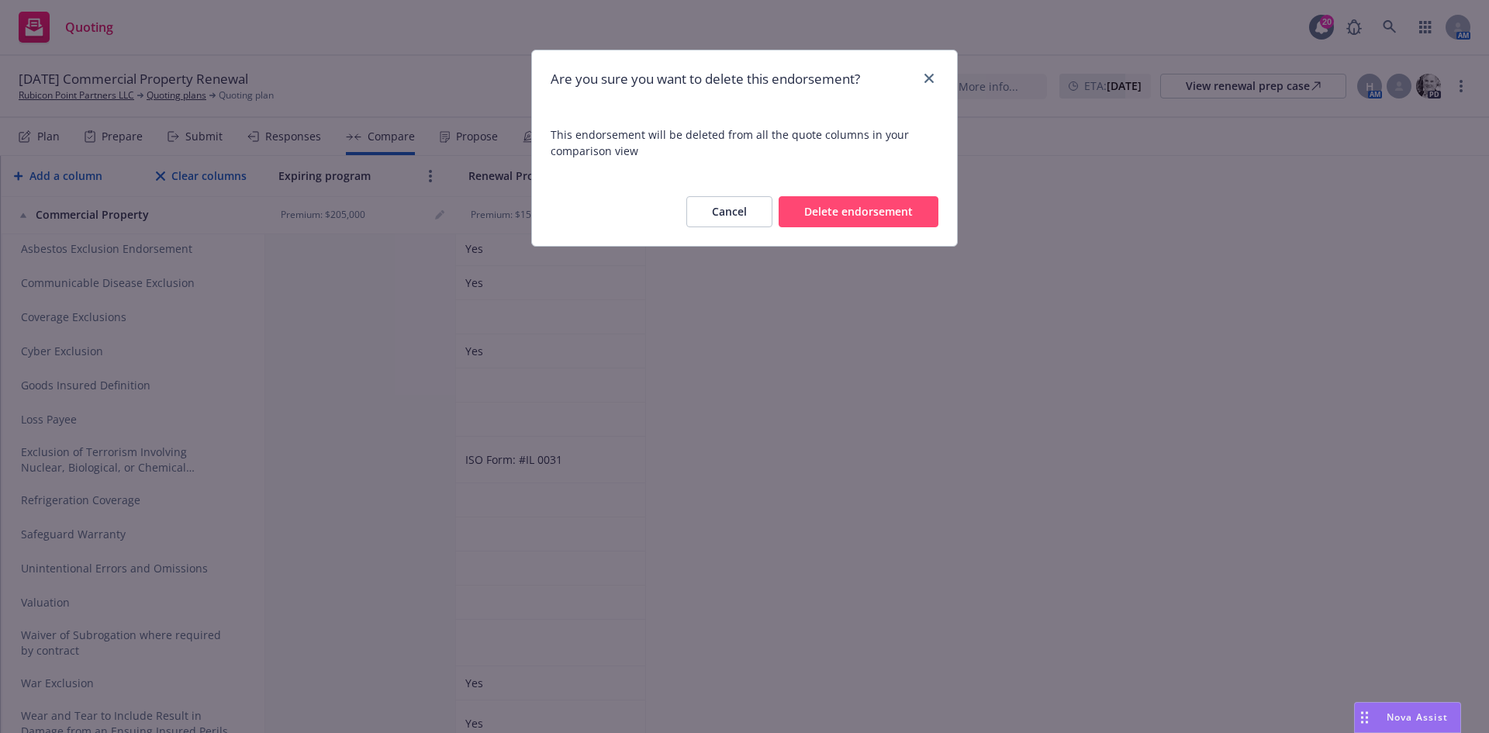
click at [814, 220] on button "Delete endorsement" at bounding box center [859, 211] width 160 height 31
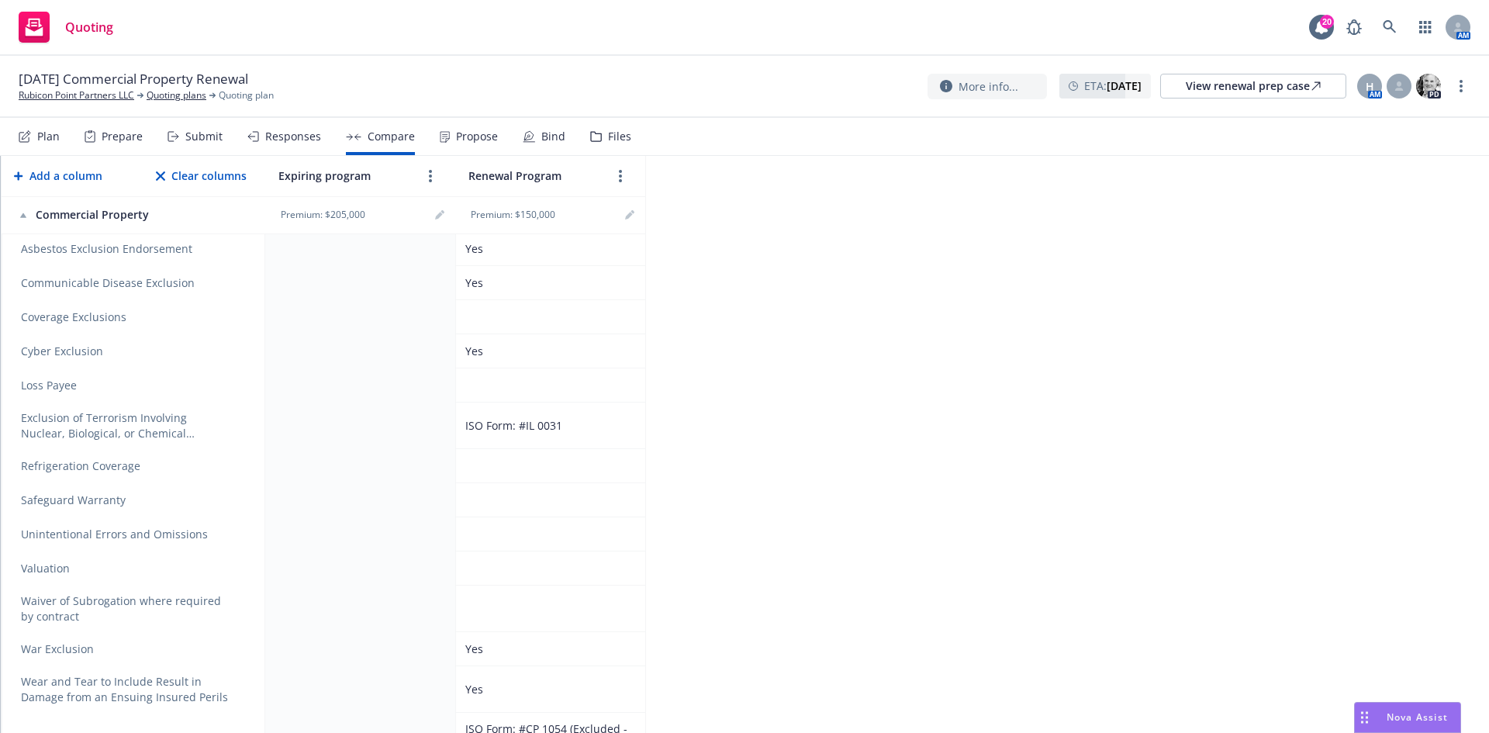
click at [239, 387] on icon "remove" at bounding box center [239, 385] width 11 height 12
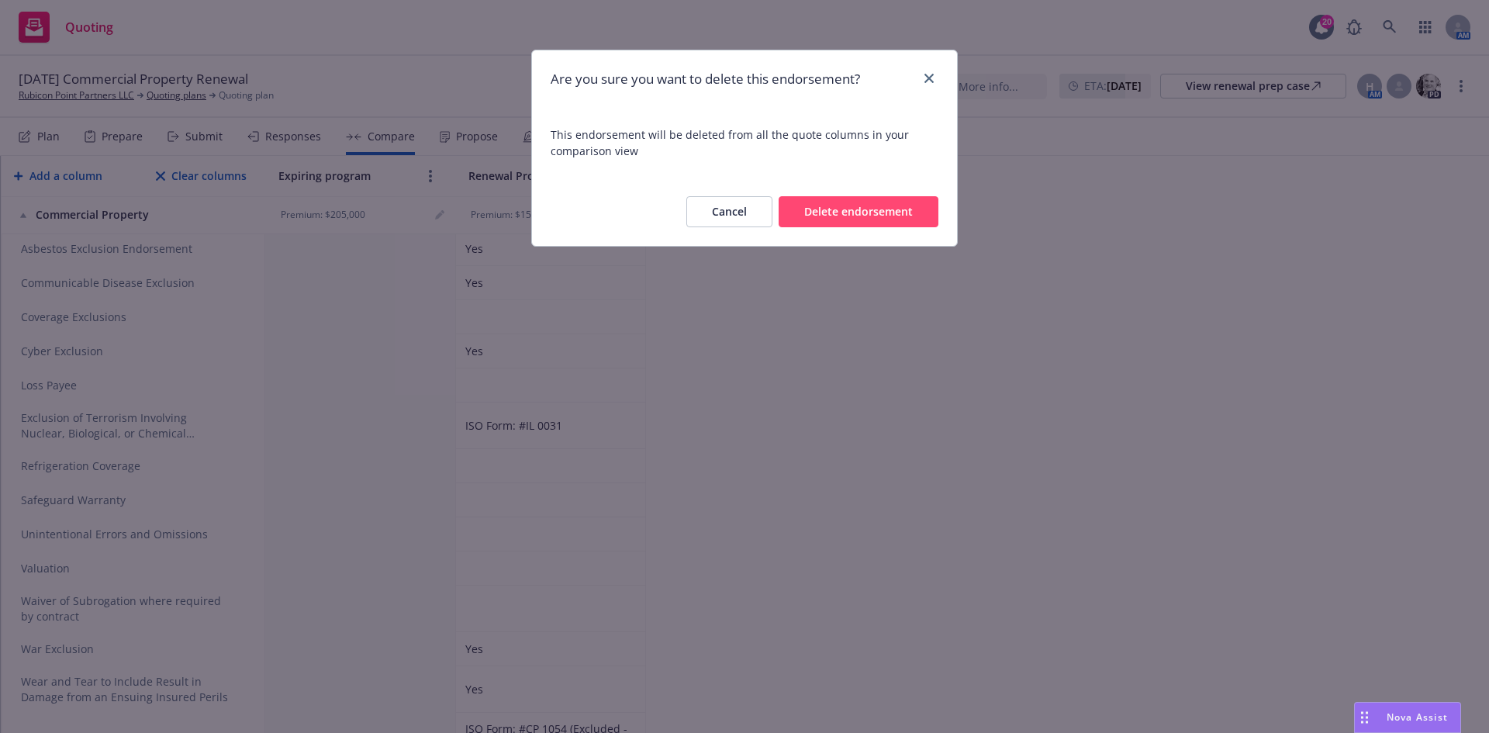
click at [848, 209] on button "Delete endorsement" at bounding box center [859, 211] width 160 height 31
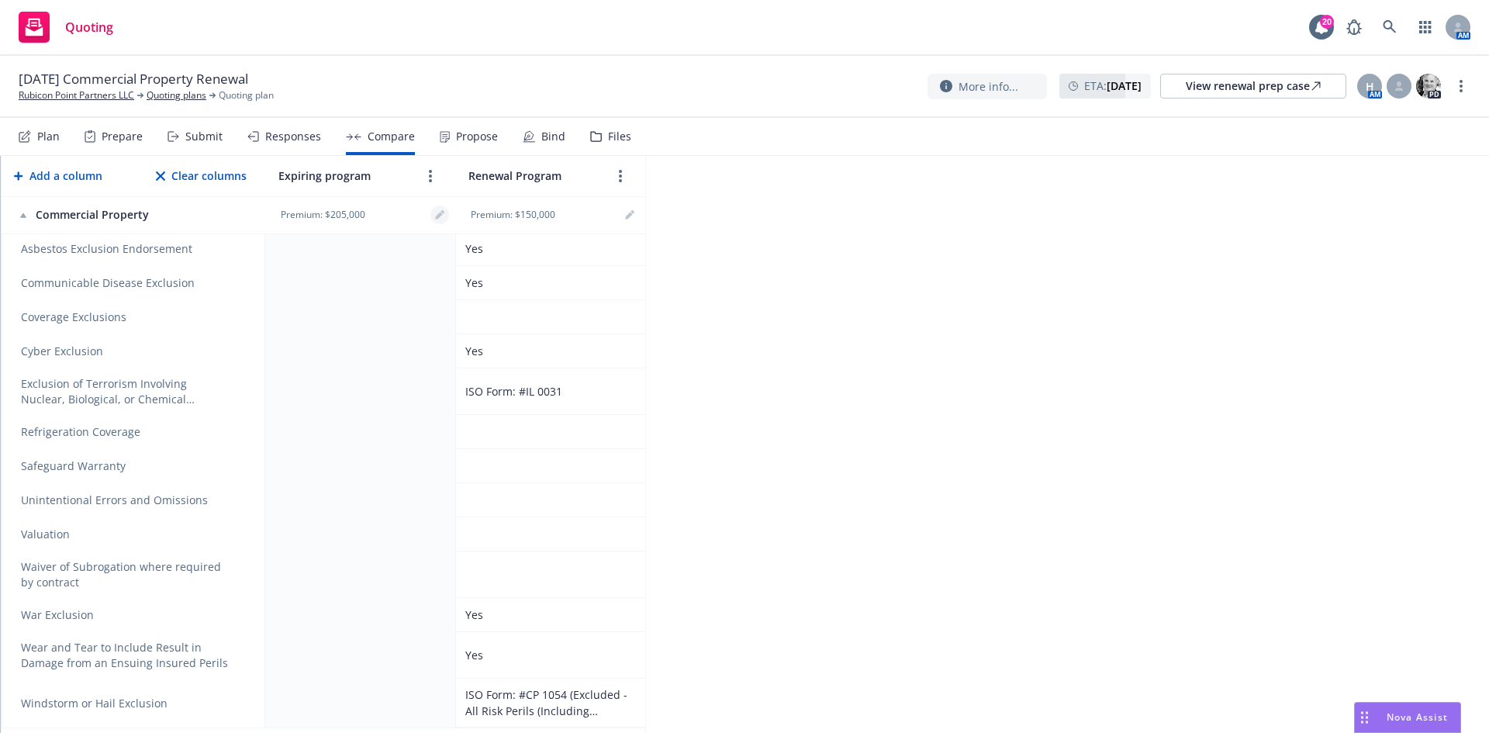
click at [434, 218] on link "editPencil" at bounding box center [439, 215] width 19 height 19
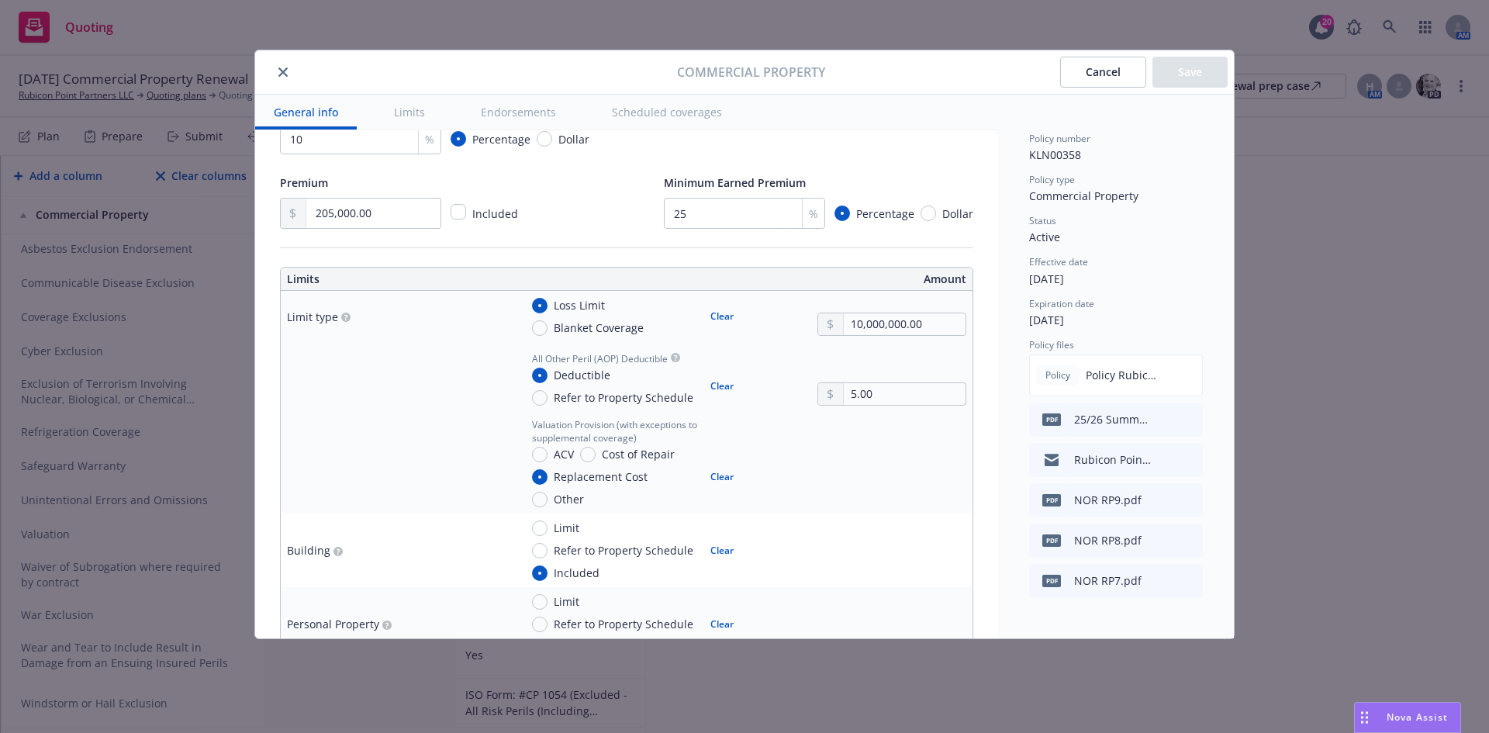
type textarea "x"
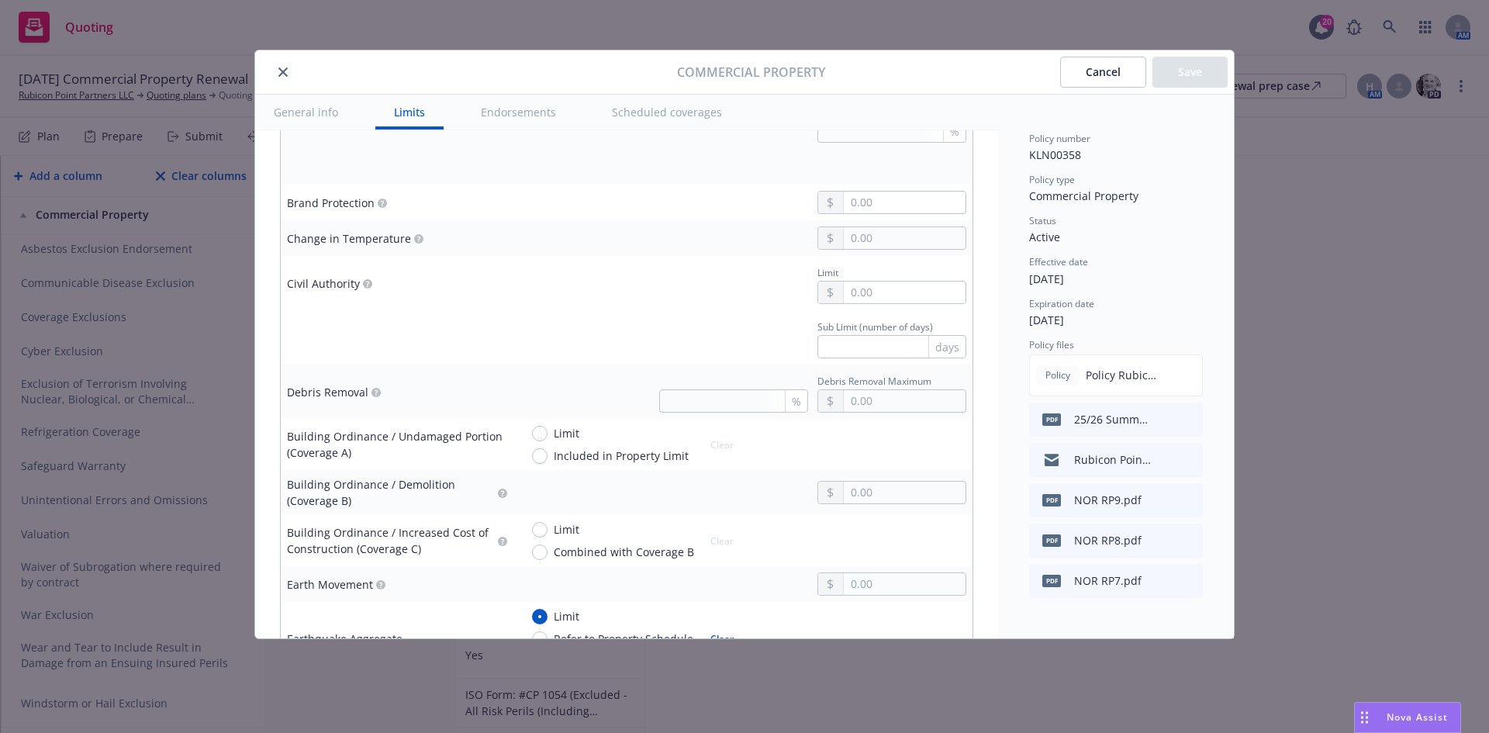
scroll to position [1319, 0]
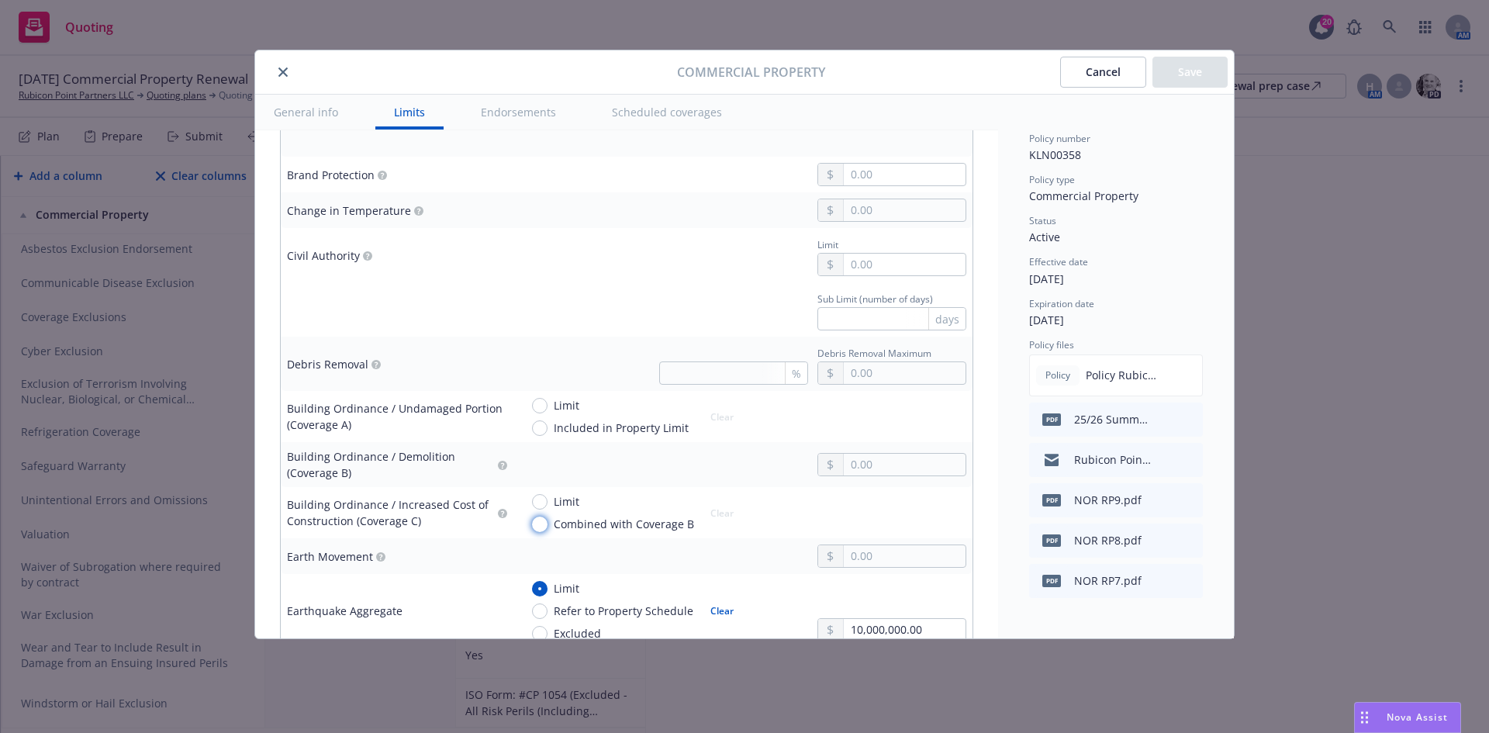
click at [537, 522] on input "Combined with Coverage B" at bounding box center [540, 525] width 16 height 16
radio input "true"
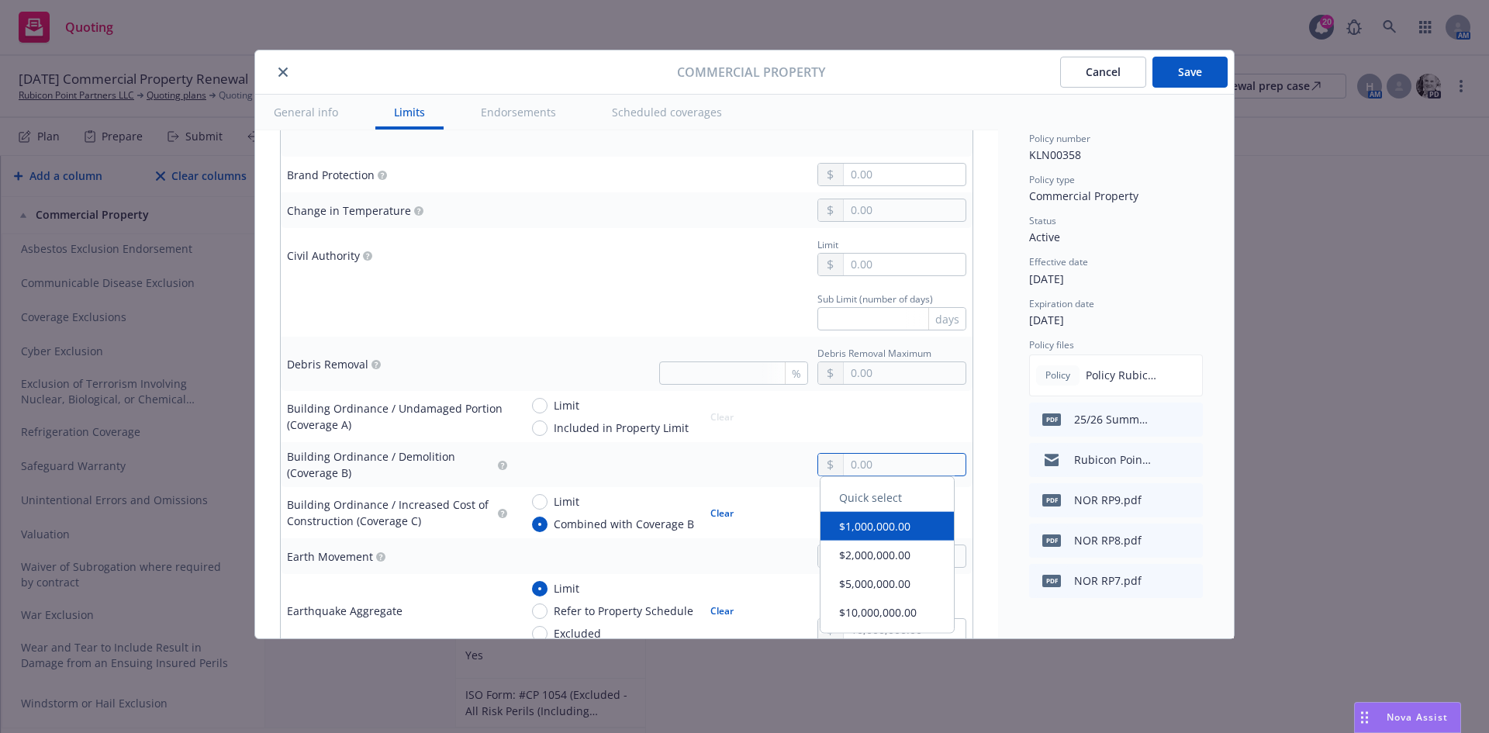
click at [889, 465] on input "text" at bounding box center [905, 465] width 122 height 22
type textarea "x"
type input "4.00"
type textarea "x"
type input "44.00"
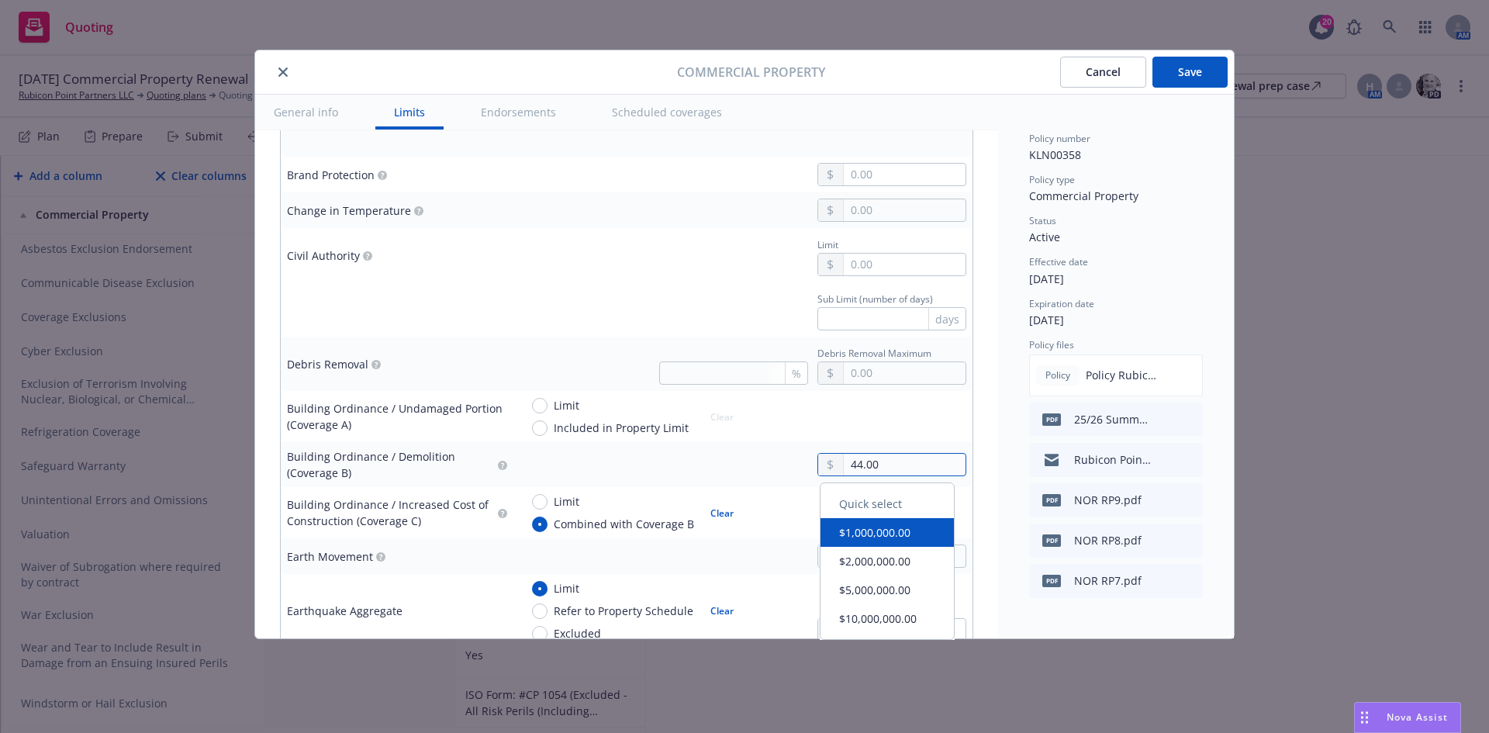
type textarea "x"
type input "445.00"
type textarea "x"
type input "4,450.00"
type textarea "x"
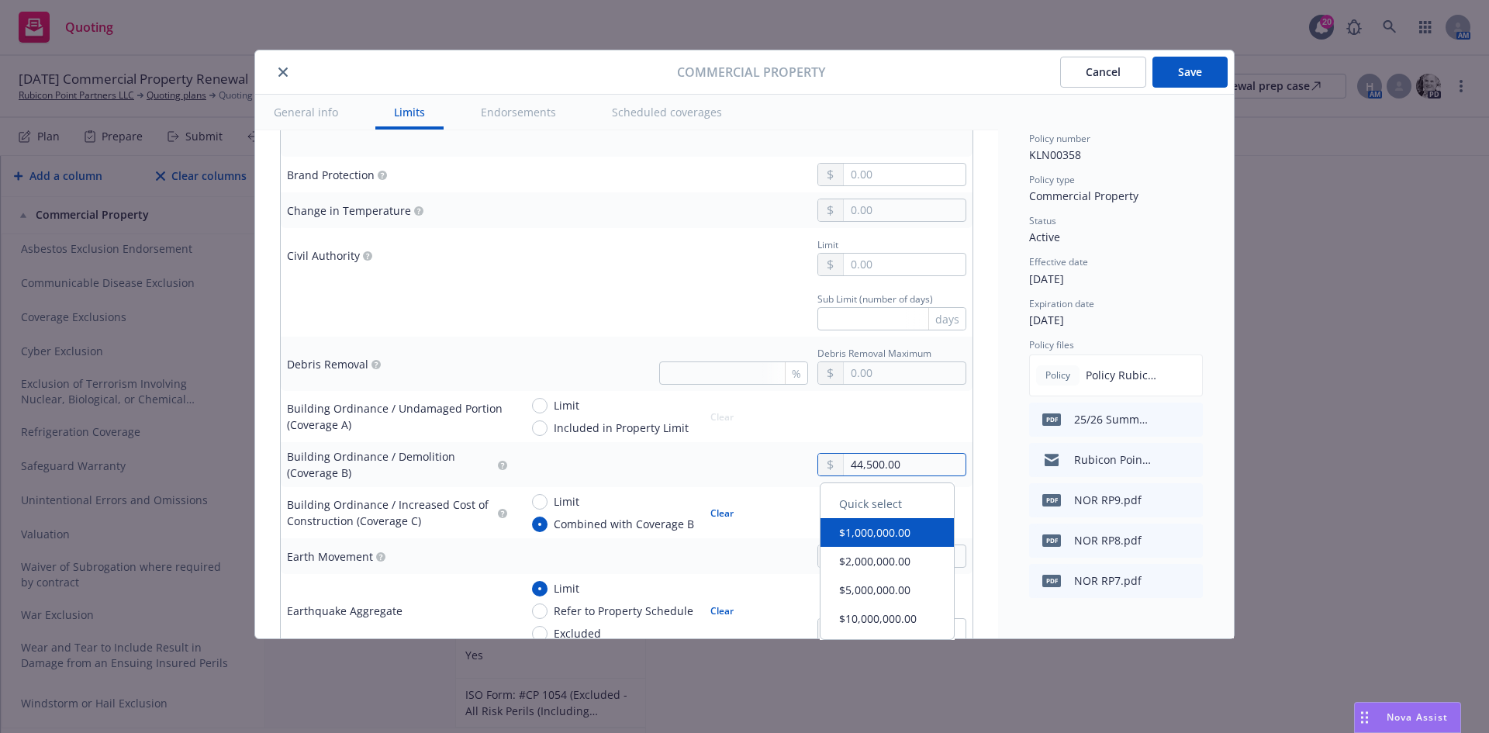
type input "445,000.00"
type textarea "x"
type input "4,450,000.00"
click at [728, 513] on button "Clear" at bounding box center [722, 513] width 42 height 22
type textarea "x"
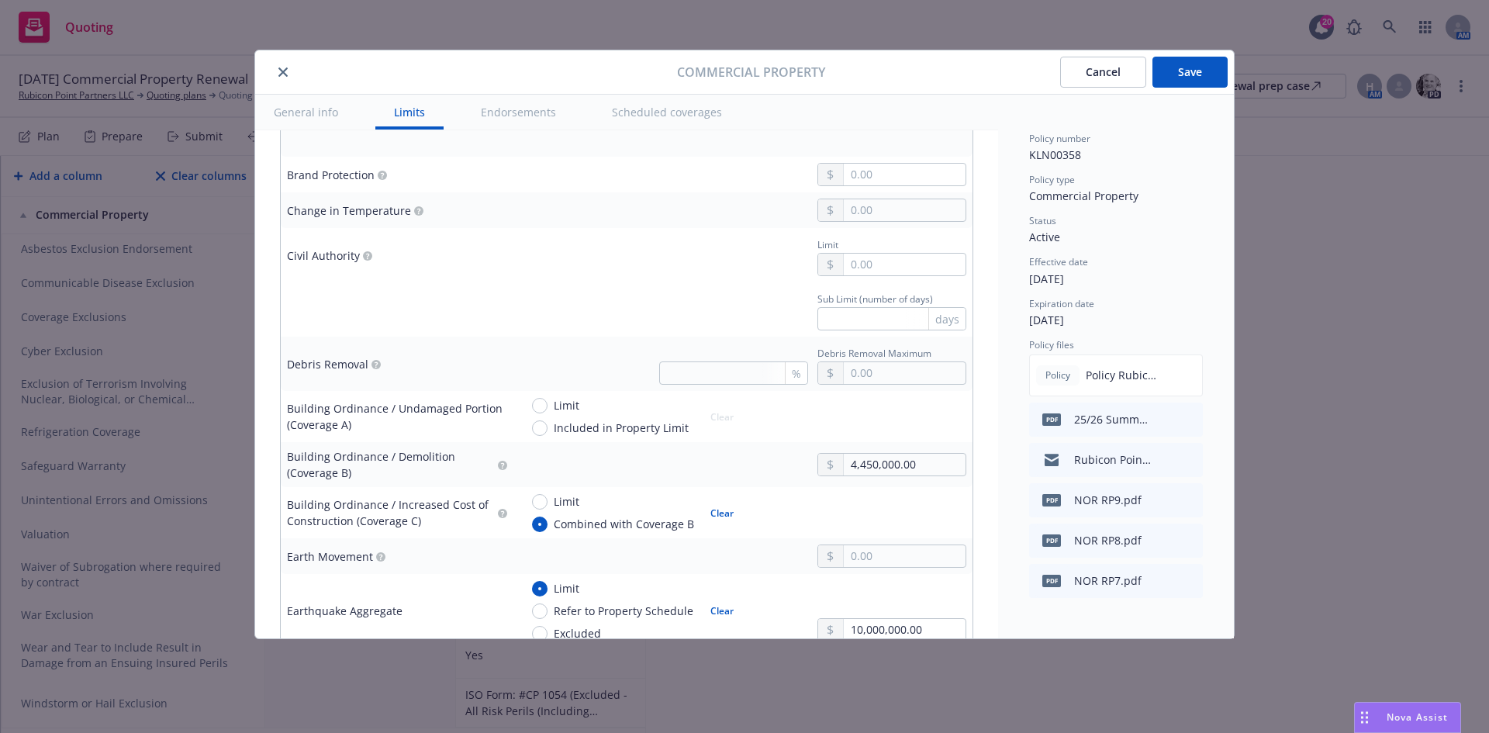
radio input "false"
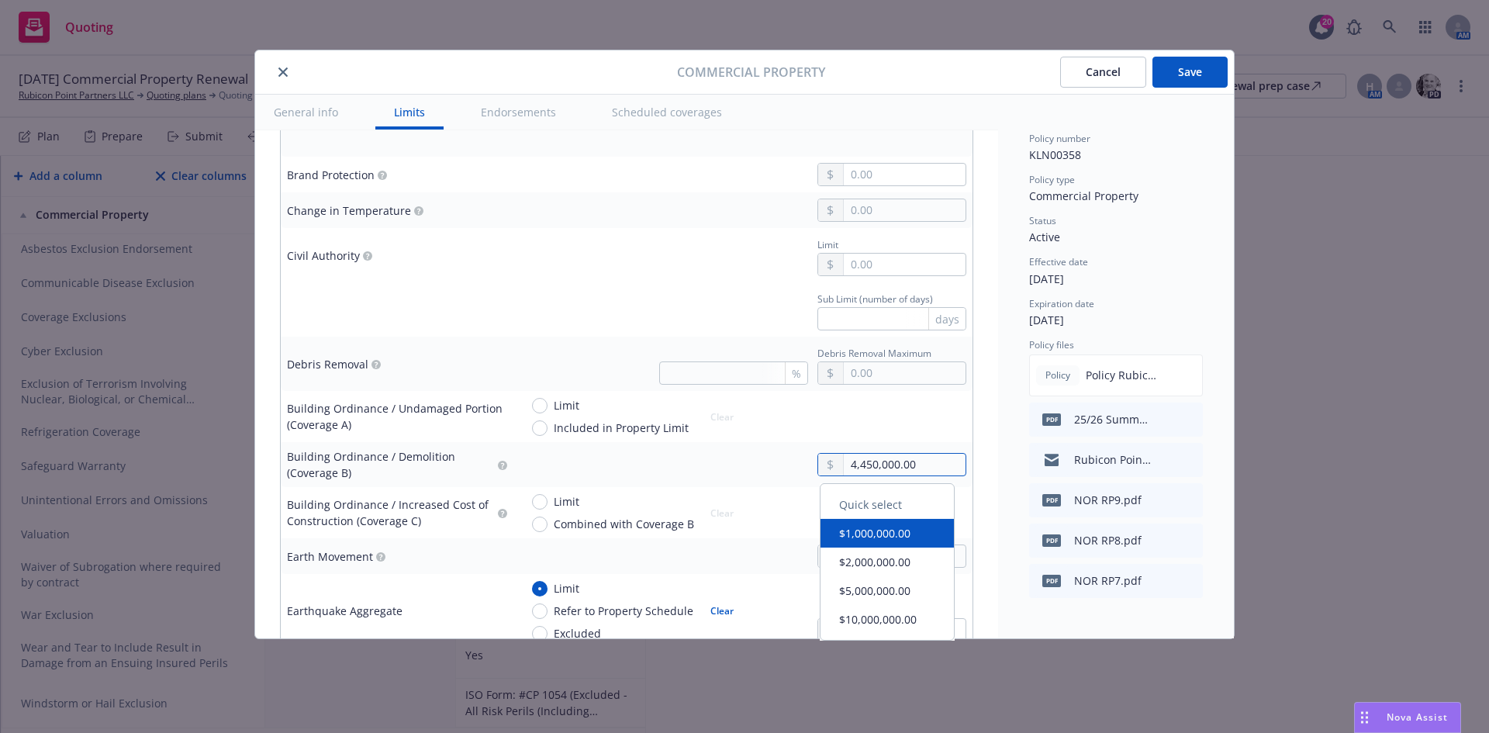
drag, startPoint x: 945, startPoint y: 472, endPoint x: 761, endPoint y: 472, distance: 183.8
click at [761, 472] on div "4,450,000.00" at bounding box center [743, 464] width 447 height 23
type textarea "x"
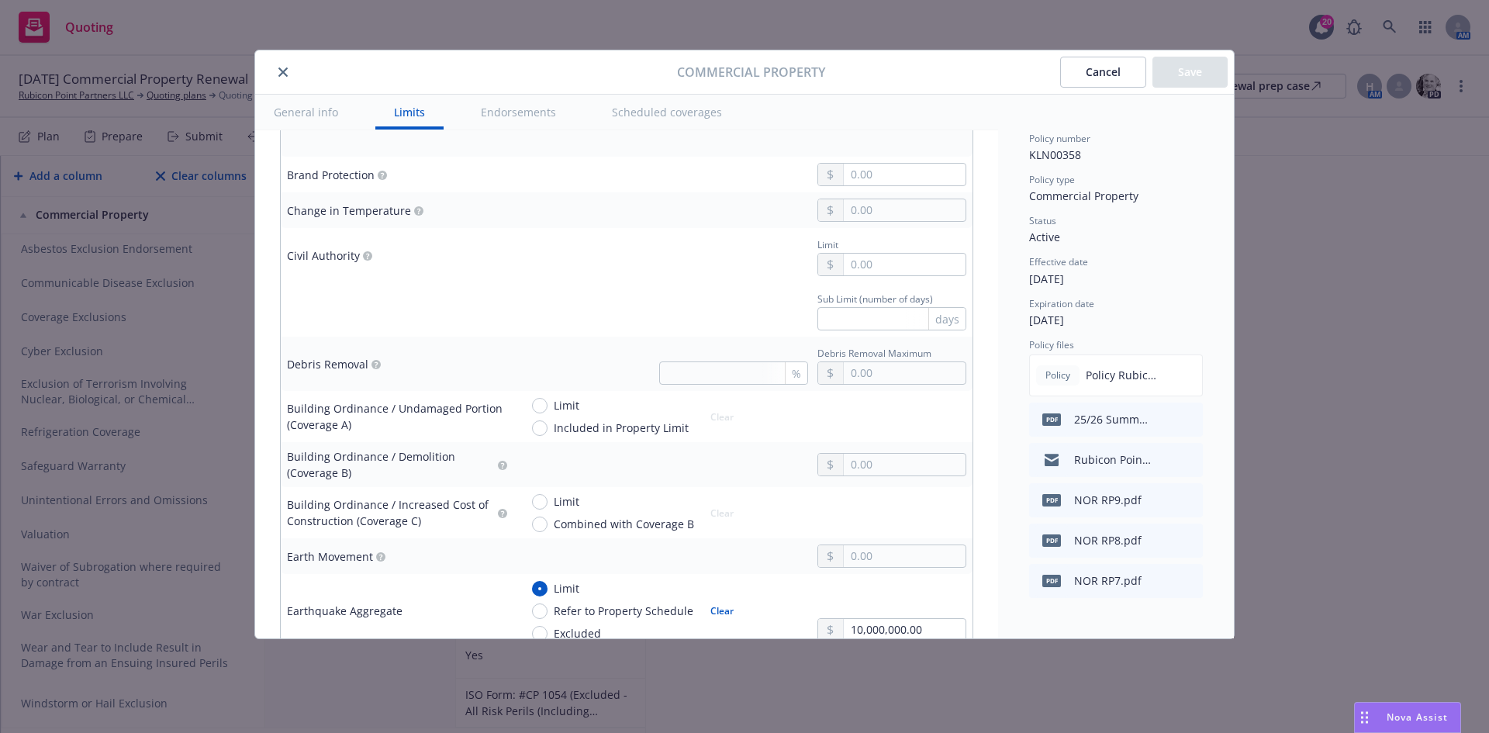
click at [577, 195] on td at bounding box center [742, 210] width 459 height 36
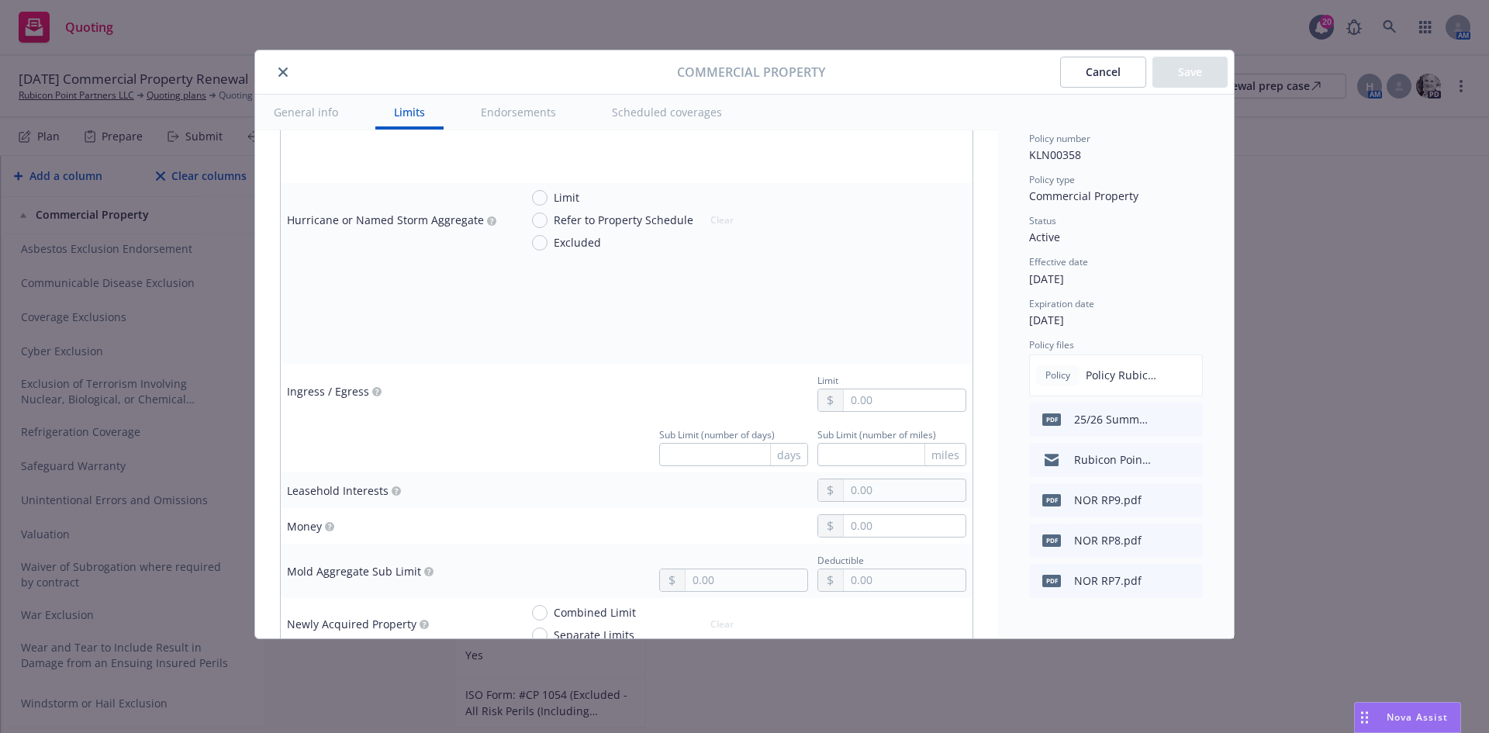
scroll to position [3413, 0]
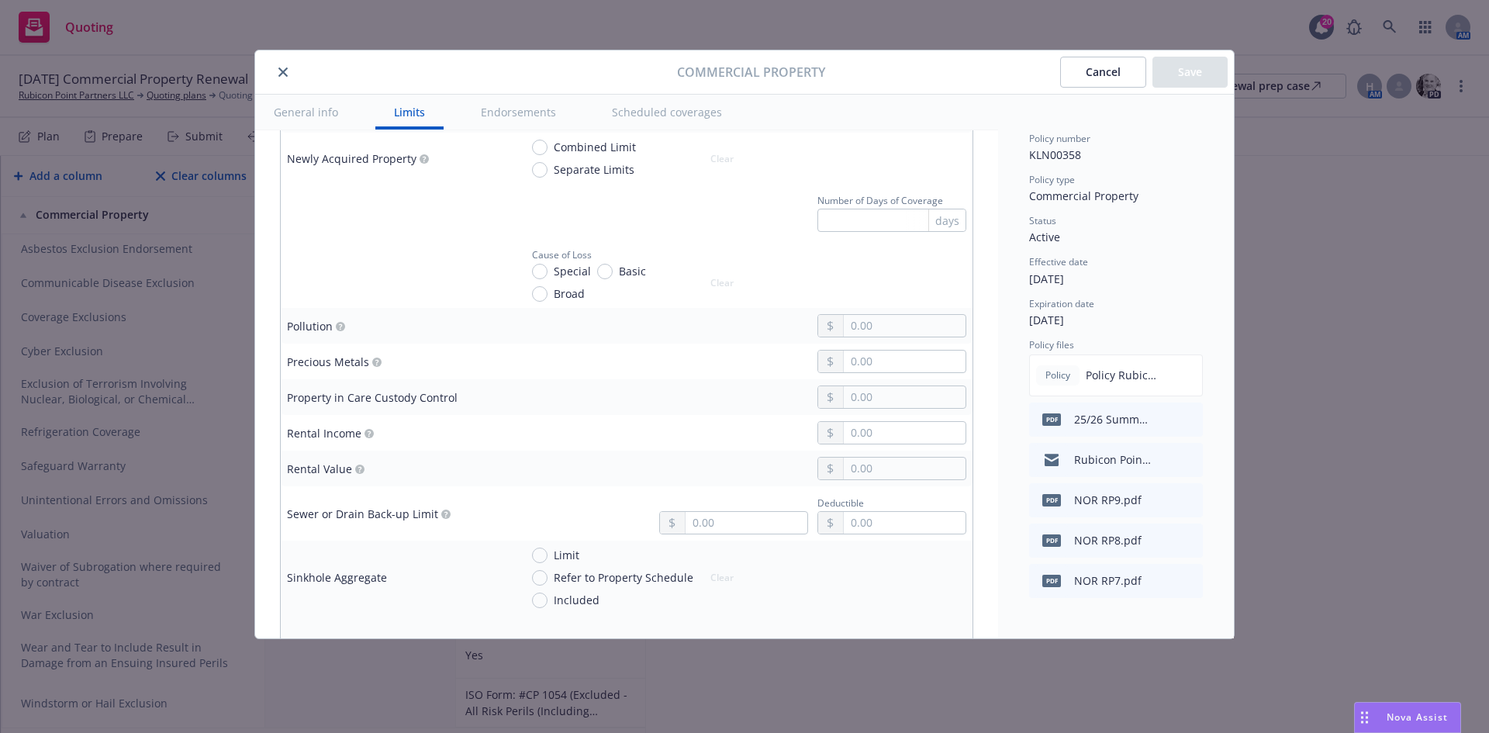
click at [1077, 78] on button "Cancel" at bounding box center [1103, 72] width 86 height 31
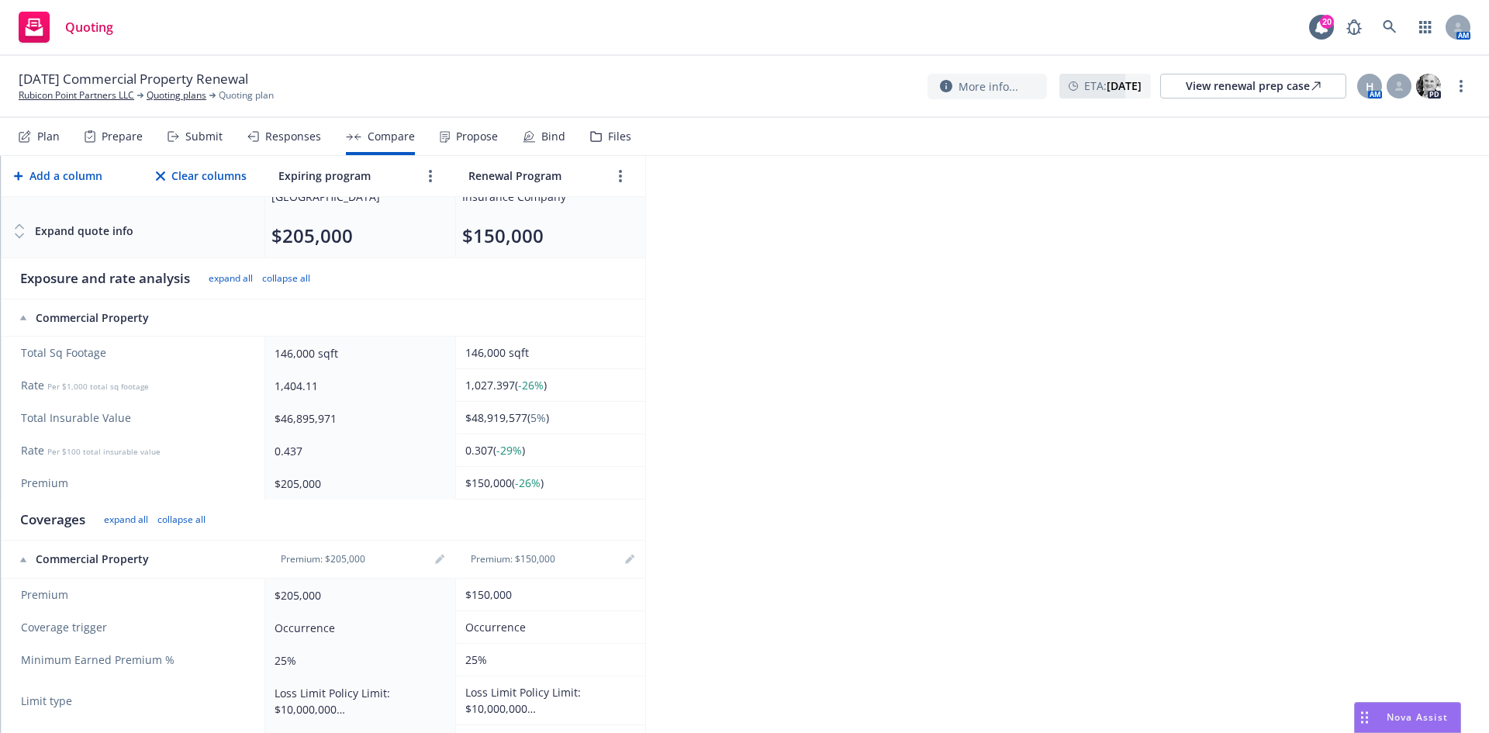
scroll to position [0, 0]
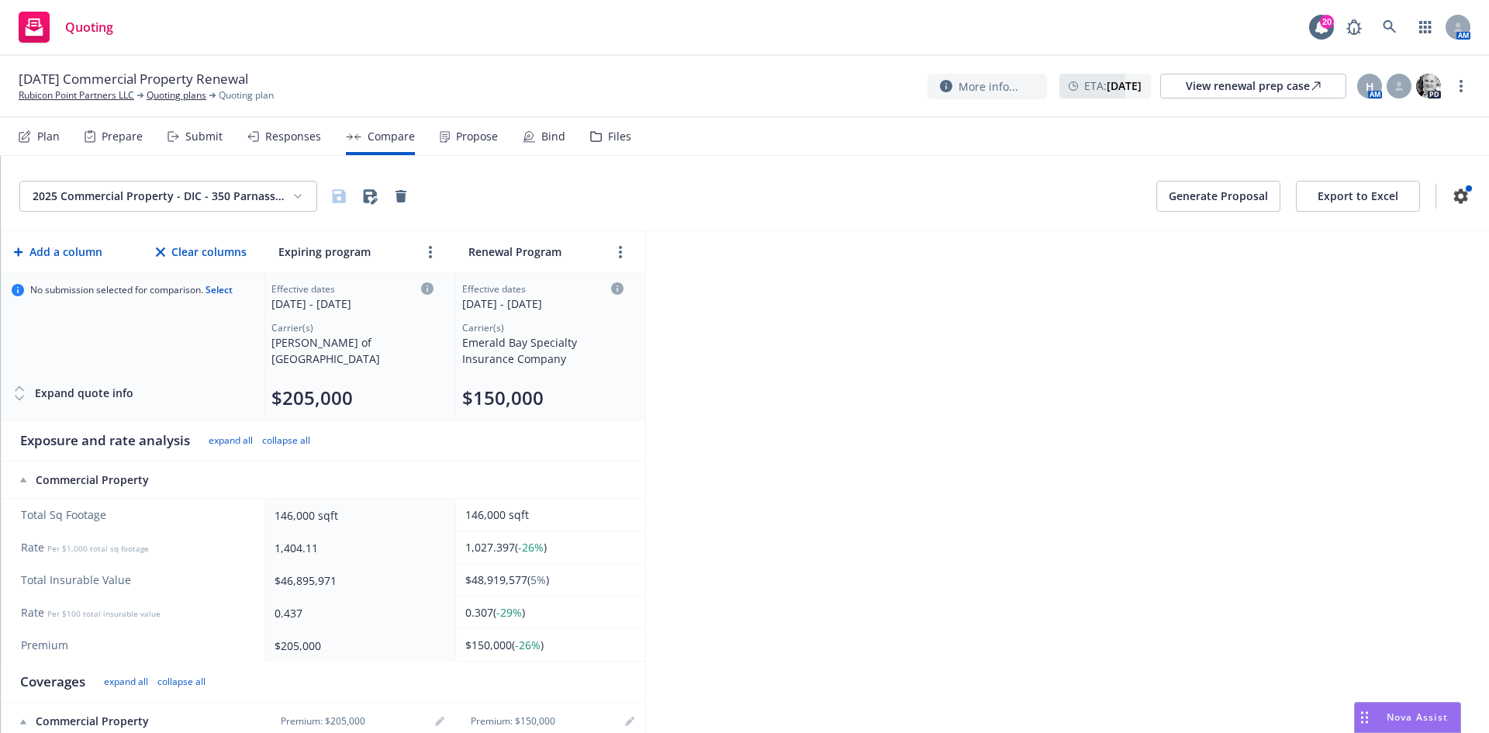
click at [1167, 195] on button "Generate Proposal" at bounding box center [1218, 196] width 124 height 31
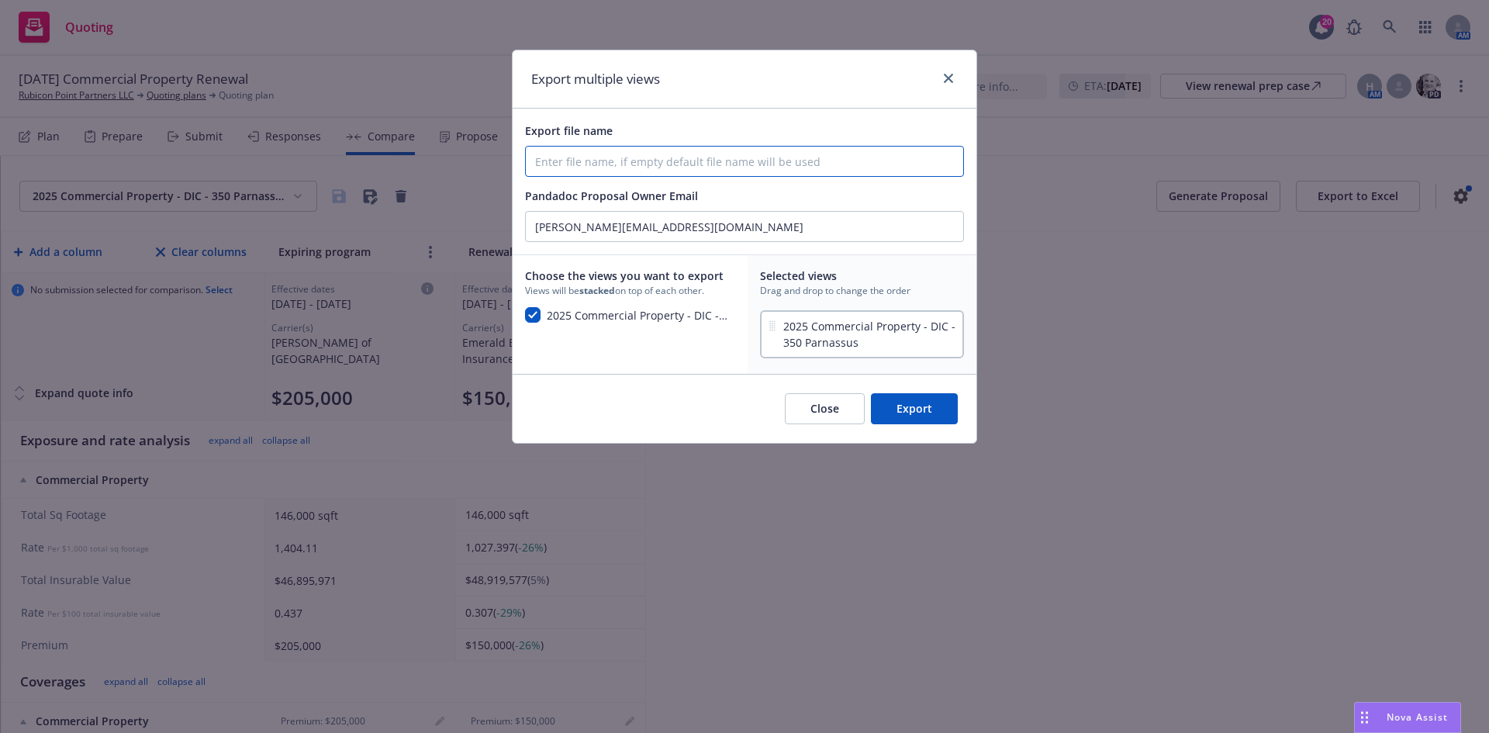
click at [689, 162] on input "Export file name" at bounding box center [744, 161] width 437 height 29
type input "8/31/2025 EQ Proposal: Rubicon Point Partners; 350 Parnassus"
click at [918, 410] on button "Export" at bounding box center [914, 408] width 87 height 31
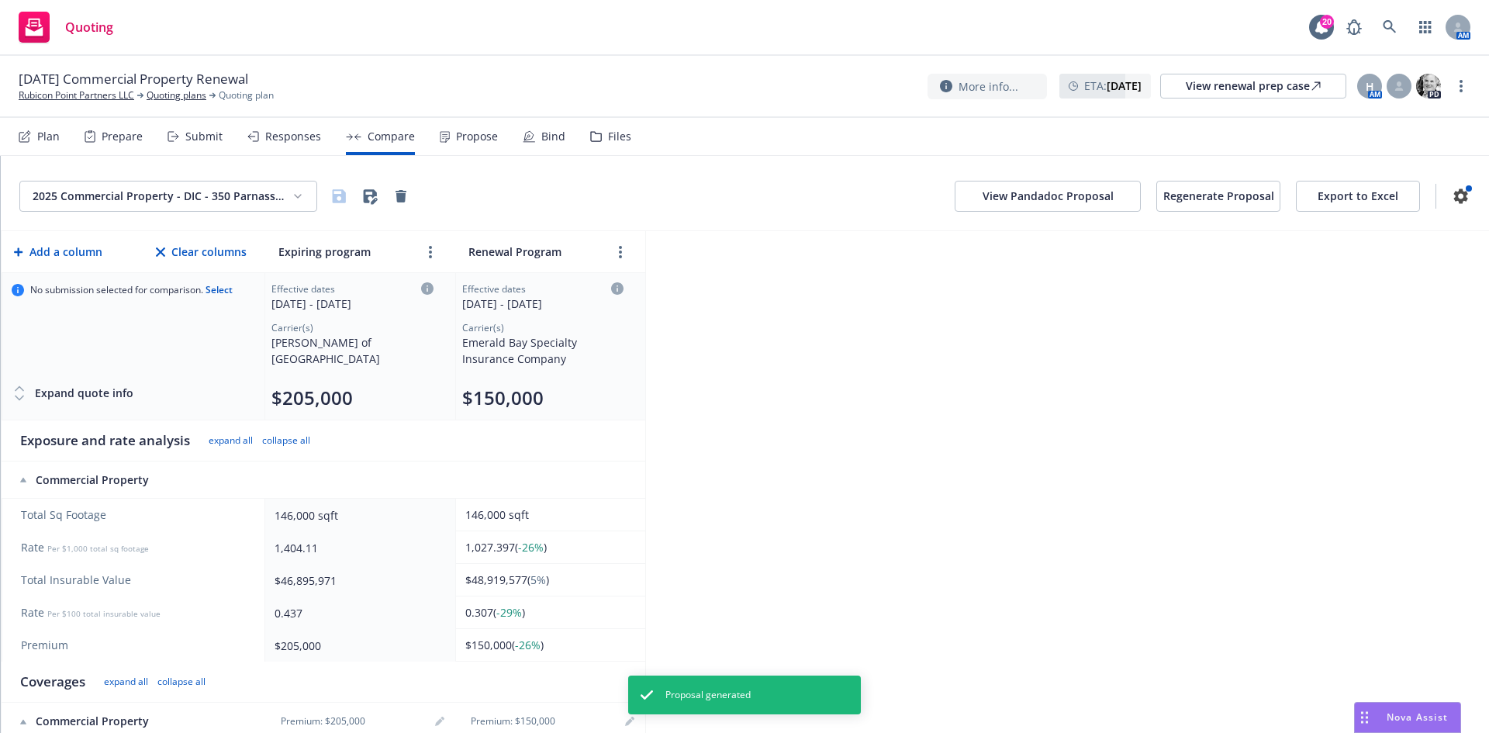
click at [999, 194] on button "View Pandadoc Proposal" at bounding box center [1048, 196] width 186 height 31
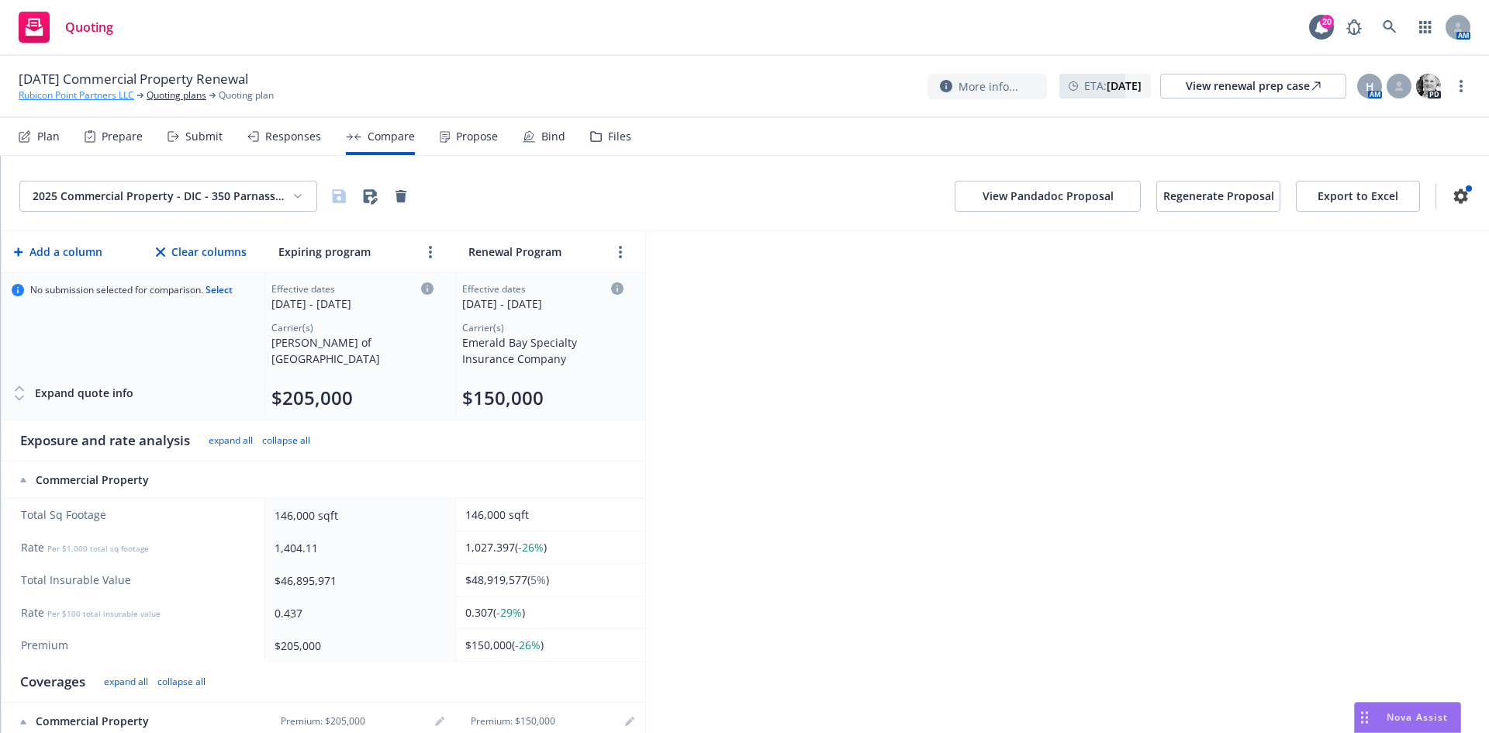
click at [105, 95] on link "Rubicon Point Partners LLC" at bounding box center [77, 95] width 116 height 14
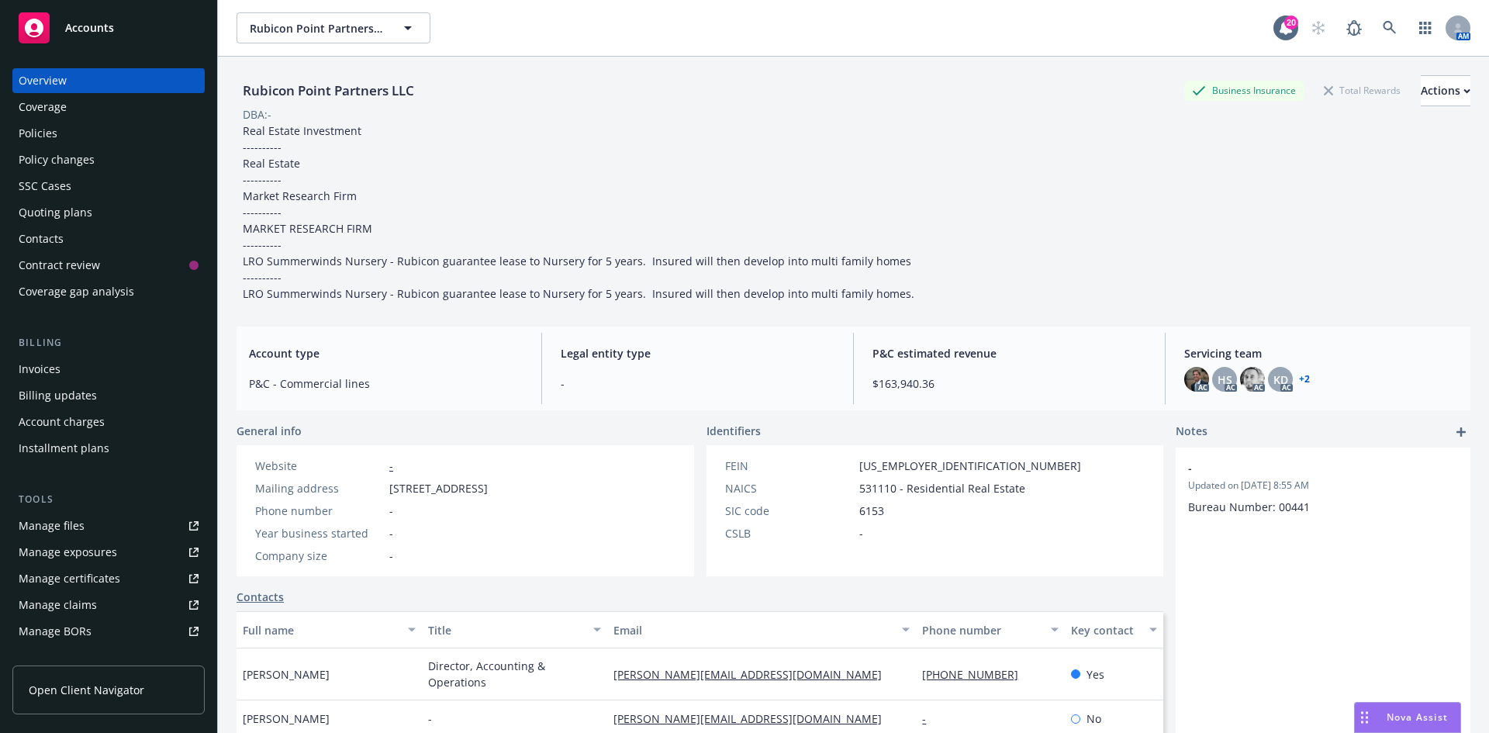
click at [400, 493] on span "[STREET_ADDRESS]" at bounding box center [438, 488] width 99 height 16
drag, startPoint x: 390, startPoint y: 490, endPoint x: 540, endPoint y: 493, distance: 149.7
click at [488, 495] on span "[STREET_ADDRESS]" at bounding box center [438, 488] width 99 height 16
copy span "[STREET_ADDRESS]"
click at [488, 496] on span "[STREET_ADDRESS]" at bounding box center [438, 488] width 99 height 16
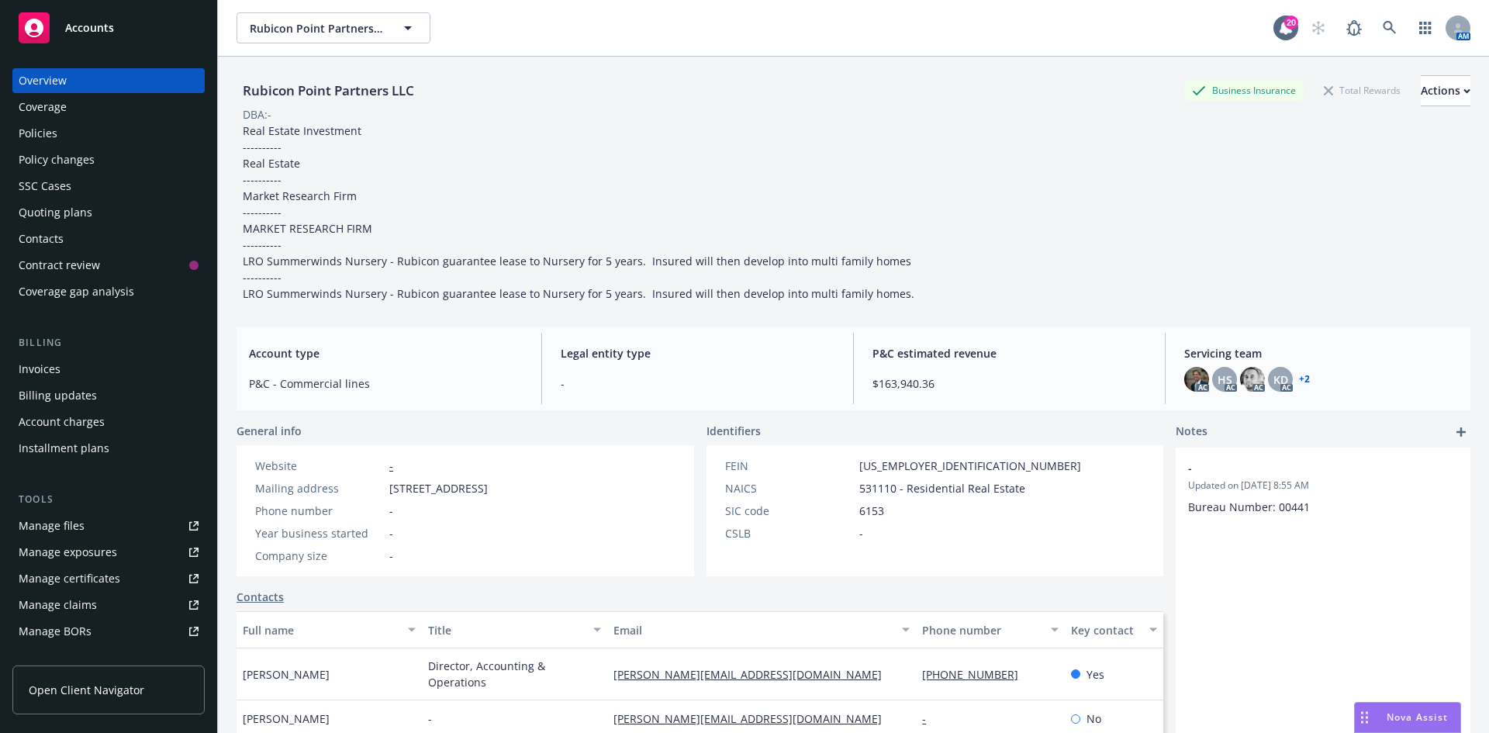
drag, startPoint x: 549, startPoint y: 488, endPoint x: 615, endPoint y: 491, distance: 66.0
click at [488, 491] on span "[STREET_ADDRESS]" at bounding box center [438, 488] width 99 height 16
copy span "[GEOGRAPHIC_DATA]"
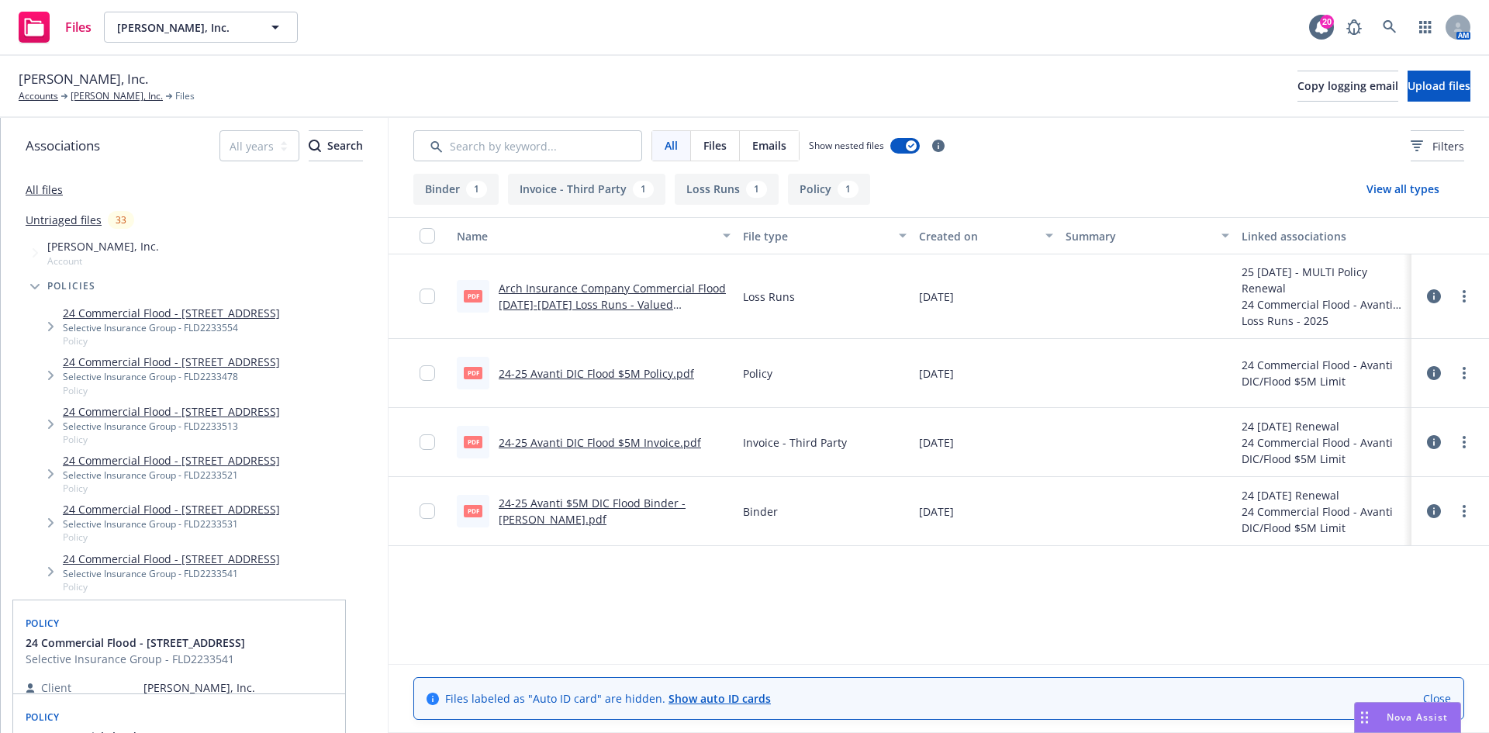
click at [579, 499] on link "24-25 Avanti $5M DIC Flood Binder - [PERSON_NAME].pdf" at bounding box center [592, 511] width 187 height 31
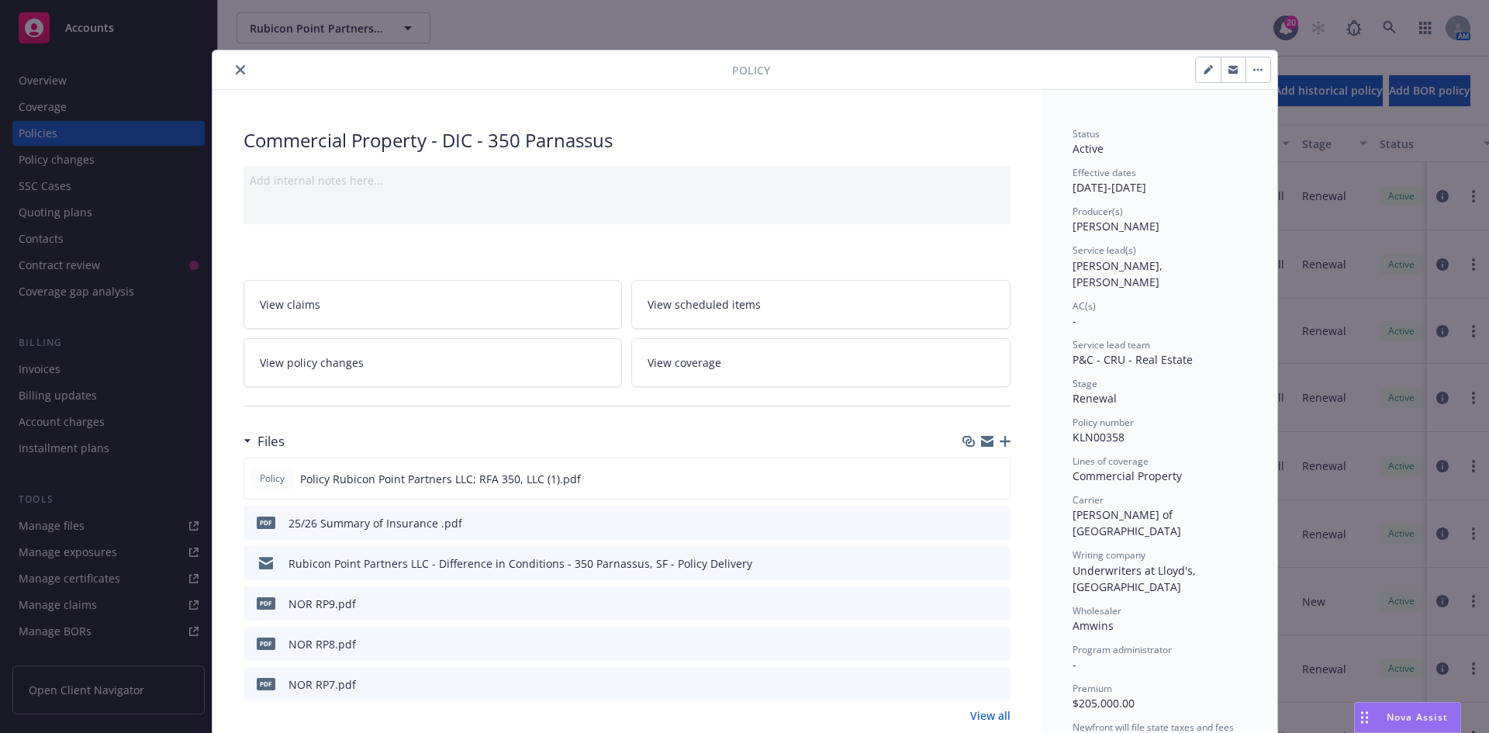
click at [236, 78] on button "close" at bounding box center [240, 69] width 19 height 19
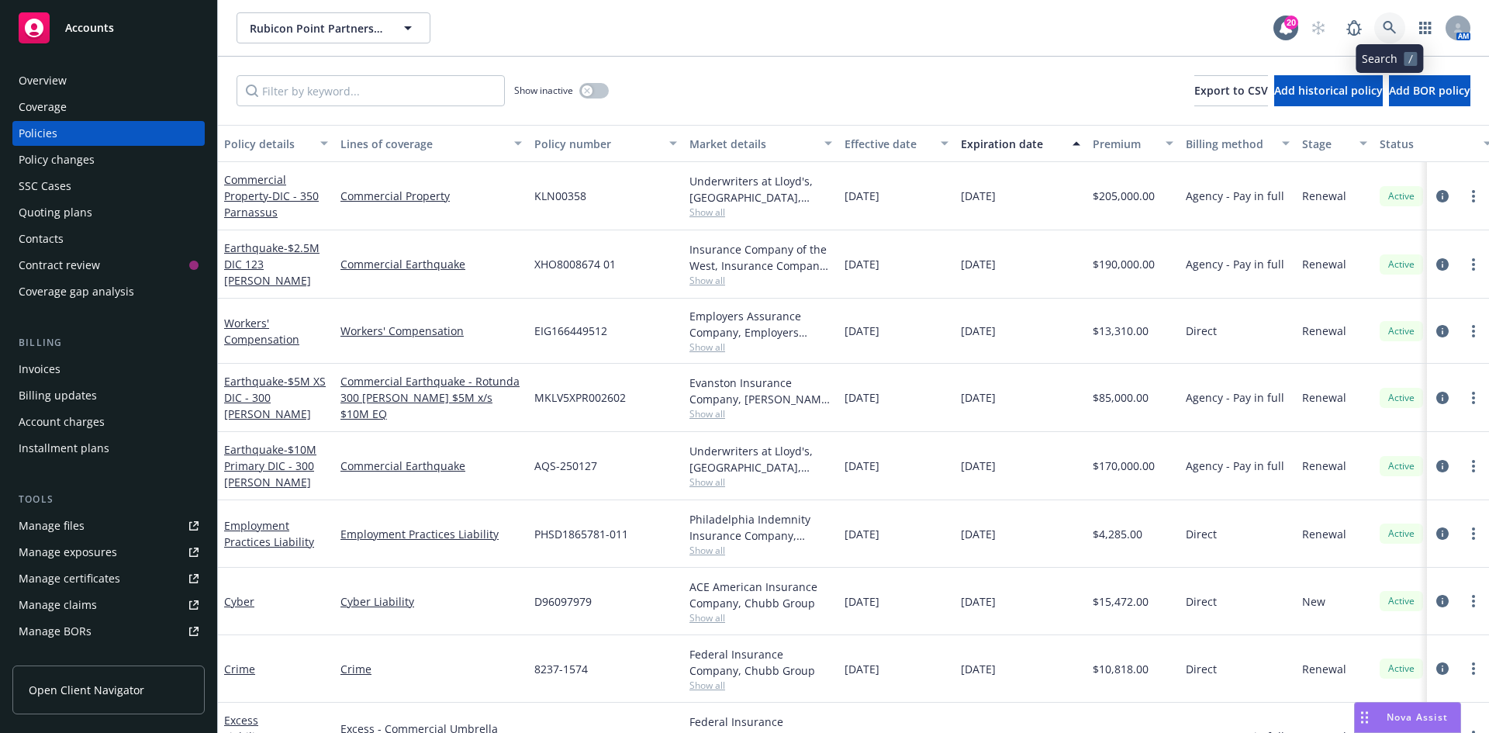
click at [1388, 26] on icon at bounding box center [1390, 28] width 14 height 14
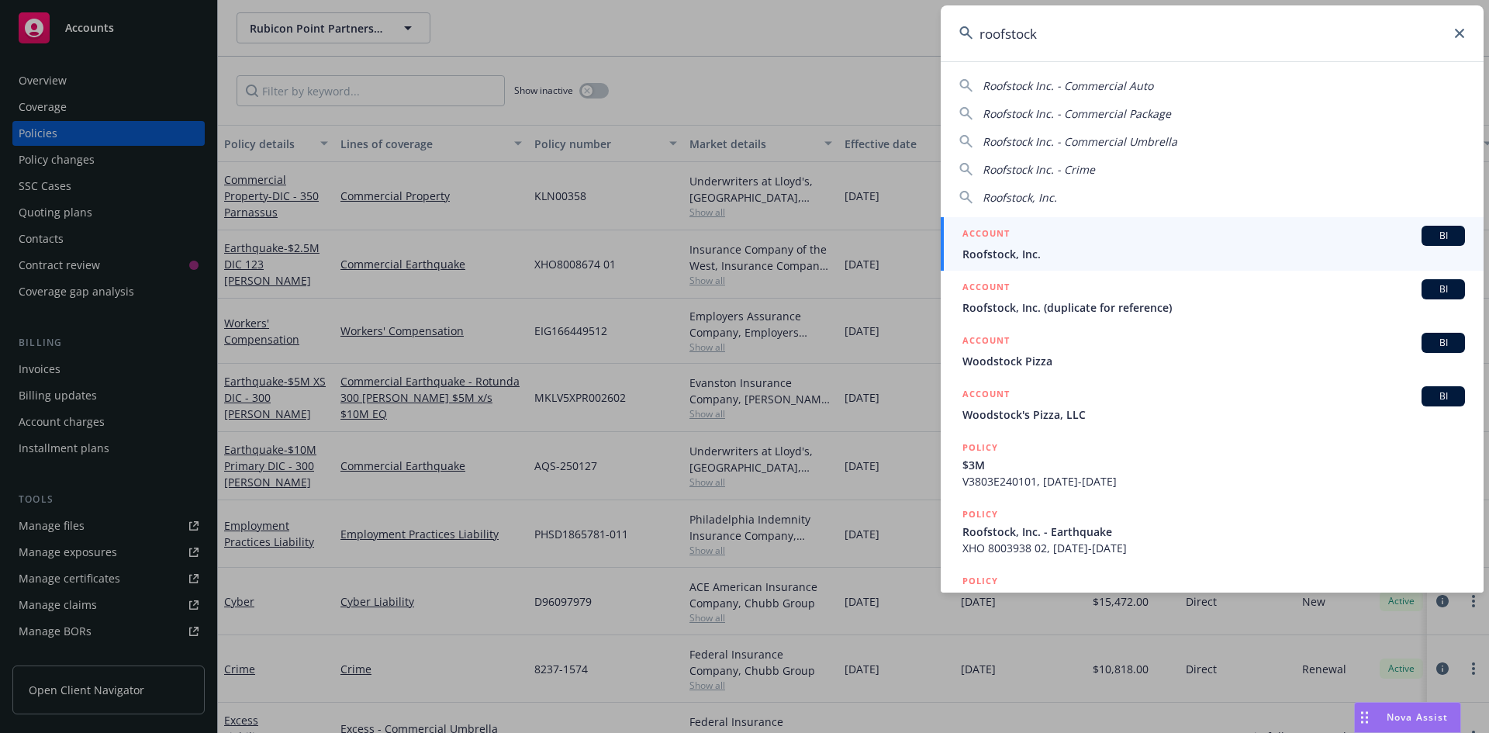
type input "roofstock"
click at [1031, 250] on span "Roofstock, Inc." at bounding box center [1214, 254] width 503 height 16
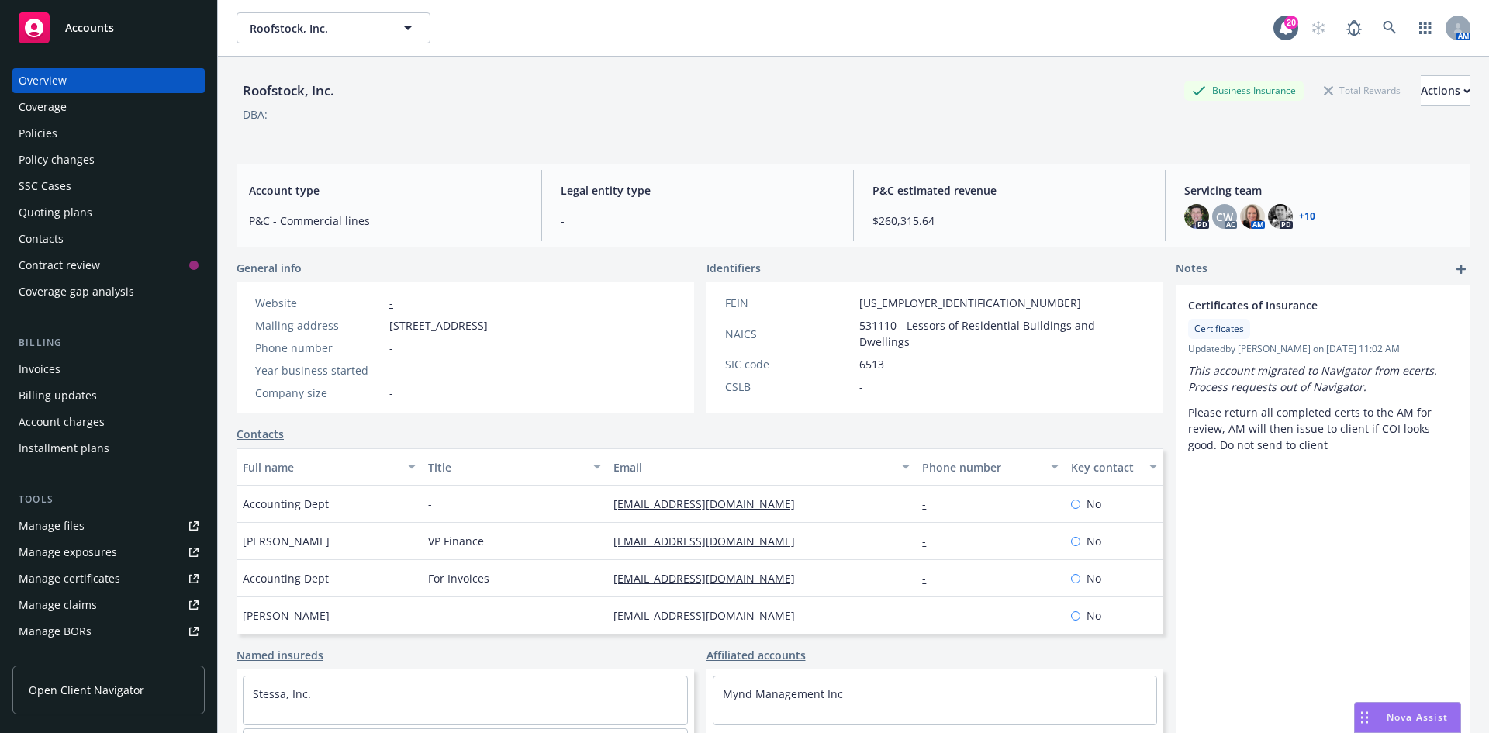
click at [87, 133] on div "Policies" at bounding box center [109, 133] width 180 height 25
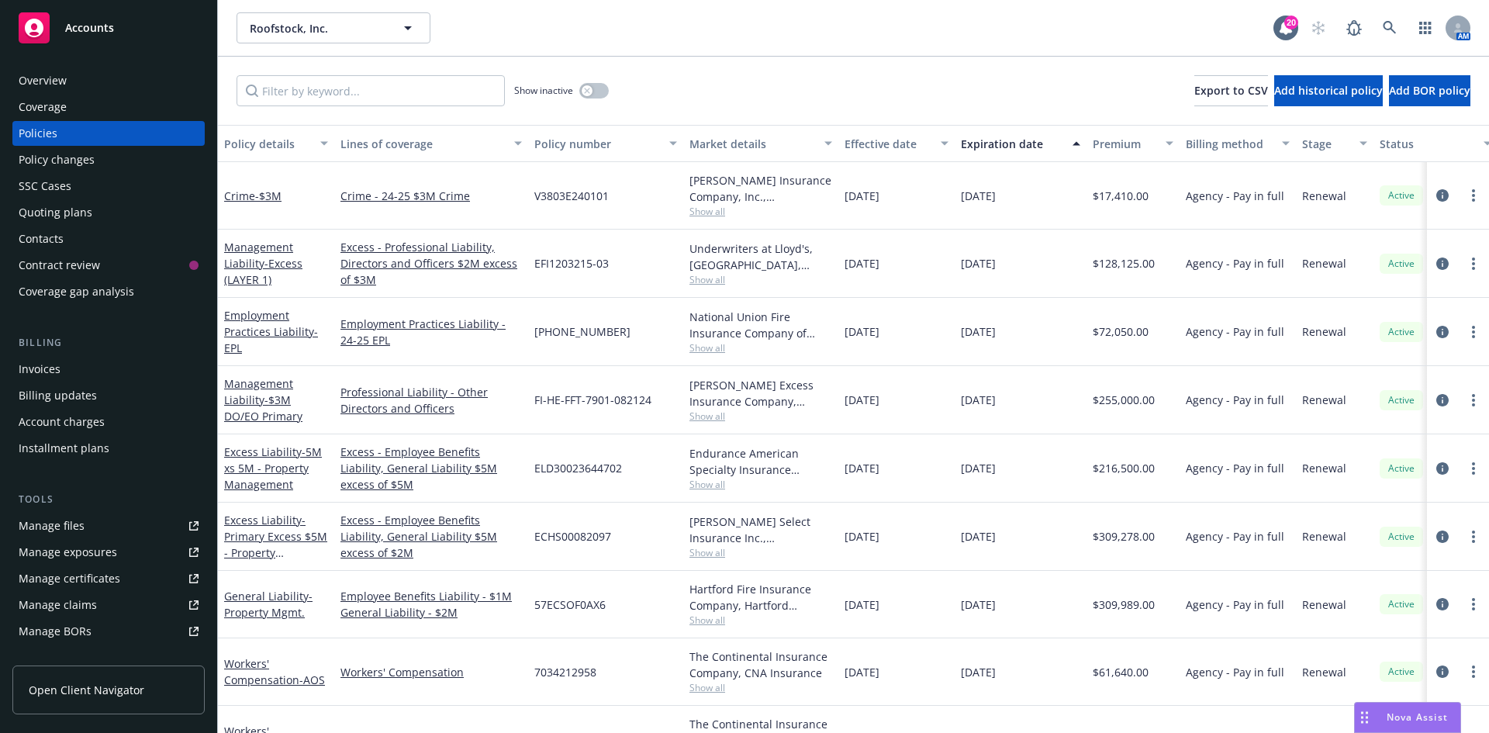
click at [71, 525] on div "Manage files" at bounding box center [52, 525] width 66 height 25
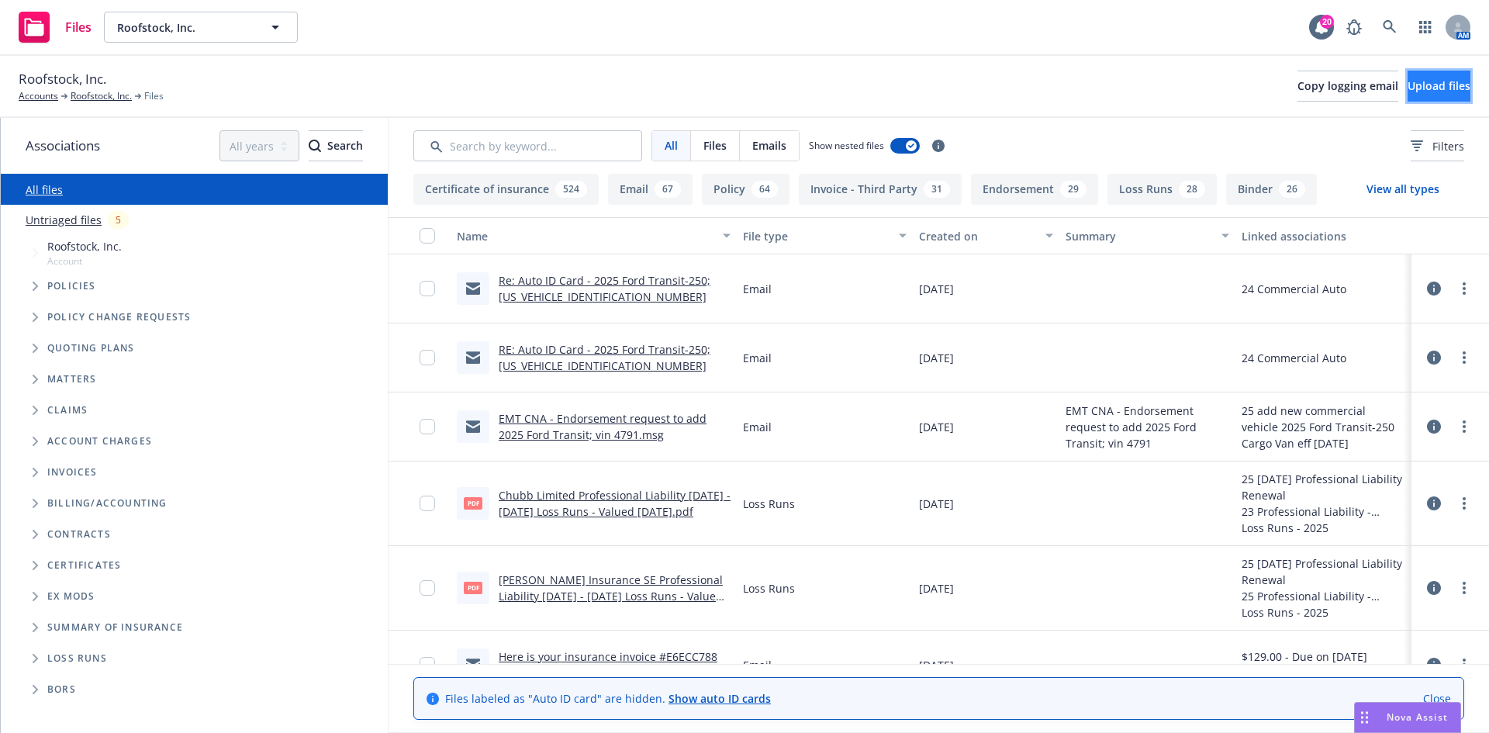
click at [1408, 80] on span "Upload files" at bounding box center [1439, 85] width 63 height 15
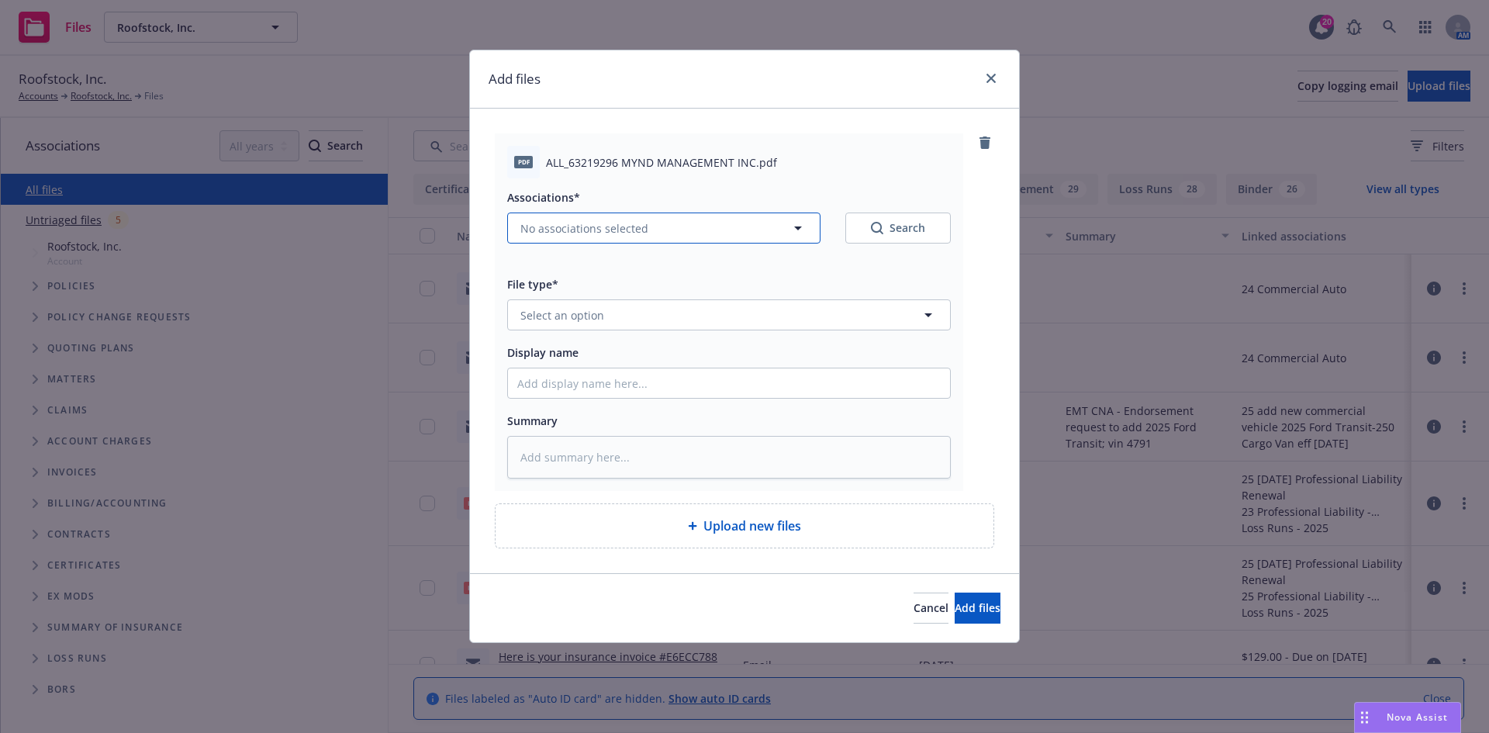
click at [698, 240] on button "No associations selected" at bounding box center [663, 228] width 313 height 31
type textarea "x"
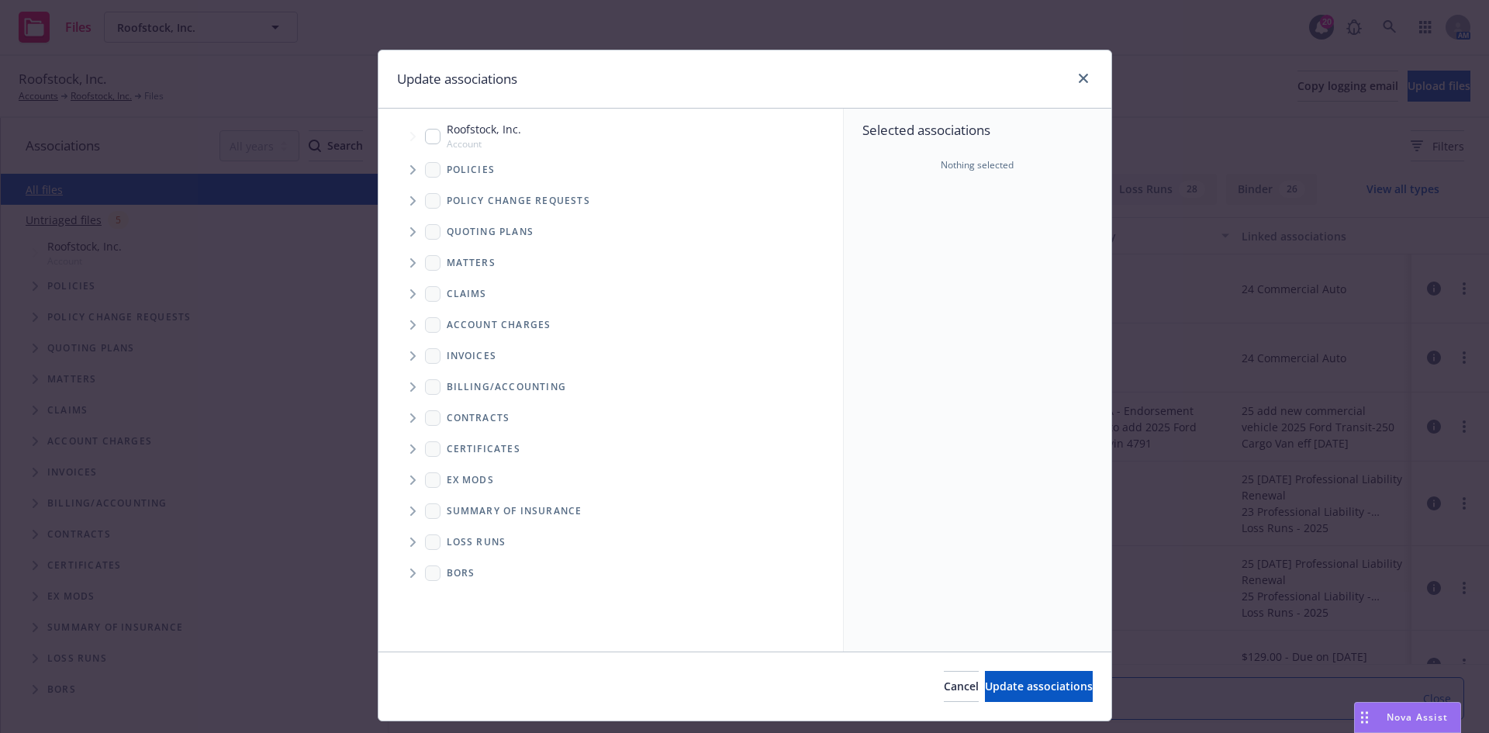
click at [408, 536] on span "Folder Tree Example" at bounding box center [412, 542] width 25 height 25
click at [452, 597] on input "Folder Tree Example" at bounding box center [455, 597] width 16 height 16
checkbox input "true"
click at [993, 690] on span "Update associations" at bounding box center [1039, 686] width 108 height 15
type textarea "x"
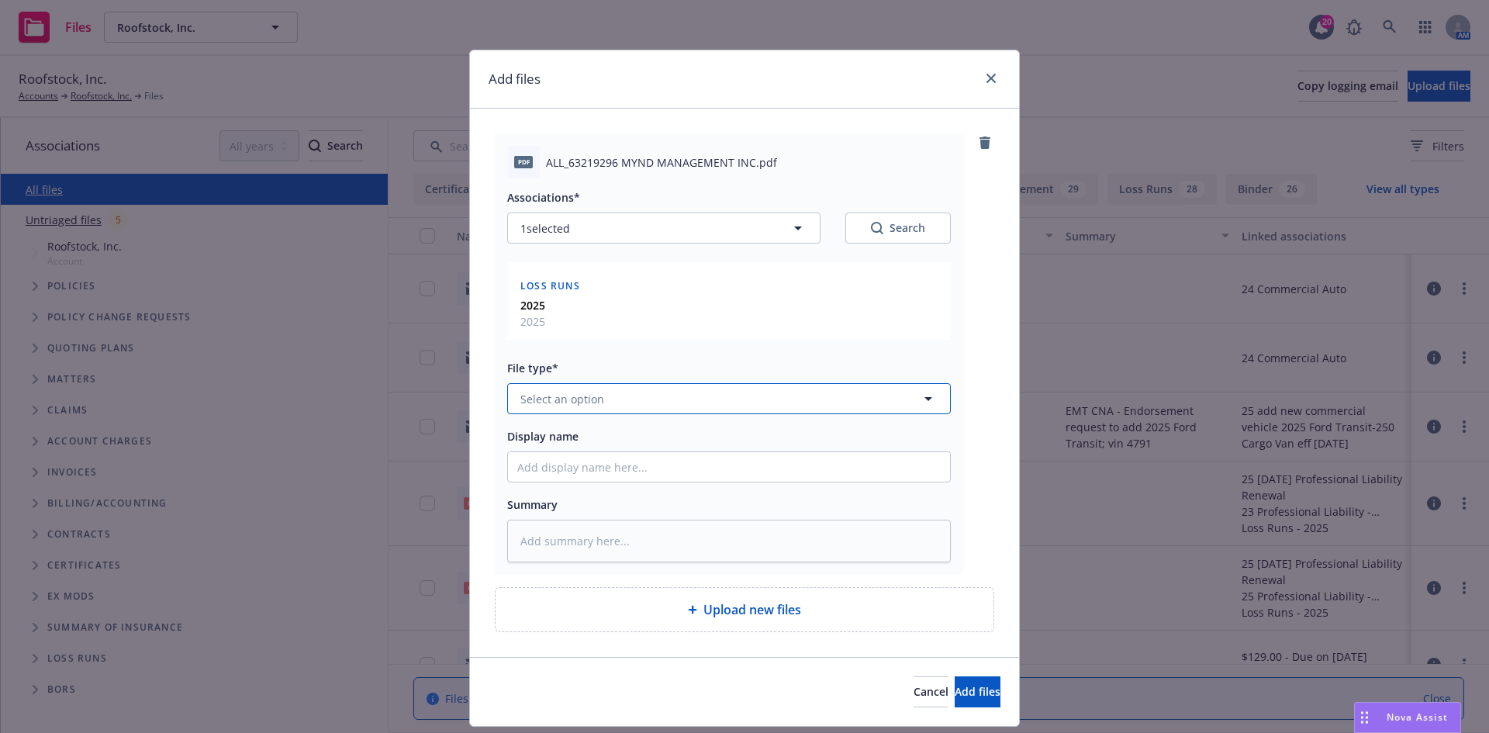
click at [607, 395] on button "Select an option" at bounding box center [729, 398] width 444 height 31
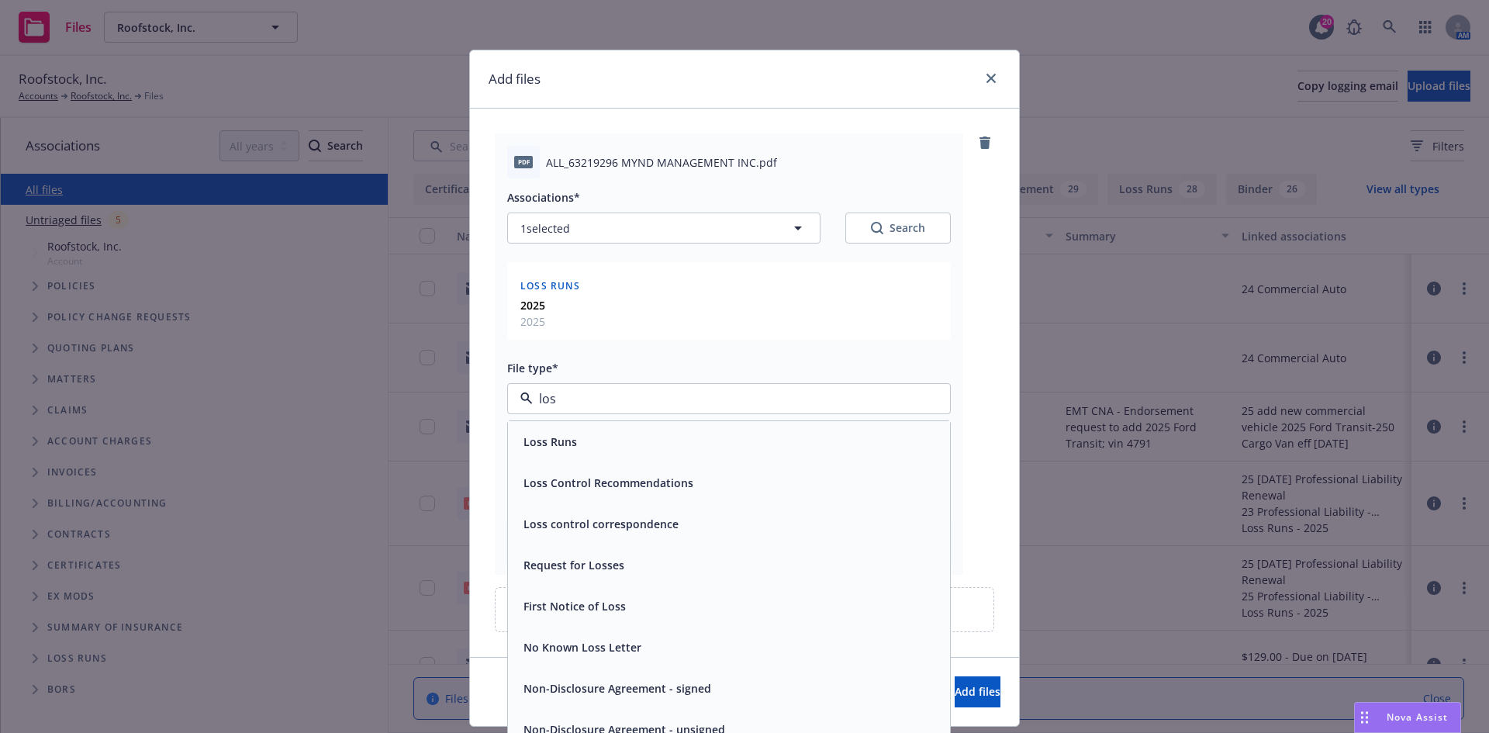
type input "loss"
click at [568, 453] on div "Loss Runs" at bounding box center [548, 441] width 63 height 22
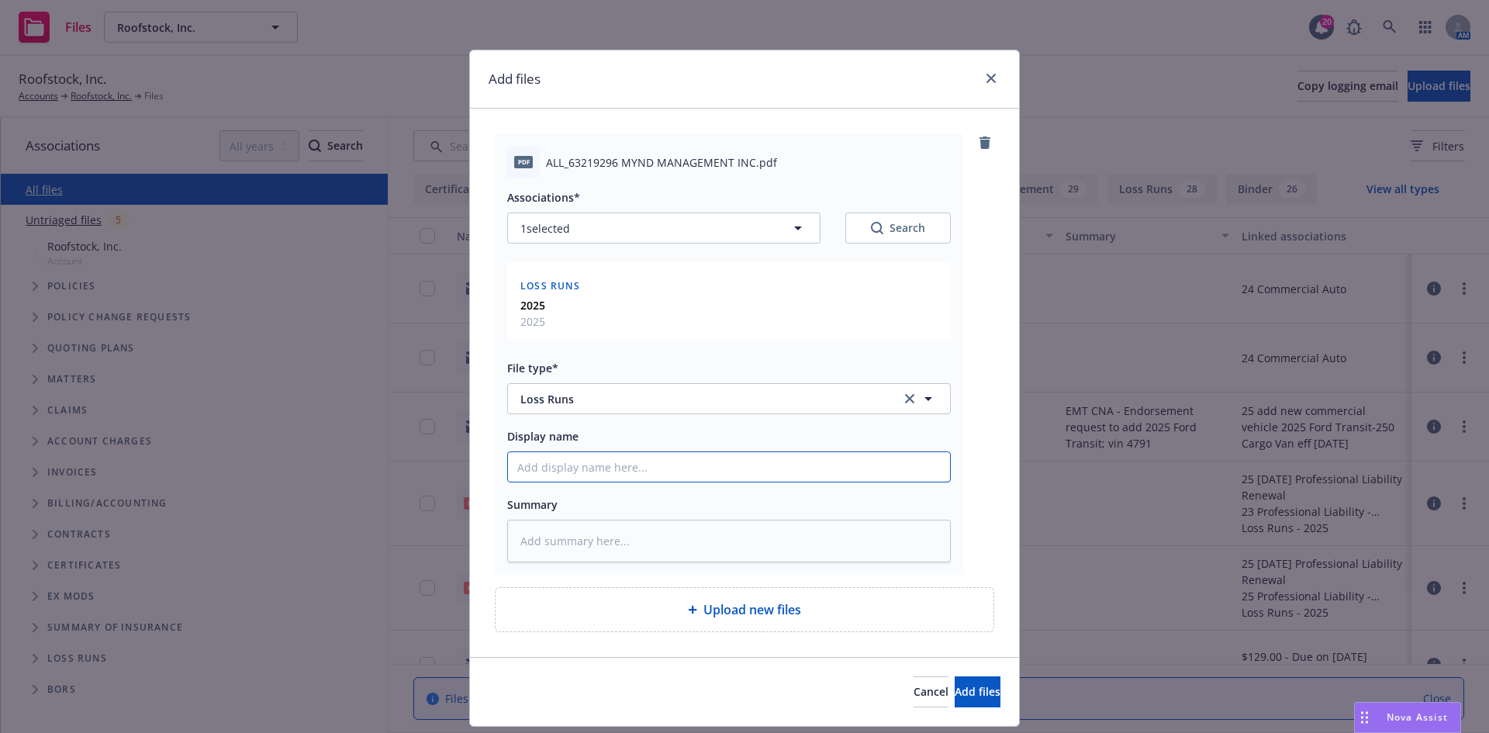
click at [580, 475] on input "Display name" at bounding box center [729, 466] width 442 height 29
click at [596, 476] on input "Display name" at bounding box center [729, 466] width 442 height 29
type textarea "x"
type input "2"
type textarea "x"
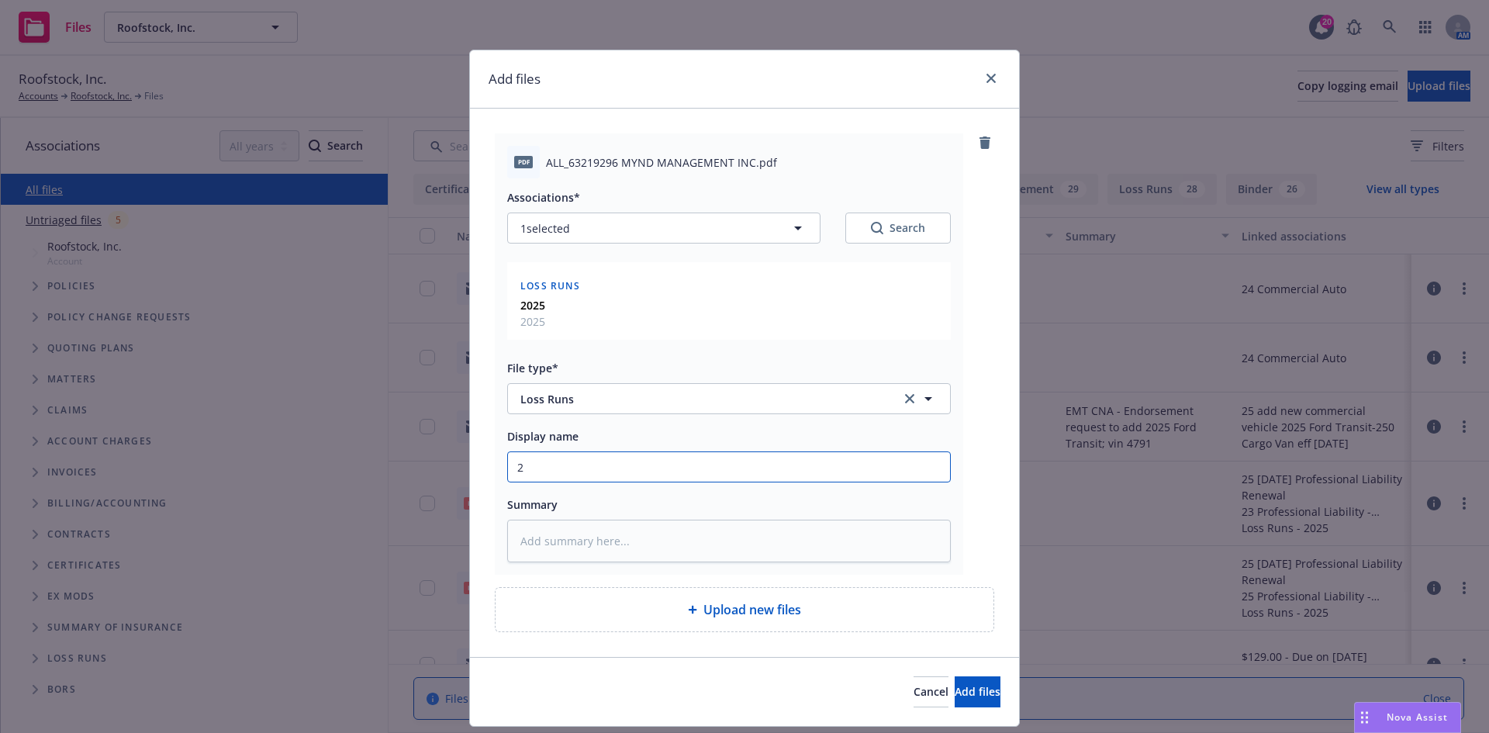
type input "20"
type textarea "x"
type input "202"
type textarea "x"
type input "2020"
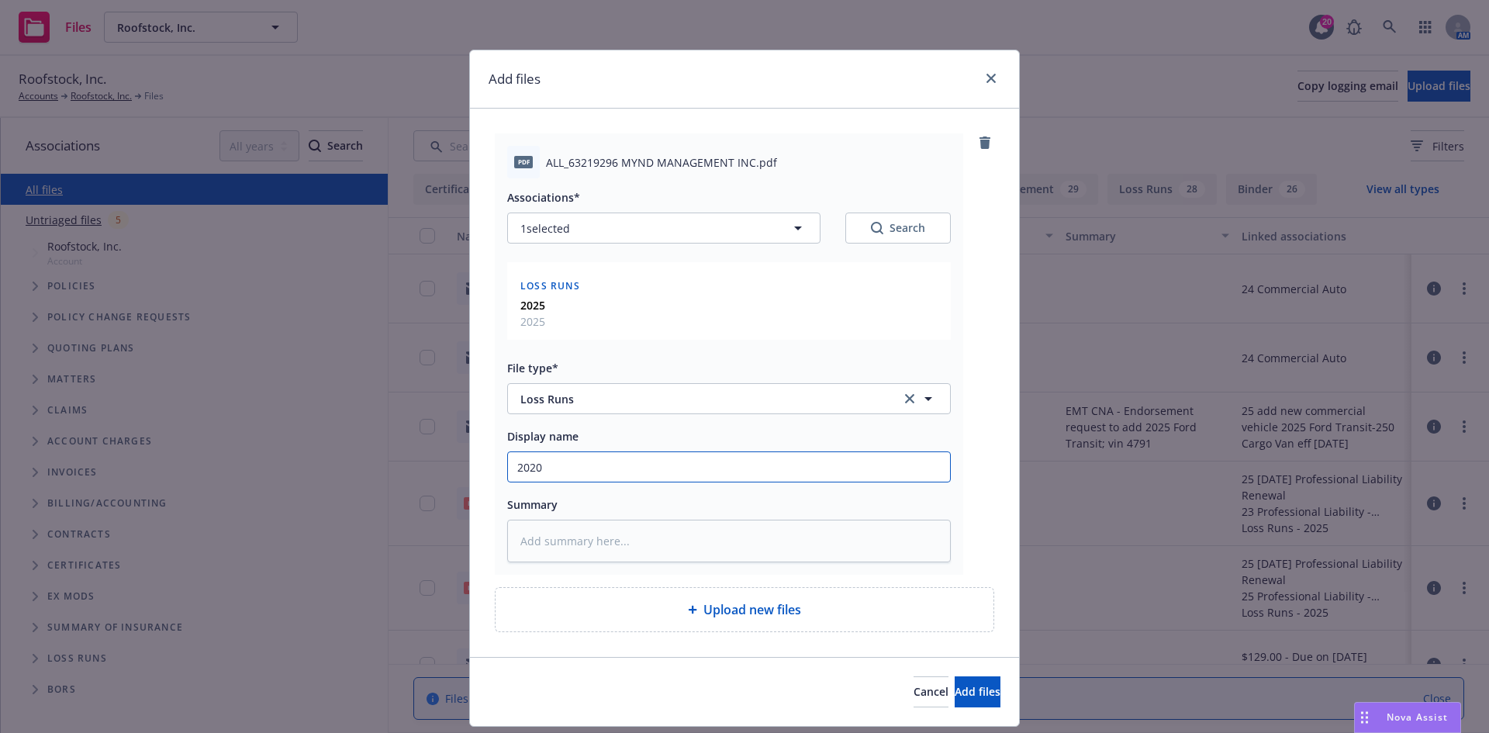
type textarea "x"
type input "2020-"
type textarea "x"
type input "2020-2"
type textarea "x"
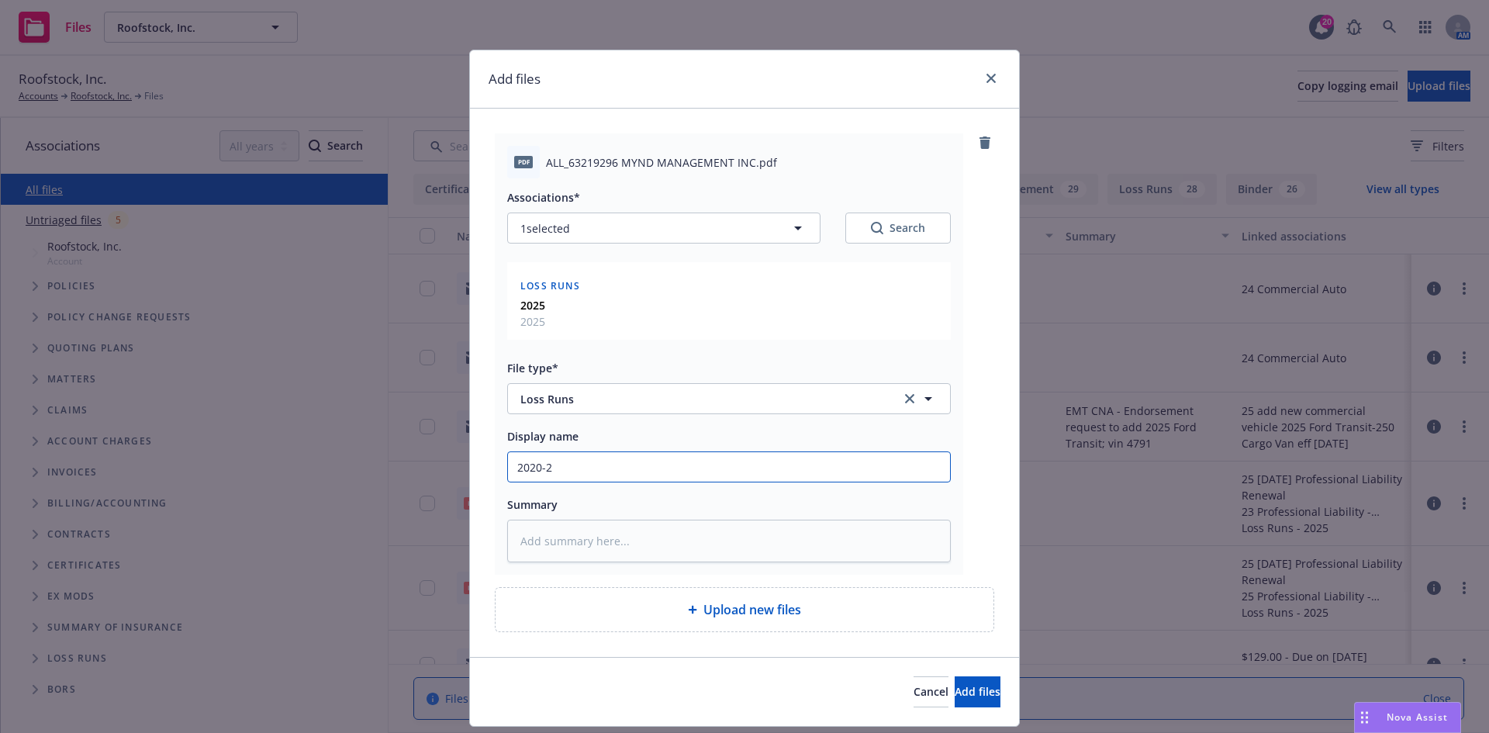
type input "2020-20"
type textarea "x"
type input "2020-202"
type textarea "x"
type input "[DATE]-[DATE]"
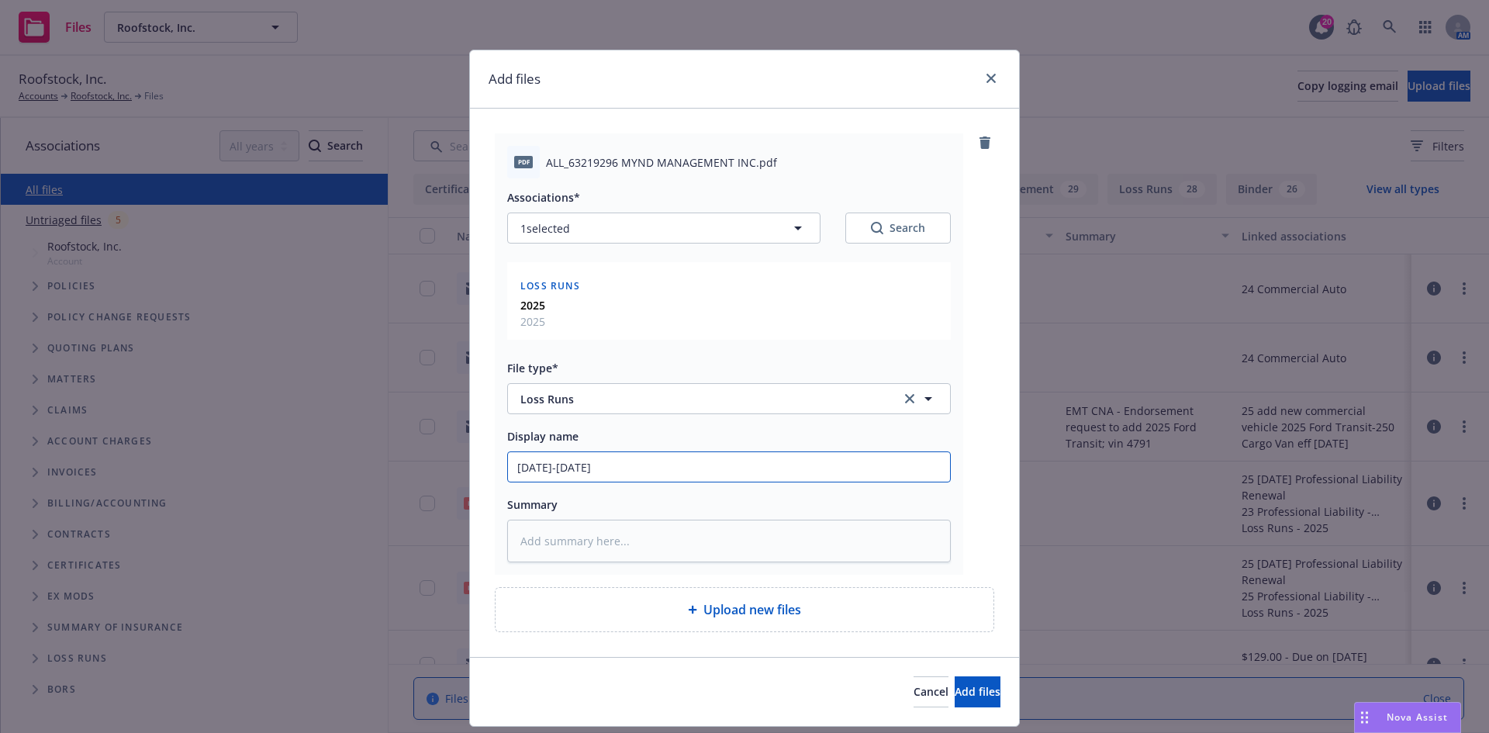
type textarea "x"
type input "[DATE]-[DATE]"
type textarea "x"
type input "[DATE]-[DATE] C"
type textarea "x"
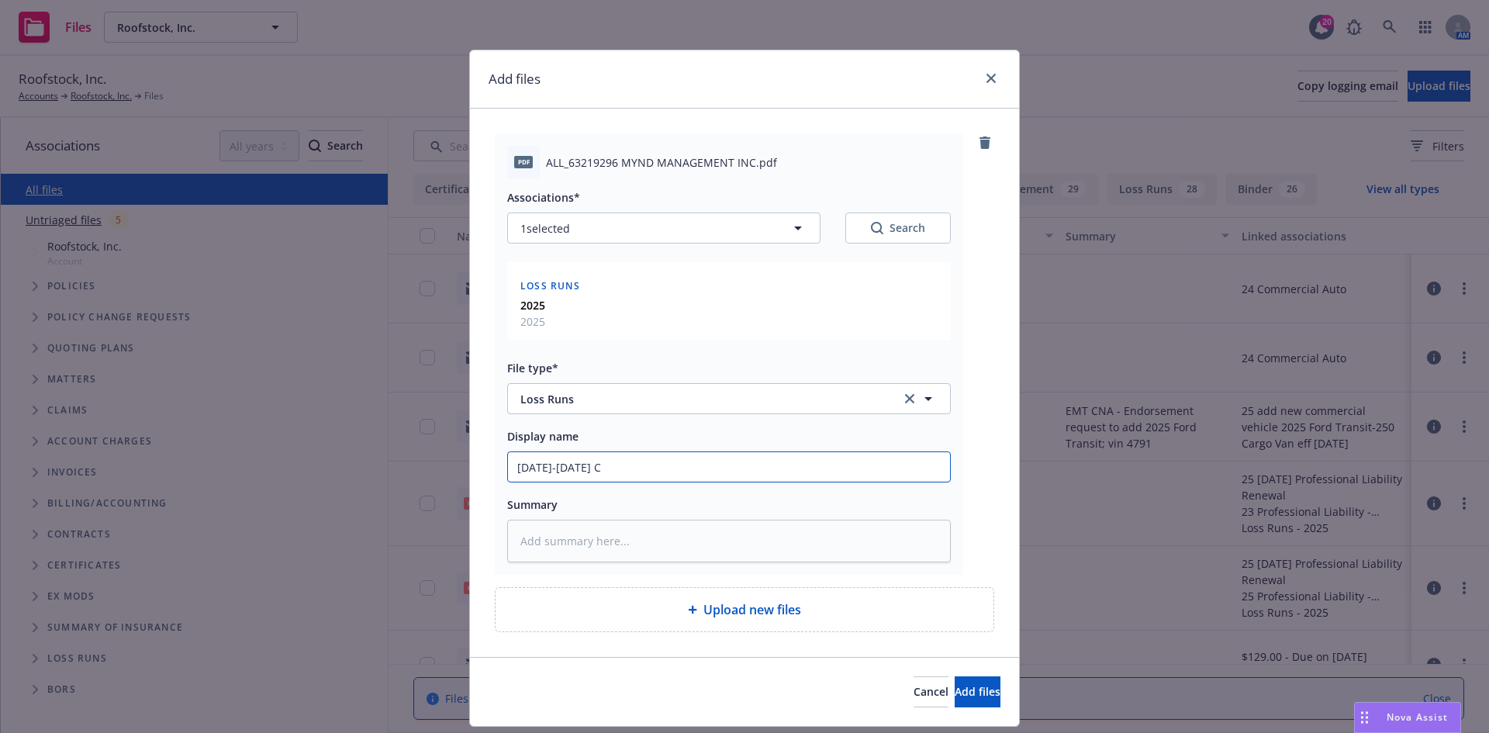
type input "[DATE]-[DATE] Co"
type textarea "x"
type input "[DATE]-[DATE] Com"
type textarea "x"
type input "[DATE]-[DATE] Comm"
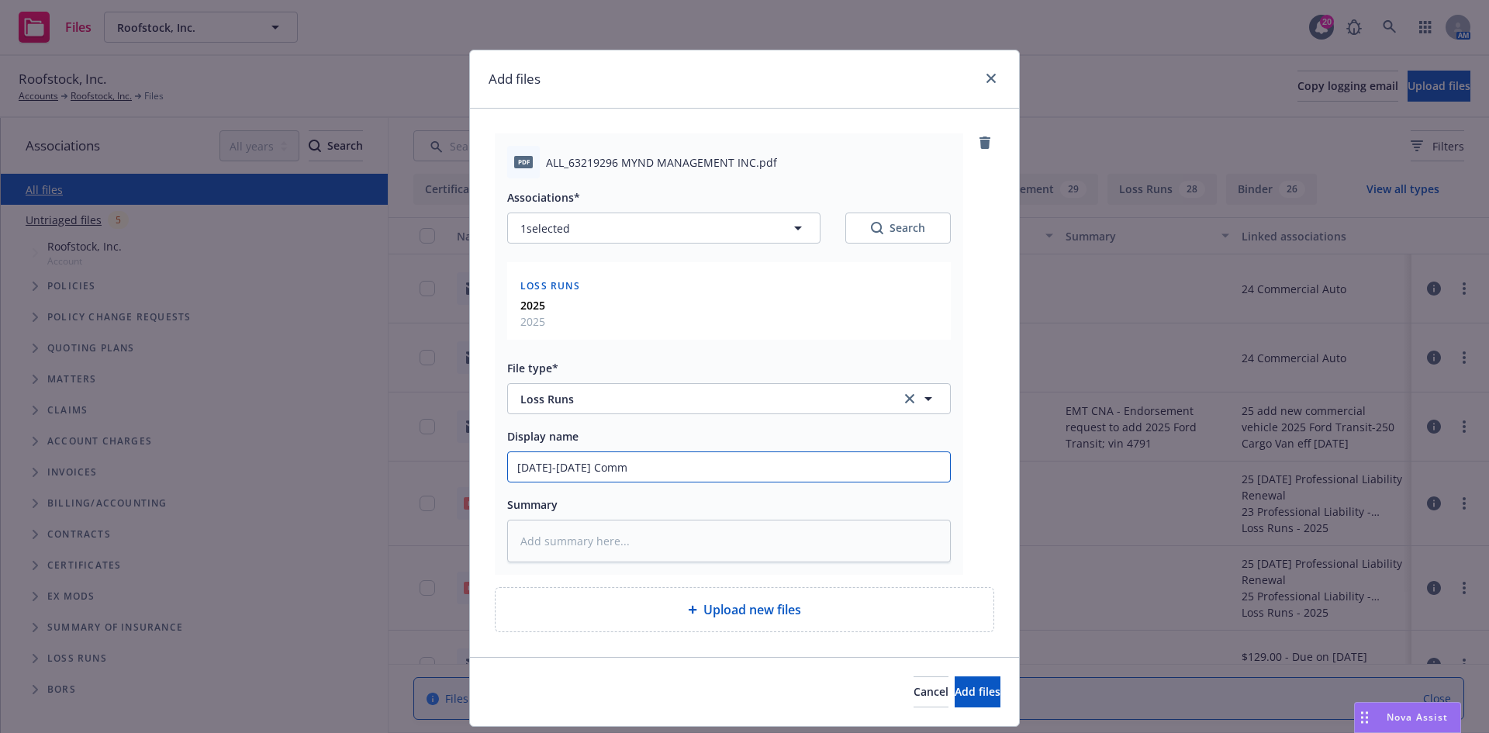
type textarea "x"
type input "[DATE]-[DATE] Comme"
type textarea "x"
type input "[DATE]-[DATE] Commer"
type textarea "x"
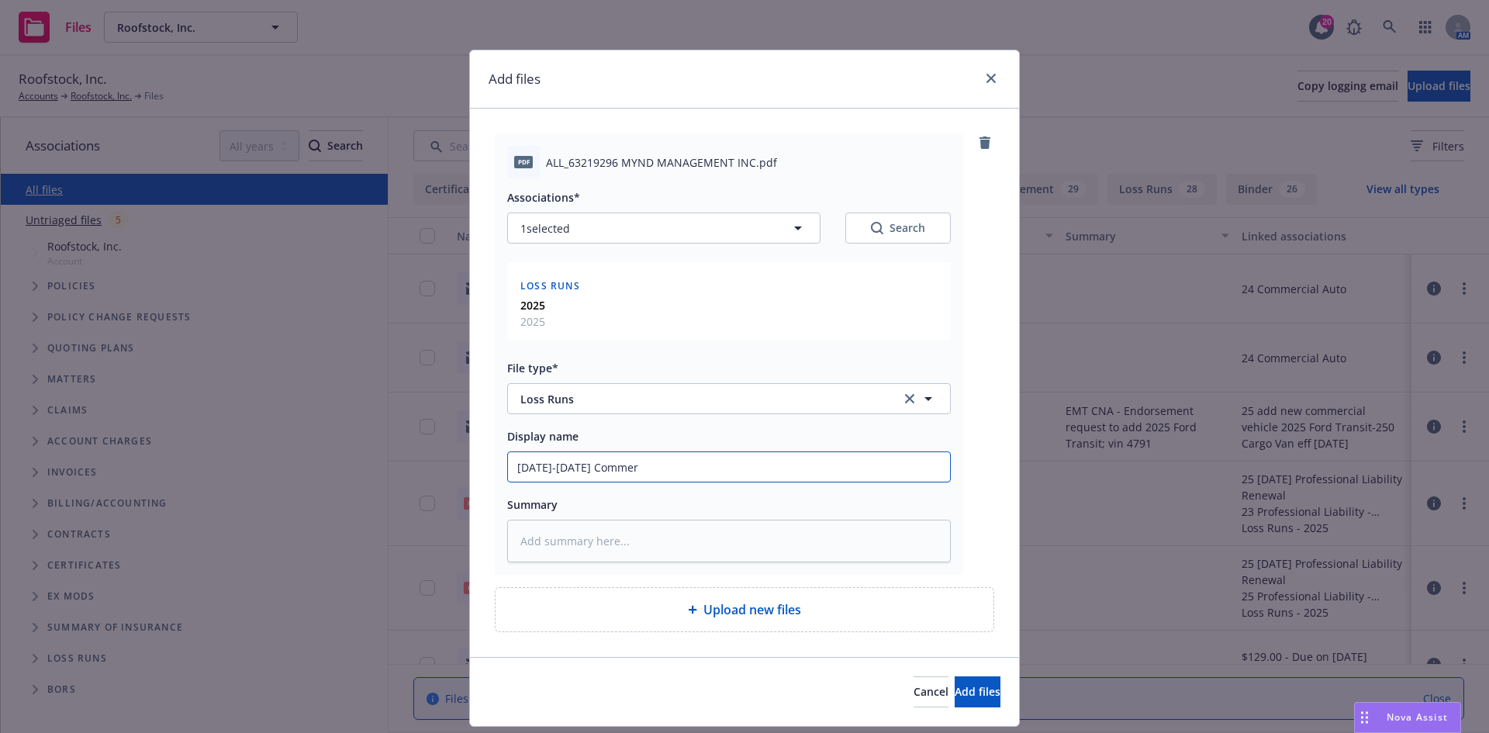
type input "[DATE]-[DATE] Commeri"
type textarea "x"
type input "[DATE]-[DATE] Commer"
type textarea "x"
type input "[DATE]-[DATE] Commerc"
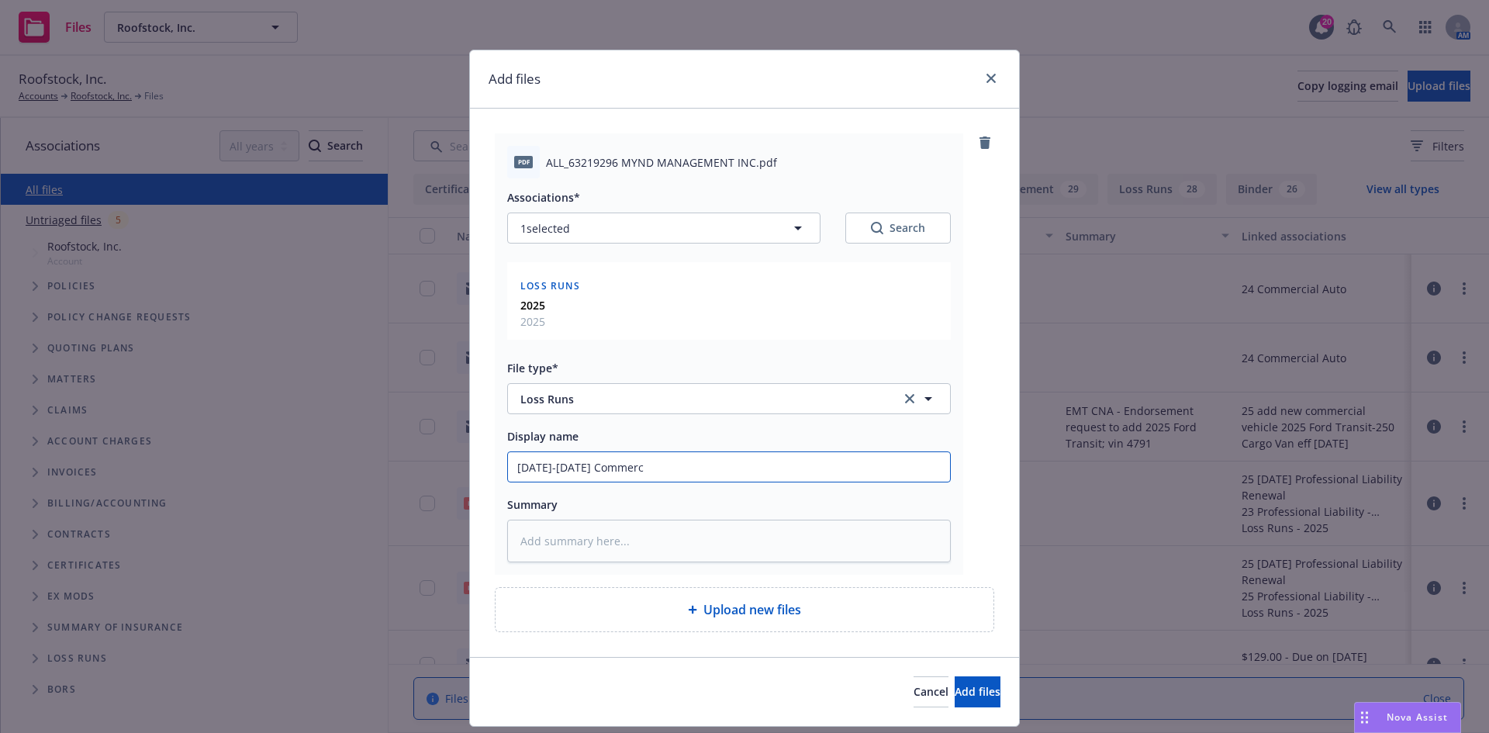
type textarea "x"
type input "[DATE]-[DATE] Commerci"
type textarea "x"
type input "[DATE]-[DATE] Commercia"
type textarea "x"
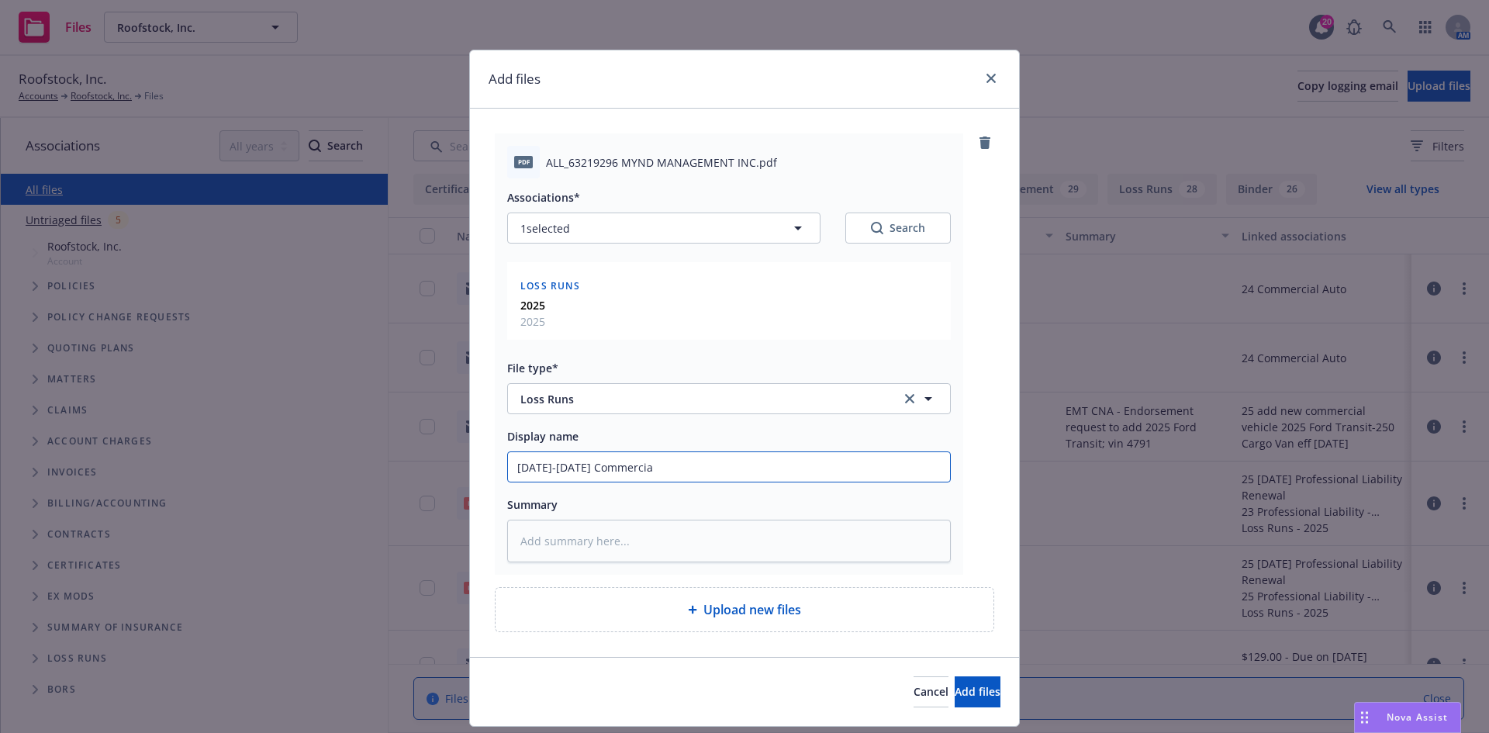
type input "[DATE]-[DATE] Commercial"
type textarea "x"
type input "[DATE]-[DATE] Commercial"
type textarea "x"
type input "[DATE]-[DATE] Commercial P"
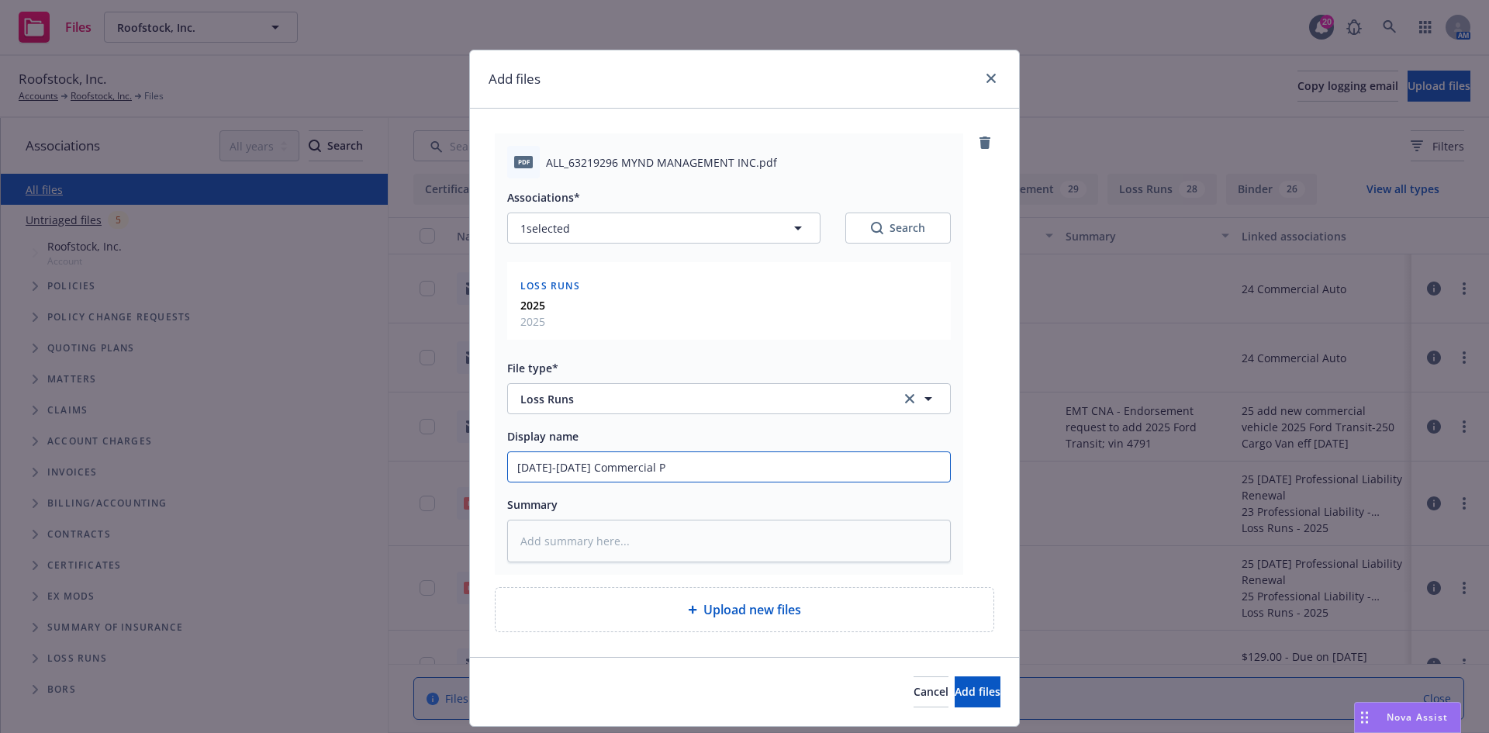
type textarea "x"
type input "[DATE]-[DATE] Commercial Pa"
type textarea "x"
type input "[DATE]-[DATE] Commercial Pac"
type textarea "x"
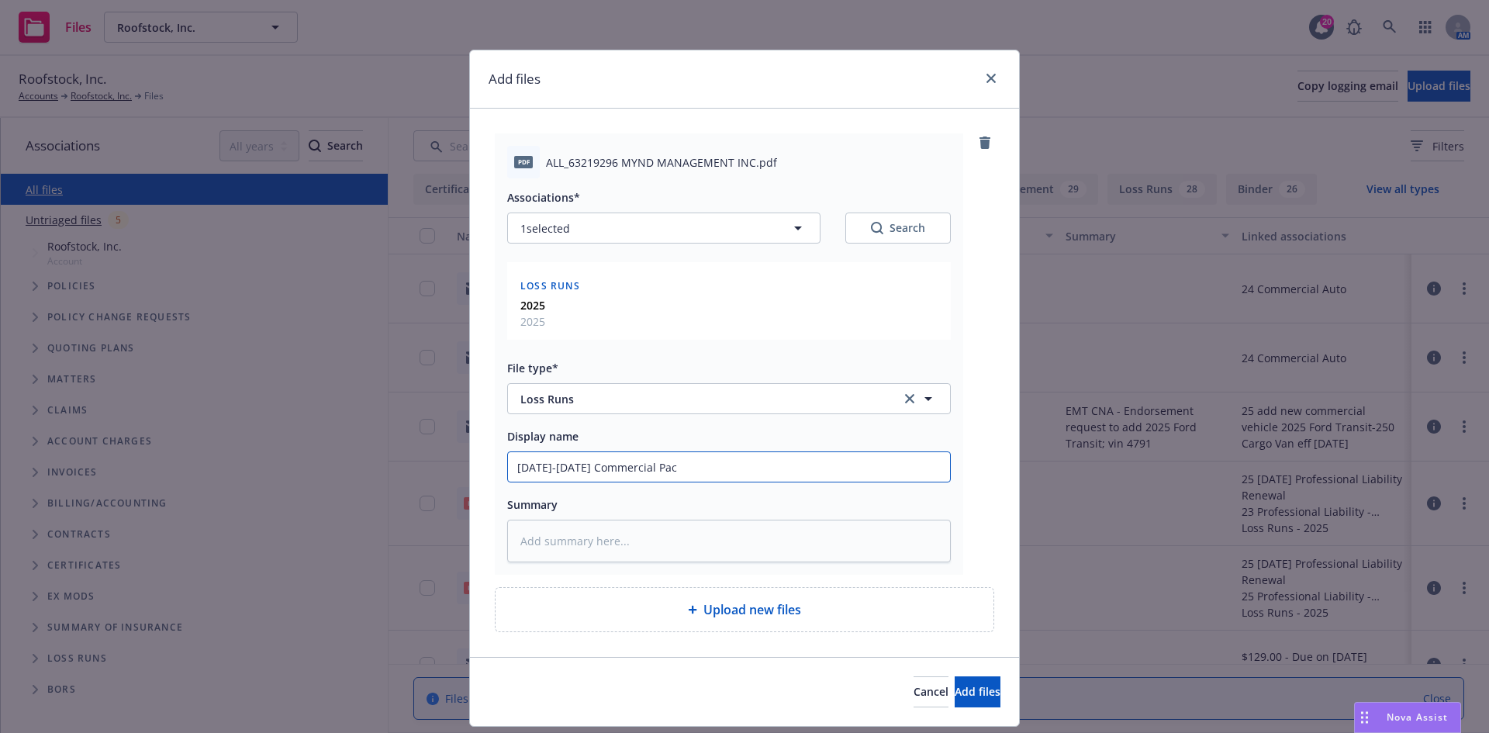
type input "[DATE]-[DATE] Commercial Pack"
type textarea "x"
type input "[DATE]-[DATE] Commercial Packa"
type textarea "x"
type input "[DATE]-[DATE] Commercial Packag"
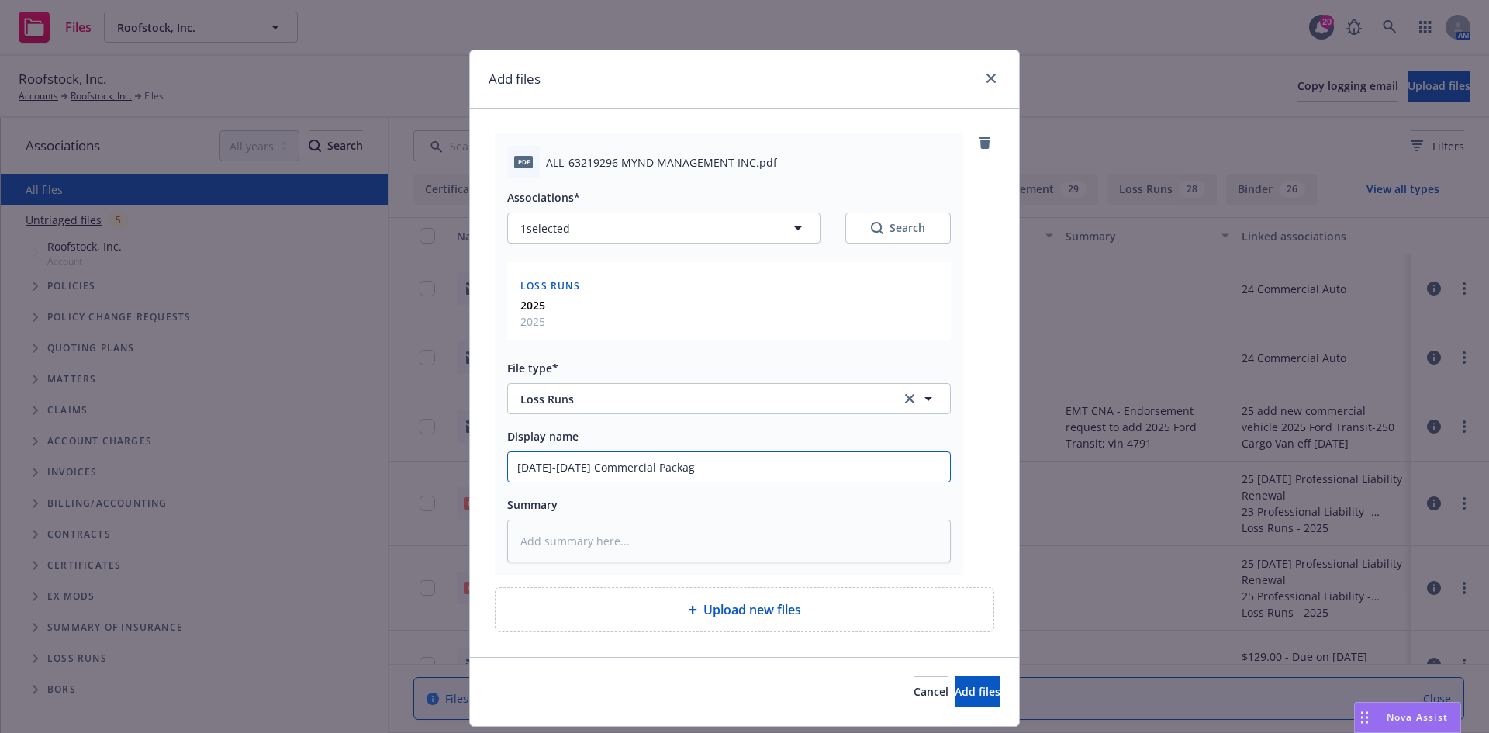
type textarea "x"
type input "[DATE]-[DATE] Commercial Package"
type textarea "x"
type input "[DATE]-[DATE] Commercial Package"
type textarea "x"
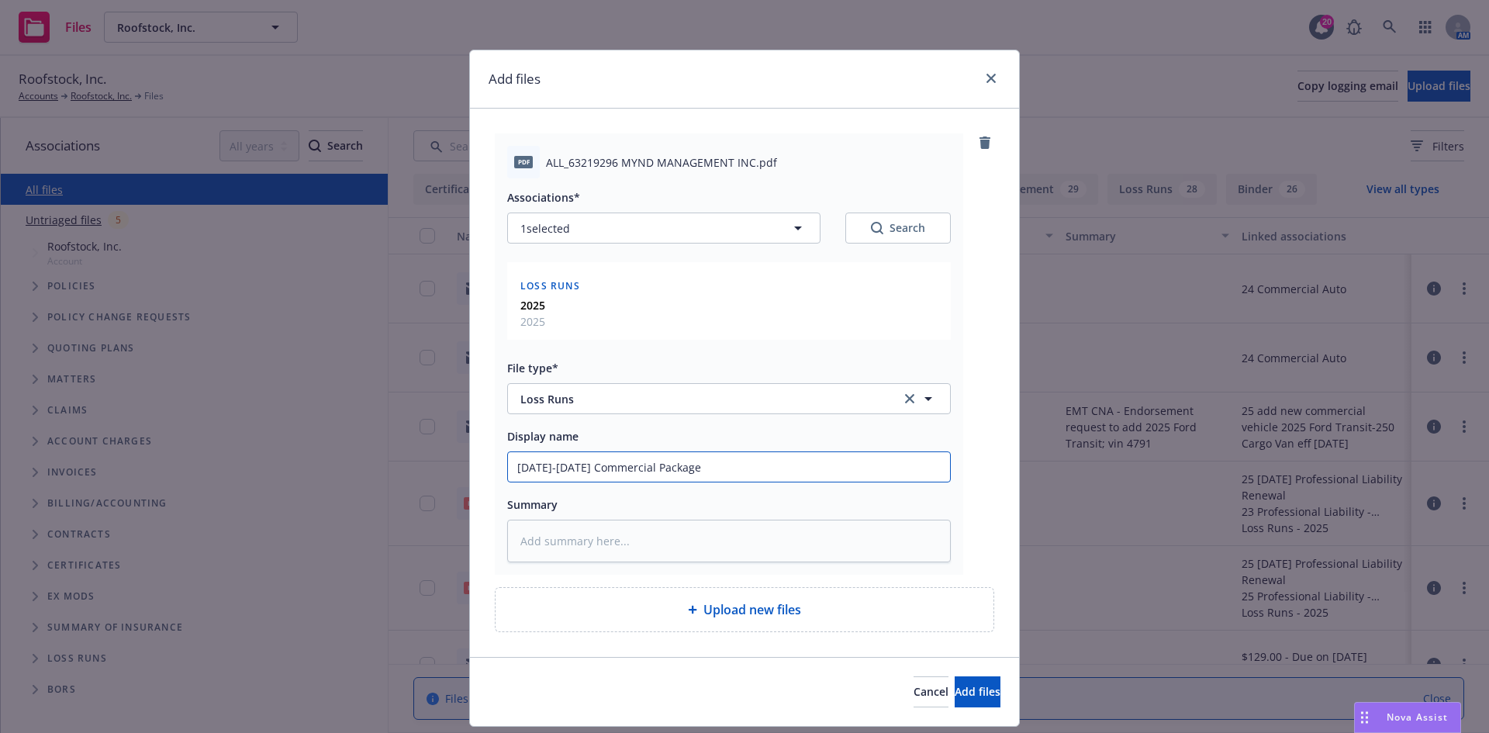
type input "[DATE]-[DATE] Commercial Package a"
type textarea "x"
type input "[DATE]-[DATE] Commercial Package an"
type textarea "x"
type input "[DATE]-[DATE] Commercial Package and"
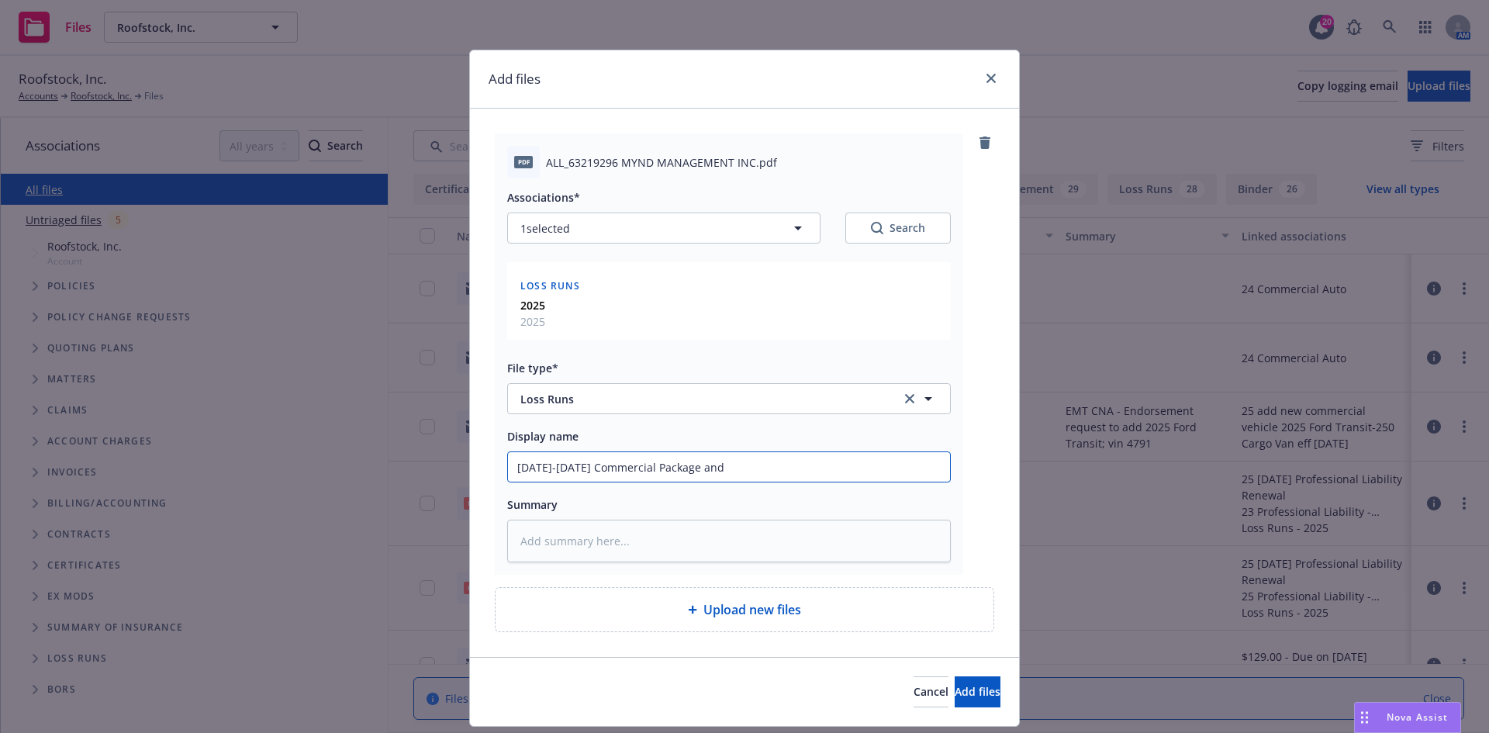
type textarea "x"
type input "[DATE]-[DATE] Commercial Package and"
type textarea "x"
type input "[DATE]-[DATE] Commercial Package and B"
type textarea "x"
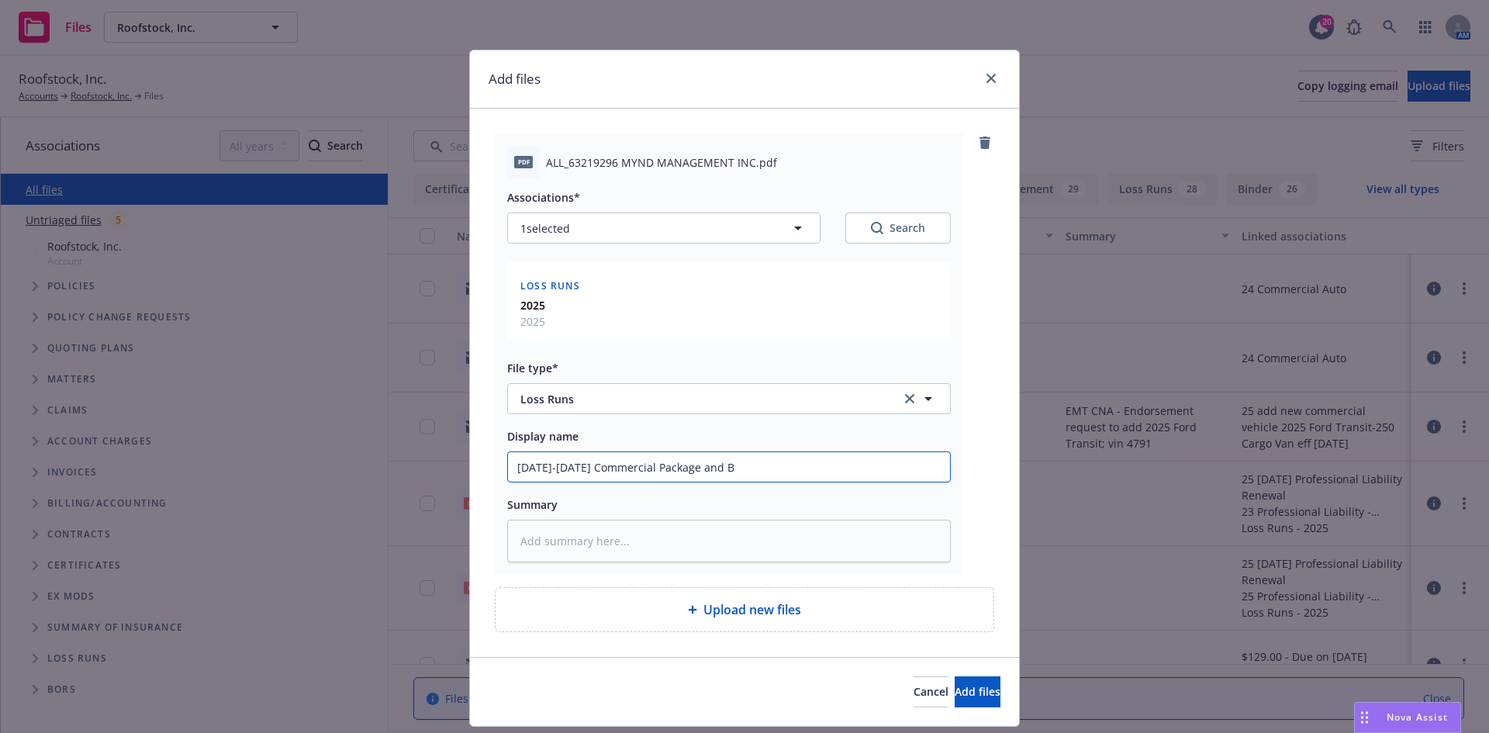
type input "[DATE]-[DATE] Commercial Package and Bi"
type textarea "x"
type input "[DATE]-[DATE] Commercial Package and Bis"
type textarea "x"
type input "[DATE]-[DATE] Commercial Package and Bi"
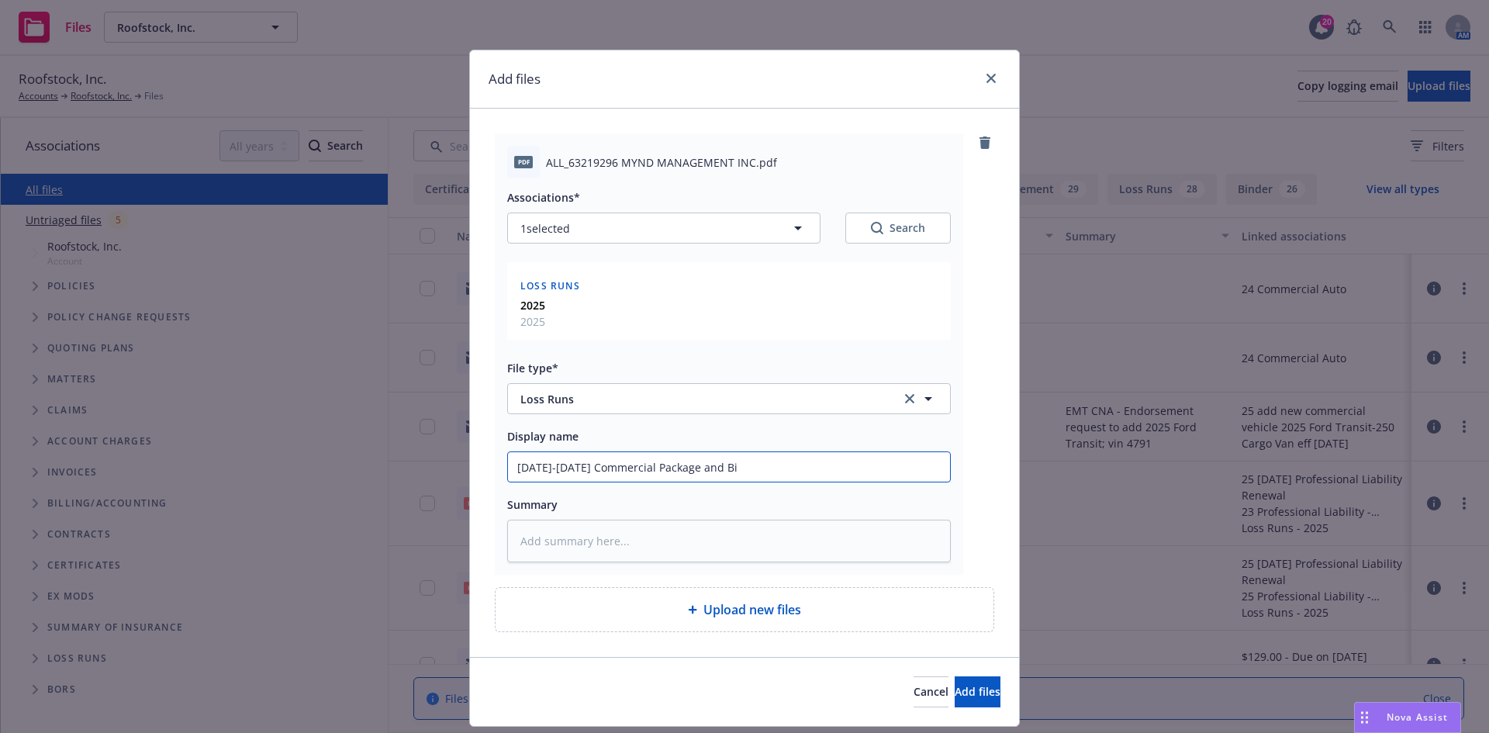
type textarea "x"
type input "[DATE]-[DATE] Commercial Package and B"
type textarea "x"
type input "[DATE]-[DATE] Commercial Package and Bu"
type textarea "x"
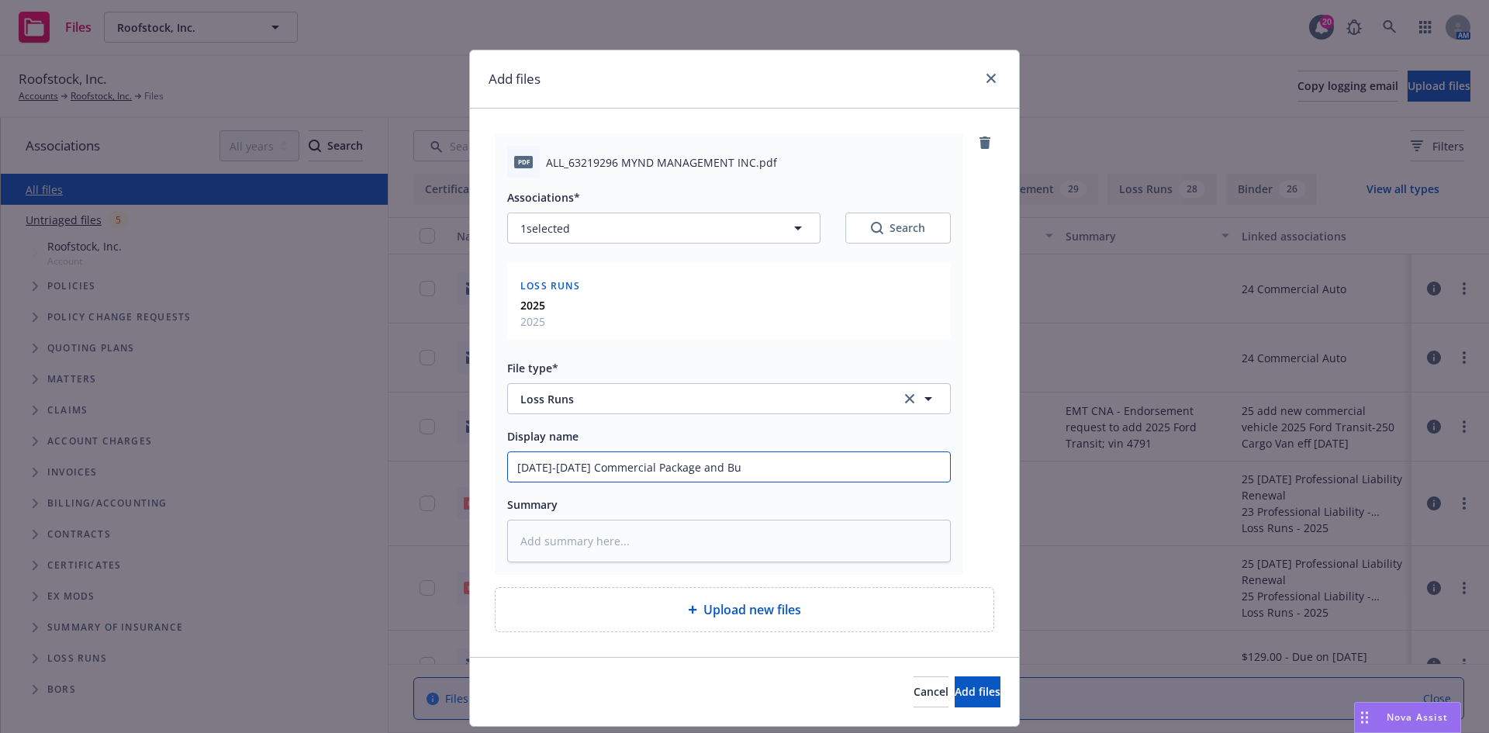
type input "[DATE]-[DATE] Commercial Package and Bus"
type textarea "x"
type input "[DATE]-[DATE] Commercial Package and Busi"
type textarea "x"
type input "[DATE]-[DATE] Commercial Package and Busin"
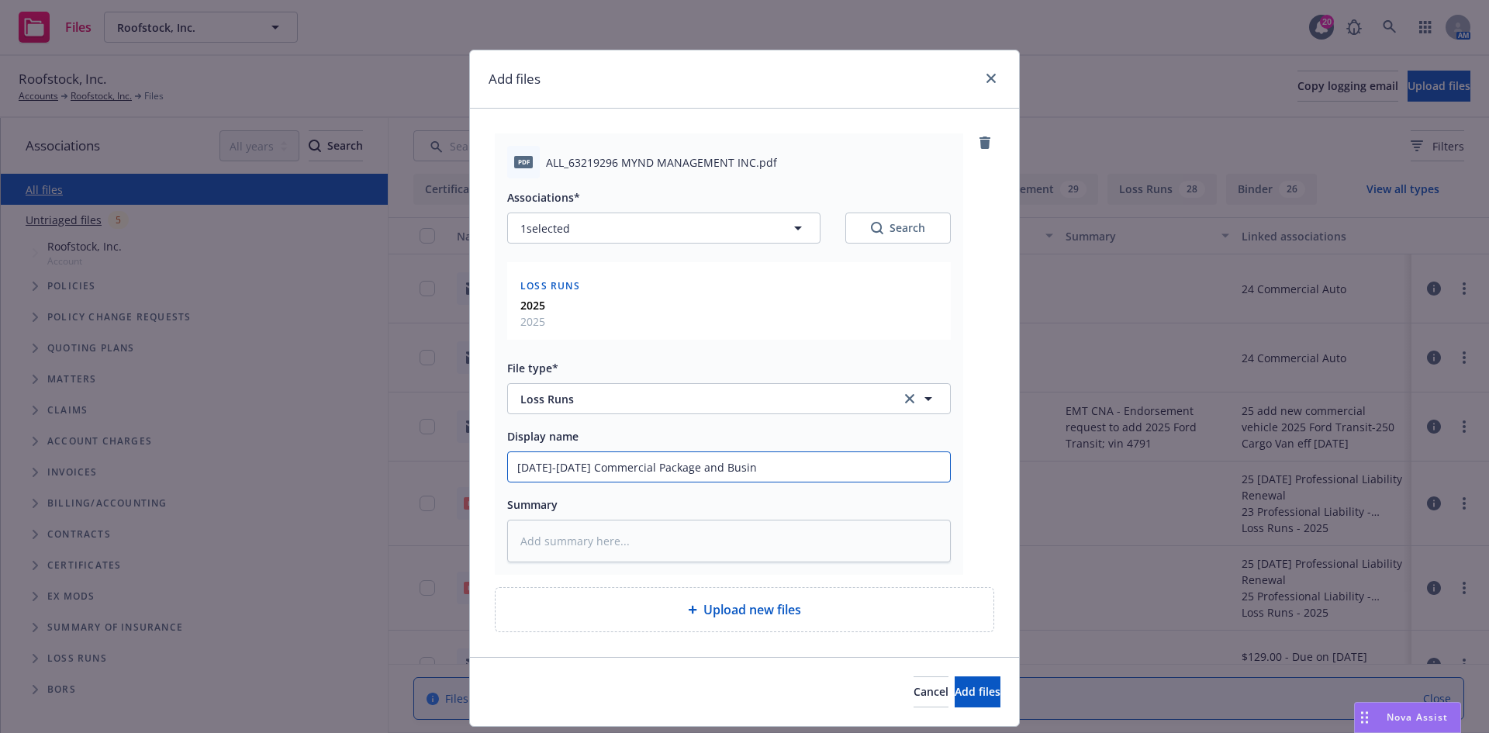
type textarea "x"
type input "[DATE]-[DATE] Commercial Package and Busine"
type textarea "x"
type input "[DATE]-[DATE] Commercial Package and [GEOGRAPHIC_DATA]"
type textarea "x"
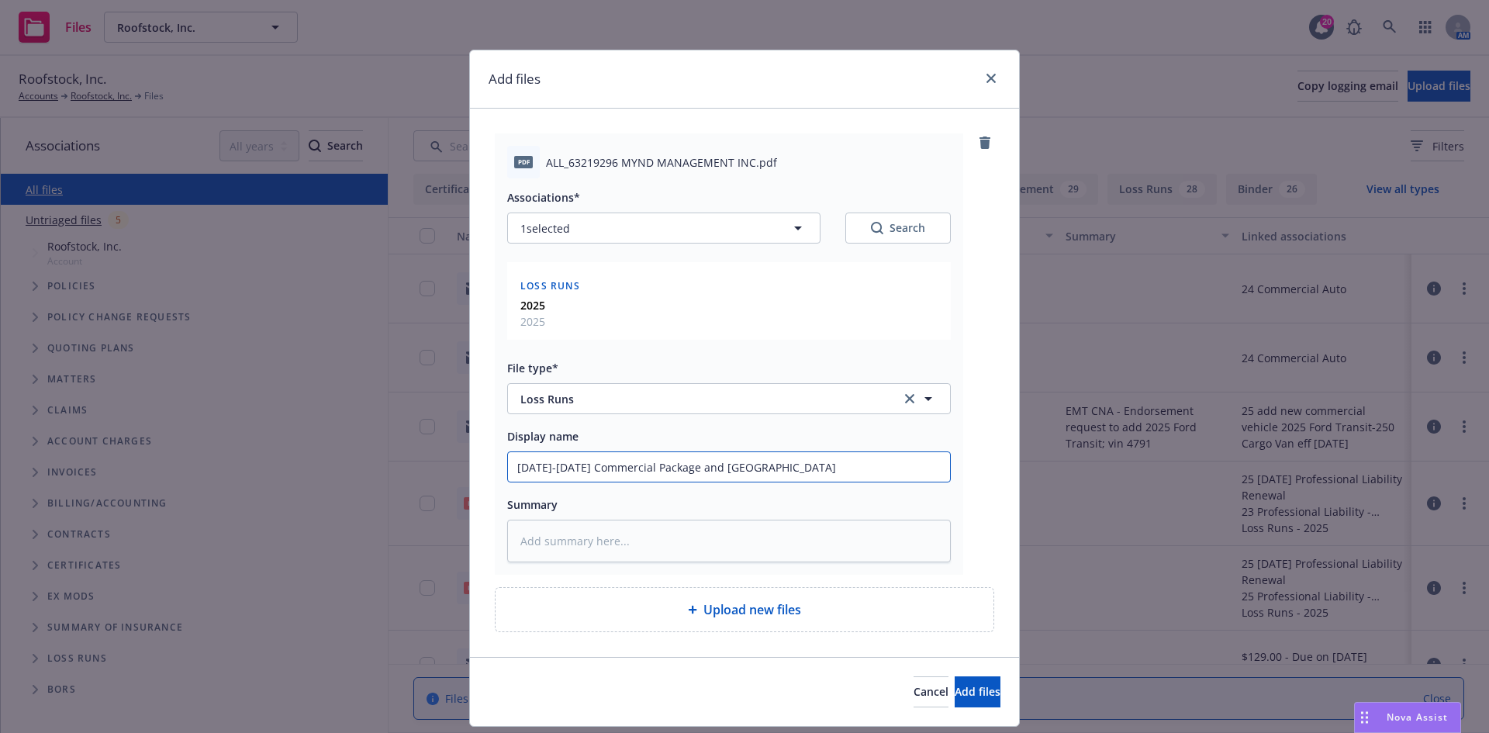
type input "[DATE]-[DATE] Commercial Package and Business"
type textarea "x"
type input "[DATE]-[DATE] Commercial Package and Business"
type textarea "x"
type input "[DATE]-[DATE] Commercial Package and Business A"
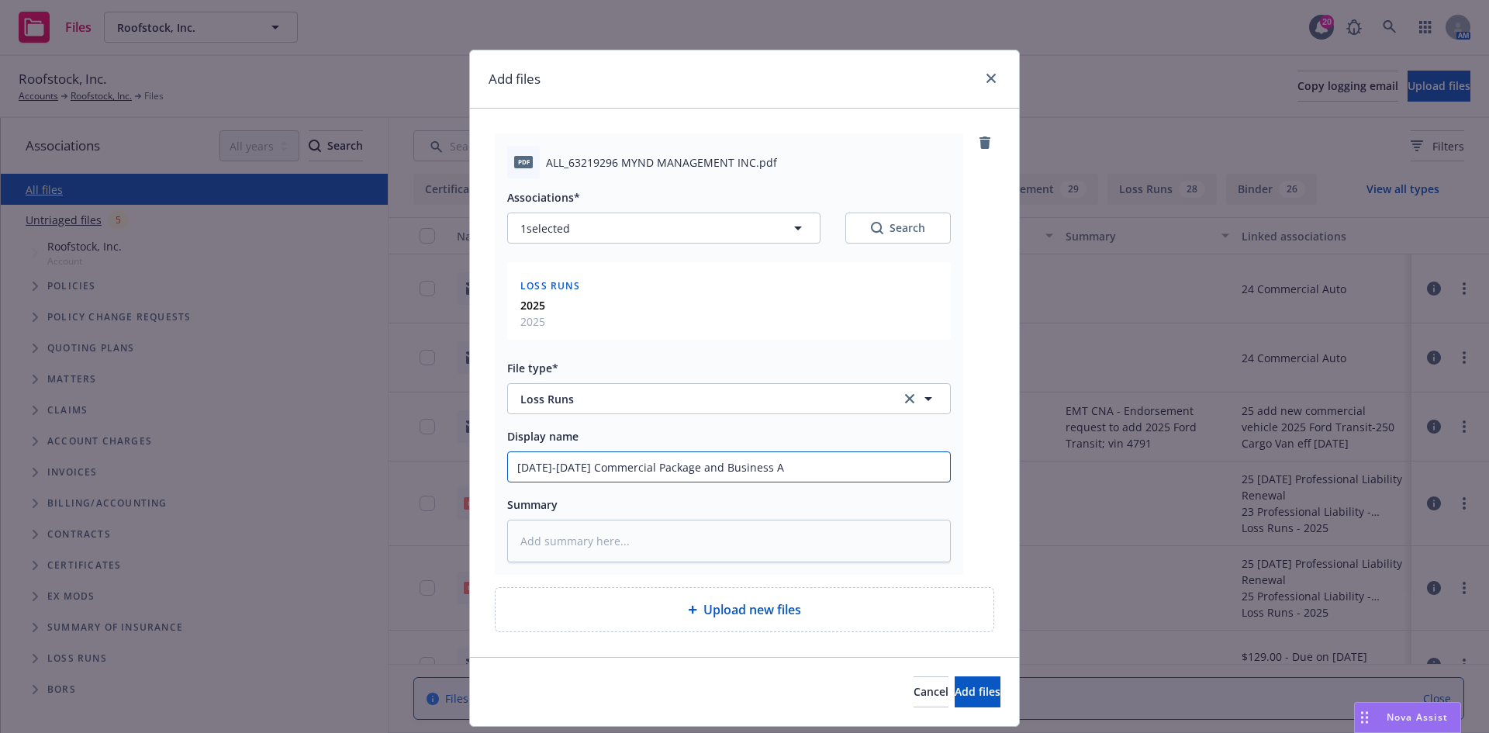
type textarea "x"
type input "[DATE]-[DATE] Commercial Package and Business Au"
type textarea "x"
type input "[DATE]-[DATE] Commercial Package and Business Aut"
type textarea "x"
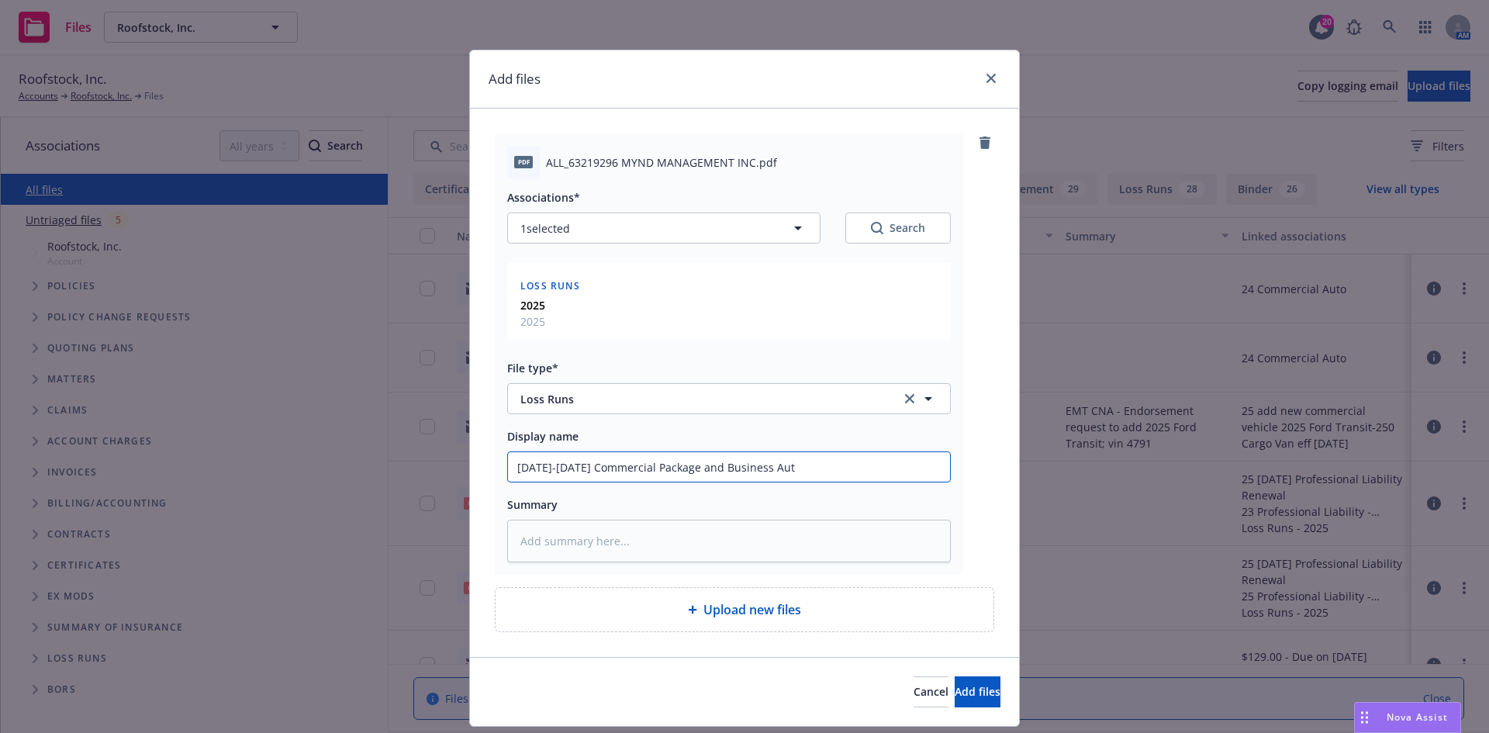
type input "[DATE]-[DATE] Commercial Package and Business Auto"
type textarea "x"
type input "[DATE]-[DATE] Commercial Package and Business Auto"
type textarea "x"
type input "[DATE]-[DATE] Commercial Package and Business Auto L"
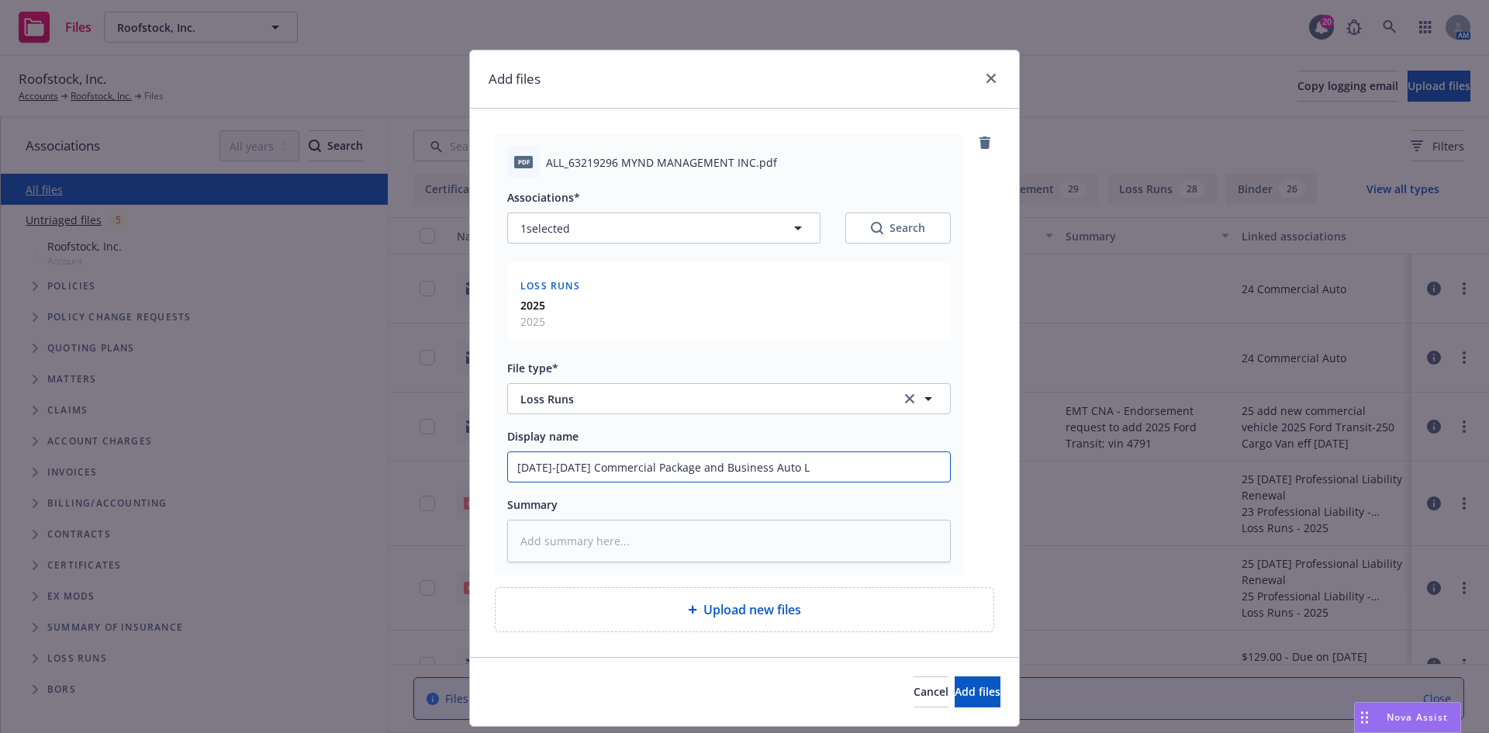
type textarea "x"
type input "[DATE]-[DATE] Commercial Package and Business Auto Lo"
type textarea "x"
type input "[DATE]-[DATE] Commercial Package and Business Auto Los"
type textarea "x"
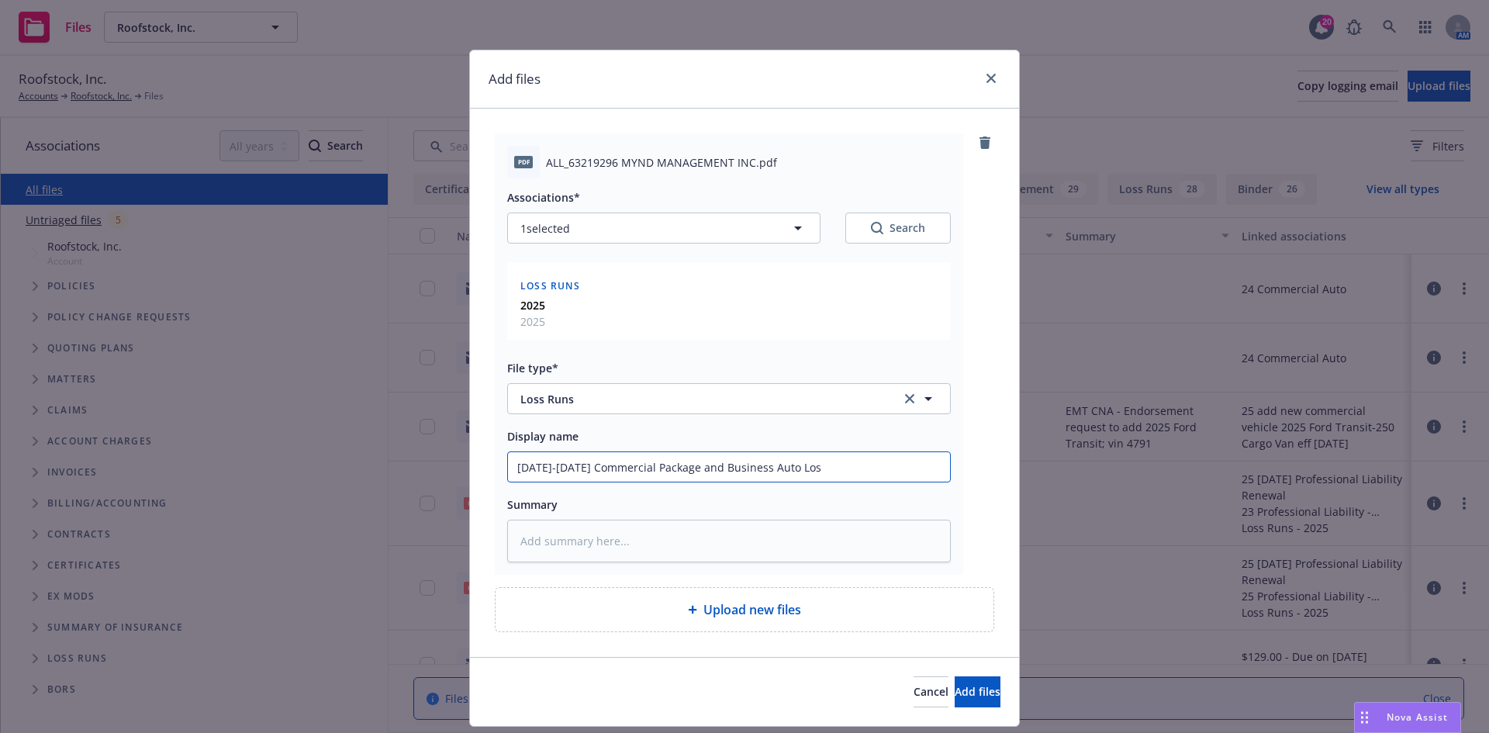
type input "[DATE]-[DATE] Commercial Package and Business Auto Loss"
type textarea "x"
type input "[DATE]-[DATE] Commercial Package and Business Auto Loss"
type textarea "x"
type input "[DATE]-[DATE] Commercial Package and Business Auto Loss R"
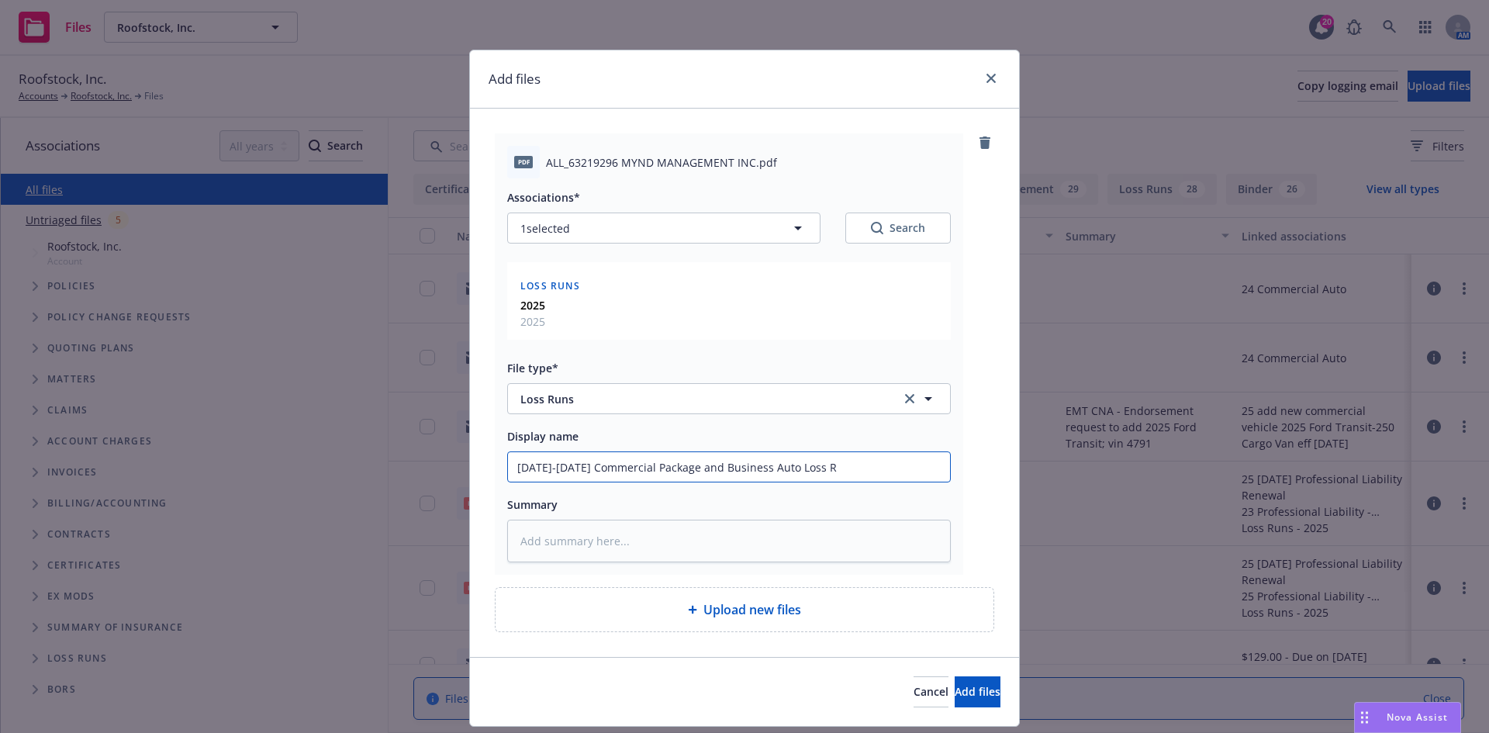
type textarea "x"
type input "[DATE]-[DATE] Commercial Package and Business Auto Loss Ru"
type textarea "x"
type input "[DATE]-[DATE] Commercial Package and Business Auto Loss Run"
type textarea "x"
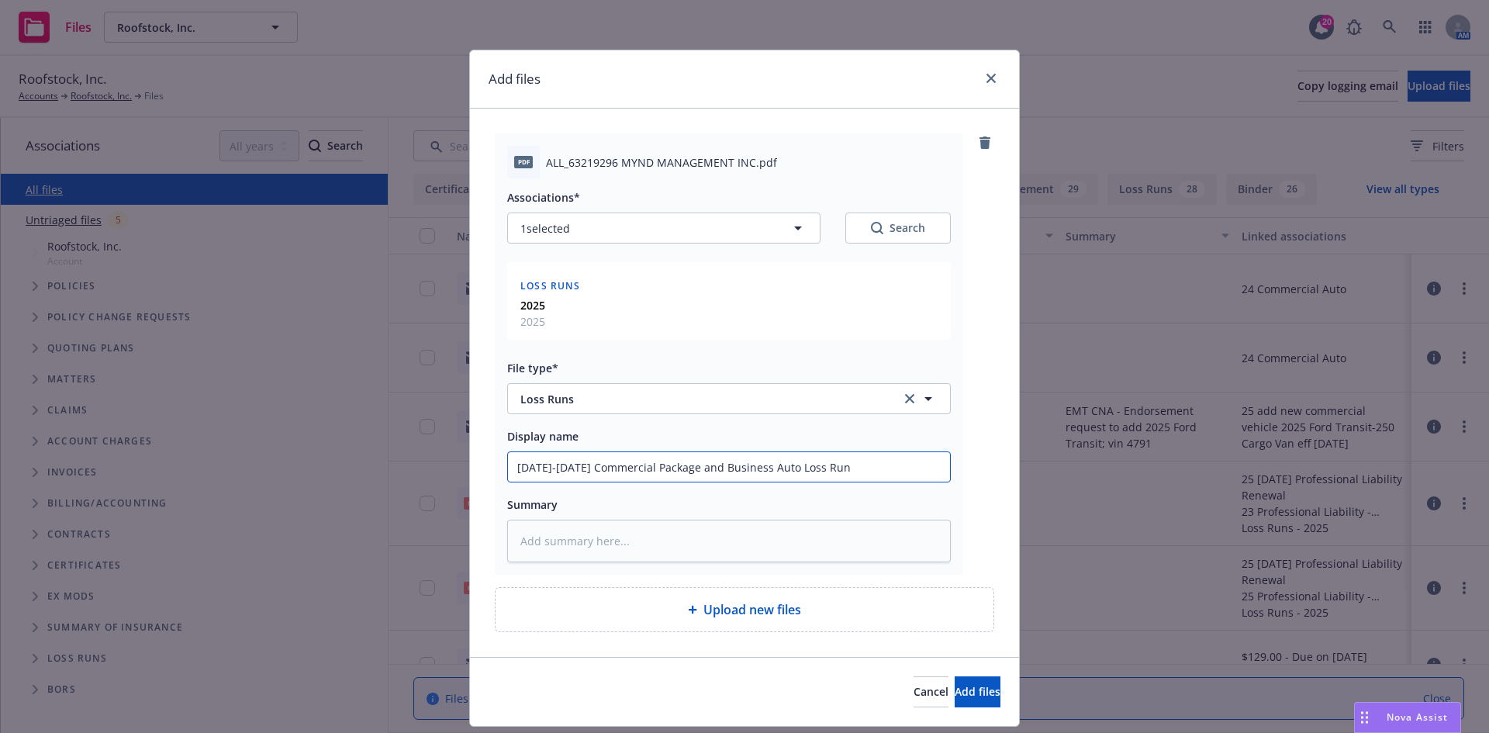
type input "[DATE]-[DATE] Commercial Package and Business Auto Loss Runs"
type textarea "x"
type input "[DATE]-[DATE] Commercial Package and Business Auto Loss Runs"
type textarea "x"
type input "[DATE]-[DATE] Commercial Package and Business Auto Loss Runs -"
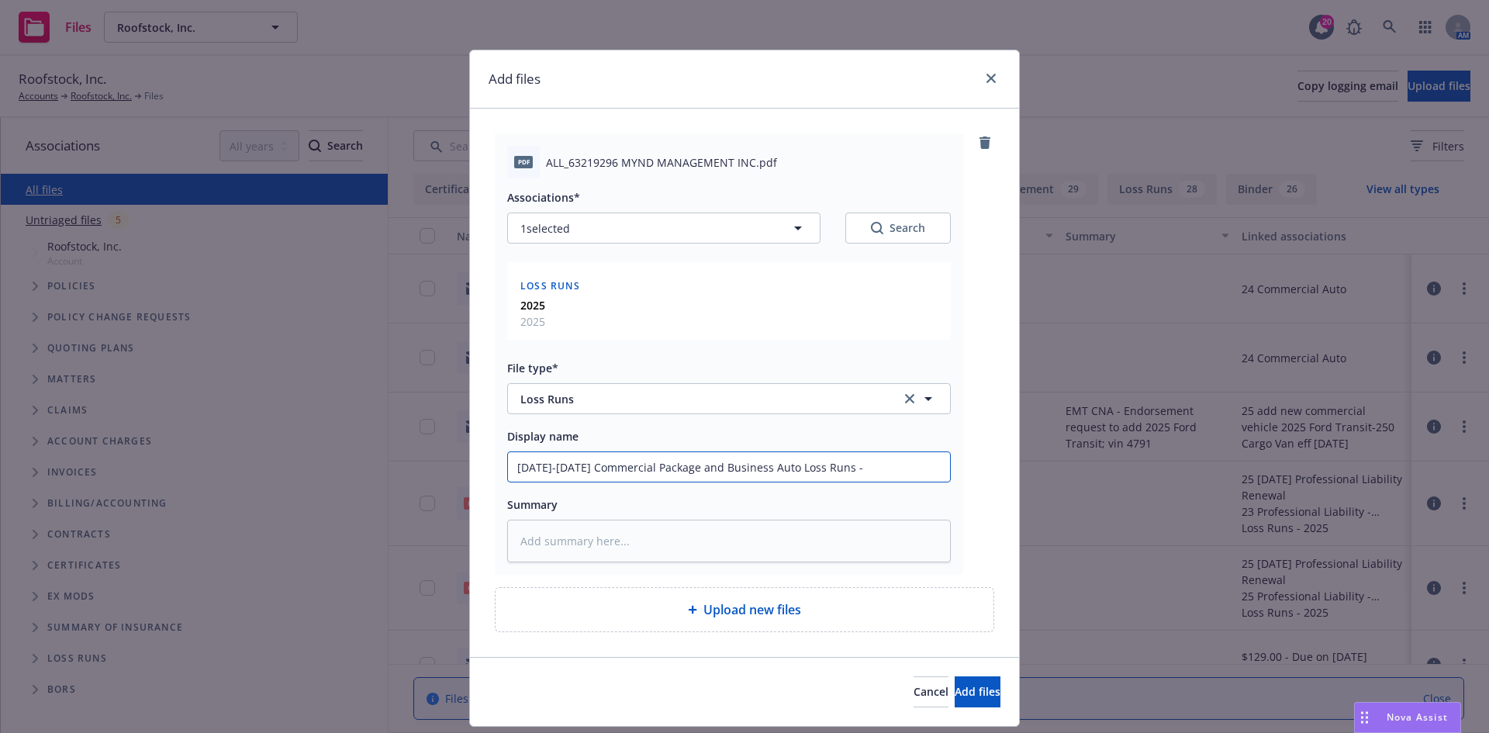
type textarea "x"
type input "[DATE]-[DATE] Commercial Package and Business Auto Loss Runs -"
type textarea "x"
type input "[DATE]-[DATE] Commercial Package and Business Auto Loss Runs - L"
type textarea "x"
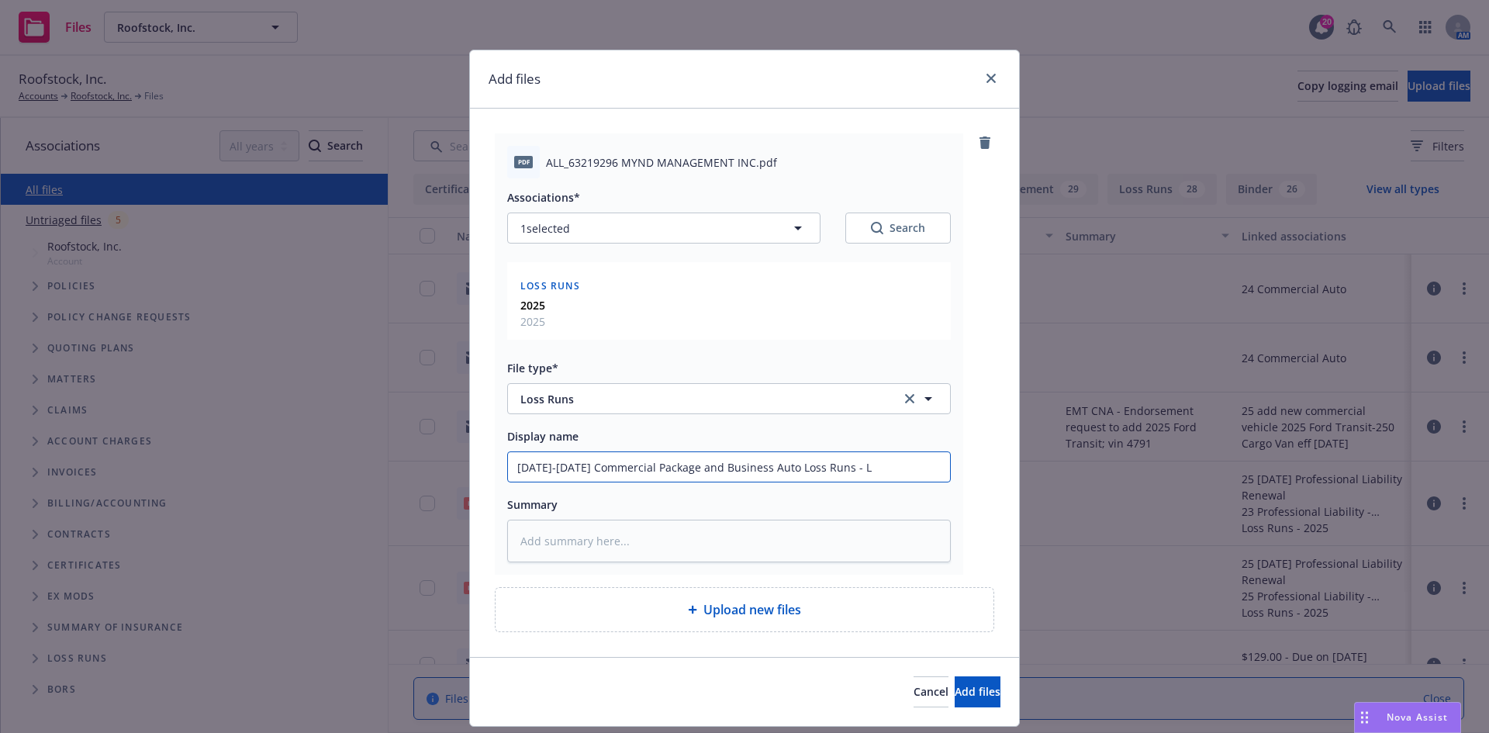
type input "[DATE]-[DATE] Commercial Package and Business Auto Loss Runs - Li"
type textarea "x"
type input "[DATE]-[DATE] Commercial Package and Business Auto Loss Runs - Lib"
type textarea "x"
type input "[DATE]-[DATE] Commercial Package and Business Auto Loss Runs - Libe"
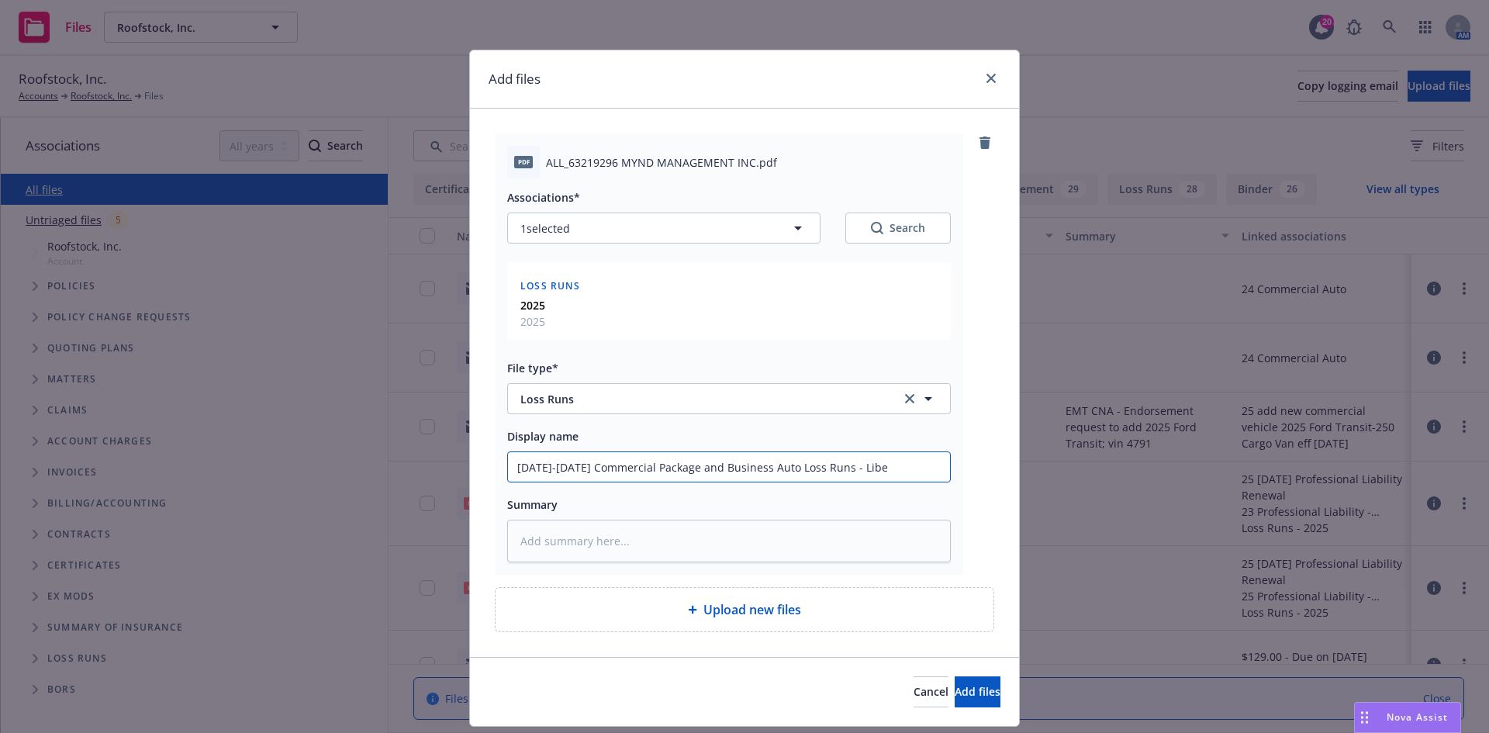
type textarea "x"
type input "[DATE]-[DATE] Commercial Package and Business Auto Loss Runs - Liber"
type textarea "x"
type input "[DATE]-[DATE] Commercial Package and Business Auto Loss Runs - [PERSON_NAME]"
type textarea "x"
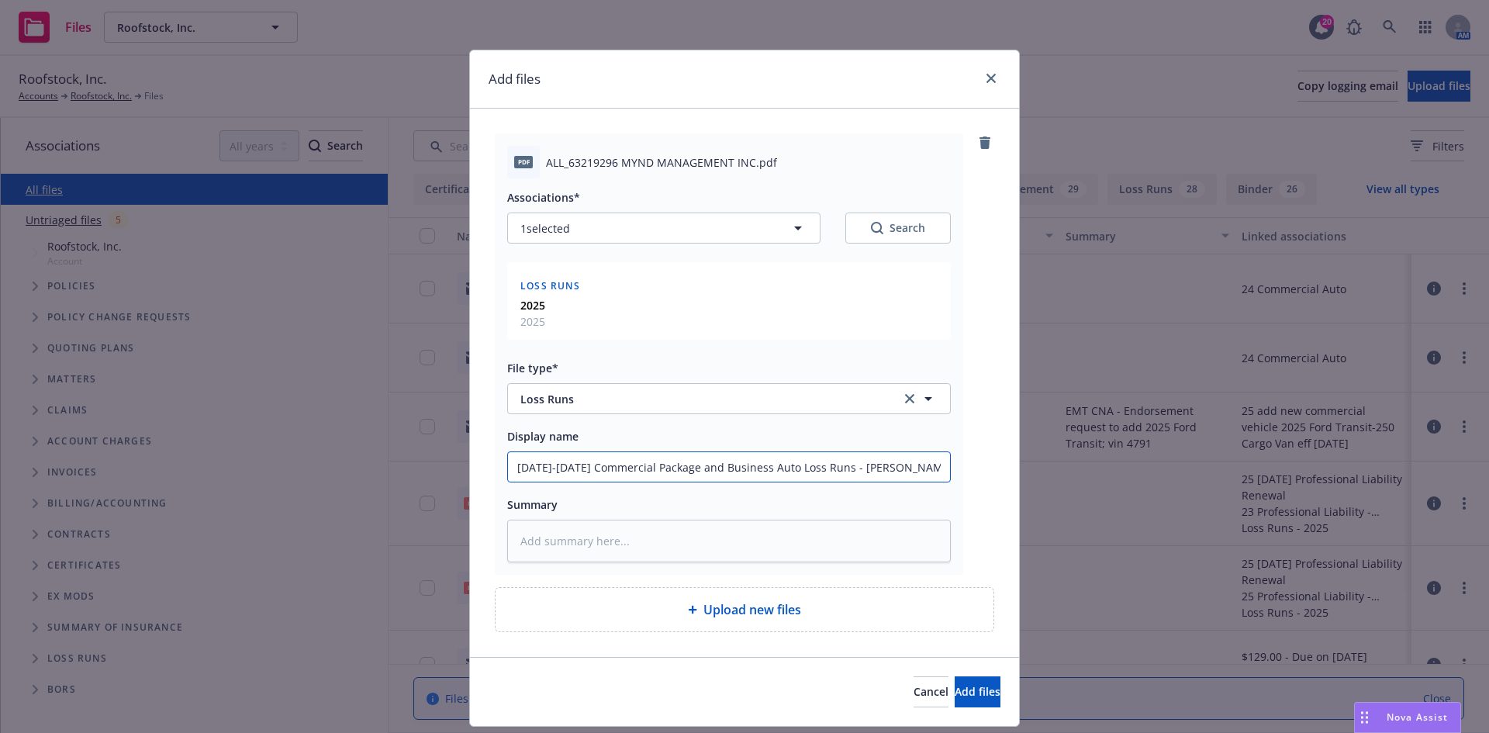
type input "[DATE]-[DATE] Commercial Package and Business Auto Loss Runs - [GEOGRAPHIC_DATA]"
type textarea "x"
type input "[DATE]-[DATE] Commercial Package and Business Auto Loss Runs - [GEOGRAPHIC_DATA]"
type textarea "x"
type input "[DATE]-[DATE] Commercial Package and Business Auto Loss Runs - Liberty M"
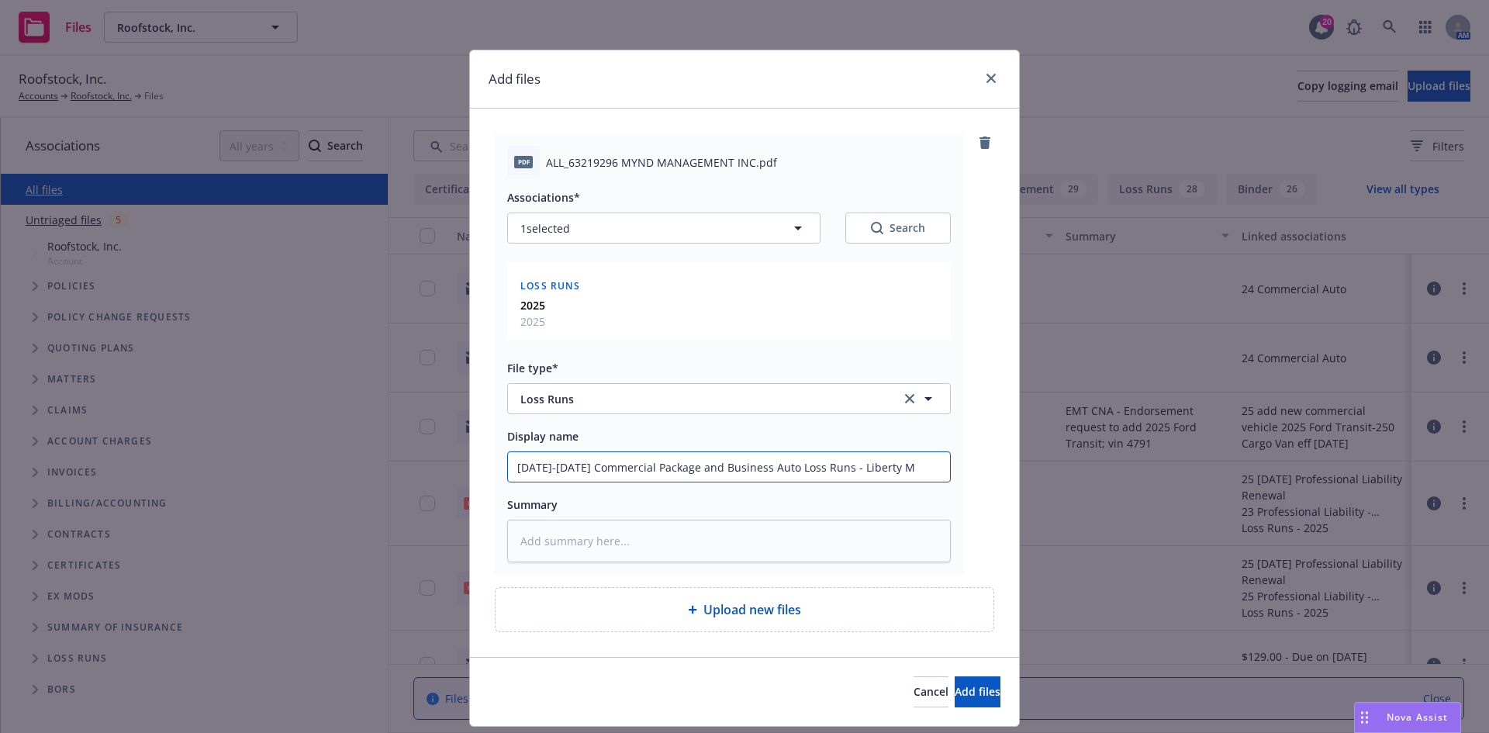
type textarea "x"
type input "[DATE]-[DATE] Commercial Package and Business Auto Loss Runs - Liberty Mu"
type textarea "x"
type input "[DATE]-[DATE] Commercial Package and Business Auto Loss Runs - Liberty Muti"
type textarea "x"
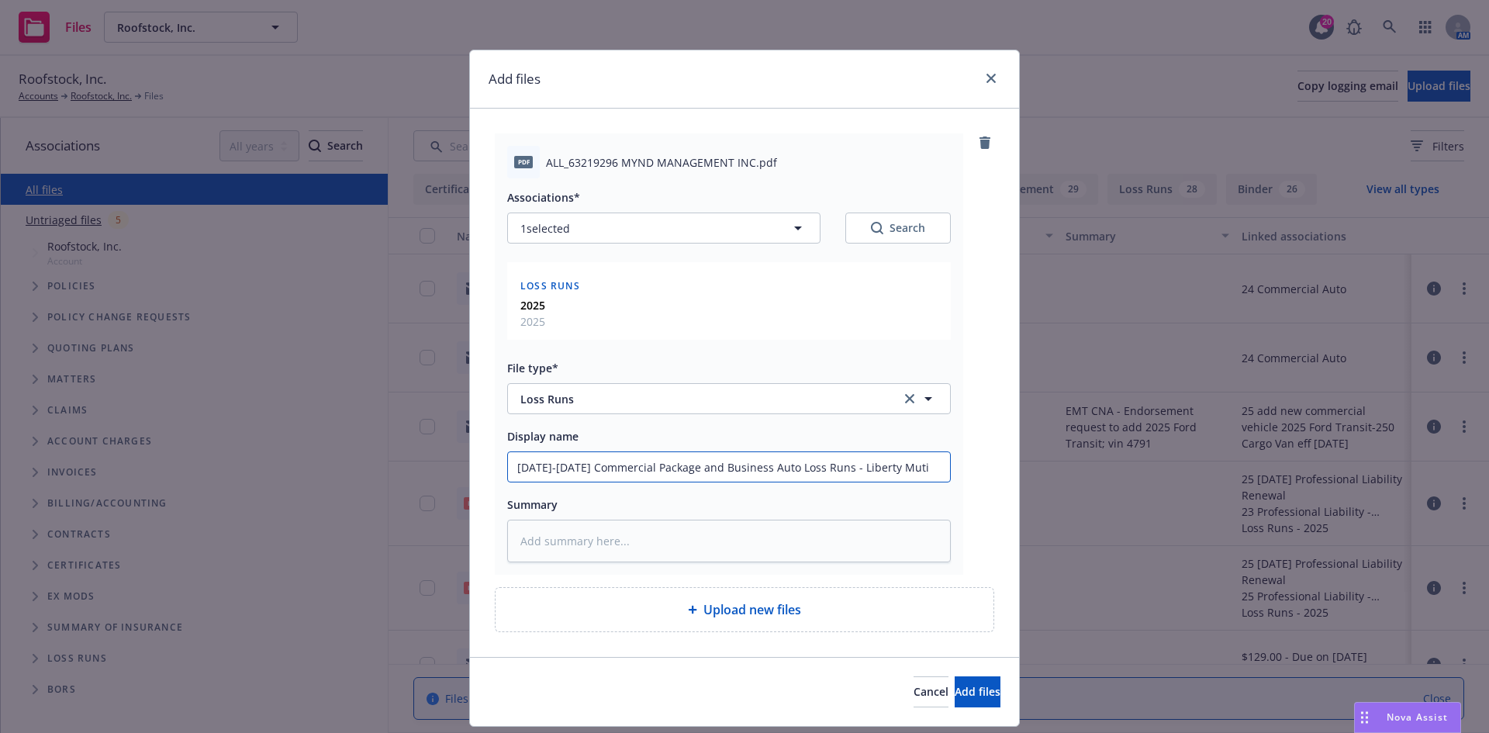
type input "[DATE]-[DATE] Commercial Package and Business Auto Loss Runs - Liberty Mutiu"
type textarea "x"
type input "[DATE]-[DATE] Commercial Package and Business Auto Loss Runs - Liberty Muti"
type textarea "x"
type input "[DATE]-[DATE] Commercial Package and Business Auto Loss Runs - Liberty Mut"
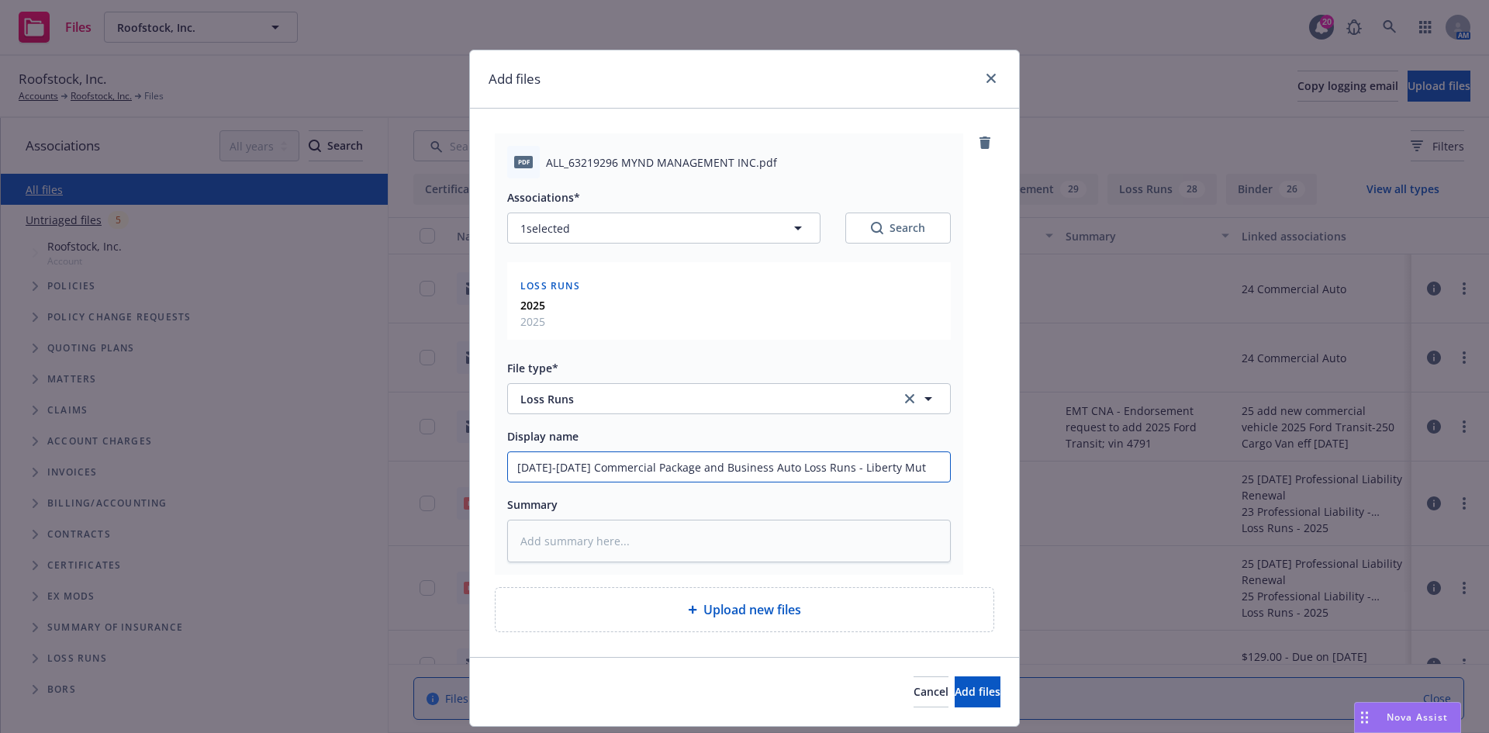
type textarea "x"
type input "[DATE]-[DATE] Commercial Package and Business Auto Loss Runs - Liberty Mutu"
type textarea "x"
type input "[DATE]-[DATE] Commercial Package and Business Auto Loss Runs - [GEOGRAPHIC_DATA]"
type textarea "x"
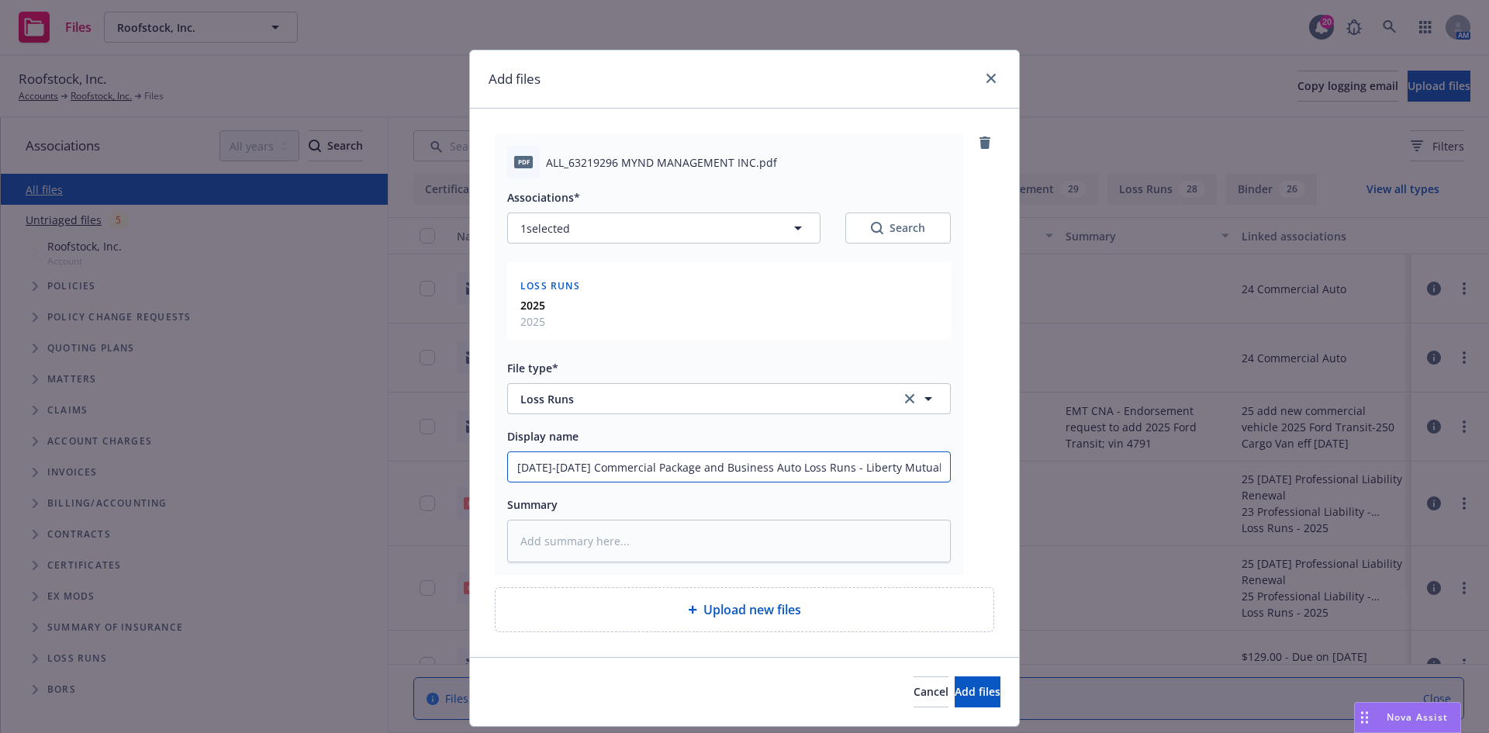
type input "[DATE]-[DATE] Commercial Package and Business Auto Loss Runs - Liberty Mutual"
click at [704, 525] on textarea at bounding box center [729, 541] width 444 height 43
drag, startPoint x: 928, startPoint y: 470, endPoint x: 379, endPoint y: 444, distance: 549.0
click at [379, 444] on div "Add files pdf ALL_63219296 MYND MANAGEMENT INC.pdf Associations* 1 selected Sea…" at bounding box center [744, 366] width 1489 height 733
drag, startPoint x: 595, startPoint y: 519, endPoint x: 599, endPoint y: 536, distance: 17.5
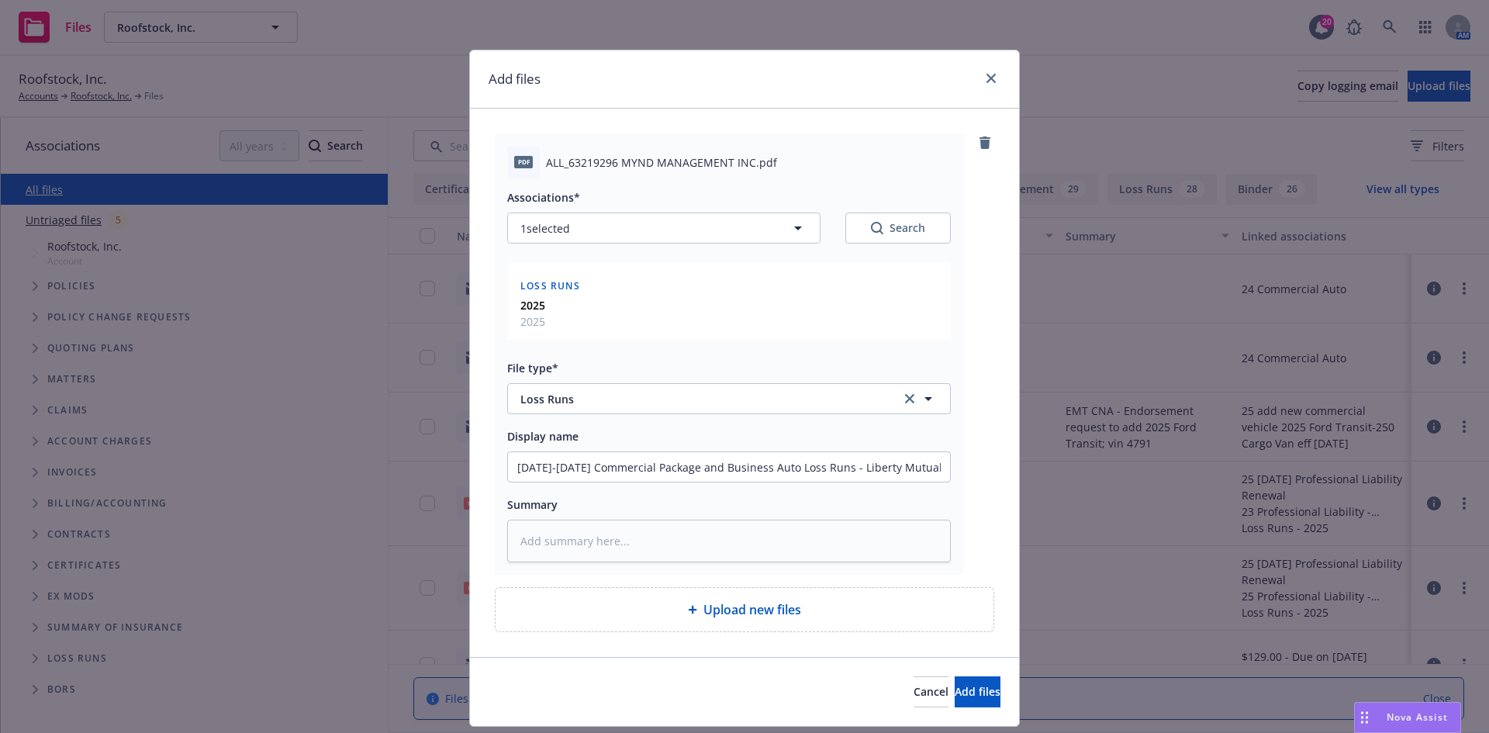
click at [596, 521] on div "Summary" at bounding box center [729, 528] width 444 height 67
click at [599, 536] on textarea at bounding box center [729, 541] width 444 height 43
paste textarea "[DATE]-[DATE] Commercial Package and Business Auto Loss Runs - Liberty Mutual"
type textarea "x"
type textarea "[DATE]-[DATE] Commercial Package and Business Auto Loss Runs - Liberty Mutual"
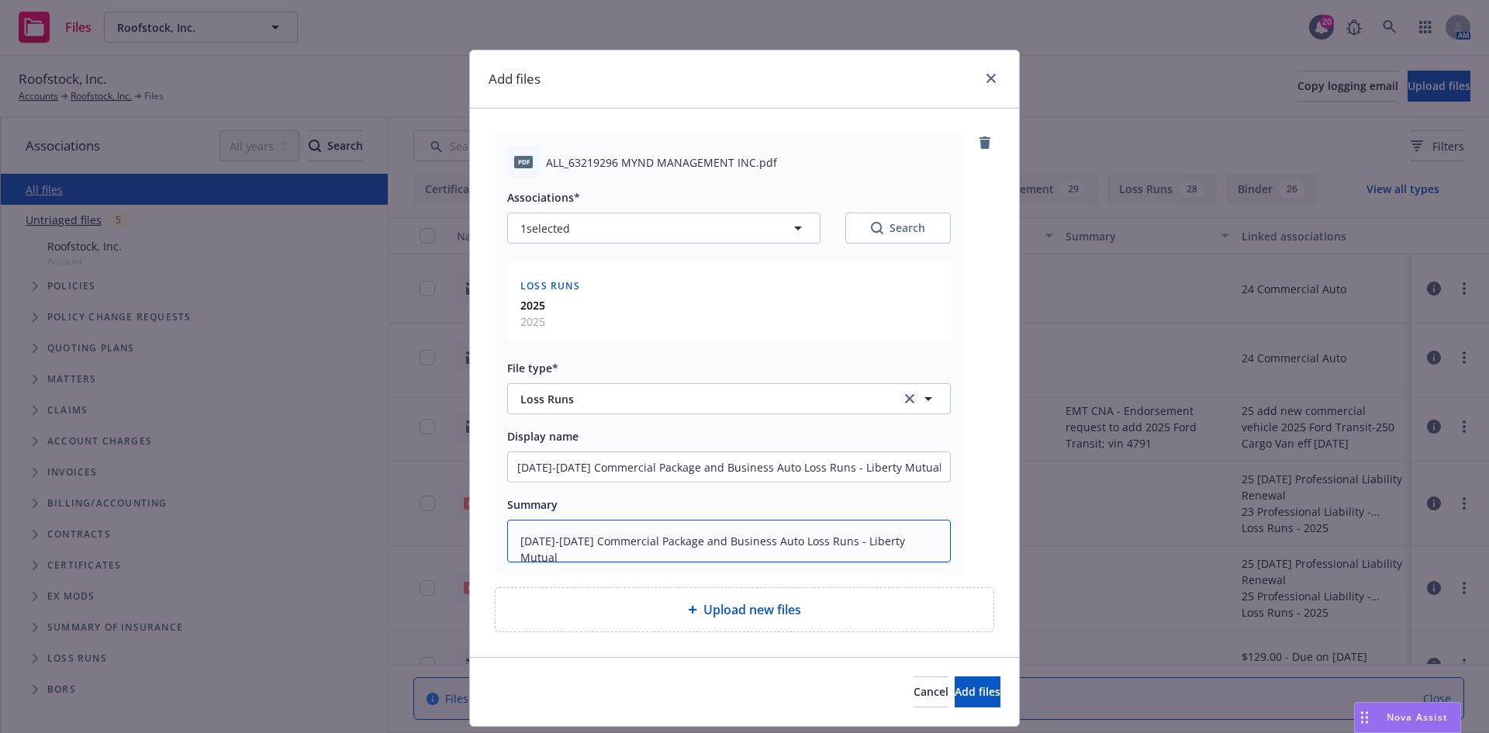
type textarea "x"
type textarea "[DATE]-[DATE] Commercial Package and Business Auto Loss Runs - Liberty Mutual"
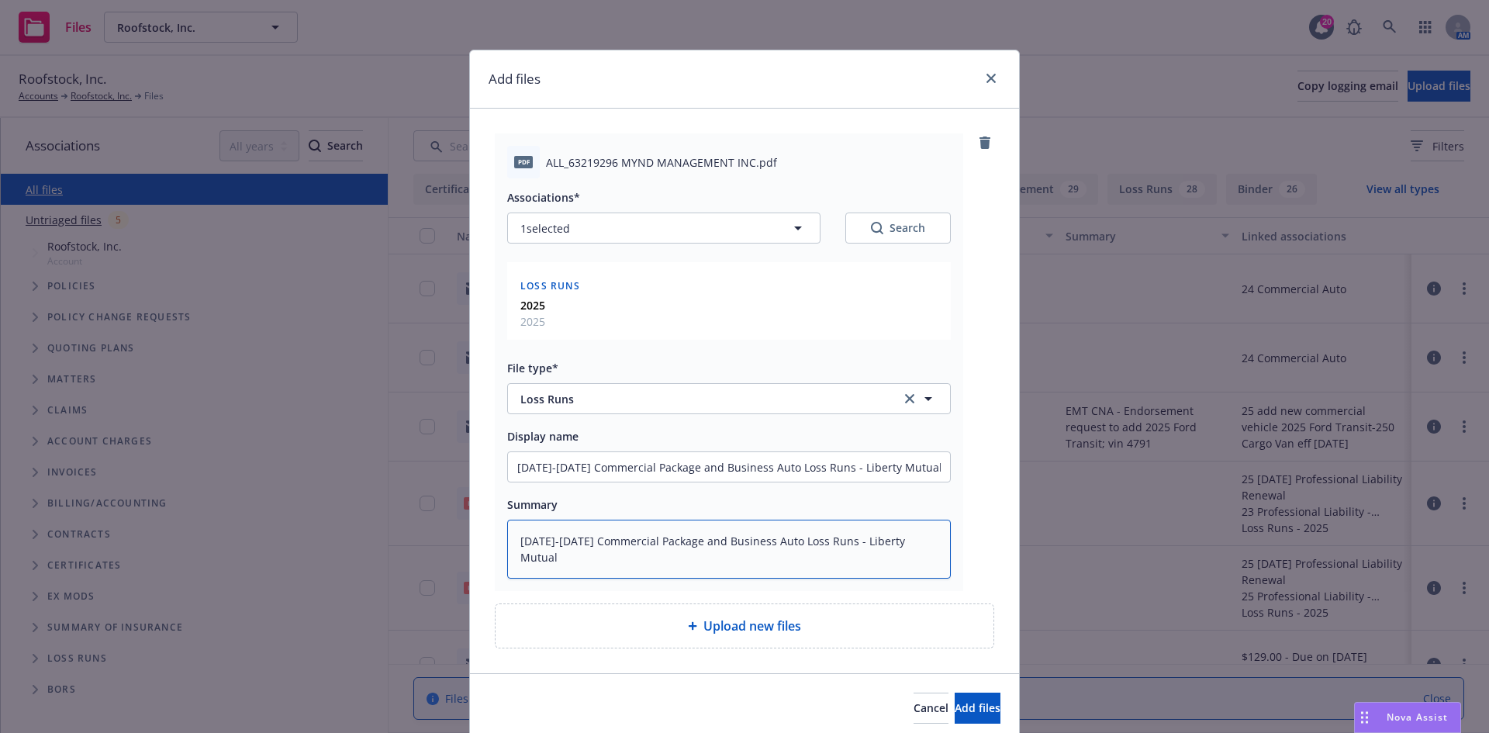
type textarea "x"
type textarea "[DATE]-[DATE] Commercial Package and Business Auto Loss Runs - Liberty Mutual C"
type textarea "x"
type textarea "[DATE]-[DATE] Commercial Package and Business Auto Loss Runs - Liberty Mutual Cu"
type textarea "x"
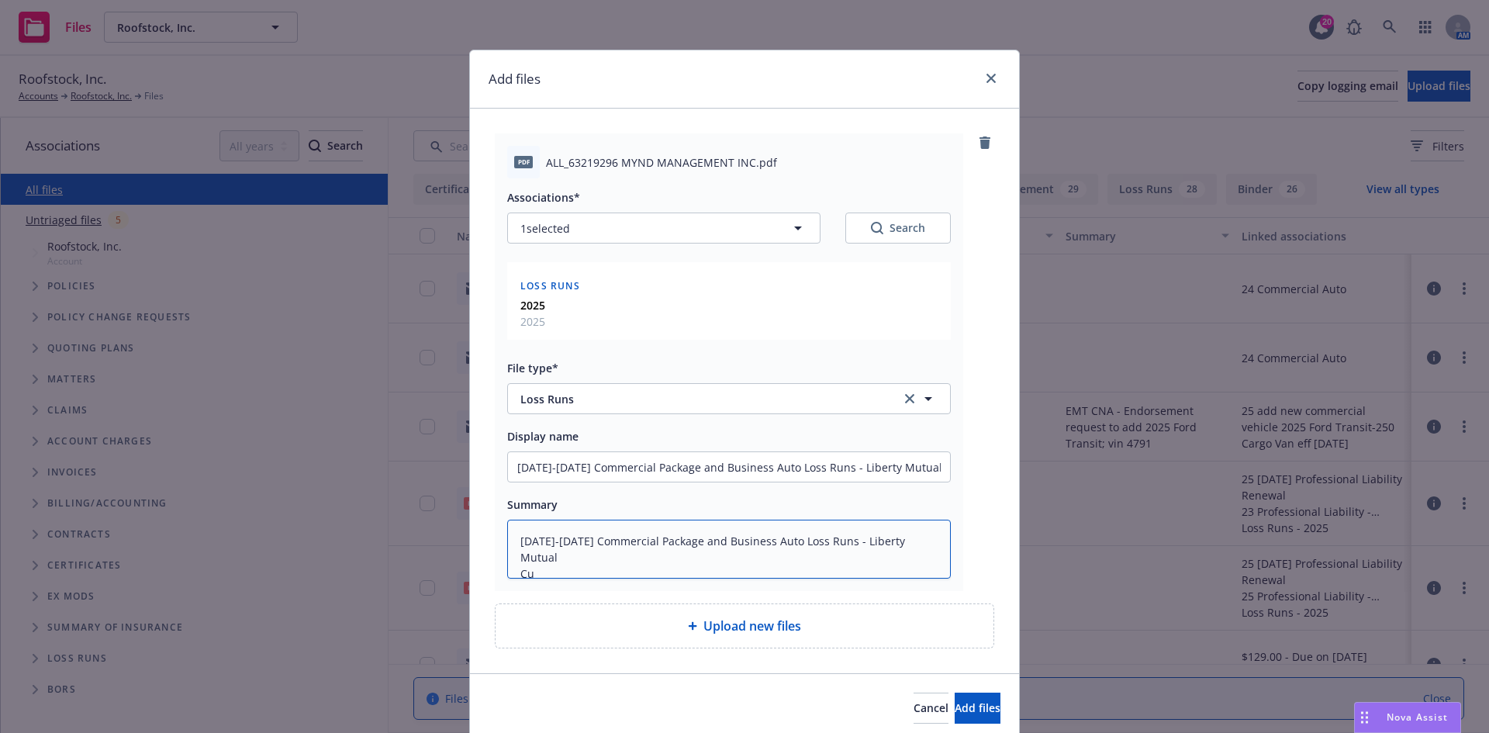
type textarea "[DATE]-[DATE] Commercial Package and Business Auto Loss Runs - Liberty Mutual C"
type textarea "x"
type textarea "[DATE]-[DATE] Commercial Package and Business Auto Loss Runs - Liberty Mutual VC"
type textarea "x"
type textarea "[DATE]-[DATE] Commercial Package and Business Auto Loss Runs - Liberty Mutual V"
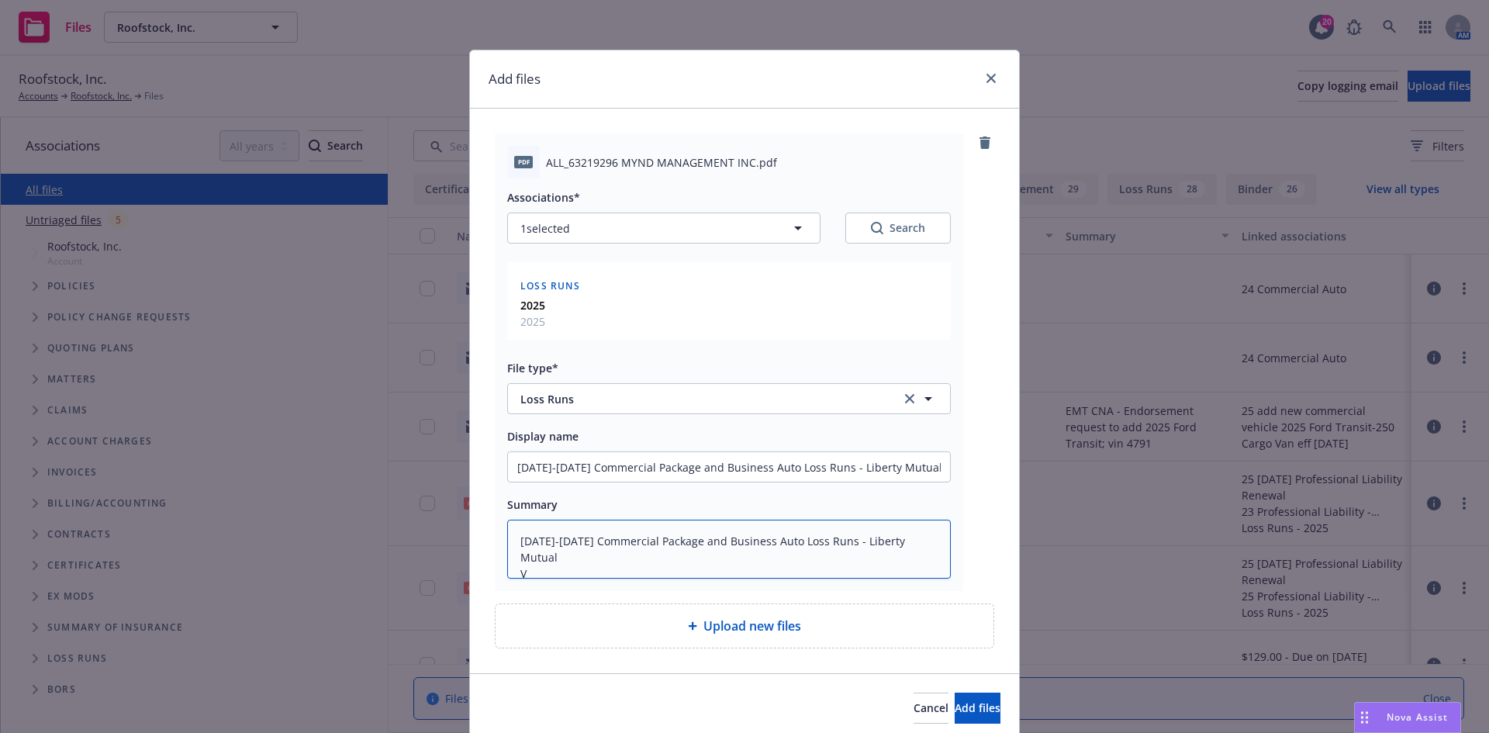
type textarea "x"
type textarea "[DATE]-[DATE] Commercial Package and Business Auto Loss Runs - Liberty Mutual Va"
type textarea "x"
type textarea "[DATE]-[DATE] Commercial Package and Business Auto Loss Runs - Liberty Mutual V…"
type textarea "x"
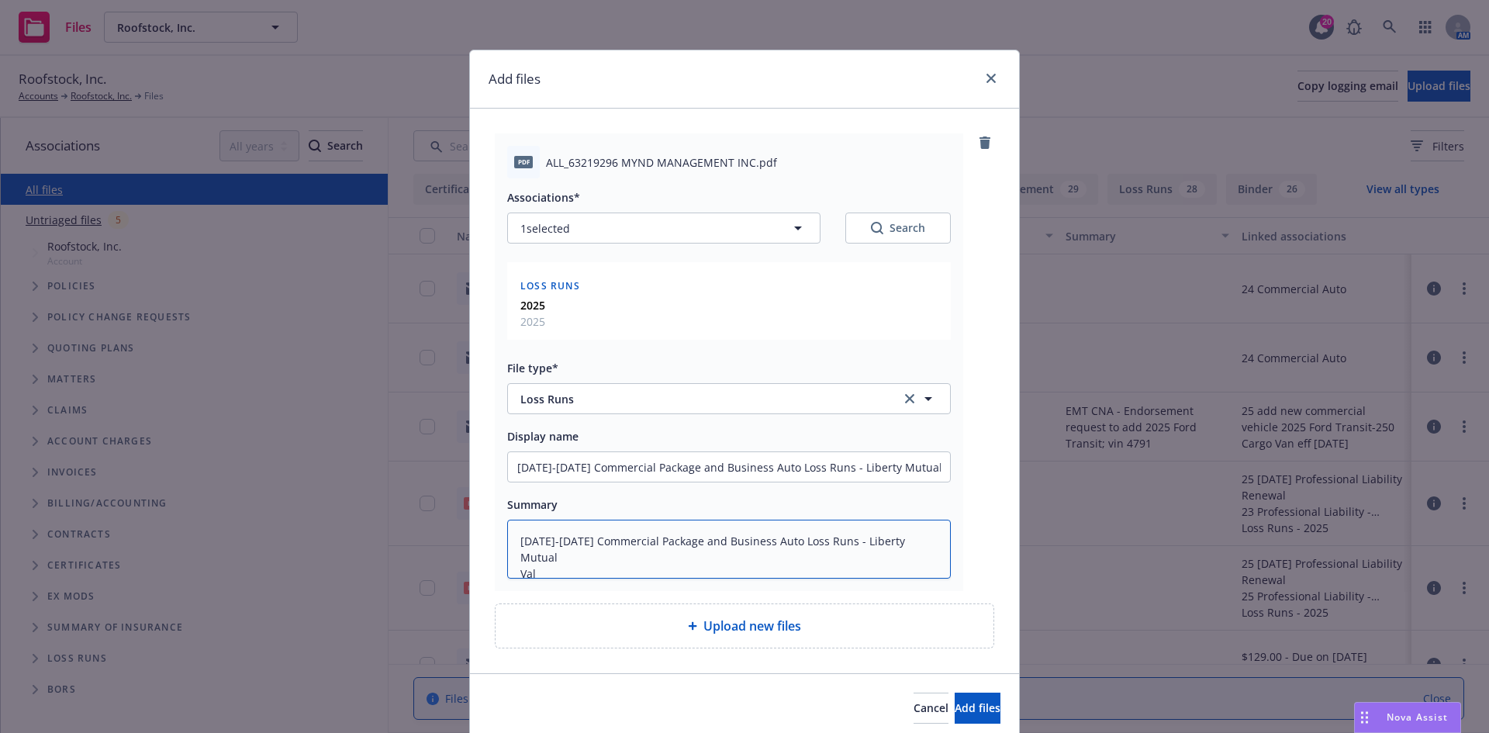
type textarea "[DATE]-[DATE] Commercial Package and Business Auto Loss Runs - Liberty Mutual V…"
type textarea "x"
type textarea "[DATE]-[DATE] Commercial Package and Business Auto Loss Runs - Liberty Mutual V…"
type textarea "x"
type textarea "[DATE]-[DATE] Commercial Package and Business Auto Loss Runs - Liberty Mutual V…"
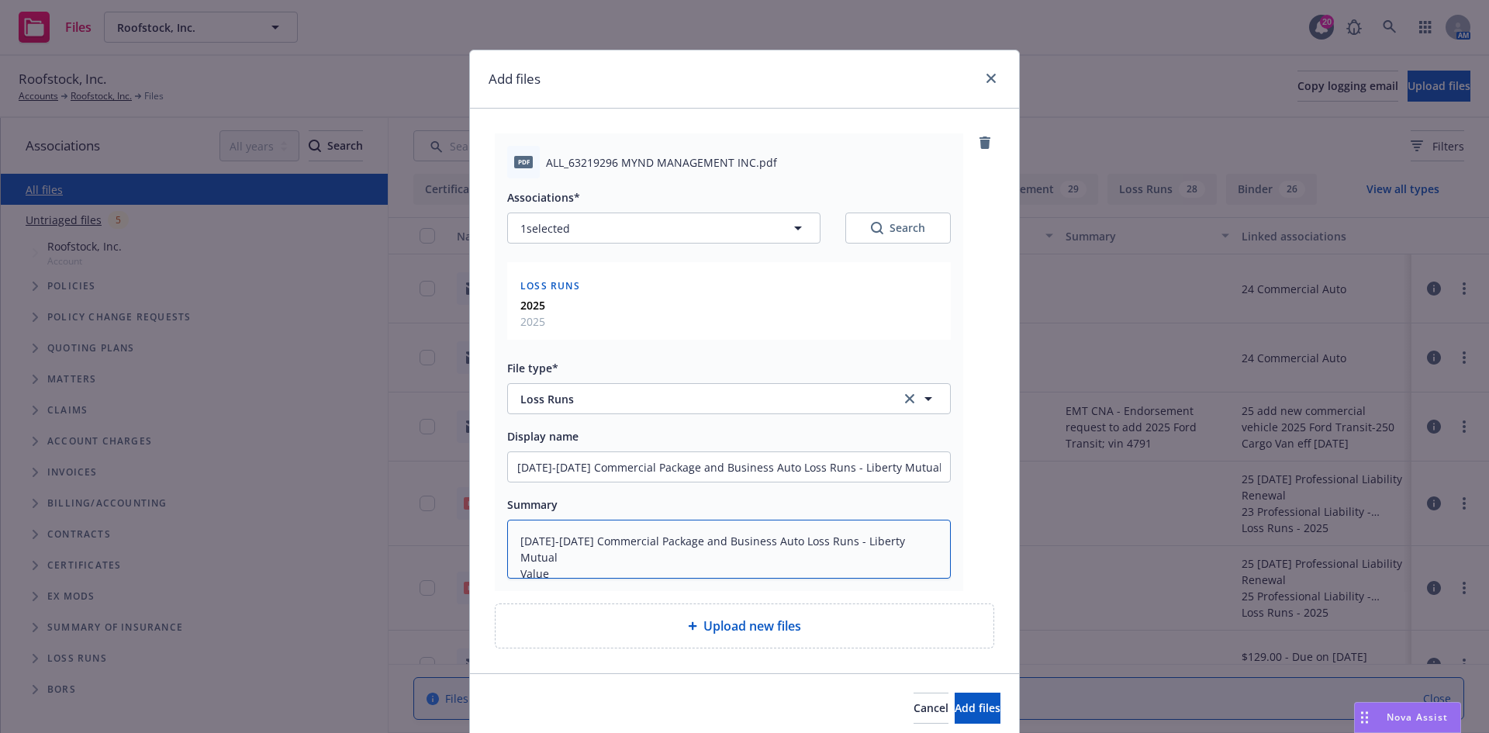
type textarea "x"
type textarea "[DATE]-[DATE] Commercial Package and Business Auto Loss Runs - Liberty Mutual V…"
type textarea "x"
type textarea "[DATE]-[DATE] Commercial Package and Business Auto Loss Runs - Liberty Mutual V…"
type textarea "x"
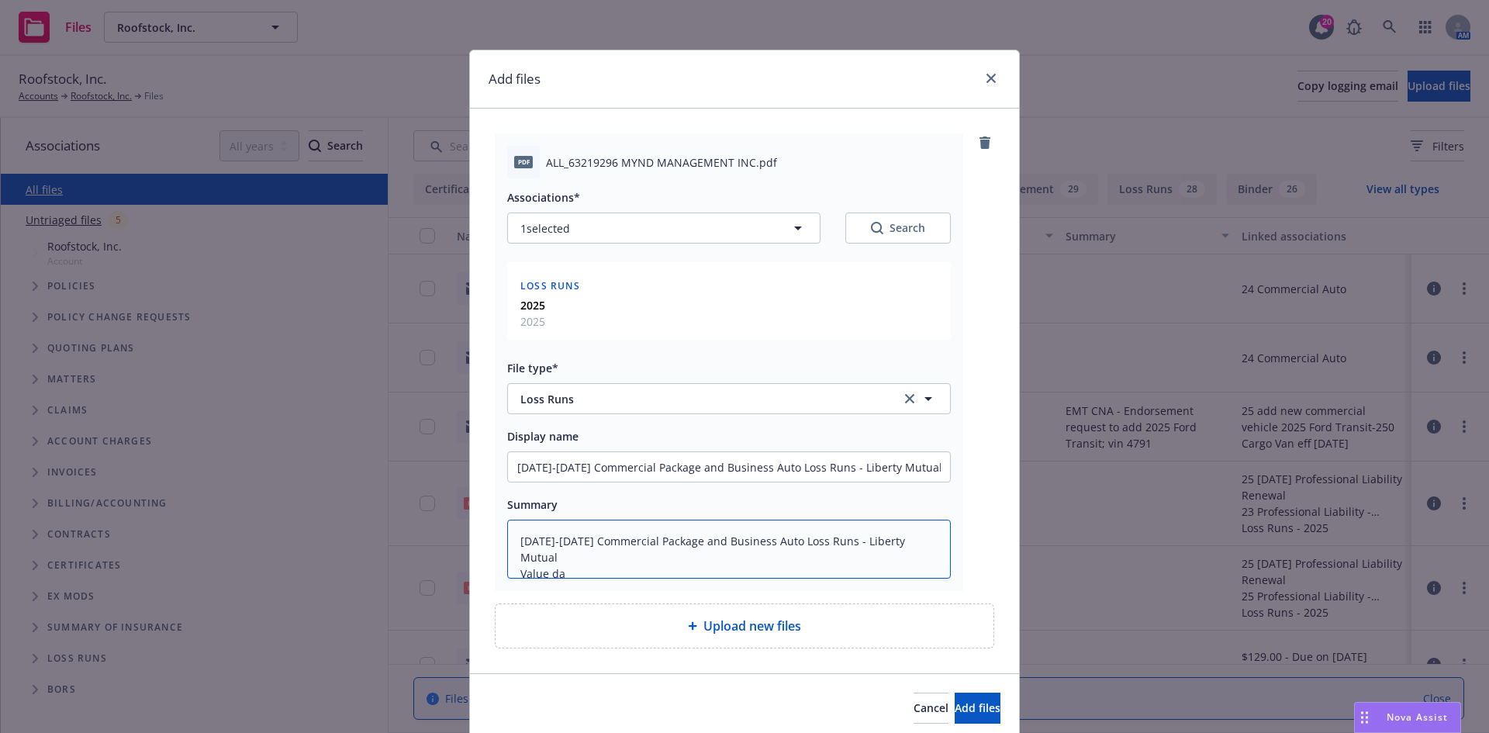
type textarea "[DATE]-[DATE] Commercial Package and Business Auto Loss Runs - Liberty Mutual V…"
type textarea "x"
type textarea "[DATE]-[DATE] Commercial Package and Business Auto Loss Runs - Liberty Mutual V…"
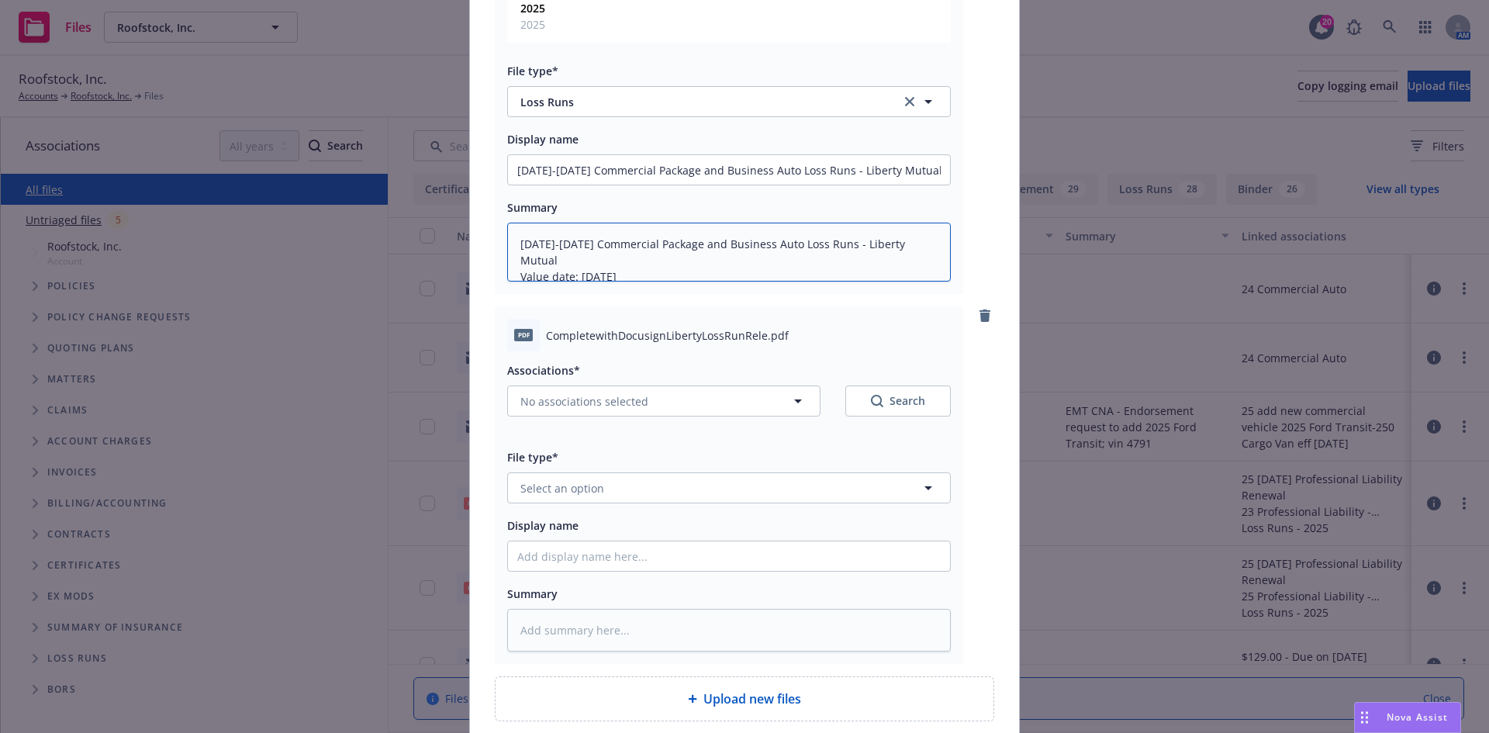
scroll to position [310, 0]
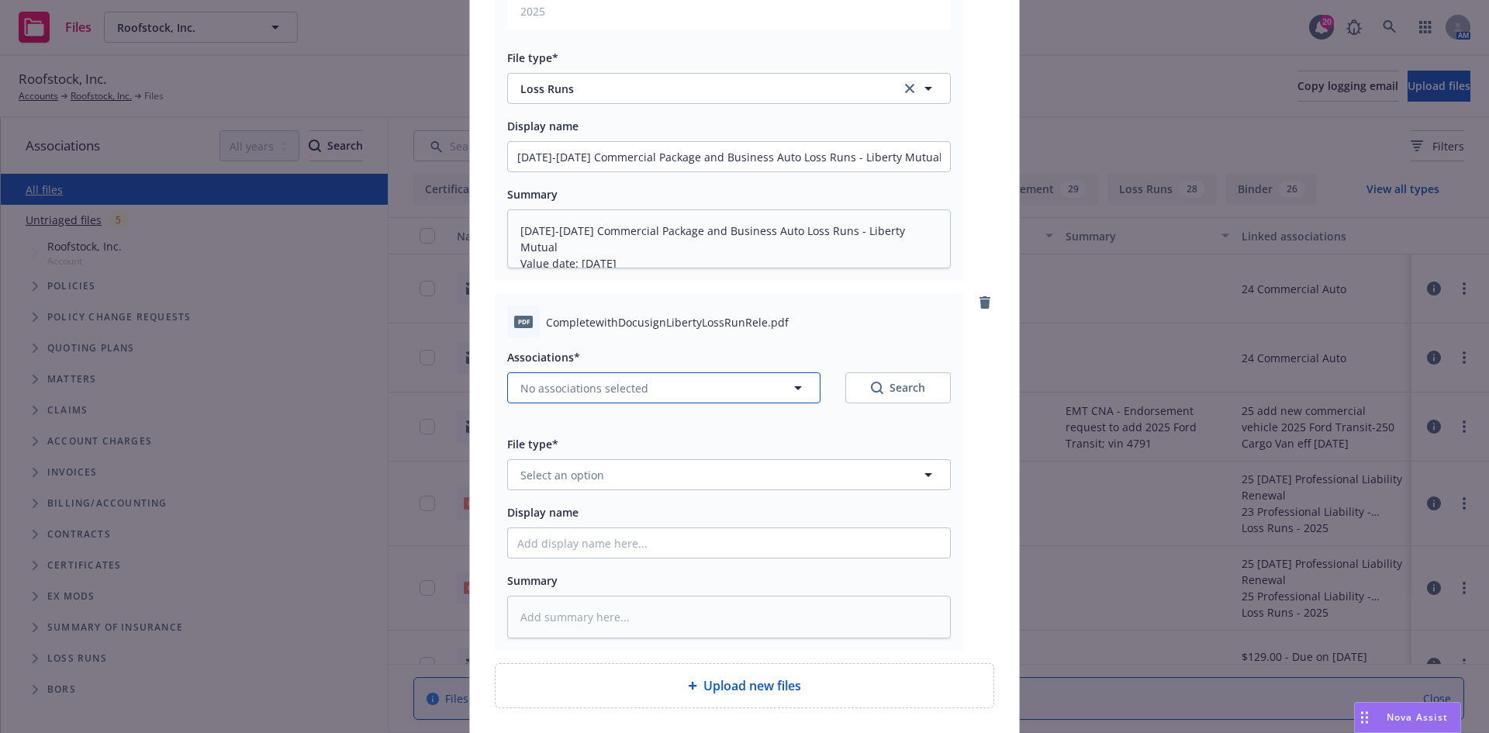
click at [598, 393] on span "No associations selected" at bounding box center [584, 388] width 128 height 16
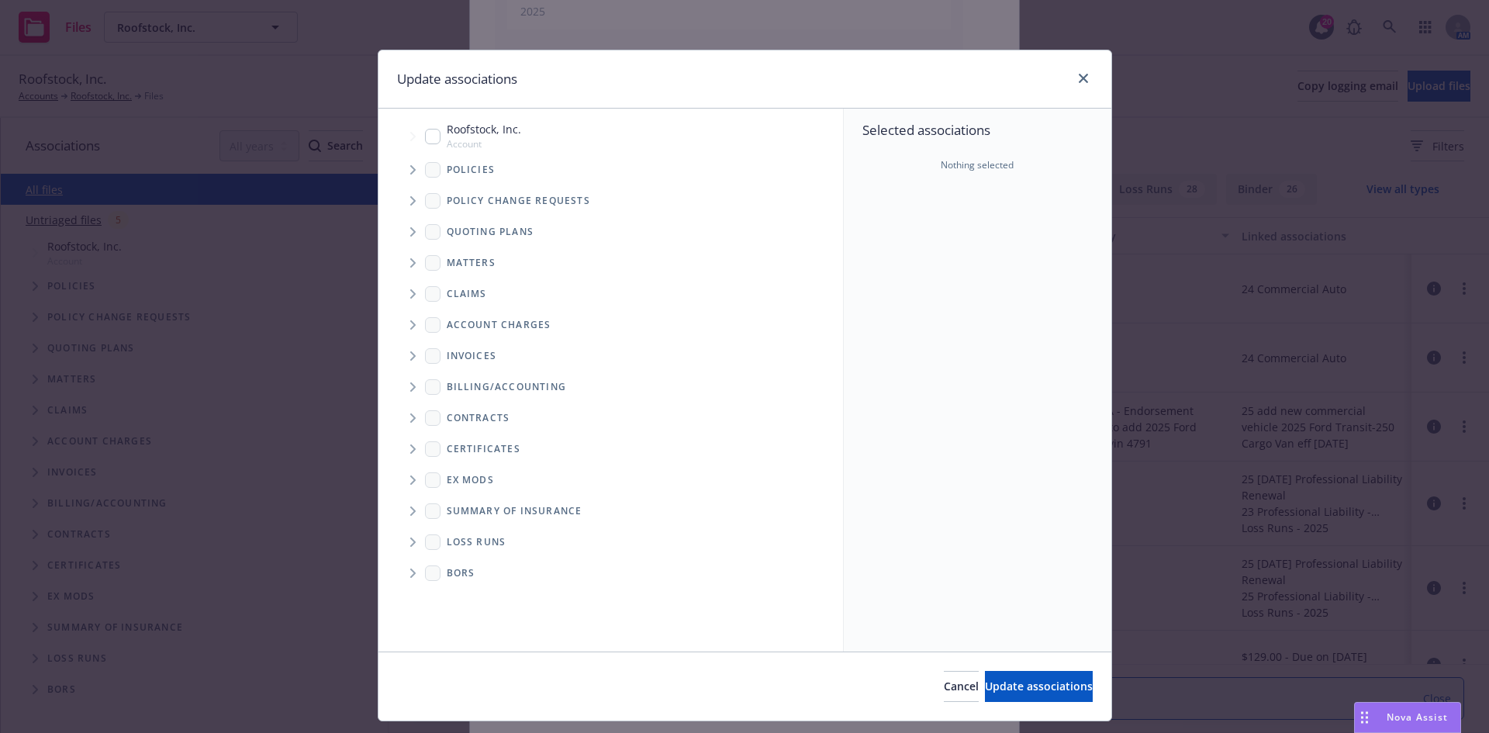
click at [411, 546] on span "Folder Tree Example" at bounding box center [412, 542] width 25 height 25
click at [448, 598] on input "Folder Tree Example" at bounding box center [455, 597] width 16 height 16
click at [985, 698] on button "Update associations" at bounding box center [1039, 686] width 108 height 31
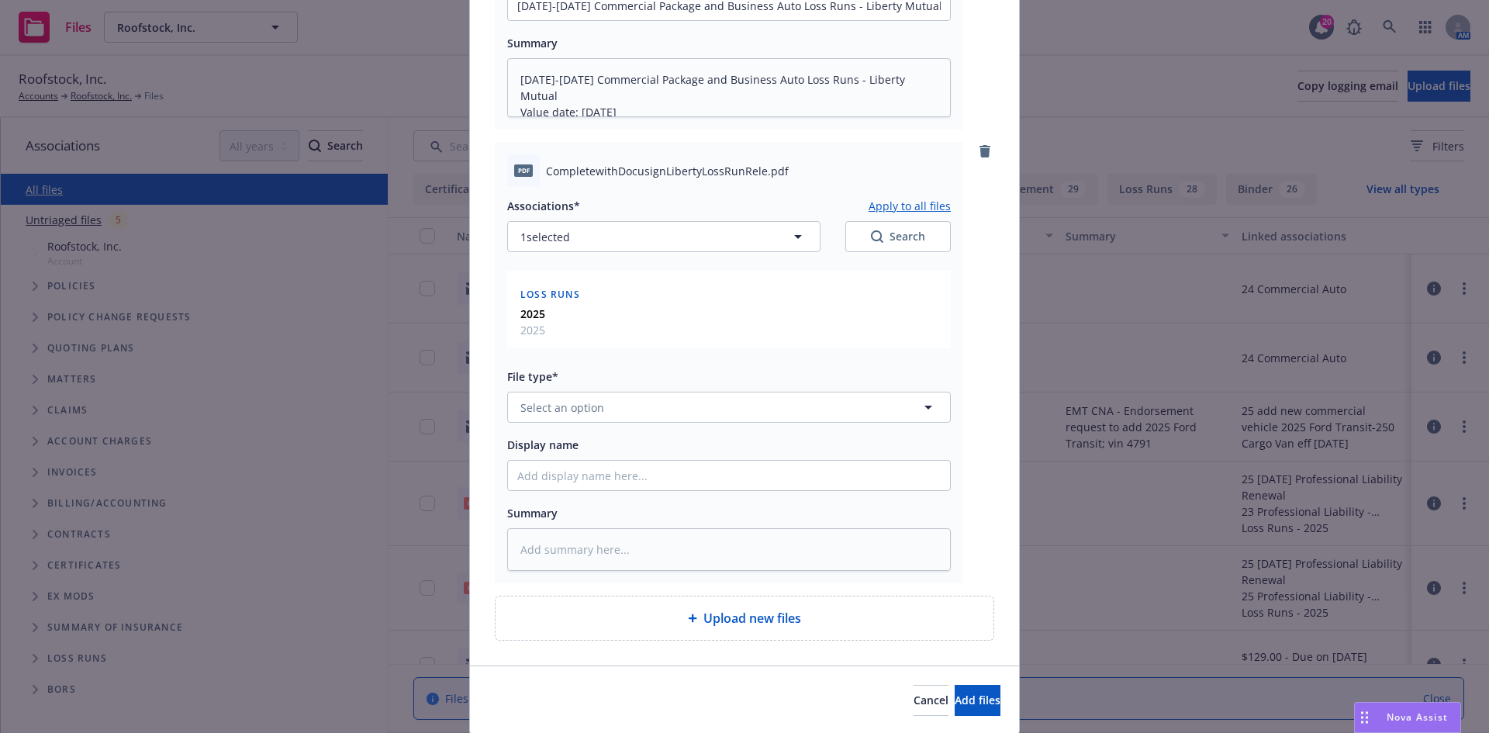
scroll to position [465, 0]
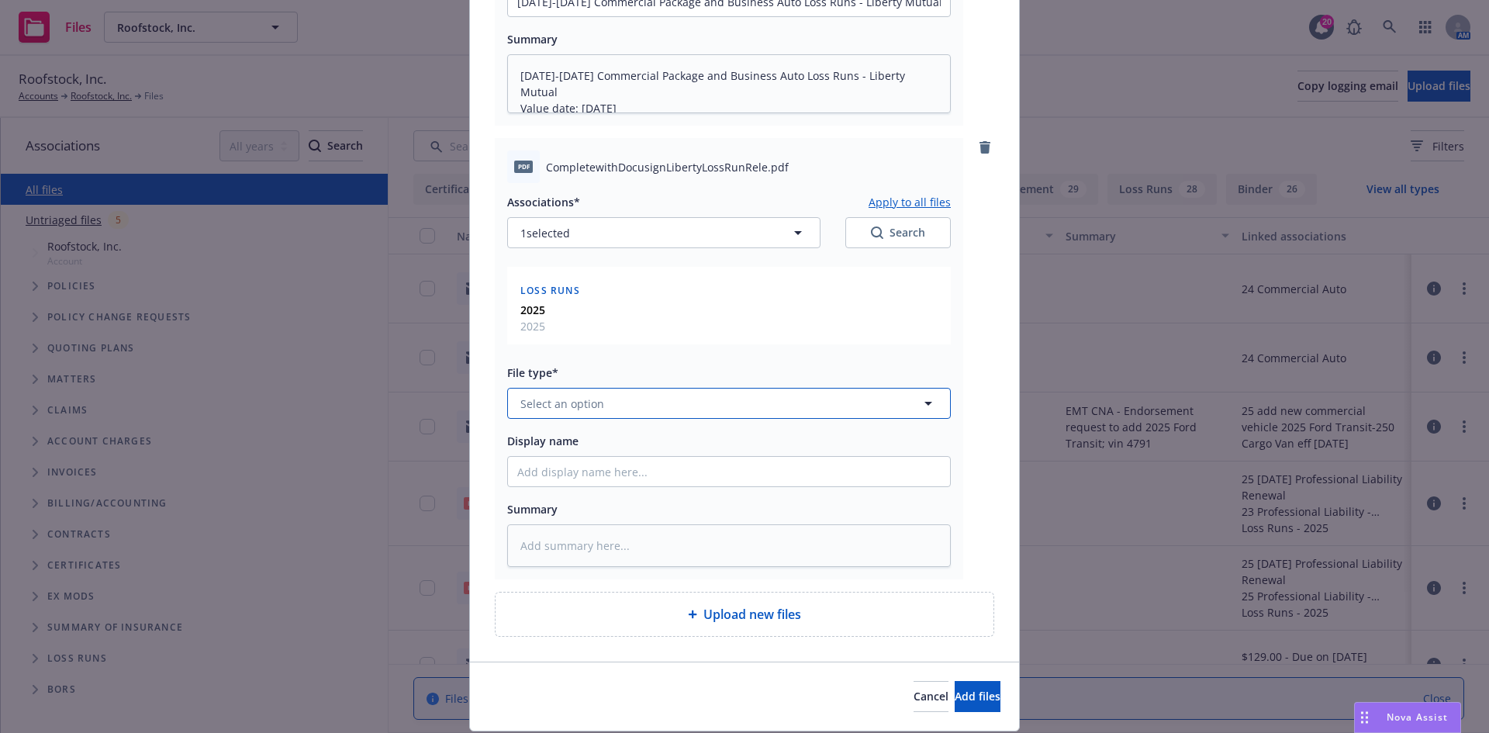
click at [635, 410] on button "Select an option" at bounding box center [729, 403] width 444 height 31
click at [640, 529] on span "Loss Runs Authorization Letter - signed" at bounding box center [629, 528] width 211 height 16
click at [600, 16] on input "Display name" at bounding box center [729, 1] width 442 height 29
drag, startPoint x: 923, startPoint y: 468, endPoint x: 399, endPoint y: 468, distance: 524.3
click at [399, 468] on div "Add files pdf ALL_63219296 MYND MANAGEMENT INC.pdf Associations* Apply to all f…" at bounding box center [744, 366] width 1489 height 733
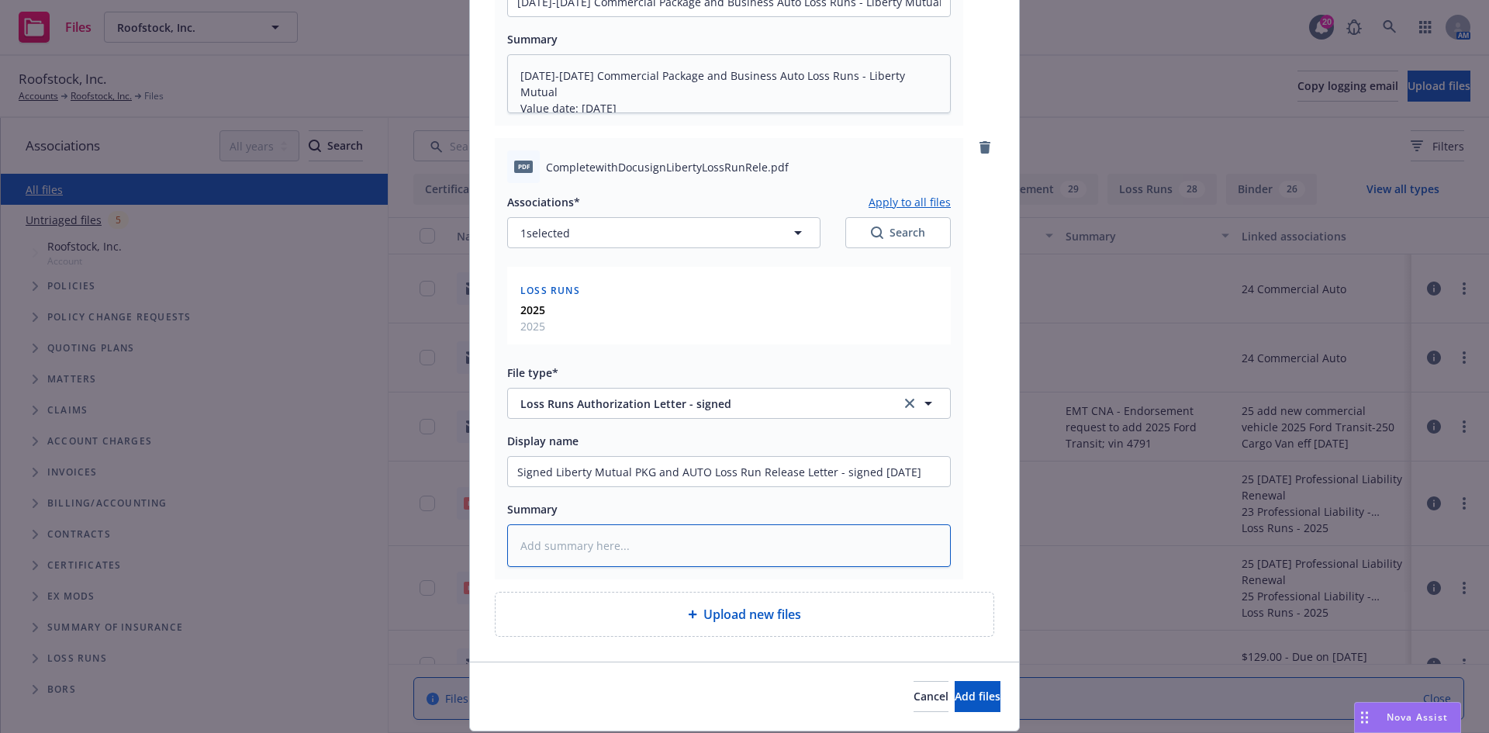
click at [543, 546] on textarea at bounding box center [729, 545] width 444 height 43
paste textarea "Signed Liberty Mutual PKG and AUTO Loss Run Release Letter - signed [DATE]"
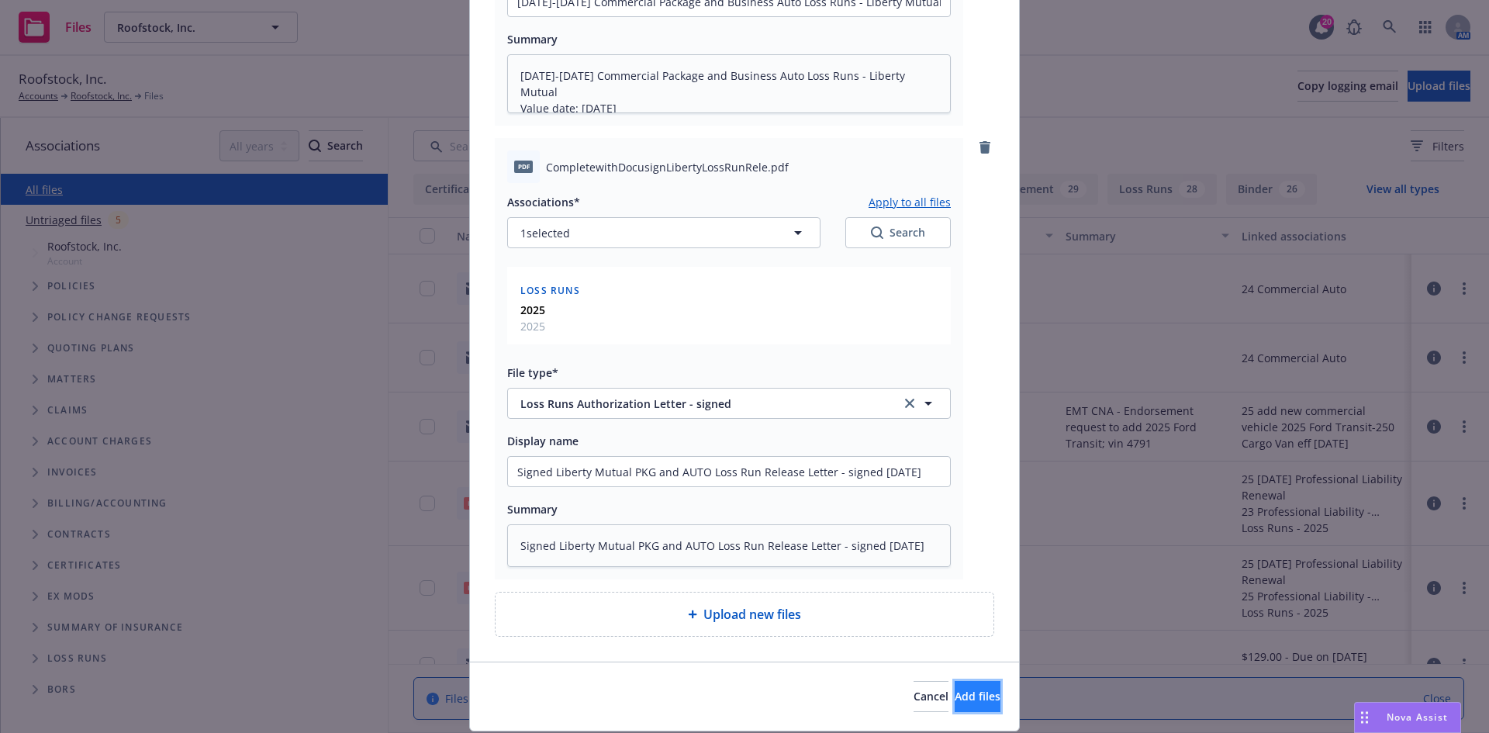
click at [955, 695] on span "Add files" at bounding box center [978, 696] width 46 height 15
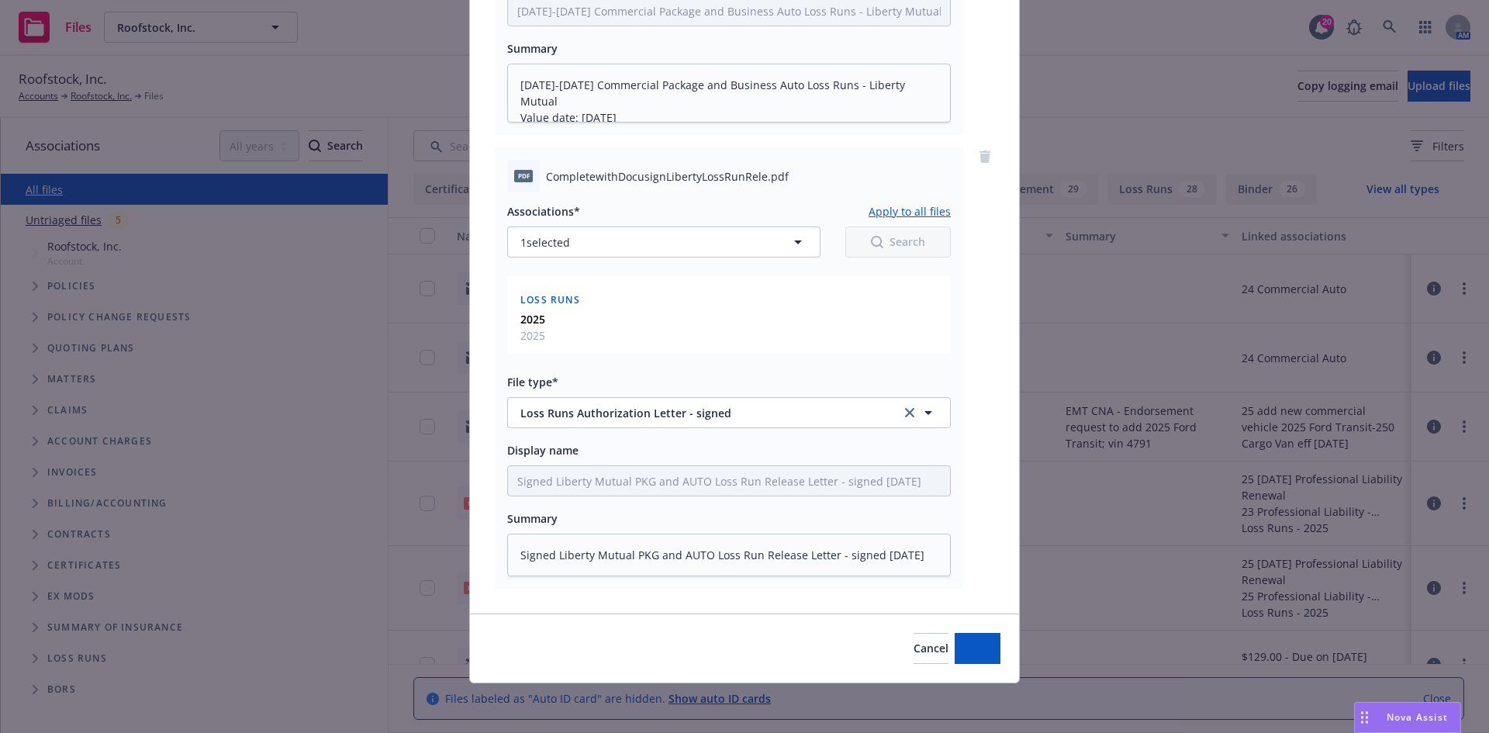
scroll to position [0, 0]
